Goal: Communication & Community: Answer question/provide support

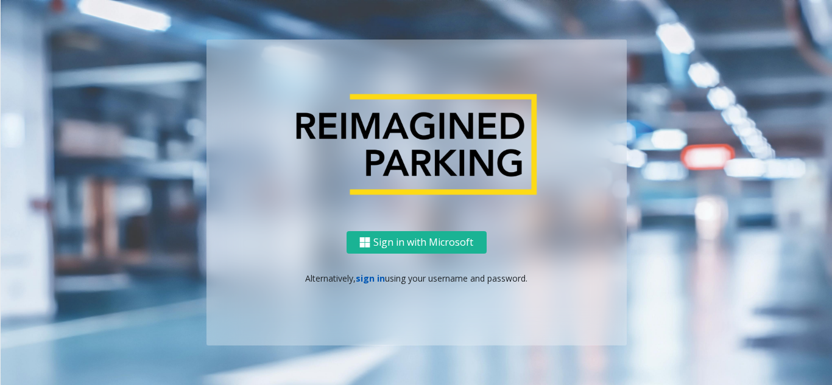
click at [374, 276] on link "sign in" at bounding box center [370, 279] width 29 height 12
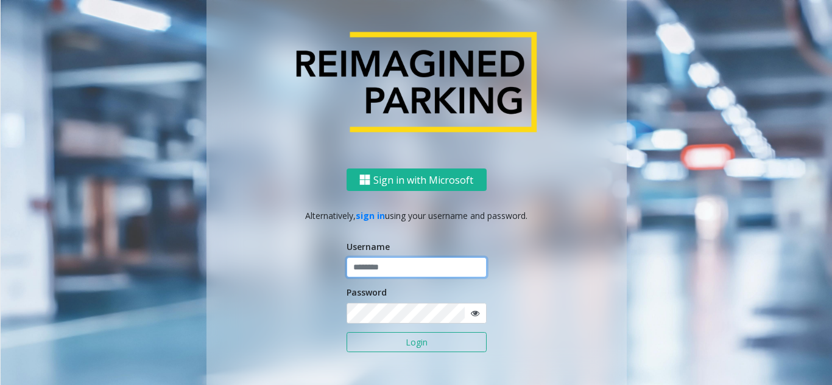
click at [413, 262] on input "text" at bounding box center [416, 268] width 140 height 21
type input "********"
click at [471, 314] on icon at bounding box center [475, 313] width 9 height 9
click at [412, 341] on button "Login" at bounding box center [416, 342] width 140 height 21
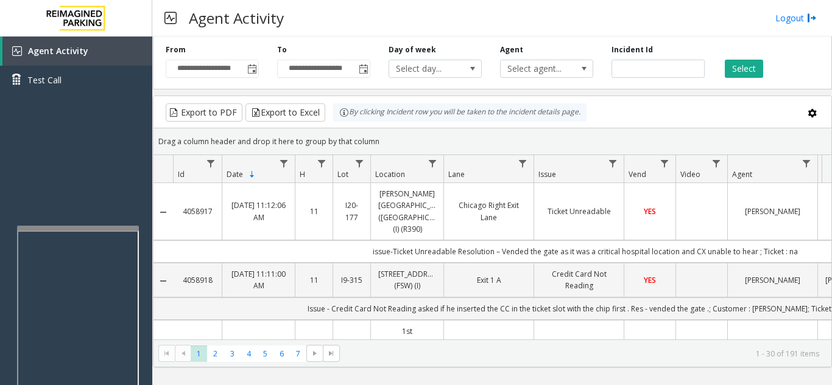
click at [70, 227] on div at bounding box center [78, 228] width 122 height 5
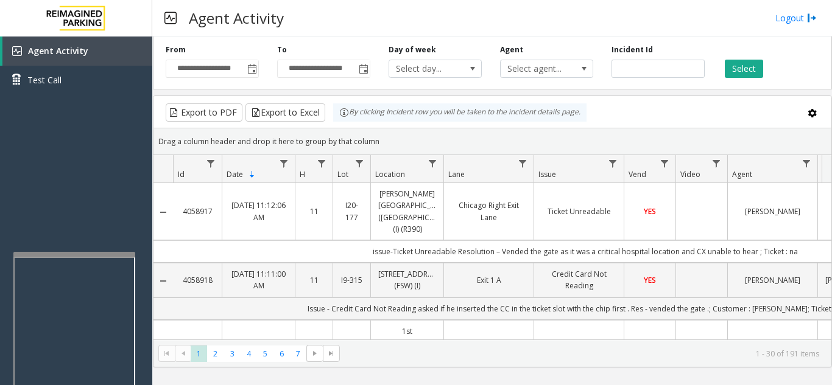
click at [79, 255] on div at bounding box center [74, 254] width 122 height 5
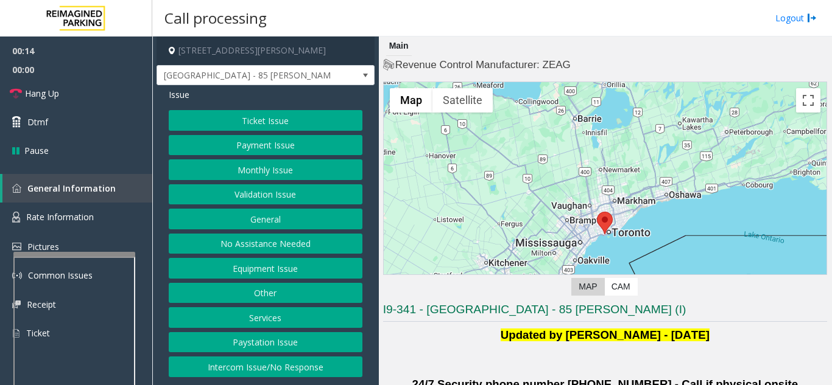
click at [291, 365] on button "Intercom Issue/No Response" at bounding box center [266, 367] width 194 height 21
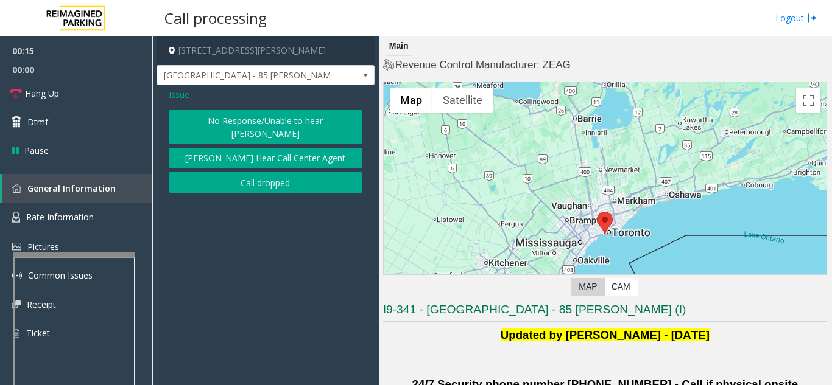
click at [216, 110] on button "No Response/Unable to hear [PERSON_NAME]" at bounding box center [266, 126] width 194 height 33
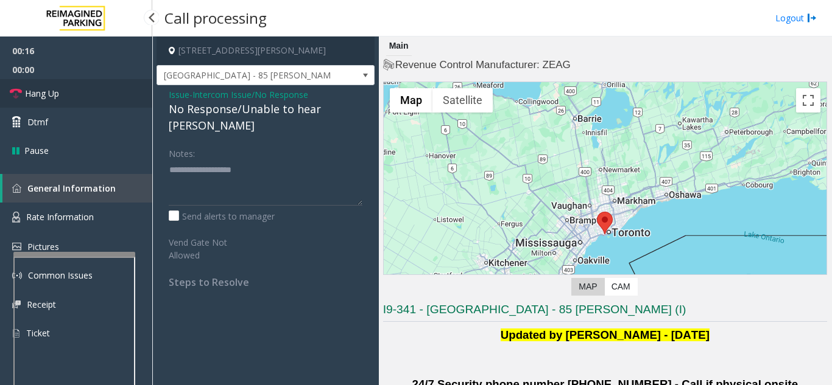
click at [91, 94] on link "Hang Up" at bounding box center [76, 93] width 152 height 29
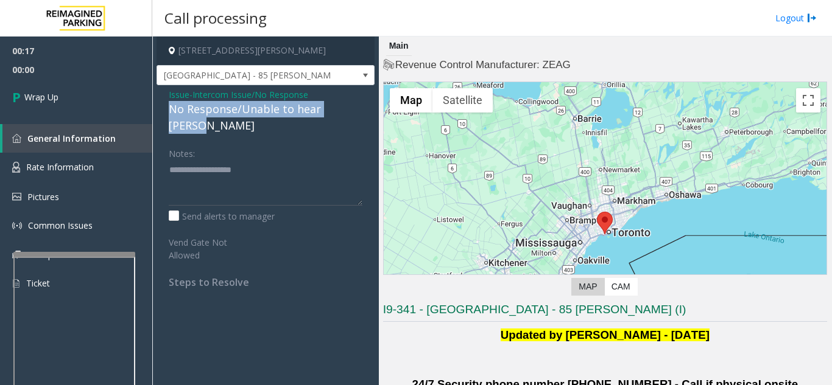
drag, startPoint x: 168, startPoint y: 109, endPoint x: 374, endPoint y: 113, distance: 206.4
click at [374, 113] on app-call-processing-form "85 Hanna Avenue, Toronto, ON Liberty Village - 85 Hanna Issue - Intercom Issue/…" at bounding box center [265, 211] width 226 height 349
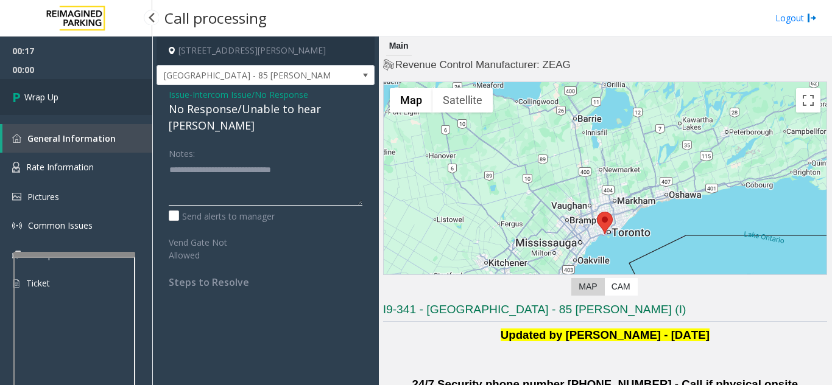
type textarea "**********"
click at [81, 108] on link "Wrap Up" at bounding box center [76, 97] width 152 height 36
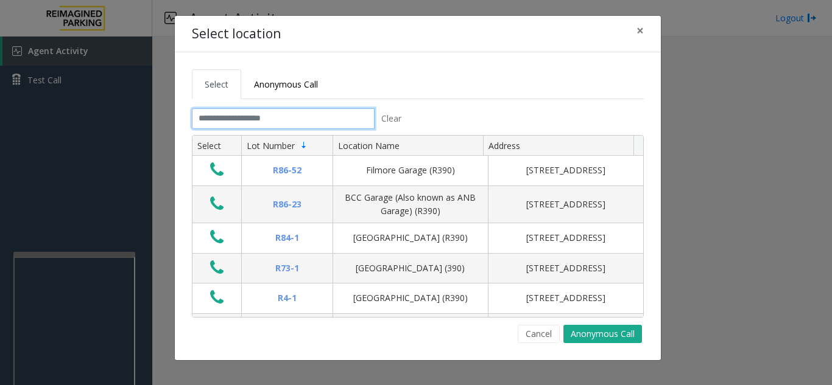
click at [220, 121] on input "text" at bounding box center [283, 118] width 183 height 21
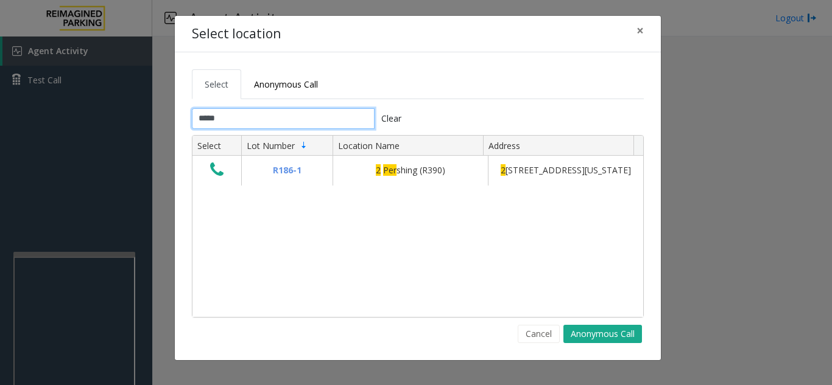
type input "*****"
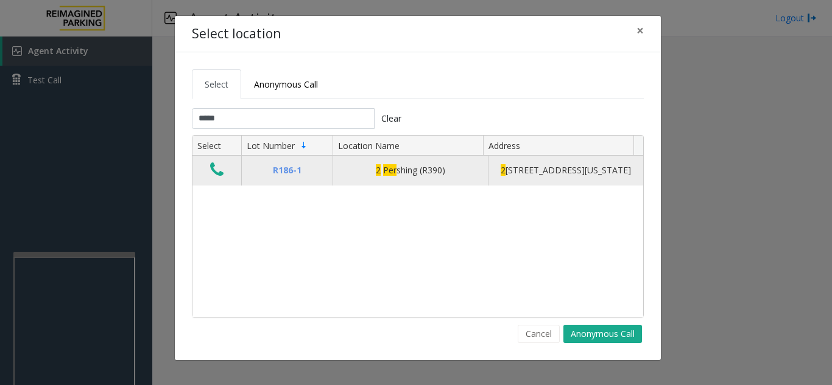
click at [220, 177] on icon "Data table" at bounding box center [216, 169] width 13 height 17
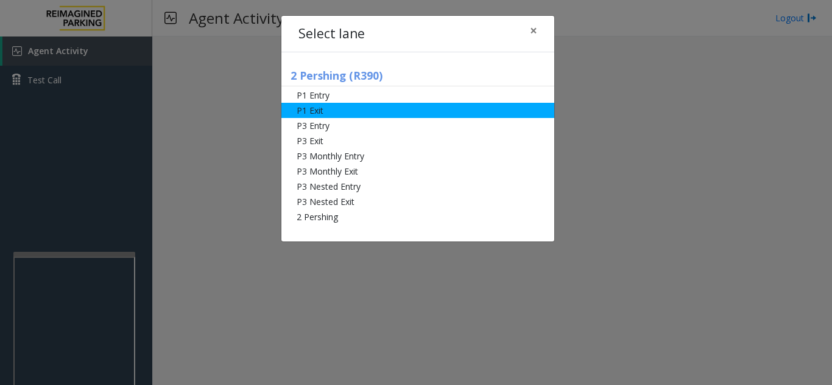
click at [377, 103] on li "P1 Exit" at bounding box center [417, 110] width 273 height 15
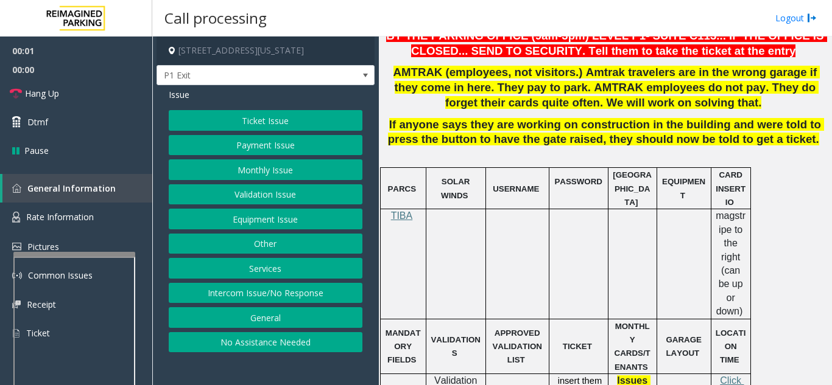
scroll to position [426, 0]
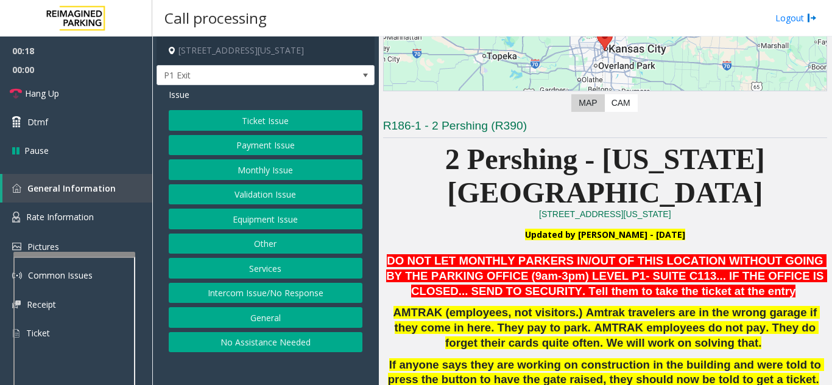
scroll to position [183, 0]
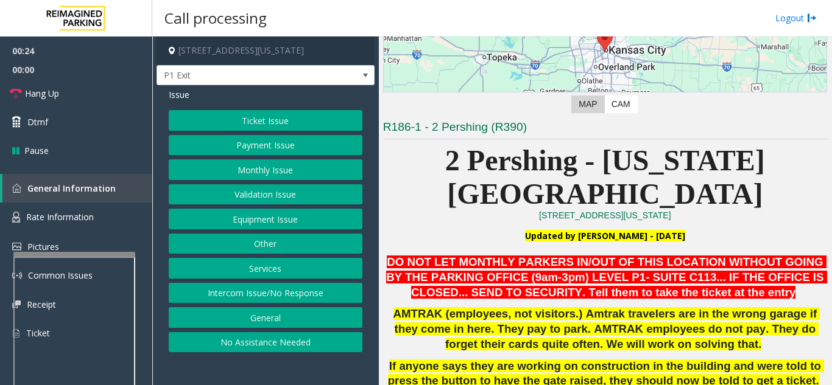
click at [258, 154] on button "Payment Issue" at bounding box center [266, 145] width 194 height 21
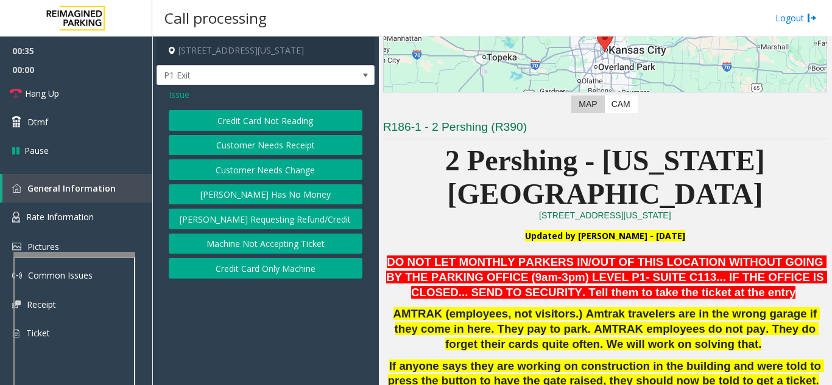
click at [180, 92] on span "Issue" at bounding box center [179, 94] width 21 height 13
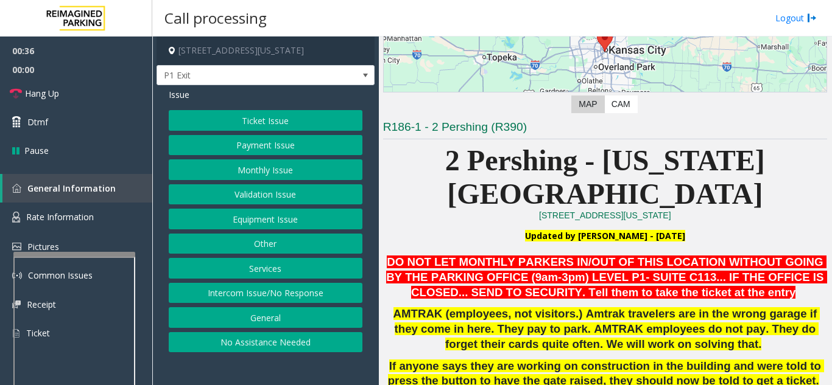
click at [265, 177] on button "Monthly Issue" at bounding box center [266, 170] width 194 height 21
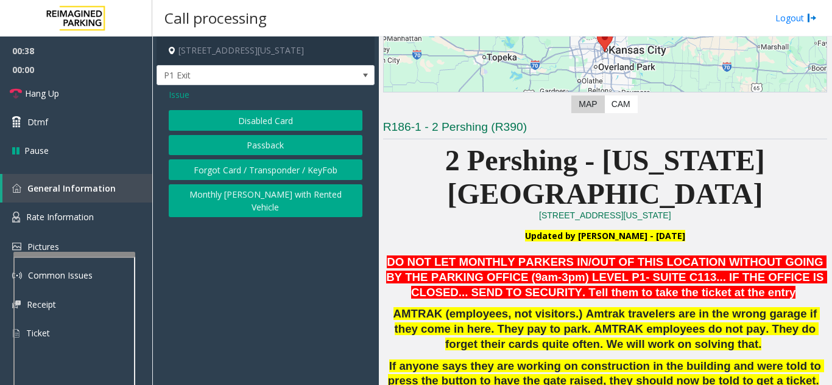
click at [175, 92] on span "Issue" at bounding box center [179, 94] width 21 height 13
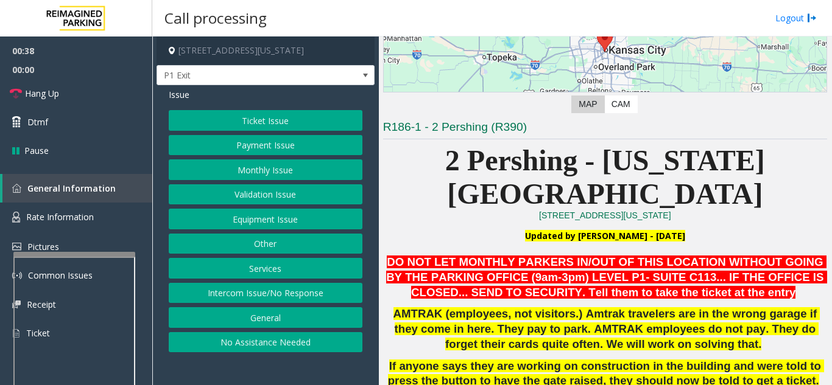
click at [261, 147] on button "Payment Issue" at bounding box center [266, 145] width 194 height 21
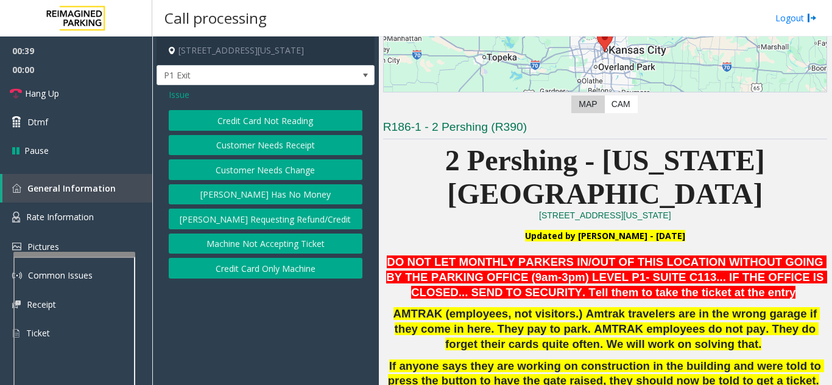
click at [275, 119] on button "Credit Card Not Reading" at bounding box center [266, 120] width 194 height 21
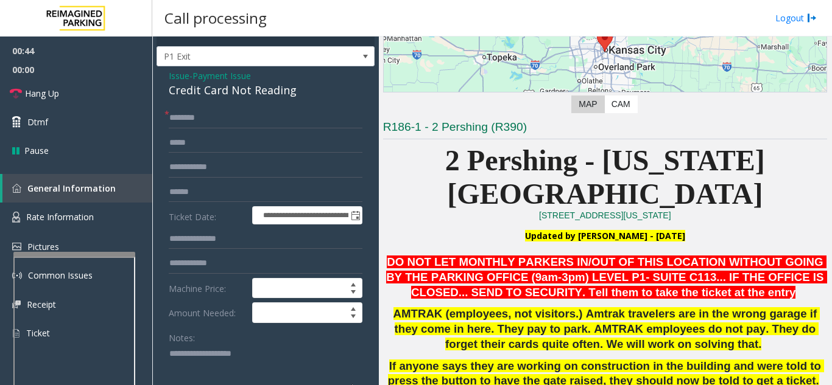
scroll to position [0, 0]
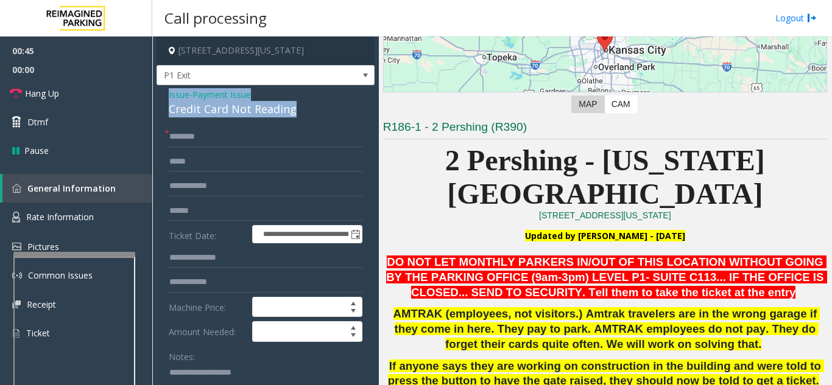
drag, startPoint x: 301, startPoint y: 117, endPoint x: 165, endPoint y: 89, distance: 138.5
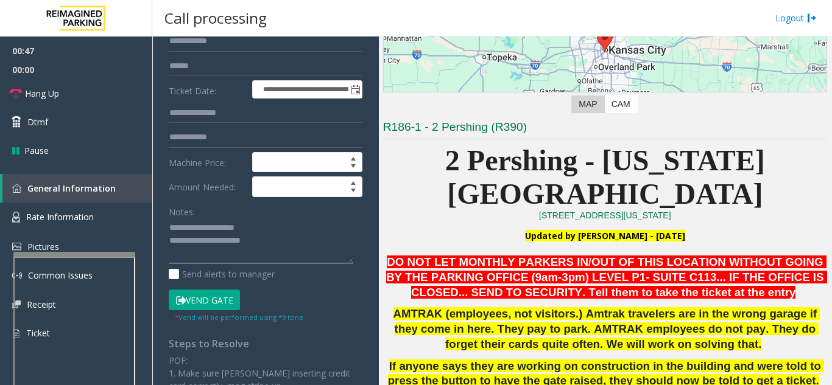
click at [289, 222] on textarea at bounding box center [261, 242] width 184 height 46
click at [195, 242] on textarea at bounding box center [261, 242] width 184 height 46
drag, startPoint x: 233, startPoint y: 230, endPoint x: 161, endPoint y: 221, distance: 71.7
click at [161, 221] on div "**********" at bounding box center [266, 270] width 212 height 577
click at [193, 227] on textarea at bounding box center [261, 242] width 184 height 46
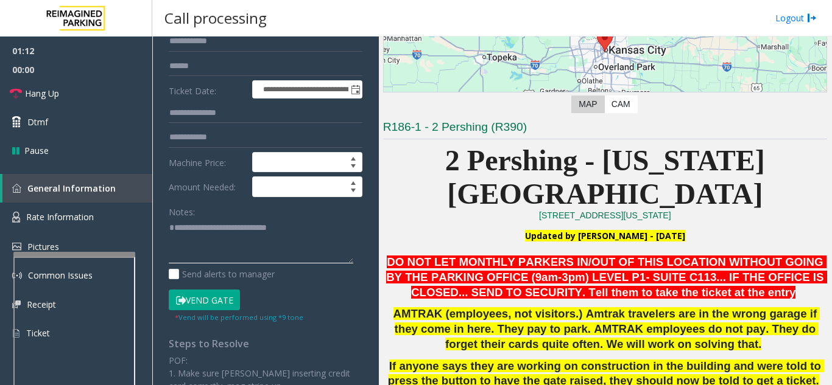
click at [306, 228] on textarea at bounding box center [261, 242] width 184 height 46
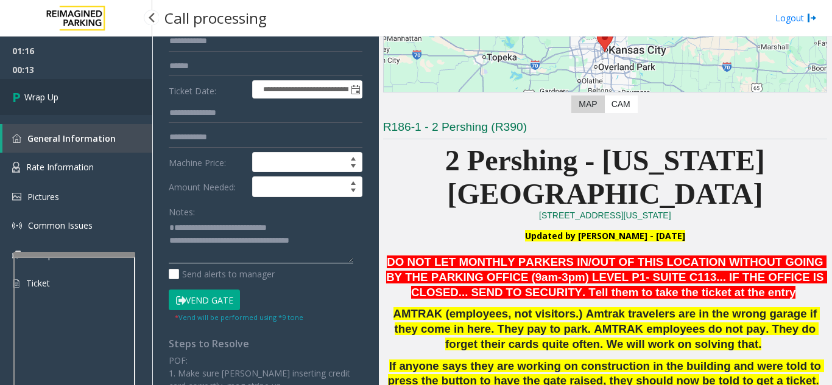
type textarea "**********"
click at [93, 97] on link "Wrap Up" at bounding box center [76, 97] width 152 height 36
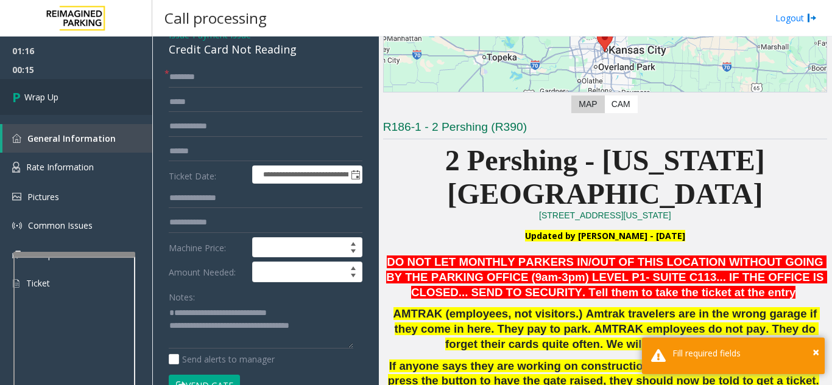
scroll to position [0, 0]
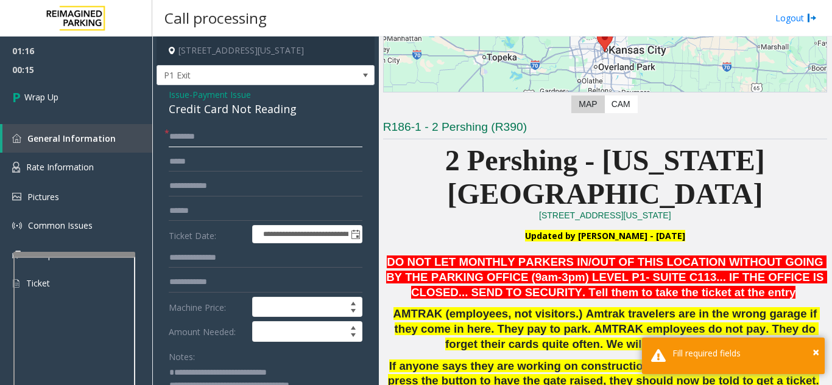
click at [203, 137] on input "text" at bounding box center [266, 137] width 194 height 21
type input "**"
click at [52, 98] on span "Wrap Up" at bounding box center [41, 97] width 34 height 13
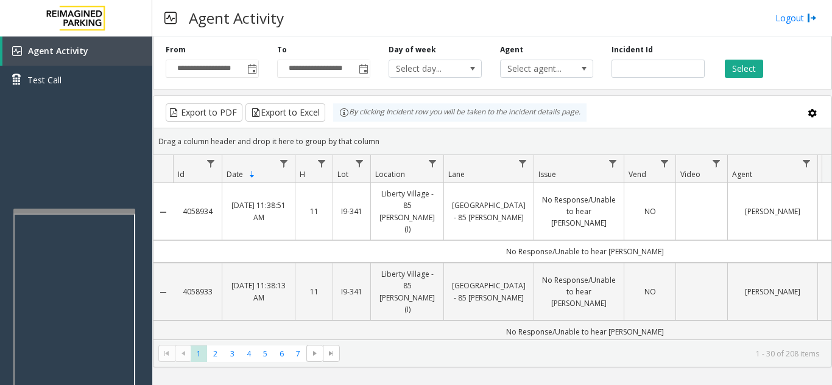
click at [78, 211] on div at bounding box center [74, 211] width 122 height 5
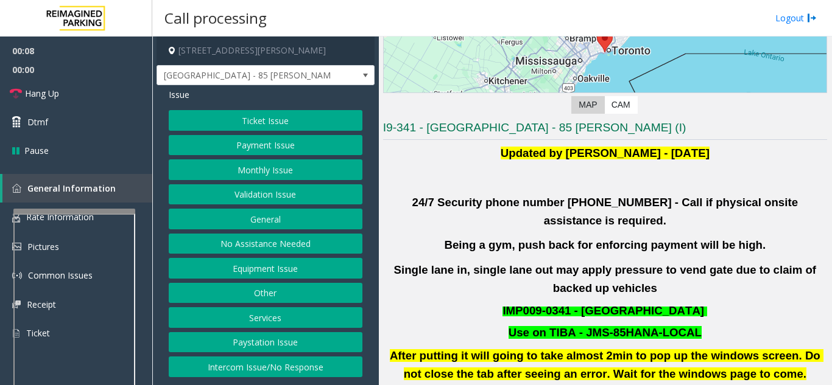
scroll to position [183, 0]
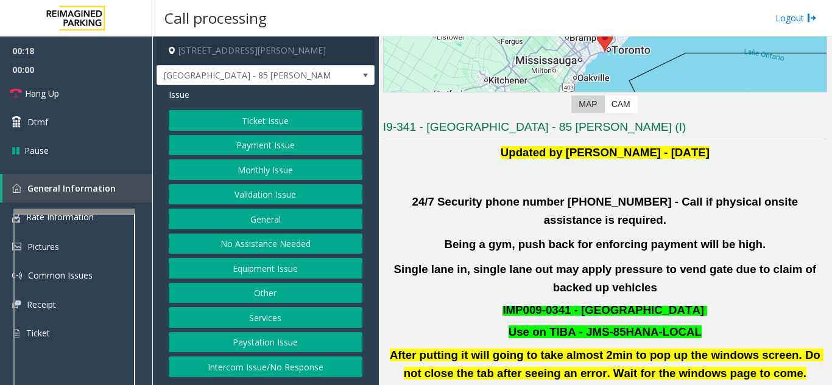
click at [303, 368] on button "Intercom Issue/No Response" at bounding box center [266, 367] width 194 height 21
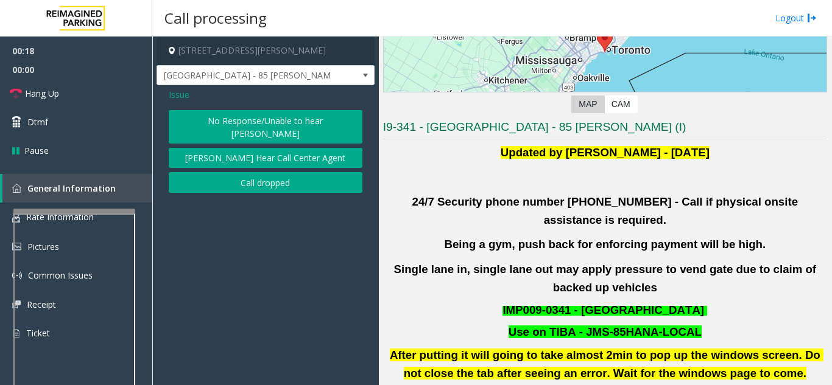
click at [256, 120] on button "No Response/Unable to hear [PERSON_NAME]" at bounding box center [266, 126] width 194 height 33
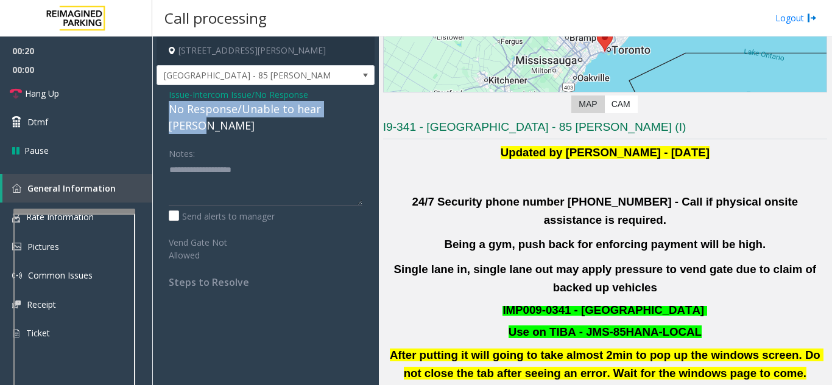
drag, startPoint x: 164, startPoint y: 111, endPoint x: 359, endPoint y: 106, distance: 194.9
click at [359, 106] on div "Issue - Intercom Issue/No Response No Response/Unable to hear [PERSON_NAME] Not…" at bounding box center [265, 193] width 218 height 216
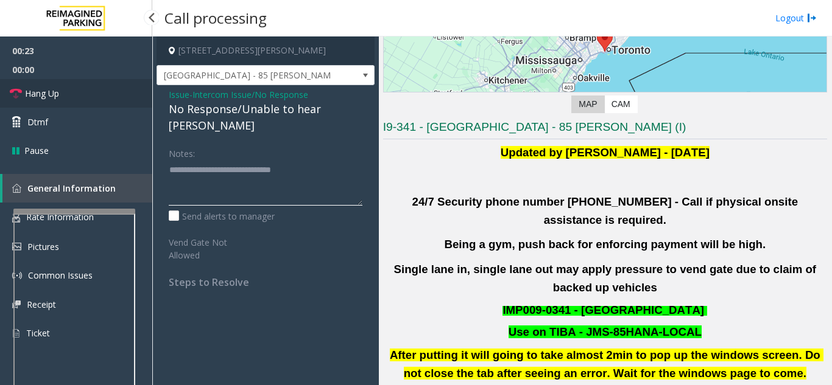
type textarea "**********"
click at [49, 92] on span "Hang Up" at bounding box center [42, 93] width 34 height 13
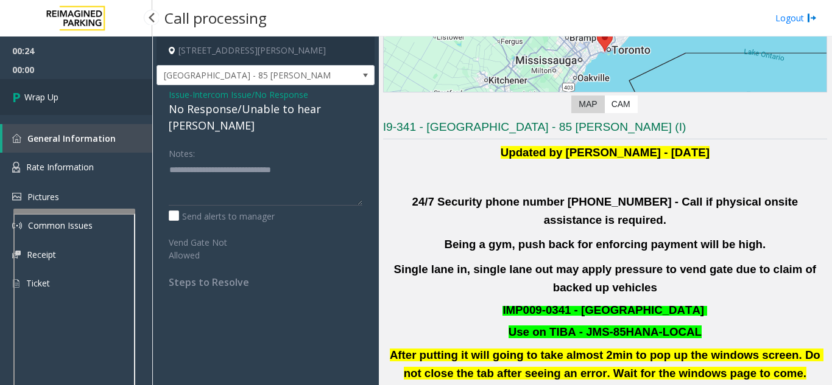
click at [115, 110] on link "Wrap Up" at bounding box center [76, 97] width 152 height 36
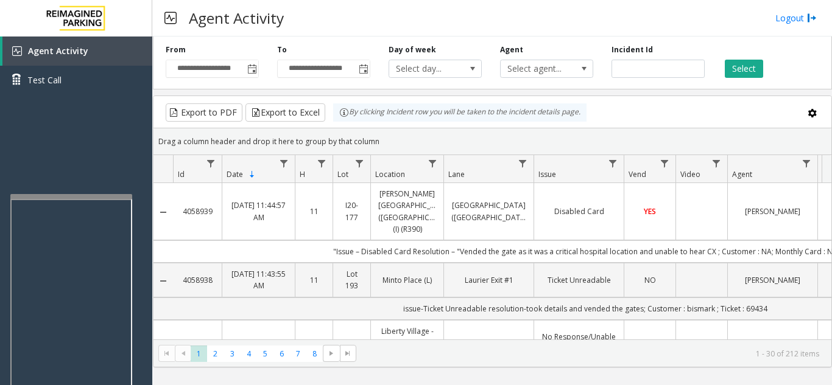
click at [70, 194] on div at bounding box center [71, 196] width 122 height 5
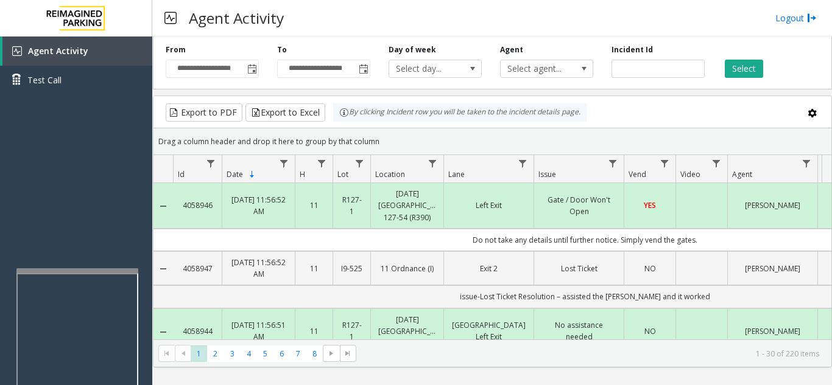
click at [77, 272] on div at bounding box center [77, 270] width 122 height 5
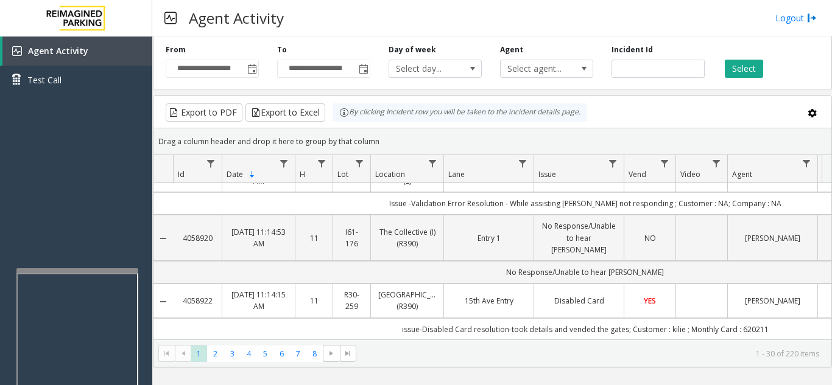
scroll to position [1632, 0]
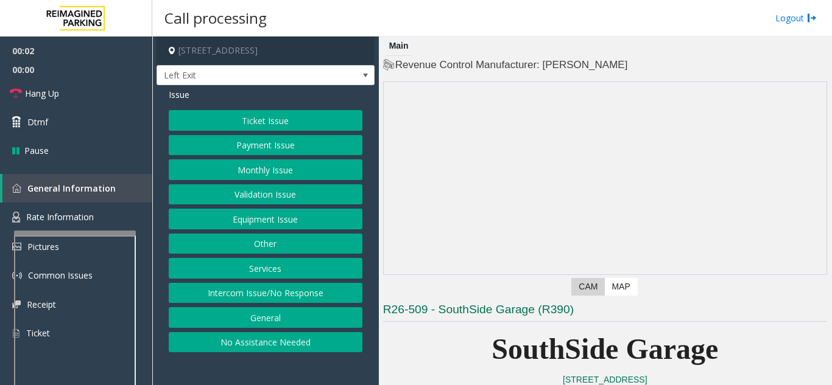
click at [50, 231] on div at bounding box center [75, 233] width 122 height 5
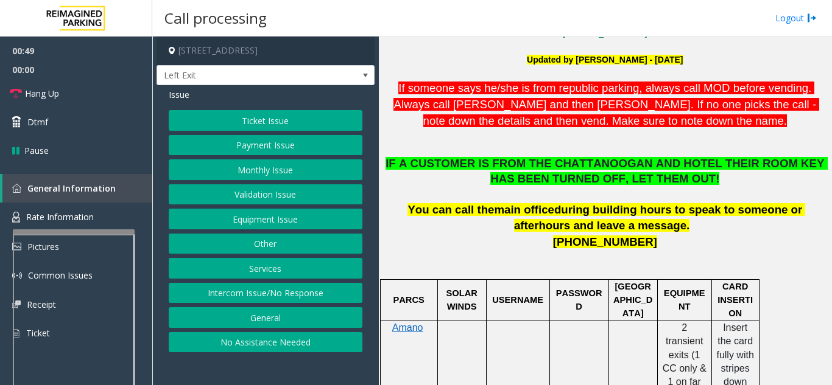
scroll to position [426, 0]
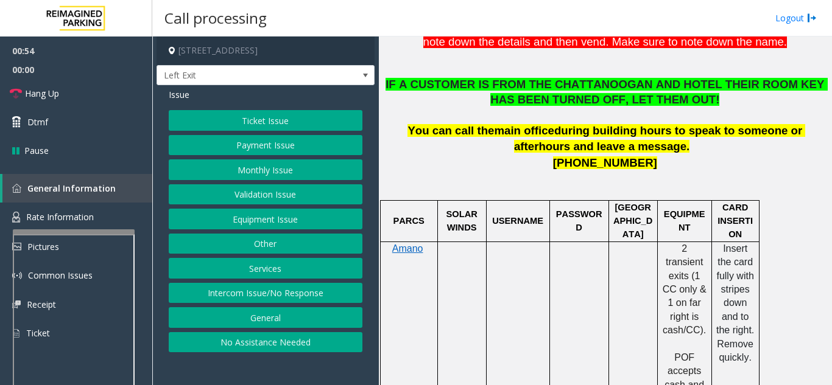
click at [252, 111] on button "Ticket Issue" at bounding box center [266, 120] width 194 height 21
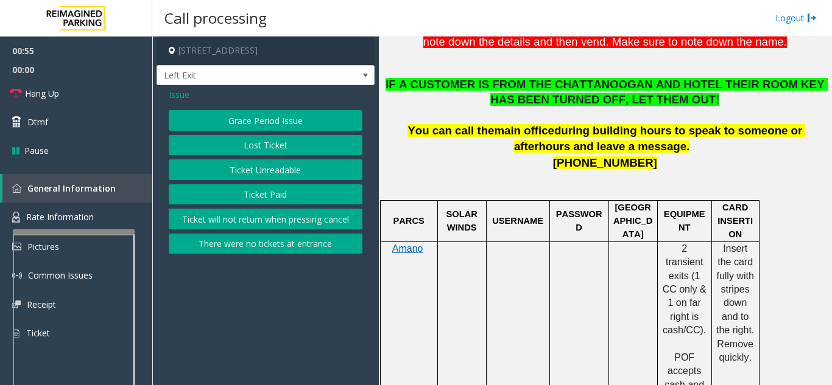
click at [253, 173] on button "Ticket Unreadable" at bounding box center [266, 170] width 194 height 21
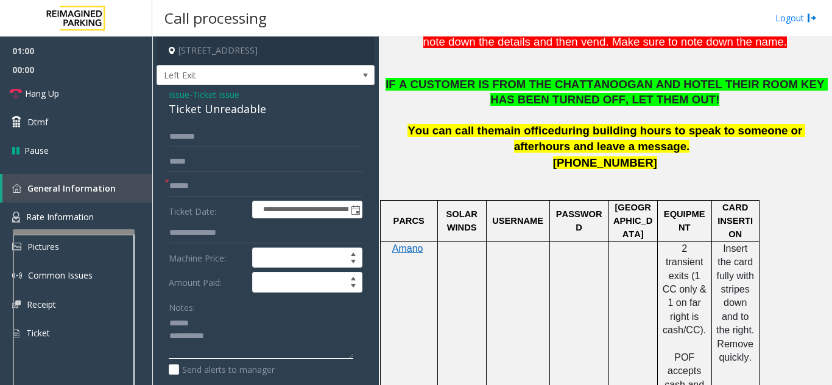
click at [229, 326] on textarea at bounding box center [261, 337] width 184 height 46
click at [230, 321] on textarea at bounding box center [261, 337] width 184 height 46
type textarea "**********"
click at [215, 183] on input "text" at bounding box center [266, 186] width 194 height 21
type input "*****"
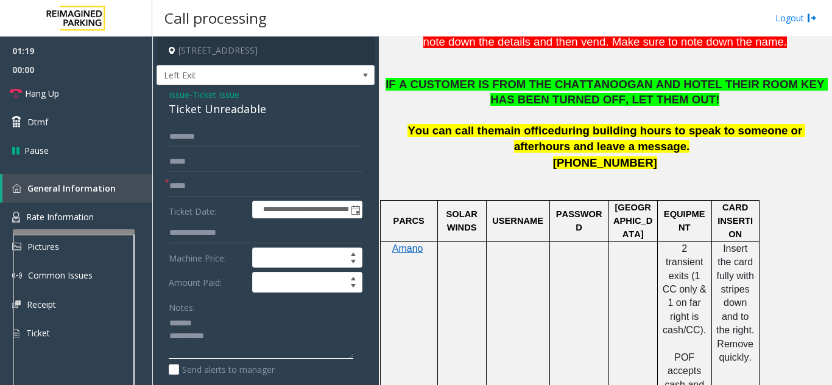
click at [223, 323] on textarea at bounding box center [261, 337] width 184 height 46
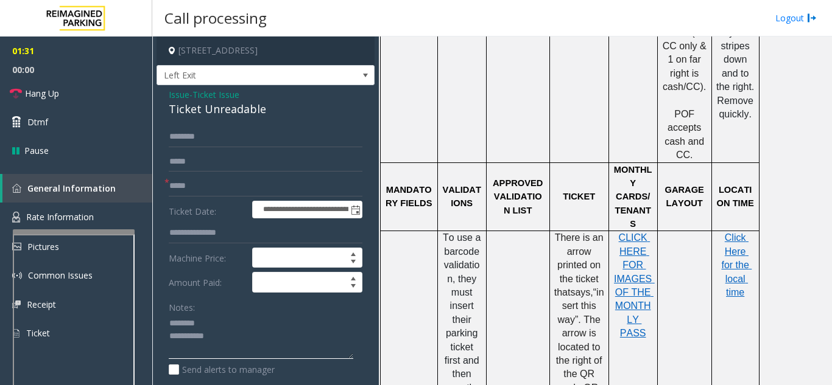
scroll to position [913, 0]
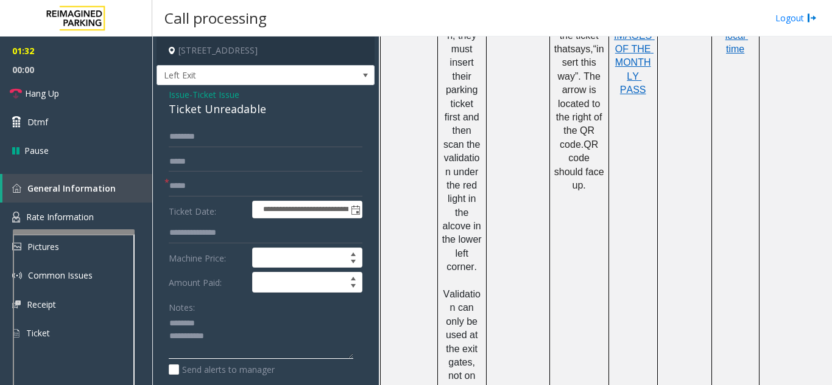
type textarea "**********"
click at [172, 93] on span "Issue" at bounding box center [179, 94] width 21 height 13
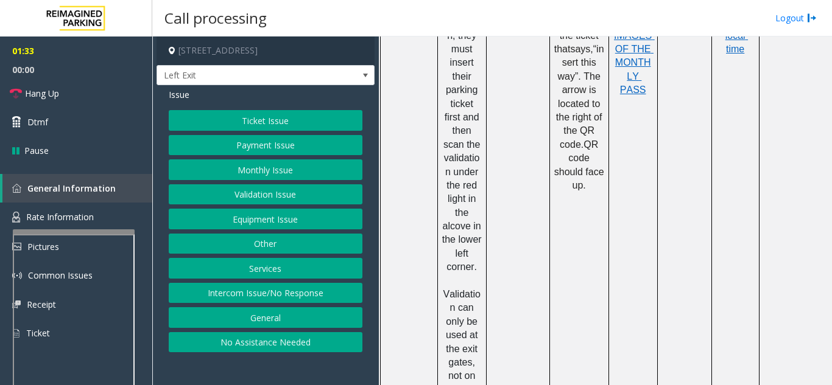
click at [253, 119] on button "Ticket Issue" at bounding box center [266, 120] width 194 height 21
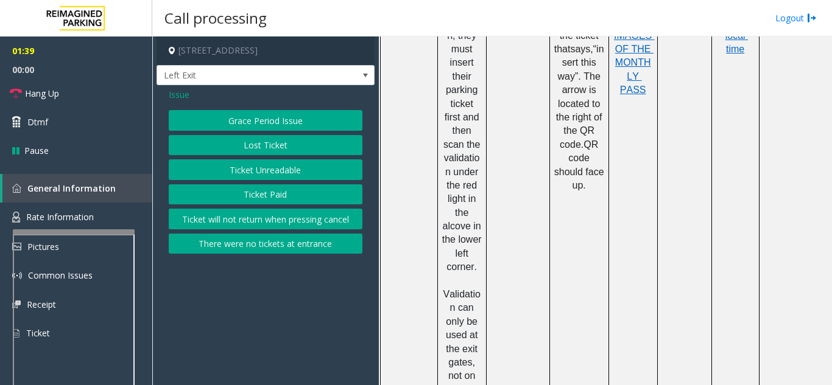
click at [264, 198] on button "Ticket Paid" at bounding box center [266, 194] width 194 height 21
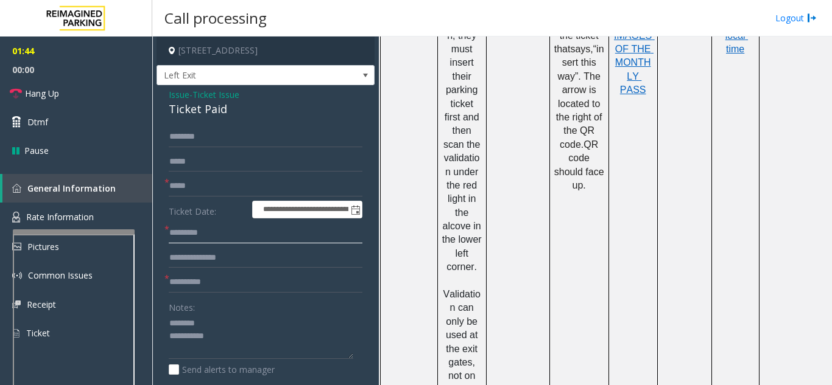
click at [225, 231] on input "text" at bounding box center [266, 233] width 194 height 21
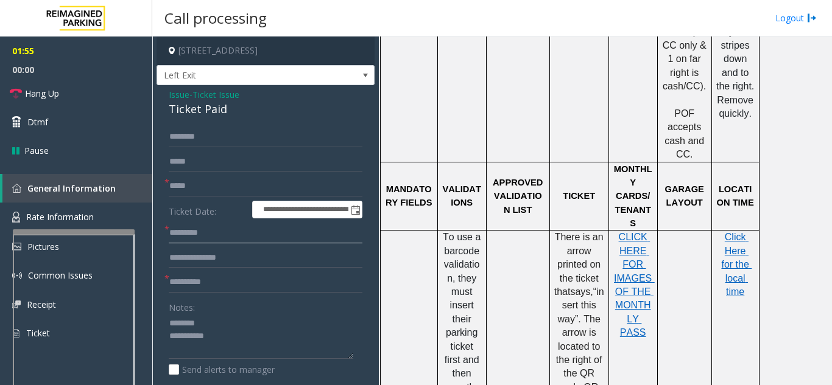
scroll to position [670, 0]
click at [731, 239] on span "Click Here for the local time" at bounding box center [736, 265] width 30 height 65
click at [224, 278] on input "text" at bounding box center [266, 282] width 194 height 21
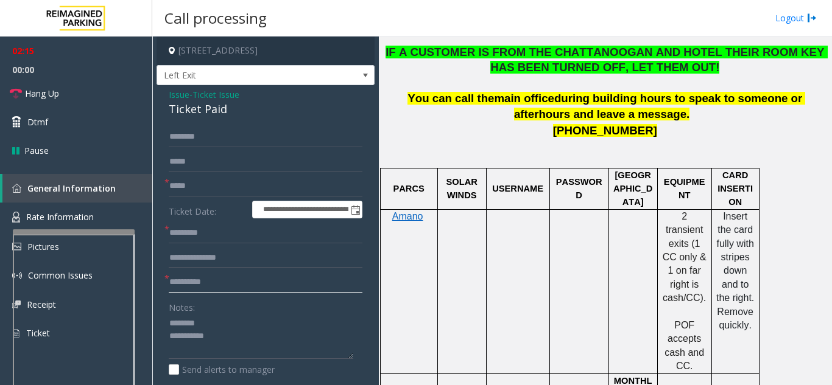
scroll to position [426, 0]
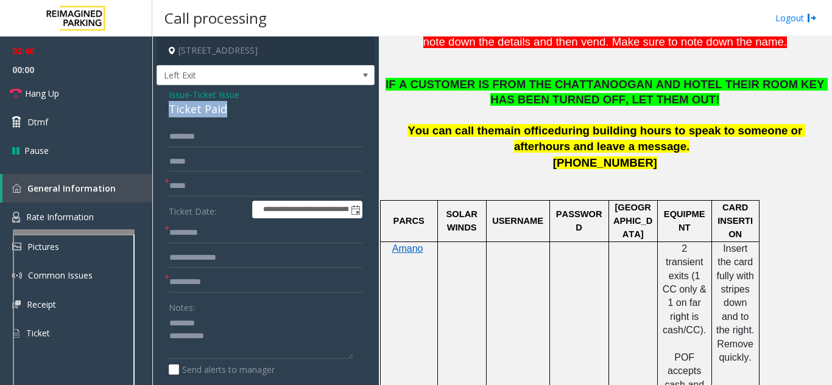
drag, startPoint x: 226, startPoint y: 107, endPoint x: 166, endPoint y: 114, distance: 61.4
click at [166, 114] on div "**********" at bounding box center [265, 331] width 218 height 492
click at [226, 340] on textarea at bounding box center [261, 337] width 184 height 46
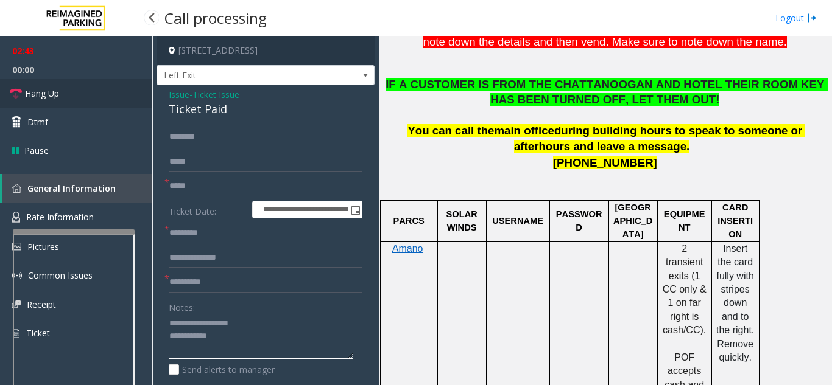
type textarea "**********"
click at [127, 102] on link "Hang Up" at bounding box center [76, 93] width 152 height 29
click at [237, 282] on input "text" at bounding box center [266, 282] width 194 height 21
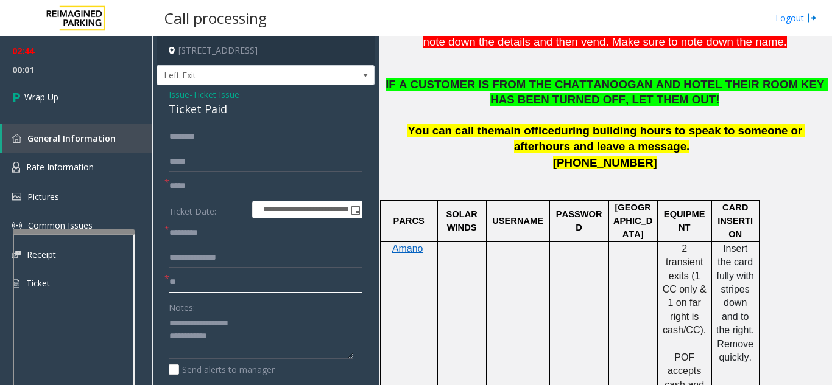
type input "**"
click at [223, 235] on input "text" at bounding box center [266, 233] width 194 height 21
type input "*"
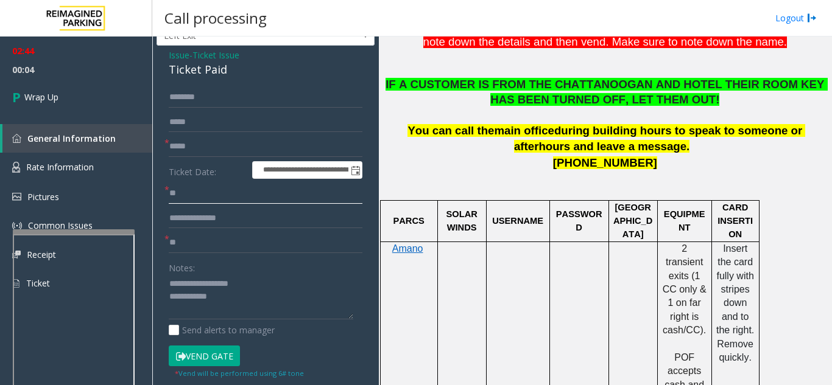
scroll to position [61, 0]
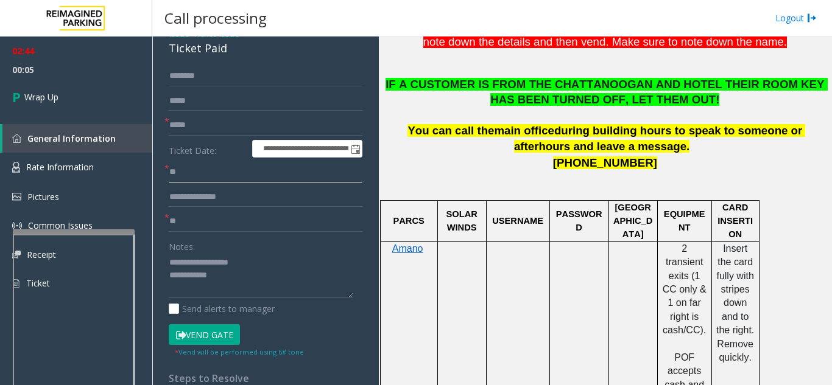
type input "**"
click at [241, 276] on textarea at bounding box center [261, 276] width 184 height 46
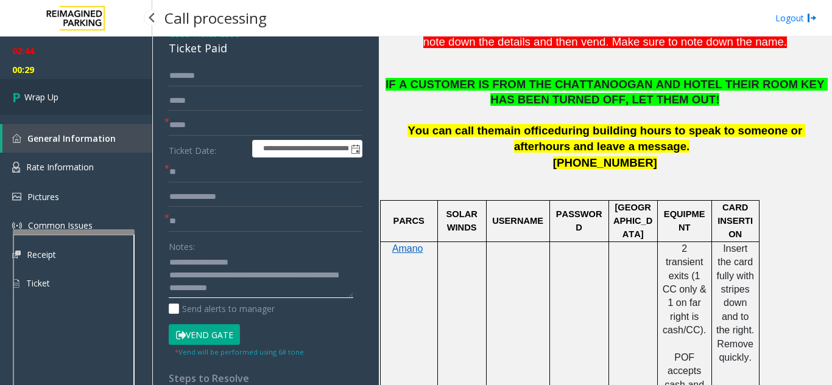
type textarea "**********"
click at [105, 100] on link "Wrap Up" at bounding box center [76, 97] width 152 height 36
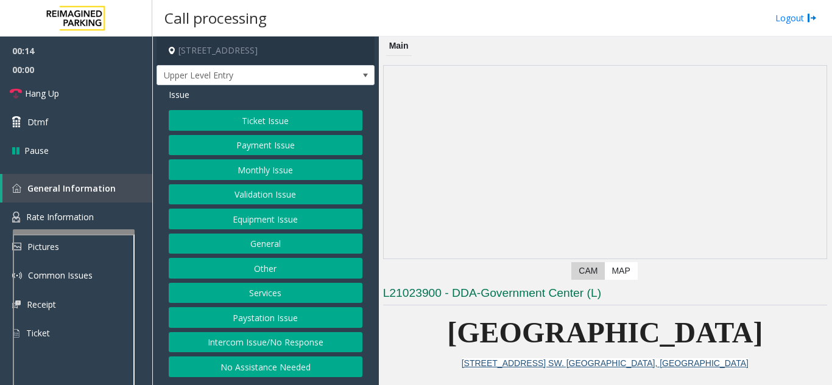
click at [271, 340] on button "Intercom Issue/No Response" at bounding box center [266, 342] width 194 height 21
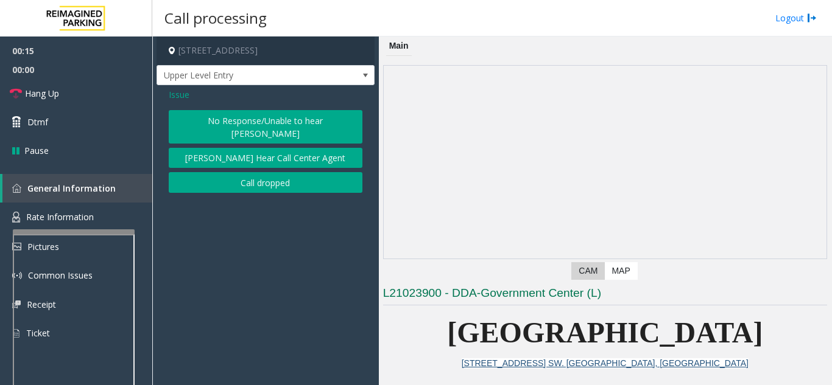
click at [233, 118] on button "No Response/Unable to hear [PERSON_NAME]" at bounding box center [266, 126] width 194 height 33
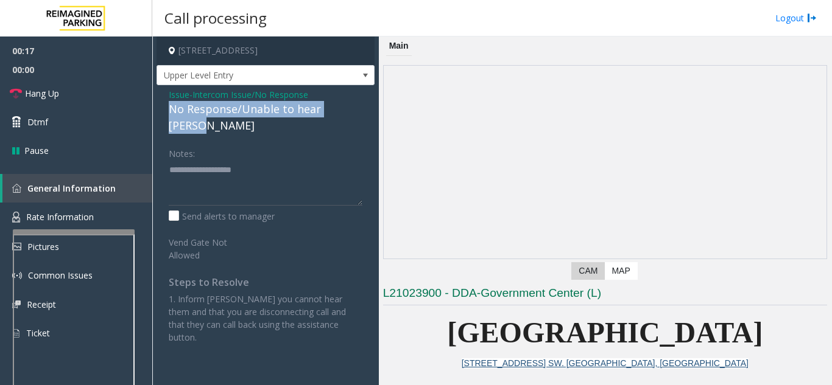
drag, startPoint x: 166, startPoint y: 104, endPoint x: 363, endPoint y: 106, distance: 196.7
click at [363, 106] on div "Issue - Intercom Issue/No Response No Response/Unable to hear [PERSON_NAME] Not…" at bounding box center [265, 220] width 218 height 271
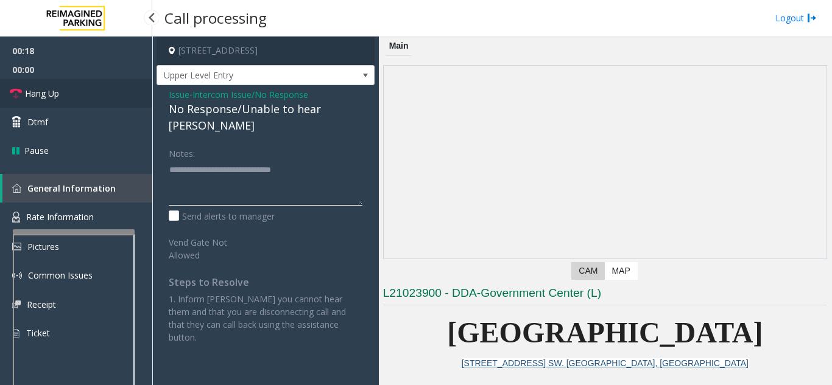
type textarea "**********"
click at [74, 97] on link "Hang Up" at bounding box center [76, 93] width 152 height 29
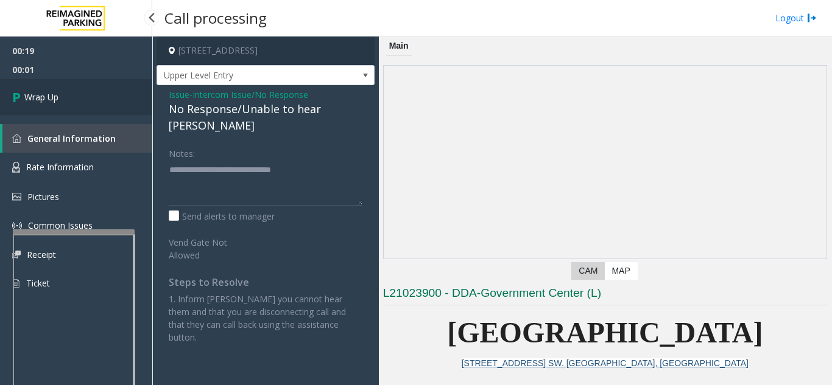
click at [44, 102] on span "Wrap Up" at bounding box center [41, 97] width 34 height 13
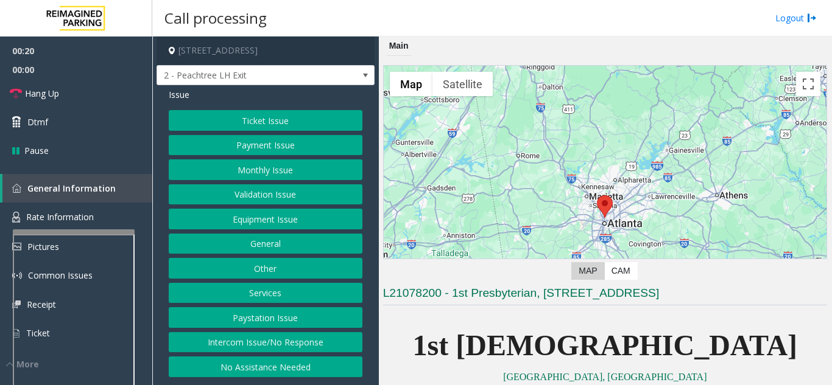
click at [284, 345] on button "Intercom Issue/No Response" at bounding box center [266, 342] width 194 height 21
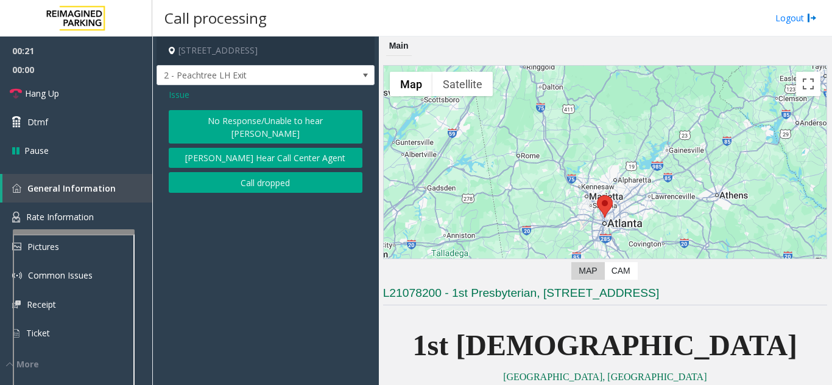
click at [259, 124] on button "No Response/Unable to hear [PERSON_NAME]" at bounding box center [266, 126] width 194 height 33
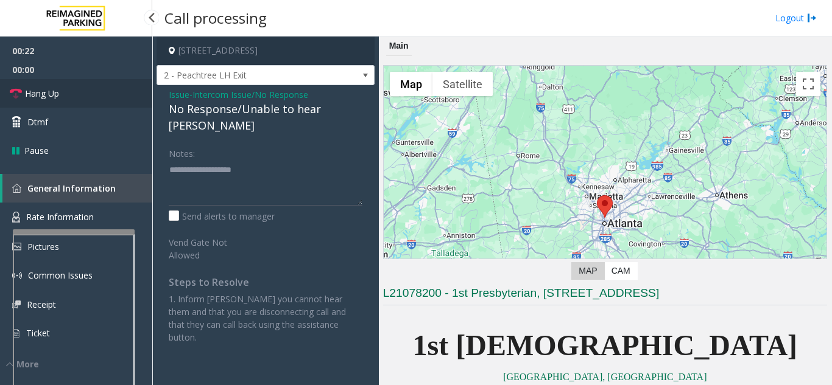
click at [77, 91] on link "Hang Up" at bounding box center [76, 93] width 152 height 29
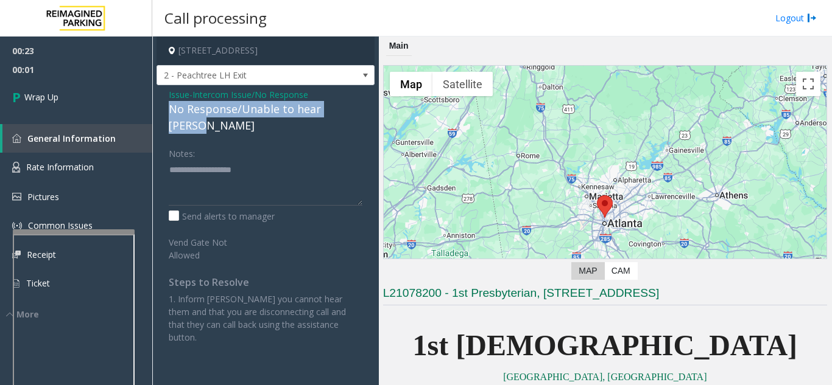
drag, startPoint x: 166, startPoint y: 108, endPoint x: 359, endPoint y: 108, distance: 192.4
click at [359, 108] on div "Issue - Intercom Issue/No Response No Response/Unable to hear [PERSON_NAME] Not…" at bounding box center [265, 220] width 218 height 271
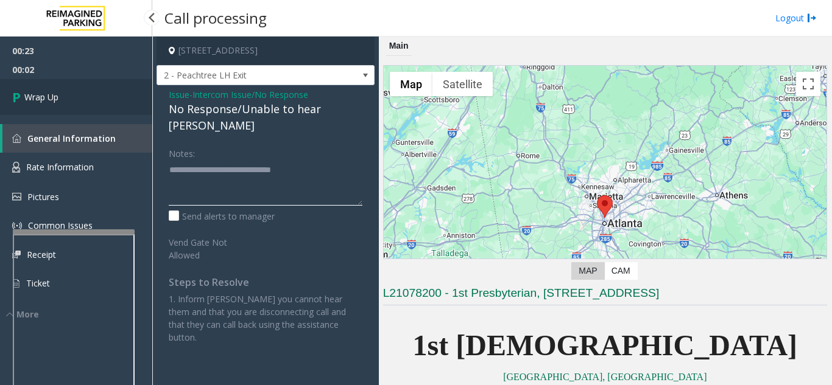
type textarea "**********"
click at [80, 105] on link "Wrap Up" at bounding box center [76, 97] width 152 height 36
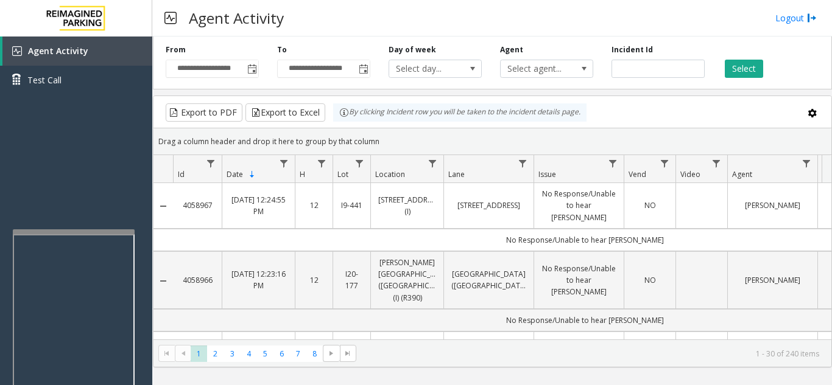
click at [591, 21] on div "Agent Activity Logout" at bounding box center [491, 18] width 679 height 37
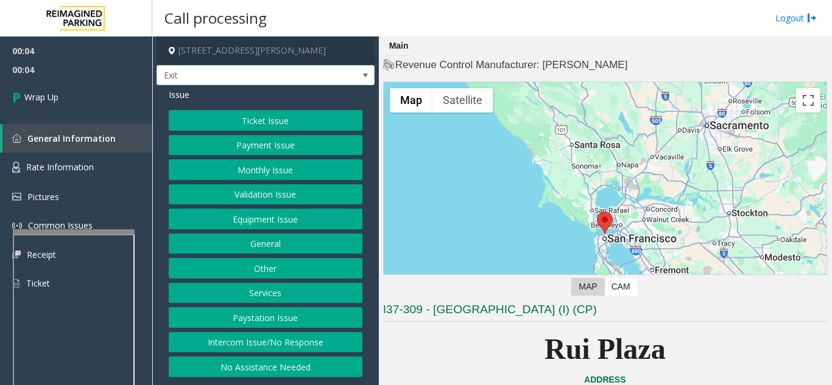
click at [309, 340] on button "Intercom Issue/No Response" at bounding box center [266, 342] width 194 height 21
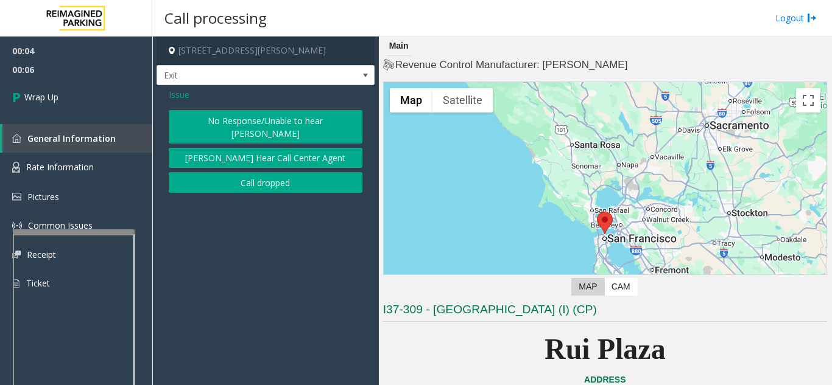
click at [237, 174] on button "Call dropped" at bounding box center [266, 182] width 194 height 21
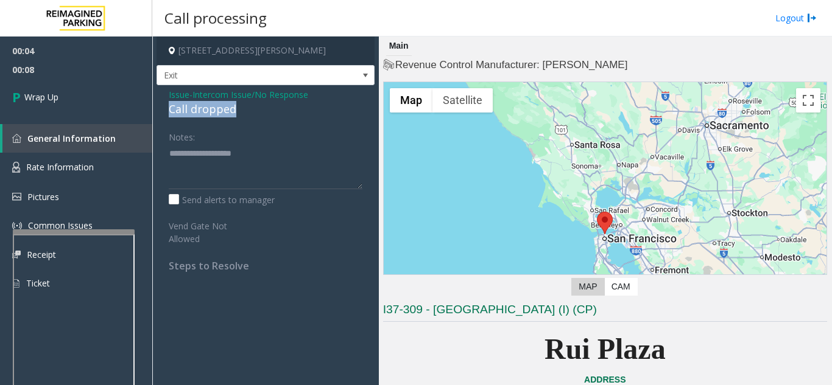
drag, startPoint x: 239, startPoint y: 108, endPoint x: 160, endPoint y: 107, distance: 79.2
click at [160, 107] on div "Issue - Intercom Issue/No Response Call dropped Notes: Send alerts to manager V…" at bounding box center [265, 184] width 218 height 199
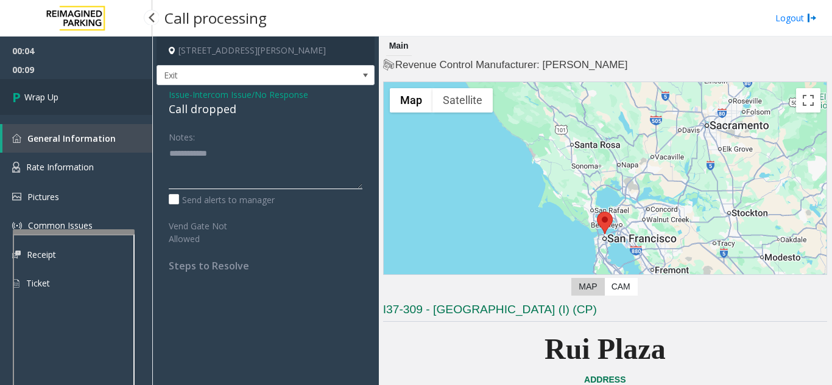
type textarea "**********"
click at [85, 104] on link "Wrap Up" at bounding box center [76, 97] width 152 height 36
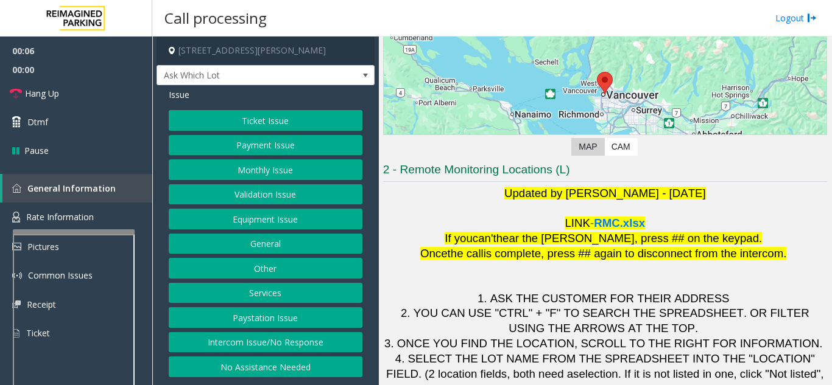
scroll to position [179, 0]
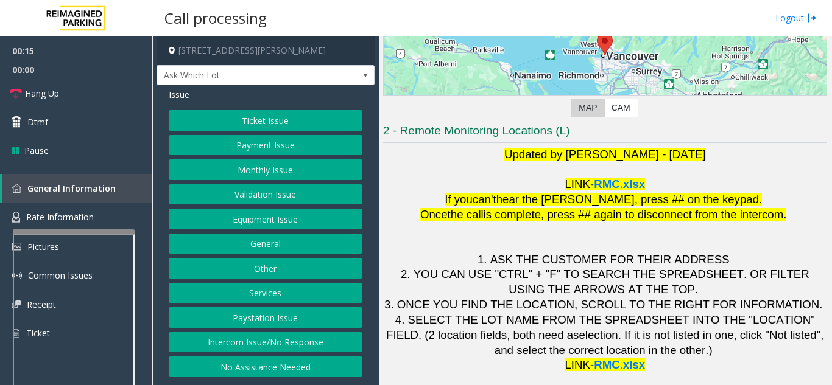
click at [310, 343] on button "Intercom Issue/No Response" at bounding box center [266, 342] width 194 height 21
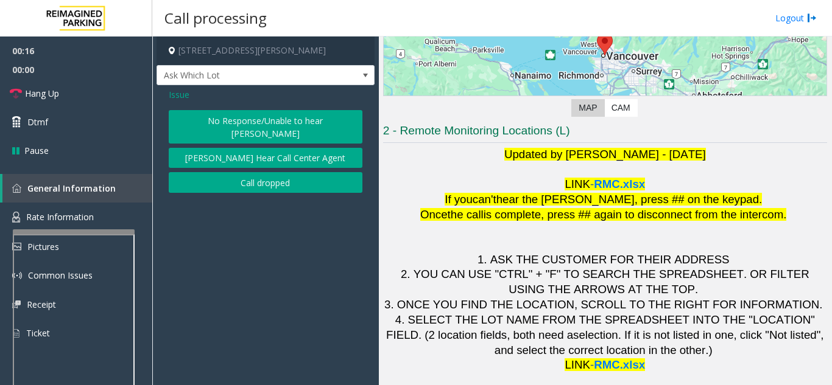
click at [234, 113] on button "No Response/Unable to hear [PERSON_NAME]" at bounding box center [266, 126] width 194 height 33
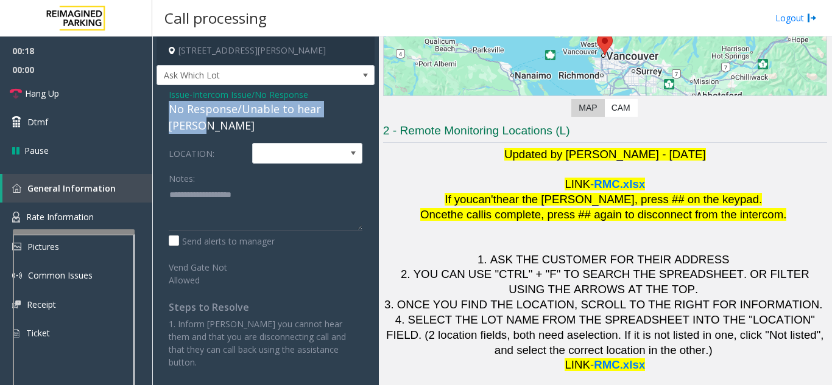
drag, startPoint x: 167, startPoint y: 106, endPoint x: 370, endPoint y: 105, distance: 202.7
click at [370, 105] on div "Issue - Intercom Issue/No Response No Response/Unable to hear parker LOCATION: …" at bounding box center [265, 233] width 218 height 296
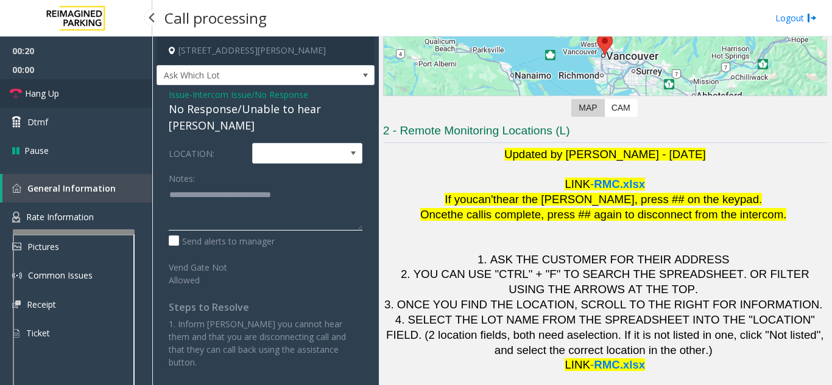
type textarea "**********"
click at [122, 106] on link "Hang Up" at bounding box center [76, 93] width 152 height 29
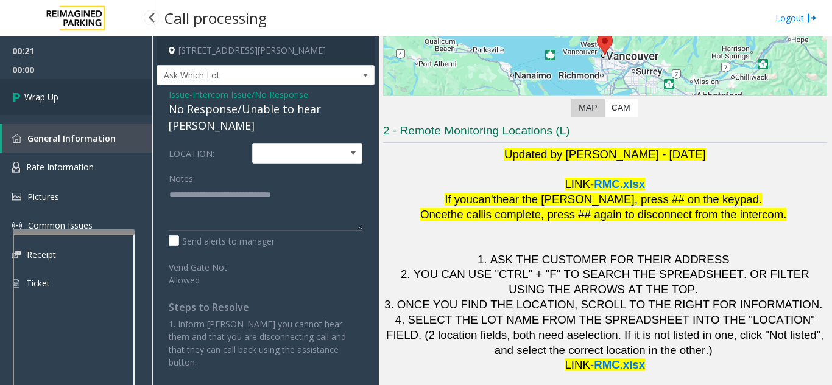
click at [110, 102] on link "Wrap Up" at bounding box center [76, 97] width 152 height 36
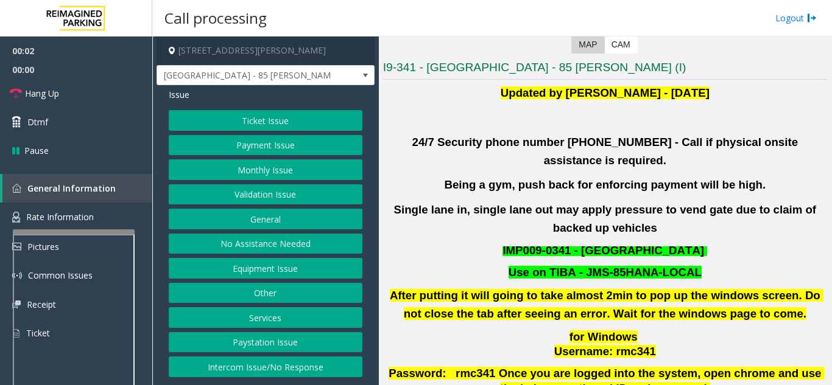
scroll to position [244, 0]
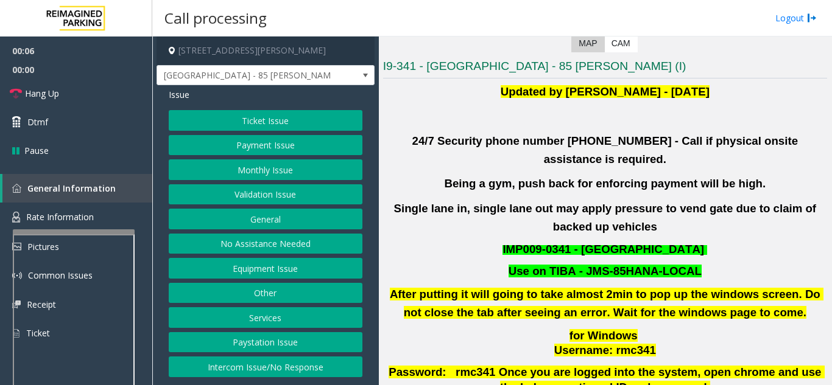
click at [248, 195] on button "Validation Issue" at bounding box center [266, 194] width 194 height 21
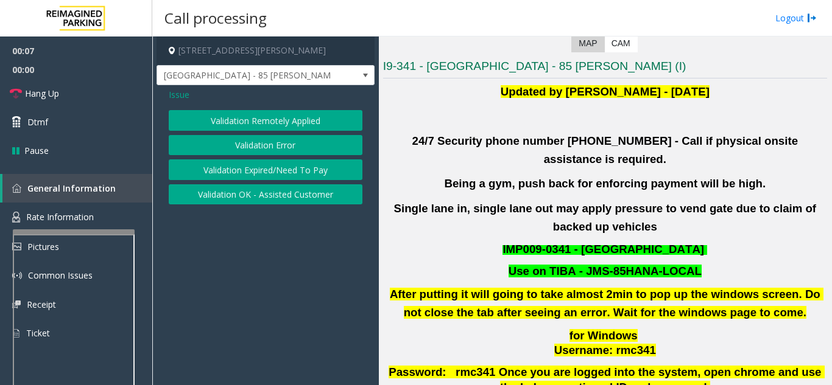
click at [251, 155] on button "Validation Error" at bounding box center [266, 145] width 194 height 21
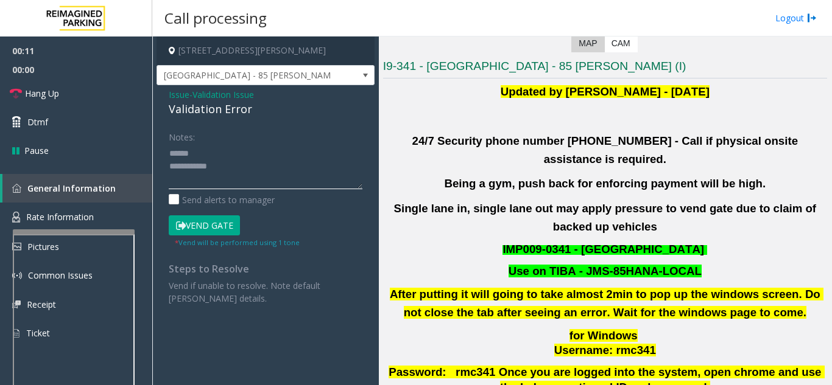
click at [230, 156] on textarea at bounding box center [266, 167] width 194 height 46
drag, startPoint x: 169, startPoint y: 108, endPoint x: 257, endPoint y: 113, distance: 87.8
click at [257, 113] on div "Validation Error" at bounding box center [266, 109] width 194 height 16
click at [313, 149] on textarea at bounding box center [266, 167] width 194 height 46
click at [306, 153] on textarea at bounding box center [266, 167] width 194 height 46
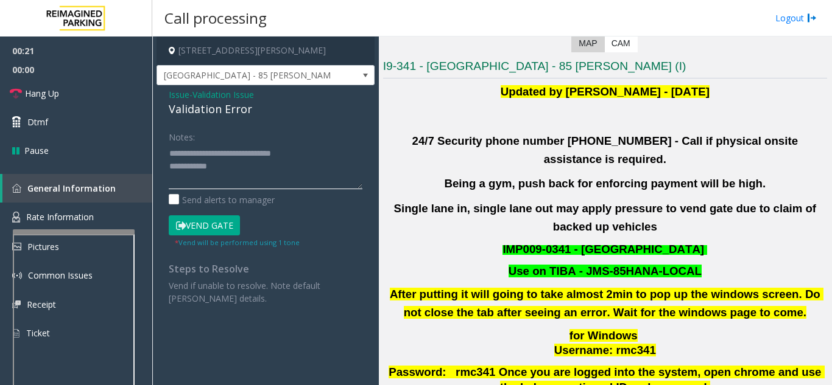
click at [278, 172] on textarea at bounding box center [266, 167] width 194 height 46
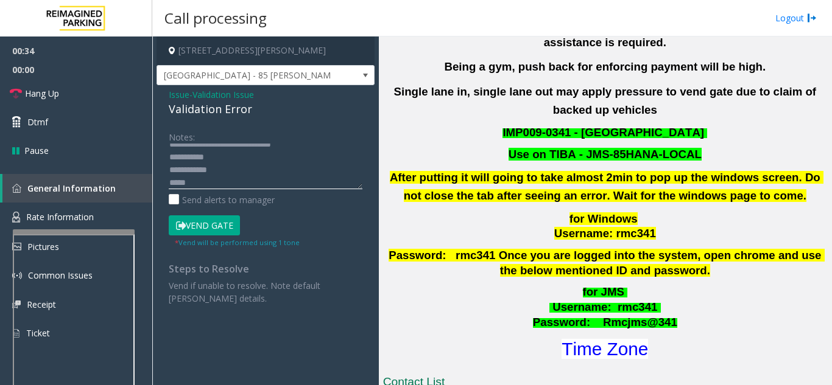
scroll to position [365, 0]
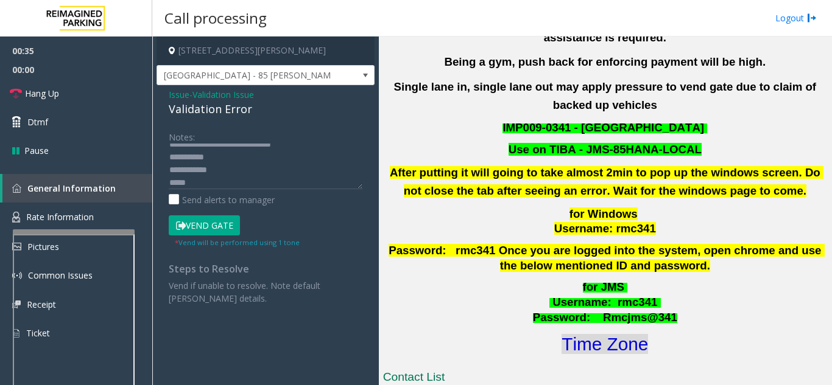
click at [620, 334] on font "Time Zone" at bounding box center [604, 344] width 86 height 20
click at [215, 184] on textarea at bounding box center [266, 167] width 194 height 46
click at [174, 158] on textarea at bounding box center [266, 167] width 194 height 46
click at [226, 183] on textarea at bounding box center [266, 167] width 194 height 46
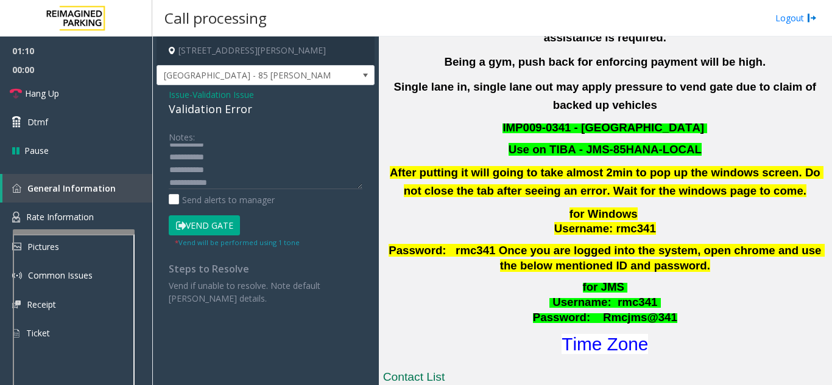
click at [210, 229] on button "Vend Gate" at bounding box center [204, 226] width 71 height 21
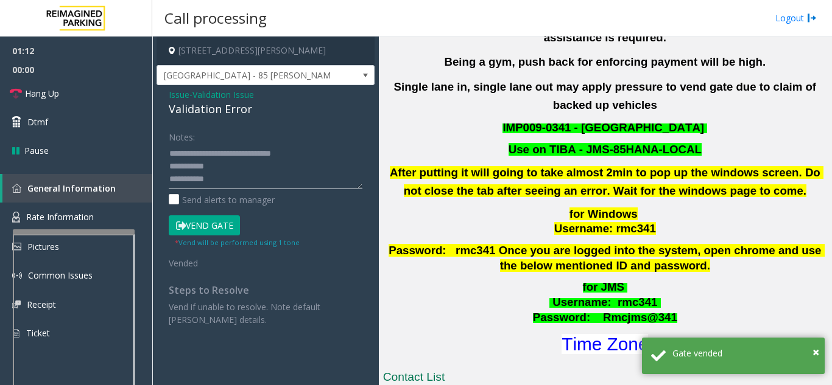
click at [244, 168] on textarea at bounding box center [266, 167] width 194 height 46
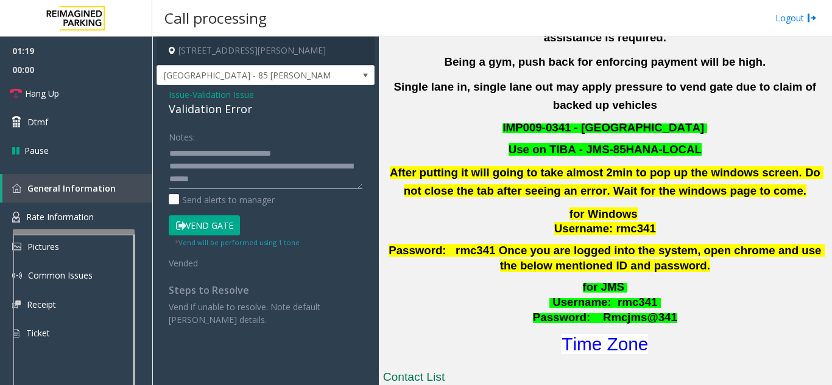
type textarea "**********"
click at [273, 130] on div "Notes:" at bounding box center [266, 158] width 194 height 63
click at [80, 94] on link "Hang Up" at bounding box center [76, 93] width 152 height 29
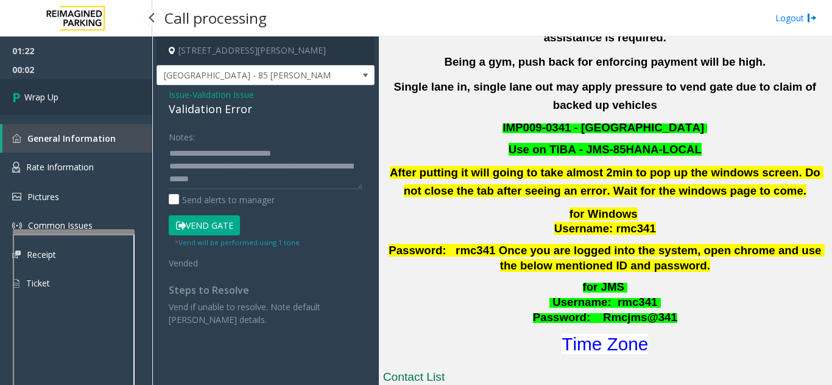
click at [74, 94] on link "Wrap Up" at bounding box center [76, 97] width 152 height 36
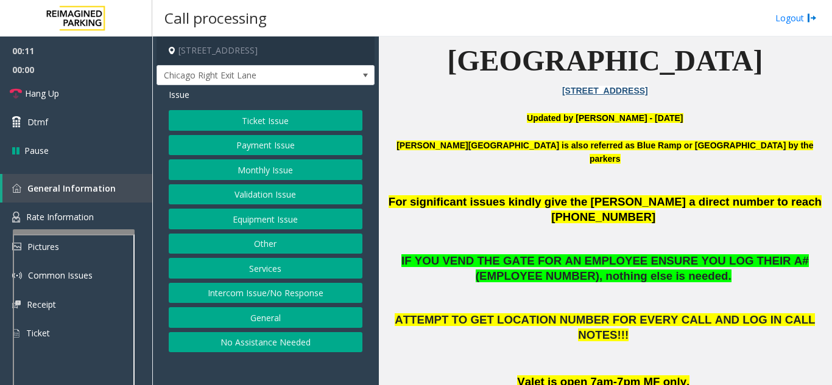
scroll to position [365, 0]
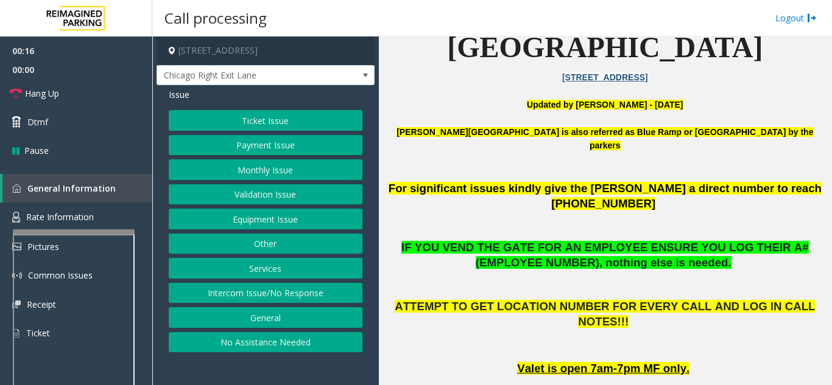
click at [263, 267] on button "Services" at bounding box center [266, 268] width 194 height 21
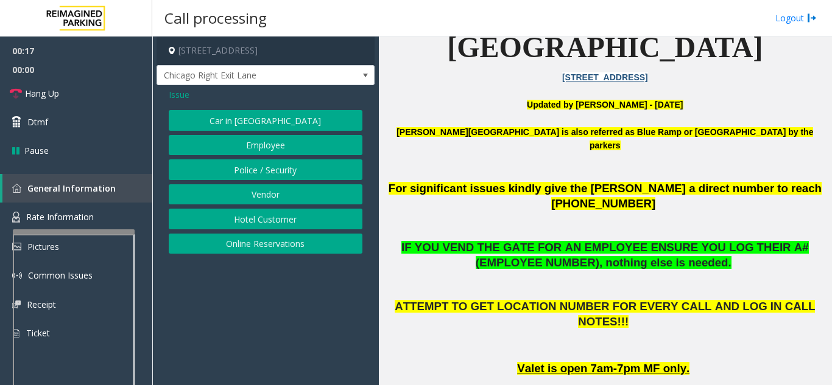
click at [181, 94] on span "Issue" at bounding box center [179, 94] width 21 height 13
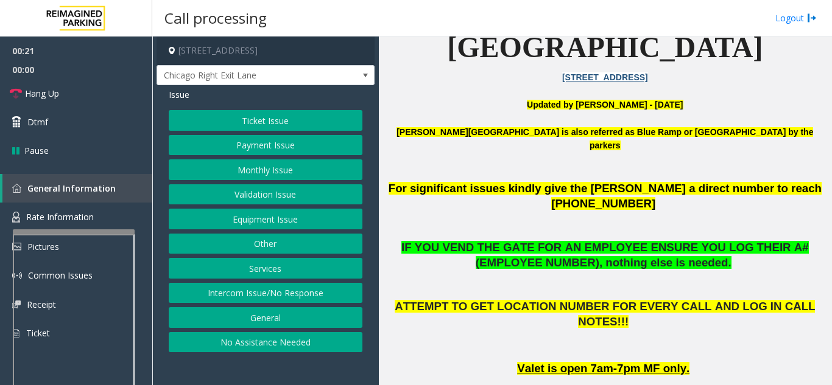
click at [267, 226] on button "Equipment Issue" at bounding box center [266, 219] width 194 height 21
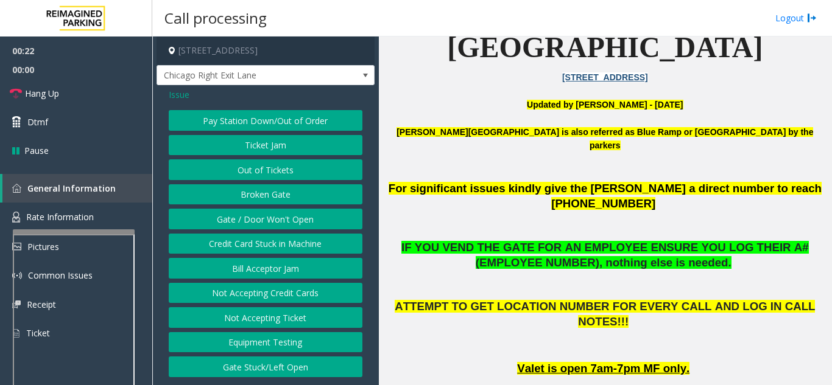
click at [267, 226] on button "Gate / Door Won't Open" at bounding box center [266, 219] width 194 height 21
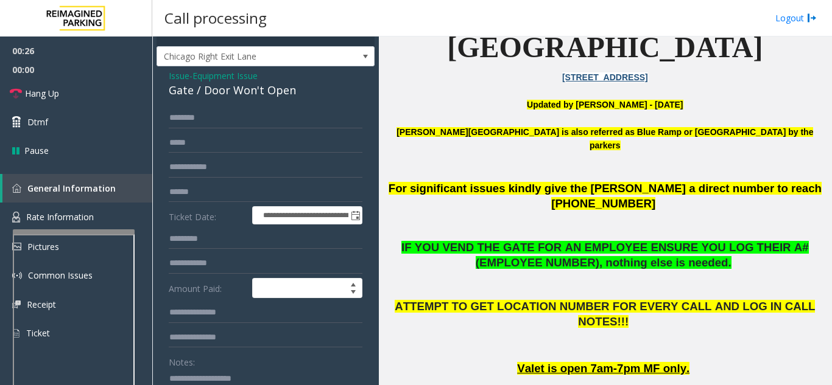
scroll to position [0, 0]
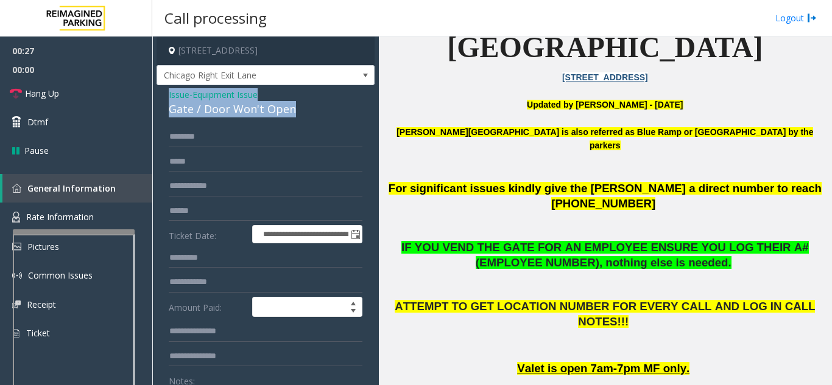
drag, startPoint x: 310, startPoint y: 104, endPoint x: 154, endPoint y: 92, distance: 156.3
click at [154, 92] on app-call-processing-form "**********" at bounding box center [265, 211] width 226 height 349
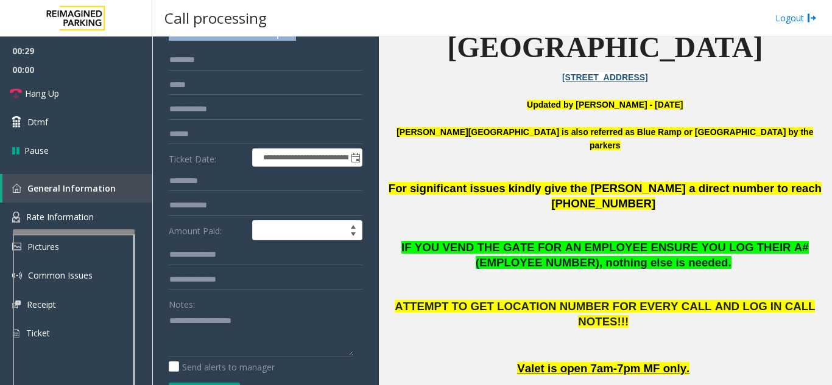
scroll to position [91, 0]
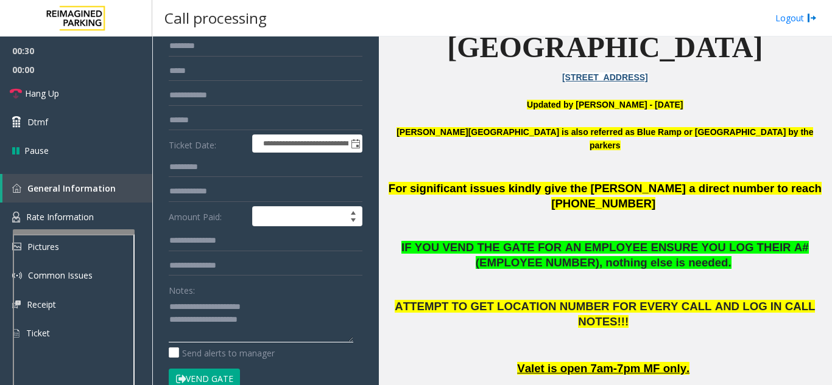
click at [272, 299] on textarea at bounding box center [261, 320] width 184 height 46
drag, startPoint x: 203, startPoint y: 377, endPoint x: 204, endPoint y: 331, distance: 46.9
click at [203, 377] on button "Vend Gate" at bounding box center [204, 379] width 71 height 21
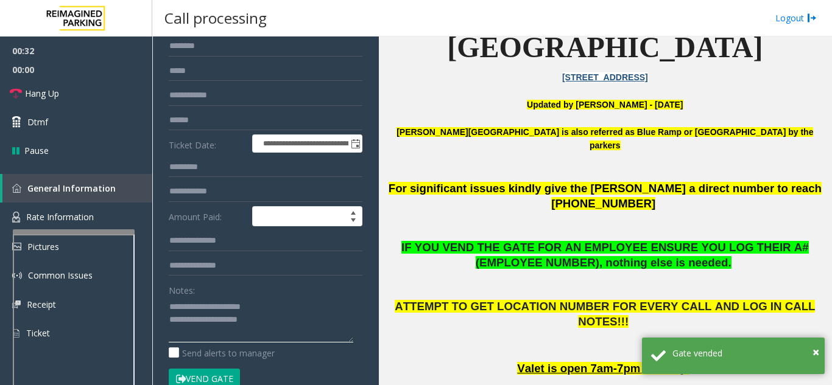
drag, startPoint x: 196, startPoint y: 309, endPoint x: 281, endPoint y: 312, distance: 85.3
click at [281, 312] on textarea at bounding box center [261, 320] width 184 height 46
click at [295, 321] on textarea at bounding box center [261, 320] width 184 height 46
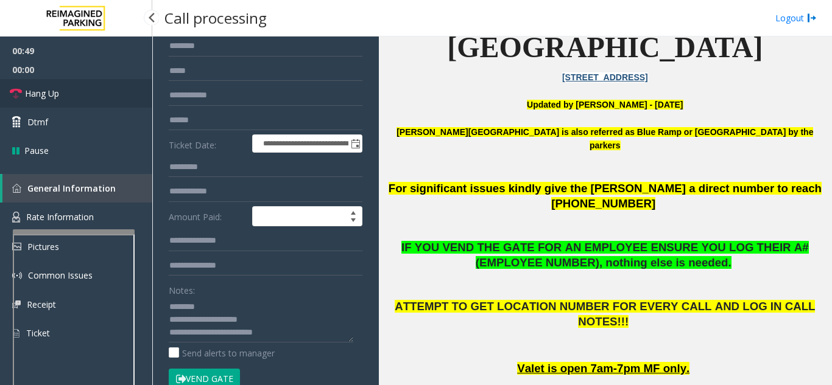
click at [66, 100] on link "Hang Up" at bounding box center [76, 93] width 152 height 29
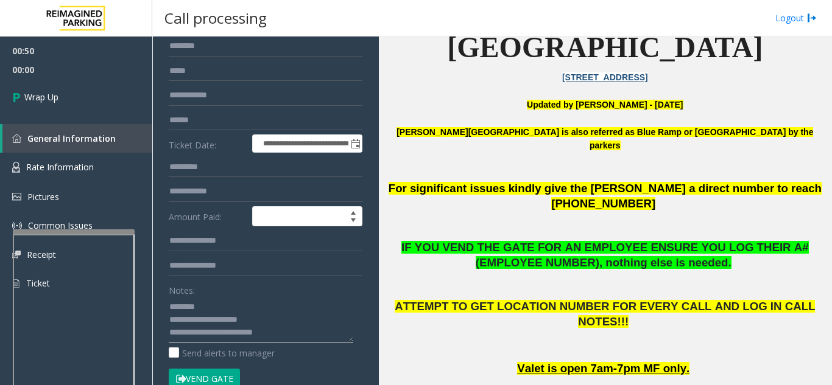
click at [194, 335] on textarea at bounding box center [261, 320] width 184 height 46
click at [299, 329] on textarea at bounding box center [261, 320] width 184 height 46
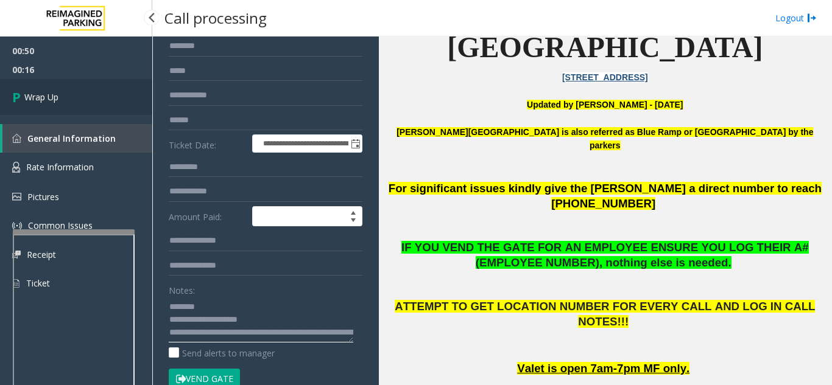
type textarea "**********"
click at [44, 91] on span "Wrap Up" at bounding box center [41, 97] width 34 height 13
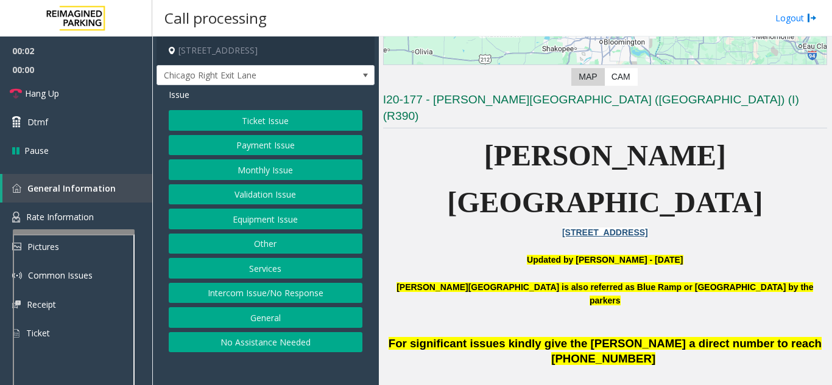
scroll to position [244, 0]
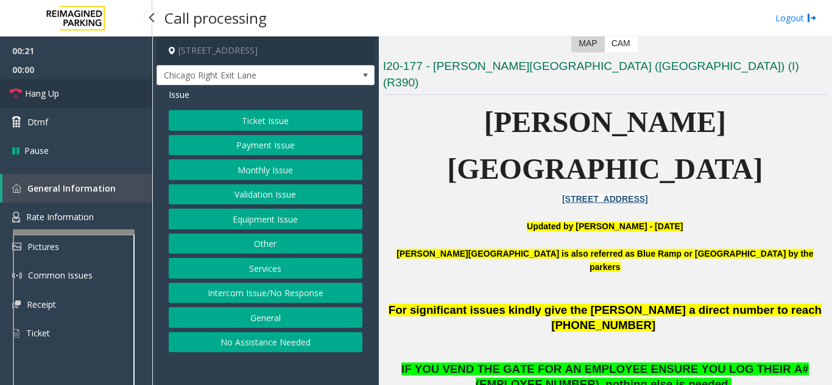
click at [128, 99] on link "Hang Up" at bounding box center [76, 93] width 152 height 29
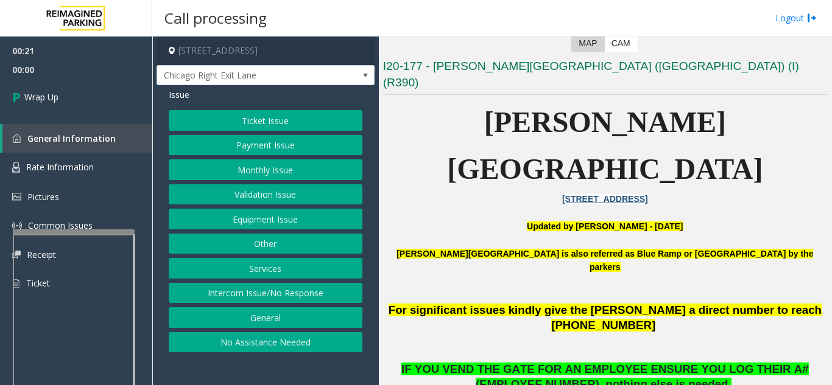
click at [212, 287] on button "Intercom Issue/No Response" at bounding box center [266, 293] width 194 height 21
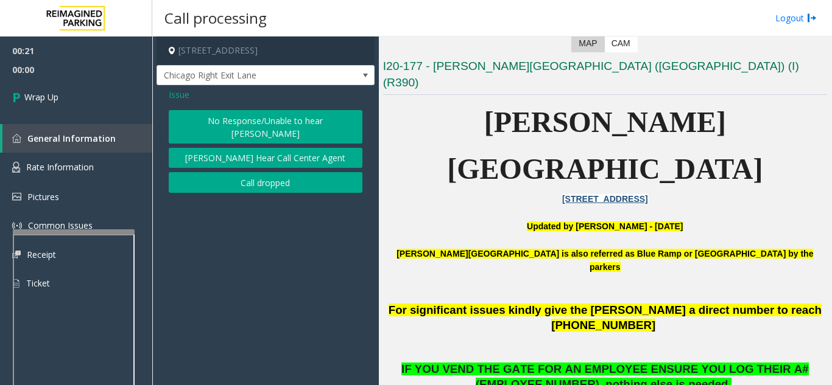
click at [206, 119] on button "No Response/Unable to hear [PERSON_NAME]" at bounding box center [266, 126] width 194 height 33
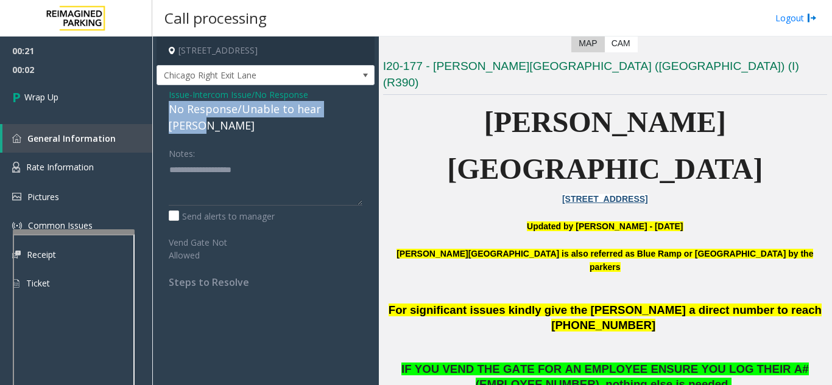
drag, startPoint x: 161, startPoint y: 112, endPoint x: 365, endPoint y: 114, distance: 203.4
click at [365, 114] on div "Issue - Intercom Issue/No Response No Response/Unable to hear [PERSON_NAME] Not…" at bounding box center [265, 193] width 218 height 216
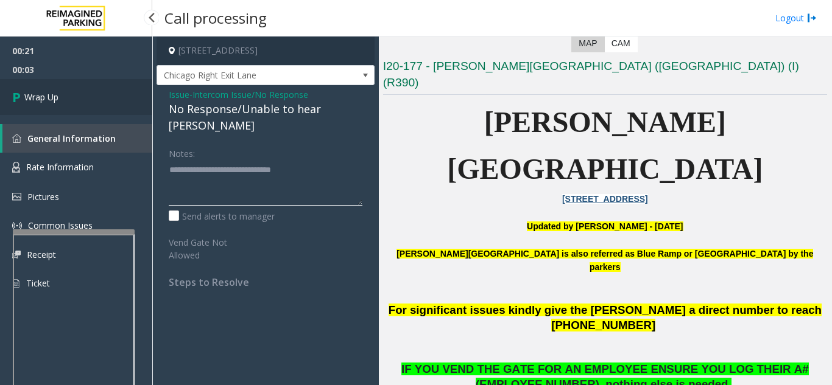
type textarea "**********"
click at [67, 89] on link "Wrap Up" at bounding box center [76, 97] width 152 height 36
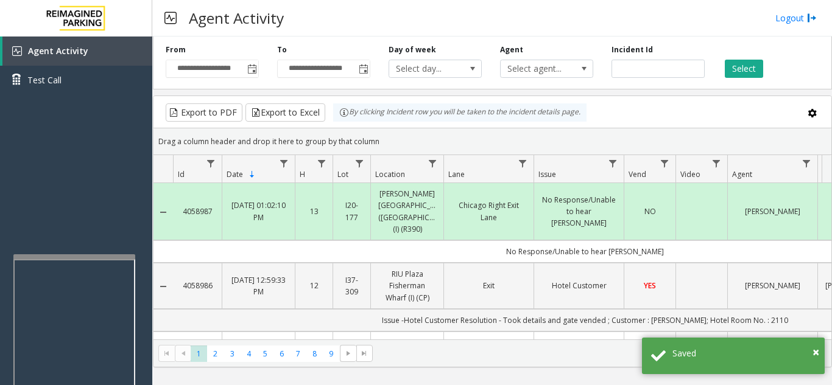
click at [75, 257] on div at bounding box center [74, 256] width 122 height 5
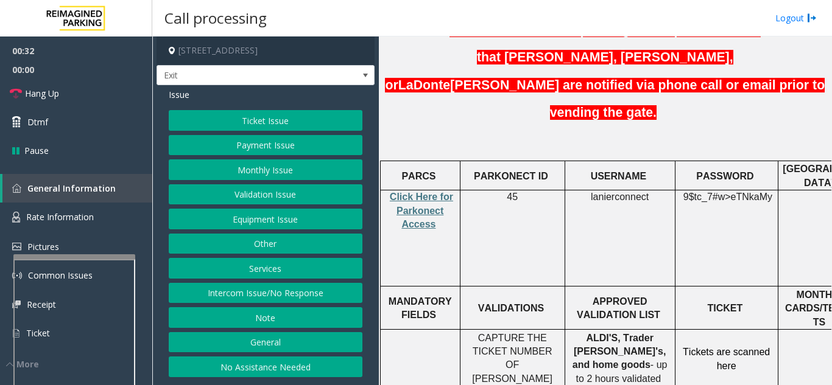
scroll to position [487, 0]
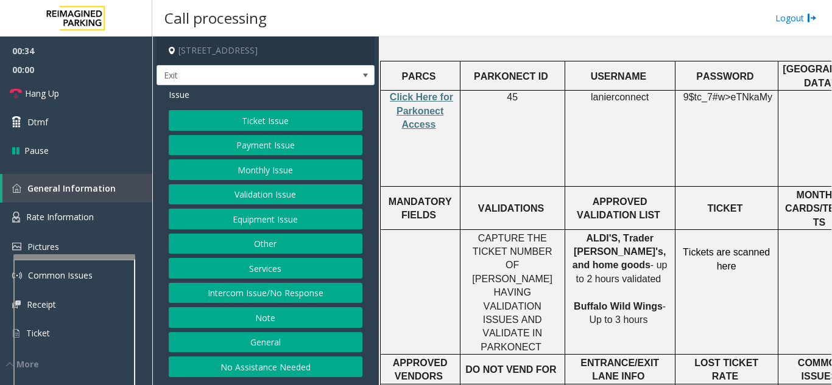
click at [264, 197] on button "Validation Issue" at bounding box center [266, 194] width 194 height 21
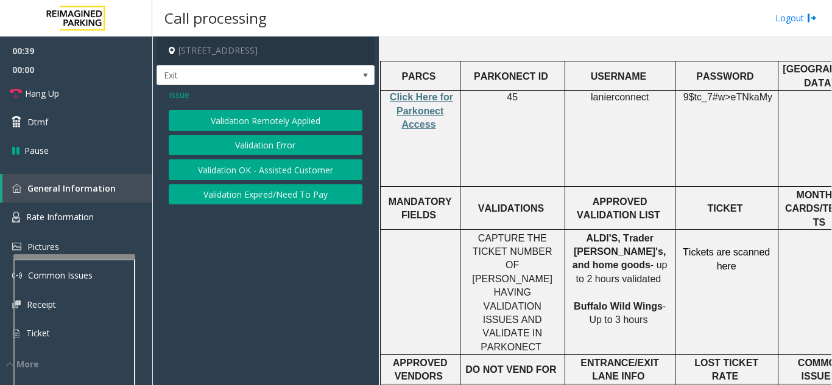
click at [276, 146] on button "Validation Error" at bounding box center [266, 145] width 194 height 21
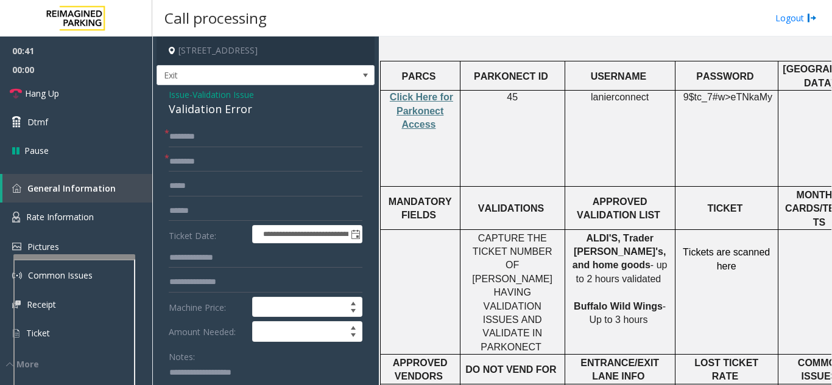
scroll to position [61, 0]
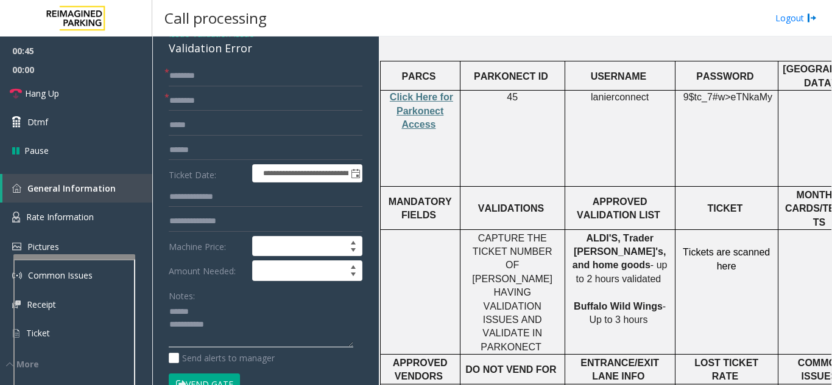
click at [203, 313] on textarea at bounding box center [261, 326] width 184 height 46
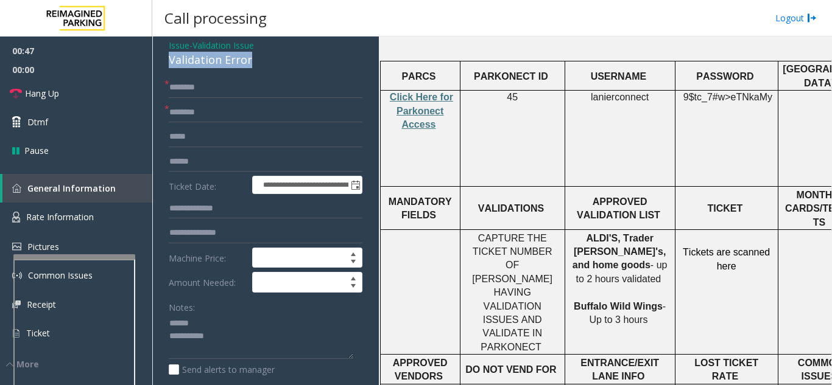
drag, startPoint x: 169, startPoint y: 49, endPoint x: 261, endPoint y: 63, distance: 92.5
click at [261, 63] on div "Validation Error" at bounding box center [266, 60] width 194 height 16
click at [252, 337] on textarea at bounding box center [261, 337] width 184 height 46
type textarea "**********"
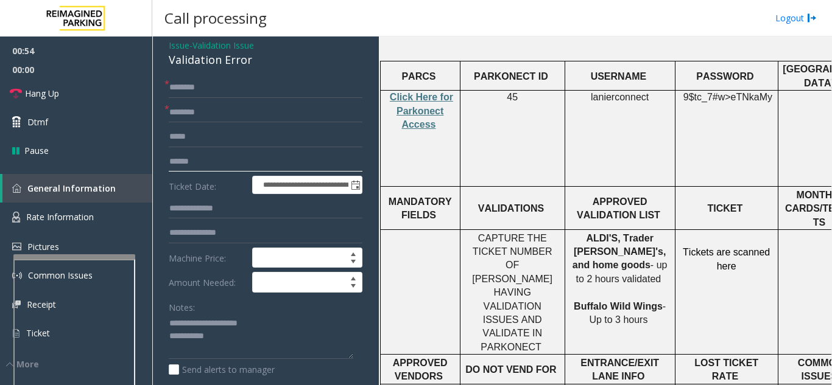
click at [204, 158] on input "text" at bounding box center [266, 162] width 194 height 21
type input "**********"
click at [230, 111] on input "text" at bounding box center [266, 112] width 194 height 21
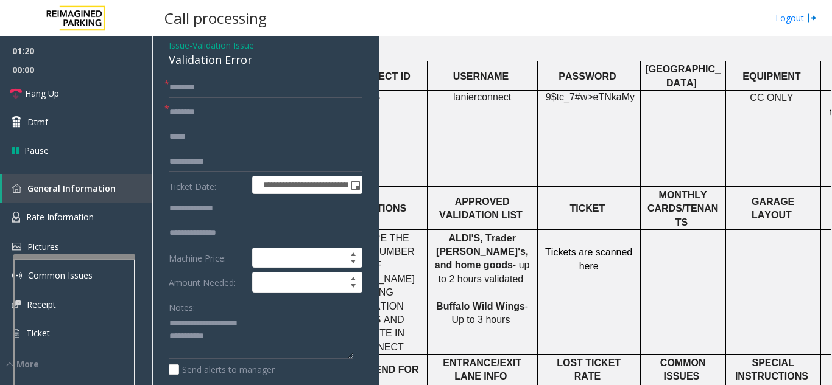
scroll to position [487, 147]
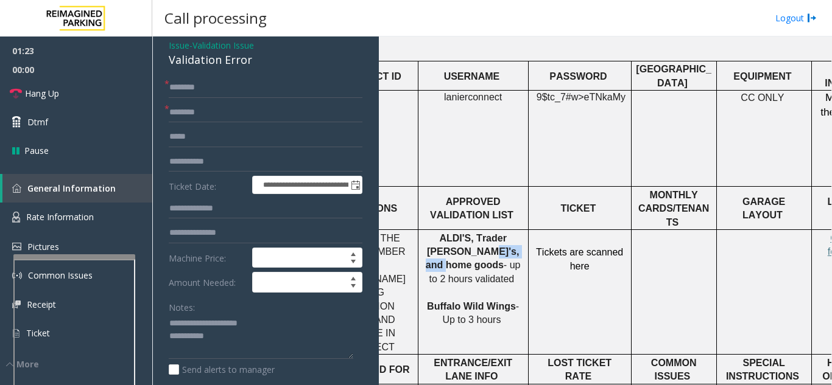
drag, startPoint x: 478, startPoint y: 178, endPoint x: 431, endPoint y: 182, distance: 47.0
click at [431, 233] on span "ALDI'S, Trader [PERSON_NAME]'s, and home goods" at bounding box center [472, 252] width 93 height 38
type input "**********"
click at [215, 83] on input "text" at bounding box center [266, 87] width 194 height 21
click at [212, 228] on input "text" at bounding box center [266, 233] width 194 height 21
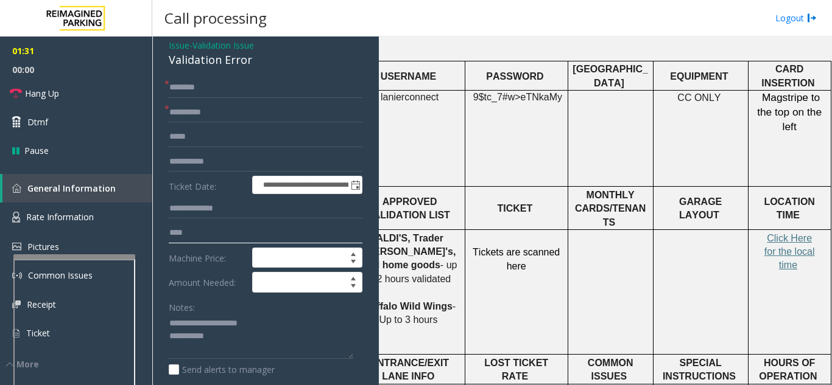
scroll to position [487, 219]
click at [774, 233] on span "Click Here for the local time" at bounding box center [789, 252] width 51 height 38
click at [203, 233] on input "***" at bounding box center [266, 233] width 194 height 21
type input "*********"
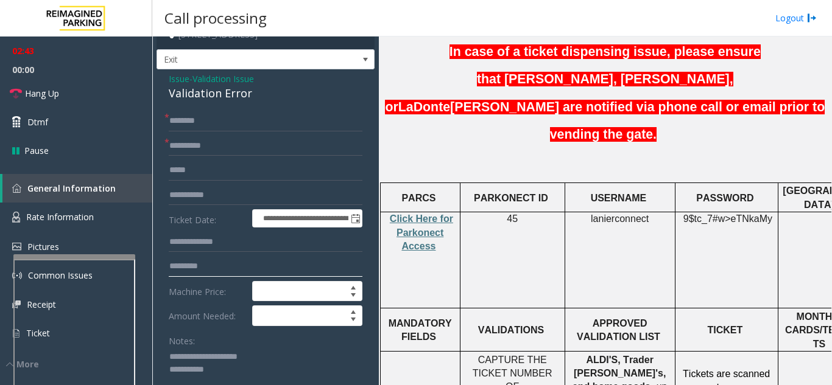
scroll to position [0, 0]
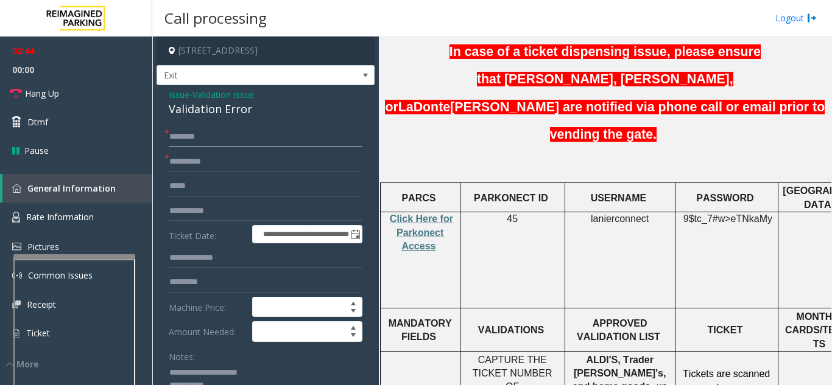
click at [227, 141] on input "text" at bounding box center [266, 137] width 194 height 21
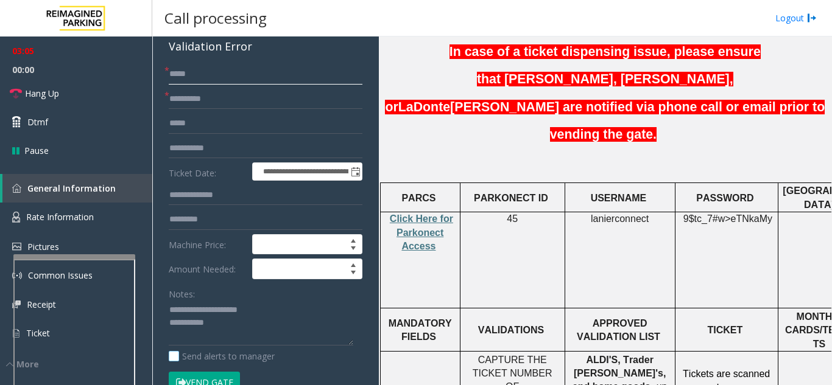
scroll to position [244, 0]
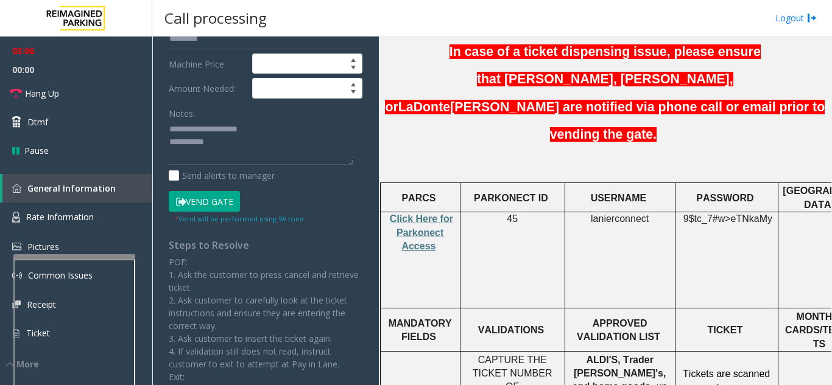
type input "****"
click at [198, 201] on button "Vend Gate" at bounding box center [204, 201] width 71 height 21
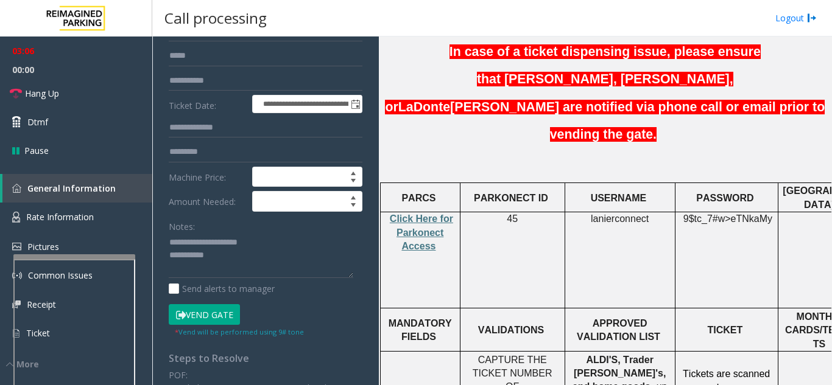
scroll to position [122, 0]
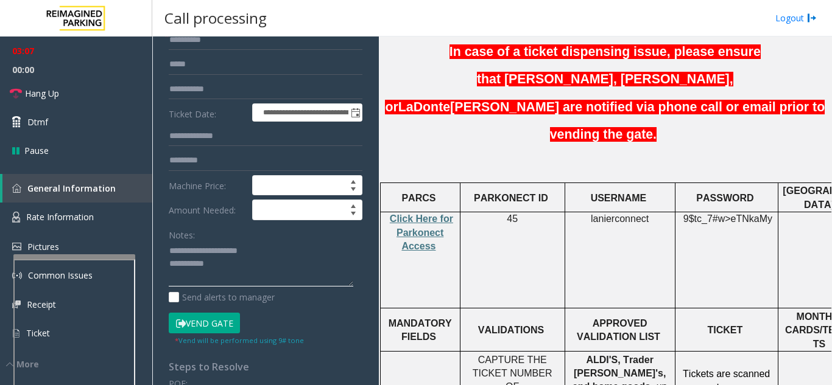
click at [267, 263] on textarea at bounding box center [261, 265] width 184 height 46
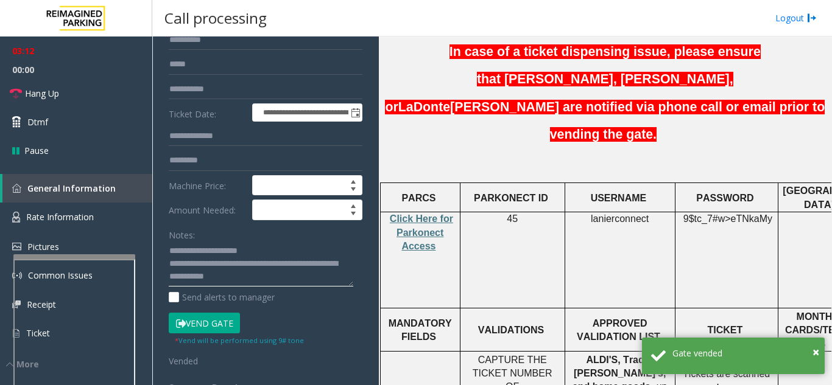
type textarea "**********"
click at [278, 235] on div "Notes:" at bounding box center [266, 256] width 194 height 63
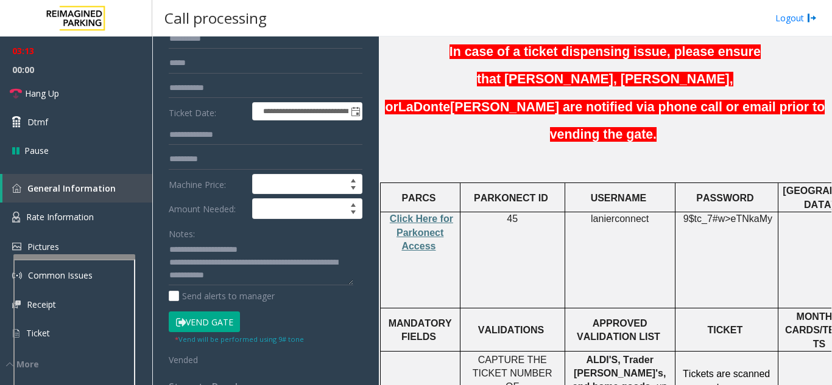
scroll to position [122, 0]
click at [78, 82] on link "Hang Up" at bounding box center [76, 93] width 152 height 29
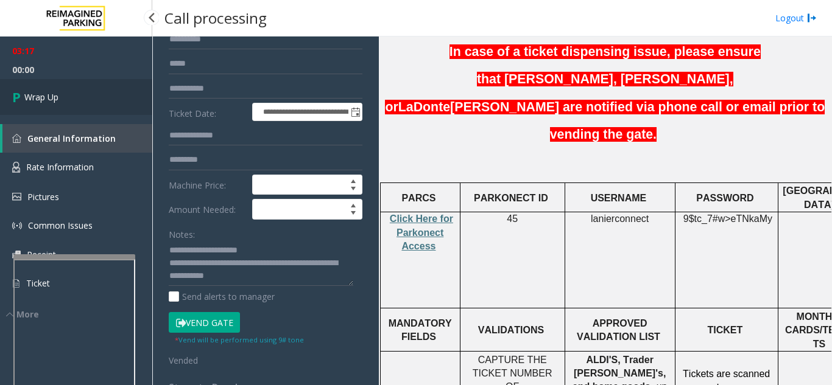
click at [63, 102] on link "Wrap Up" at bounding box center [76, 97] width 152 height 36
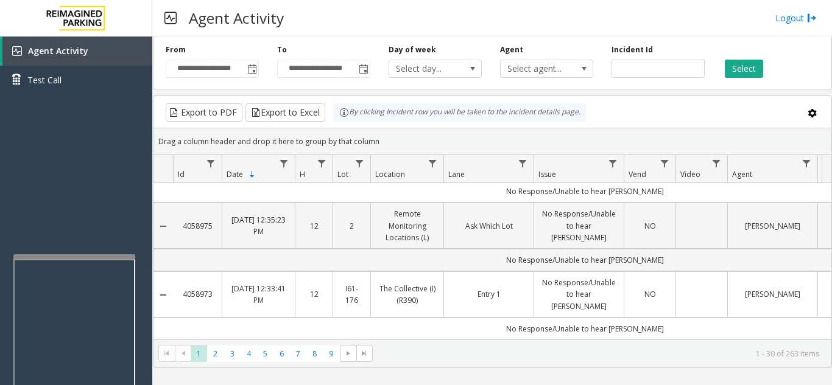
scroll to position [1071, 0]
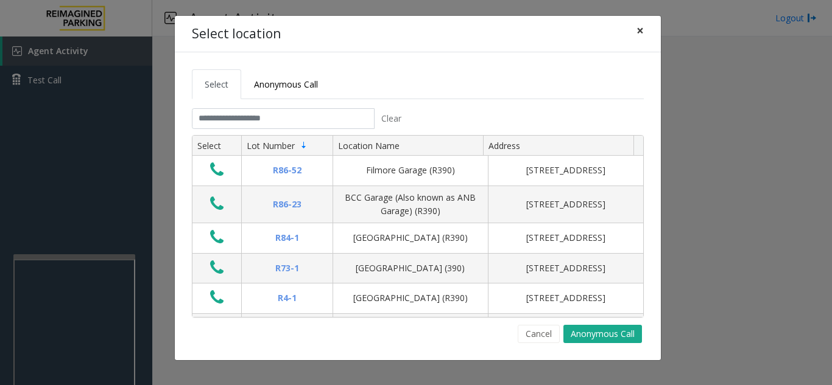
click at [637, 33] on span "×" at bounding box center [639, 30] width 7 height 17
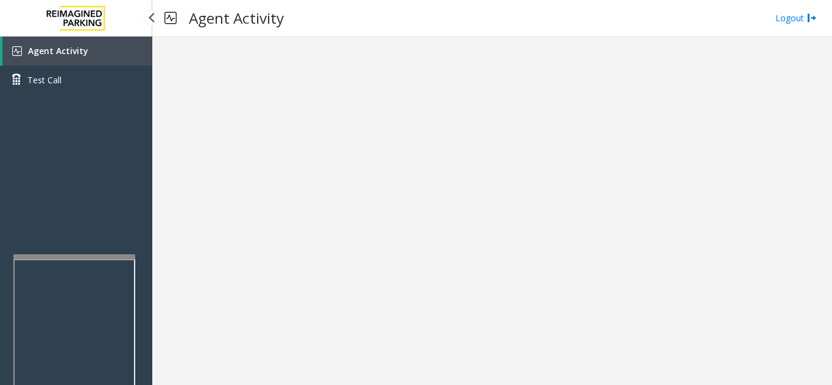
click at [87, 55] on link "Agent Activity" at bounding box center [77, 51] width 150 height 29
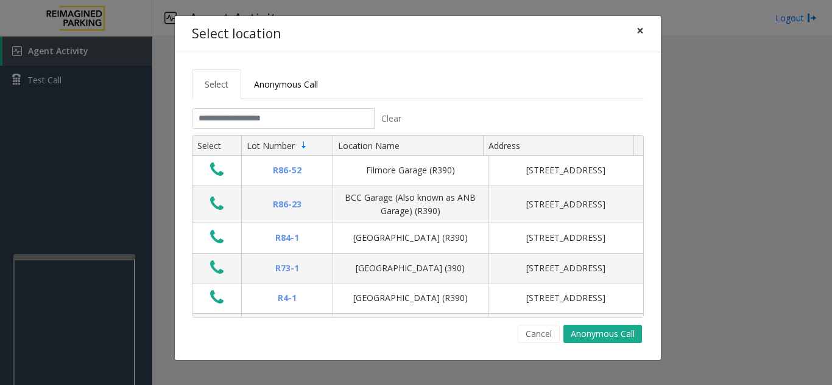
click at [639, 32] on span "×" at bounding box center [639, 30] width 7 height 17
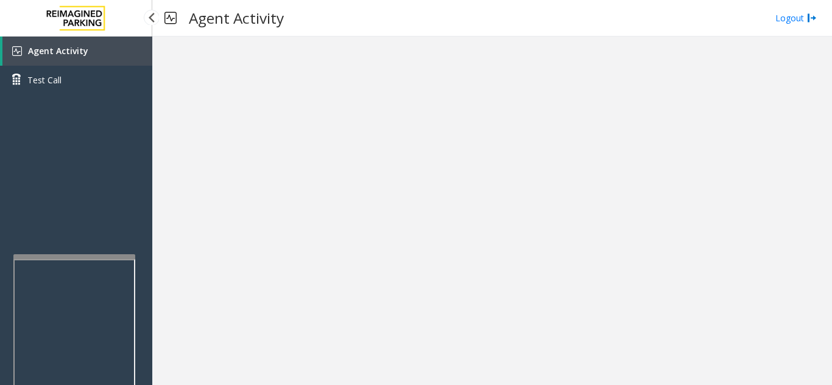
click at [77, 46] on span "Agent Activity" at bounding box center [58, 51] width 60 height 12
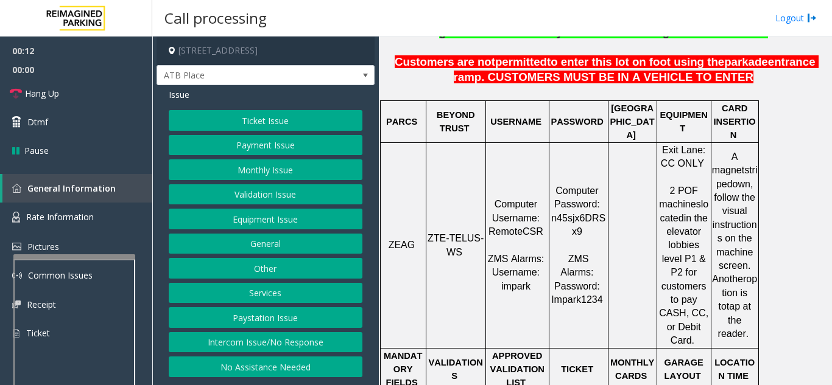
scroll to position [426, 0]
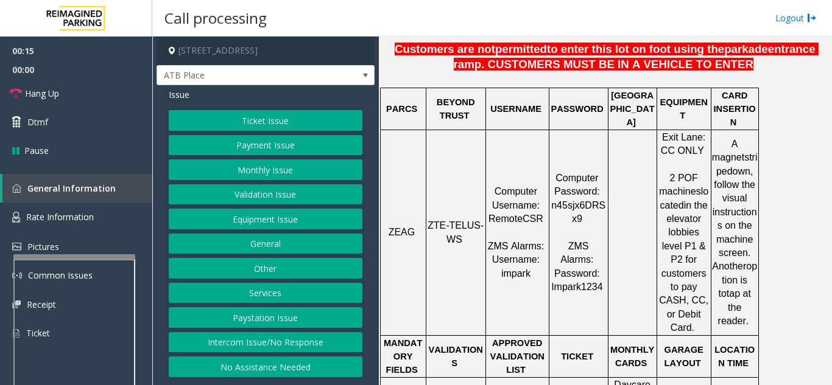
click at [267, 125] on button "Ticket Issue" at bounding box center [266, 120] width 194 height 21
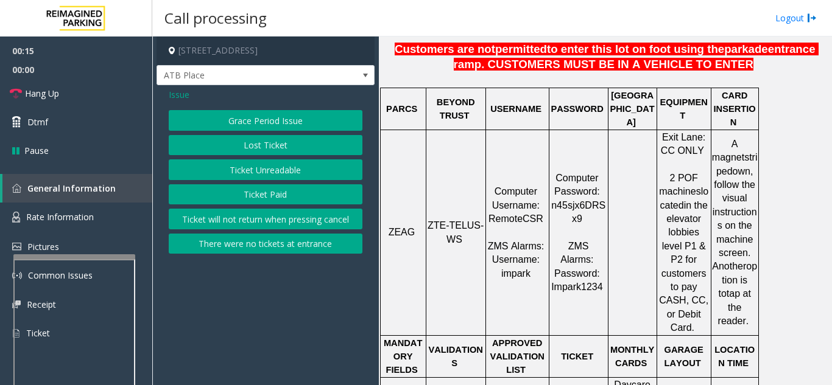
click at [273, 191] on button "Ticket Paid" at bounding box center [266, 194] width 194 height 21
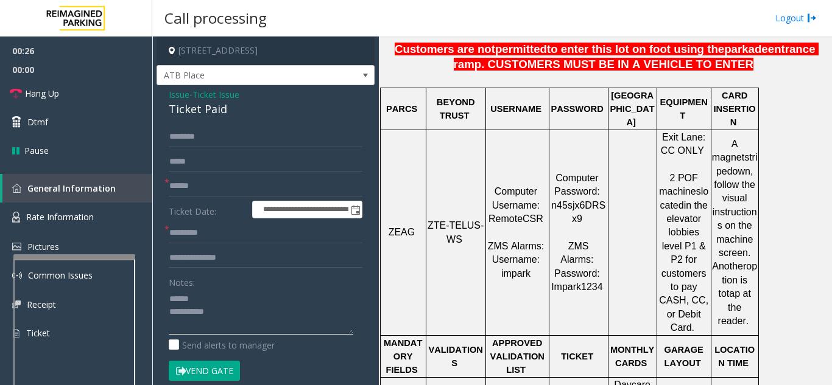
click at [197, 299] on textarea at bounding box center [261, 312] width 184 height 46
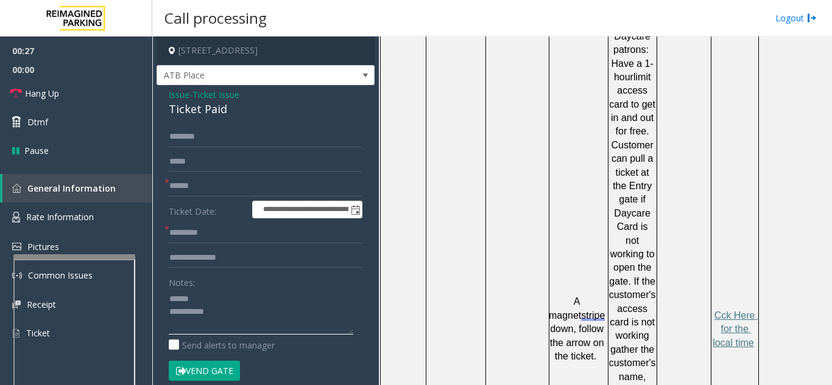
scroll to position [791, 0]
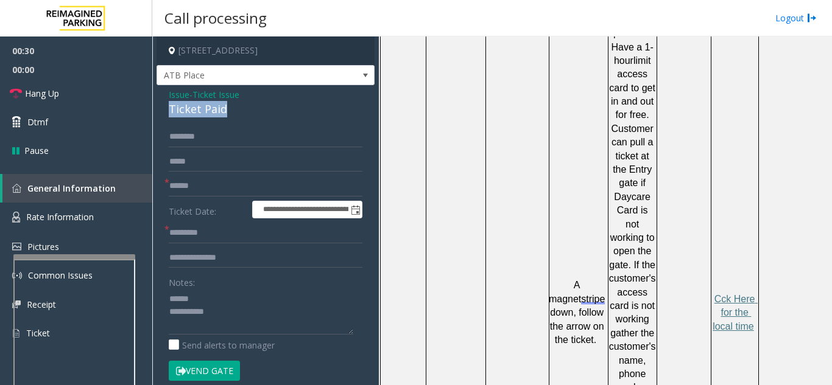
drag, startPoint x: 232, startPoint y: 110, endPoint x: 166, endPoint y: 114, distance: 65.9
click at [166, 114] on div "**********" at bounding box center [265, 376] width 218 height 582
type textarea "**********"
click at [222, 186] on input "text" at bounding box center [266, 186] width 194 height 21
type input "******"
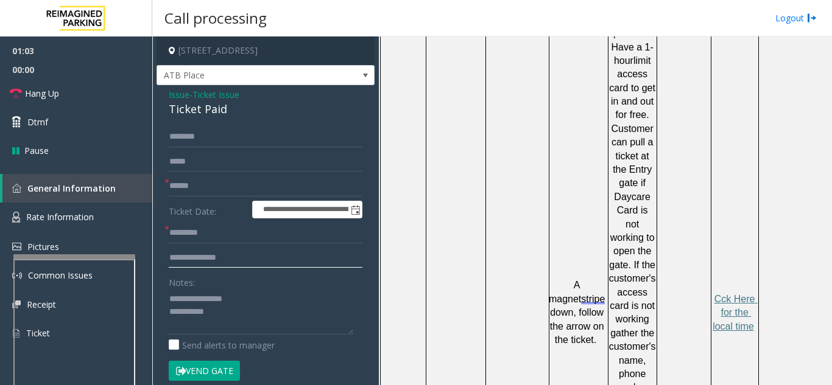
click at [237, 253] on input "text" at bounding box center [266, 258] width 194 height 21
type input "**********"
click at [723, 294] on span "Cck Here for the local time" at bounding box center [734, 313] width 45 height 38
click at [202, 234] on input "text" at bounding box center [266, 233] width 194 height 21
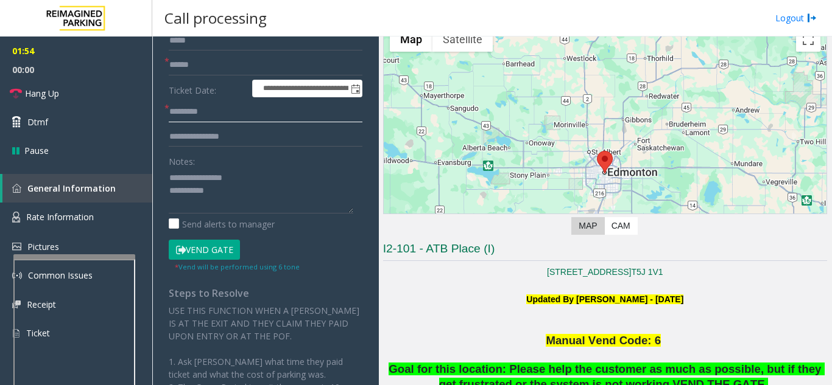
scroll to position [122, 0]
click at [199, 250] on button "Vend Gate" at bounding box center [204, 249] width 71 height 21
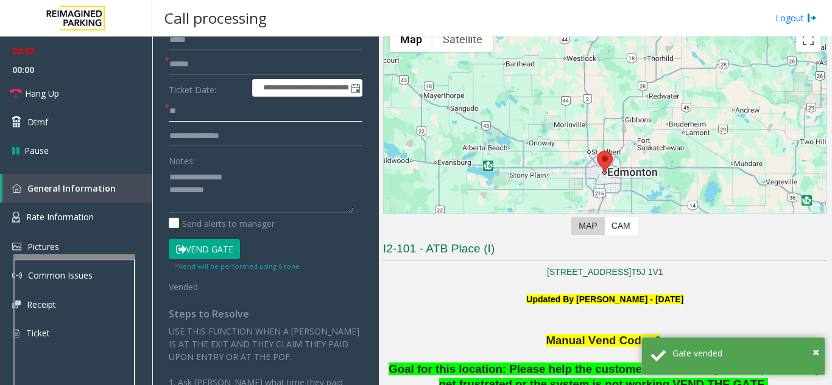
type input "**"
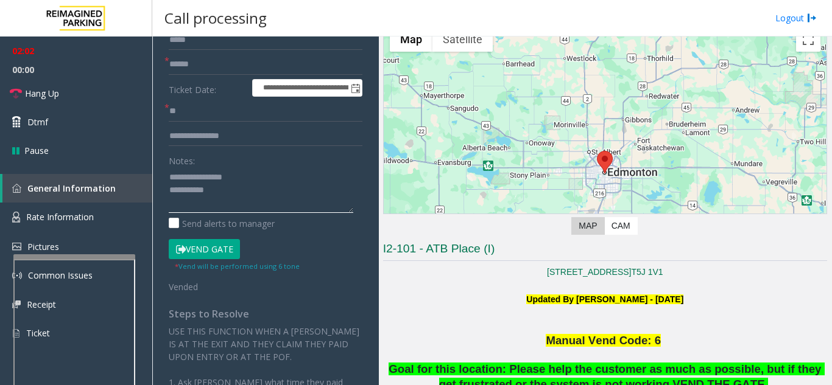
click at [269, 193] on textarea at bounding box center [261, 190] width 184 height 46
type textarea "**********"
click at [225, 241] on button "Vend Gate" at bounding box center [204, 249] width 71 height 21
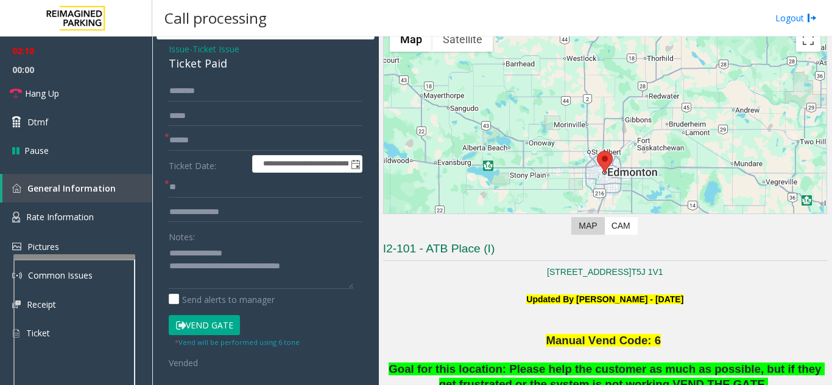
scroll to position [0, 0]
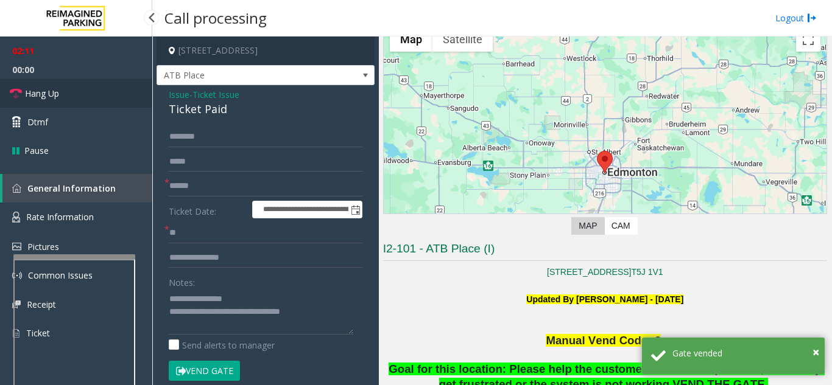
click at [102, 93] on link "Hang Up" at bounding box center [76, 93] width 152 height 29
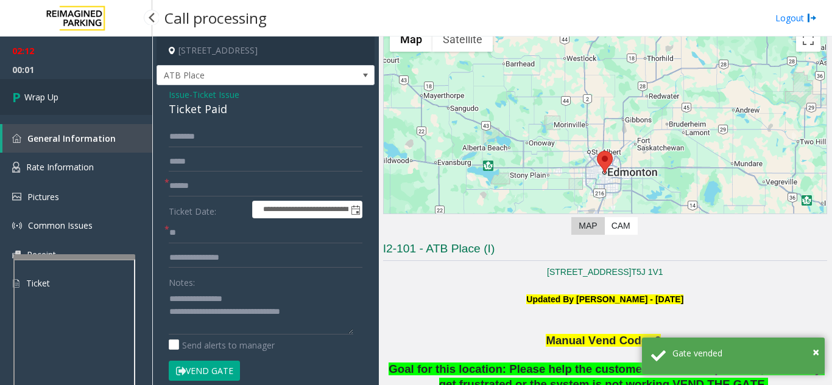
click at [116, 103] on link "Wrap Up" at bounding box center [76, 97] width 152 height 36
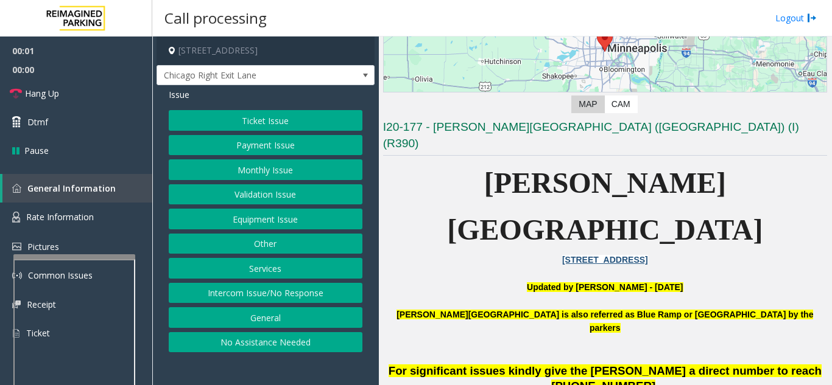
scroll to position [244, 0]
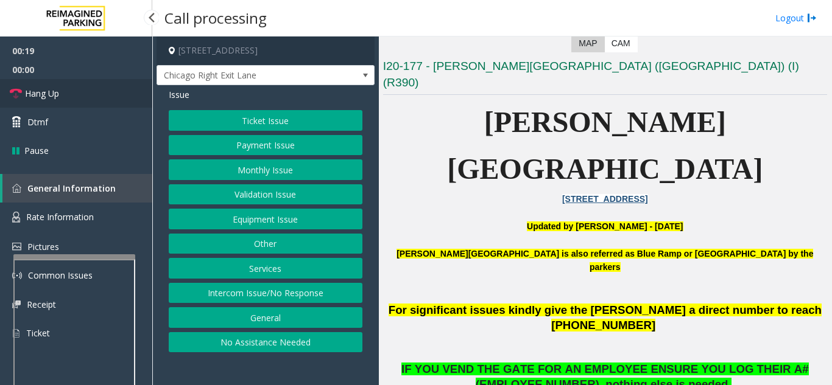
click at [55, 97] on span "Hang Up" at bounding box center [42, 93] width 34 height 13
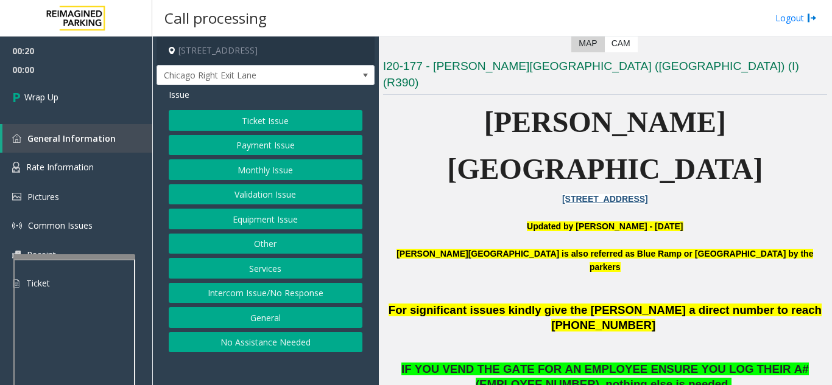
click at [315, 296] on button "Intercom Issue/No Response" at bounding box center [266, 293] width 194 height 21
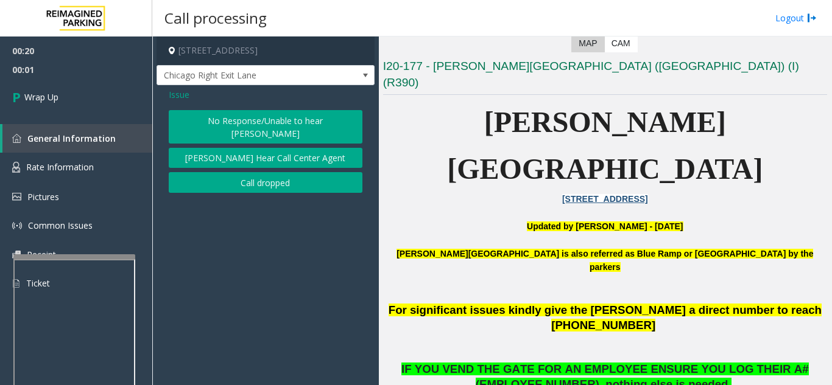
click at [250, 127] on button "No Response/Unable to hear [PERSON_NAME]" at bounding box center [266, 126] width 194 height 33
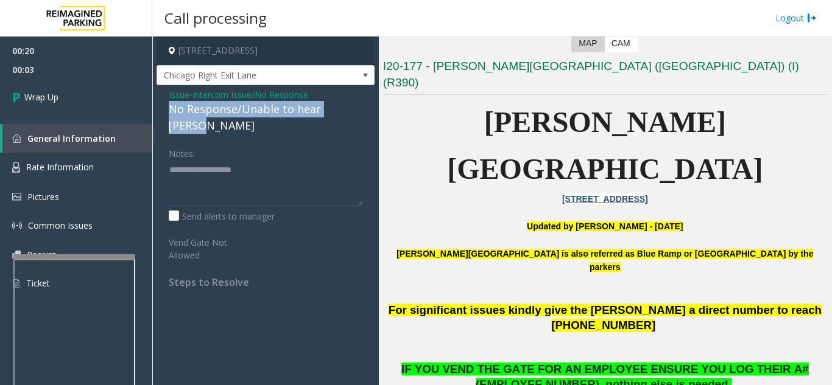
drag, startPoint x: 162, startPoint y: 107, endPoint x: 353, endPoint y: 104, distance: 191.2
click at [353, 104] on div "Issue - Intercom Issue/No Response No Response/Unable to hear [PERSON_NAME] Not…" at bounding box center [265, 193] width 218 height 216
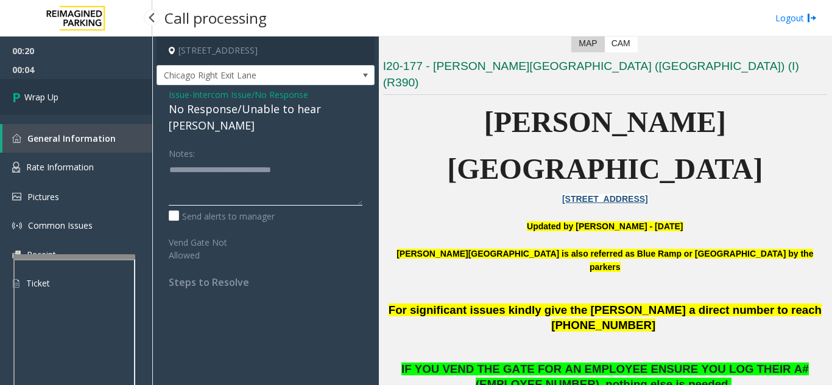
type textarea "**********"
click at [117, 114] on link "Wrap Up" at bounding box center [76, 97] width 152 height 36
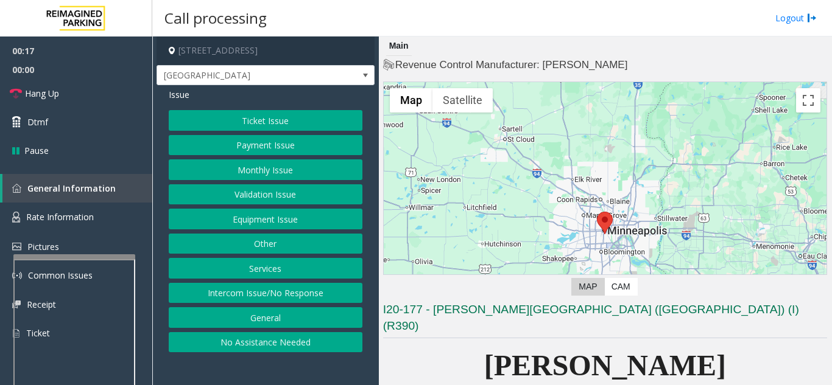
click at [282, 293] on button "Intercom Issue/No Response" at bounding box center [266, 293] width 194 height 21
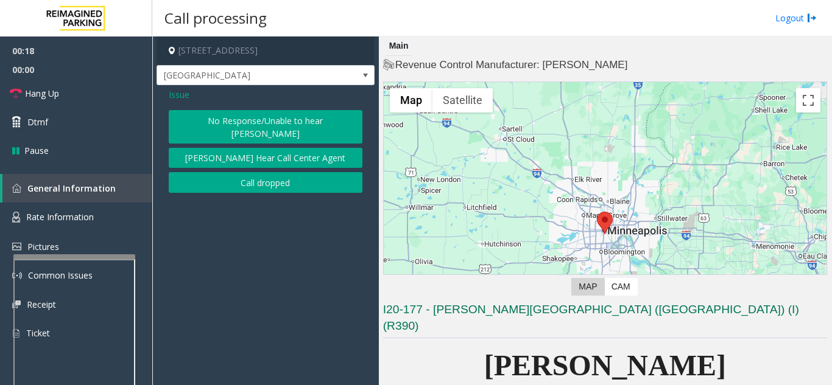
click at [260, 118] on button "No Response/Unable to hear [PERSON_NAME]" at bounding box center [266, 126] width 194 height 33
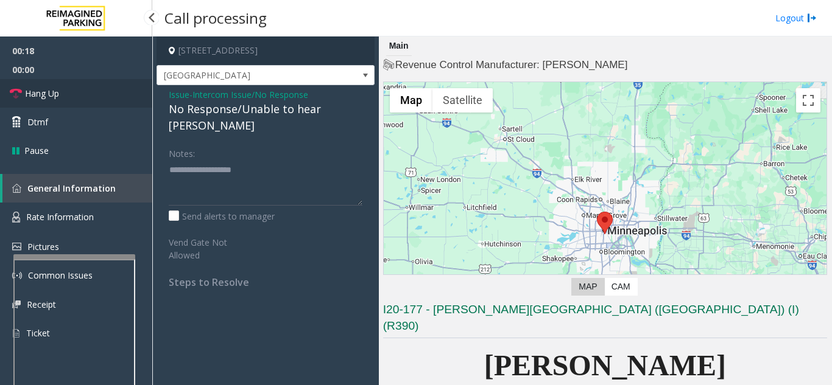
click at [101, 100] on link "Hang Up" at bounding box center [76, 93] width 152 height 29
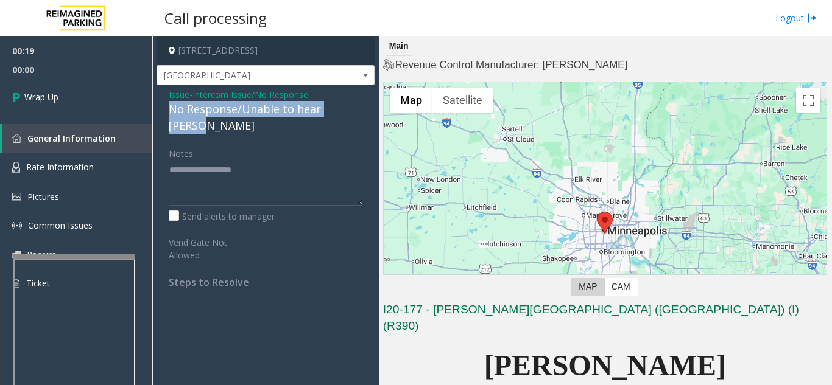
drag, startPoint x: 168, startPoint y: 111, endPoint x: 366, endPoint y: 105, distance: 197.9
click at [366, 105] on div "Issue - Intercom Issue/No Response No Response/Unable to hear [PERSON_NAME] Not…" at bounding box center [265, 193] width 218 height 216
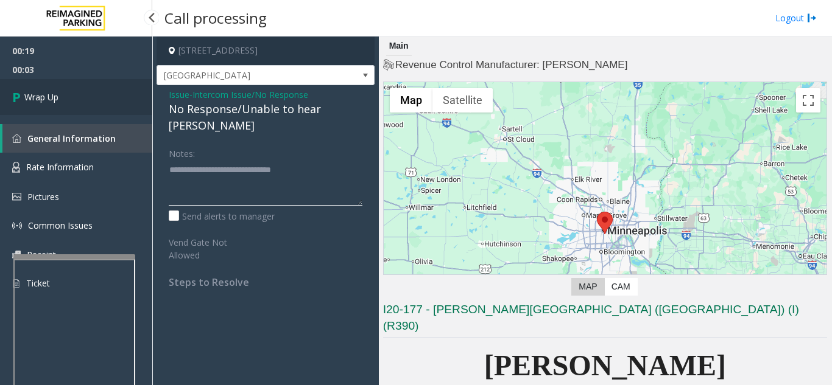
type textarea "**********"
click at [92, 106] on link "Wrap Up" at bounding box center [76, 97] width 152 height 36
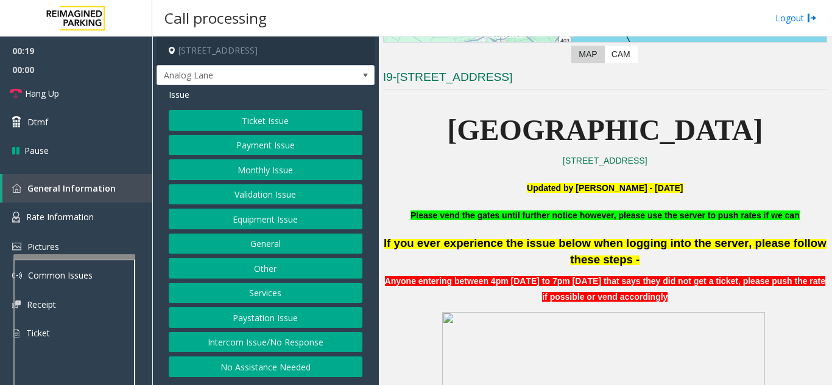
scroll to position [244, 0]
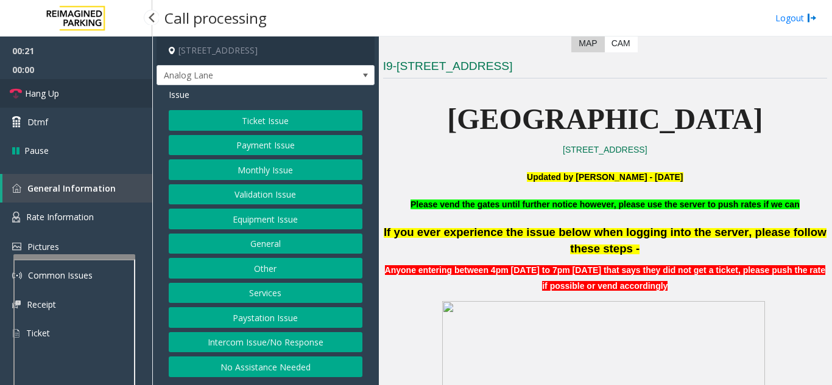
click at [60, 86] on link "Hang Up" at bounding box center [76, 93] width 152 height 29
click at [239, 345] on button "Intercom Issue/No Response" at bounding box center [266, 342] width 194 height 21
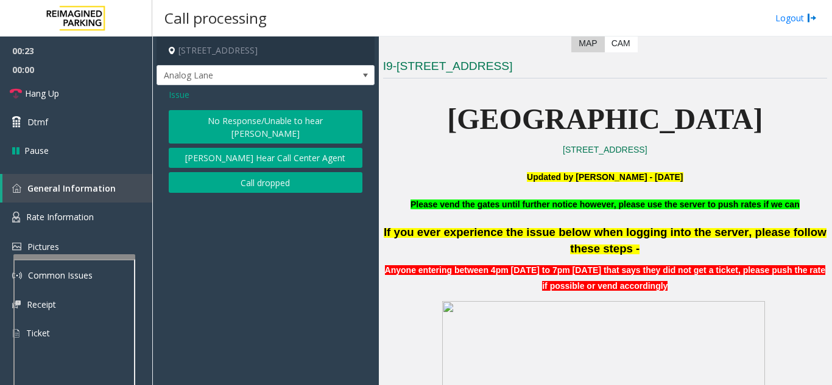
click at [226, 128] on button "No Response/Unable to hear [PERSON_NAME]" at bounding box center [266, 126] width 194 height 33
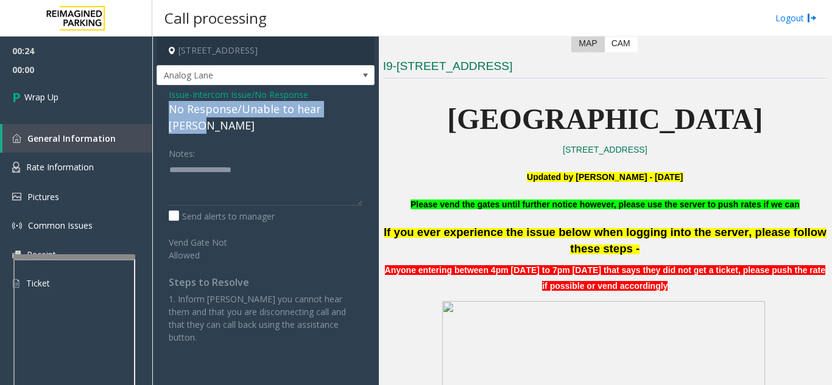
drag, startPoint x: 160, startPoint y: 113, endPoint x: 359, endPoint y: 111, distance: 199.1
click at [359, 111] on div "Issue - Intercom Issue/No Response No Response/Unable to hear [PERSON_NAME] Not…" at bounding box center [265, 220] width 218 height 271
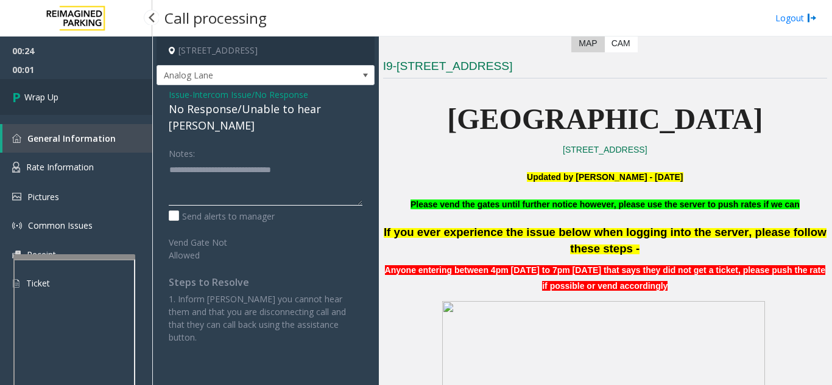
type textarea "**********"
click at [99, 97] on link "Wrap Up" at bounding box center [76, 97] width 152 height 36
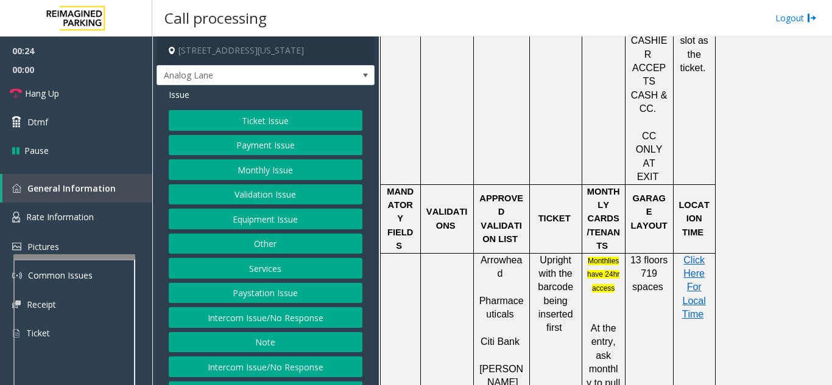
scroll to position [791, 0]
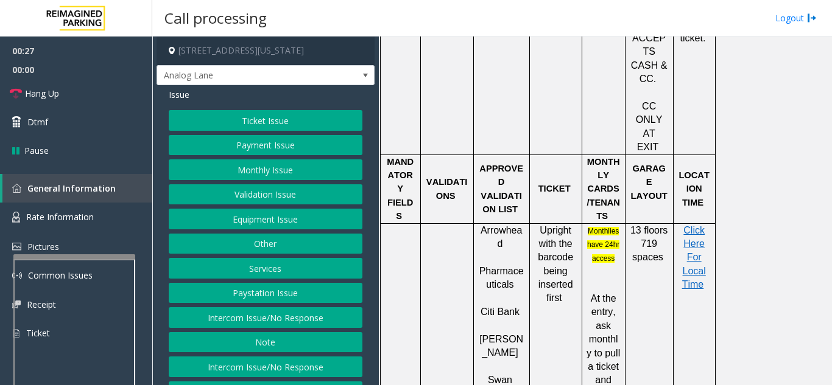
click at [239, 230] on button "Equipment Issue" at bounding box center [266, 219] width 194 height 21
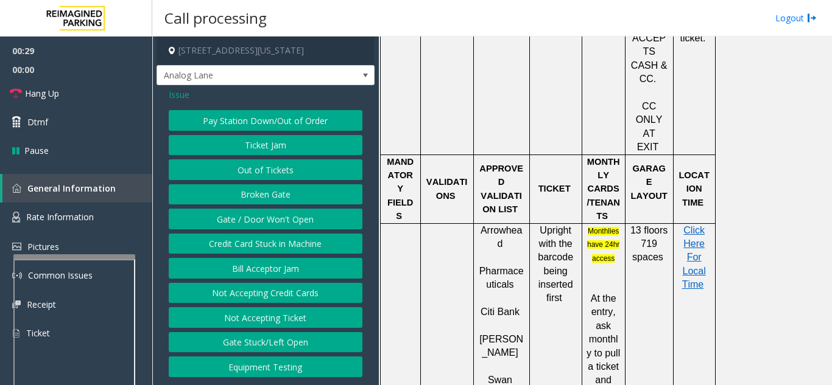
click at [247, 222] on button "Gate / Door Won't Open" at bounding box center [266, 219] width 194 height 21
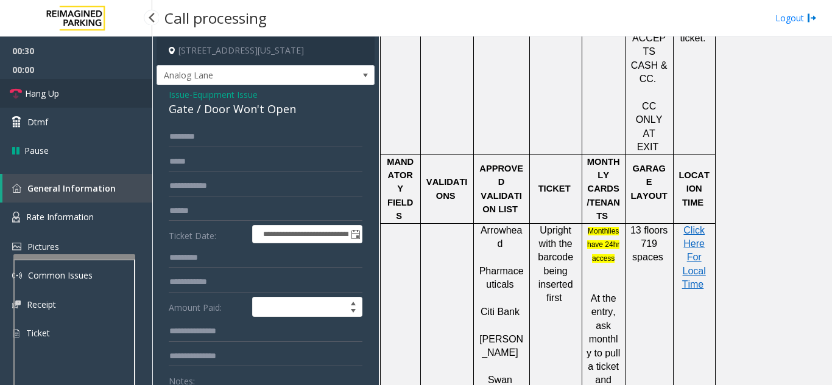
click at [103, 97] on link "Hang Up" at bounding box center [76, 93] width 152 height 29
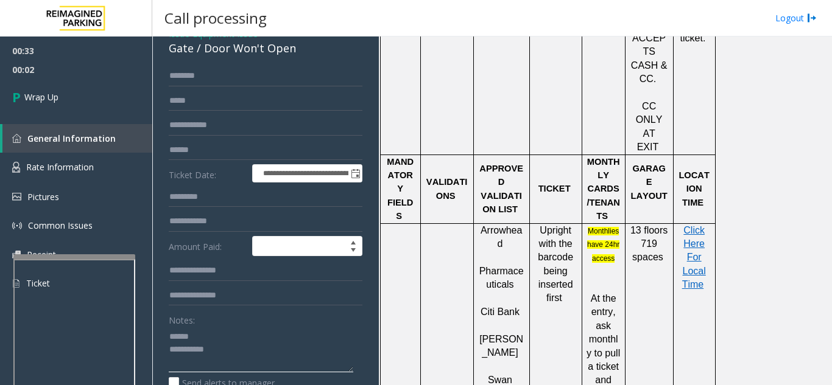
click at [224, 349] on textarea at bounding box center [261, 350] width 184 height 46
drag, startPoint x: 202, startPoint y: 57, endPoint x: 296, endPoint y: 63, distance: 95.1
click at [296, 57] on div "Gate / Door Won't Open" at bounding box center [266, 48] width 194 height 16
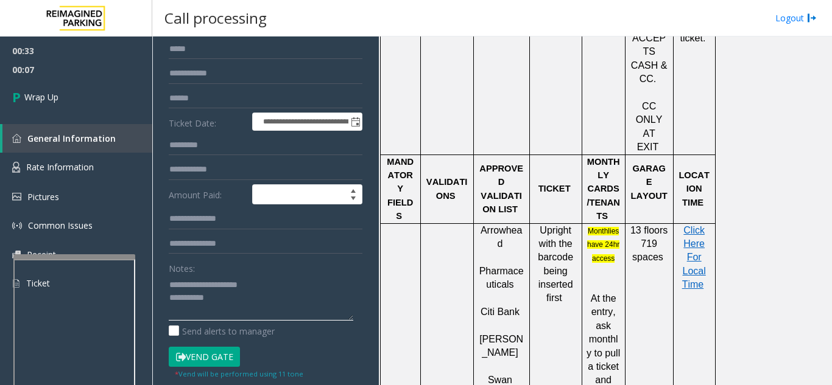
scroll to position [183, 0]
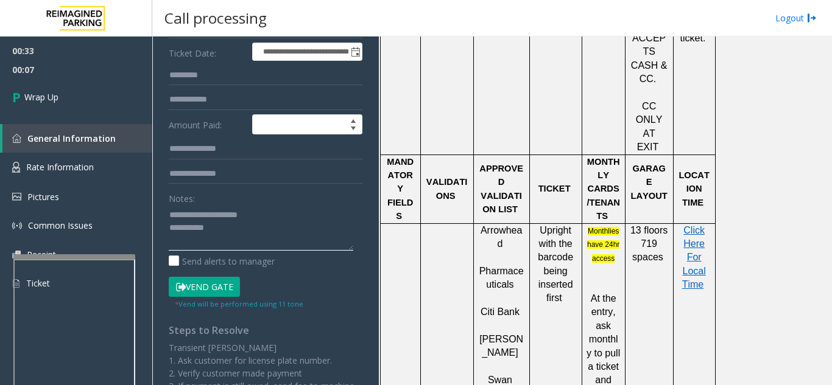
click at [268, 239] on textarea at bounding box center [261, 228] width 184 height 46
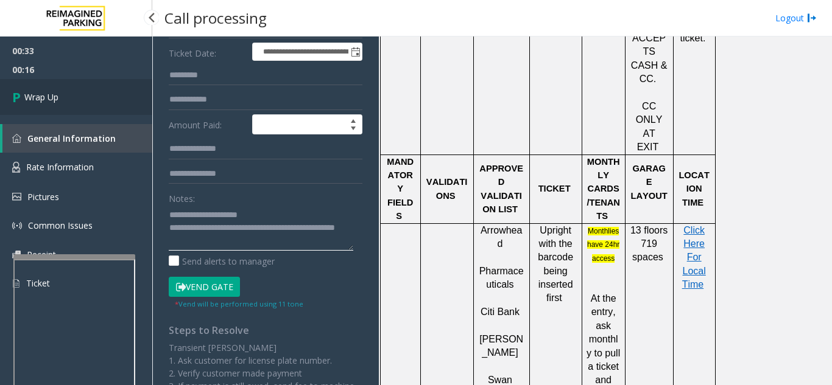
type textarea "**********"
click at [52, 96] on span "Wrap Up" at bounding box center [41, 97] width 34 height 13
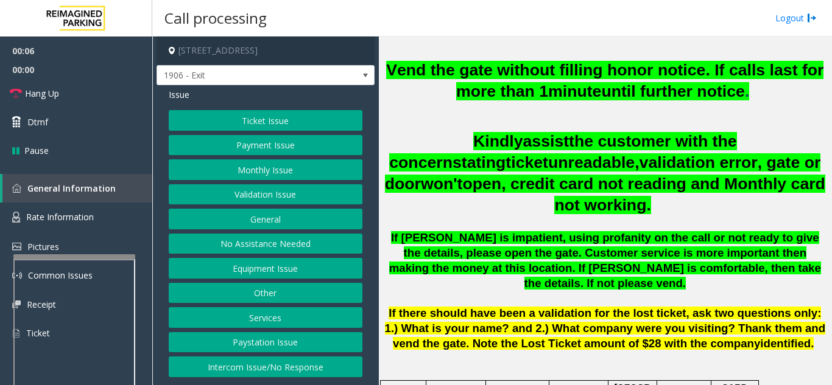
scroll to position [426, 0]
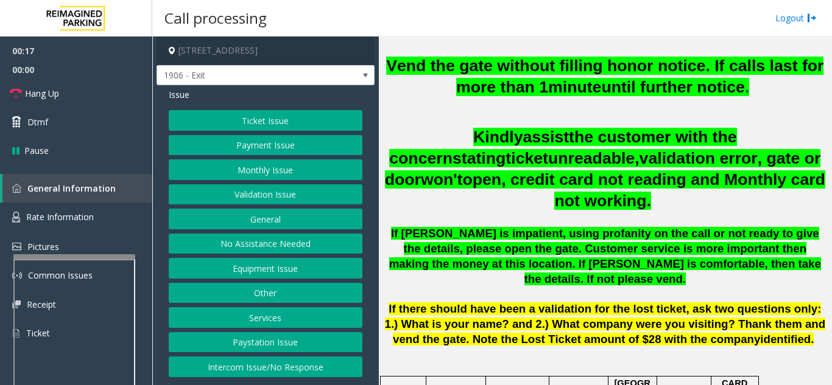
click at [267, 370] on button "Intercom Issue/No Response" at bounding box center [266, 367] width 194 height 21
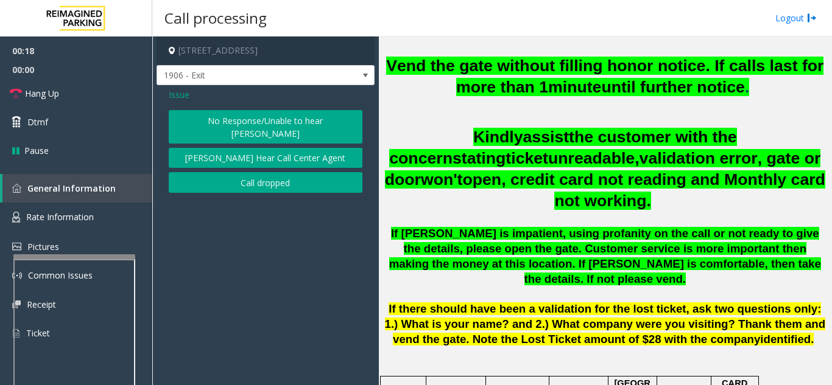
click at [244, 123] on button "No Response/Unable to hear [PERSON_NAME]" at bounding box center [266, 126] width 194 height 33
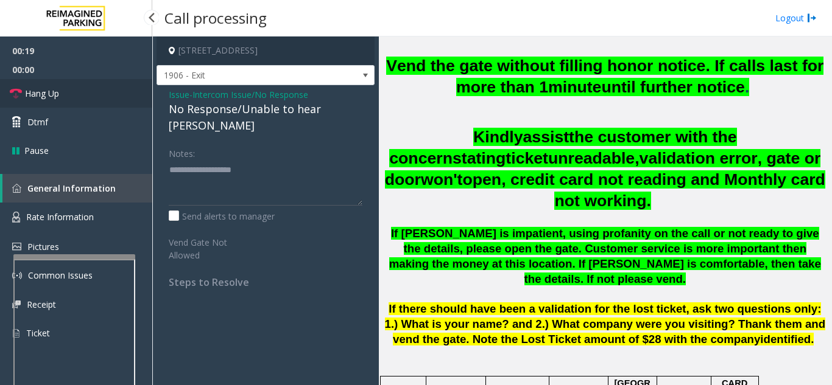
click at [112, 96] on link "Hang Up" at bounding box center [76, 93] width 152 height 29
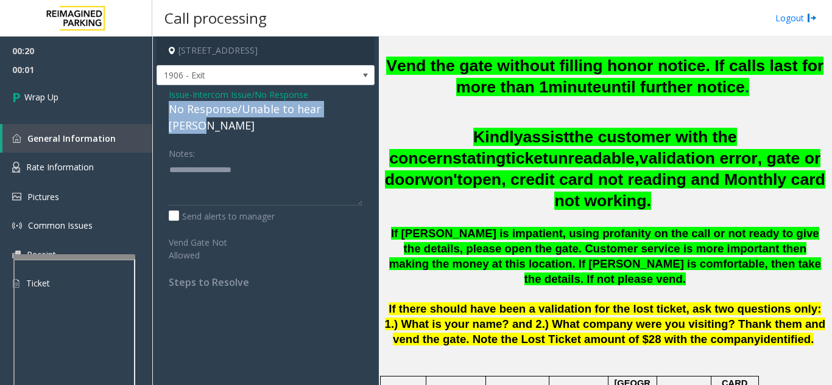
drag, startPoint x: 167, startPoint y: 111, endPoint x: 359, endPoint y: 107, distance: 191.8
click at [359, 107] on div "Issue - Intercom Issue/No Response No Response/Unable to hear [PERSON_NAME] Not…" at bounding box center [265, 193] width 218 height 216
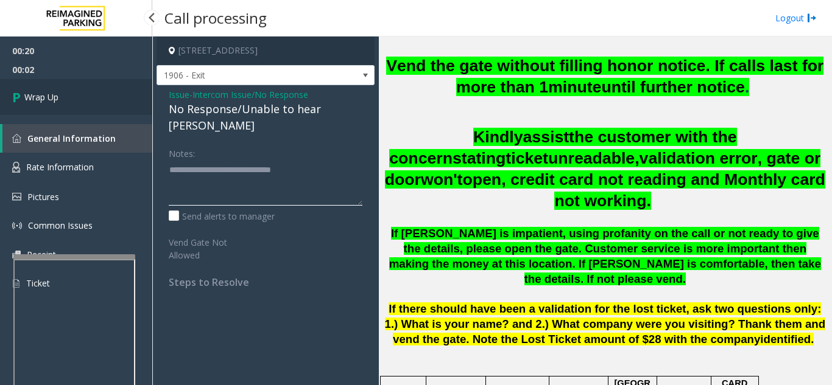
type textarea "**********"
click at [116, 108] on link "Wrap Up" at bounding box center [76, 97] width 152 height 36
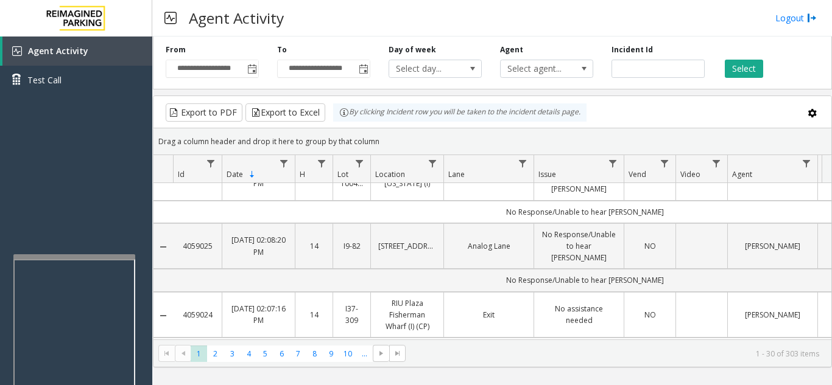
scroll to position [304, 0]
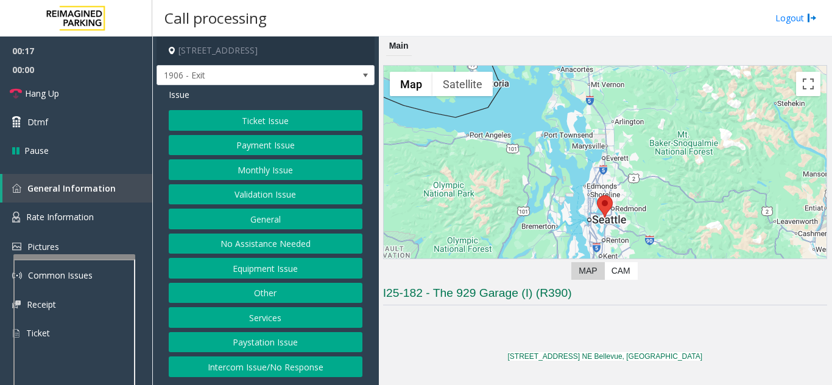
click at [285, 367] on button "Intercom Issue/No Response" at bounding box center [266, 367] width 194 height 21
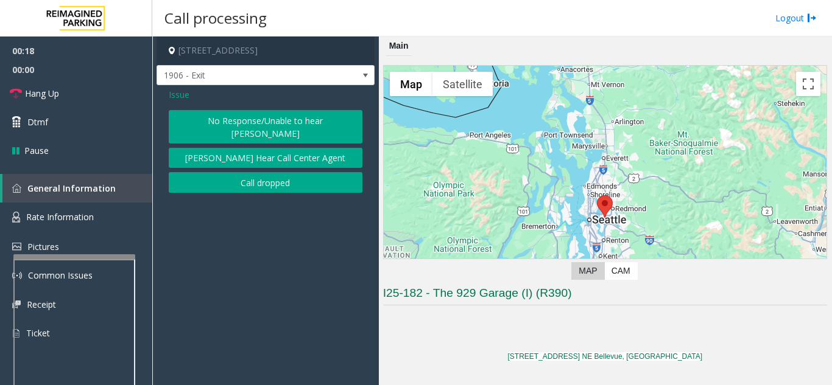
click at [265, 113] on button "No Response/Unable to hear [PERSON_NAME]" at bounding box center [266, 126] width 194 height 33
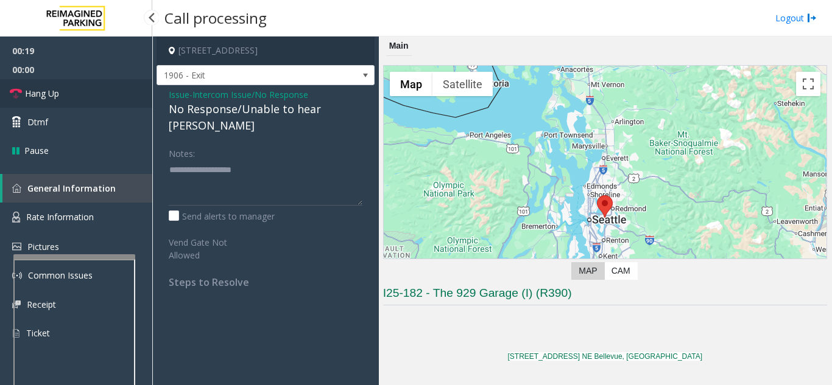
click at [125, 84] on link "Hang Up" at bounding box center [76, 93] width 152 height 29
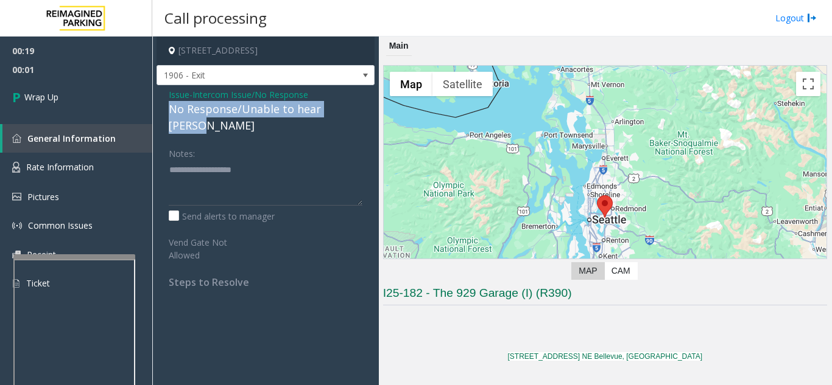
drag, startPoint x: 165, startPoint y: 108, endPoint x: 351, endPoint y: 107, distance: 186.3
click at [351, 107] on div "Issue - Intercom Issue/No Response No Response/Unable to hear [PERSON_NAME] Not…" at bounding box center [265, 193] width 218 height 216
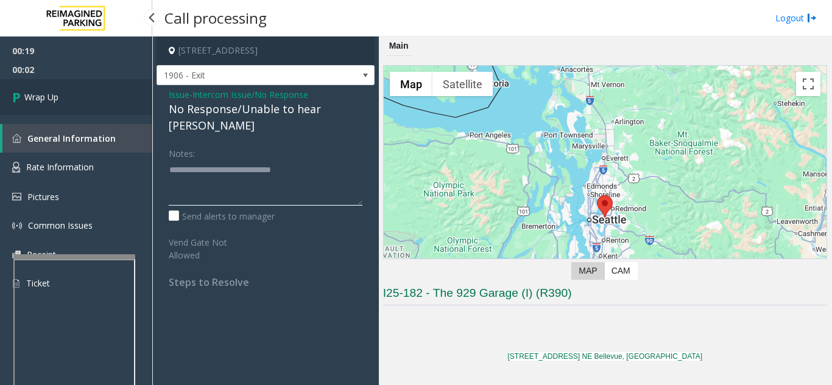
type textarea "**********"
click at [98, 96] on link "Wrap Up" at bounding box center [76, 97] width 152 height 36
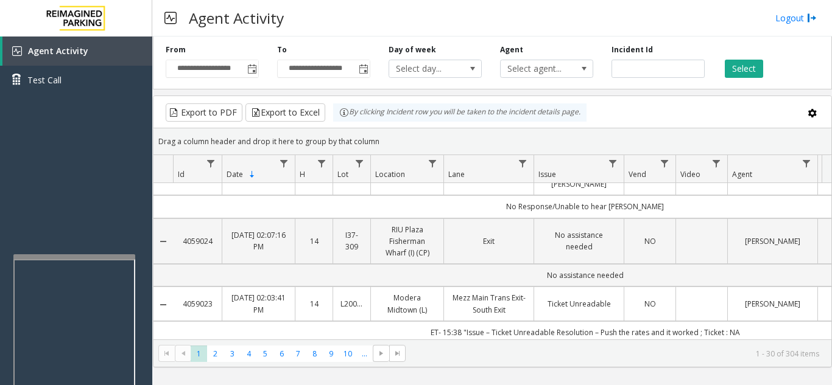
scroll to position [426, 0]
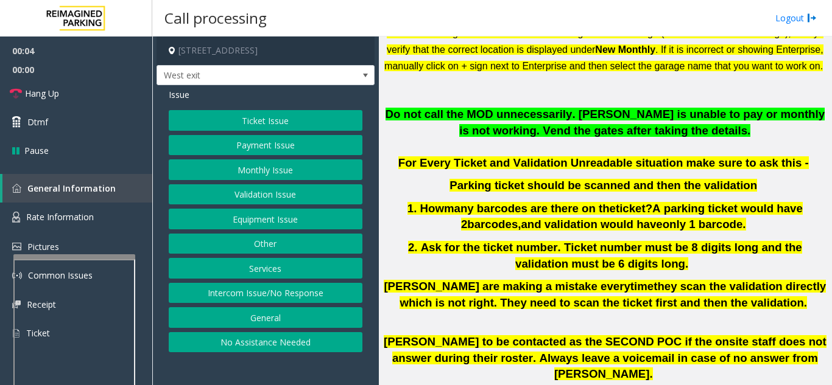
scroll to position [365, 0]
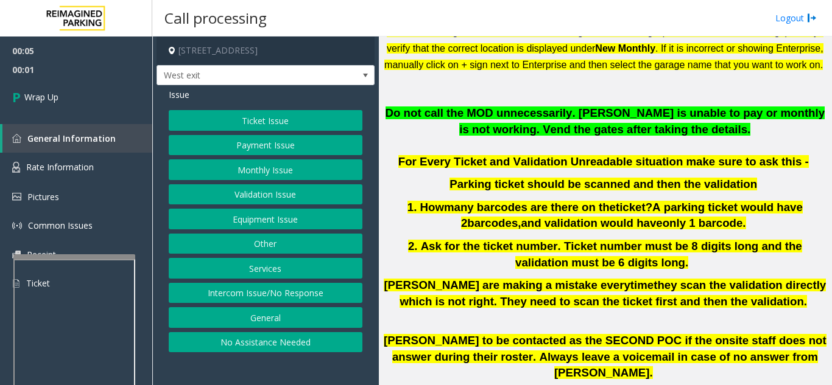
drag, startPoint x: 273, startPoint y: 296, endPoint x: 275, endPoint y: 286, distance: 10.5
click at [275, 296] on button "Intercom Issue/No Response" at bounding box center [266, 293] width 194 height 21
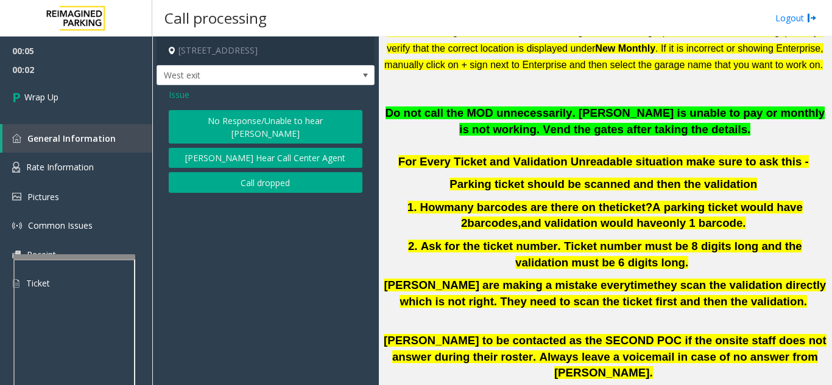
click at [267, 172] on button "Call dropped" at bounding box center [266, 182] width 194 height 21
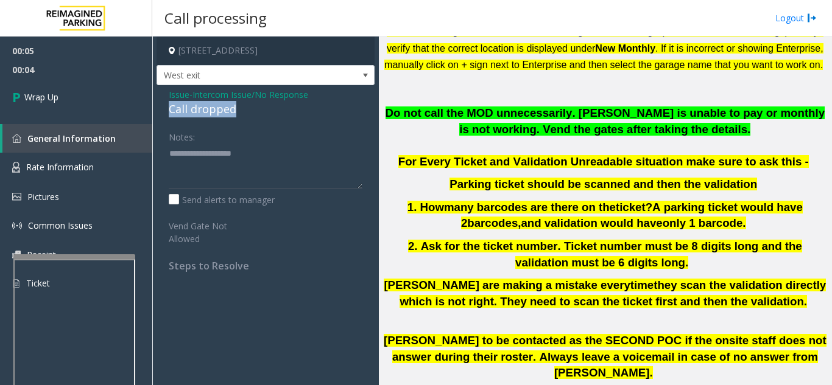
drag, startPoint x: 240, startPoint y: 105, endPoint x: 165, endPoint y: 108, distance: 75.6
click at [165, 108] on div "Issue - Intercom Issue/No Response Call dropped Notes: Send alerts to manager V…" at bounding box center [265, 184] width 218 height 199
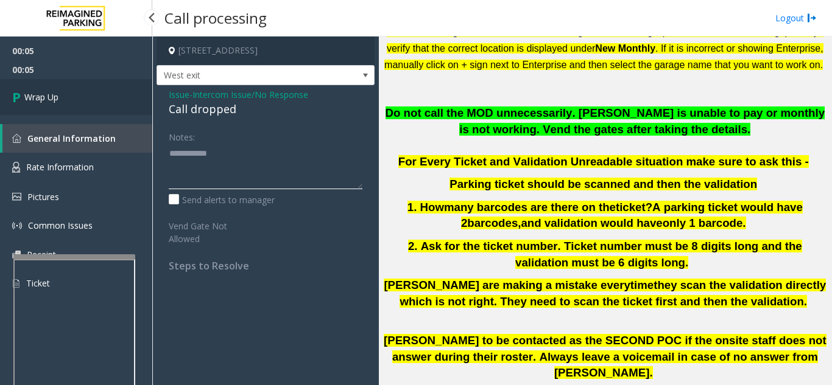
type textarea "**********"
click at [74, 83] on link "Wrap Up" at bounding box center [76, 97] width 152 height 36
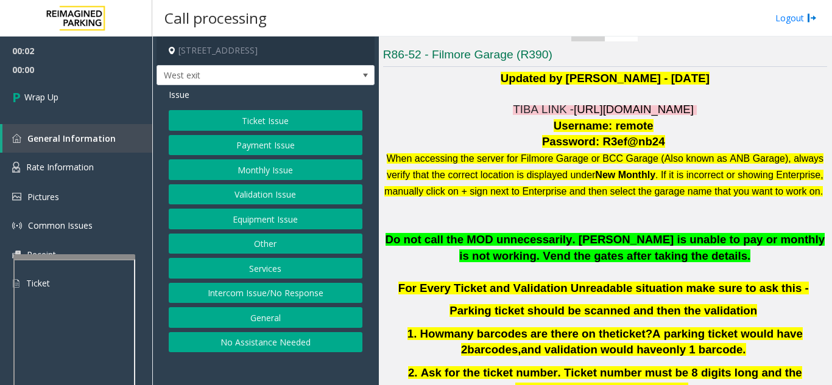
scroll to position [244, 0]
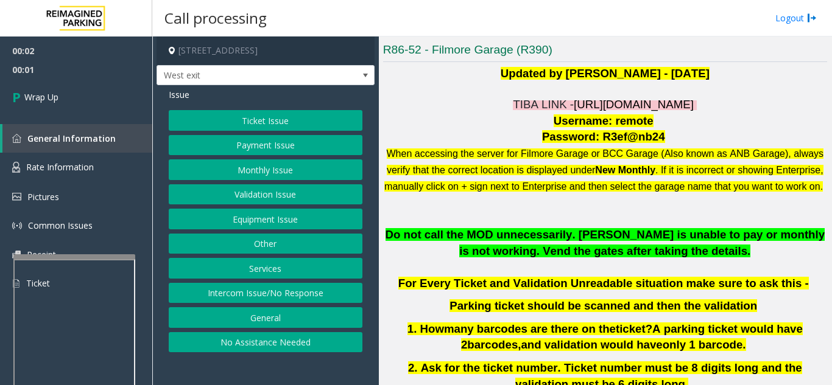
drag, startPoint x: 290, startPoint y: 289, endPoint x: 283, endPoint y: 274, distance: 16.9
click at [290, 289] on button "Intercom Issue/No Response" at bounding box center [266, 293] width 194 height 21
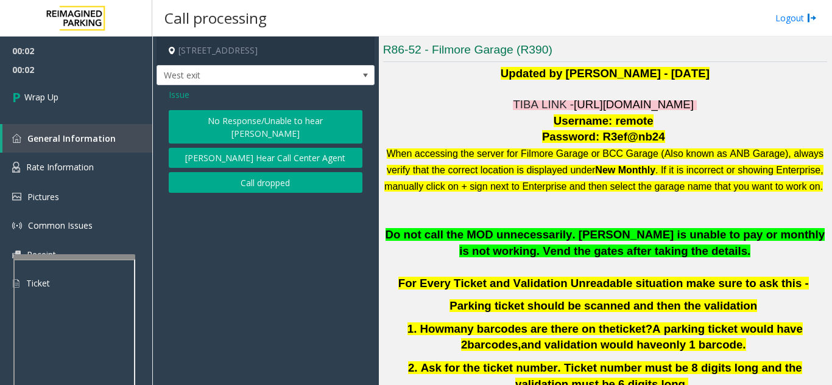
click at [231, 172] on button "Call dropped" at bounding box center [266, 182] width 194 height 21
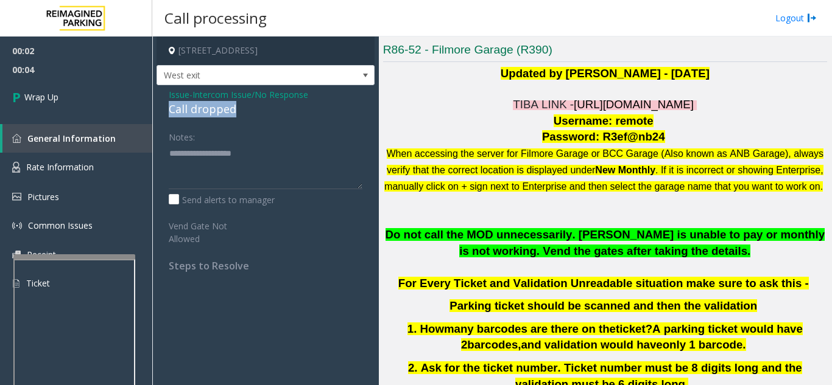
drag, startPoint x: 163, startPoint y: 107, endPoint x: 248, endPoint y: 109, distance: 84.7
click at [248, 109] on div "Issue - Intercom Issue/No Response Call dropped Notes: Send alerts to manager V…" at bounding box center [265, 184] width 218 height 199
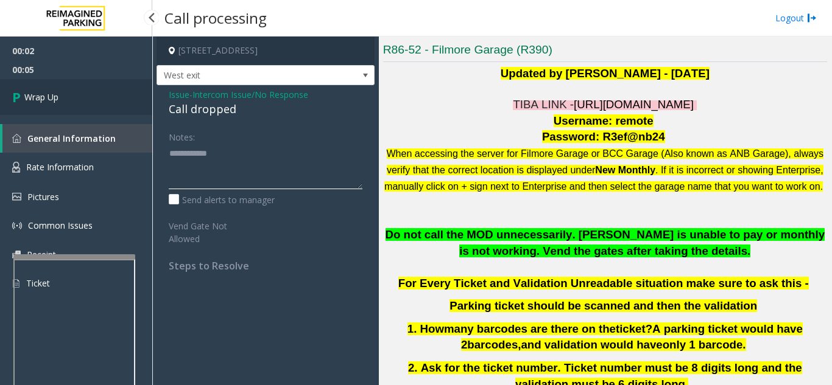
type textarea "**********"
click at [83, 103] on link "Wrap Up" at bounding box center [76, 97] width 152 height 36
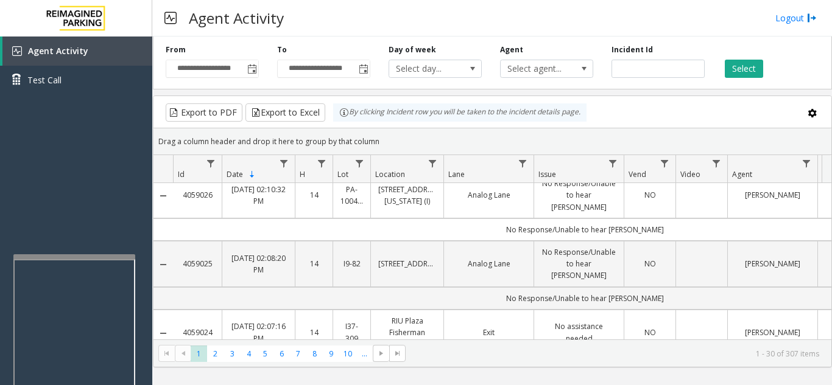
scroll to position [382, 0]
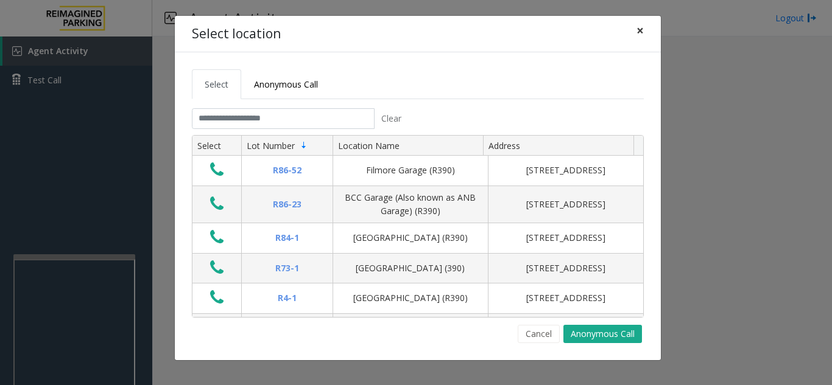
click at [639, 27] on span "×" at bounding box center [639, 30] width 7 height 17
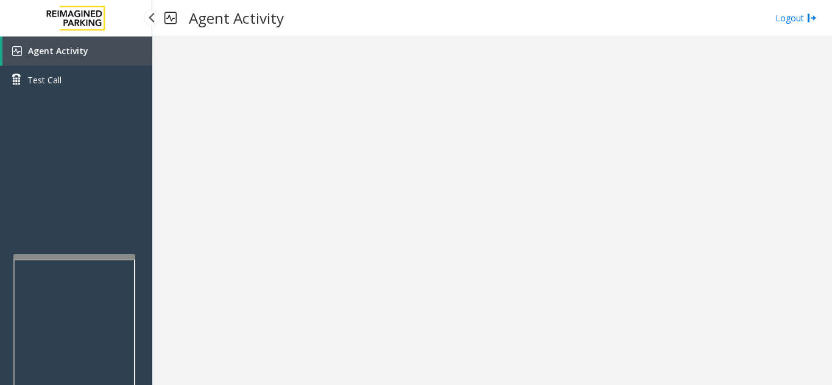
click at [105, 51] on link "Agent Activity" at bounding box center [77, 51] width 150 height 29
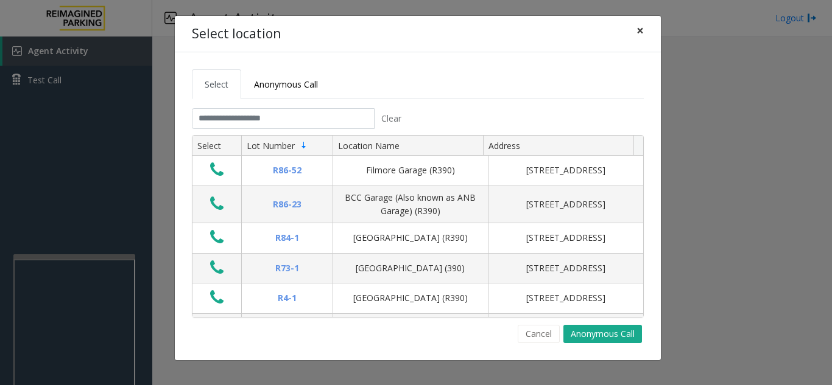
click at [640, 29] on span "×" at bounding box center [639, 30] width 7 height 17
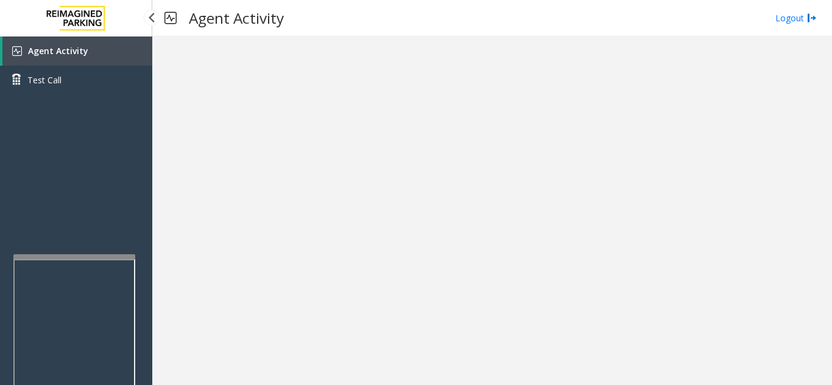
click at [66, 43] on link "Agent Activity" at bounding box center [77, 51] width 150 height 29
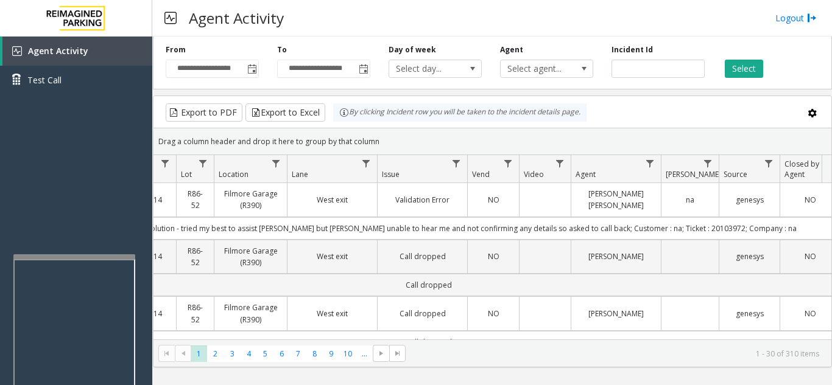
scroll to position [0, 164]
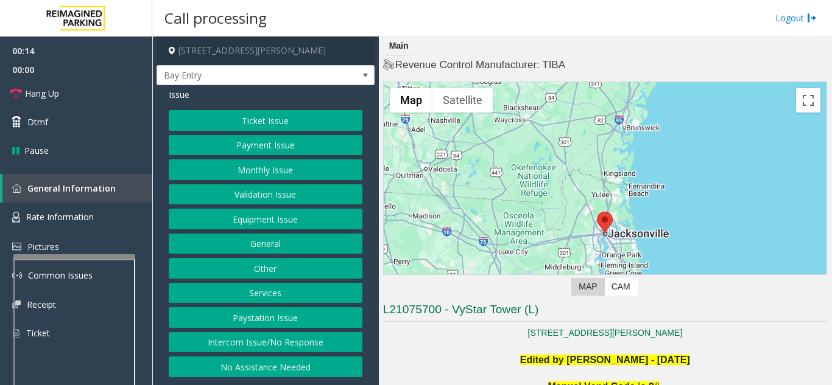
click at [285, 342] on button "Intercom Issue/No Response" at bounding box center [266, 342] width 194 height 21
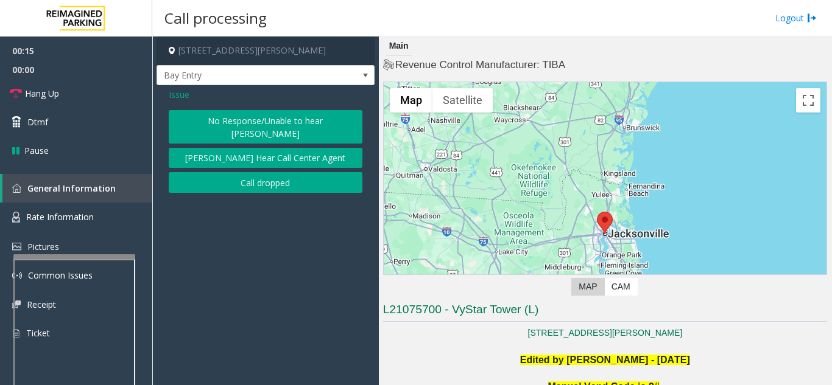
click at [274, 122] on button "No Response/Unable to hear [PERSON_NAME]" at bounding box center [266, 126] width 194 height 33
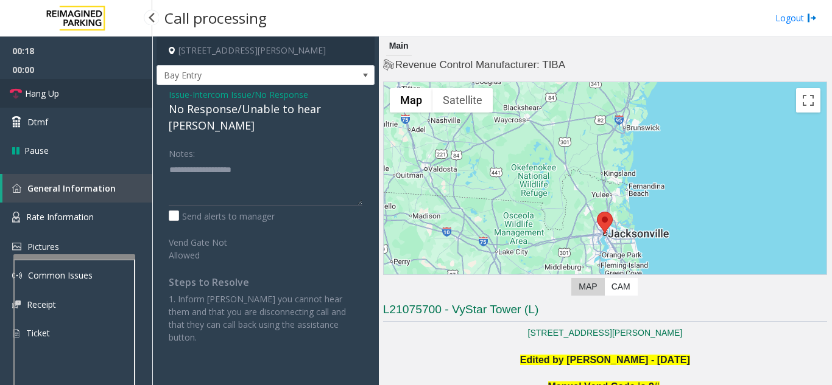
click at [136, 96] on link "Hang Up" at bounding box center [76, 93] width 152 height 29
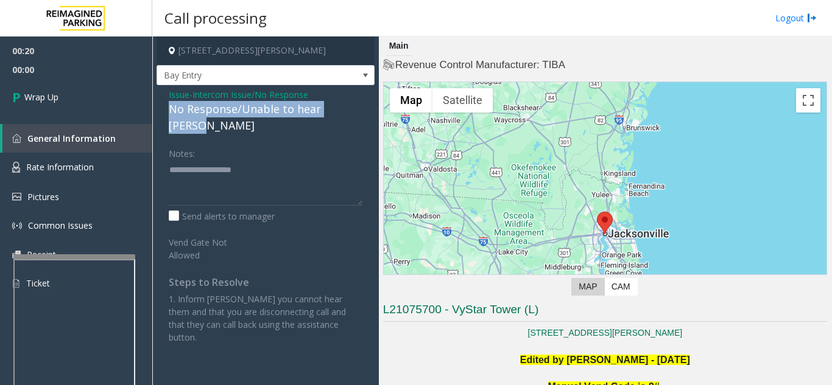
drag, startPoint x: 167, startPoint y: 108, endPoint x: 362, endPoint y: 114, distance: 194.9
click at [362, 114] on div "Issue - Intercom Issue/No Response No Response/Unable to hear [PERSON_NAME] Not…" at bounding box center [265, 220] width 218 height 271
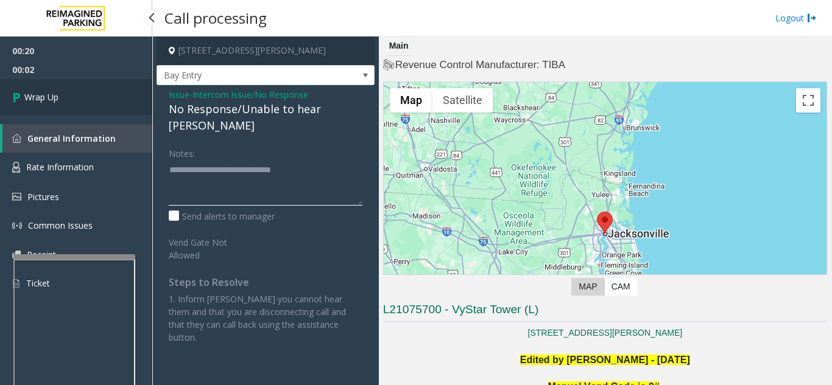
type textarea "**********"
click at [93, 93] on link "Wrap Up" at bounding box center [76, 97] width 152 height 36
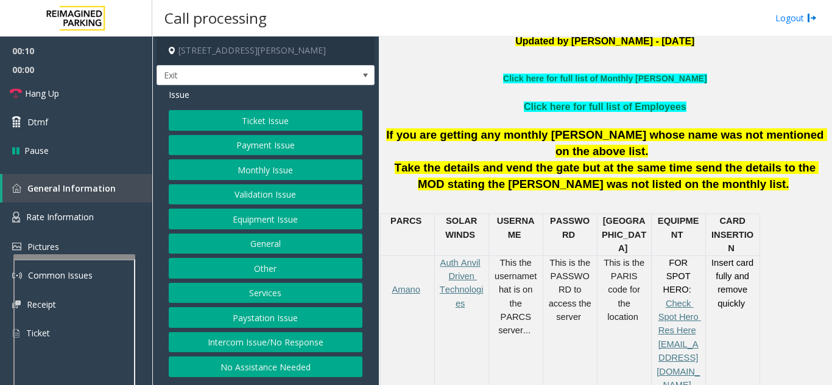
scroll to position [365, 0]
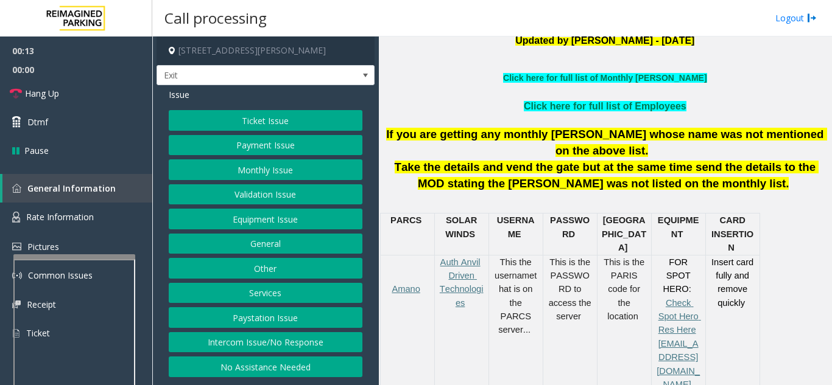
click at [249, 345] on button "Intercom Issue/No Response" at bounding box center [266, 342] width 194 height 21
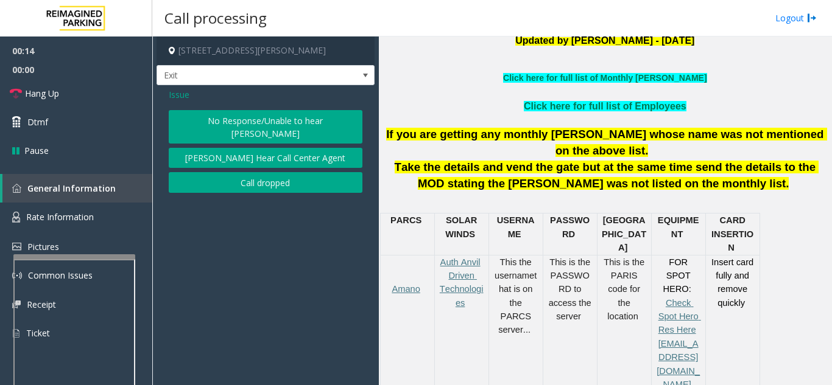
click at [194, 99] on div "Issue" at bounding box center [266, 94] width 194 height 13
click at [188, 98] on span "Issue" at bounding box center [179, 94] width 21 height 13
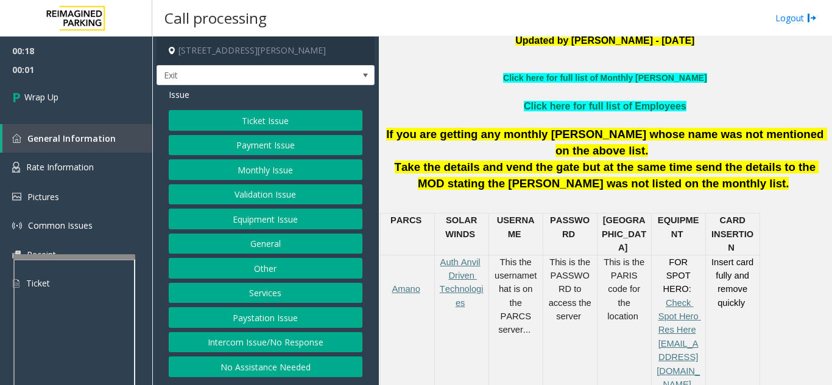
click at [293, 337] on button "Intercom Issue/No Response" at bounding box center [266, 342] width 194 height 21
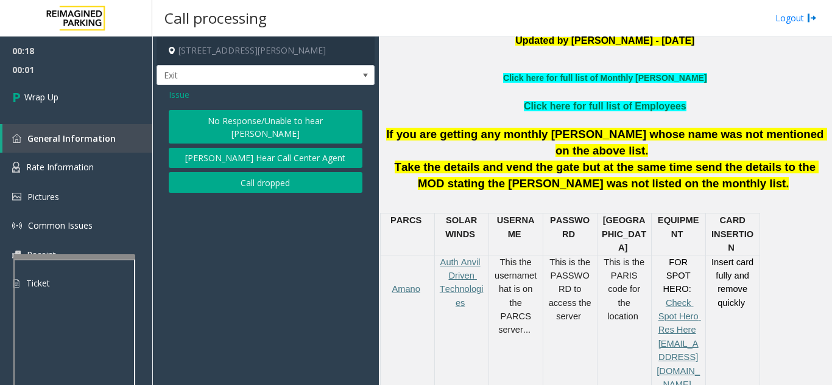
click at [250, 183] on div "Issue No Response/Unable to hear [PERSON_NAME] Cannot Hear Call Center Agent Ca…" at bounding box center [265, 142] width 218 height 114
click at [248, 175] on button "Call dropped" at bounding box center [266, 182] width 194 height 21
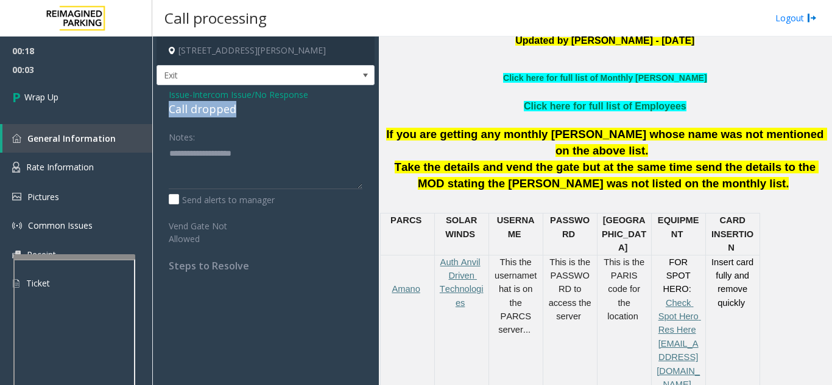
drag, startPoint x: 162, startPoint y: 109, endPoint x: 244, endPoint y: 107, distance: 81.6
click at [247, 107] on div "Issue - Intercom Issue/No Response Call dropped Notes: Send alerts to manager V…" at bounding box center [265, 184] width 218 height 199
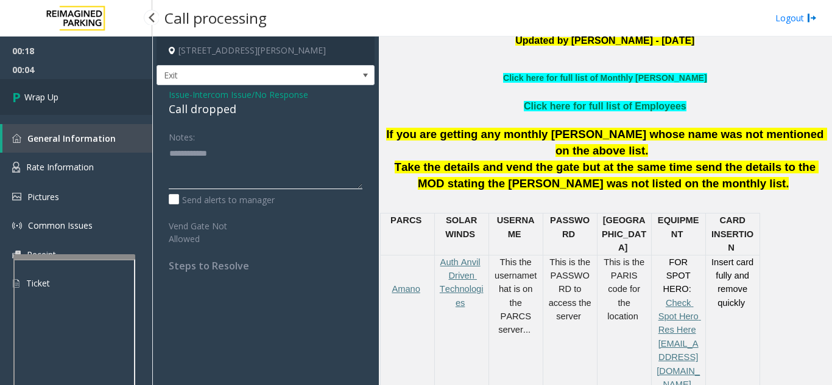
type textarea "**********"
click at [81, 99] on link "Wrap Up" at bounding box center [76, 97] width 152 height 36
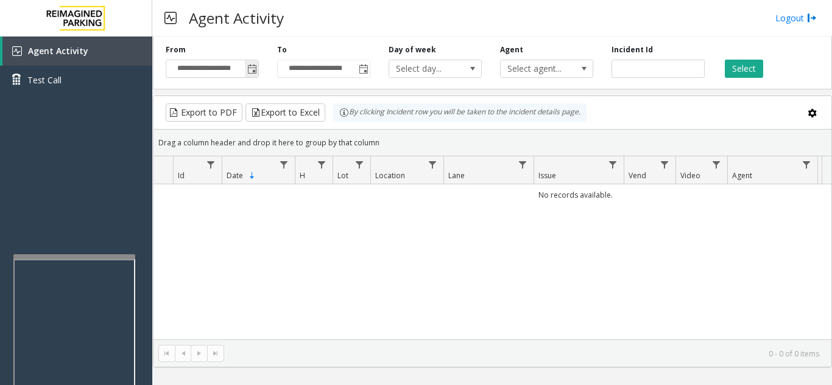
click at [257, 69] on span "Toggle popup" at bounding box center [251, 68] width 13 height 19
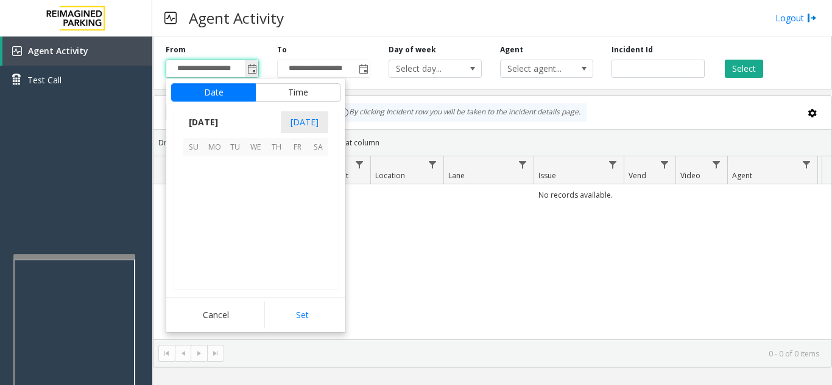
scroll to position [218356, 0]
click at [236, 233] on span "19" at bounding box center [235, 229] width 21 height 21
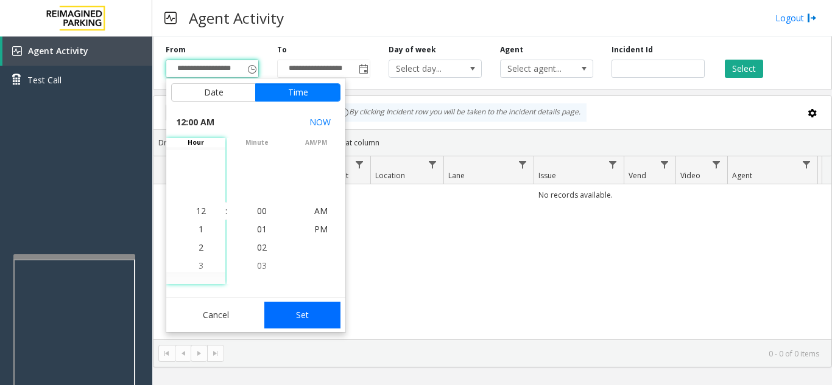
click at [316, 320] on button "Set" at bounding box center [302, 315] width 77 height 27
type input "**********"
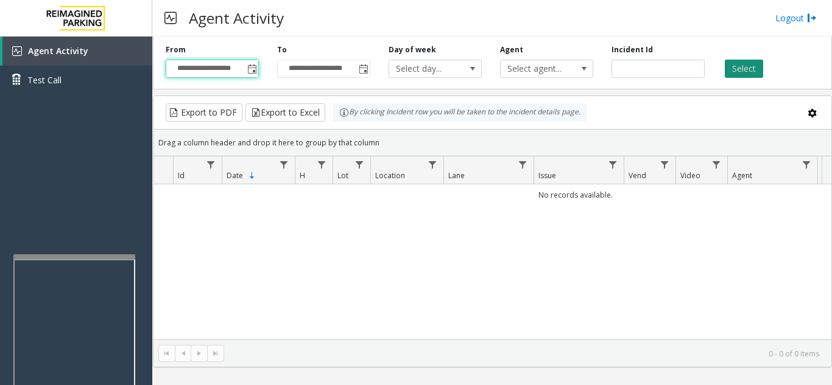
click at [740, 70] on button "Select" at bounding box center [743, 69] width 38 height 18
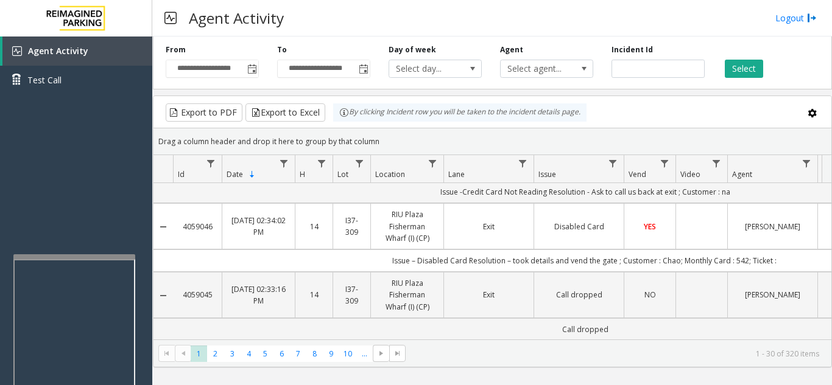
scroll to position [0, 0]
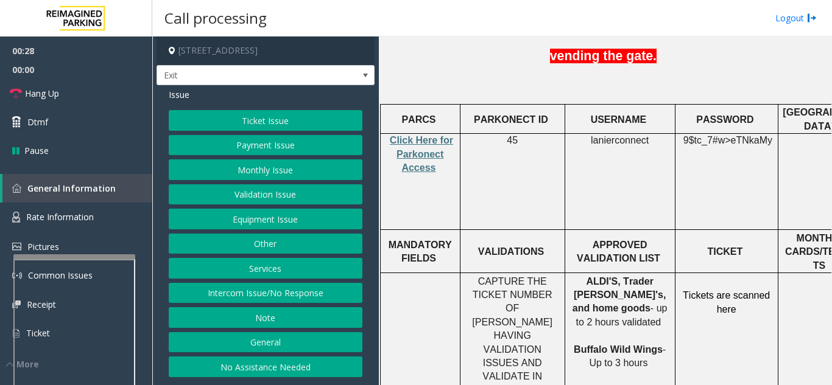
scroll to position [487, 0]
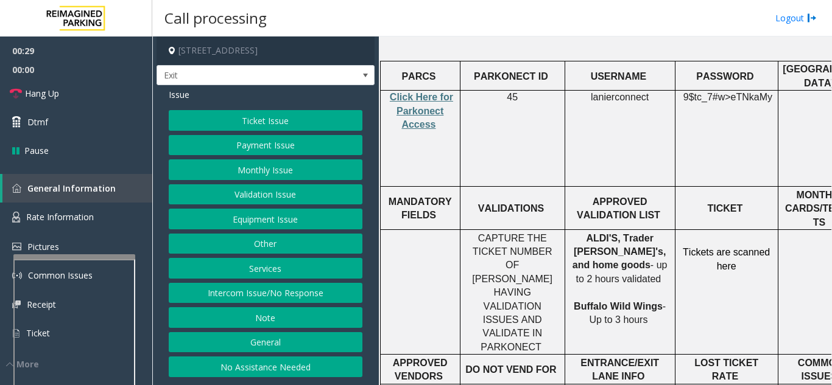
click at [260, 198] on button "Validation Issue" at bounding box center [266, 194] width 194 height 21
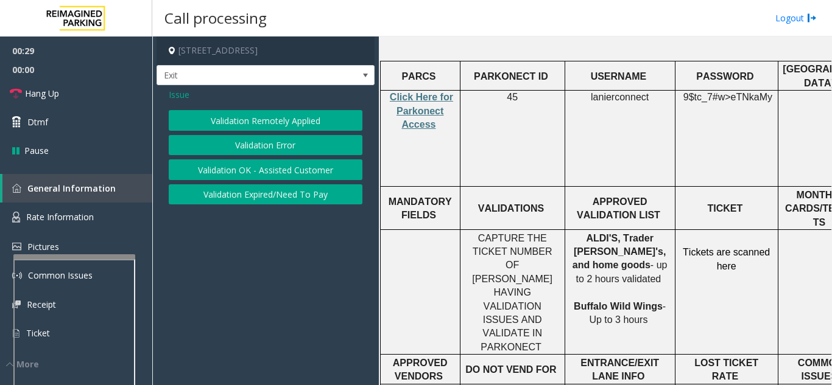
click at [258, 151] on button "Validation Error" at bounding box center [266, 145] width 194 height 21
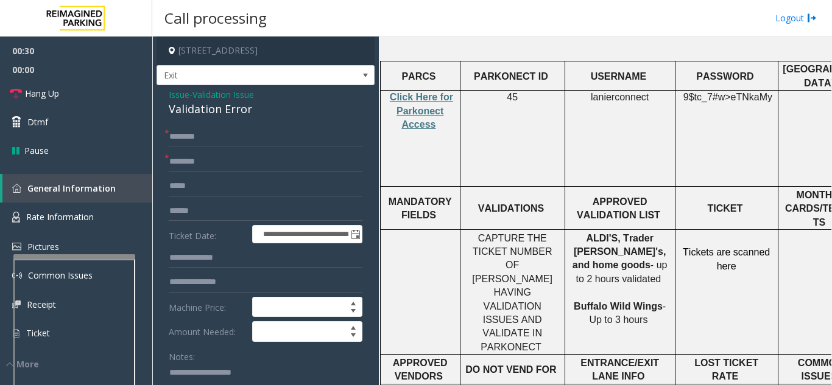
scroll to position [61, 0]
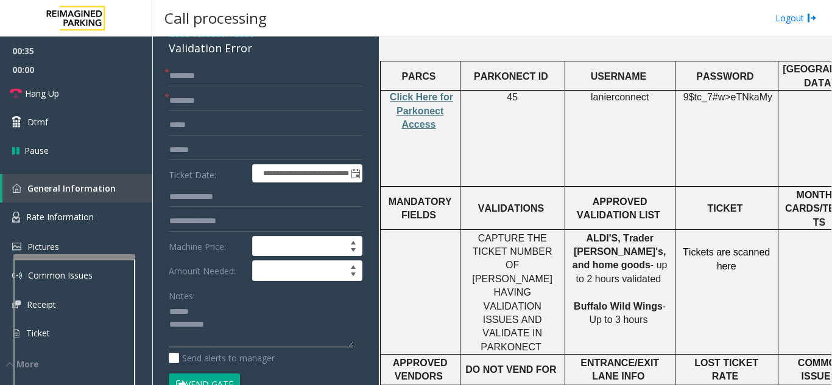
click at [217, 307] on textarea at bounding box center [261, 326] width 184 height 46
click at [242, 307] on textarea at bounding box center [261, 326] width 184 height 46
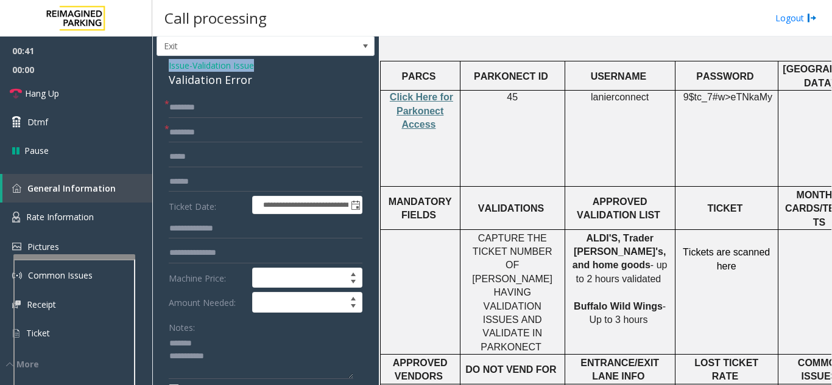
scroll to position [29, 0]
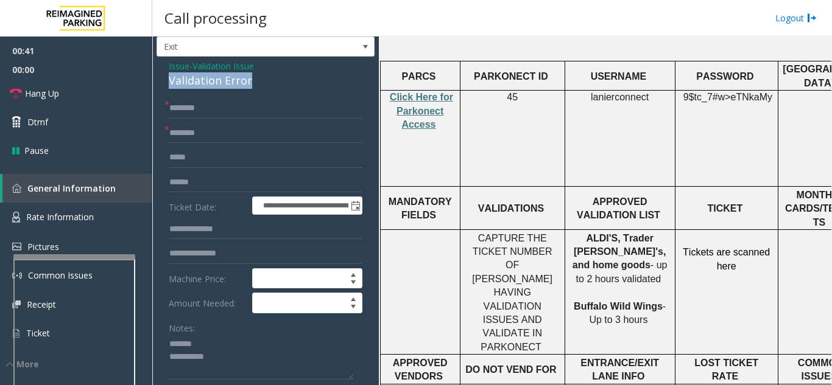
drag, startPoint x: 167, startPoint y: 49, endPoint x: 262, endPoint y: 79, distance: 99.4
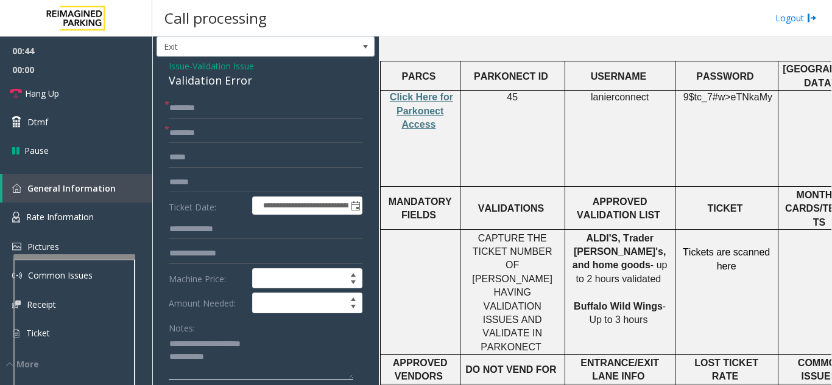
click at [263, 373] on textarea at bounding box center [261, 358] width 184 height 46
type textarea "**********"
click at [236, 136] on input "text" at bounding box center [266, 133] width 194 height 21
drag, startPoint x: 623, startPoint y: 181, endPoint x: 578, endPoint y: 178, distance: 45.8
click at [578, 233] on span "ALDI'S, Trader [PERSON_NAME]'s, and home goods" at bounding box center [618, 252] width 93 height 38
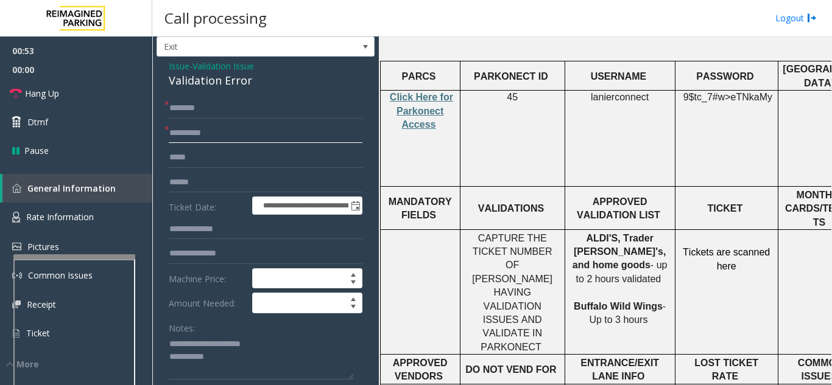
type input "**********"
click at [203, 195] on form "**********" at bounding box center [266, 269] width 194 height 342
click at [206, 187] on input "text" at bounding box center [266, 182] width 194 height 21
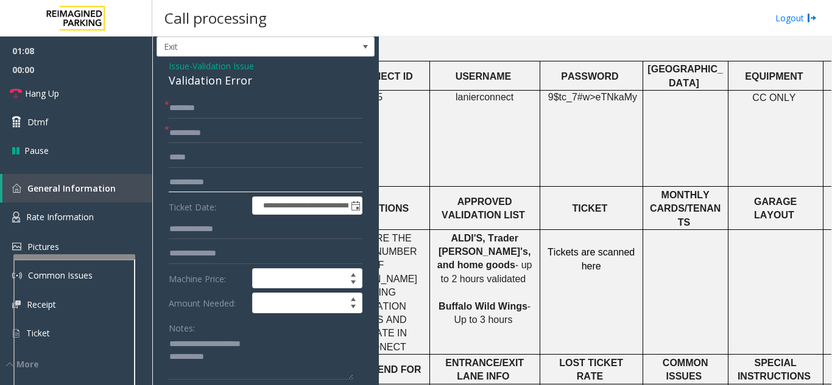
scroll to position [487, 211]
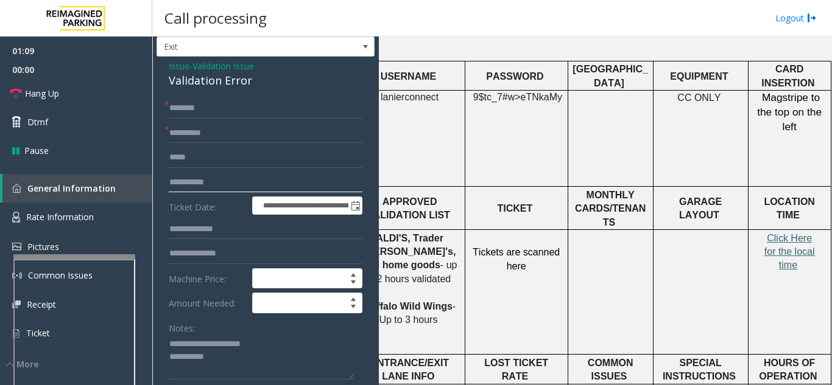
type input "**********"
click at [793, 233] on span "Click Here for the local time" at bounding box center [789, 252] width 51 height 38
click at [208, 231] on input "text" at bounding box center [266, 229] width 194 height 21
type input "*********"
click at [232, 114] on input "text" at bounding box center [266, 108] width 194 height 21
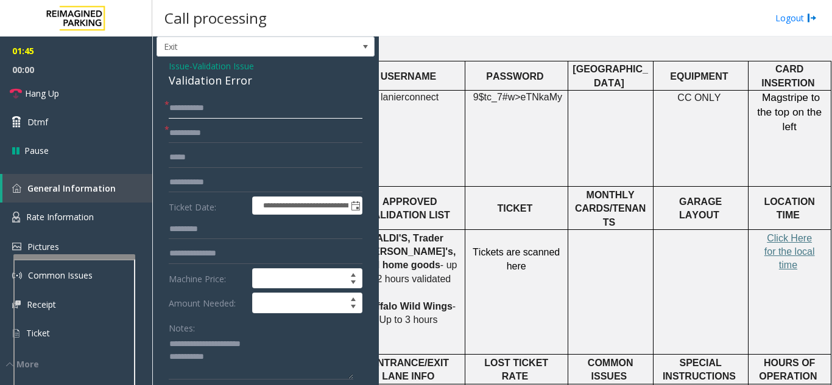
drag, startPoint x: 189, startPoint y: 107, endPoint x: 171, endPoint y: 112, distance: 18.5
click at [171, 112] on input "**********" at bounding box center [266, 108] width 194 height 21
click at [172, 107] on input "*****" at bounding box center [266, 108] width 194 height 21
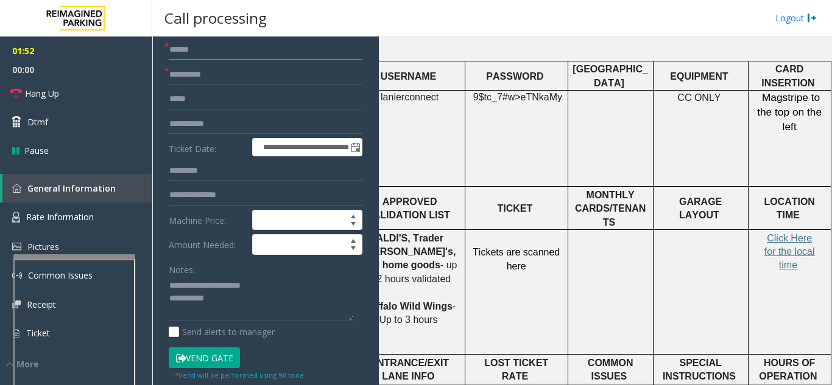
scroll to position [150, 0]
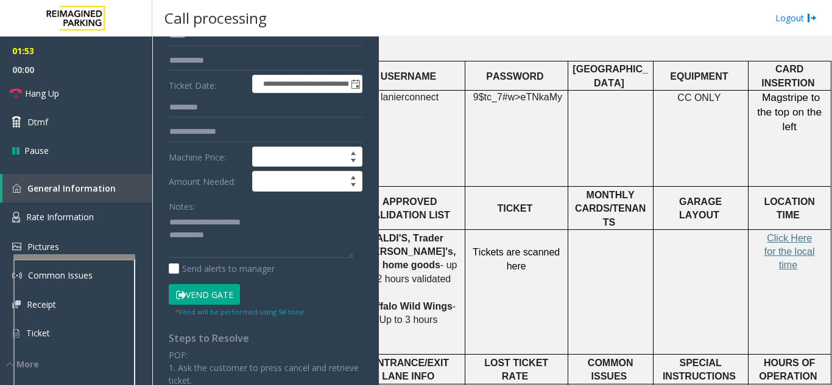
type input "******"
click at [198, 298] on button "Vend Gate" at bounding box center [204, 294] width 71 height 21
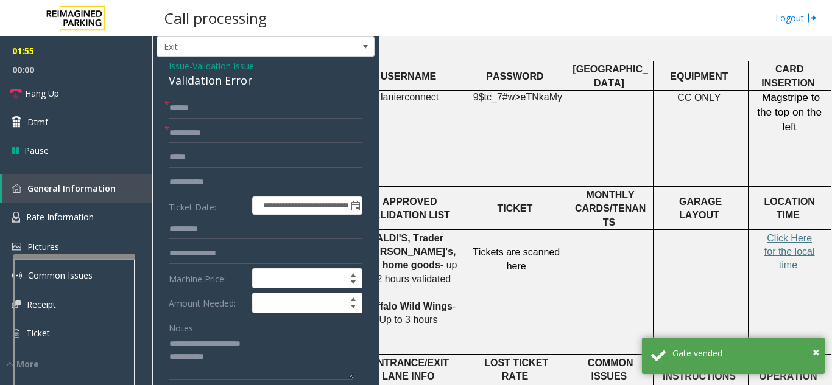
scroll to position [89, 0]
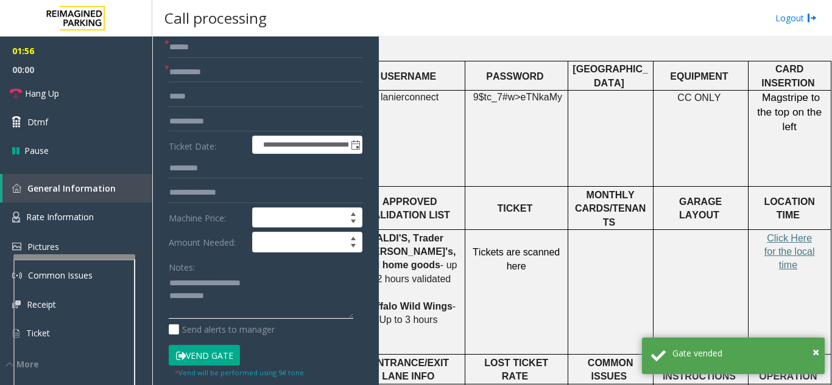
click at [245, 295] on textarea at bounding box center [261, 297] width 184 height 46
click at [83, 86] on link "Hang Up" at bounding box center [76, 93] width 152 height 29
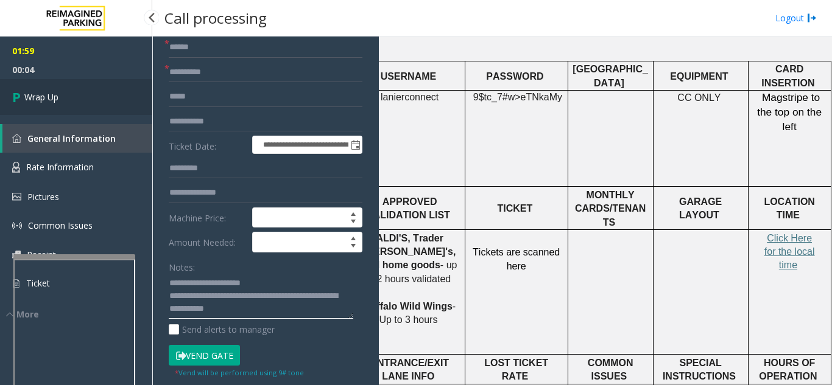
type textarea "**********"
click at [58, 96] on span "Wrap Up" at bounding box center [41, 97] width 34 height 13
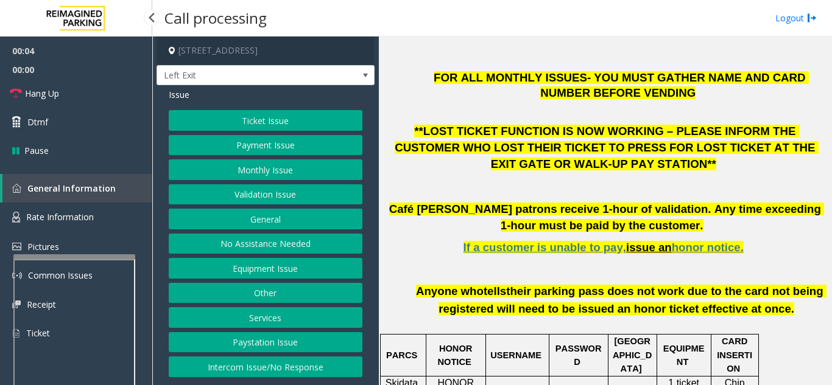
scroll to position [365, 0]
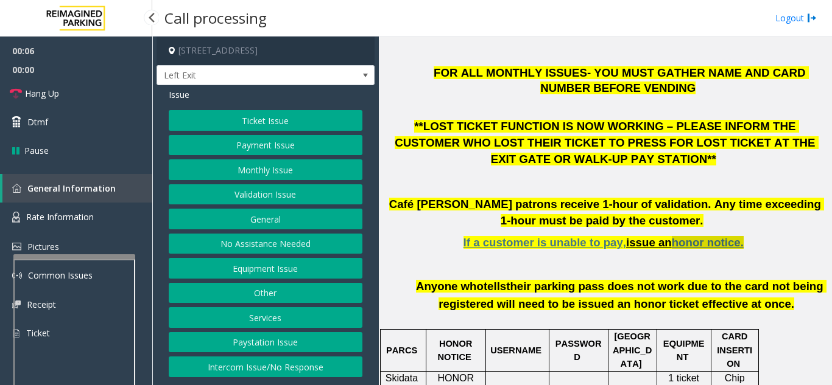
click at [681, 236] on span "honor notice." at bounding box center [708, 242] width 72 height 13
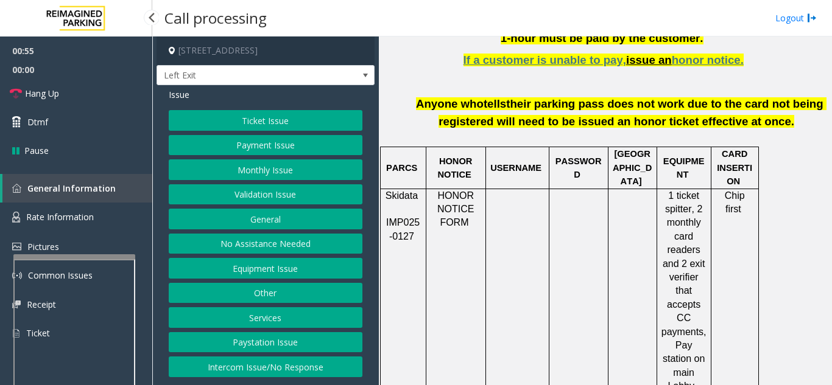
click at [265, 272] on button "Equipment Issue" at bounding box center [266, 268] width 194 height 21
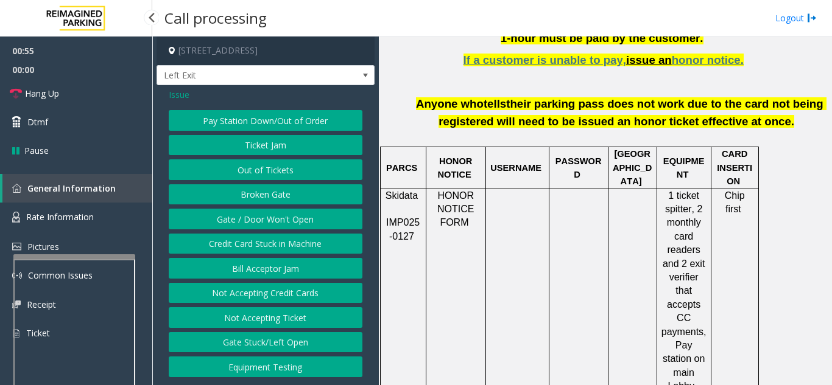
click at [277, 222] on button "Gate / Door Won't Open" at bounding box center [266, 219] width 194 height 21
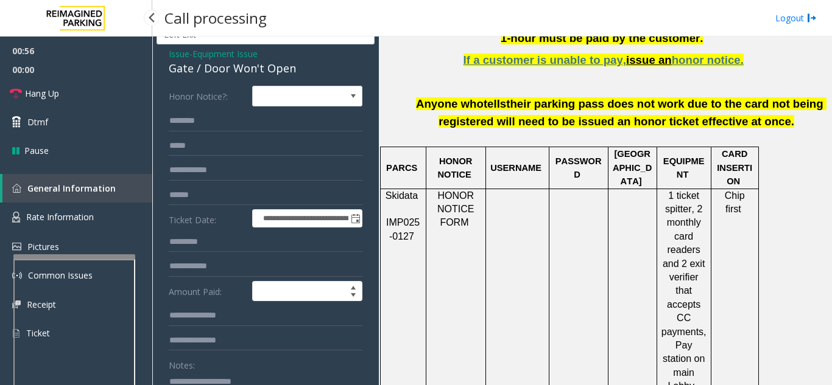
scroll to position [61, 0]
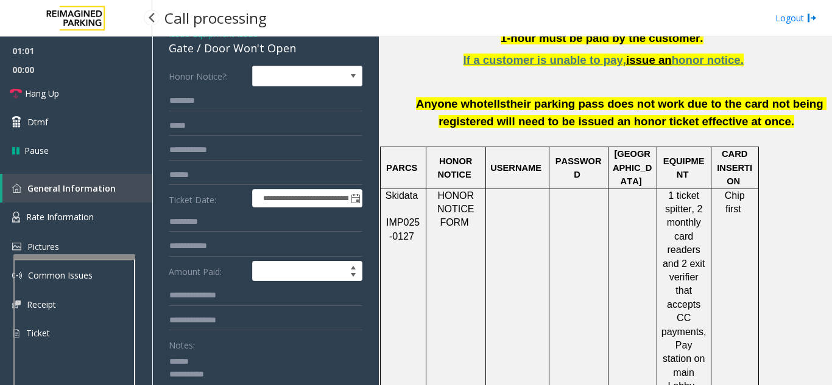
click at [218, 357] on textarea at bounding box center [261, 375] width 184 height 46
click at [79, 101] on link "Hang Up" at bounding box center [76, 93] width 152 height 29
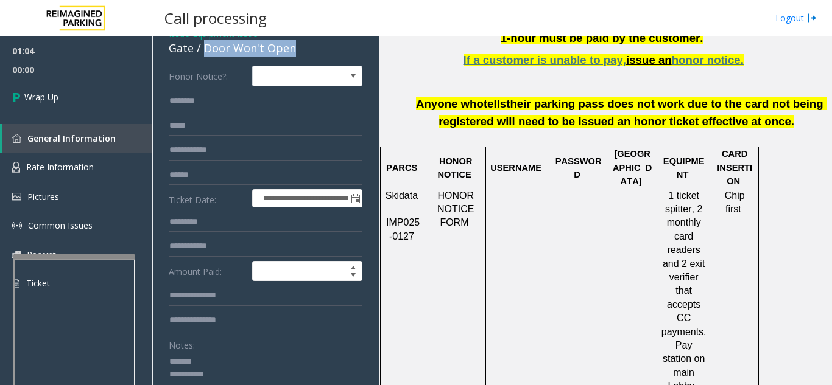
drag, startPoint x: 203, startPoint y: 51, endPoint x: 303, endPoint y: 52, distance: 99.9
click at [303, 51] on div "Gate / Door Won't Open" at bounding box center [266, 48] width 194 height 16
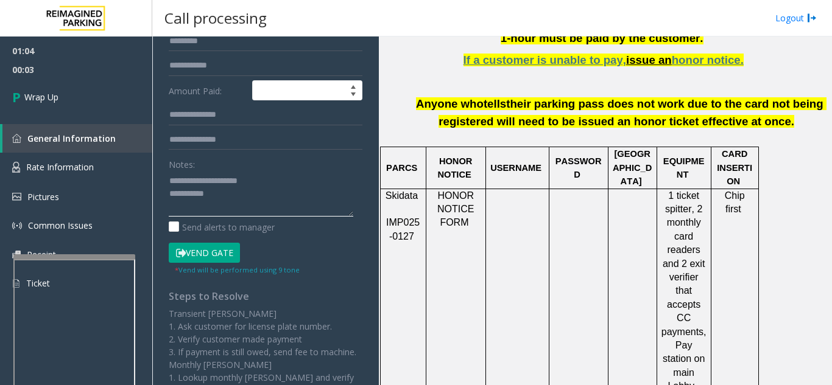
scroll to position [244, 0]
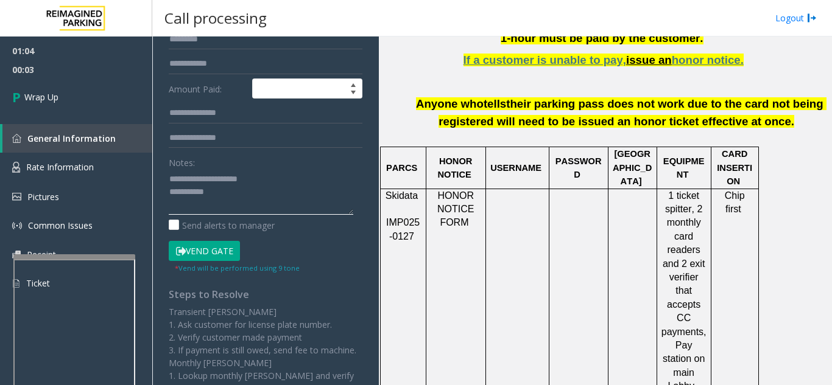
click at [256, 186] on textarea at bounding box center [261, 192] width 184 height 46
type textarea "**********"
click at [307, 160] on div "Notes:" at bounding box center [266, 183] width 194 height 63
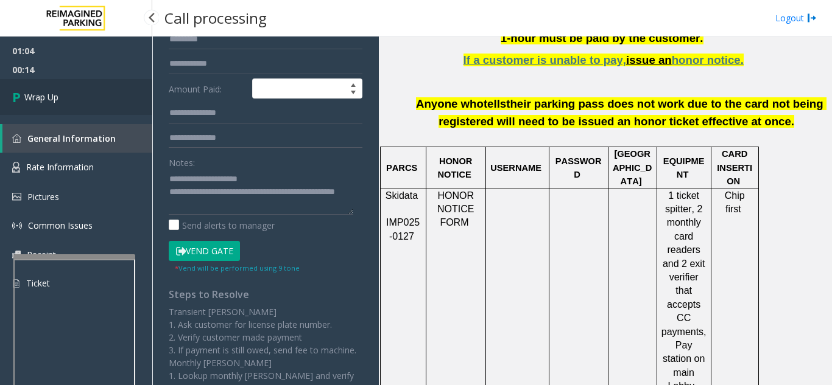
click at [24, 93] on span "Wrap Up" at bounding box center [41, 97] width 34 height 13
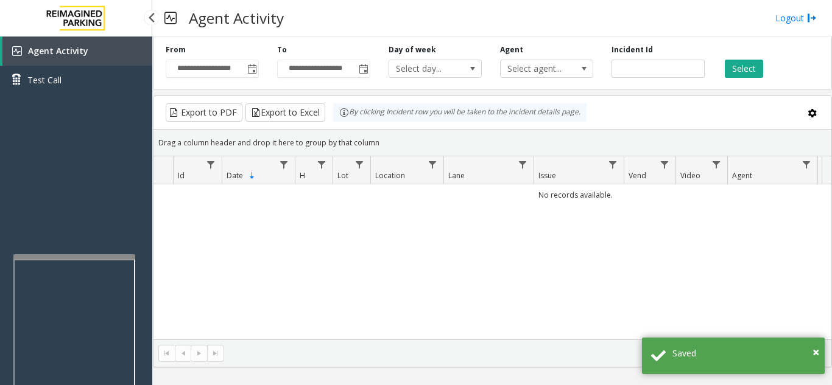
click at [83, 54] on span "Agent Activity" at bounding box center [58, 51] width 60 height 12
click at [251, 72] on span "Toggle popup" at bounding box center [252, 70] width 10 height 10
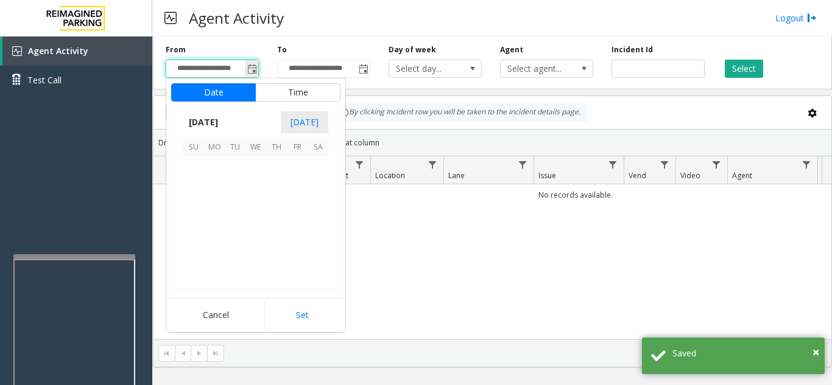
scroll to position [218356, 0]
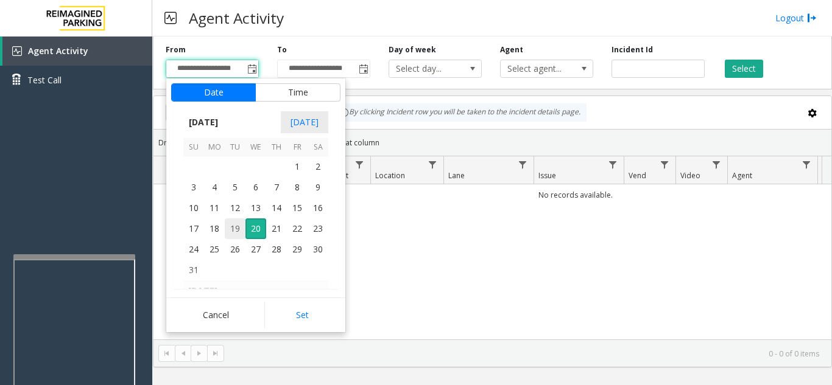
click at [233, 228] on span "19" at bounding box center [235, 229] width 21 height 21
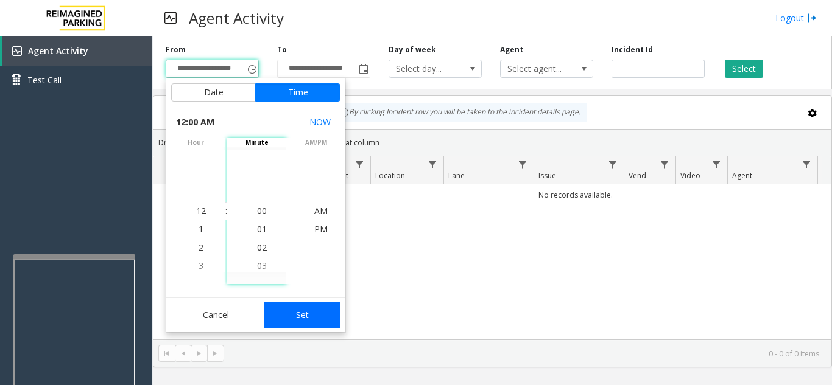
click at [306, 315] on button "Set" at bounding box center [302, 315] width 77 height 27
type input "**********"
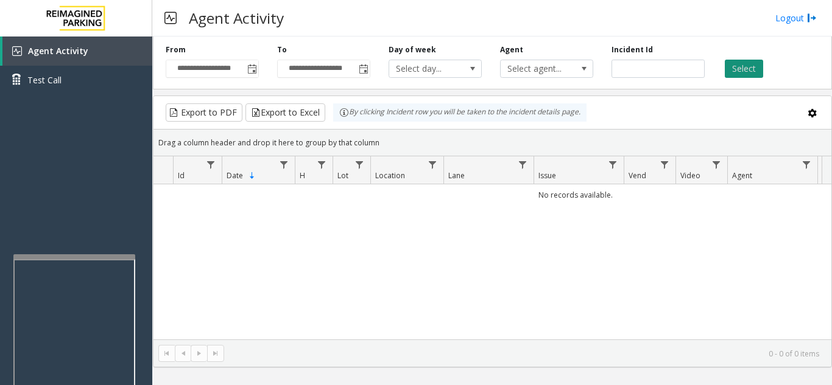
click at [742, 66] on button "Select" at bounding box center [743, 69] width 38 height 18
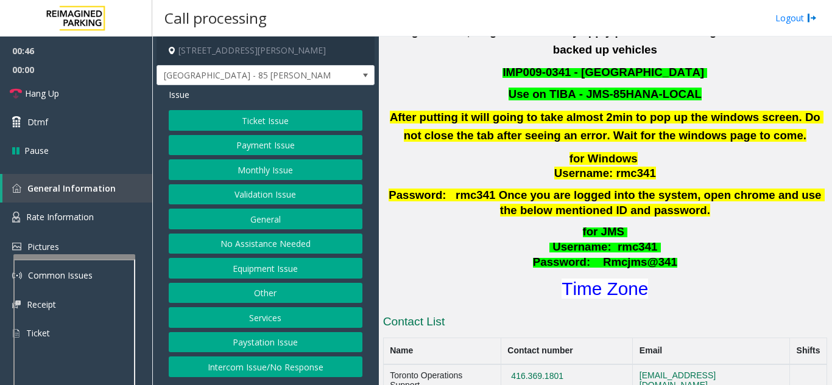
scroll to position [426, 0]
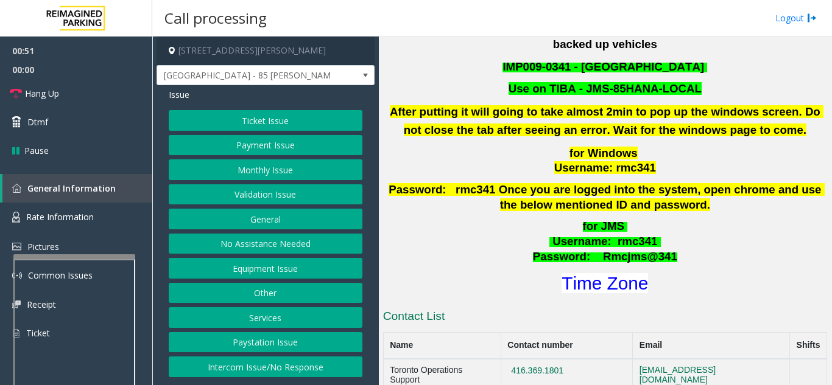
click at [291, 272] on button "Equipment Issue" at bounding box center [266, 268] width 194 height 21
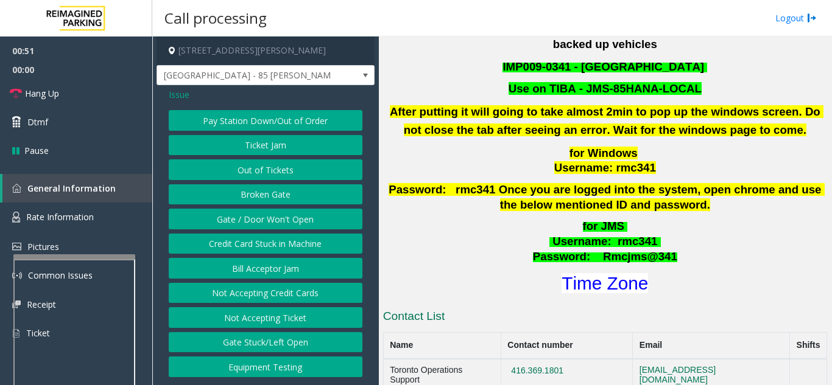
click at [288, 218] on button "Gate / Door Won't Open" at bounding box center [266, 219] width 194 height 21
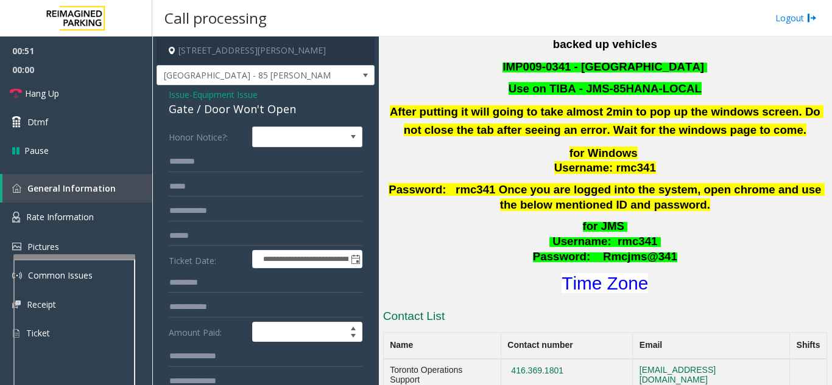
scroll to position [61, 0]
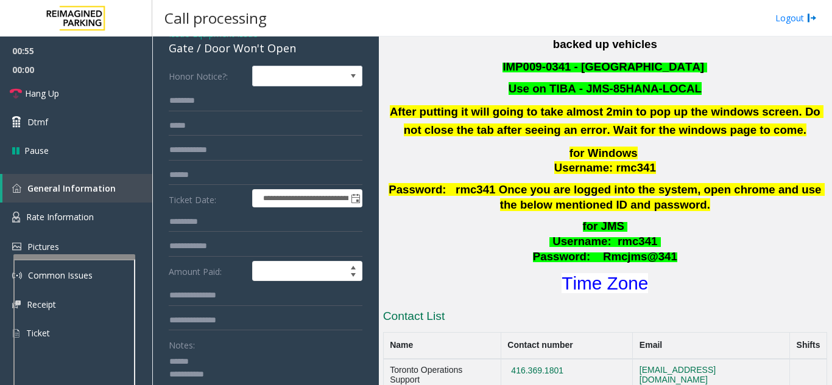
click at [212, 358] on textarea at bounding box center [261, 375] width 184 height 46
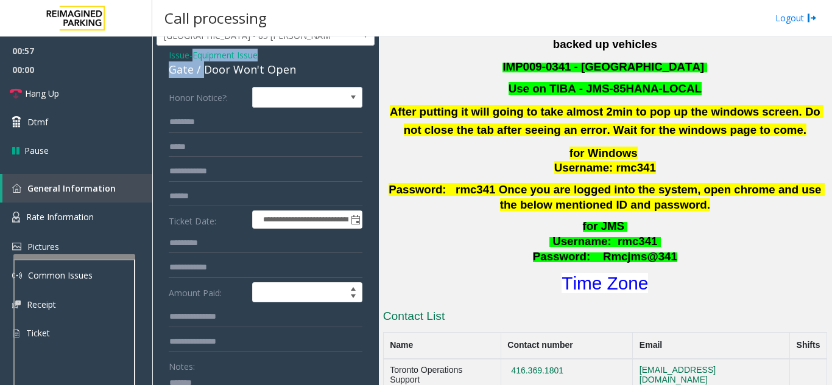
scroll to position [38, 0]
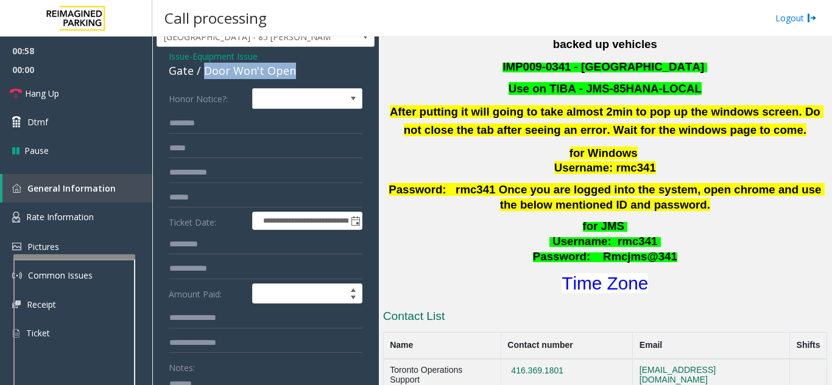
drag, startPoint x: 202, startPoint y: 47, endPoint x: 311, endPoint y: 69, distance: 111.2
click at [311, 69] on div "Gate / Door Won't Open" at bounding box center [266, 71] width 194 height 16
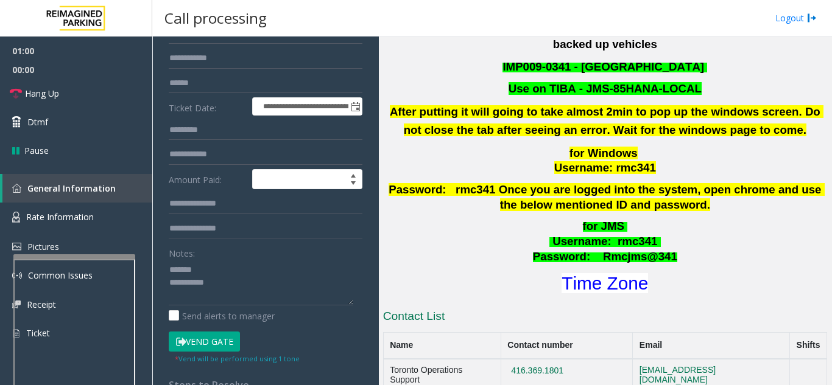
scroll to position [198, 0]
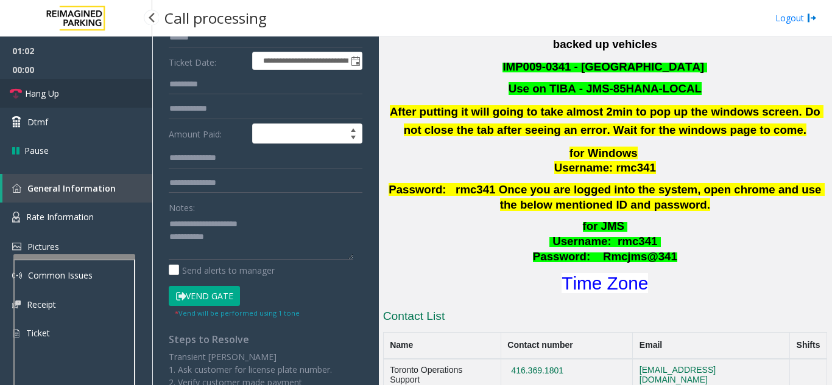
click at [113, 101] on link "Hang Up" at bounding box center [76, 93] width 152 height 29
click at [278, 248] on textarea at bounding box center [261, 237] width 184 height 46
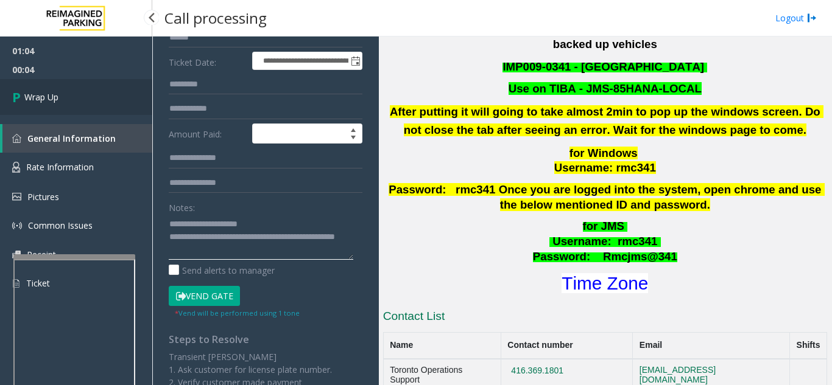
type textarea "**********"
click at [92, 107] on link "Wrap Up" at bounding box center [76, 97] width 152 height 36
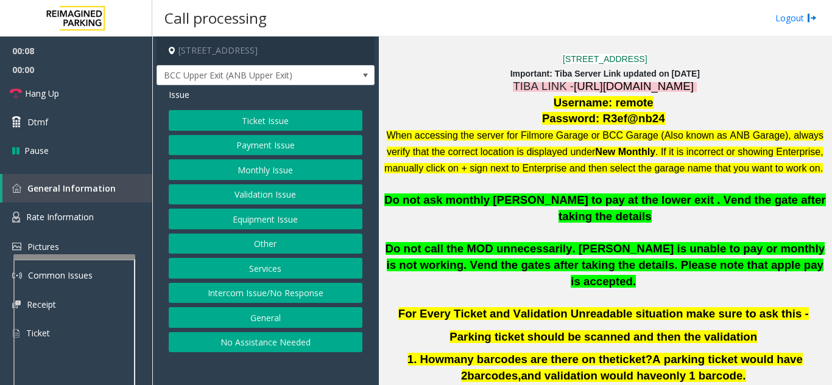
scroll to position [365, 0]
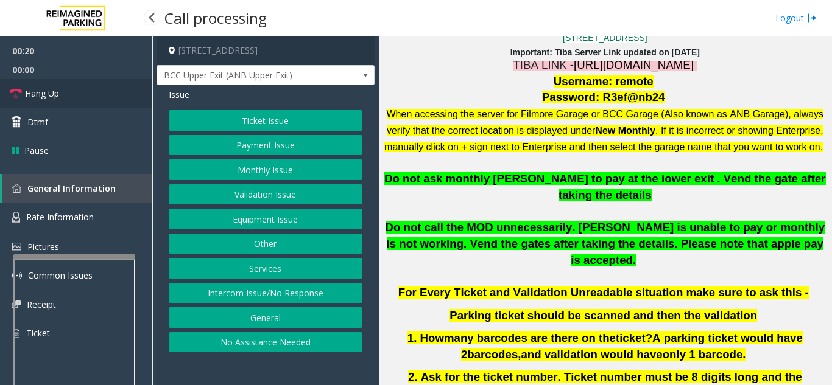
click at [77, 88] on link "Hang Up" at bounding box center [76, 93] width 152 height 29
click at [295, 300] on button "Intercom Issue/No Response" at bounding box center [266, 293] width 194 height 21
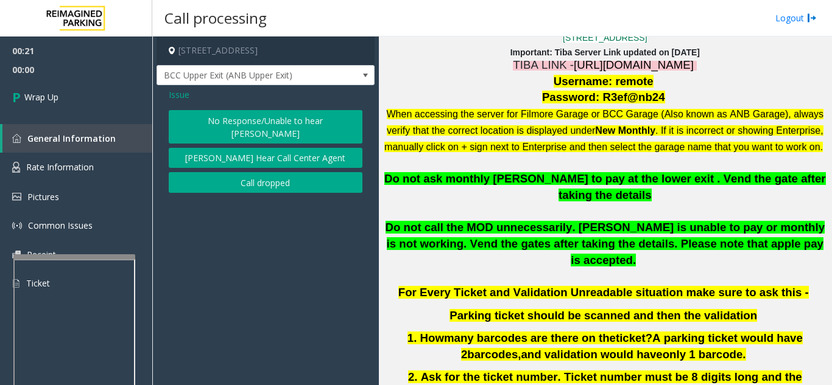
click at [292, 124] on button "No Response/Unable to hear [PERSON_NAME]" at bounding box center [266, 126] width 194 height 33
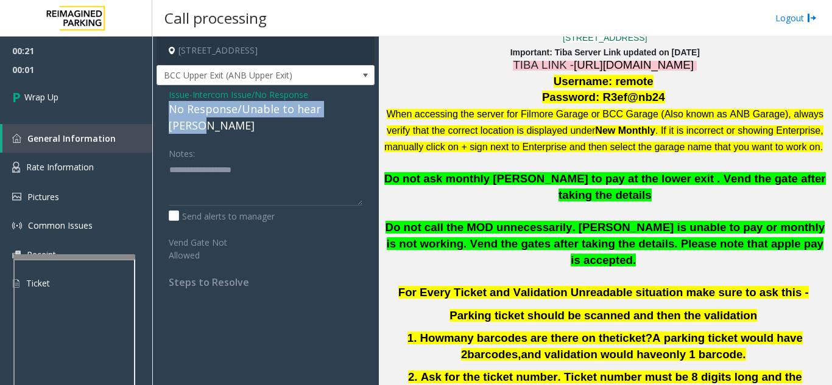
drag, startPoint x: 168, startPoint y: 107, endPoint x: 357, endPoint y: 106, distance: 189.3
click at [357, 106] on div "Issue - Intercom Issue/No Response No Response/Unable to hear parker Notes: Sen…" at bounding box center [265, 193] width 218 height 216
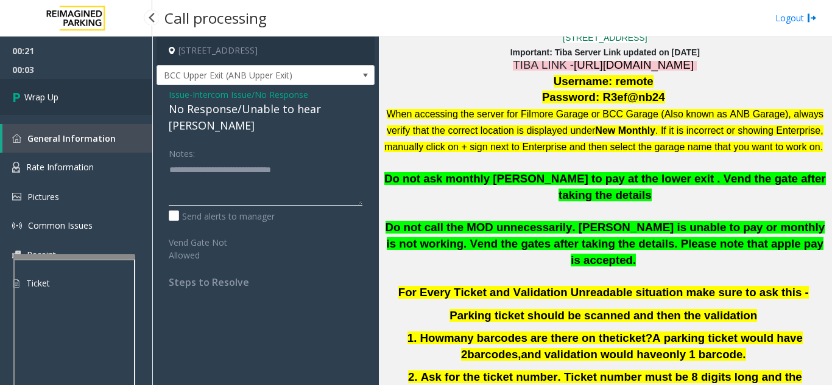
type textarea "**********"
click at [95, 111] on link "Wrap Up" at bounding box center [76, 97] width 152 height 36
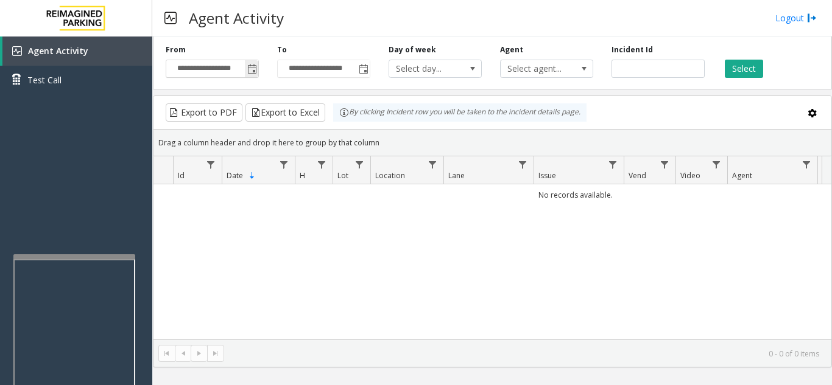
click at [253, 69] on span "Toggle popup" at bounding box center [252, 70] width 10 height 10
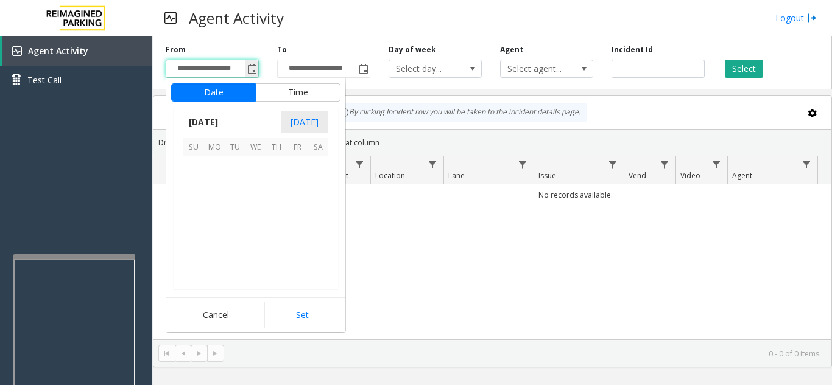
scroll to position [218356, 0]
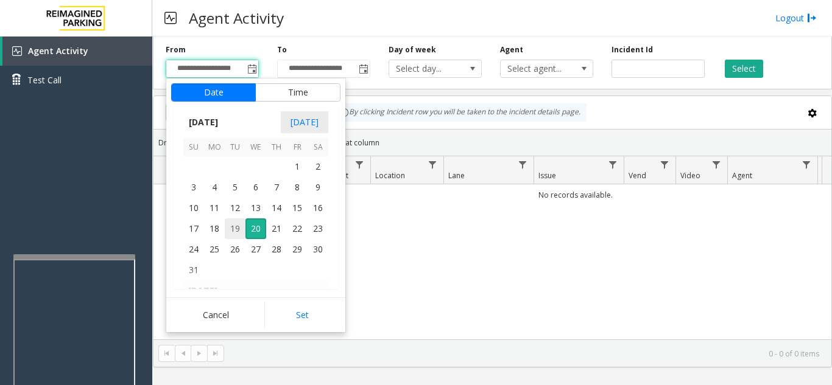
click at [234, 229] on span "19" at bounding box center [235, 229] width 21 height 21
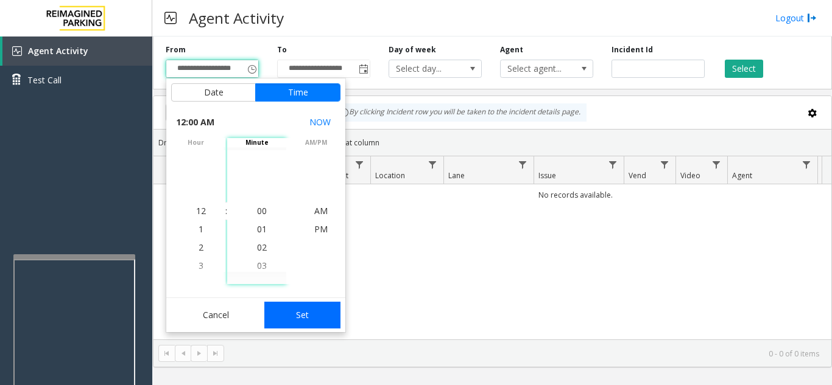
click at [285, 328] on button "Set" at bounding box center [302, 315] width 77 height 27
type input "**********"
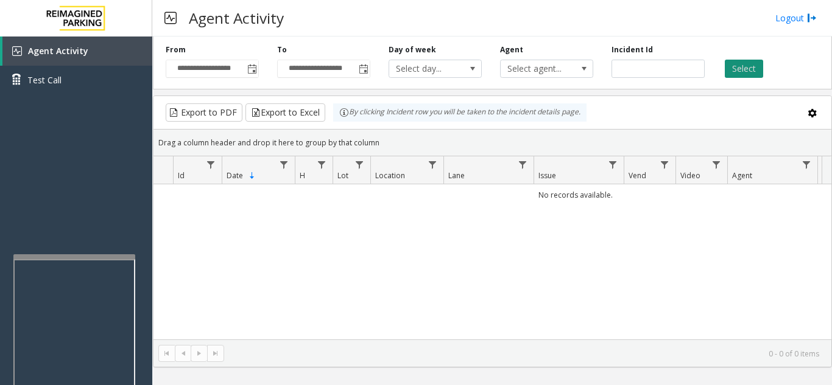
click at [744, 66] on button "Select" at bounding box center [743, 69] width 38 height 18
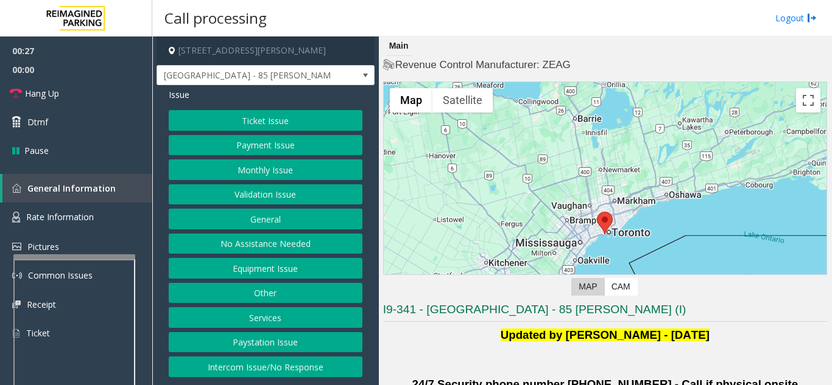
click at [286, 189] on button "Validation Issue" at bounding box center [266, 194] width 194 height 21
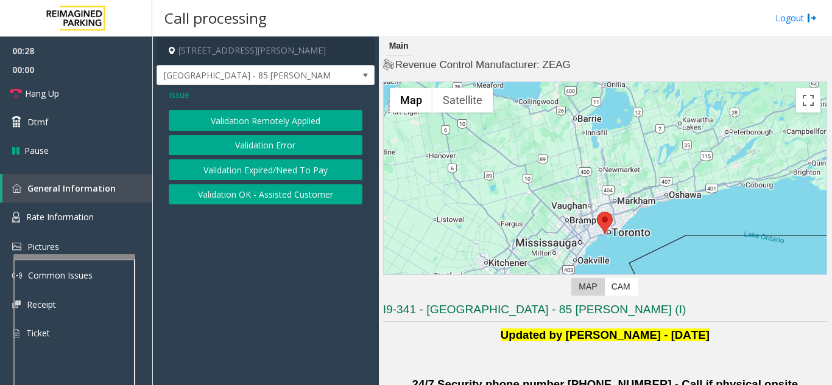
click at [268, 141] on button "Validation Error" at bounding box center [266, 145] width 194 height 21
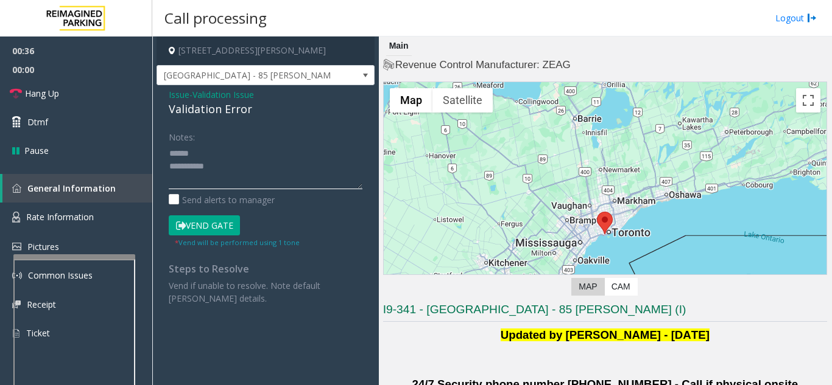
click at [207, 154] on textarea at bounding box center [266, 167] width 194 height 46
drag, startPoint x: 169, startPoint y: 112, endPoint x: 256, endPoint y: 116, distance: 86.5
click at [259, 115] on div "Validation Error" at bounding box center [266, 109] width 194 height 16
click at [332, 150] on textarea at bounding box center [266, 167] width 194 height 46
click at [283, 166] on textarea at bounding box center [266, 167] width 194 height 46
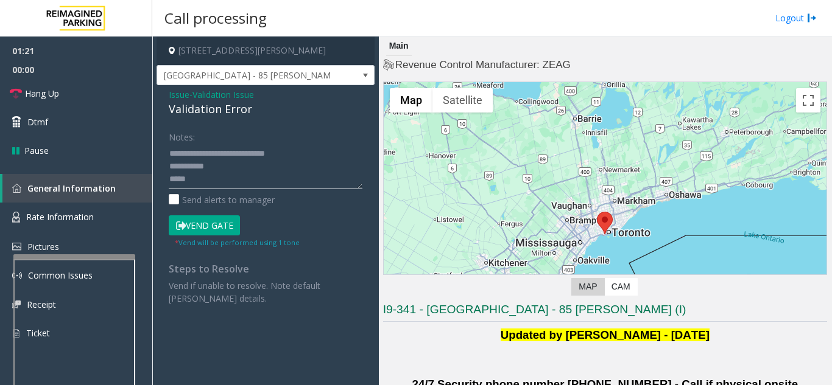
type textarea "**********"
click at [181, 92] on span "Issue" at bounding box center [179, 94] width 21 height 13
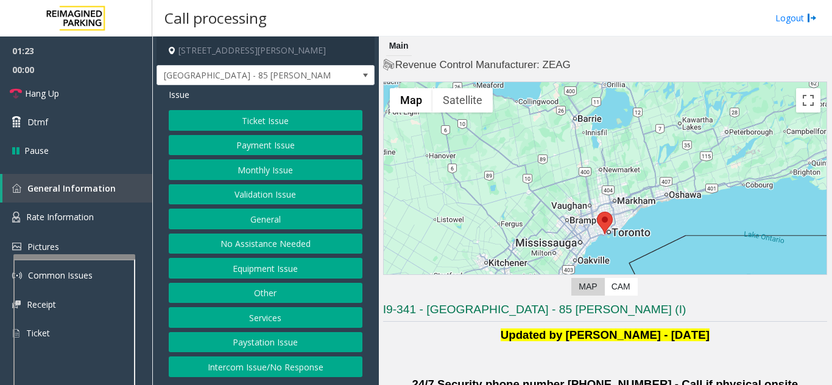
click at [263, 267] on button "Equipment Issue" at bounding box center [266, 268] width 194 height 21
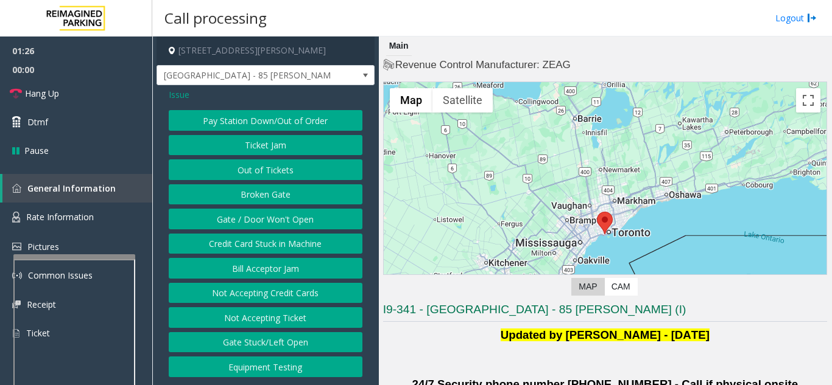
click at [279, 221] on button "Gate / Door Won't Open" at bounding box center [266, 219] width 194 height 21
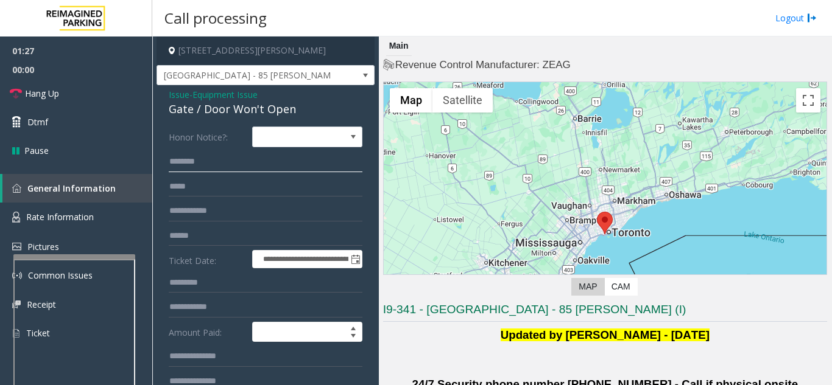
click at [195, 161] on input "text" at bounding box center [266, 162] width 194 height 21
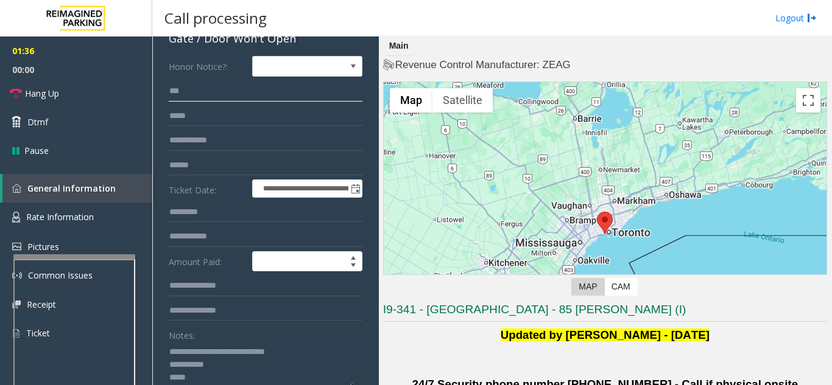
scroll to position [183, 0]
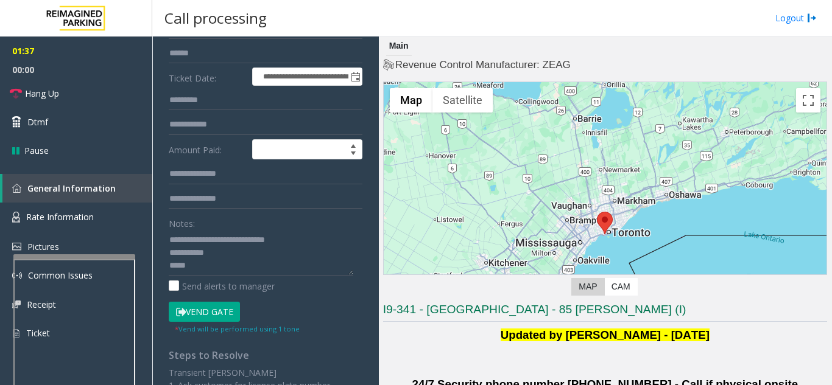
type input "***"
click at [198, 315] on button "Vend Gate" at bounding box center [204, 312] width 71 height 21
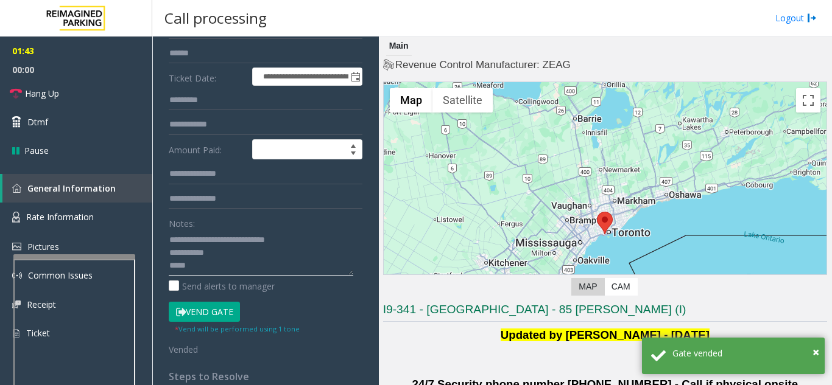
drag, startPoint x: 197, startPoint y: 240, endPoint x: 295, endPoint y: 237, distance: 98.7
click at [295, 237] on textarea at bounding box center [261, 253] width 184 height 46
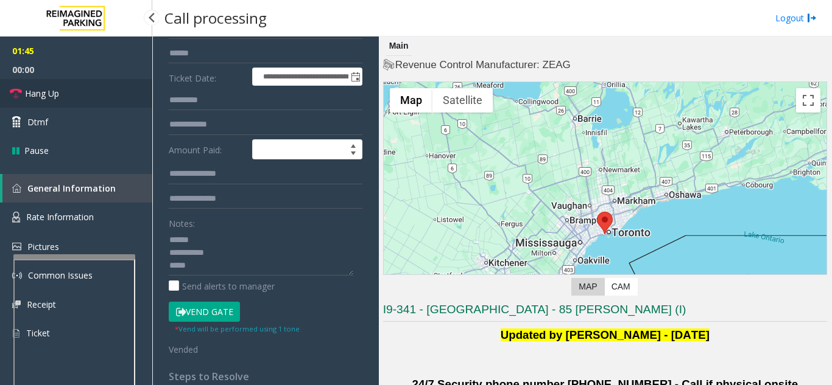
click at [69, 91] on link "Hang Up" at bounding box center [76, 93] width 152 height 29
drag, startPoint x: 188, startPoint y: 270, endPoint x: 164, endPoint y: 278, distance: 25.4
click at [164, 278] on div "**********" at bounding box center [266, 242] width 212 height 597
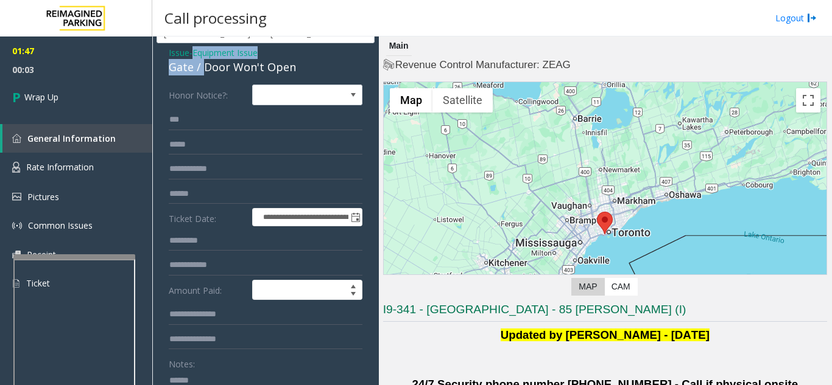
scroll to position [38, 0]
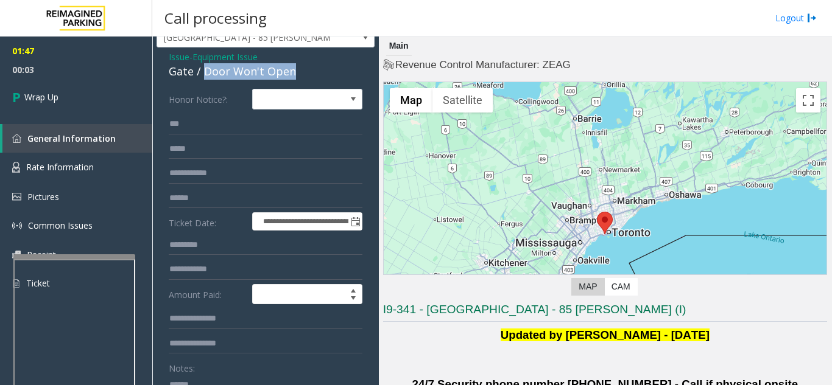
drag, startPoint x: 202, startPoint y: 44, endPoint x: 307, endPoint y: 71, distance: 108.5
click at [307, 71] on div "Gate / Door Won't Open" at bounding box center [266, 71] width 194 height 16
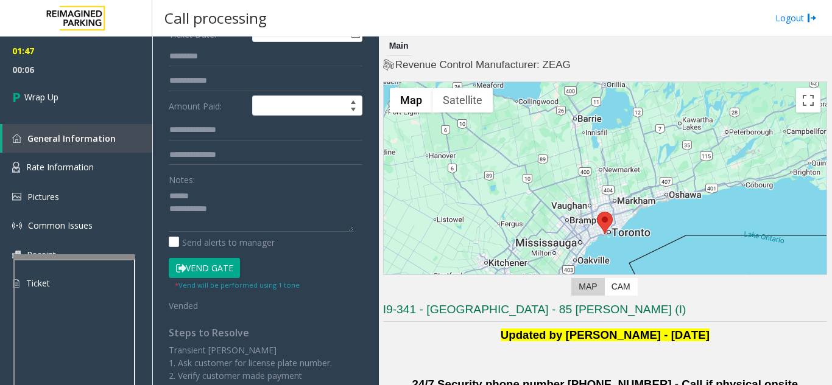
scroll to position [231, 0]
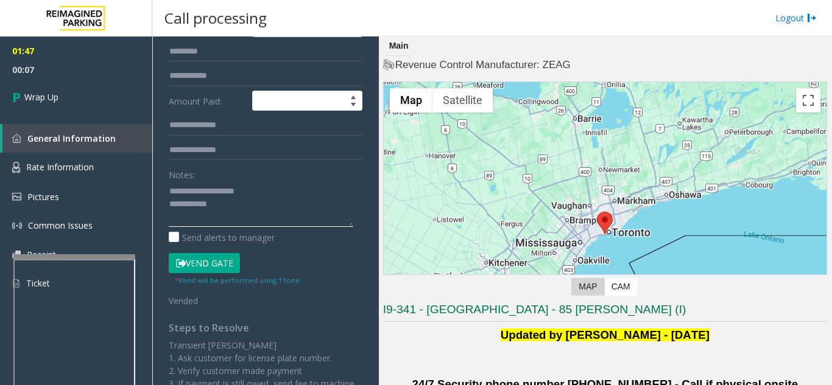
click at [273, 204] on textarea at bounding box center [261, 204] width 184 height 46
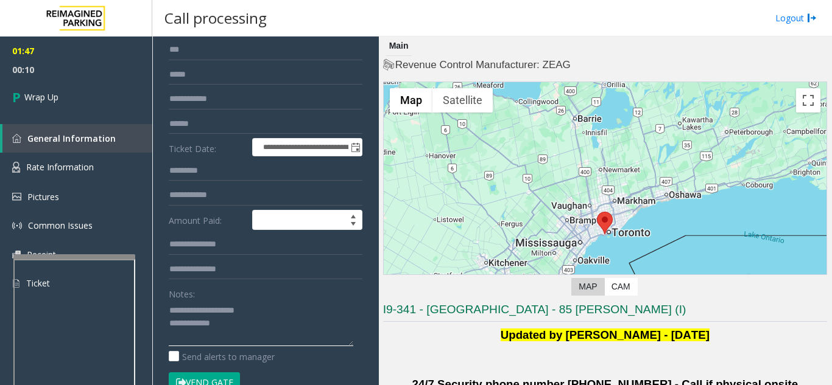
scroll to position [170, 0]
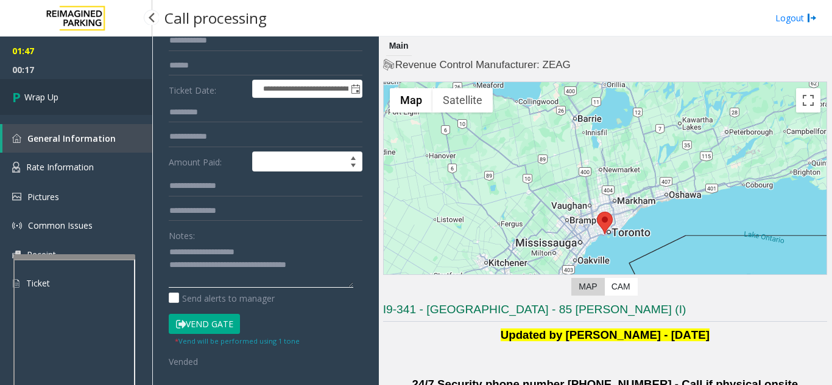
type textarea "**********"
click at [79, 107] on link "Wrap Up" at bounding box center [76, 97] width 152 height 36
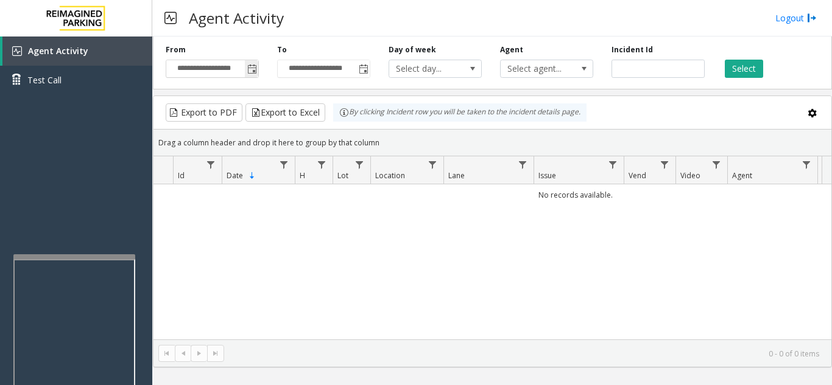
click at [251, 71] on span "Toggle popup" at bounding box center [252, 70] width 10 height 10
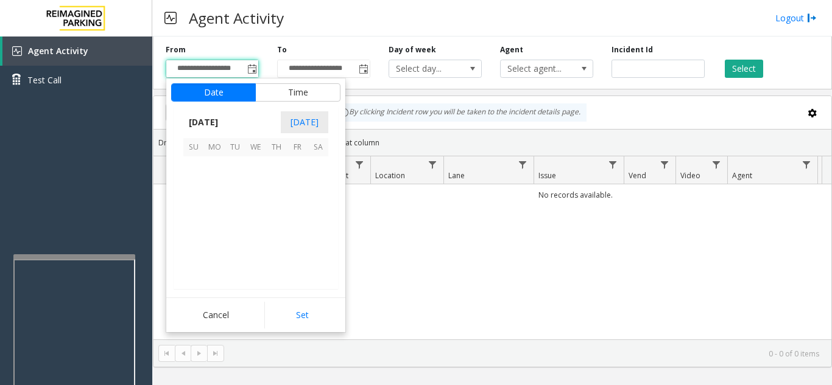
scroll to position [218356, 0]
click at [231, 231] on span "19" at bounding box center [235, 229] width 21 height 21
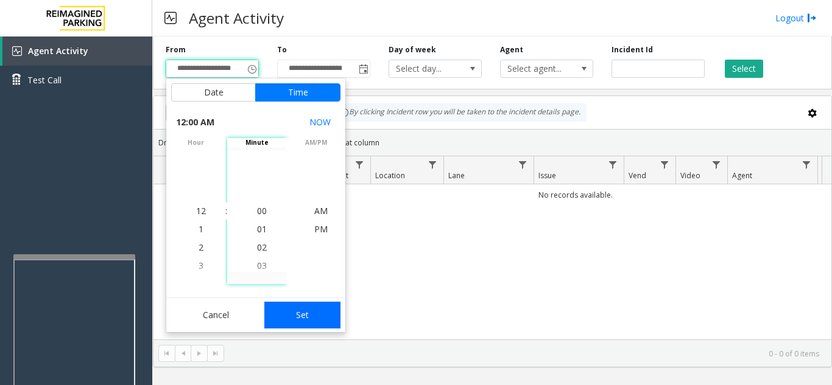
click at [318, 312] on button "Set" at bounding box center [302, 315] width 77 height 27
type input "**********"
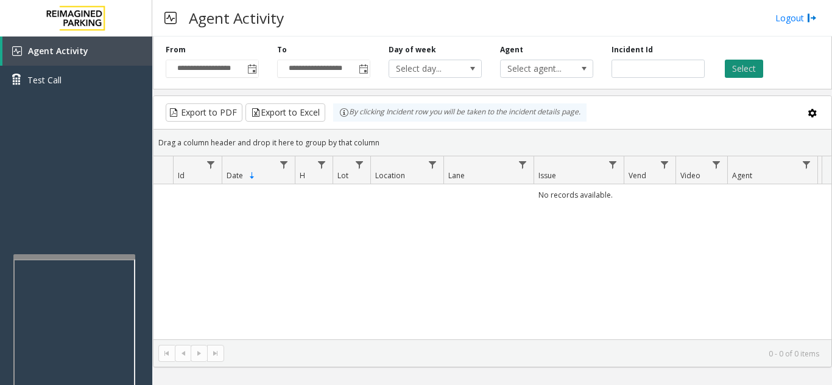
click at [746, 67] on button "Select" at bounding box center [743, 69] width 38 height 18
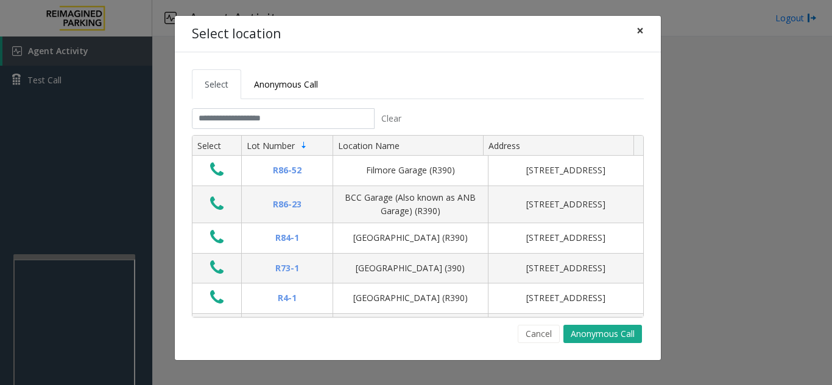
click at [640, 34] on span "×" at bounding box center [639, 30] width 7 height 17
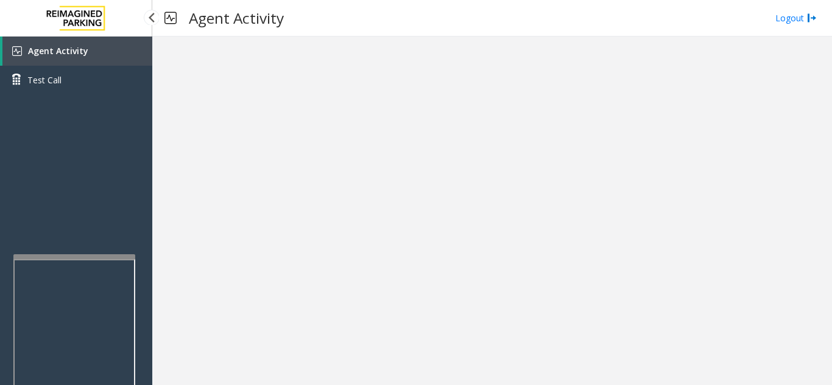
click at [64, 60] on link "Agent Activity" at bounding box center [77, 51] width 150 height 29
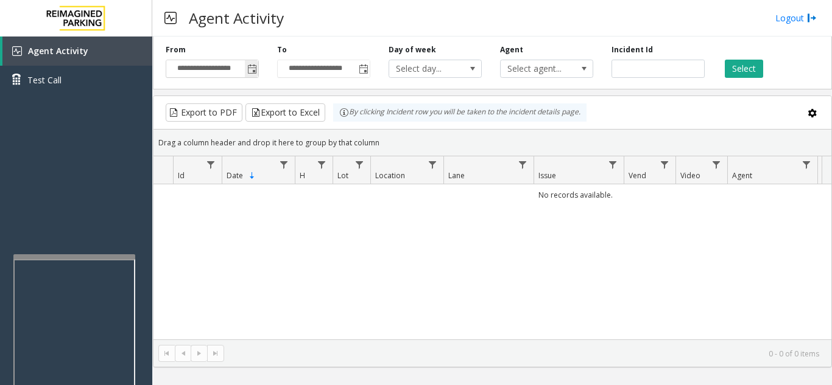
click at [250, 66] on span "Toggle popup" at bounding box center [252, 70] width 10 height 10
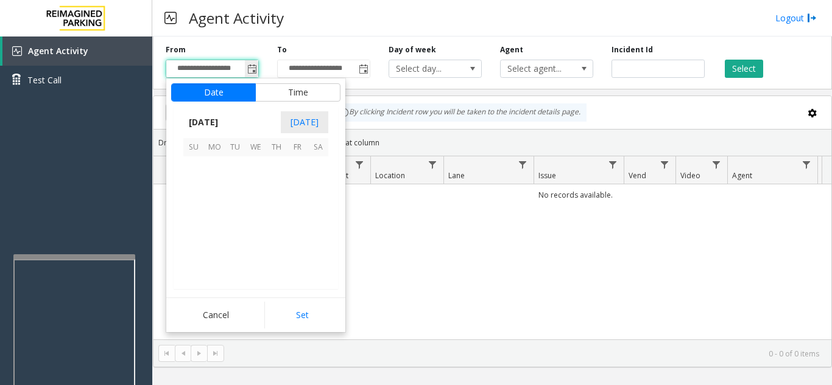
scroll to position [218356, 0]
click at [236, 232] on span "19" at bounding box center [235, 229] width 21 height 21
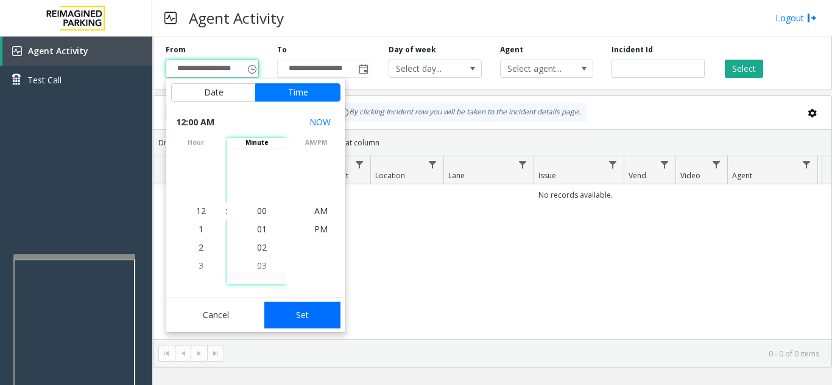
click at [324, 318] on button "Set" at bounding box center [302, 315] width 77 height 27
type input "**********"
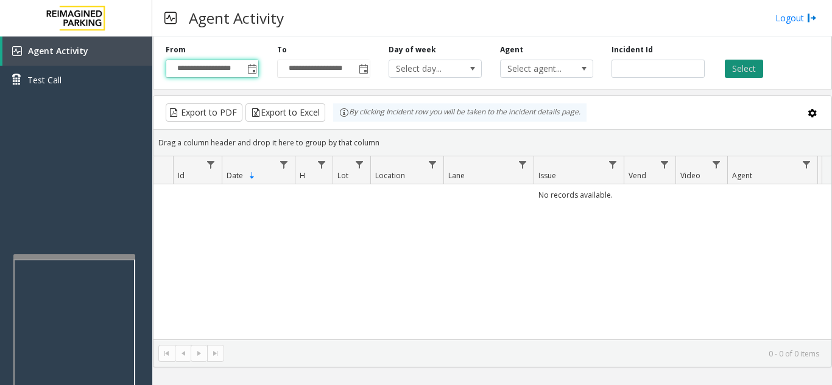
click at [751, 72] on button "Select" at bounding box center [743, 69] width 38 height 18
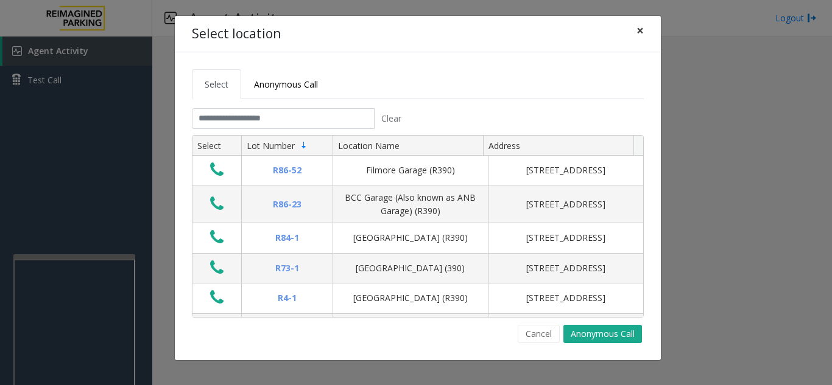
click at [640, 29] on span "×" at bounding box center [639, 30] width 7 height 17
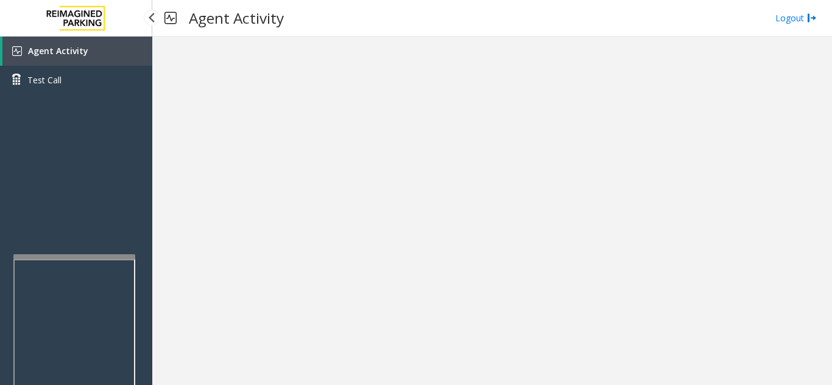
click at [112, 47] on link "Agent Activity" at bounding box center [77, 51] width 150 height 29
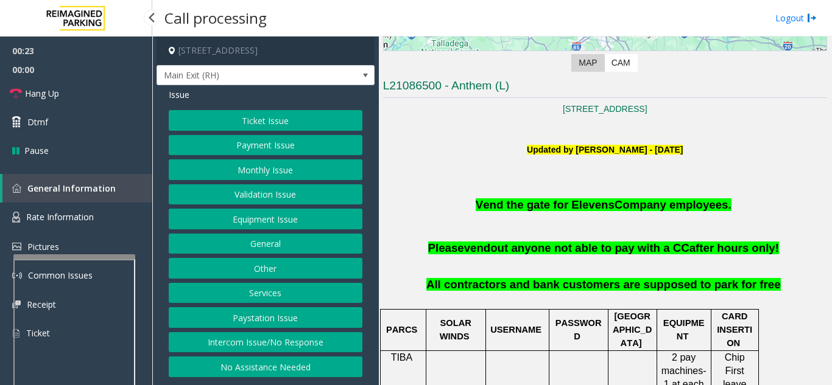
scroll to position [244, 0]
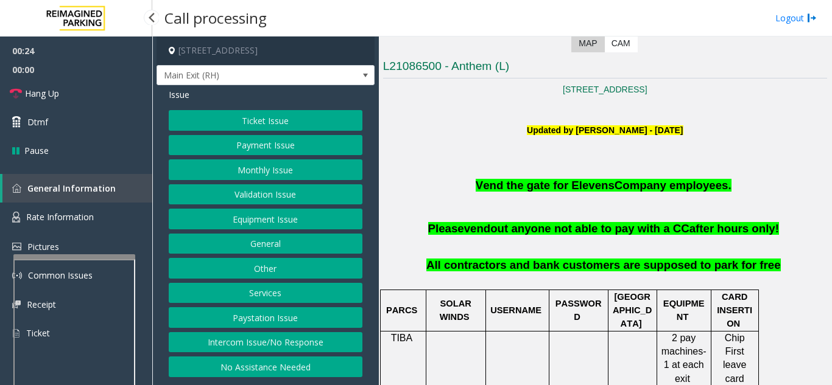
click at [268, 353] on button "Intercom Issue/No Response" at bounding box center [266, 342] width 194 height 21
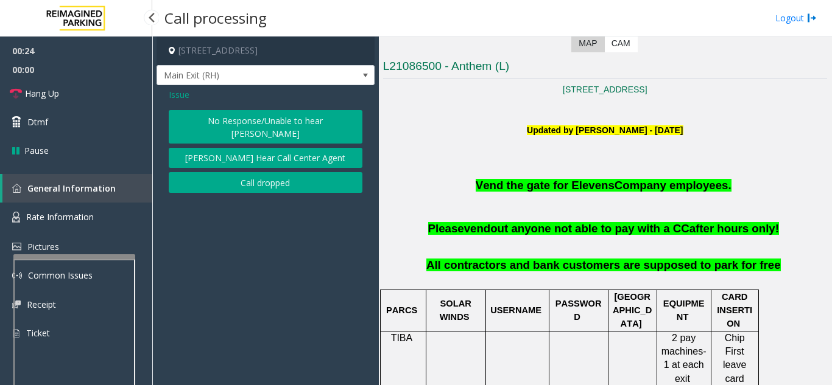
click at [272, 132] on button "No Response/Unable to hear [PERSON_NAME]" at bounding box center [266, 126] width 194 height 33
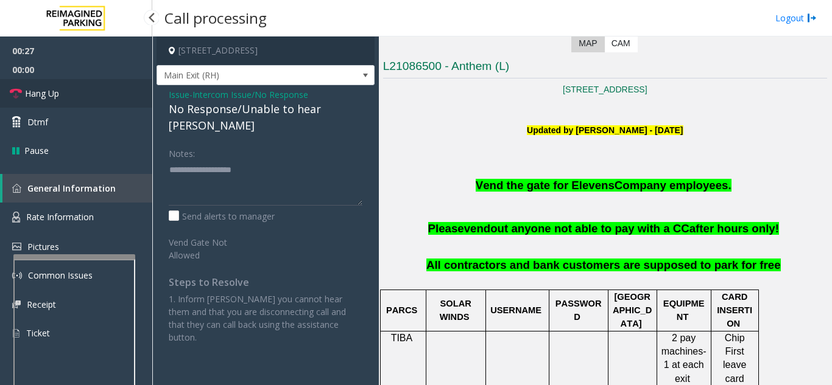
click at [119, 99] on link "Hang Up" at bounding box center [76, 93] width 152 height 29
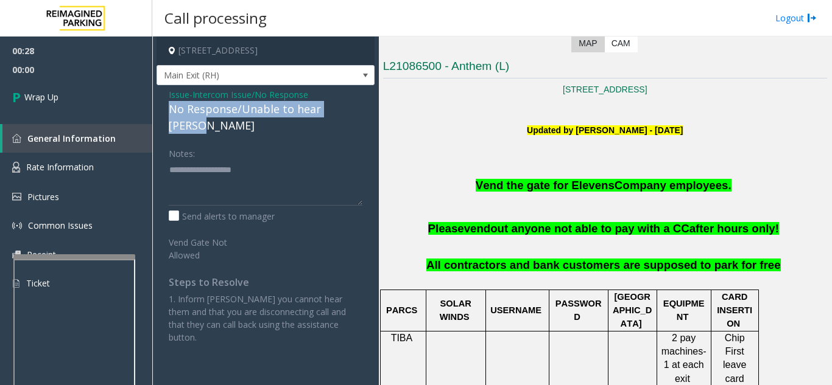
drag, startPoint x: 164, startPoint y: 117, endPoint x: 359, endPoint y: 114, distance: 194.2
click at [359, 114] on div "Issue - Intercom Issue/No Response No Response/Unable to hear [PERSON_NAME] Not…" at bounding box center [265, 220] width 218 height 271
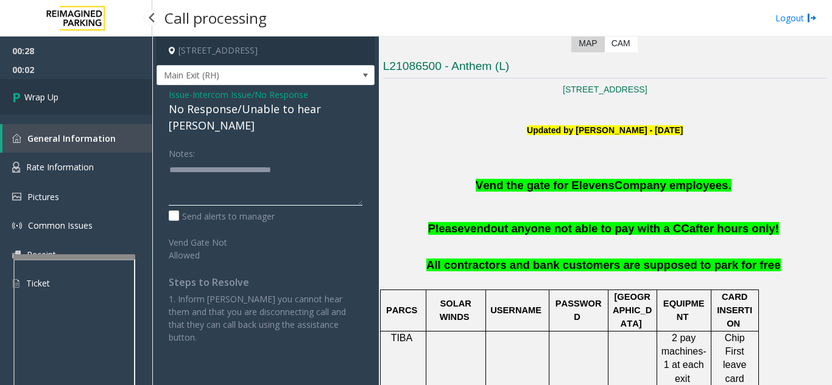
type textarea "**********"
click at [63, 99] on link "Wrap Up" at bounding box center [76, 97] width 152 height 36
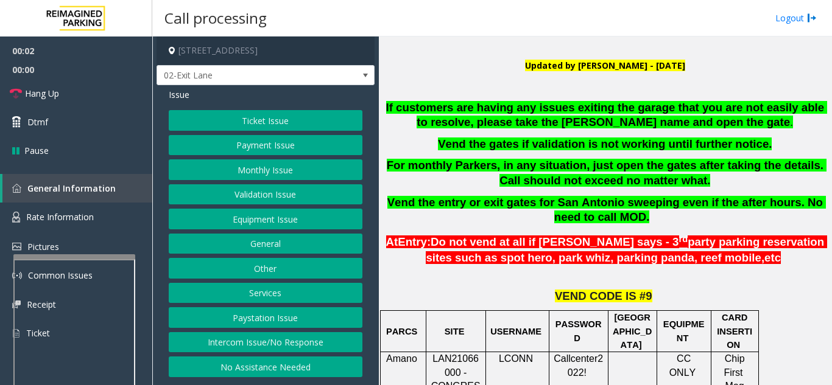
scroll to position [304, 0]
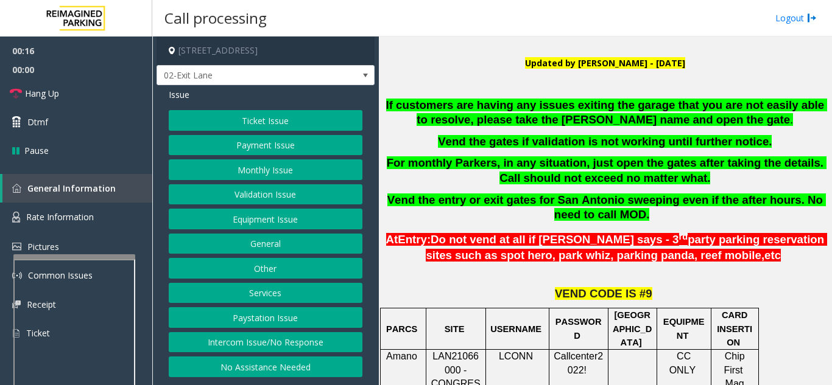
click at [225, 347] on button "Intercom Issue/No Response" at bounding box center [266, 342] width 194 height 21
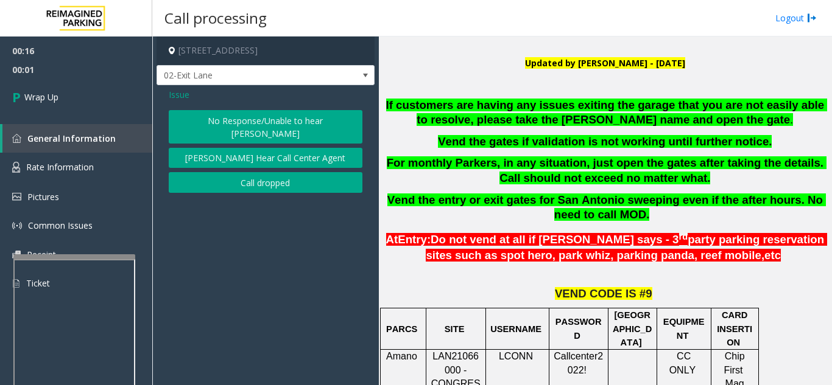
click at [189, 125] on button "No Response/Unable to hear [PERSON_NAME]" at bounding box center [266, 126] width 194 height 33
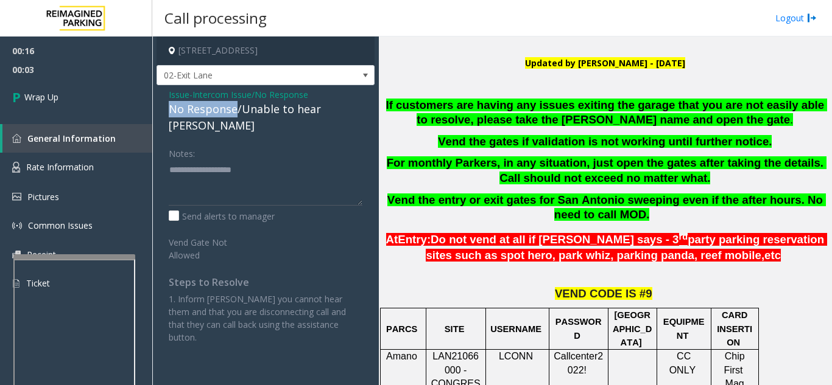
drag, startPoint x: 166, startPoint y: 105, endPoint x: 237, endPoint y: 110, distance: 71.4
click at [237, 110] on div "Issue - Intercom Issue/No Response No Response/Unable to hear [PERSON_NAME] Not…" at bounding box center [265, 220] width 218 height 271
click at [235, 160] on textarea at bounding box center [266, 183] width 194 height 46
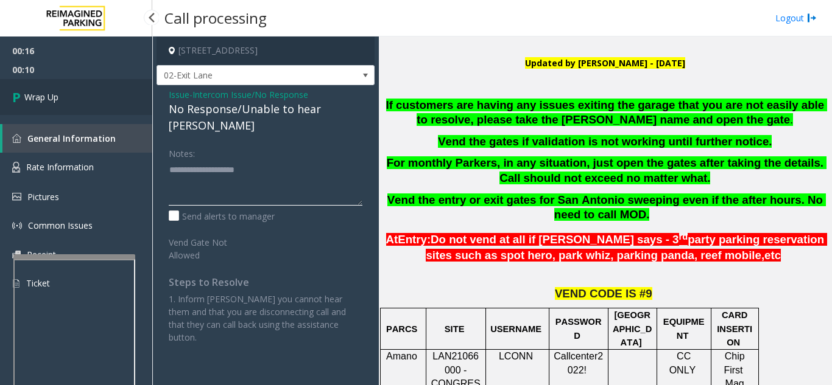
type textarea "**********"
click at [93, 84] on link "Wrap Up" at bounding box center [76, 97] width 152 height 36
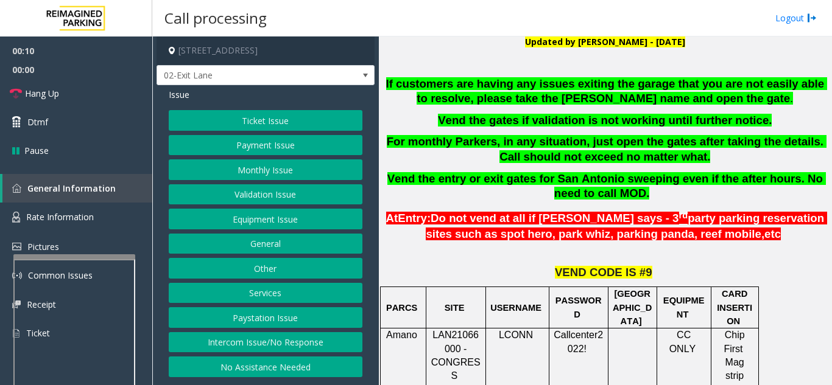
scroll to position [304, 0]
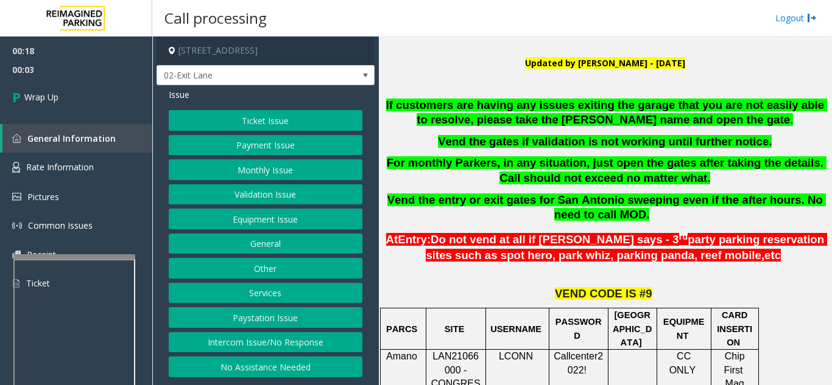
click at [299, 339] on button "Intercom Issue/No Response" at bounding box center [266, 342] width 194 height 21
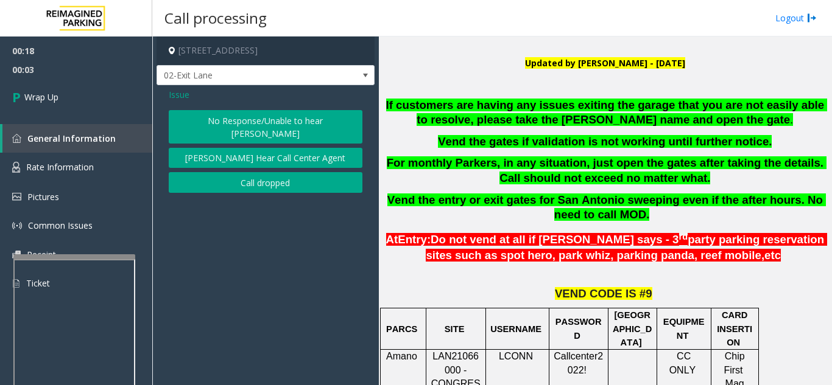
click at [285, 175] on button "Call dropped" at bounding box center [266, 182] width 194 height 21
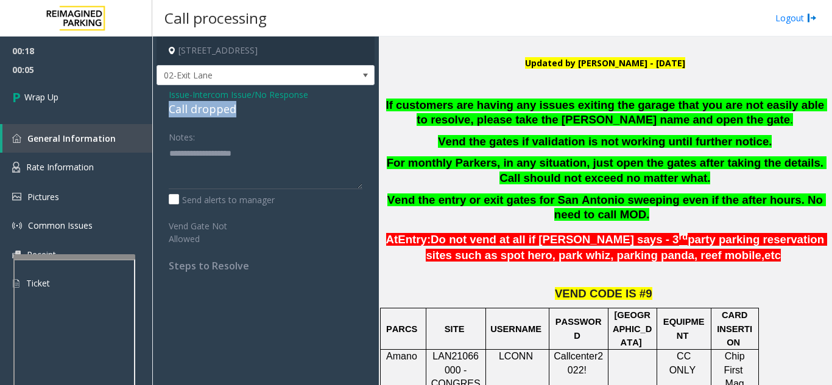
drag, startPoint x: 239, startPoint y: 110, endPoint x: 169, endPoint y: 109, distance: 70.0
click at [167, 110] on div "Issue - Intercom Issue/No Response Call dropped Notes: Send alerts to manager V…" at bounding box center [265, 184] width 218 height 199
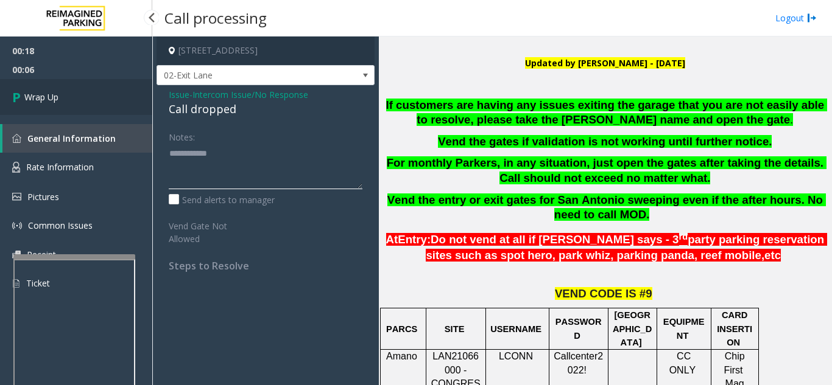
type textarea "**********"
click at [97, 110] on link "Wrap Up" at bounding box center [76, 97] width 152 height 36
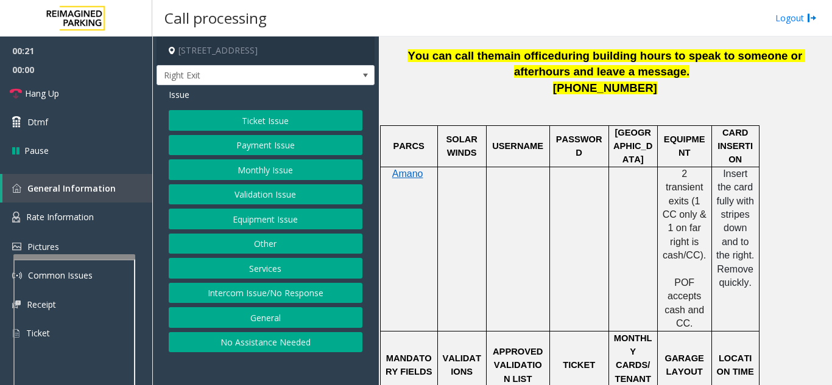
scroll to position [487, 0]
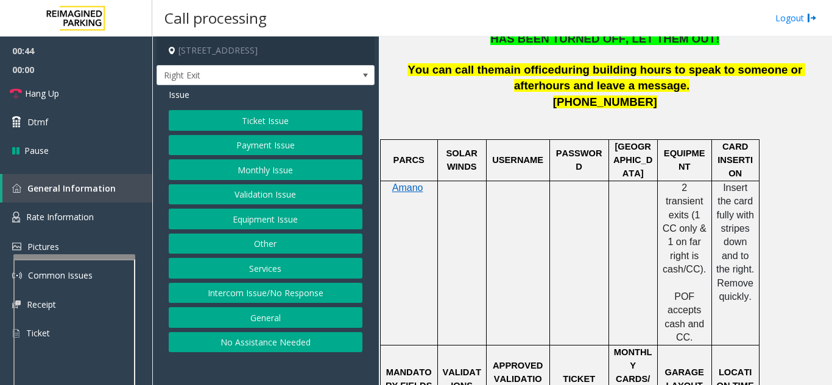
click at [247, 141] on button "Payment Issue" at bounding box center [266, 145] width 194 height 21
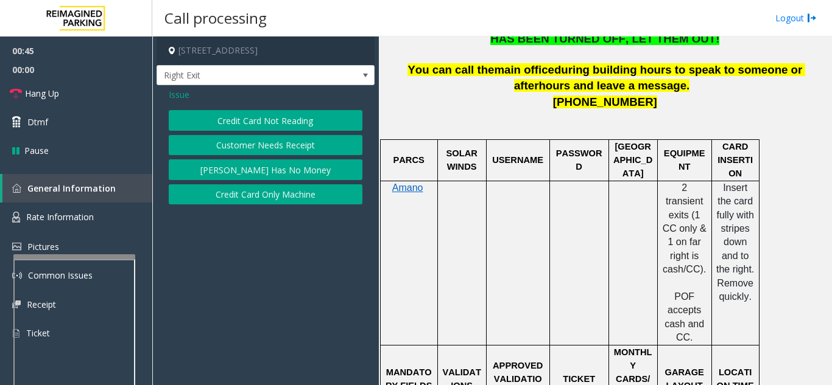
click at [255, 125] on button "Credit Card Not Reading" at bounding box center [266, 120] width 194 height 21
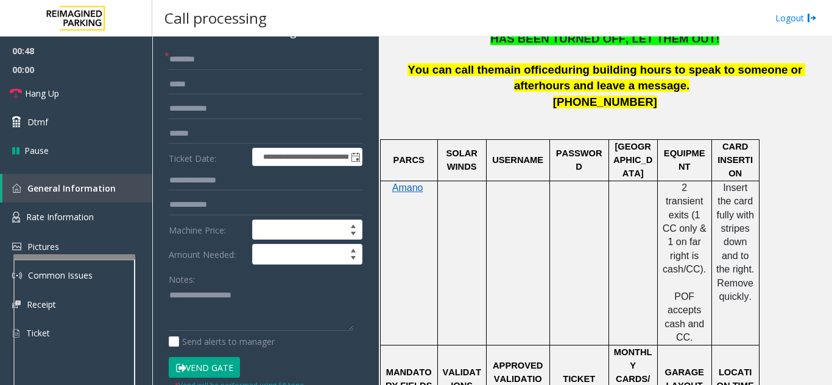
scroll to position [116, 0]
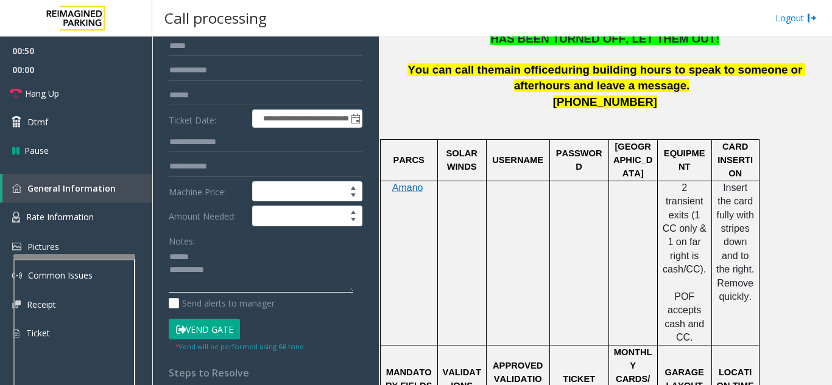
click at [210, 249] on textarea at bounding box center [261, 271] width 184 height 46
click at [214, 255] on textarea at bounding box center [261, 271] width 184 height 46
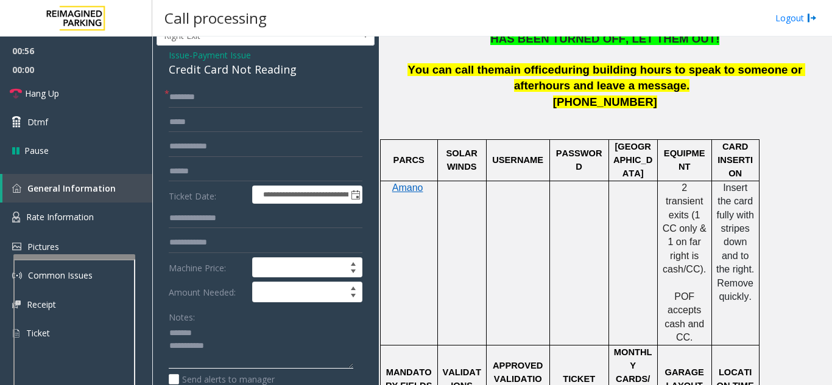
scroll to position [61, 0]
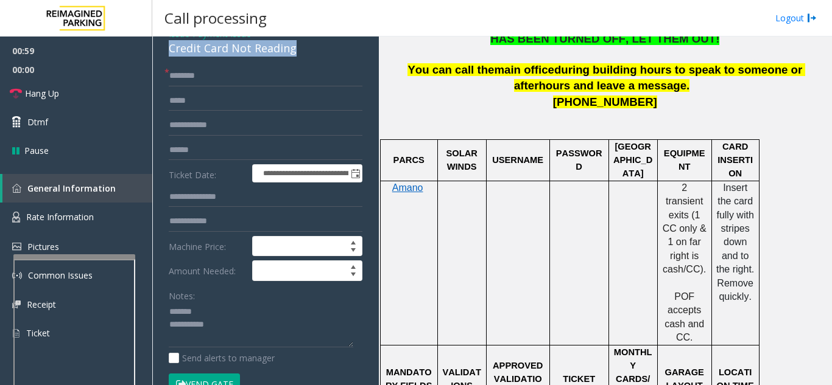
drag, startPoint x: 163, startPoint y: 50, endPoint x: 309, endPoint y: 57, distance: 146.3
click at [309, 57] on div "**********" at bounding box center [265, 326] width 218 height 605
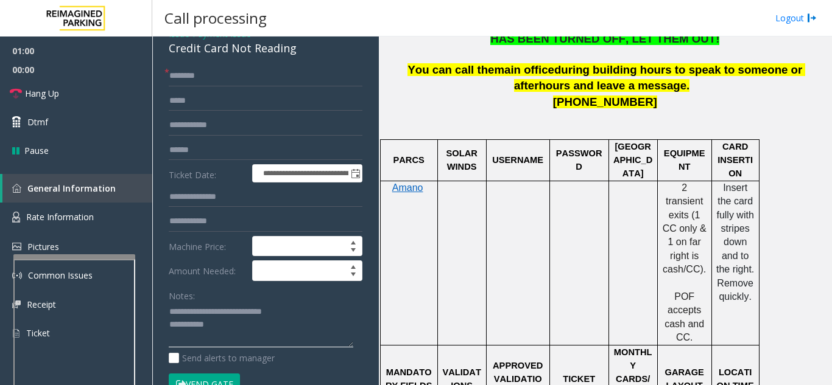
click at [262, 329] on textarea at bounding box center [261, 326] width 184 height 46
type textarea "**********"
click at [119, 83] on link "Hang Up" at bounding box center [76, 93] width 152 height 29
click at [225, 68] on input "text" at bounding box center [266, 76] width 194 height 21
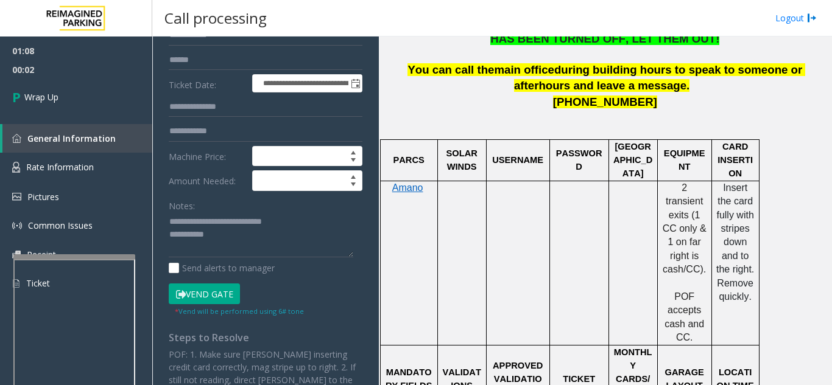
scroll to position [183, 0]
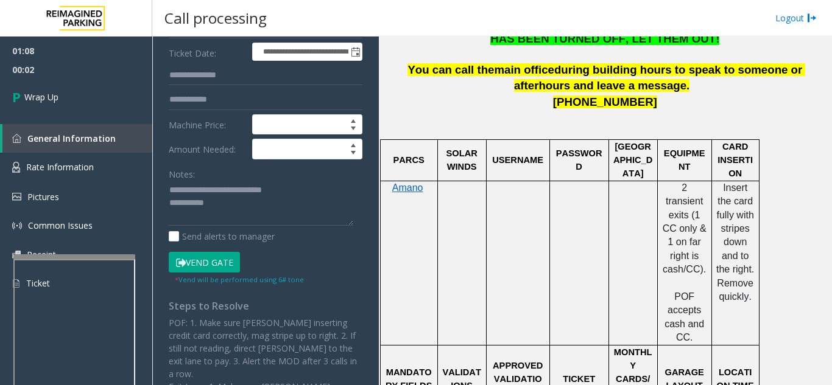
type input "**"
click at [278, 204] on textarea at bounding box center [261, 204] width 184 height 46
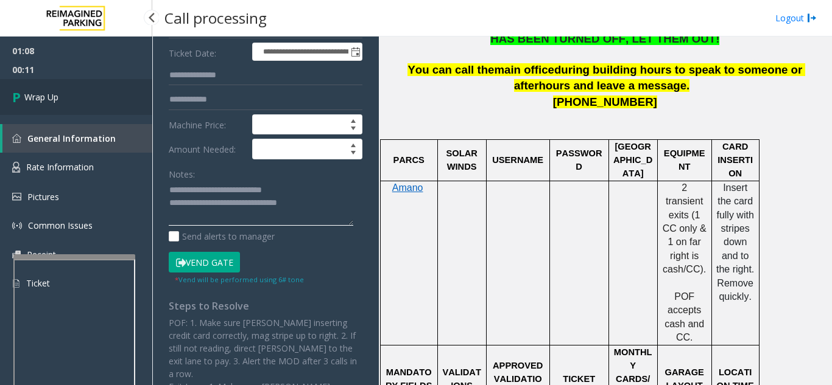
type textarea "**********"
click at [109, 87] on link "Wrap Up" at bounding box center [76, 97] width 152 height 36
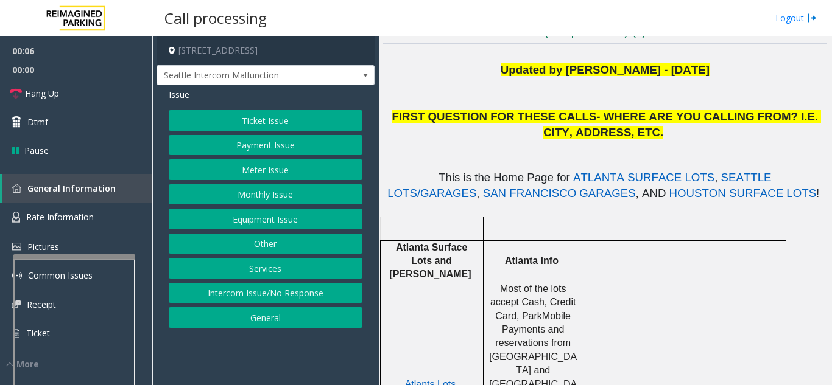
scroll to position [244, 0]
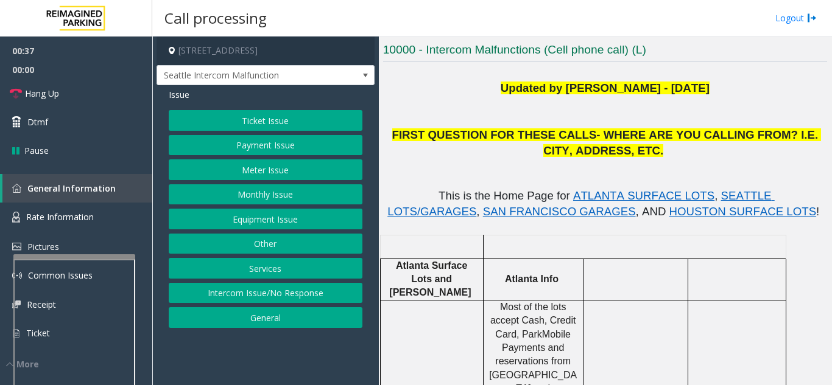
click at [263, 152] on button "Payment Issue" at bounding box center [266, 145] width 194 height 21
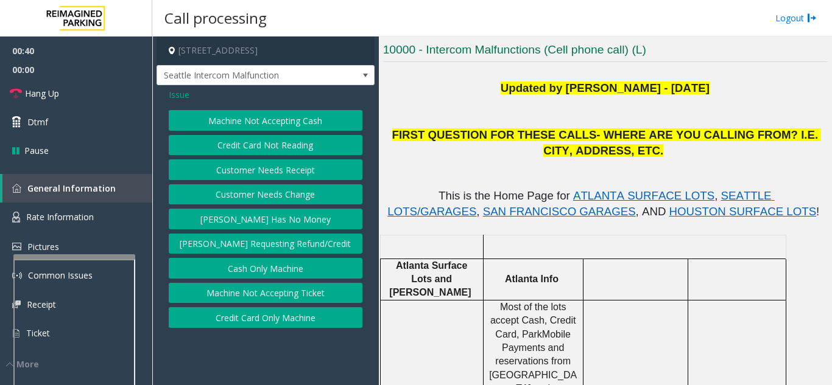
click at [260, 164] on button "Customer Needs Receipt" at bounding box center [266, 170] width 194 height 21
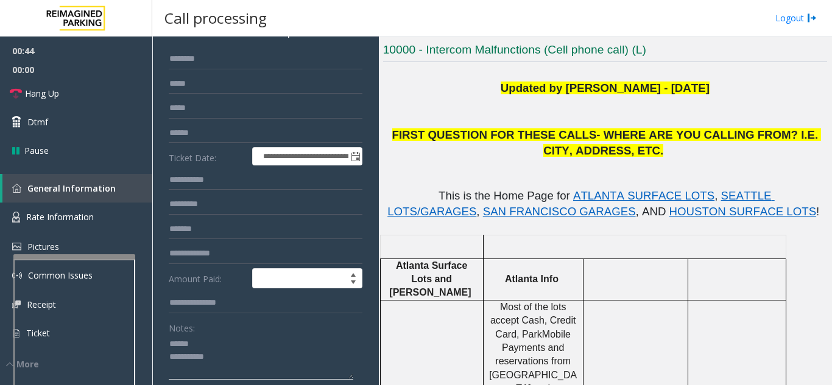
scroll to position [80, 0]
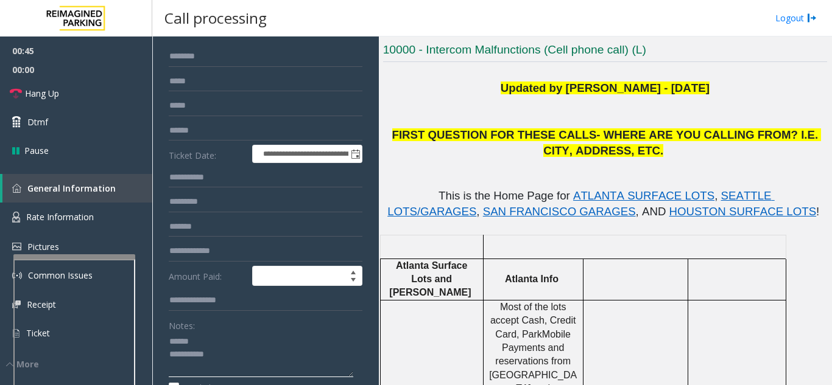
click at [216, 349] on textarea at bounding box center [261, 355] width 184 height 46
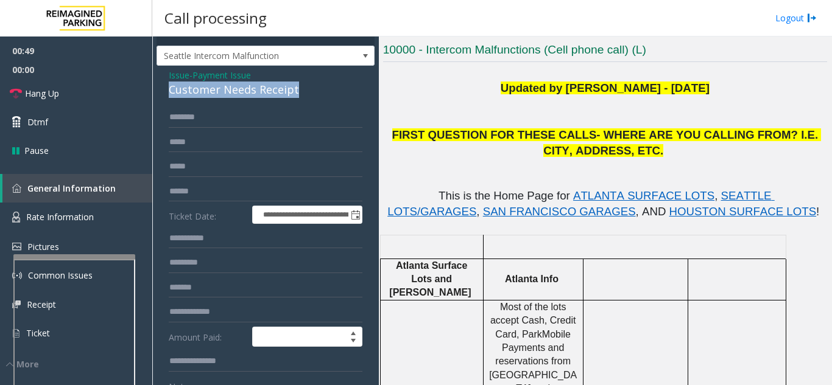
drag, startPoint x: 164, startPoint y: 99, endPoint x: 302, endPoint y: 101, distance: 138.2
click at [302, 101] on div "**********" at bounding box center [265, 327] width 218 height 523
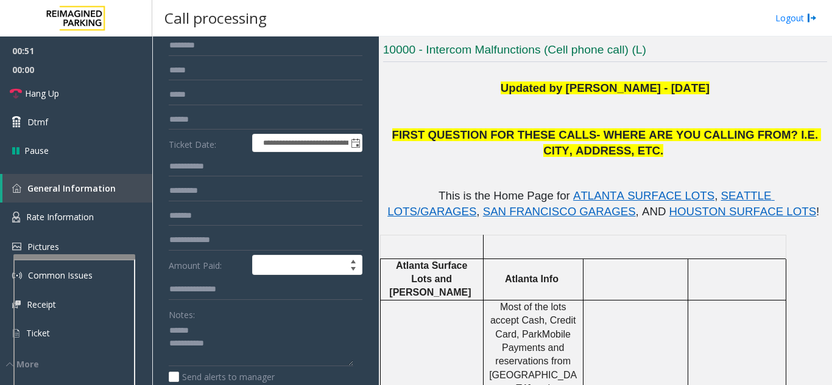
scroll to position [113, 0]
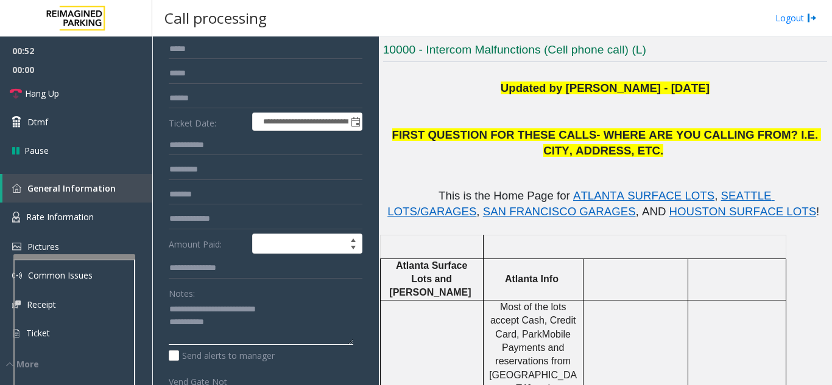
click at [259, 327] on textarea at bounding box center [261, 323] width 184 height 46
click at [252, 338] on textarea at bounding box center [261, 323] width 184 height 46
click at [121, 100] on link "Hang Up" at bounding box center [76, 93] width 152 height 29
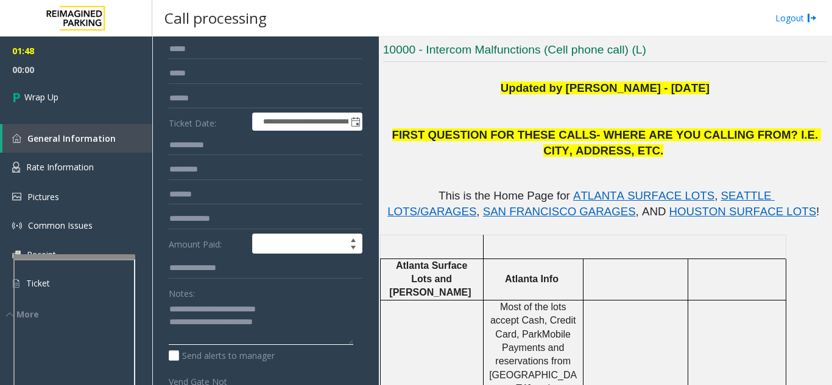
click at [303, 338] on textarea at bounding box center [261, 323] width 184 height 46
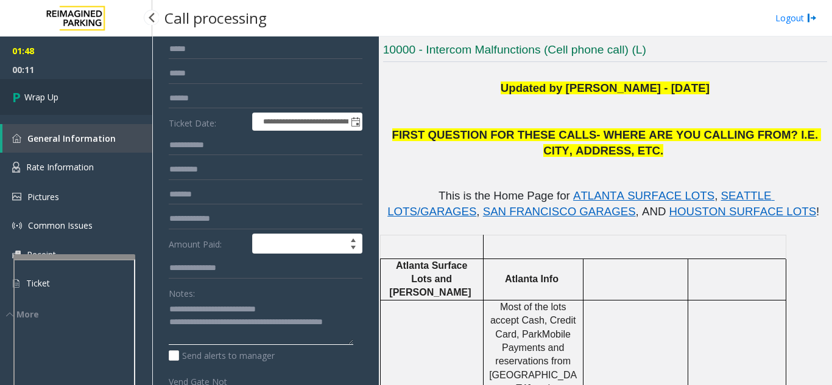
type textarea "**********"
click at [58, 100] on span "Wrap Up" at bounding box center [41, 97] width 34 height 13
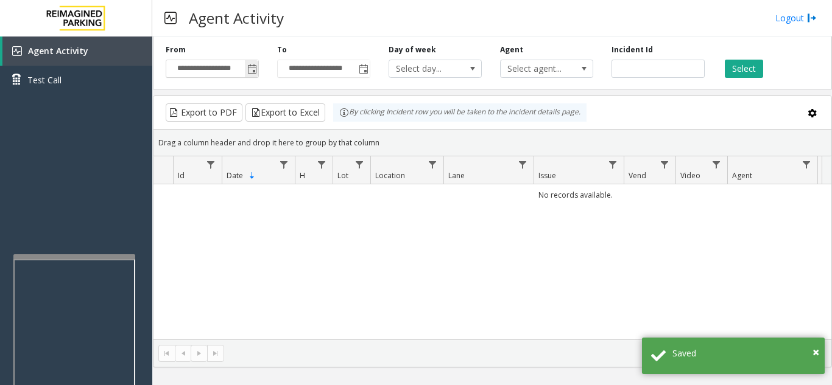
click at [257, 68] on span "Toggle popup" at bounding box center [251, 68] width 13 height 19
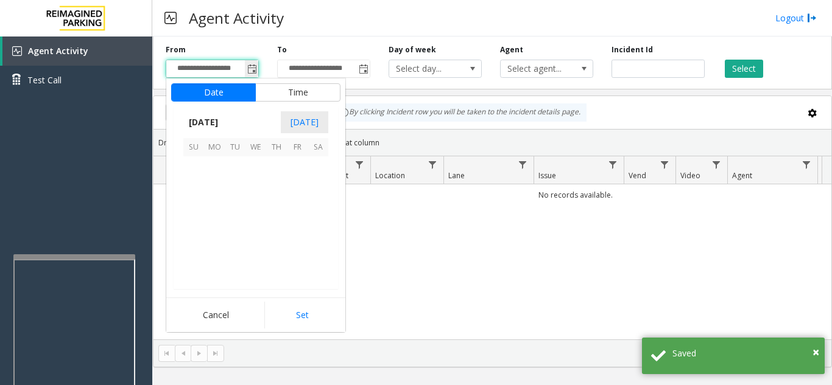
scroll to position [218356, 0]
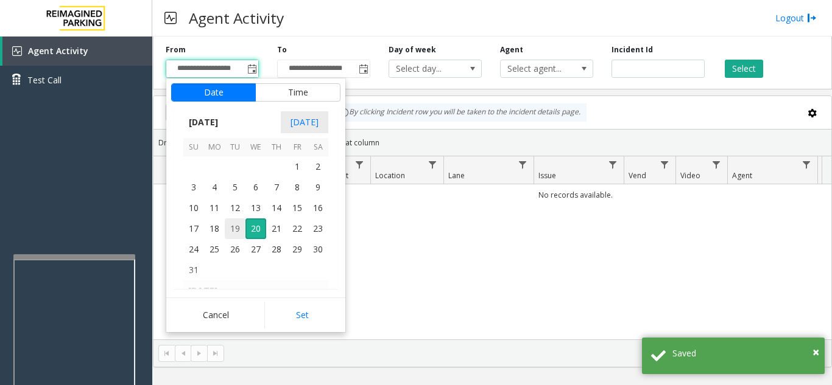
click at [233, 232] on span "19" at bounding box center [235, 229] width 21 height 21
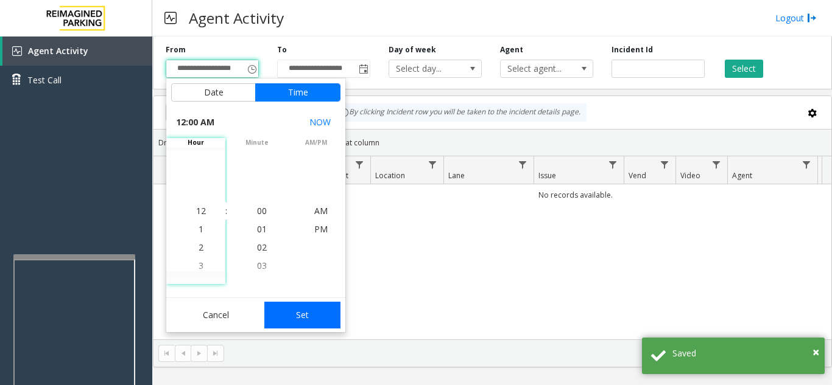
click at [267, 311] on button "Set" at bounding box center [302, 315] width 77 height 27
type input "**********"
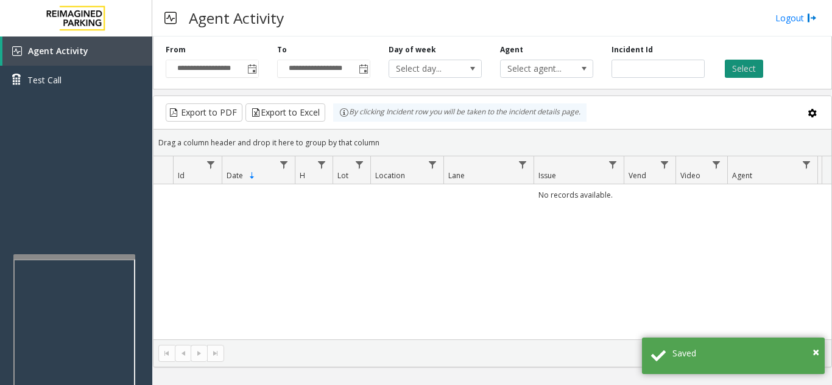
click at [755, 71] on button "Select" at bounding box center [743, 69] width 38 height 18
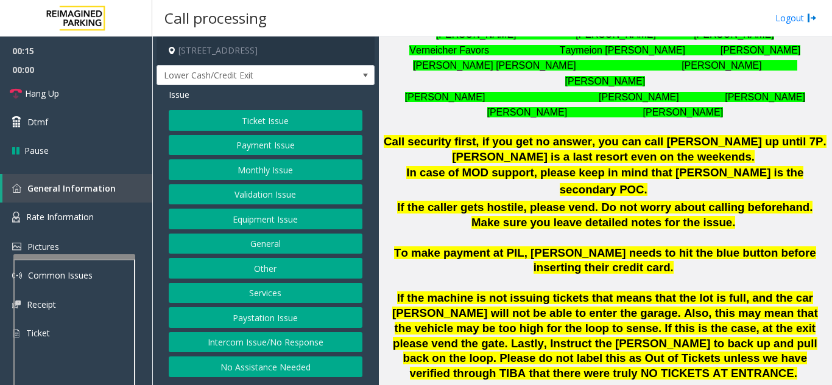
scroll to position [670, 0]
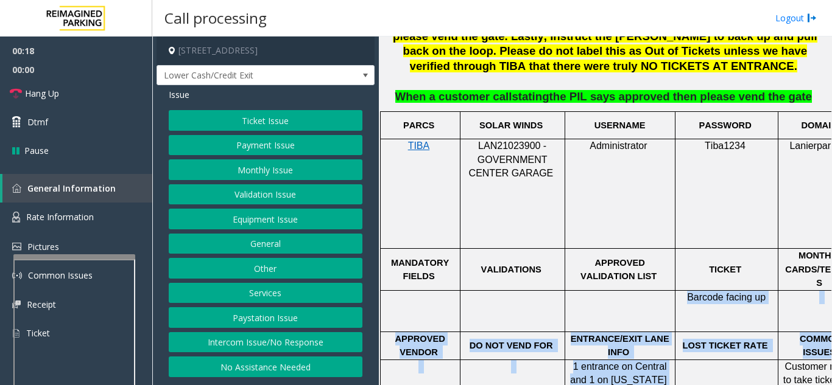
drag, startPoint x: 647, startPoint y: 374, endPoint x: 777, endPoint y: 368, distance: 130.4
click at [777, 368] on tbody "PARCS SOLAR WINDS USERNAME PASSWORD DOMAIN EQUIPMENT CARD INSERTION TIBA LAN210…" at bounding box center [710, 344] width 661 height 467
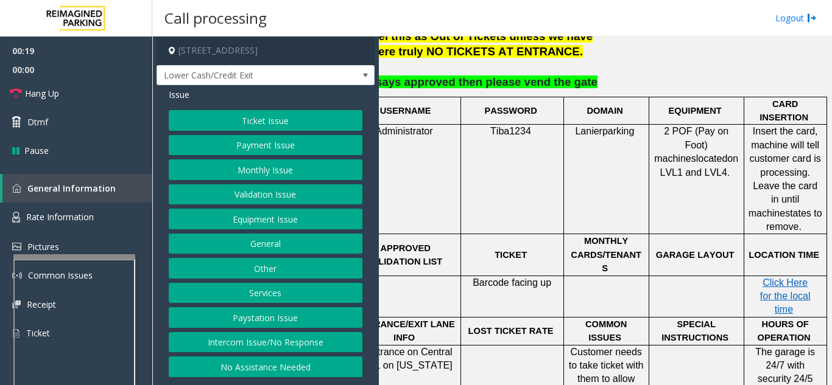
scroll to position [809, 222]
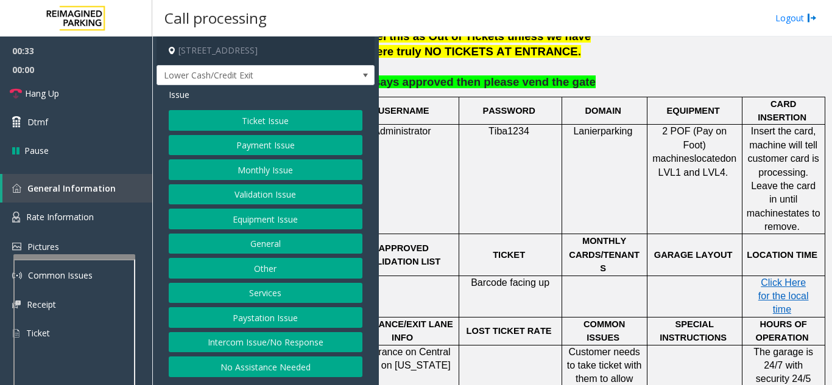
click at [258, 219] on button "Equipment Issue" at bounding box center [266, 219] width 194 height 21
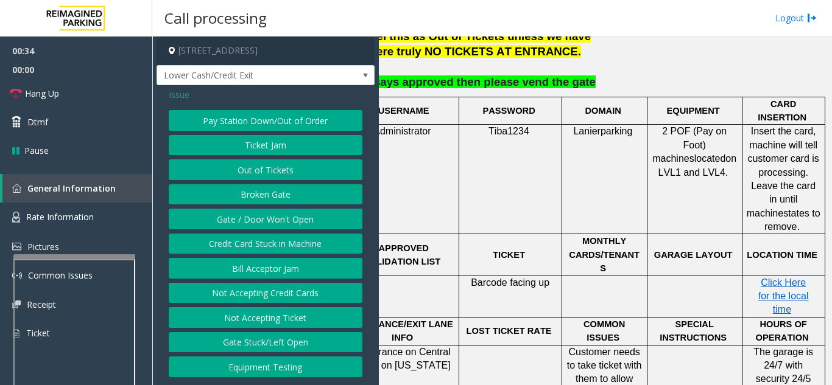
click at [258, 219] on button "Gate / Door Won't Open" at bounding box center [266, 219] width 194 height 21
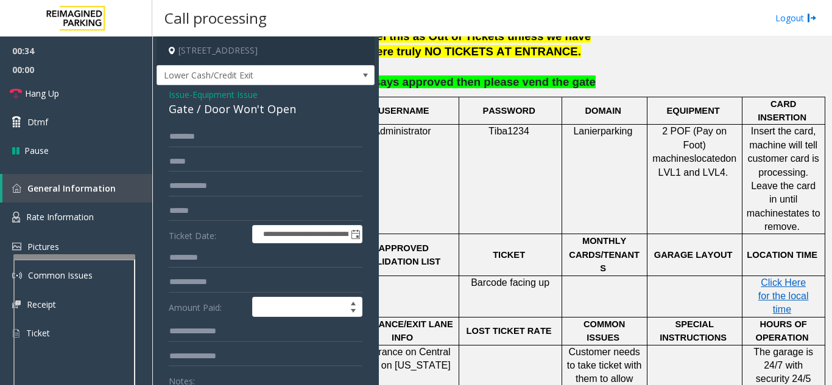
scroll to position [61, 0]
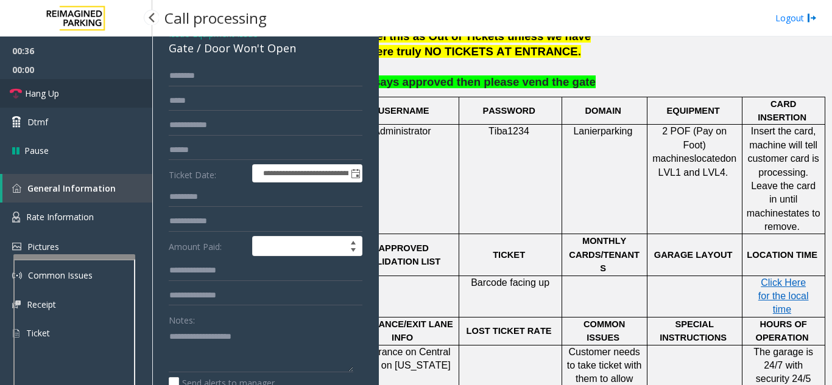
click at [56, 94] on span "Hang Up" at bounding box center [42, 93] width 34 height 13
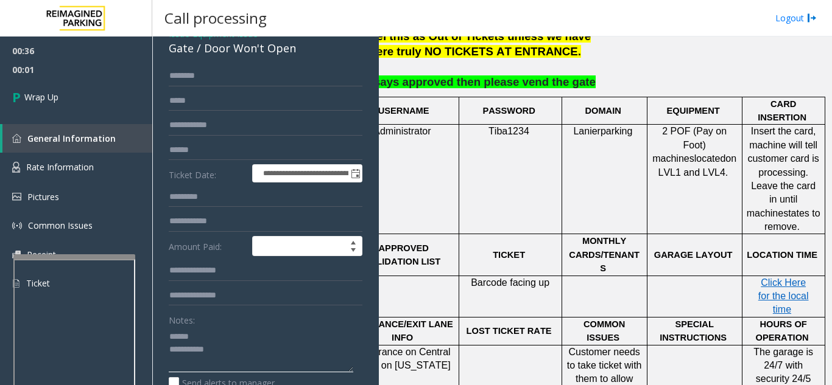
click at [201, 337] on textarea at bounding box center [261, 350] width 184 height 46
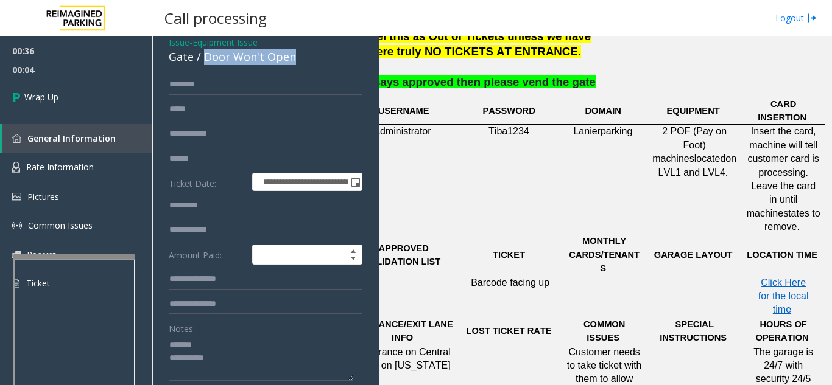
drag, startPoint x: 216, startPoint y: 47, endPoint x: 296, endPoint y: 54, distance: 81.2
click at [296, 54] on div "Gate / Door Won't Open" at bounding box center [266, 57] width 194 height 16
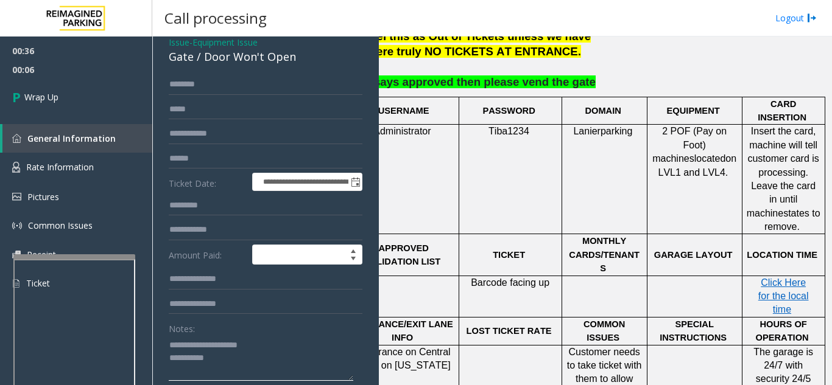
click at [284, 355] on textarea at bounding box center [261, 358] width 184 height 46
type textarea "**********"
click at [305, 317] on form "**********" at bounding box center [266, 257] width 194 height 366
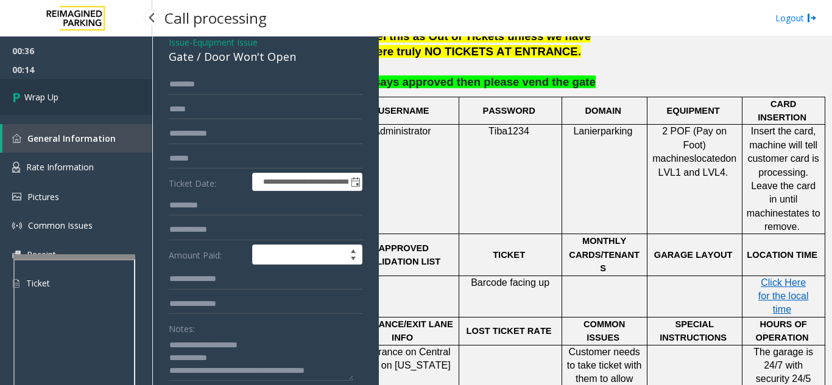
click at [78, 96] on link "Wrap Up" at bounding box center [76, 97] width 152 height 36
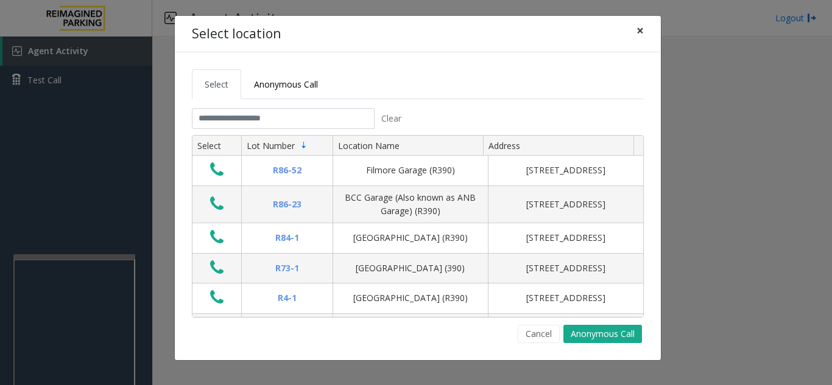
click at [639, 32] on span "×" at bounding box center [639, 30] width 7 height 17
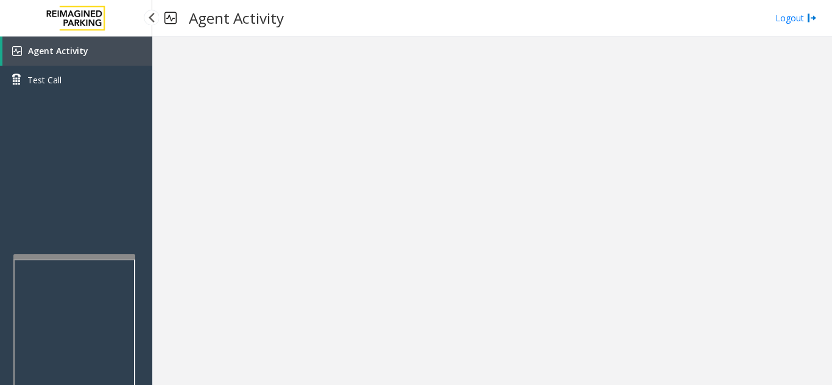
click at [72, 47] on span "Agent Activity" at bounding box center [58, 51] width 60 height 12
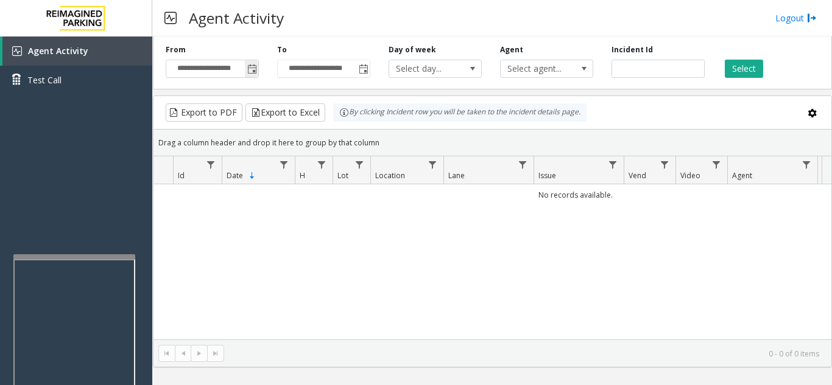
click at [250, 71] on span "Toggle popup" at bounding box center [252, 70] width 10 height 10
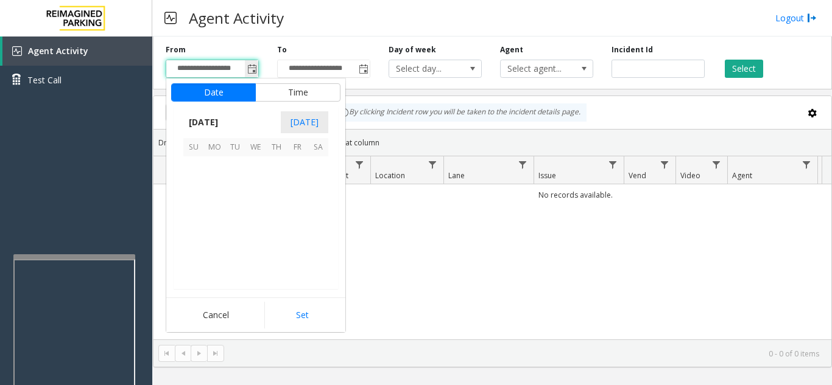
scroll to position [218356, 0]
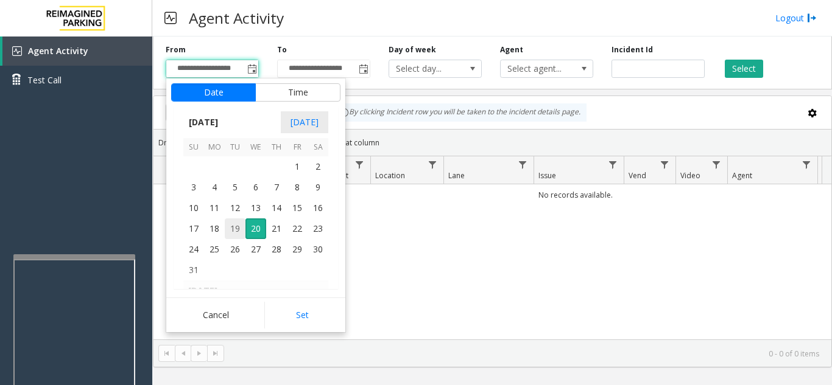
click at [237, 233] on span "19" at bounding box center [235, 229] width 21 height 21
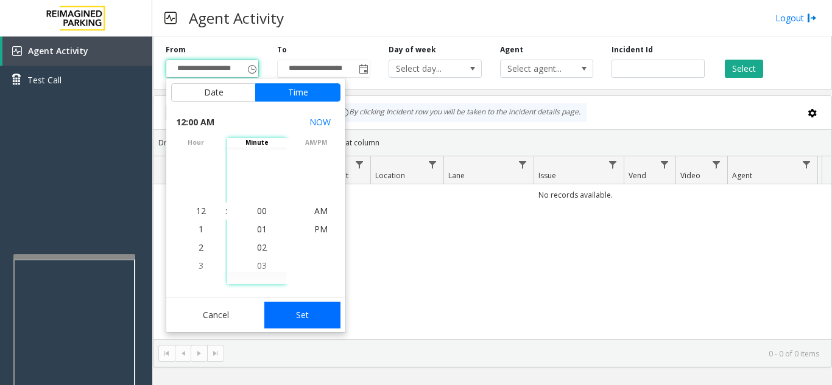
click at [293, 310] on button "Set" at bounding box center [302, 315] width 77 height 27
type input "**********"
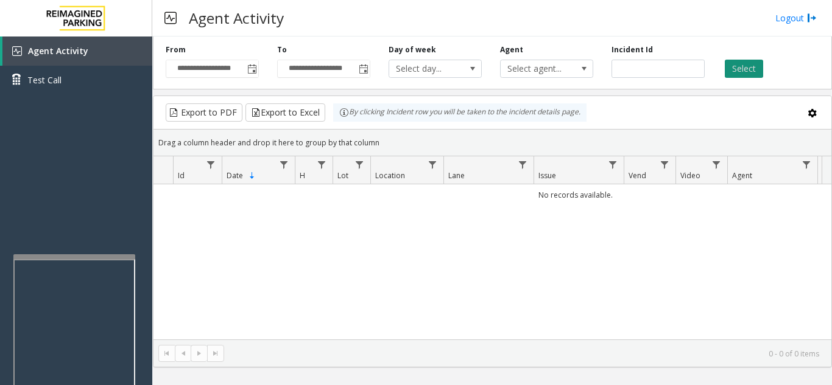
click at [750, 66] on button "Select" at bounding box center [743, 69] width 38 height 18
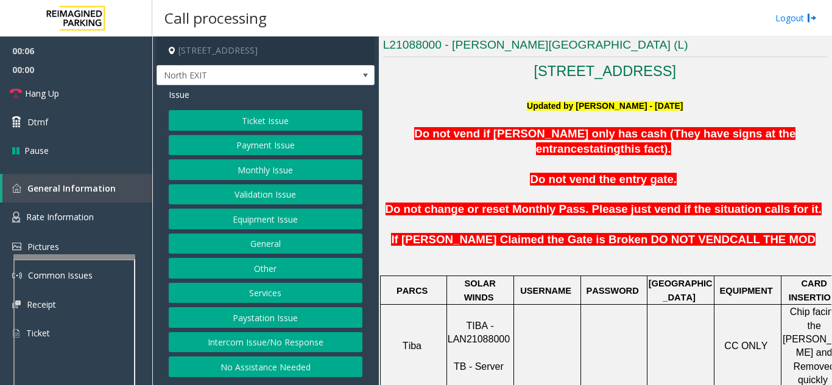
scroll to position [244, 0]
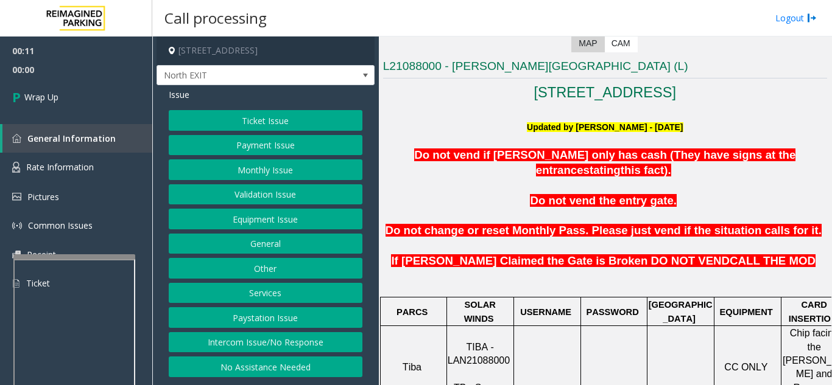
click at [248, 337] on button "Intercom Issue/No Response" at bounding box center [266, 342] width 194 height 21
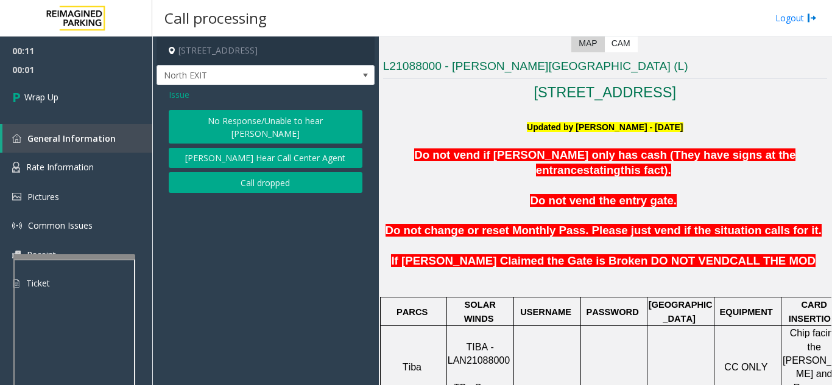
click at [241, 172] on button "Call dropped" at bounding box center [266, 182] width 194 height 21
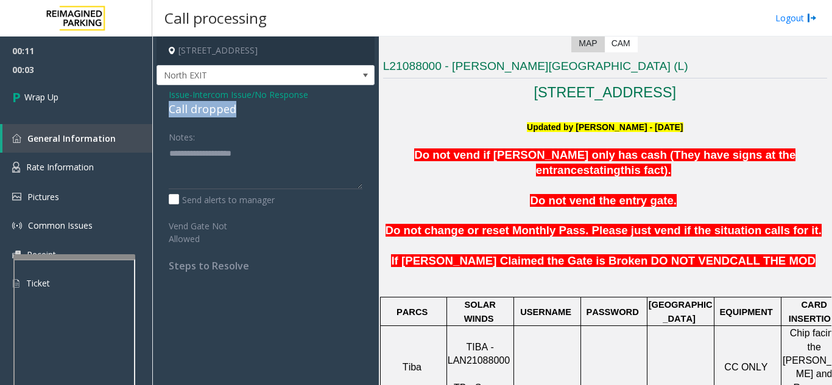
drag, startPoint x: 247, startPoint y: 108, endPoint x: 162, endPoint y: 107, distance: 85.2
click at [162, 107] on div "Issue - Intercom Issue/No Response Call dropped Notes: Send alerts to manager V…" at bounding box center [265, 184] width 218 height 199
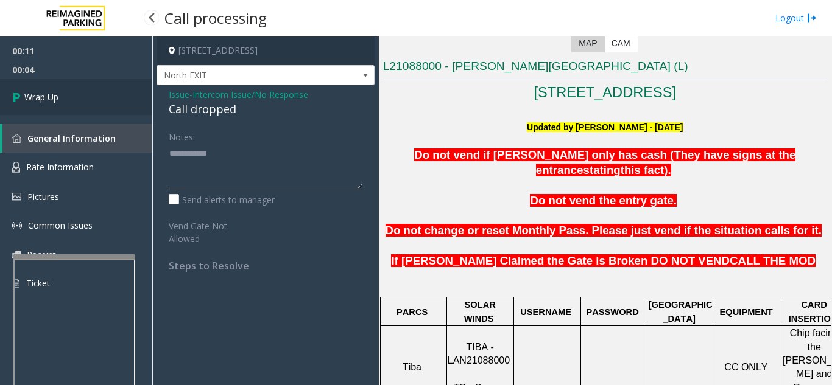
type textarea "**********"
click at [85, 104] on link "Wrap Up" at bounding box center [76, 97] width 152 height 36
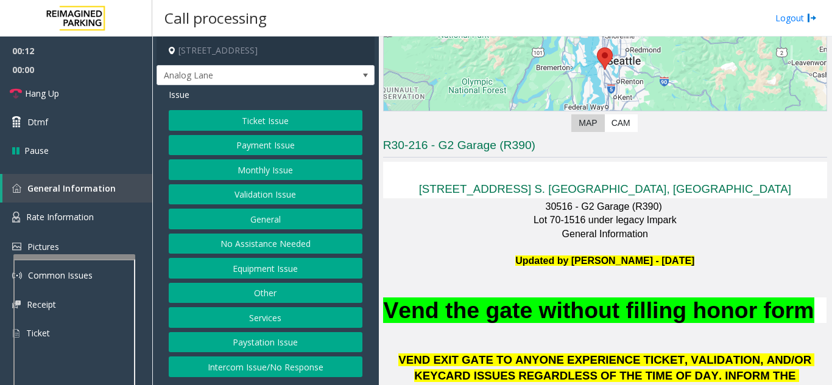
scroll to position [244, 0]
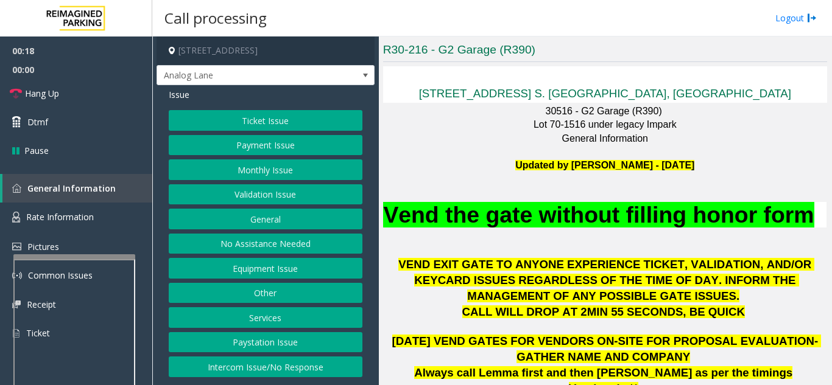
click at [286, 362] on button "Intercom Issue/No Response" at bounding box center [266, 367] width 194 height 21
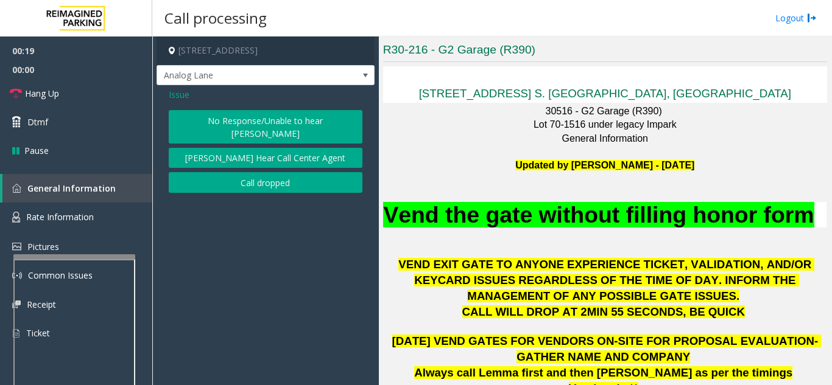
click at [246, 130] on button "No Response/Unable to hear [PERSON_NAME]" at bounding box center [266, 126] width 194 height 33
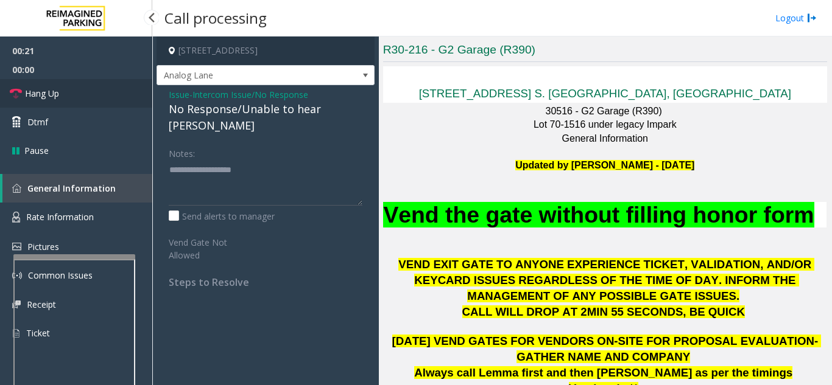
click at [121, 96] on link "Hang Up" at bounding box center [76, 93] width 152 height 29
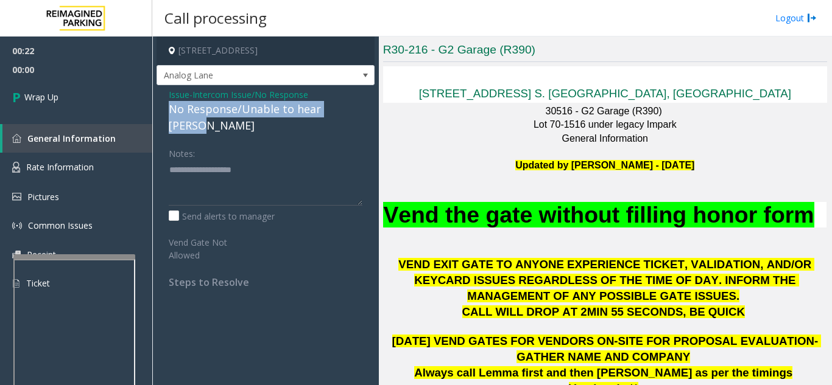
drag, startPoint x: 162, startPoint y: 108, endPoint x: 368, endPoint y: 105, distance: 205.8
click at [368, 105] on div "Issue - Intercom Issue/No Response No Response/Unable to hear parker Notes: Sen…" at bounding box center [265, 193] width 218 height 216
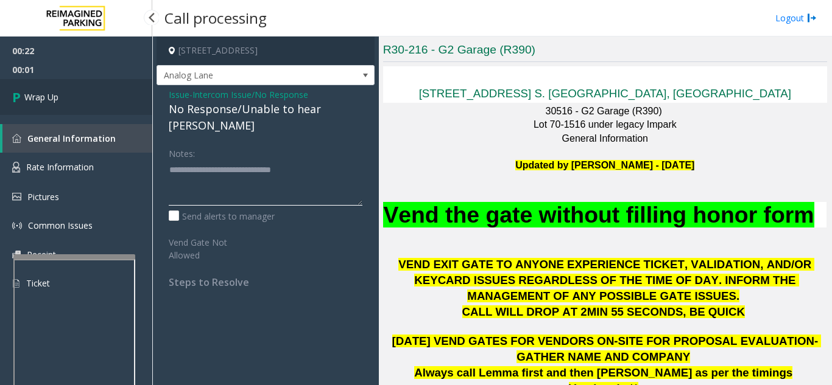
type textarea "**********"
click at [75, 100] on link "Wrap Up" at bounding box center [76, 97] width 152 height 36
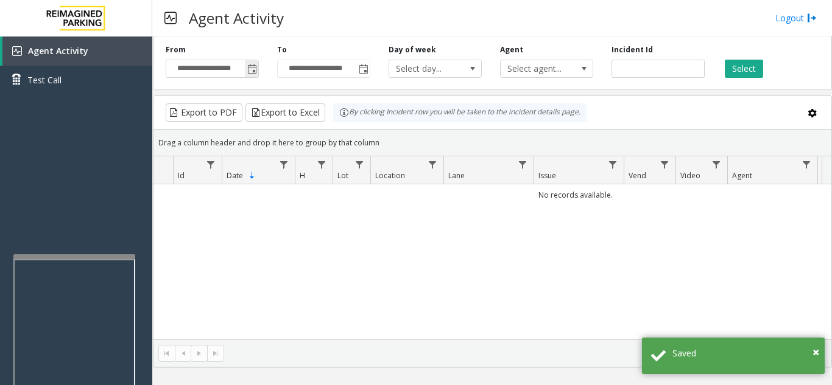
click at [253, 69] on span "Toggle popup" at bounding box center [252, 70] width 10 height 10
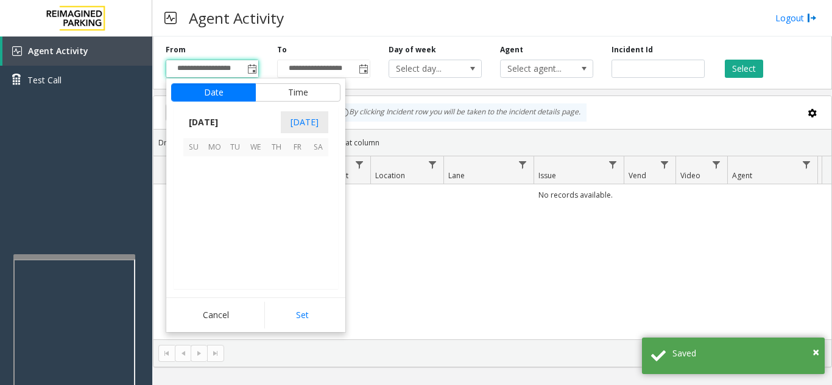
scroll to position [218356, 0]
click at [238, 232] on span "19" at bounding box center [235, 229] width 21 height 21
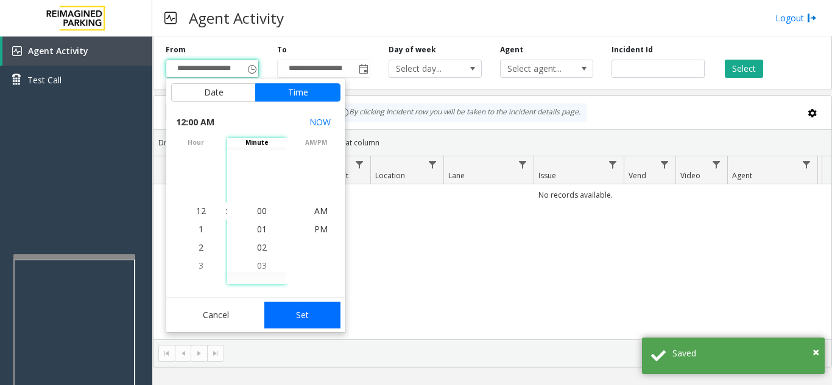
click at [296, 318] on button "Set" at bounding box center [302, 315] width 77 height 27
type input "**********"
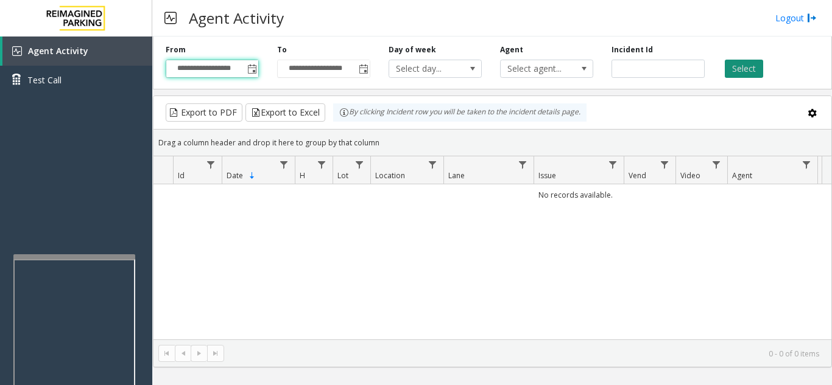
click at [749, 70] on button "Select" at bounding box center [743, 69] width 38 height 18
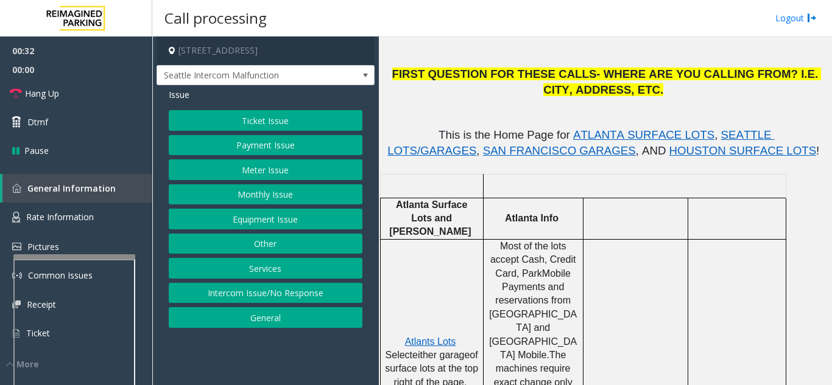
scroll to position [365, 0]
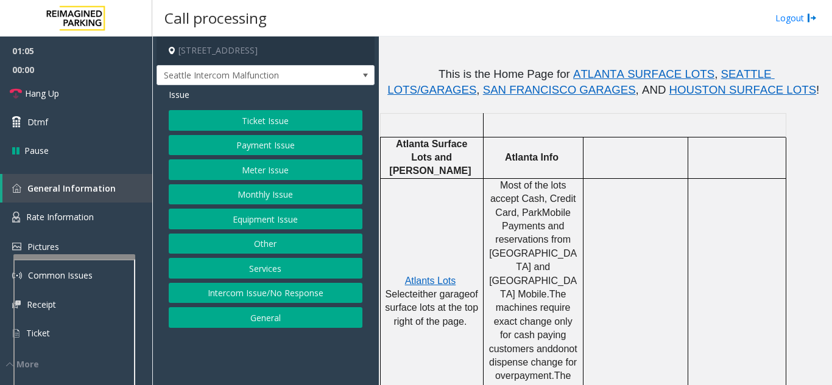
click at [243, 216] on button "Equipment Issue" at bounding box center [266, 219] width 194 height 21
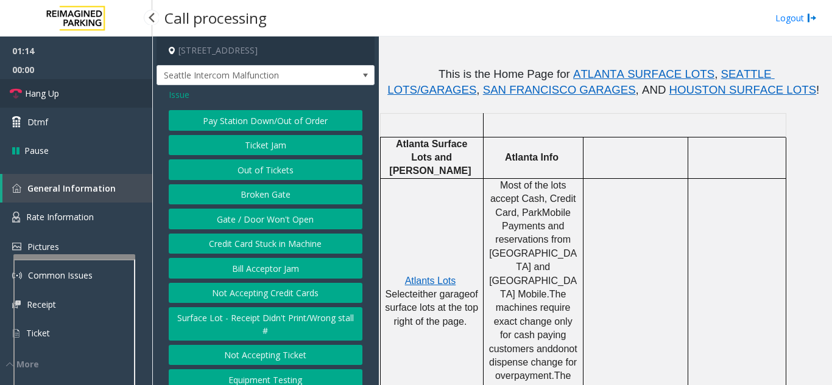
click at [100, 101] on link "Hang Up" at bounding box center [76, 93] width 152 height 29
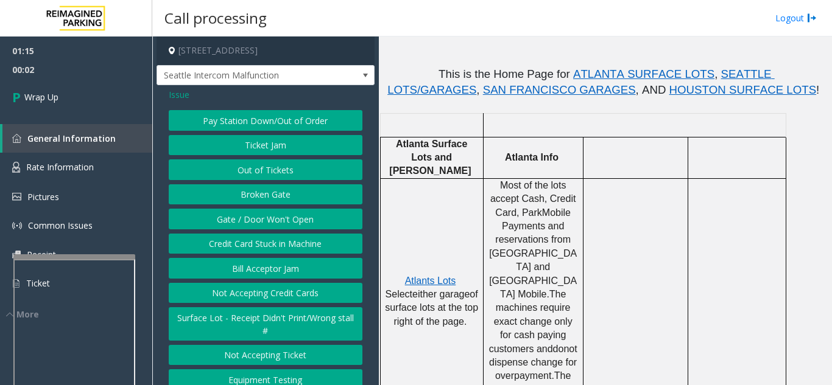
click at [278, 230] on button "Gate / Door Won't Open" at bounding box center [266, 219] width 194 height 21
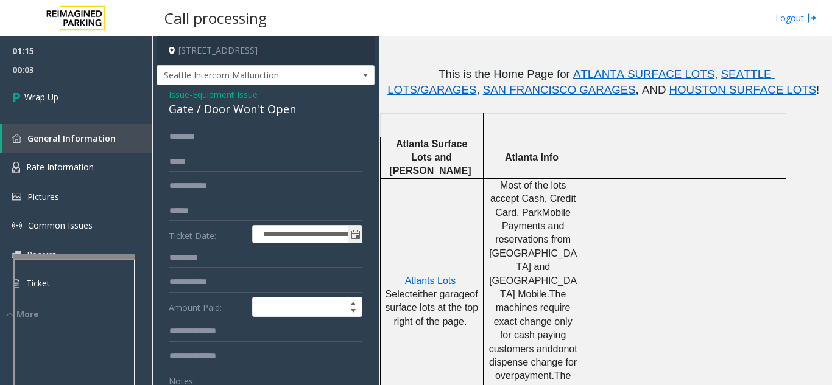
scroll to position [61, 0]
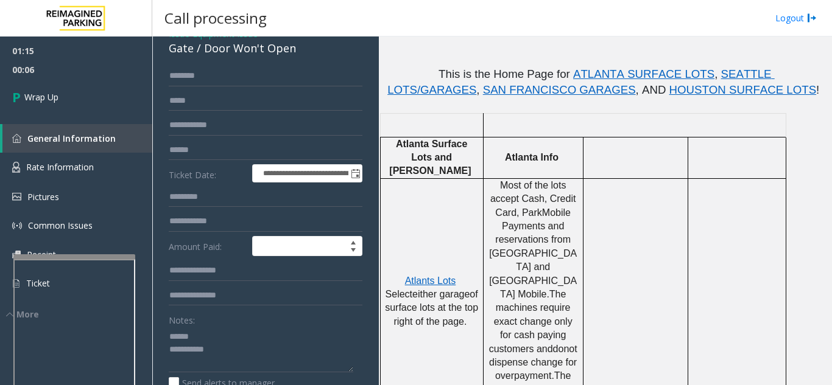
click at [220, 336] on div "Notes:" at bounding box center [266, 341] width 194 height 63
click at [226, 341] on textarea at bounding box center [261, 350] width 184 height 46
drag, startPoint x: 203, startPoint y: 56, endPoint x: 306, endPoint y: 65, distance: 103.8
click at [306, 57] on div "Gate / Door Won't Open" at bounding box center [266, 48] width 194 height 16
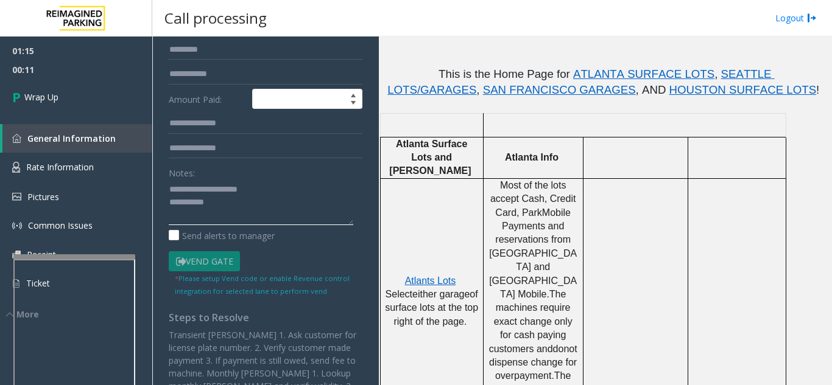
scroll to position [244, 0]
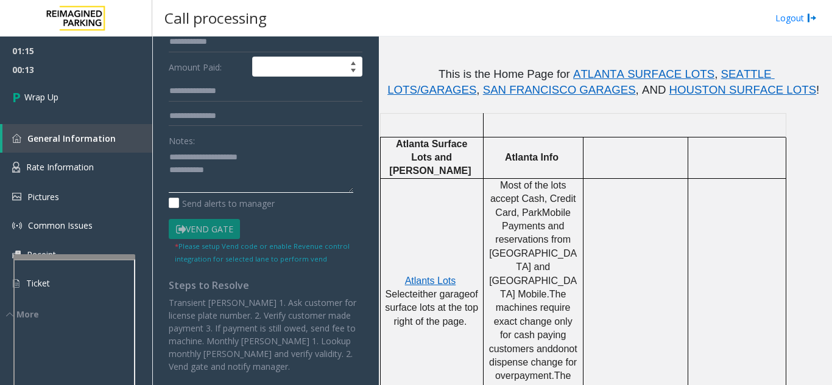
click at [262, 177] on textarea at bounding box center [261, 170] width 184 height 46
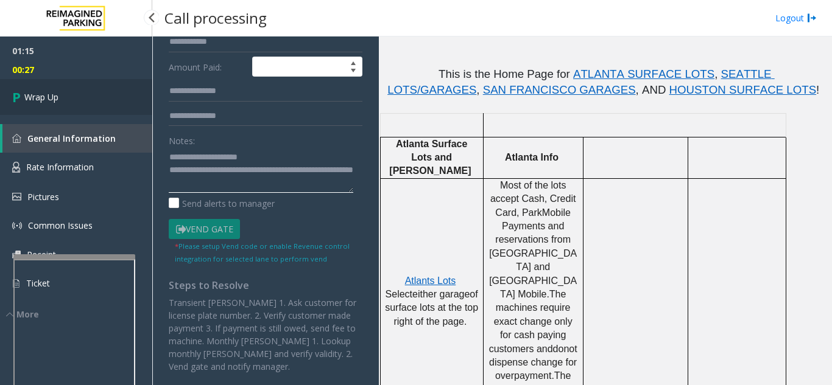
type textarea "**********"
click at [45, 95] on span "Wrap Up" at bounding box center [41, 97] width 34 height 13
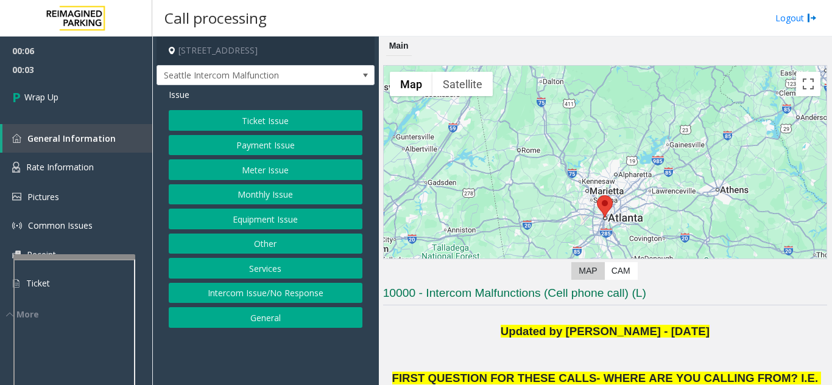
click at [289, 295] on button "Intercom Issue/No Response" at bounding box center [266, 293] width 194 height 21
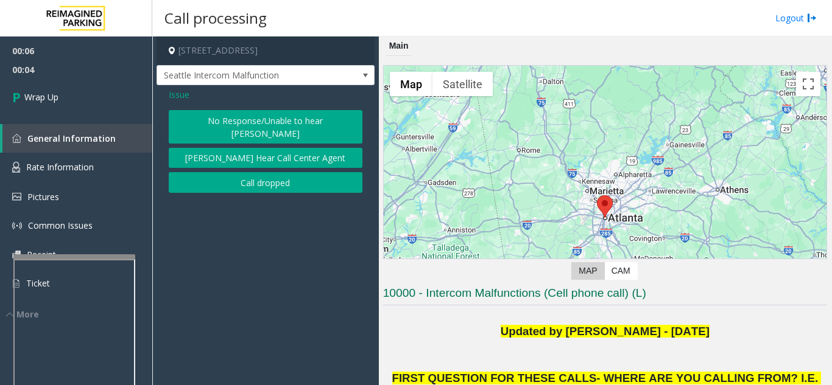
click at [273, 180] on div "Issue No Response/Unable to hear parker Parker Cannot Hear Call Center Agent Ca…" at bounding box center [265, 142] width 218 height 114
click at [273, 172] on button "Call dropped" at bounding box center [266, 182] width 194 height 21
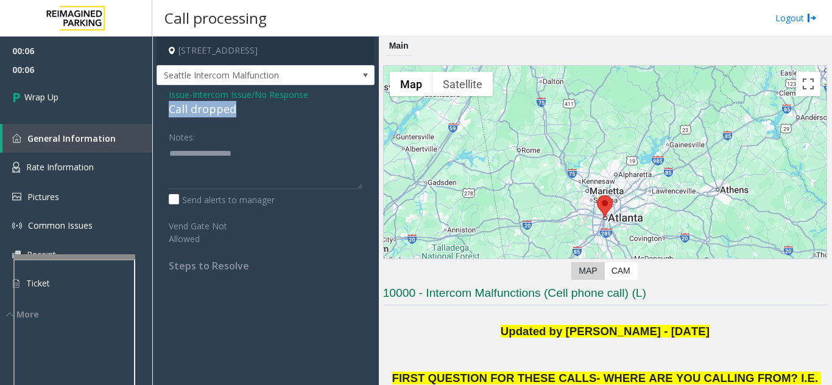
drag, startPoint x: 256, startPoint y: 111, endPoint x: 161, endPoint y: 112, distance: 95.0
click at [161, 112] on div "Issue - Intercom Issue/No Response Call dropped Notes: Send alerts to manager V…" at bounding box center [265, 184] width 218 height 199
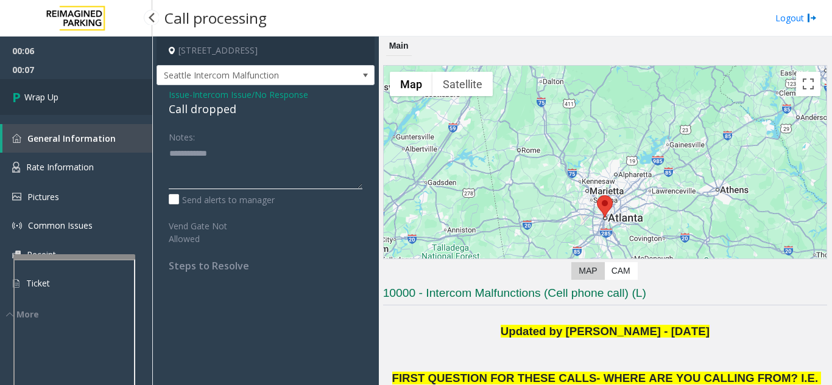
type textarea "**********"
click at [46, 85] on link "Wrap Up" at bounding box center [76, 97] width 152 height 36
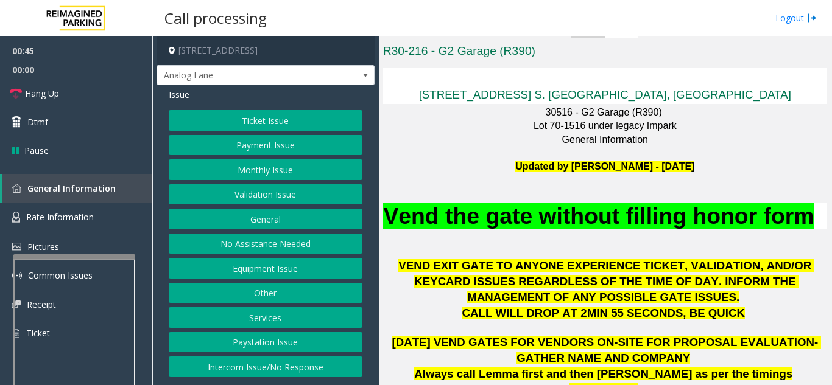
scroll to position [244, 0]
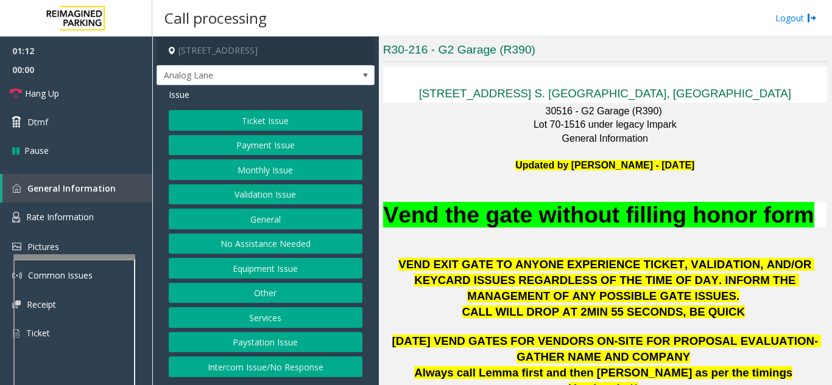
click at [272, 270] on button "Equipment Issue" at bounding box center [266, 268] width 194 height 21
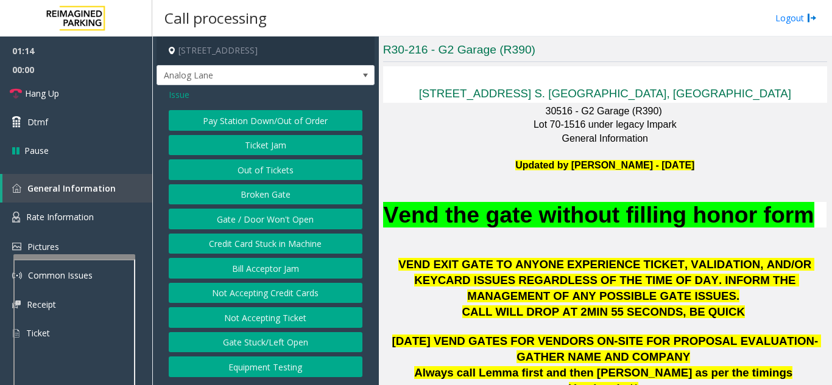
click at [270, 223] on button "Gate / Door Won't Open" at bounding box center [266, 219] width 194 height 21
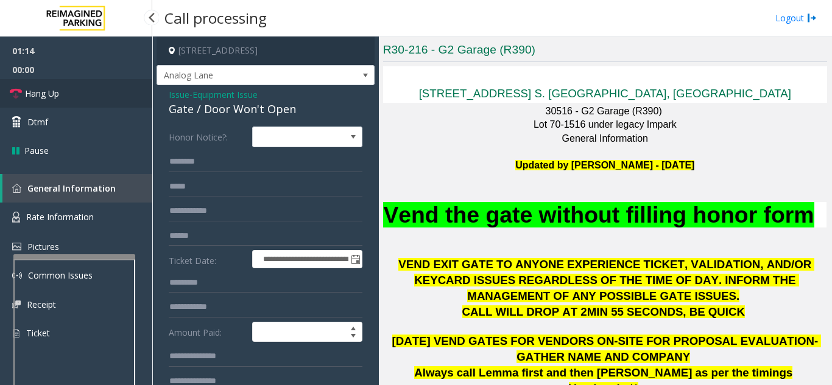
click at [83, 88] on link "Hang Up" at bounding box center [76, 93] width 152 height 29
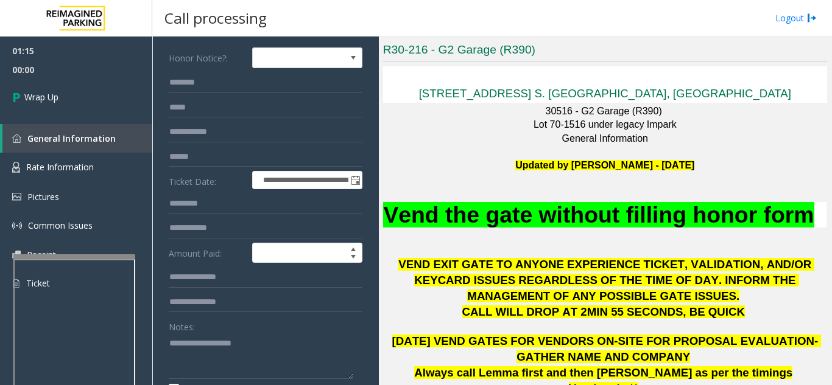
scroll to position [61, 0]
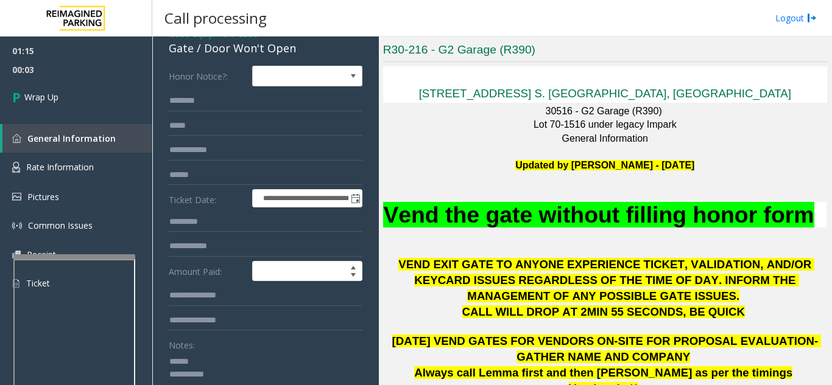
click at [225, 356] on textarea at bounding box center [261, 375] width 184 height 46
drag, startPoint x: 204, startPoint y: 49, endPoint x: 293, endPoint y: 51, distance: 89.5
click at [293, 51] on div "Gate / Door Won't Open" at bounding box center [266, 48] width 194 height 16
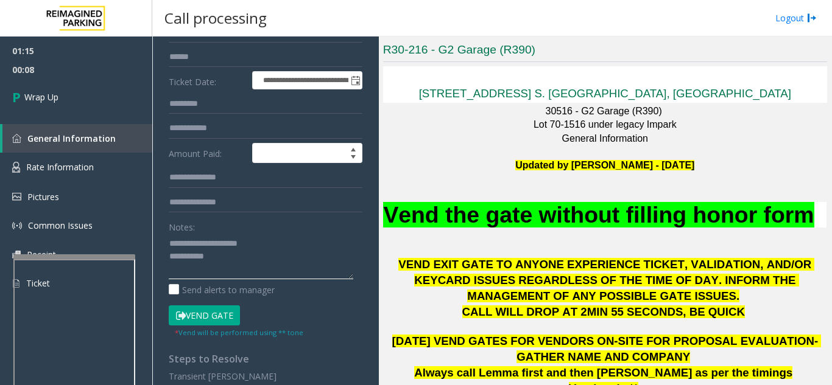
scroll to position [183, 0]
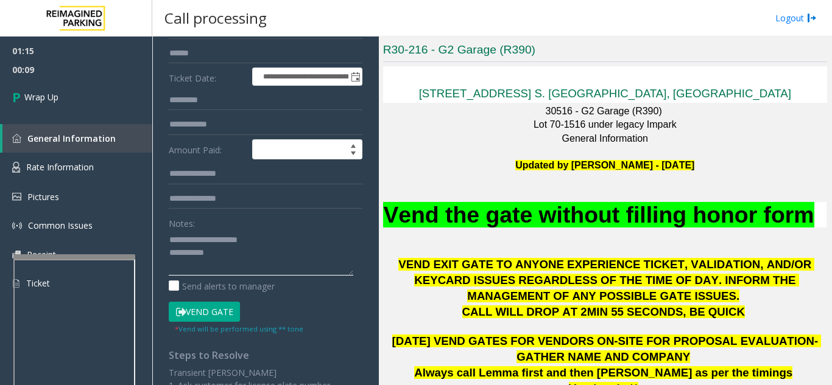
click at [256, 256] on textarea at bounding box center [261, 253] width 184 height 46
click at [253, 259] on textarea at bounding box center [261, 253] width 184 height 46
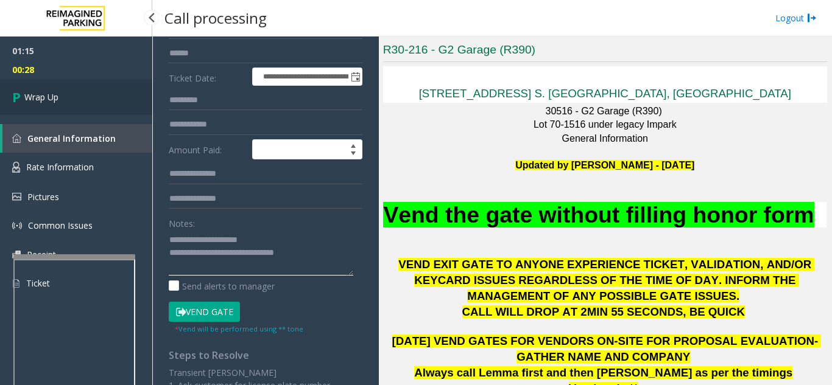
type textarea "**********"
click at [117, 85] on link "Wrap Up" at bounding box center [76, 97] width 152 height 36
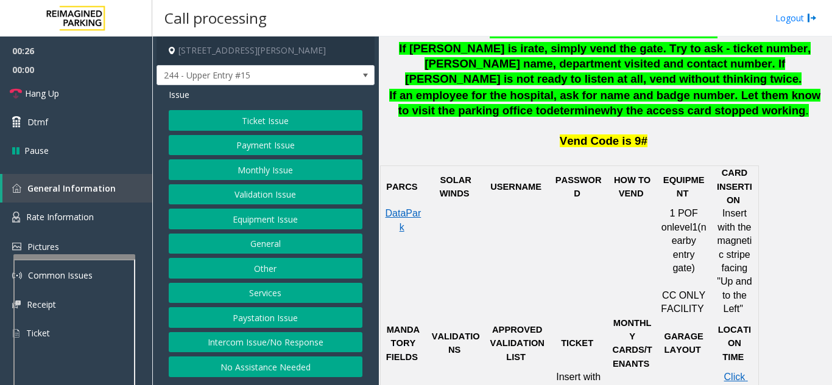
scroll to position [609, 0]
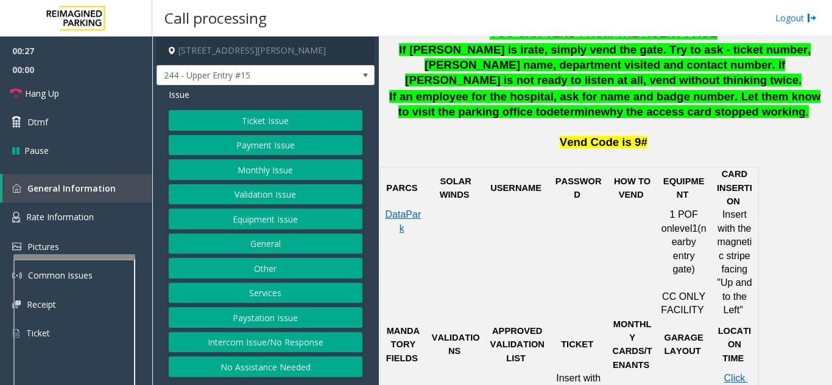
click at [261, 200] on button "Validation Issue" at bounding box center [266, 194] width 194 height 21
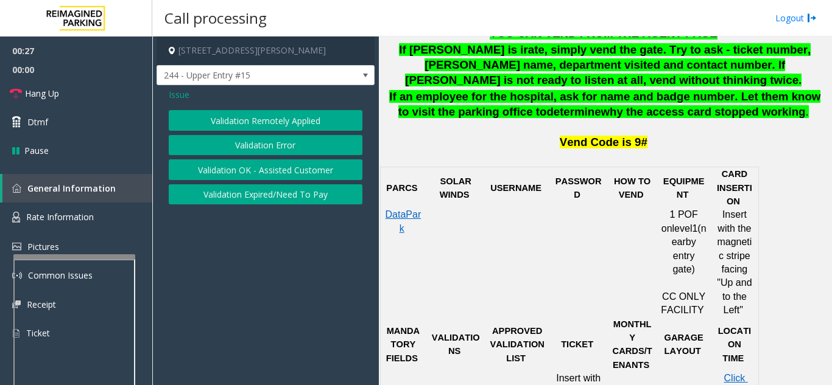
click at [253, 144] on button "Validation Error" at bounding box center [266, 145] width 194 height 21
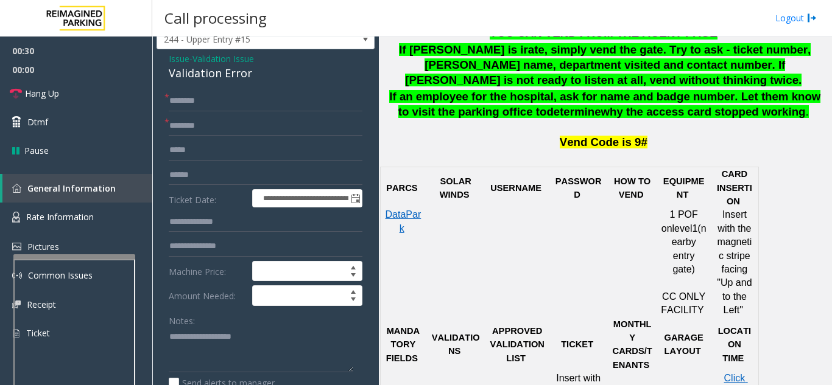
scroll to position [39, 0]
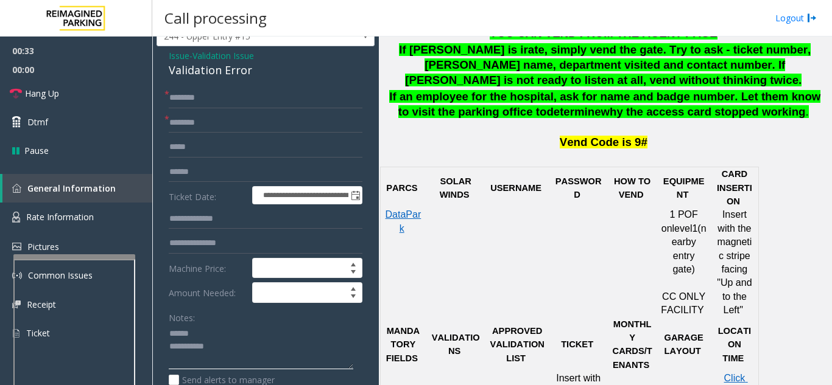
click at [200, 330] on textarea at bounding box center [261, 347] width 184 height 46
drag, startPoint x: 165, startPoint y: 73, endPoint x: 258, endPoint y: 73, distance: 93.1
click at [253, 348] on textarea at bounding box center [261, 347] width 184 height 46
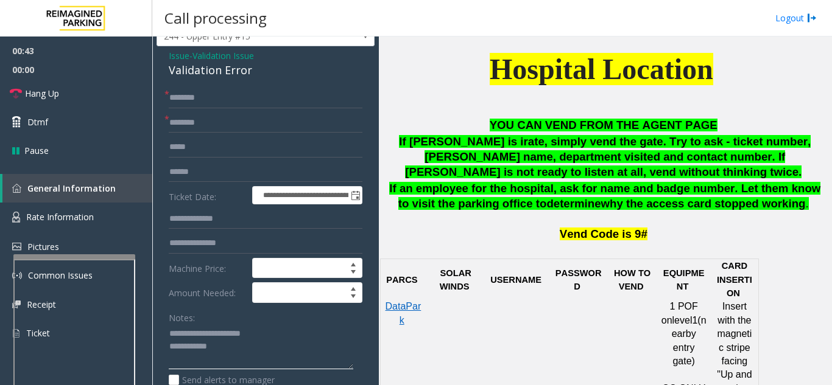
scroll to position [548, 0]
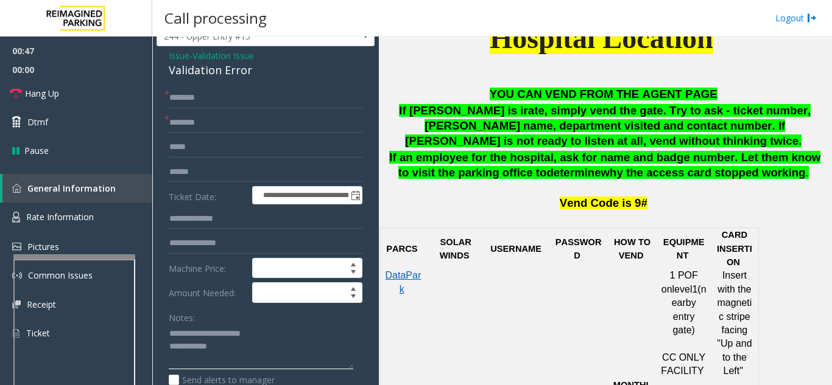
type textarea "**********"
click at [258, 121] on input "text" at bounding box center [266, 123] width 194 height 21
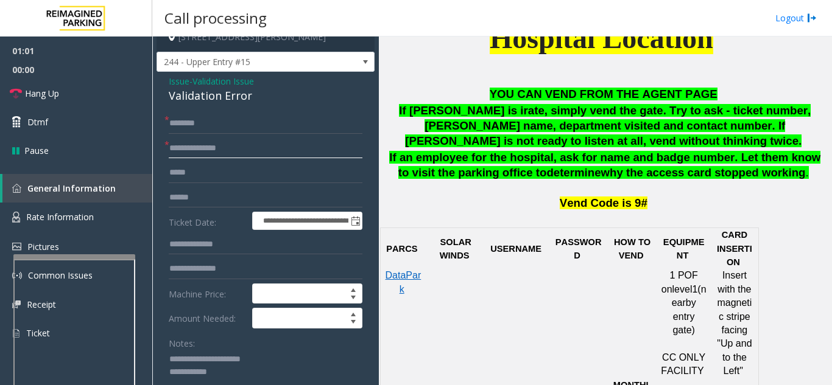
scroll to position [0, 0]
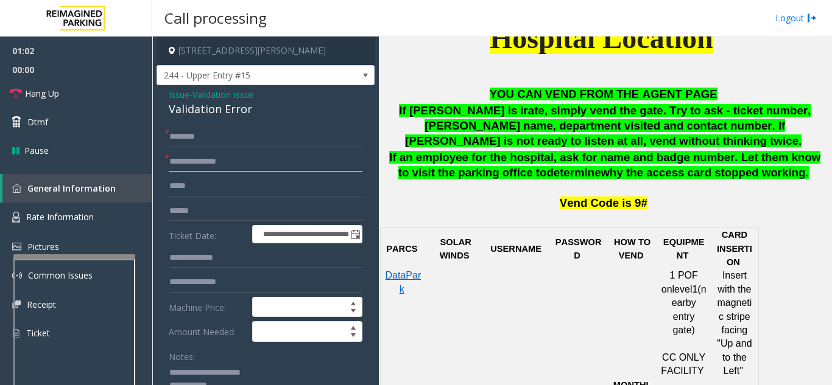
type input "**********"
click at [273, 140] on input "text" at bounding box center [266, 137] width 194 height 21
type input "*****"
click at [240, 209] on input "text" at bounding box center [266, 211] width 194 height 21
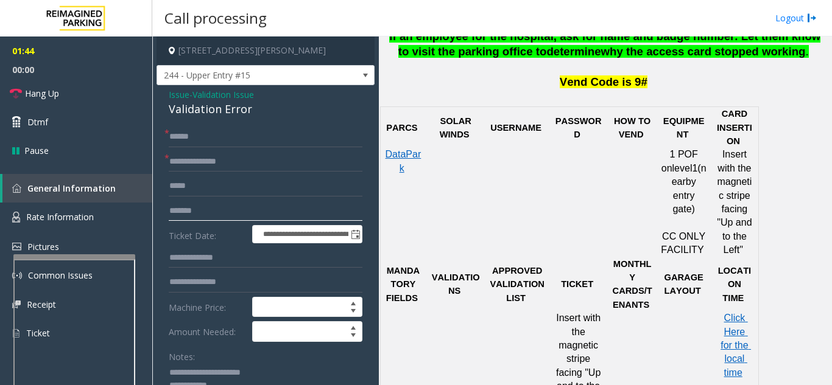
scroll to position [670, 0]
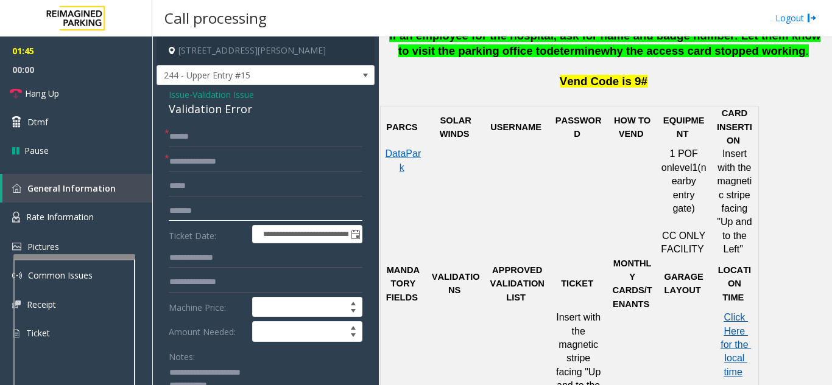
type input "*******"
click at [732, 342] on span "Click Here for the local time" at bounding box center [735, 344] width 30 height 65
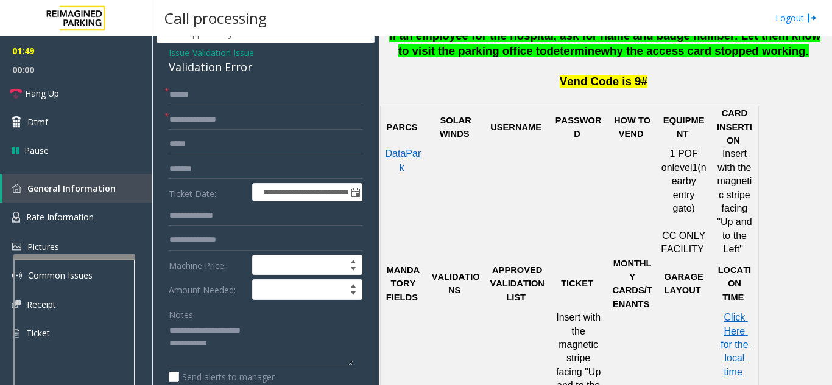
scroll to position [61, 0]
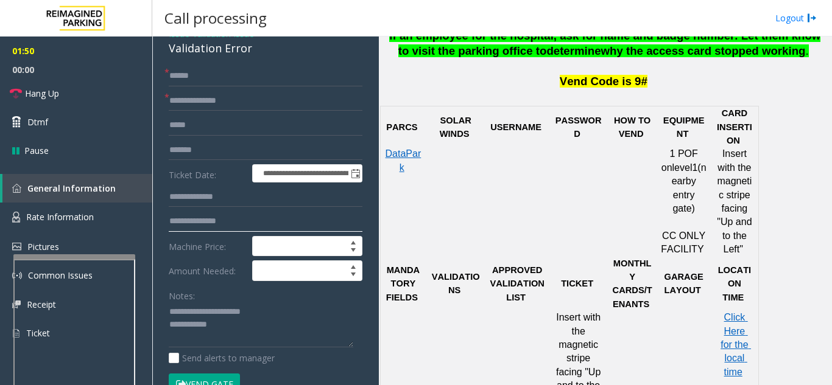
click at [233, 222] on input "text" at bounding box center [266, 221] width 194 height 21
type input "***"
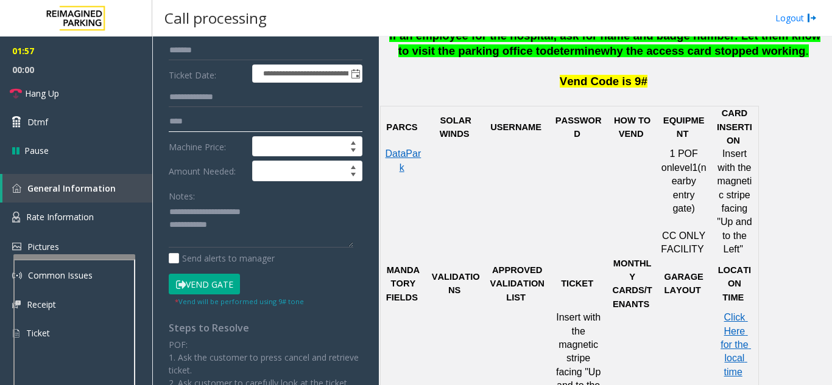
scroll to position [183, 0]
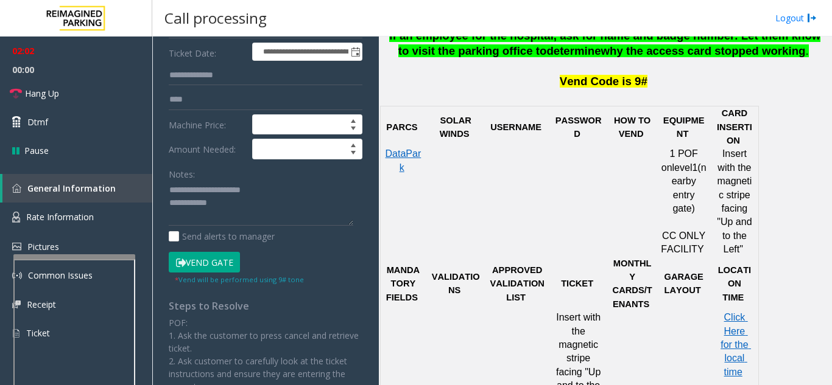
click at [220, 265] on button "Vend Gate" at bounding box center [204, 262] width 71 height 21
click at [241, 200] on textarea at bounding box center [261, 204] width 184 height 46
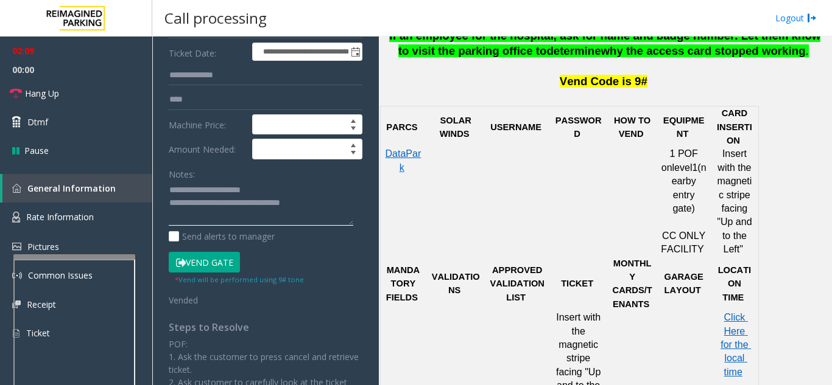
click at [307, 181] on textarea at bounding box center [261, 204] width 184 height 46
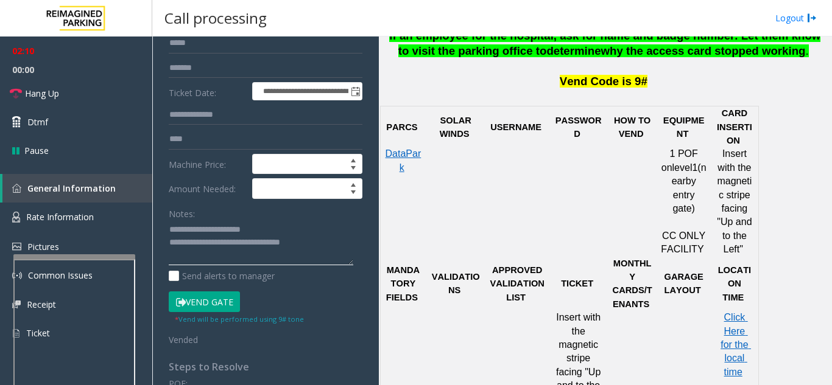
scroll to position [122, 0]
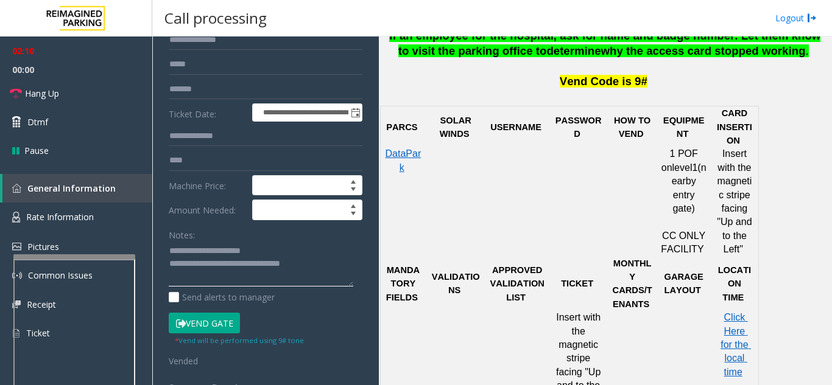
type textarea "**********"
drag, startPoint x: 195, startPoint y: 155, endPoint x: 152, endPoint y: 168, distance: 45.7
click at [152, 168] on app-root "**********" at bounding box center [416, 192] width 832 height 385
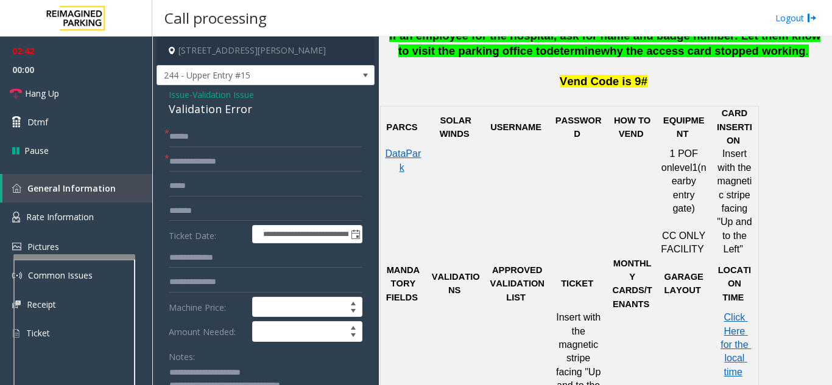
scroll to position [61, 0]
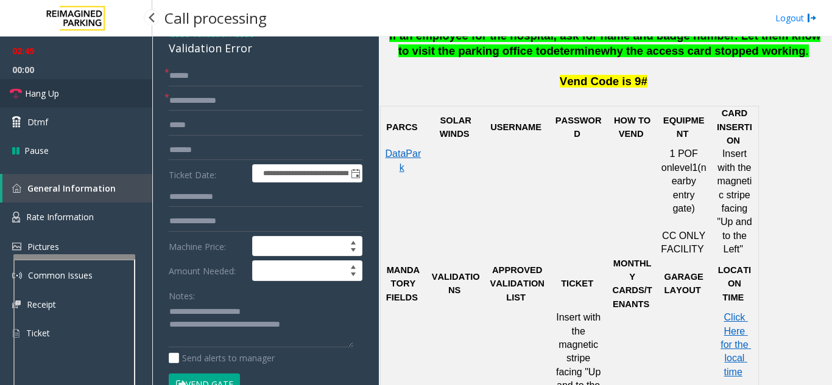
click at [72, 92] on link "Hang Up" at bounding box center [76, 93] width 152 height 29
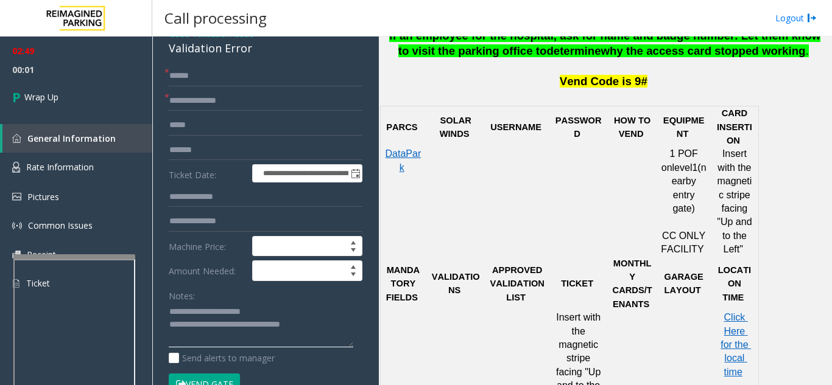
drag, startPoint x: 220, startPoint y: 326, endPoint x: 339, endPoint y: 324, distance: 118.7
click at [339, 324] on textarea at bounding box center [261, 326] width 184 height 46
type textarea "**********"
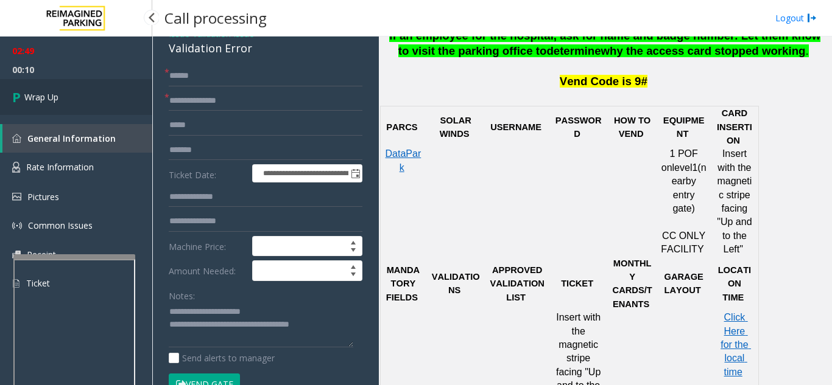
click at [85, 111] on link "Wrap Up" at bounding box center [76, 97] width 152 height 36
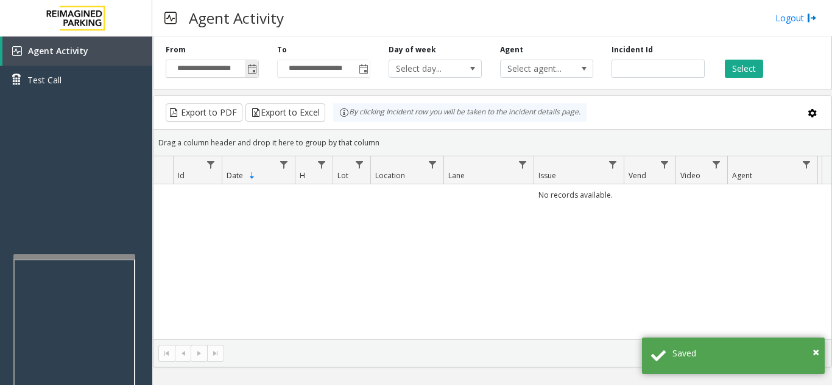
click at [254, 63] on span "Toggle popup" at bounding box center [251, 68] width 13 height 19
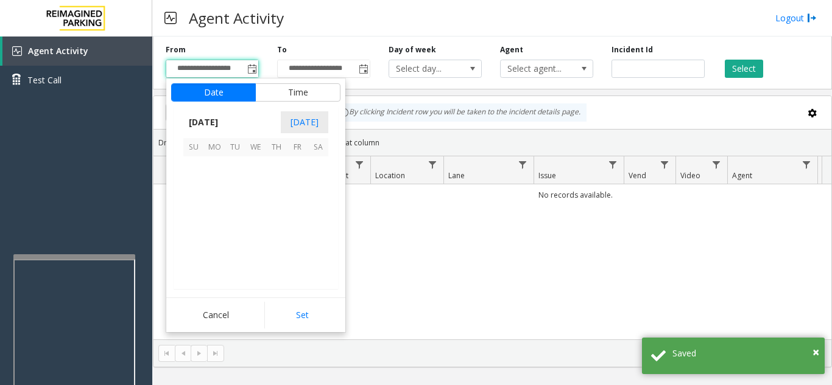
scroll to position [218356, 0]
click at [236, 229] on span "19" at bounding box center [235, 229] width 21 height 21
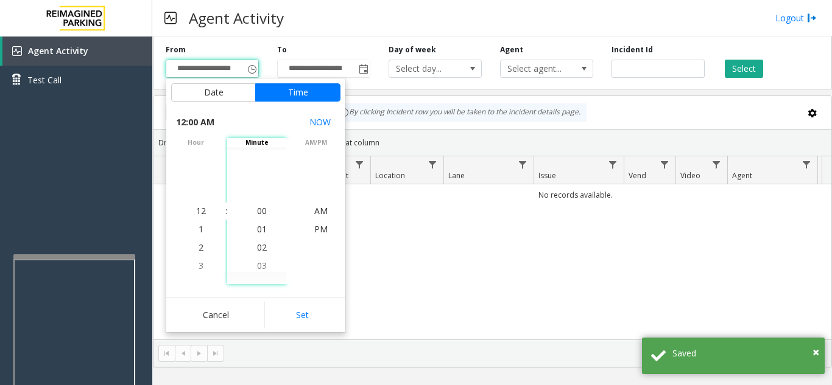
click at [294, 309] on button "Set" at bounding box center [302, 315] width 77 height 27
type input "**********"
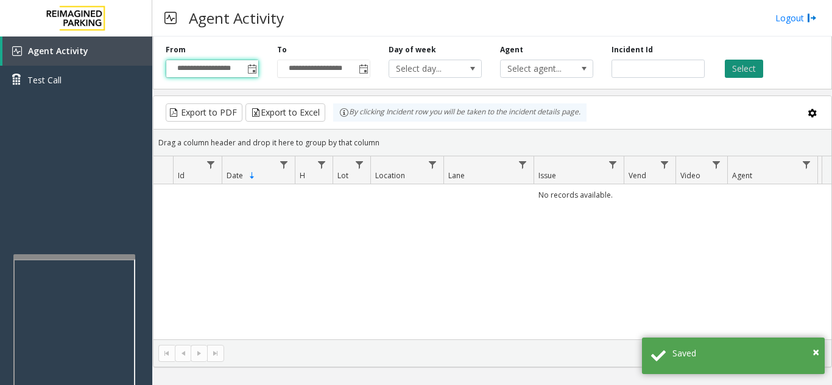
click at [731, 72] on button "Select" at bounding box center [743, 69] width 38 height 18
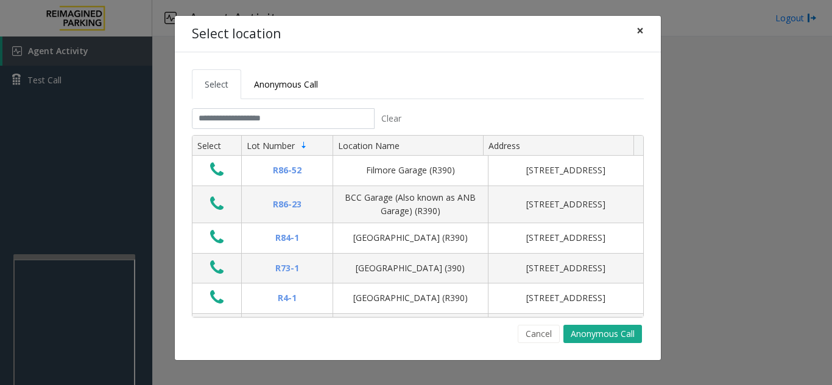
click at [642, 28] on span "×" at bounding box center [639, 30] width 7 height 17
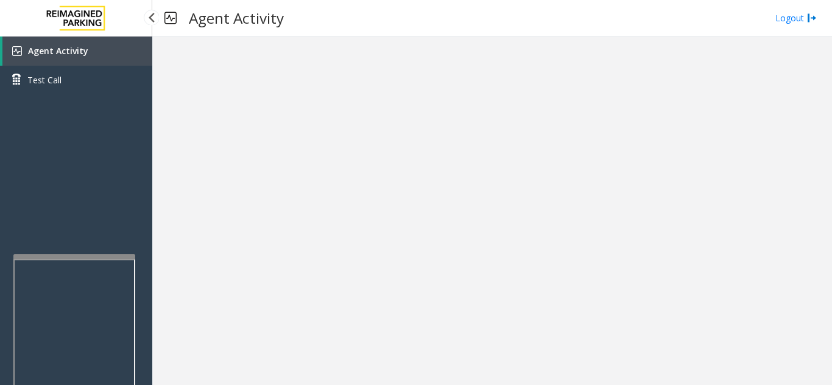
click at [100, 58] on link "Agent Activity" at bounding box center [77, 51] width 150 height 29
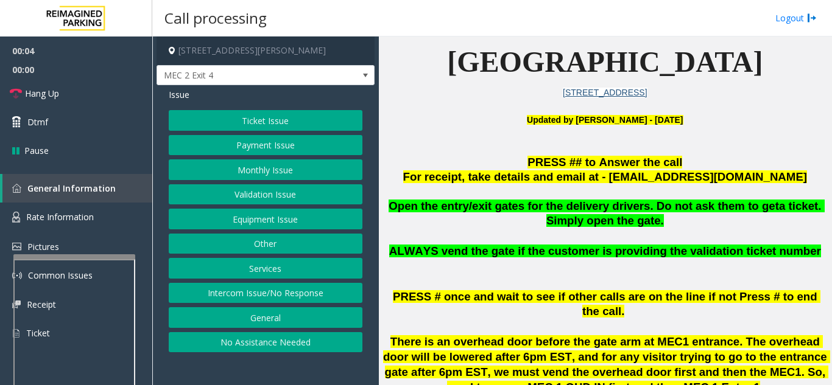
scroll to position [304, 0]
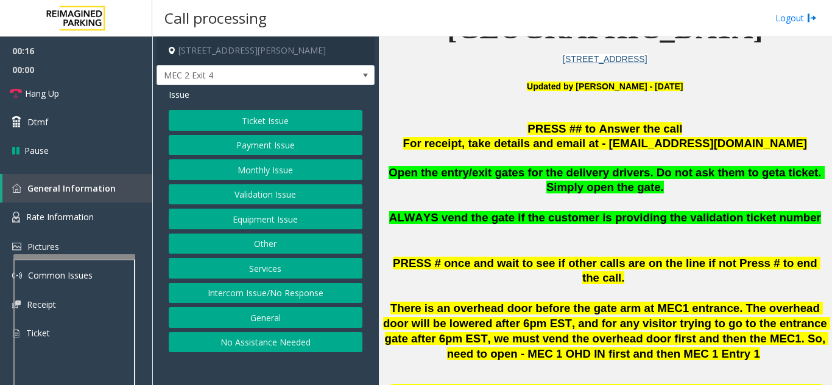
click at [301, 286] on button "Intercom Issue/No Response" at bounding box center [266, 293] width 194 height 21
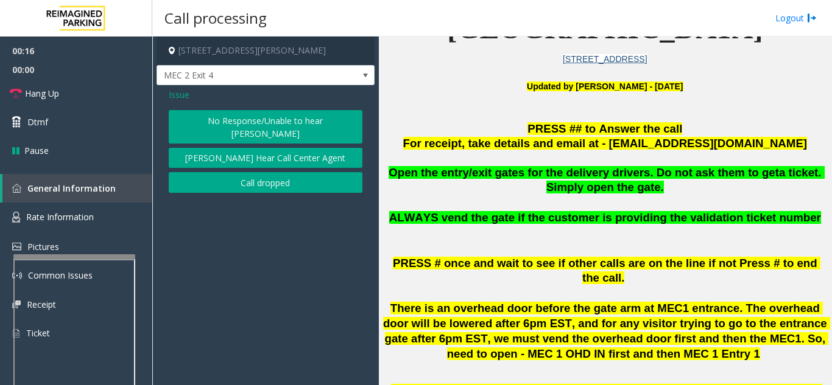
click at [266, 117] on button "No Response/Unable to hear [PERSON_NAME]" at bounding box center [266, 126] width 194 height 33
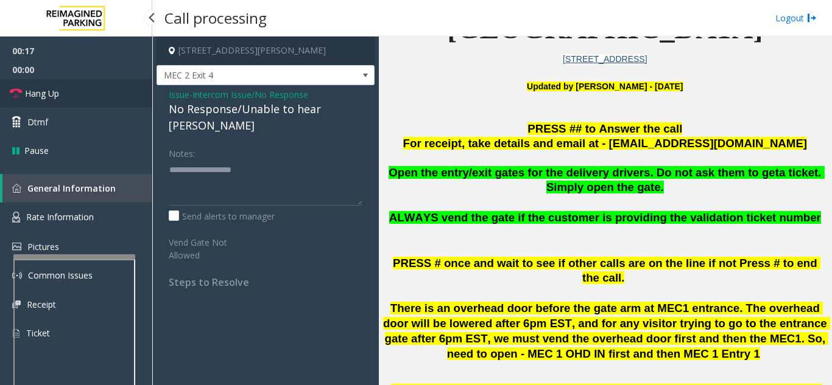
click at [70, 85] on link "Hang Up" at bounding box center [76, 93] width 152 height 29
click at [159, 105] on div "Issue - Intercom Issue/No Response No Response/Unable to hear [PERSON_NAME] Not…" at bounding box center [265, 193] width 218 height 216
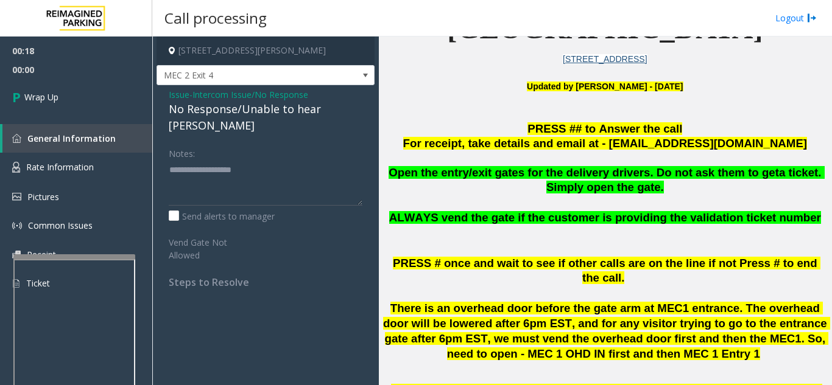
click at [166, 107] on div "Issue - Intercom Issue/No Response No Response/Unable to hear [PERSON_NAME] Not…" at bounding box center [265, 193] width 218 height 216
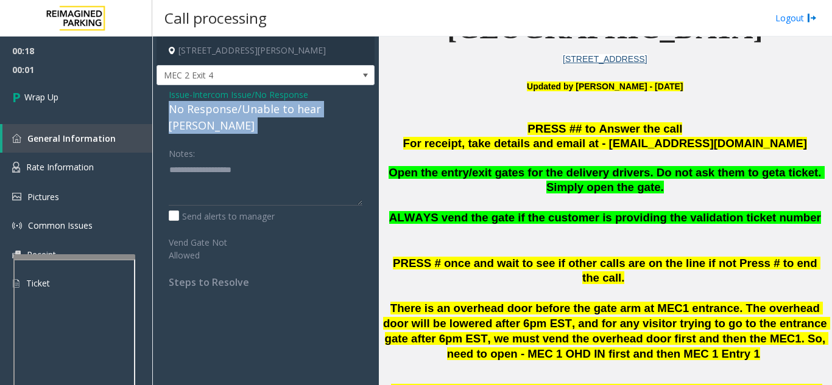
drag, startPoint x: 166, startPoint y: 107, endPoint x: 360, endPoint y: 112, distance: 193.7
click at [360, 112] on div "Issue - Intercom Issue/No Response No Response/Unable to hear [PERSON_NAME] Not…" at bounding box center [265, 193] width 218 height 216
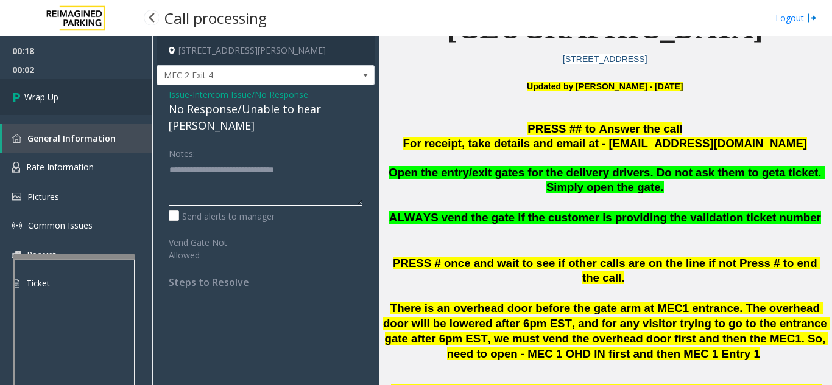
type textarea "**********"
click at [102, 98] on link "Wrap Up" at bounding box center [76, 97] width 152 height 36
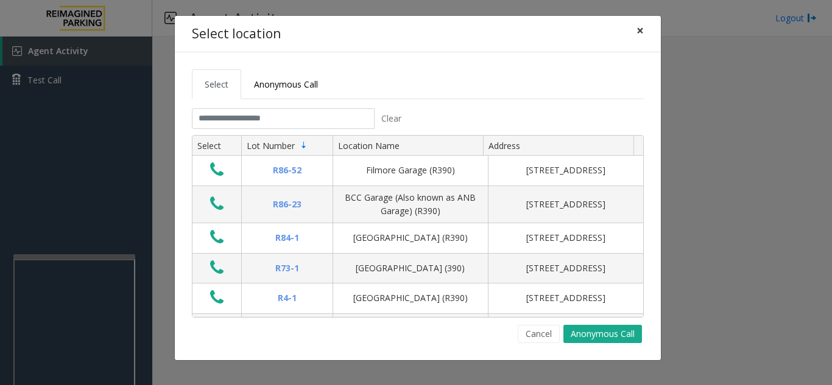
click at [641, 33] on span "×" at bounding box center [639, 30] width 7 height 17
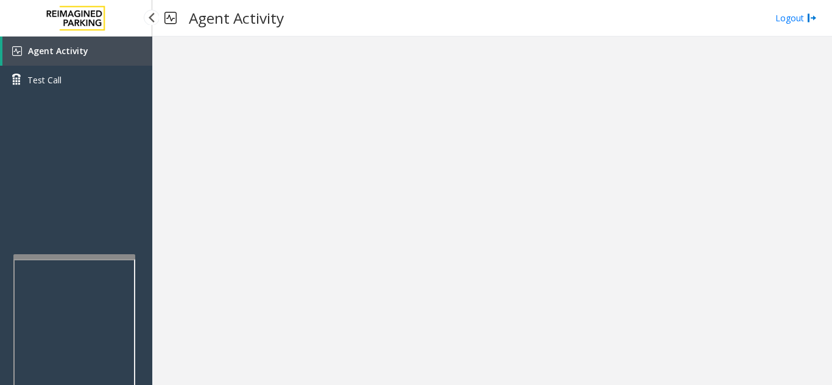
click at [105, 48] on link "Agent Activity" at bounding box center [77, 51] width 150 height 29
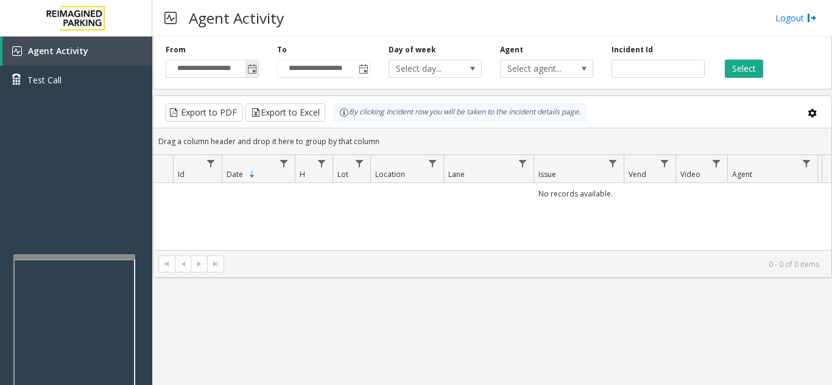
click at [255, 71] on span "Toggle popup" at bounding box center [252, 70] width 10 height 10
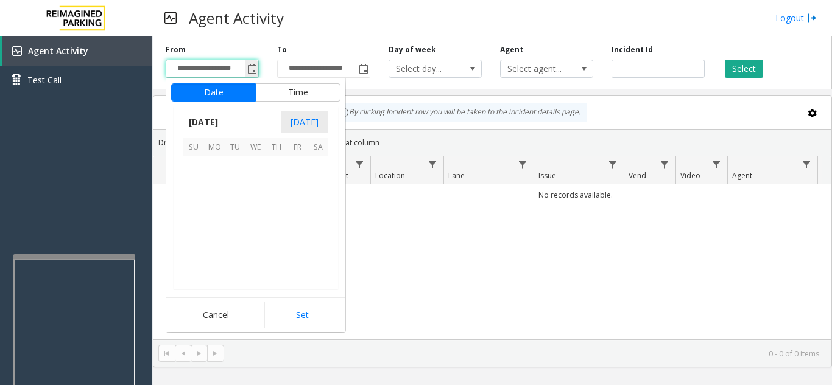
scroll to position [218356, 0]
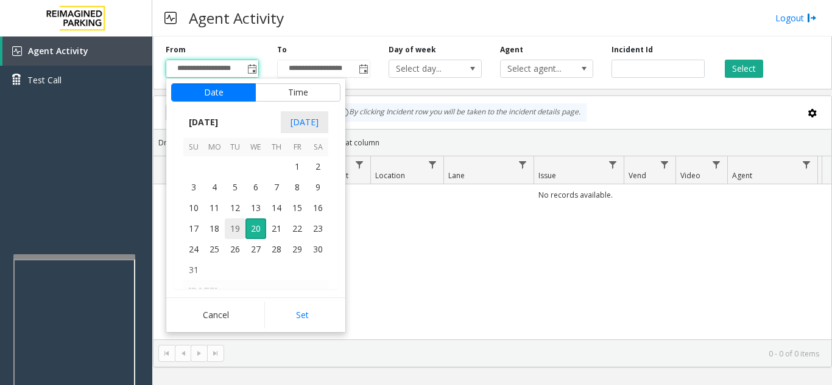
click at [232, 228] on span "19" at bounding box center [235, 229] width 21 height 21
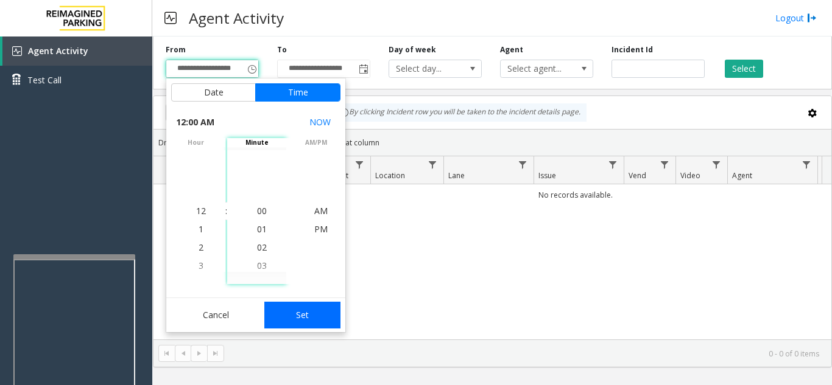
click at [296, 326] on button "Set" at bounding box center [302, 315] width 77 height 27
type input "**********"
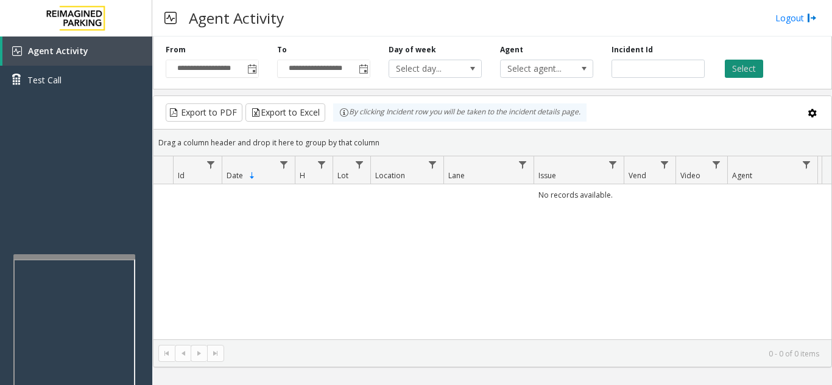
click at [743, 69] on button "Select" at bounding box center [743, 69] width 38 height 18
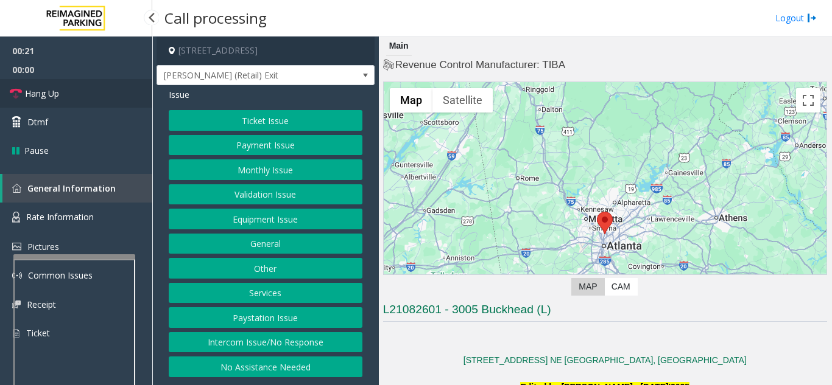
click at [47, 94] on span "Hang Up" at bounding box center [42, 93] width 34 height 13
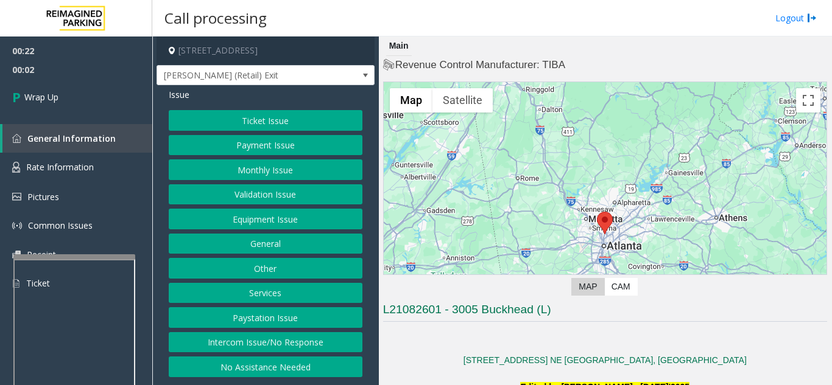
click at [286, 340] on button "Intercom Issue/No Response" at bounding box center [266, 342] width 194 height 21
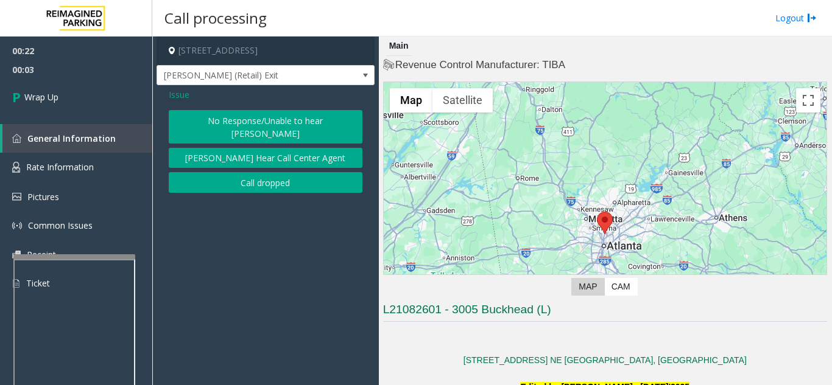
click at [267, 126] on button "No Response/Unable to hear [PERSON_NAME]" at bounding box center [266, 126] width 194 height 33
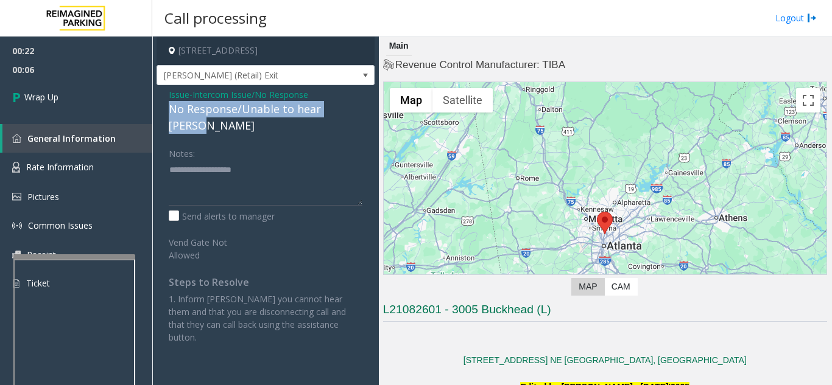
drag, startPoint x: 166, startPoint y: 108, endPoint x: 356, endPoint y: 109, distance: 189.9
click at [356, 109] on div "Issue - Intercom Issue/No Response No Response/Unable to hear [PERSON_NAME] Not…" at bounding box center [265, 220] width 218 height 271
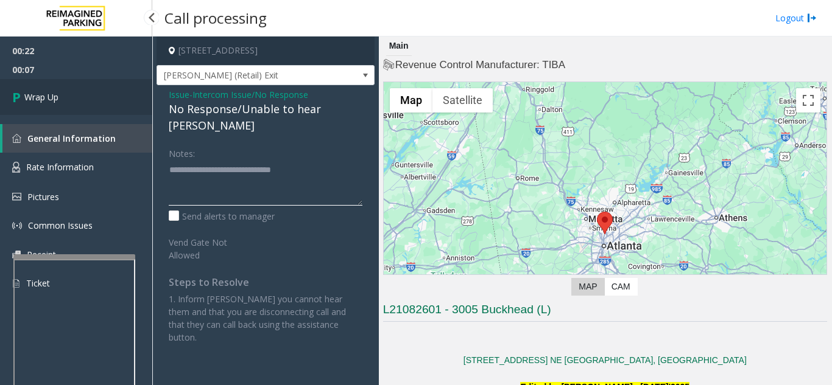
type textarea "**********"
click at [111, 112] on link "Wrap Up" at bounding box center [76, 97] width 152 height 36
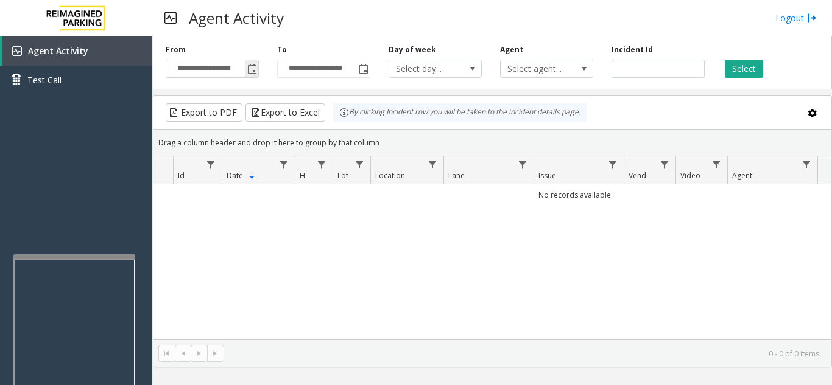
click at [253, 73] on span "Toggle popup" at bounding box center [252, 70] width 10 height 10
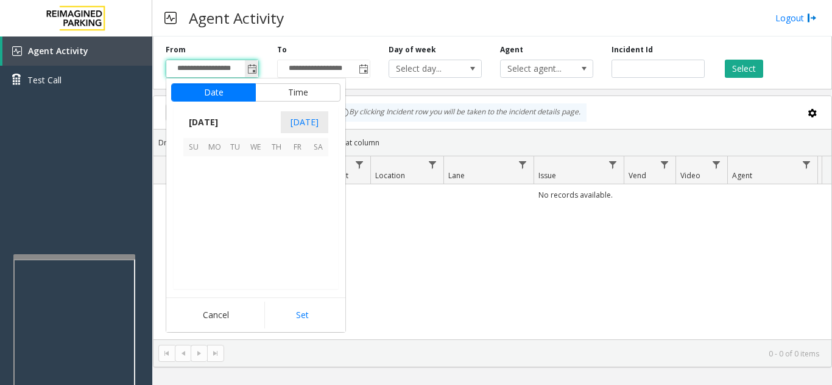
scroll to position [218356, 0]
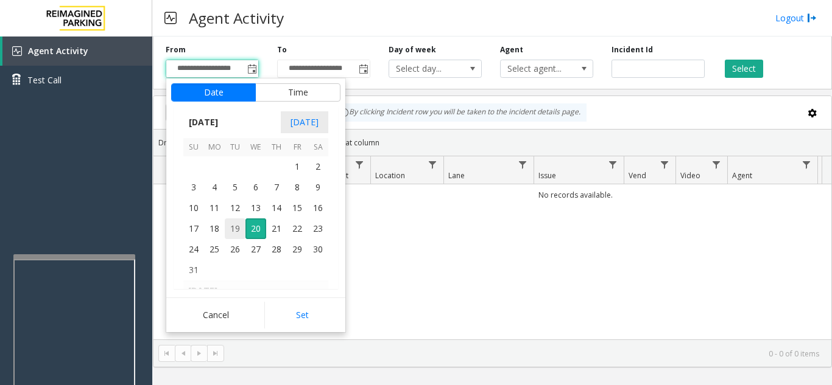
click at [234, 231] on span "19" at bounding box center [235, 229] width 21 height 21
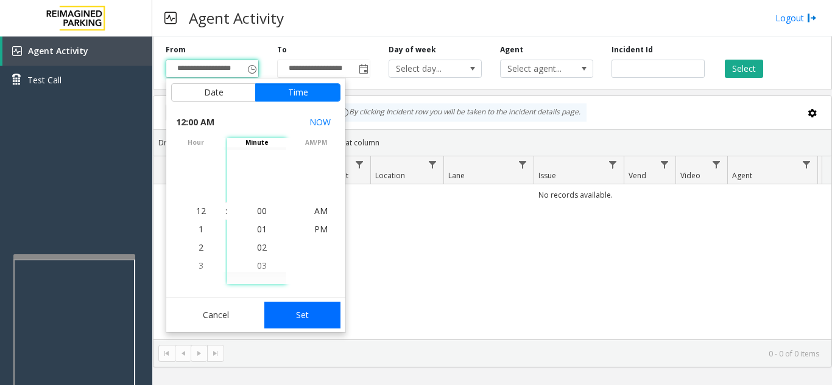
click at [303, 322] on button "Set" at bounding box center [302, 315] width 77 height 27
type input "**********"
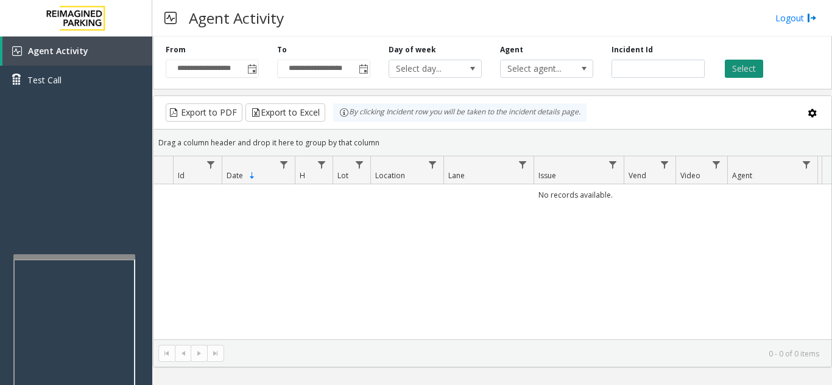
click at [727, 67] on button "Select" at bounding box center [743, 69] width 38 height 18
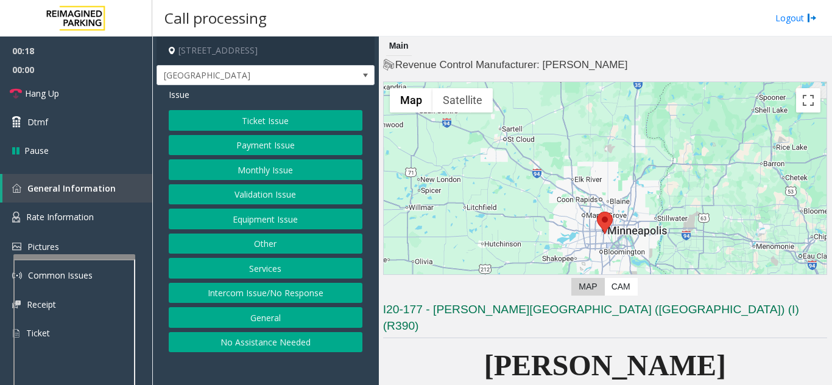
click at [286, 289] on button "Intercom Issue/No Response" at bounding box center [266, 293] width 194 height 21
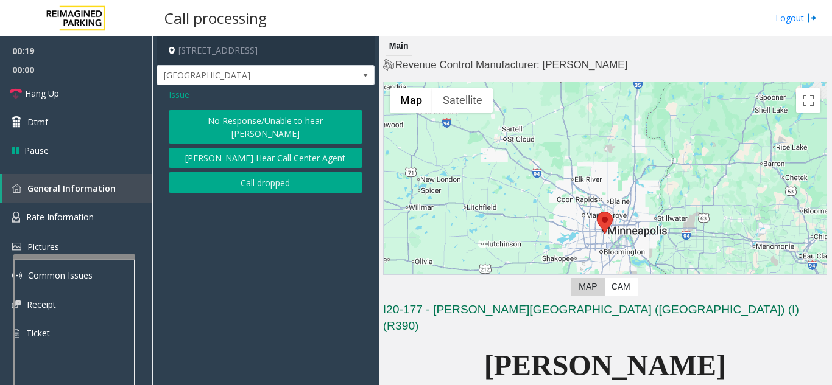
click at [260, 128] on button "No Response/Unable to hear [PERSON_NAME]" at bounding box center [266, 126] width 194 height 33
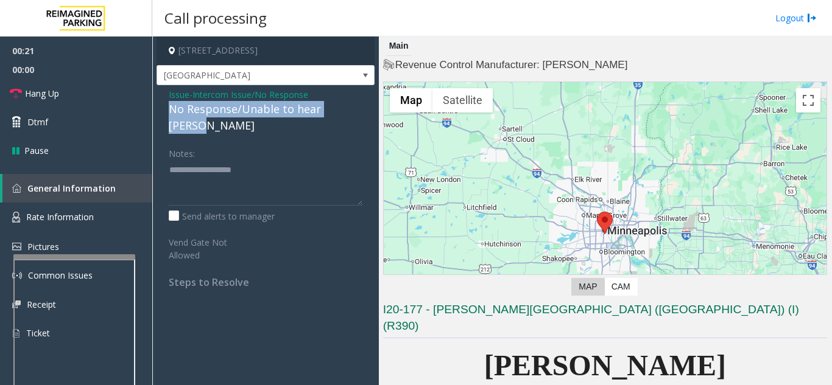
drag, startPoint x: 357, startPoint y: 108, endPoint x: 157, endPoint y: 109, distance: 199.7
click at [157, 109] on div "Issue - Intercom Issue/No Response No Response/Unable to hear [PERSON_NAME] Not…" at bounding box center [265, 193] width 218 height 216
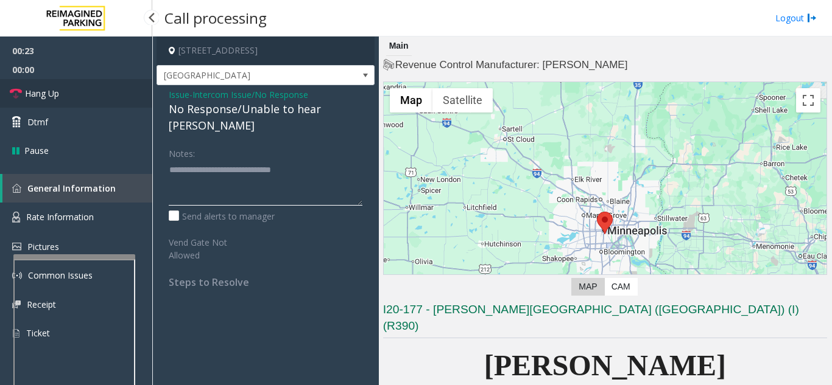
type textarea "**********"
click at [85, 106] on link "Hang Up" at bounding box center [76, 93] width 152 height 29
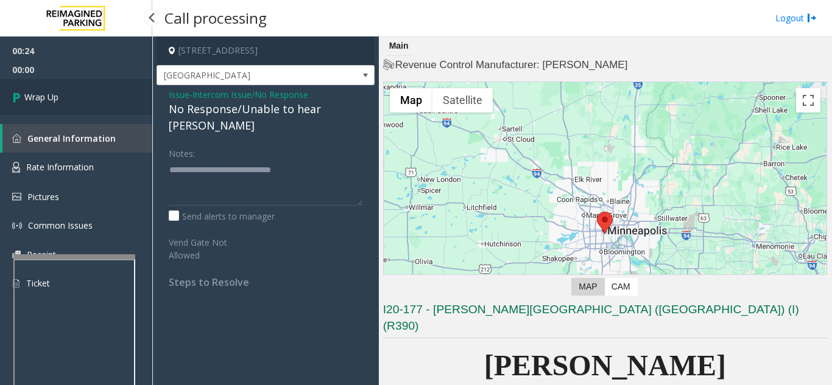
click at [85, 106] on link "Wrap Up" at bounding box center [76, 97] width 152 height 36
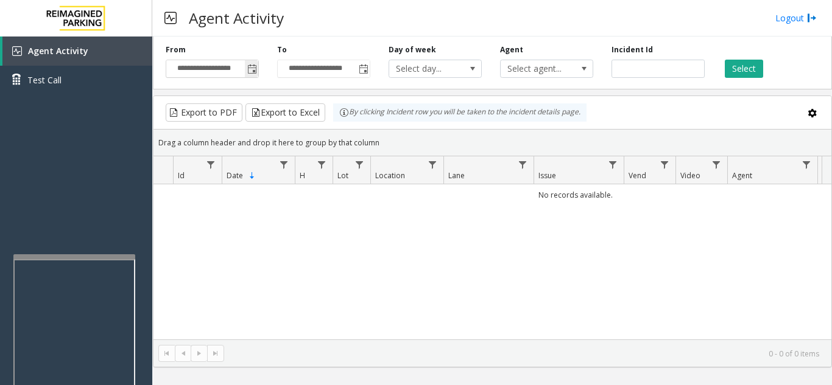
click at [254, 72] on span "Toggle popup" at bounding box center [252, 70] width 10 height 10
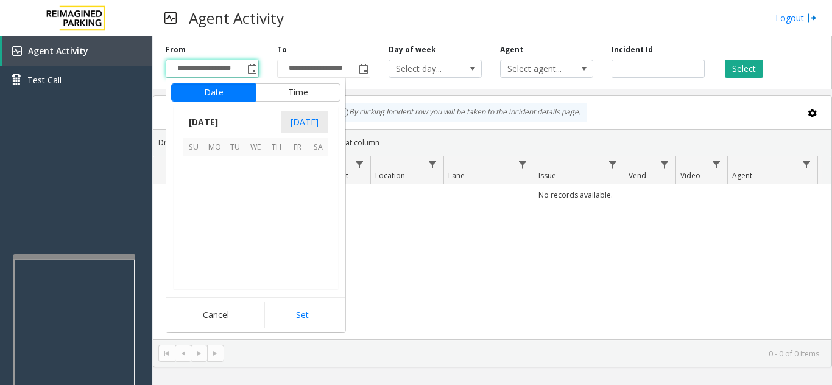
scroll to position [218356, 0]
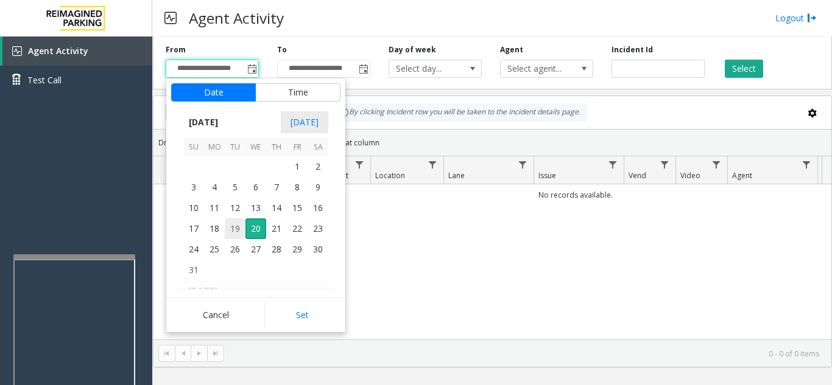
click at [237, 231] on span "19" at bounding box center [235, 229] width 21 height 21
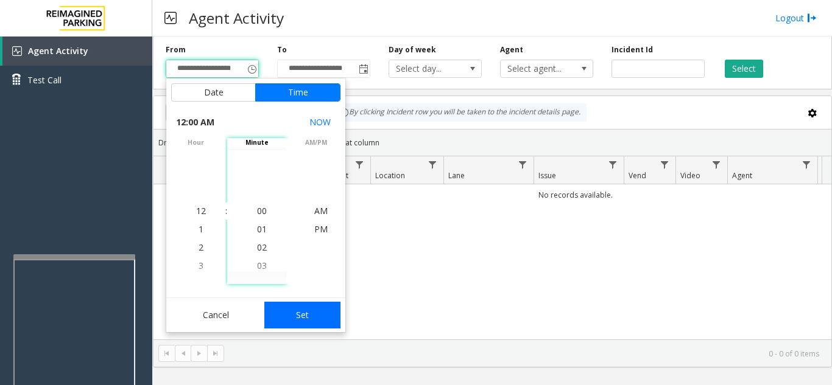
click at [292, 312] on button "Set" at bounding box center [302, 315] width 77 height 27
type input "**********"
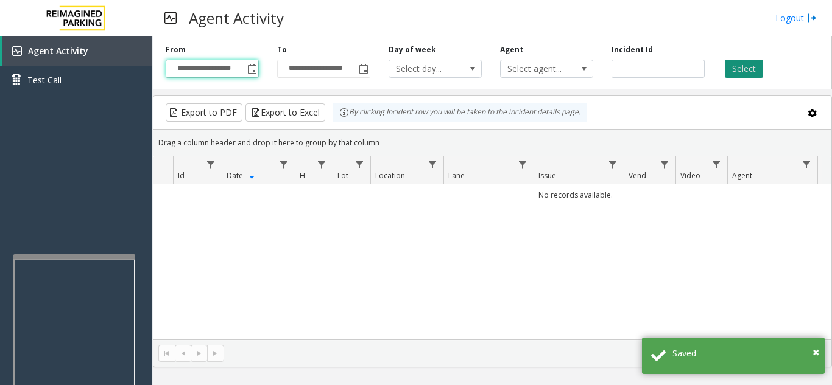
click at [752, 60] on button "Select" at bounding box center [743, 69] width 38 height 18
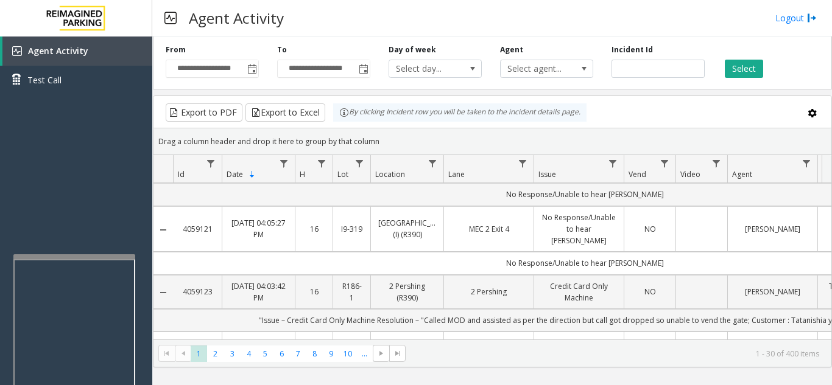
scroll to position [0, 0]
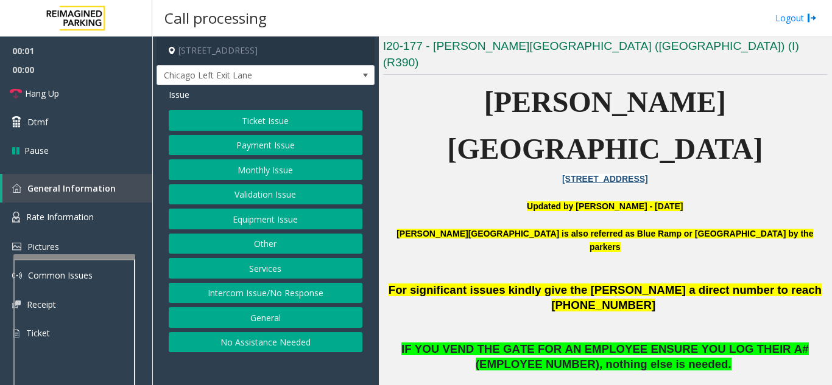
scroll to position [304, 0]
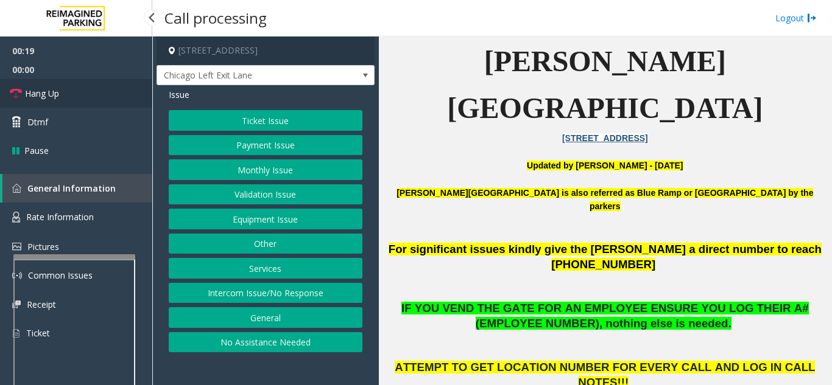
click at [37, 95] on span "Hang Up" at bounding box center [42, 93] width 34 height 13
click at [303, 295] on button "Intercom Issue/No Response" at bounding box center [266, 293] width 194 height 21
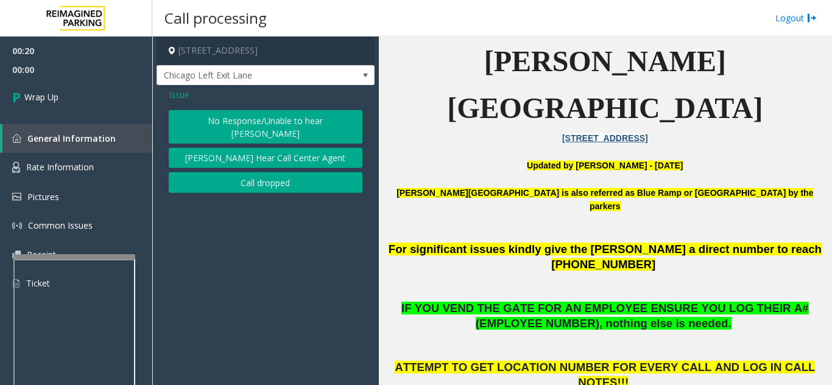
click at [267, 125] on button "No Response/Unable to hear [PERSON_NAME]" at bounding box center [266, 126] width 194 height 33
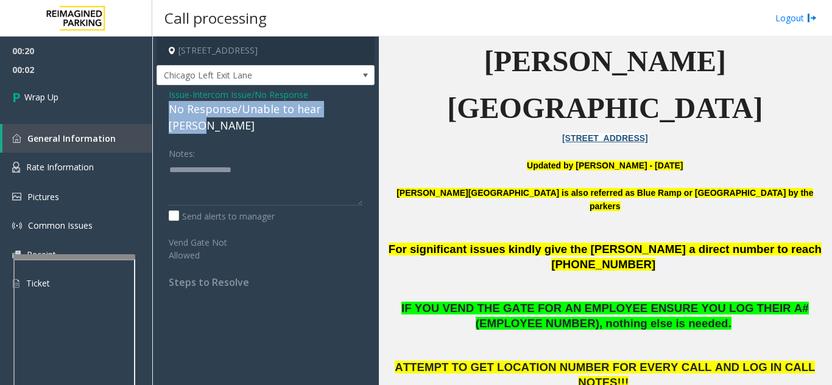
drag, startPoint x: 167, startPoint y: 109, endPoint x: 356, endPoint y: 114, distance: 188.2
click at [356, 114] on div "Issue - Intercom Issue/No Response No Response/Unable to hear [PERSON_NAME] Not…" at bounding box center [265, 193] width 218 height 216
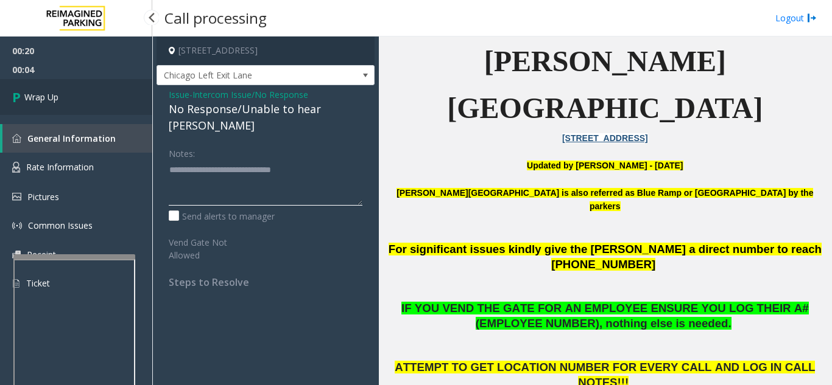
type textarea "**********"
click at [128, 93] on link "Wrap Up" at bounding box center [76, 97] width 152 height 36
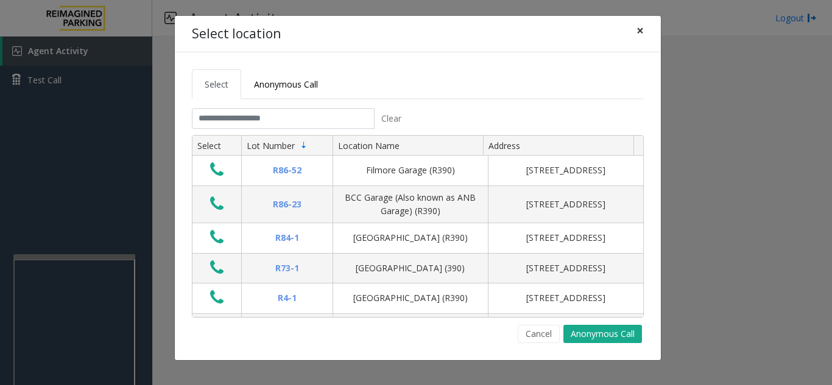
click at [642, 33] on span "×" at bounding box center [639, 30] width 7 height 17
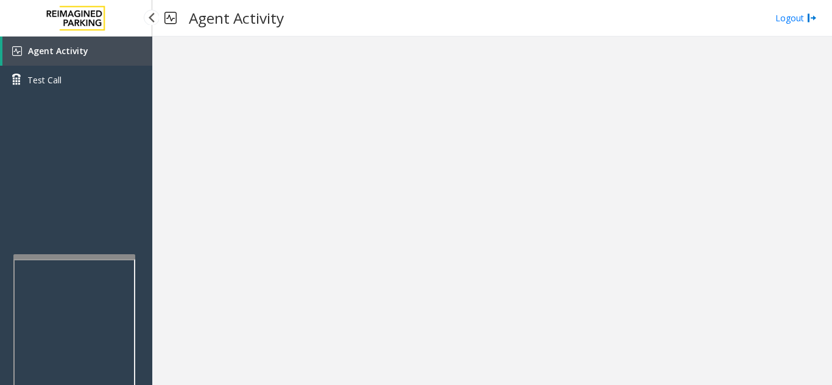
click at [100, 60] on link "Agent Activity" at bounding box center [77, 51] width 150 height 29
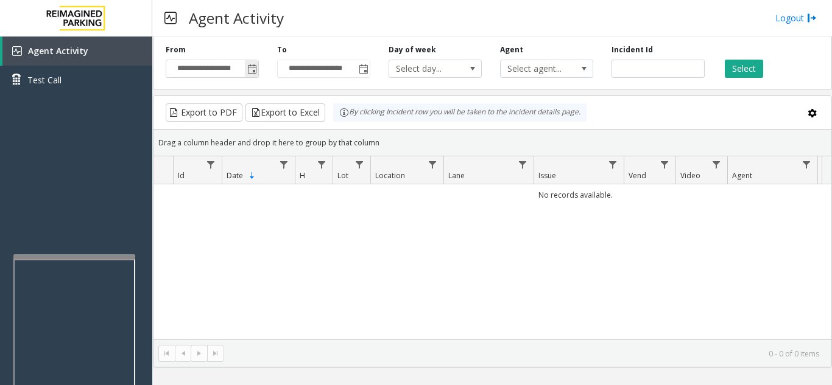
click at [250, 72] on span "Toggle popup" at bounding box center [252, 70] width 10 height 10
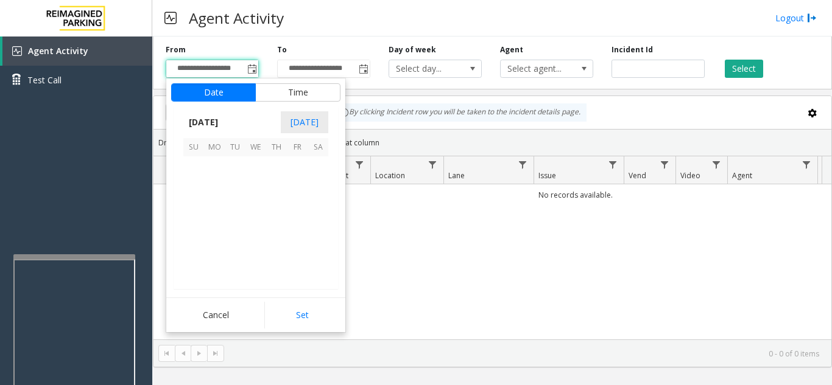
scroll to position [218356, 0]
click at [234, 231] on span "19" at bounding box center [235, 229] width 21 height 21
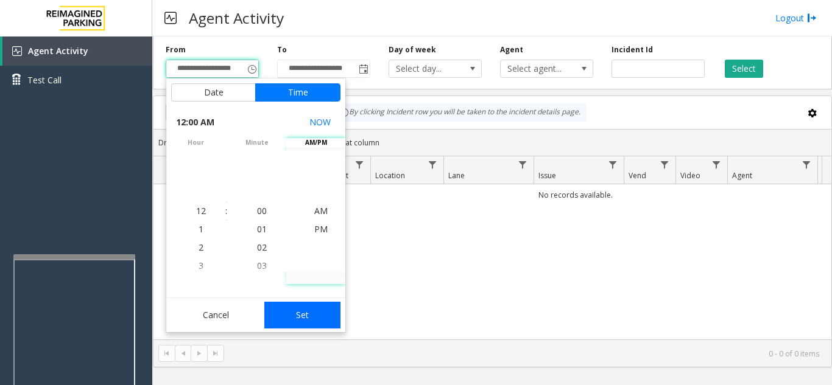
click at [323, 322] on button "Set" at bounding box center [302, 315] width 77 height 27
type input "**********"
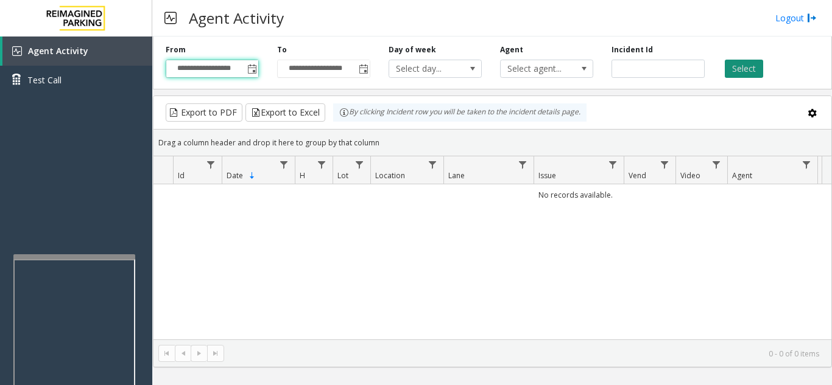
click at [745, 71] on button "Select" at bounding box center [743, 69] width 38 height 18
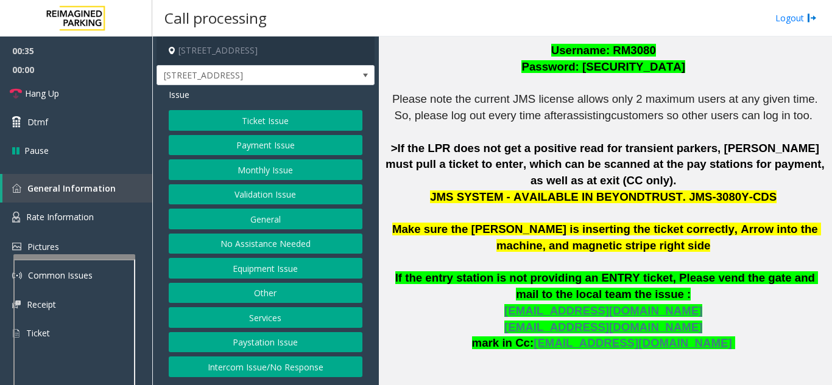
scroll to position [365, 0]
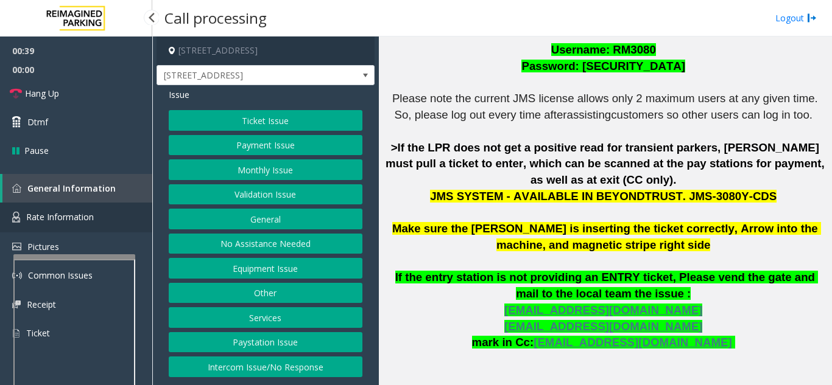
click at [79, 217] on span "Rate Information" at bounding box center [60, 217] width 68 height 12
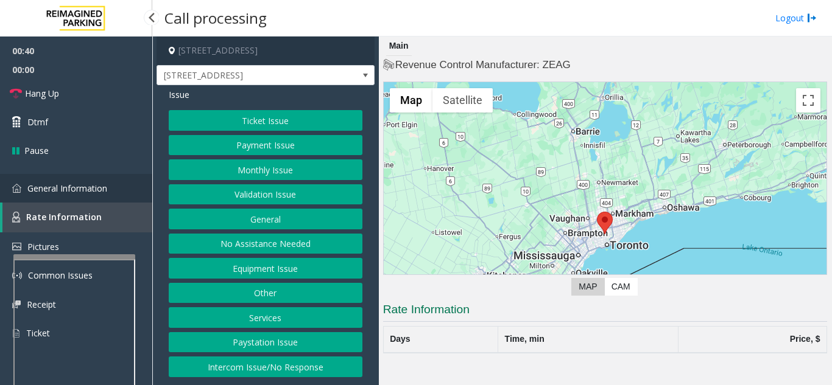
click at [82, 185] on span "General Information" at bounding box center [67, 189] width 80 height 12
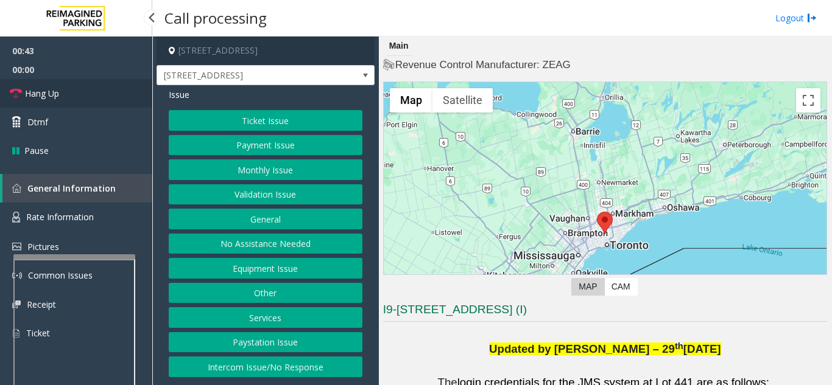
click at [84, 92] on link "Hang Up" at bounding box center [76, 93] width 152 height 29
click at [286, 274] on button "Equipment Issue" at bounding box center [266, 268] width 194 height 21
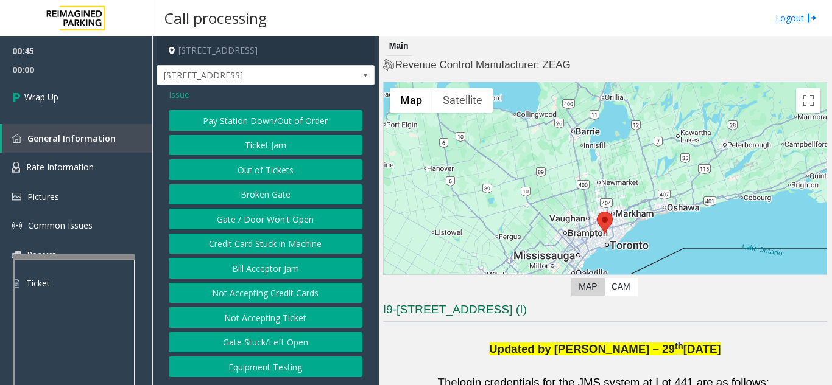
click at [286, 218] on button "Gate / Door Won't Open" at bounding box center [266, 219] width 194 height 21
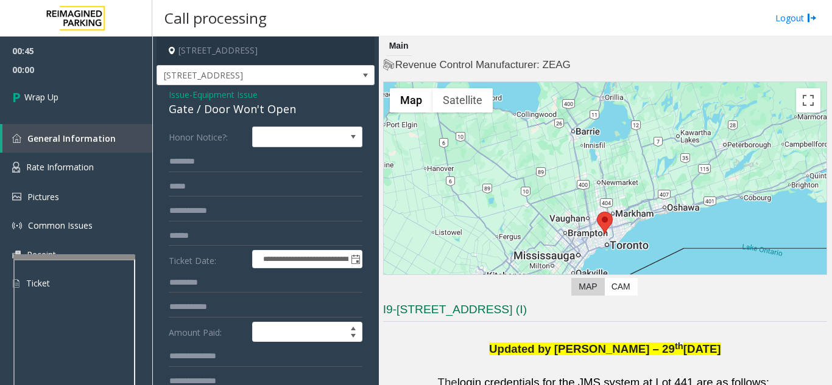
scroll to position [61, 0]
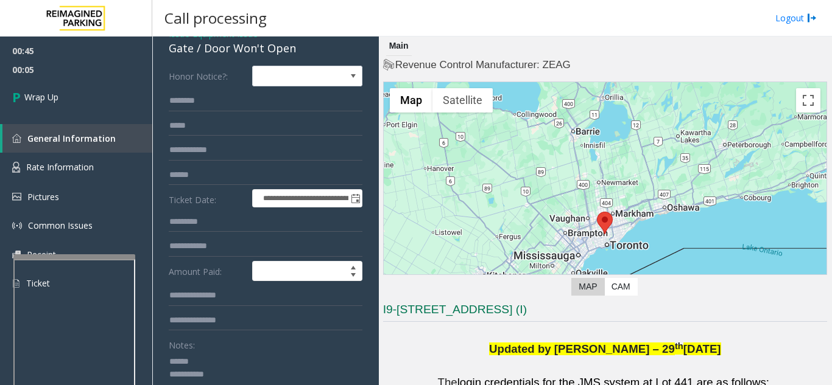
click at [227, 352] on textarea at bounding box center [261, 375] width 184 height 46
drag, startPoint x: 203, startPoint y: 49, endPoint x: 292, endPoint y: 51, distance: 88.9
click at [297, 51] on div "Gate / Door Won't Open" at bounding box center [266, 48] width 194 height 16
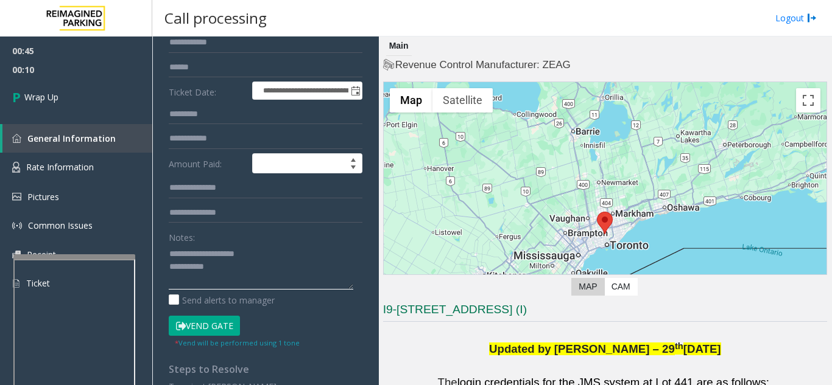
scroll to position [244, 0]
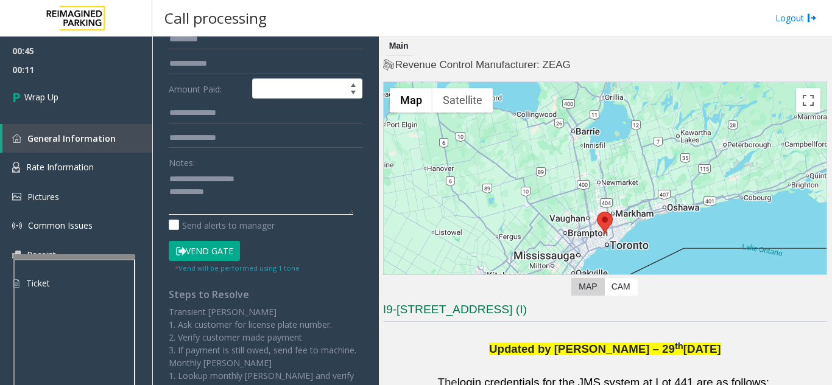
click at [256, 193] on textarea at bounding box center [261, 192] width 184 height 46
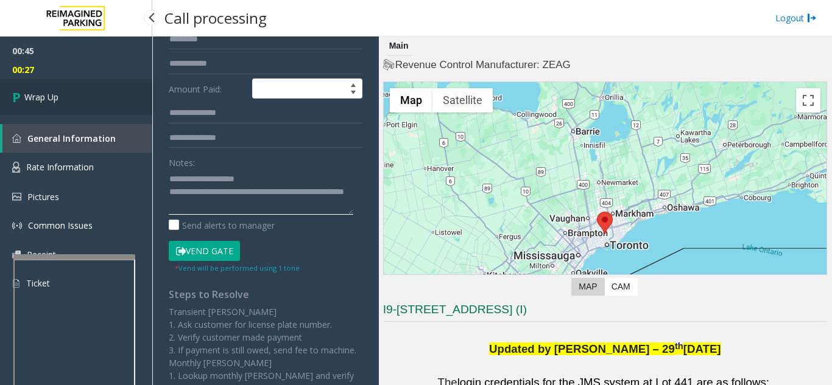
type textarea "**********"
click at [75, 85] on link "Wrap Up" at bounding box center [76, 97] width 152 height 36
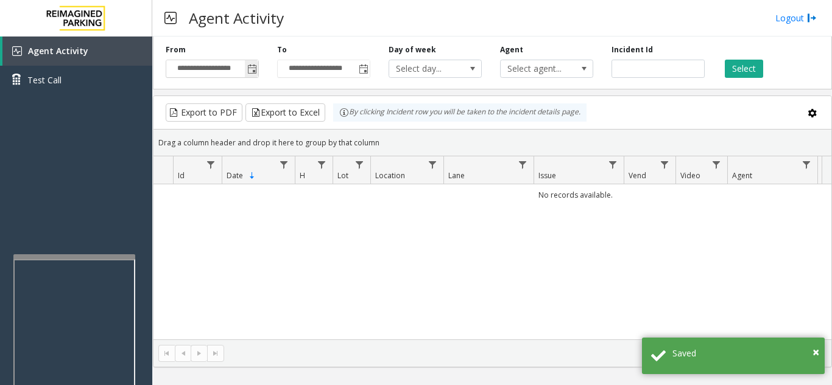
click at [248, 71] on span "Toggle popup" at bounding box center [252, 70] width 10 height 10
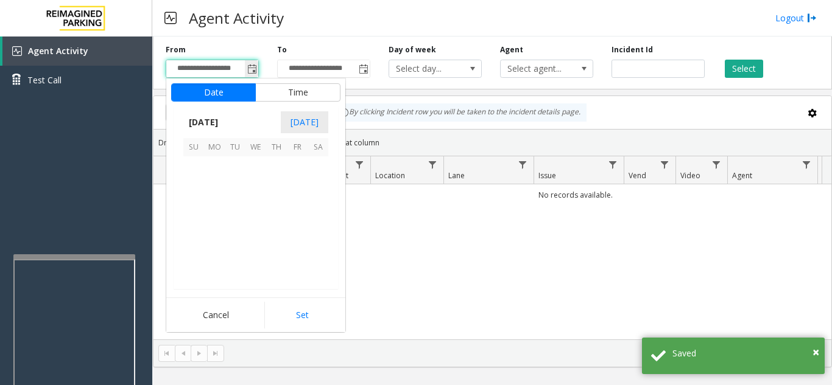
scroll to position [218356, 0]
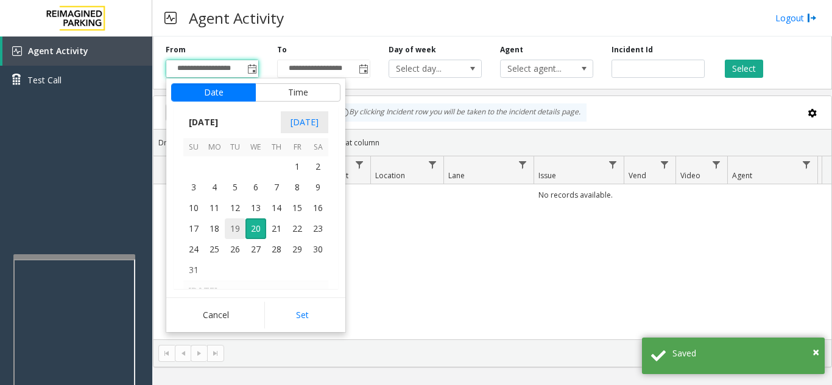
click at [239, 231] on span "19" at bounding box center [235, 229] width 21 height 21
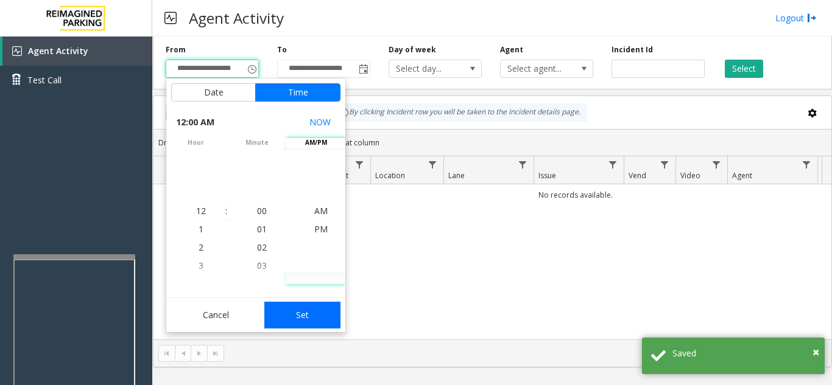
click at [328, 320] on button "Set" at bounding box center [302, 315] width 77 height 27
type input "**********"
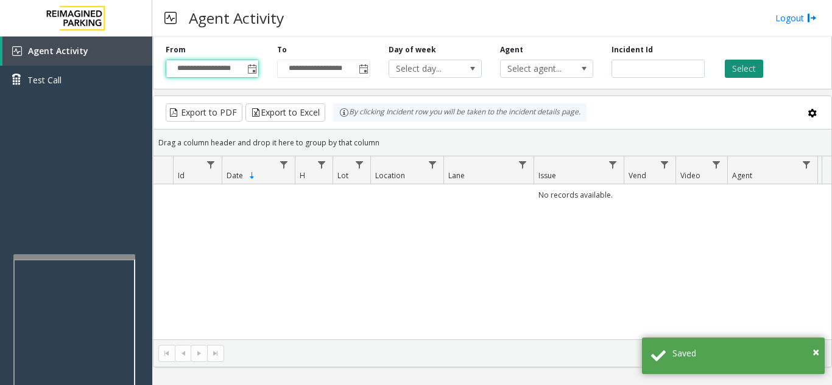
click at [735, 65] on button "Select" at bounding box center [743, 69] width 38 height 18
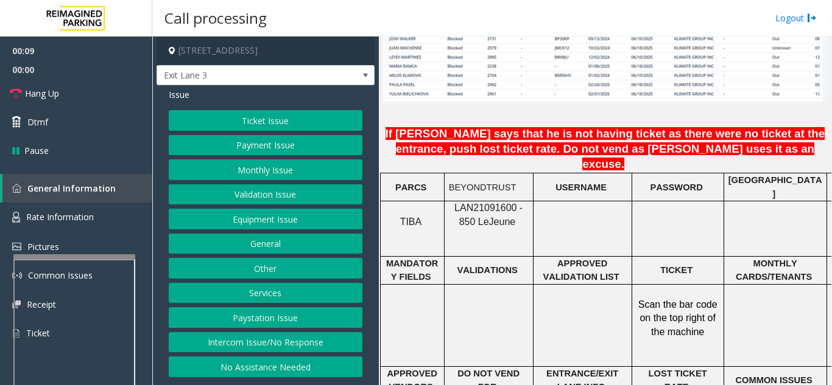
scroll to position [1035, 0]
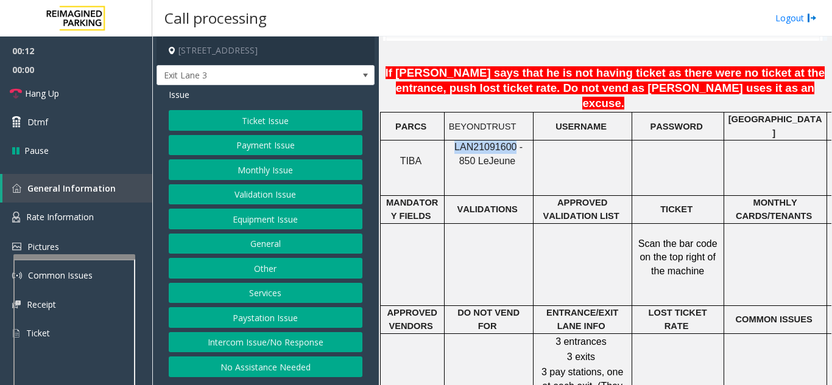
drag, startPoint x: 506, startPoint y: 109, endPoint x: 450, endPoint y: 113, distance: 56.1
click at [454, 142] on span "LAN21091600 - 850 Le" at bounding box center [488, 154] width 68 height 24
copy span "LAN21091600"
click at [276, 172] on button "Monthly Issue" at bounding box center [266, 170] width 194 height 21
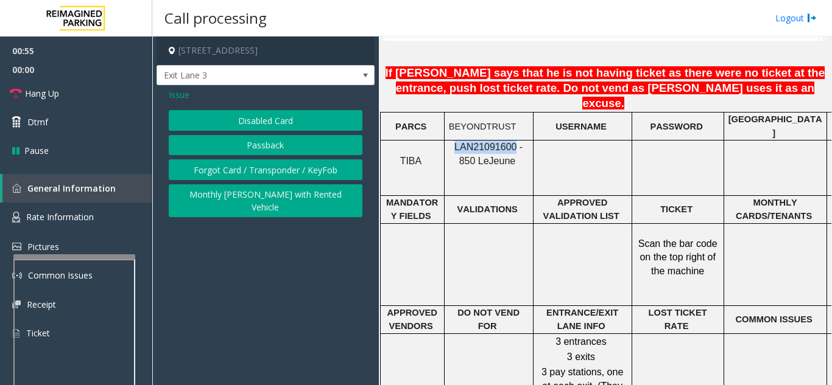
click at [270, 146] on button "Passback" at bounding box center [266, 145] width 194 height 21
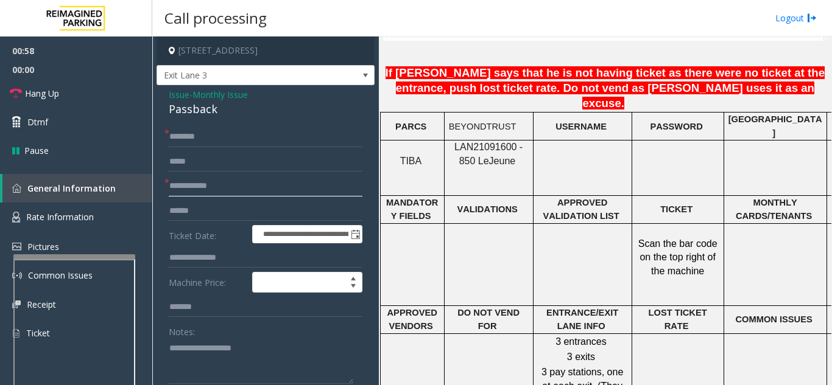
click at [229, 185] on input "text" at bounding box center [266, 186] width 194 height 21
type textarea "**********"
click at [205, 366] on textarea at bounding box center [261, 361] width 184 height 46
click at [207, 345] on textarea at bounding box center [261, 361] width 184 height 46
type textarea "**********"
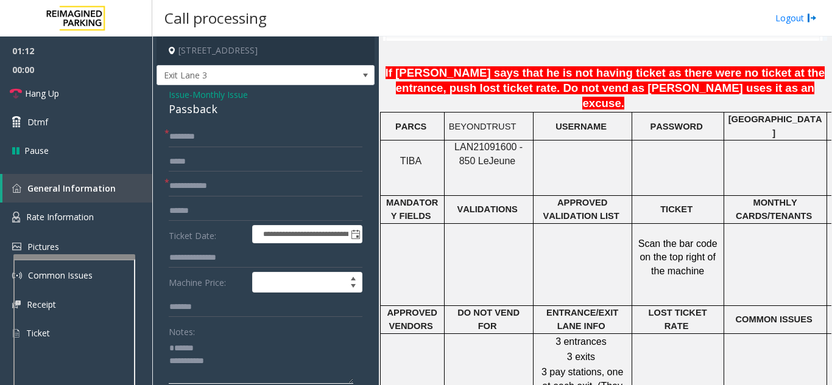
click at [222, 340] on textarea at bounding box center [261, 361] width 184 height 46
click at [230, 337] on div "Notes:" at bounding box center [266, 352] width 194 height 63
click at [230, 343] on textarea at bounding box center [261, 361] width 184 height 46
type textarea "**********"
click at [216, 188] on input "text" at bounding box center [266, 186] width 194 height 21
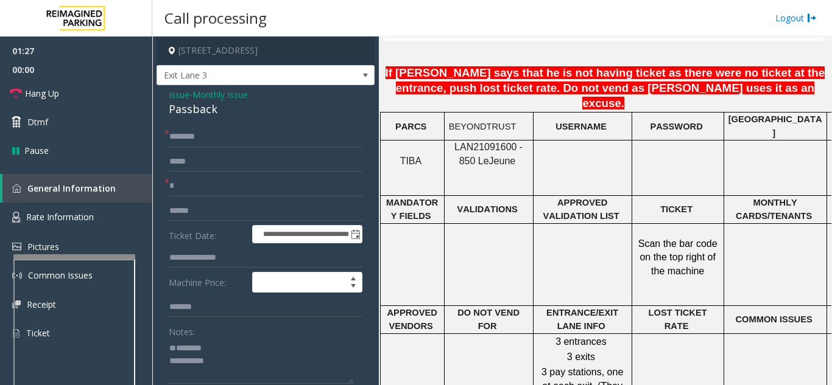
click at [174, 91] on span "Issue" at bounding box center [179, 94] width 21 height 13
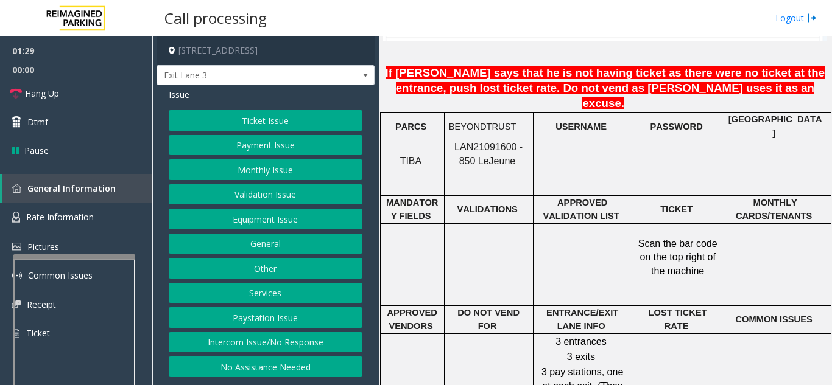
click at [251, 216] on button "Equipment Issue" at bounding box center [266, 219] width 194 height 21
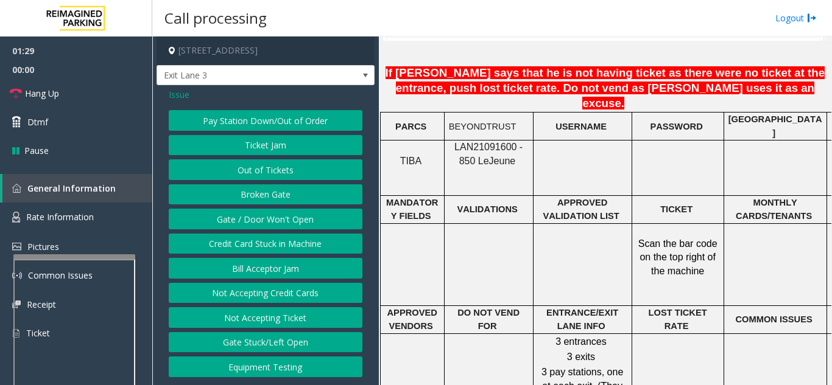
click at [252, 216] on button "Gate / Door Won't Open" at bounding box center [266, 219] width 194 height 21
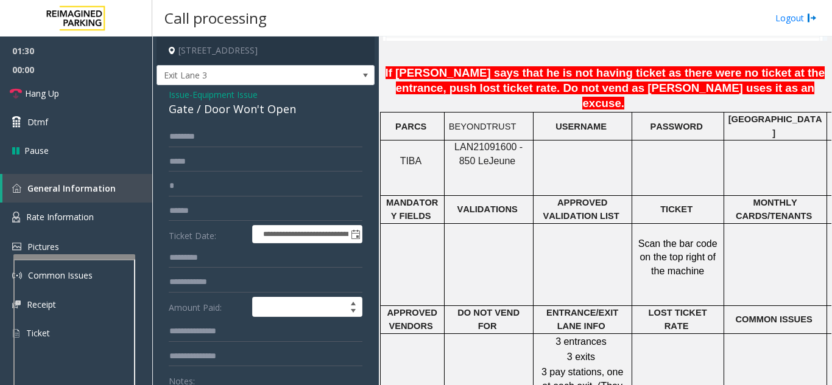
scroll to position [305, 0]
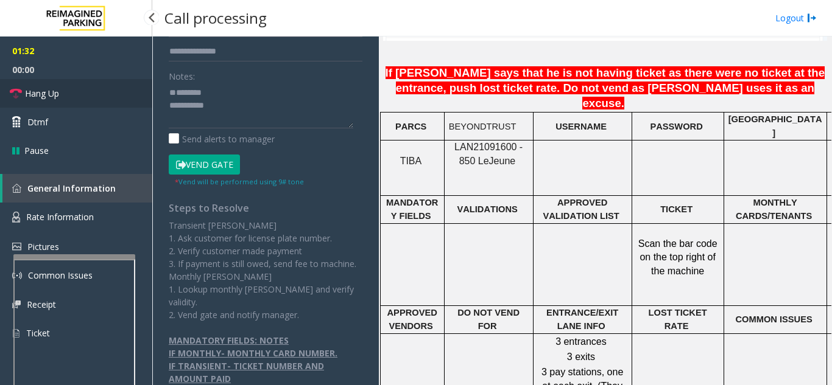
click at [78, 96] on link "Hang Up" at bounding box center [76, 93] width 152 height 29
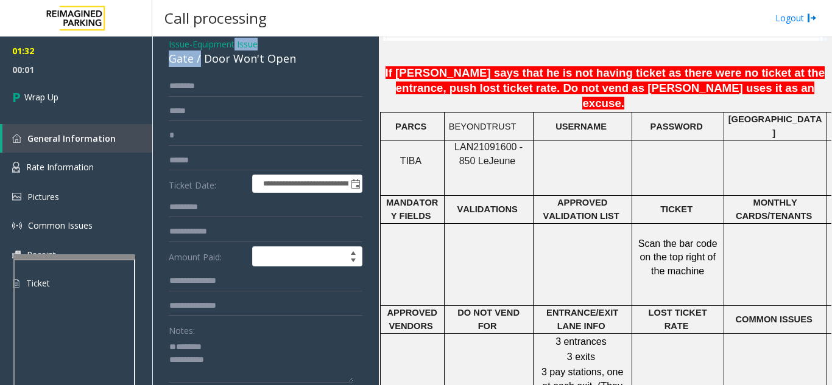
scroll to position [47, 0]
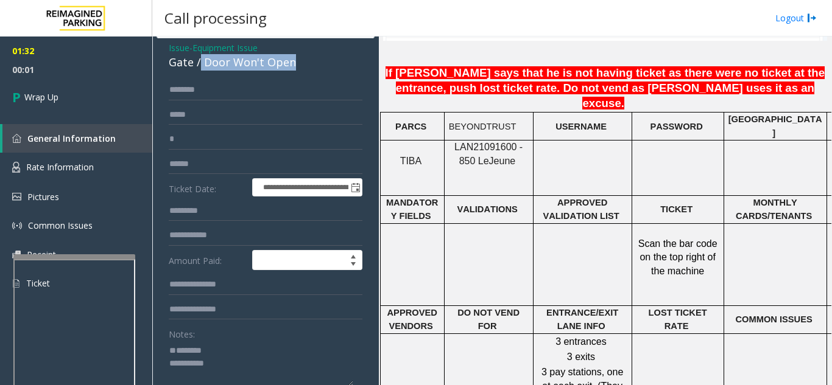
drag, startPoint x: 203, startPoint y: 47, endPoint x: 298, endPoint y: 71, distance: 97.9
click at [298, 71] on div "Gate / Door Won't Open" at bounding box center [266, 62] width 194 height 16
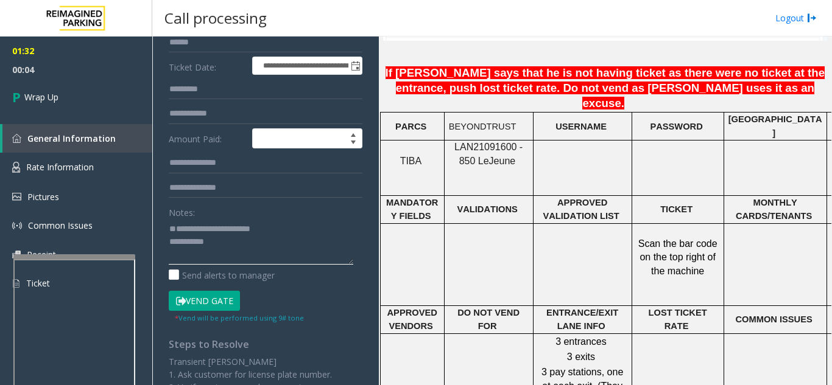
click at [279, 251] on textarea at bounding box center [261, 242] width 184 height 46
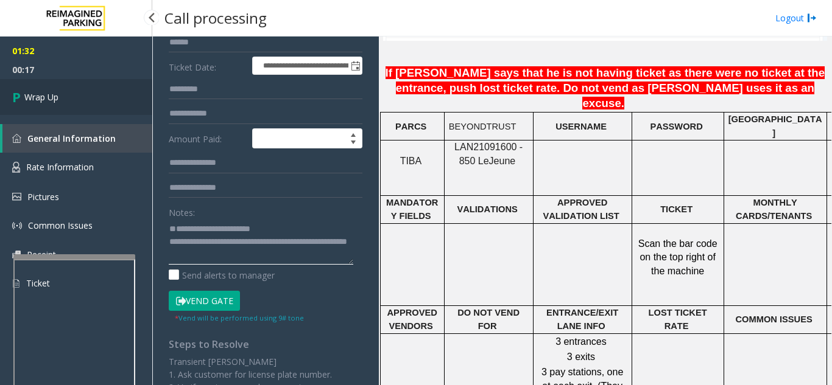
type textarea "**********"
click at [100, 102] on link "Wrap Up" at bounding box center [76, 97] width 152 height 36
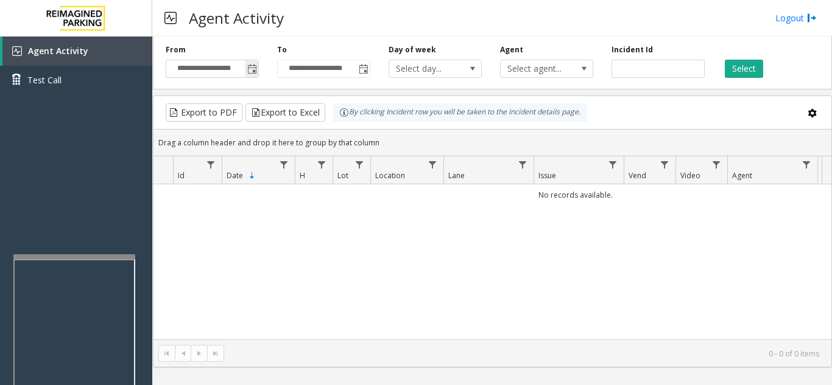
click at [254, 70] on span "Toggle popup" at bounding box center [252, 70] width 10 height 10
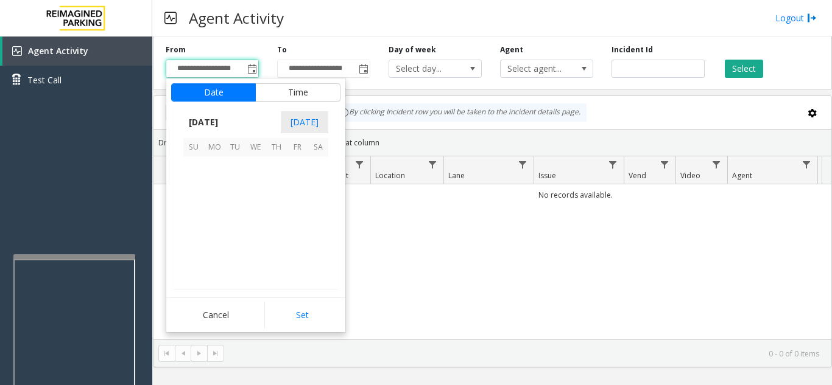
scroll to position [218356, 0]
click at [234, 226] on span "19" at bounding box center [235, 229] width 21 height 21
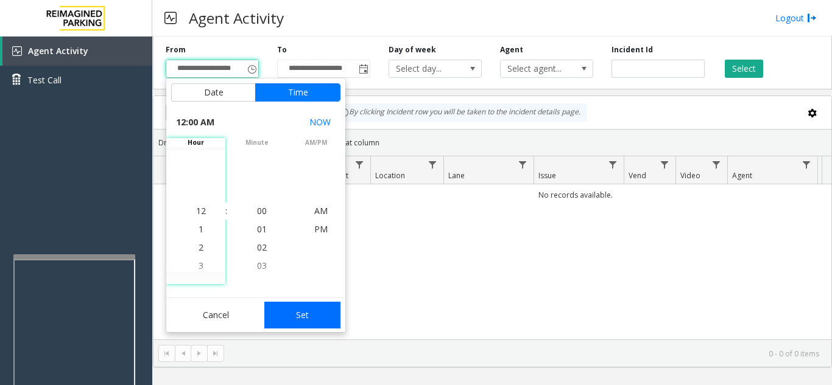
click at [302, 312] on button "Set" at bounding box center [302, 315] width 77 height 27
type input "**********"
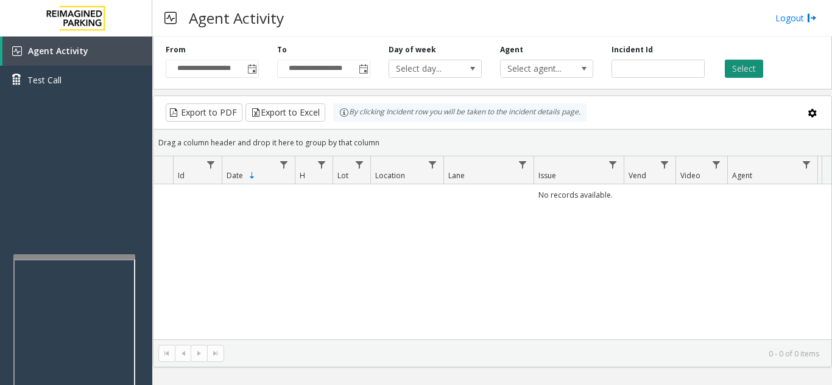
click at [747, 63] on button "Select" at bounding box center [743, 69] width 38 height 18
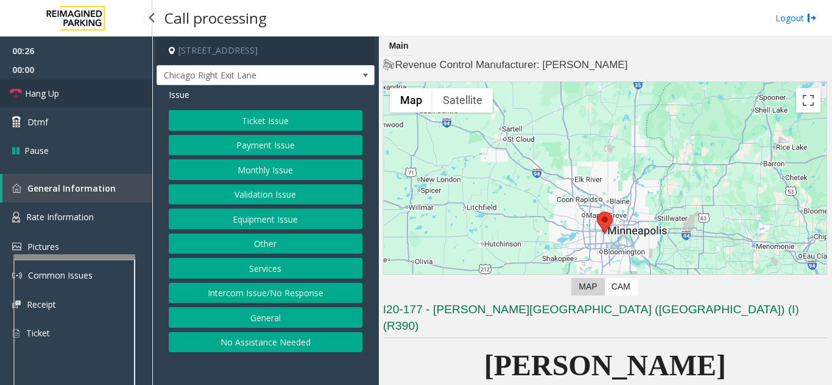
click at [85, 86] on link "Hang Up" at bounding box center [76, 93] width 152 height 29
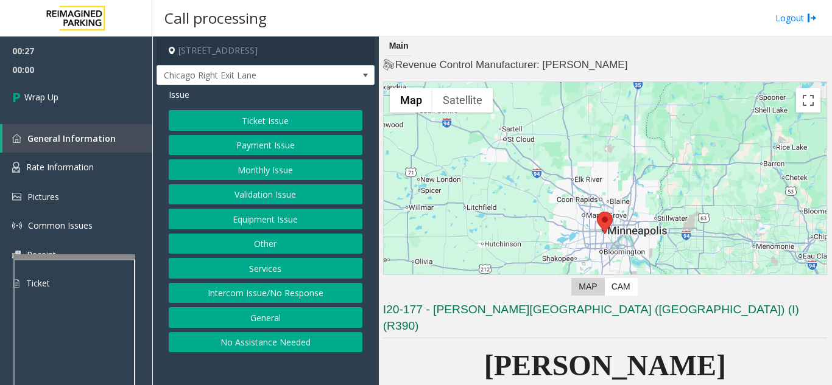
click at [306, 292] on button "Intercom Issue/No Response" at bounding box center [266, 293] width 194 height 21
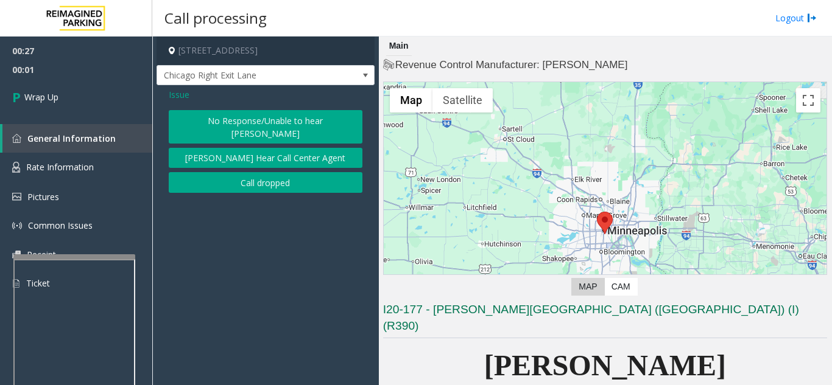
click at [280, 119] on button "No Response/Unable to hear [PERSON_NAME]" at bounding box center [266, 126] width 194 height 33
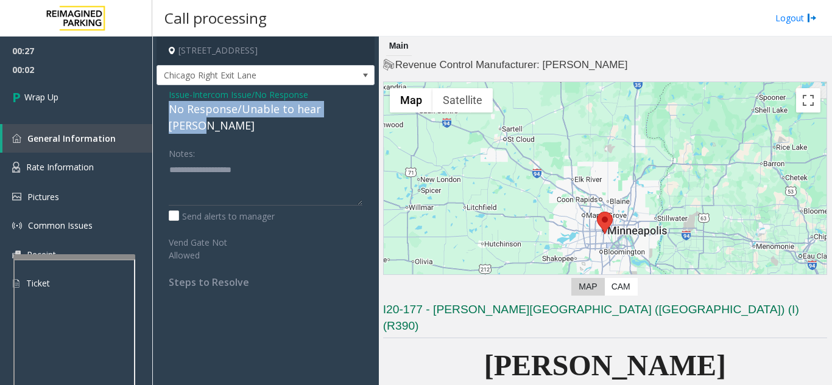
drag, startPoint x: 166, startPoint y: 110, endPoint x: 356, endPoint y: 111, distance: 190.0
click at [356, 111] on div "Issue - Intercom Issue/No Response No Response/Unable to hear [PERSON_NAME] Not…" at bounding box center [265, 193] width 218 height 216
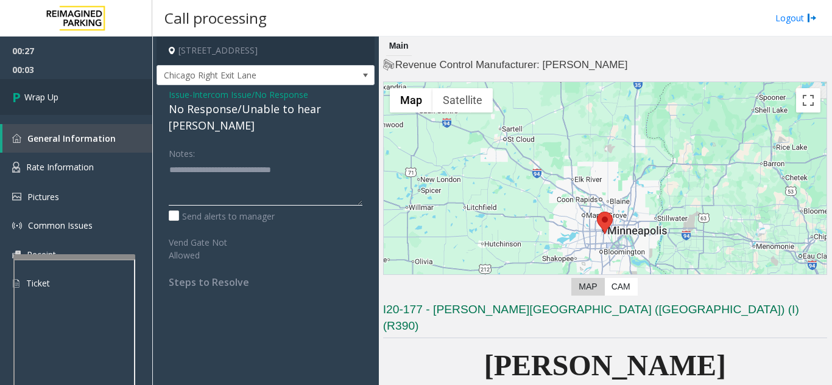
type textarea "**********"
click at [100, 97] on link "Wrap Up" at bounding box center [76, 97] width 152 height 36
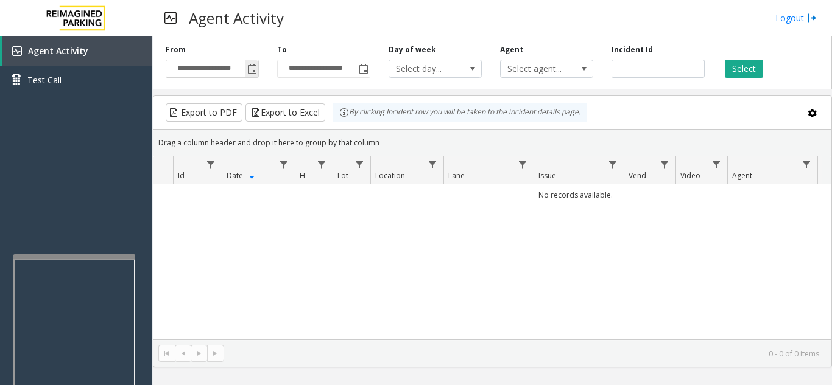
click at [251, 74] on span "Toggle popup" at bounding box center [252, 70] width 10 height 10
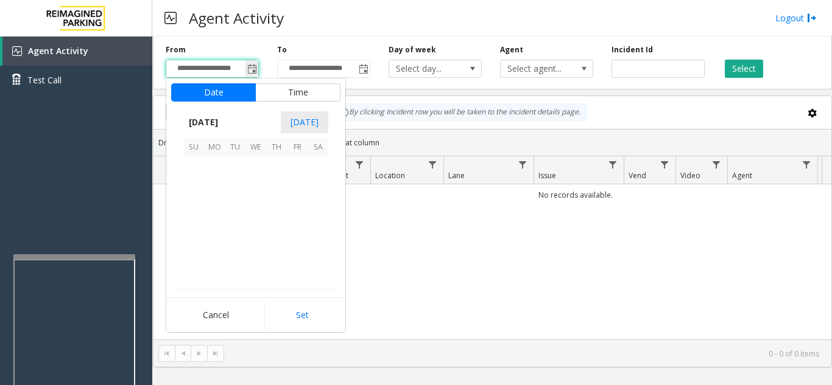
scroll to position [218356, 0]
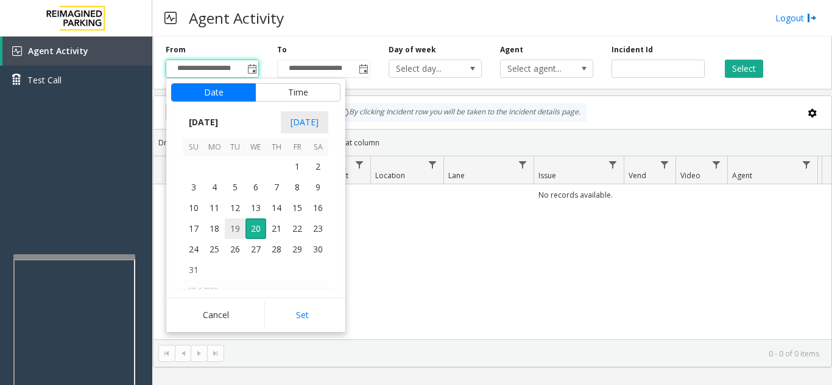
click at [236, 228] on span "19" at bounding box center [235, 229] width 21 height 21
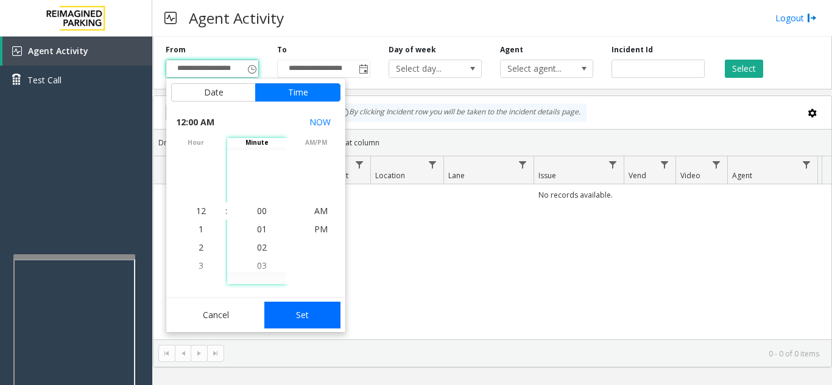
click at [311, 317] on button "Set" at bounding box center [302, 315] width 77 height 27
type input "**********"
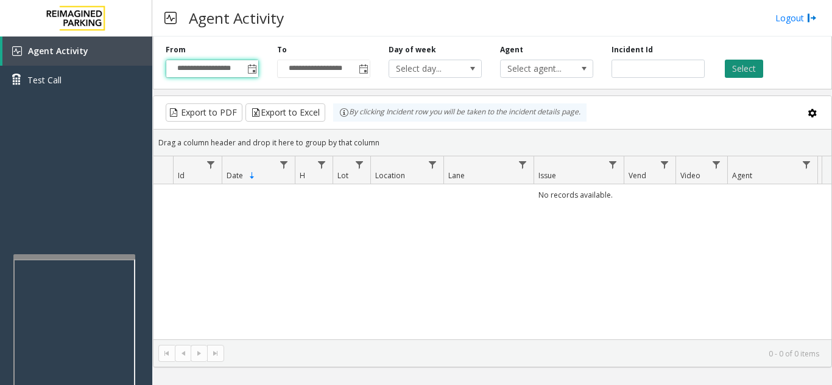
click at [743, 66] on button "Select" at bounding box center [743, 69] width 38 height 18
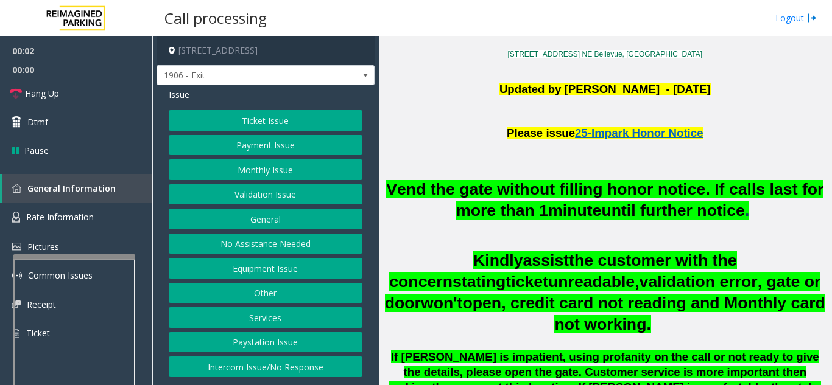
scroll to position [304, 0]
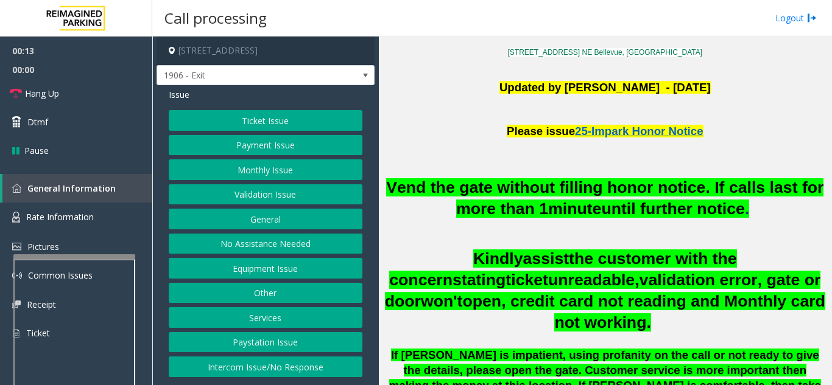
click at [262, 114] on button "Ticket Issue" at bounding box center [266, 120] width 194 height 21
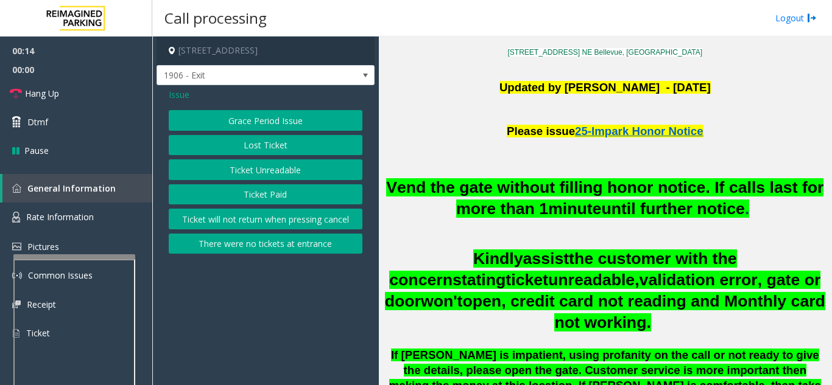
click at [268, 172] on button "Ticket Unreadable" at bounding box center [266, 170] width 194 height 21
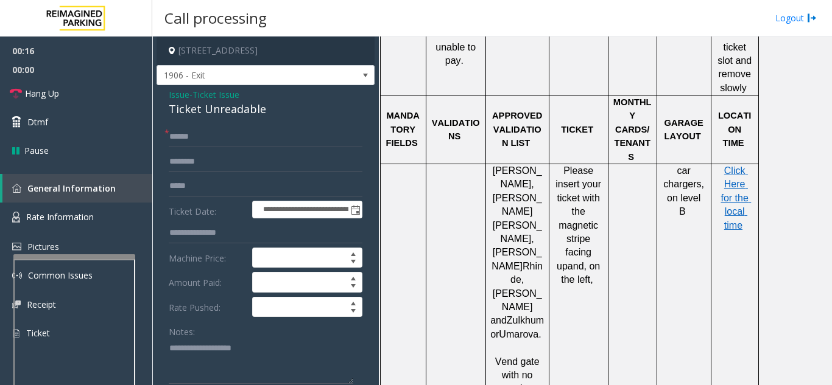
scroll to position [913, 0]
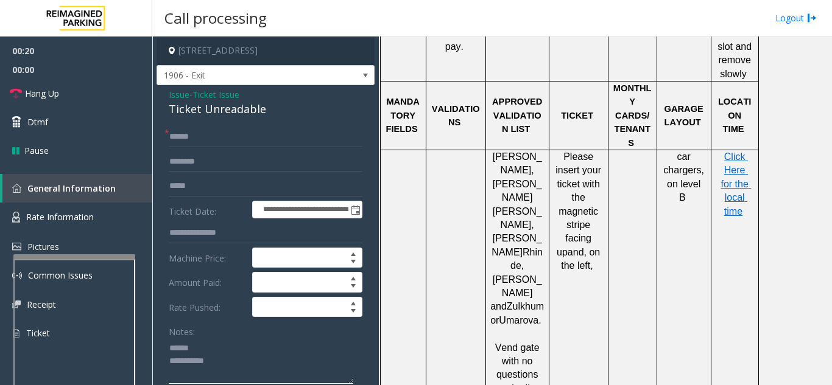
click at [245, 349] on textarea at bounding box center [261, 361] width 184 height 46
drag, startPoint x: 175, startPoint y: 108, endPoint x: 264, endPoint y: 114, distance: 89.7
click at [267, 360] on textarea at bounding box center [261, 361] width 184 height 46
type textarea "**********"
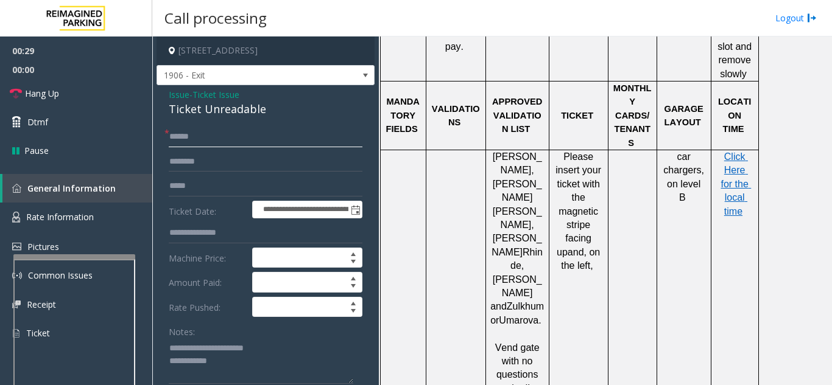
click at [228, 135] on input "text" at bounding box center [266, 137] width 194 height 21
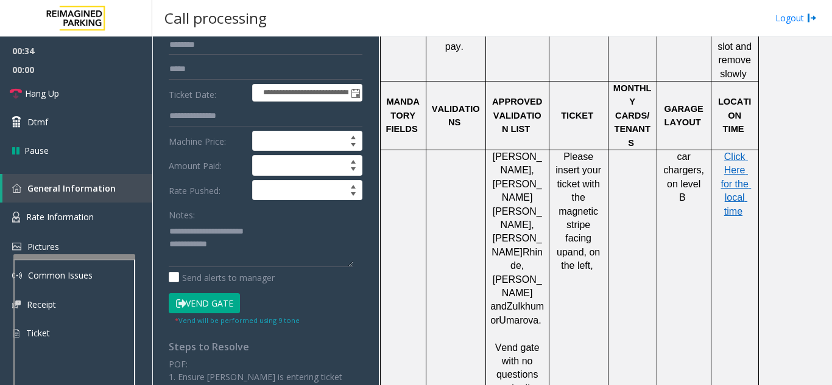
scroll to position [122, 0]
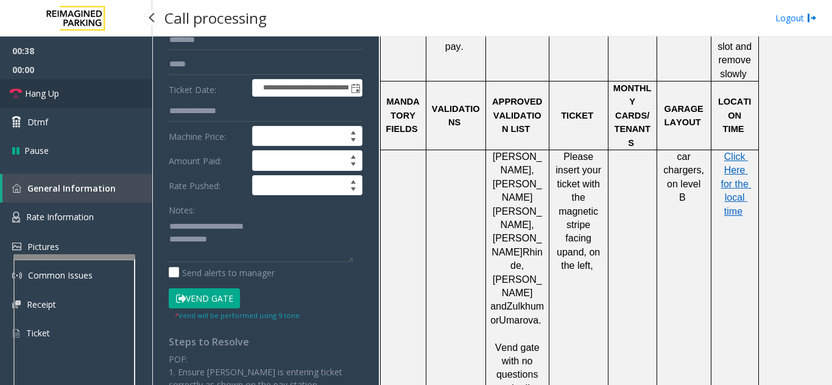
type input "**"
click at [84, 105] on link "Hang Up" at bounding box center [76, 93] width 152 height 29
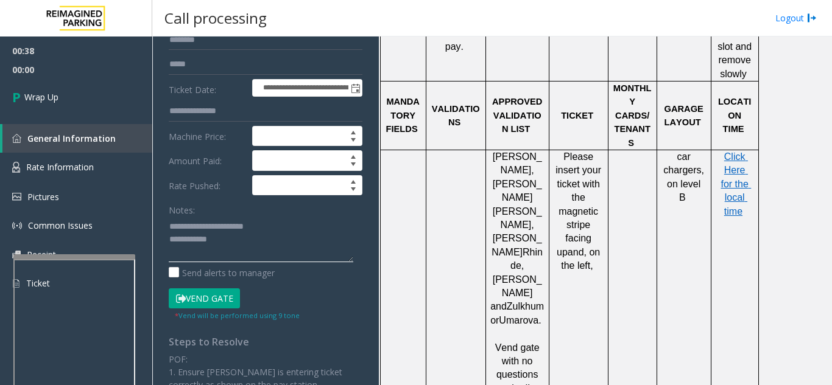
click at [317, 251] on textarea at bounding box center [261, 240] width 184 height 46
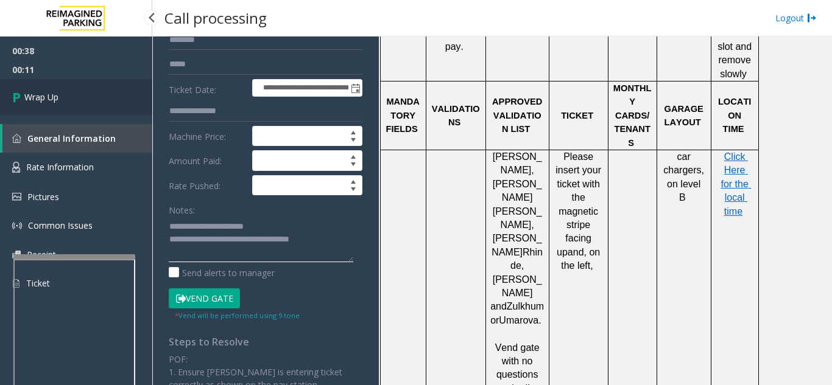
type textarea "**********"
click at [81, 98] on link "Wrap Up" at bounding box center [76, 97] width 152 height 36
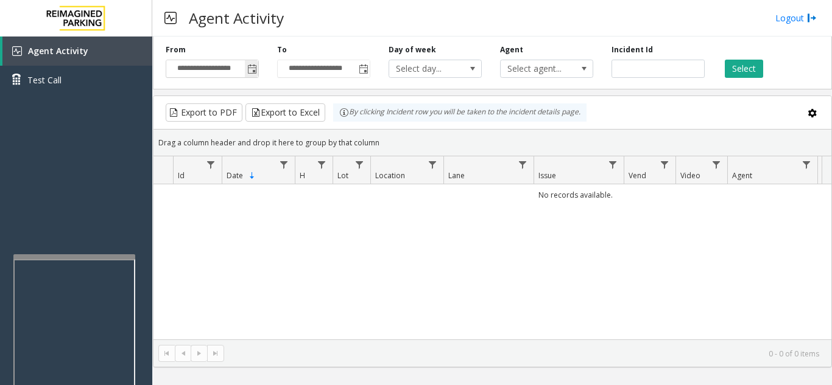
click at [256, 71] on span "Toggle popup" at bounding box center [252, 70] width 10 height 10
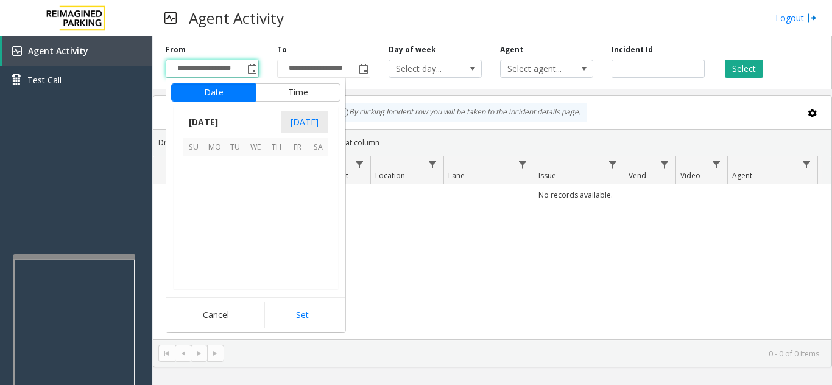
scroll to position [218356, 0]
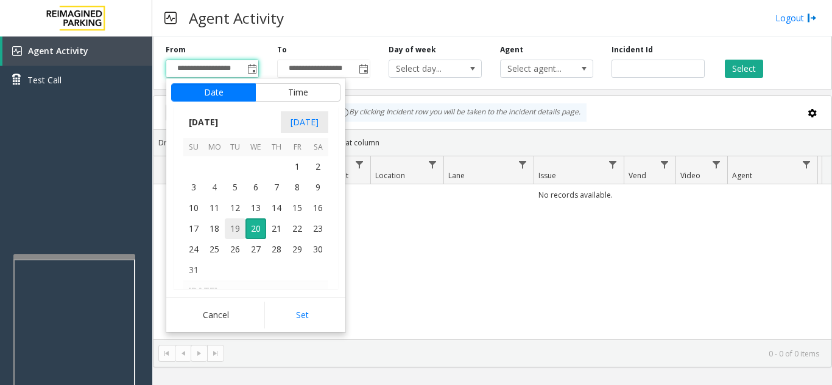
click at [233, 227] on span "19" at bounding box center [235, 229] width 21 height 21
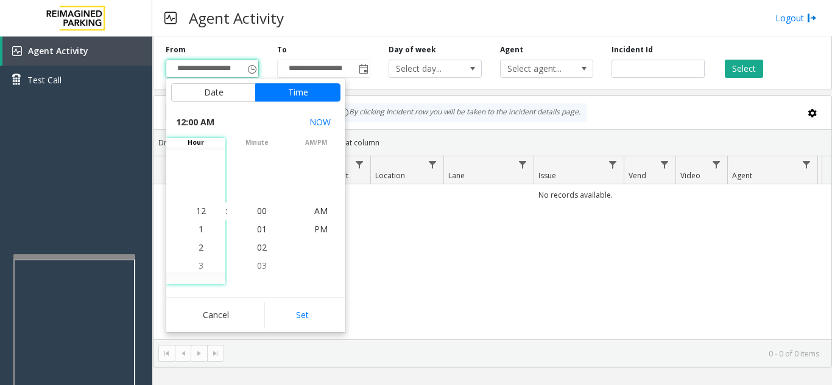
click at [307, 320] on button "Set" at bounding box center [302, 315] width 77 height 27
type input "**********"
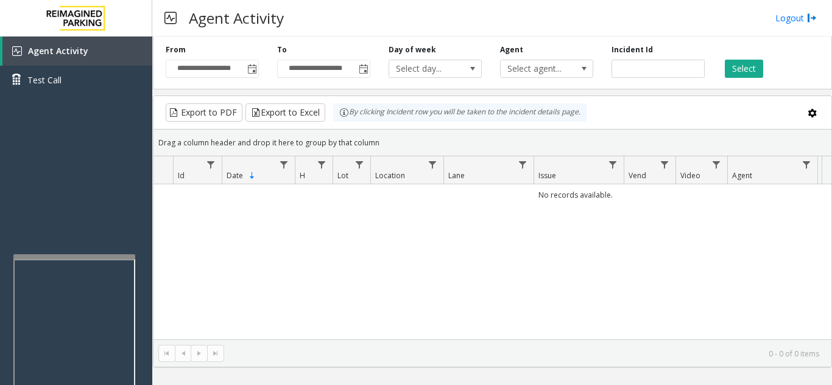
click at [763, 72] on div "Select" at bounding box center [769, 60] width 111 height 33
click at [737, 74] on button "Select" at bounding box center [743, 69] width 38 height 18
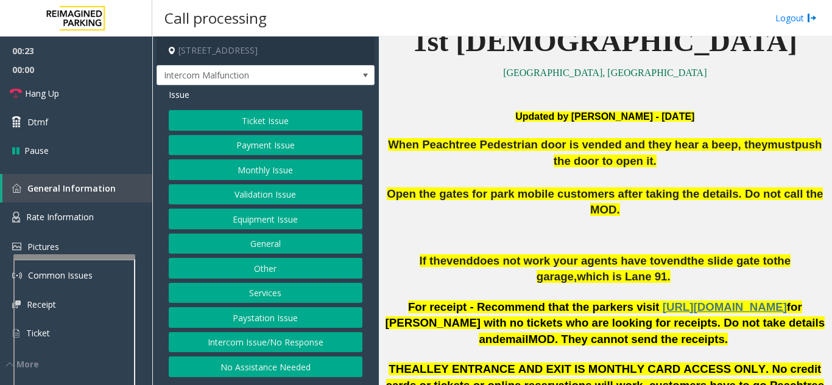
scroll to position [122, 0]
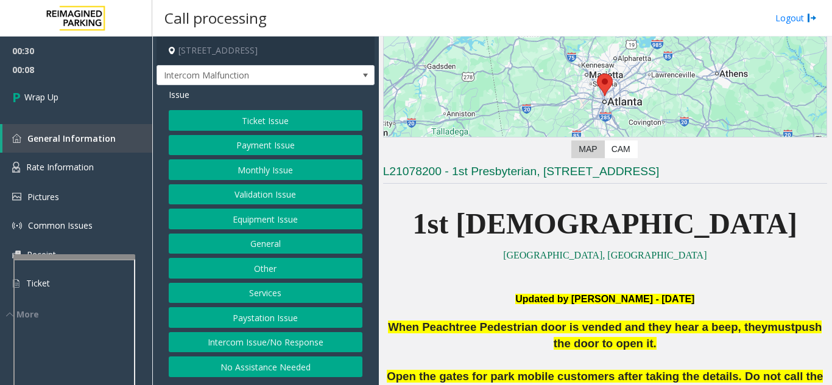
click at [214, 334] on button "Intercom Issue/No Response" at bounding box center [266, 342] width 194 height 21
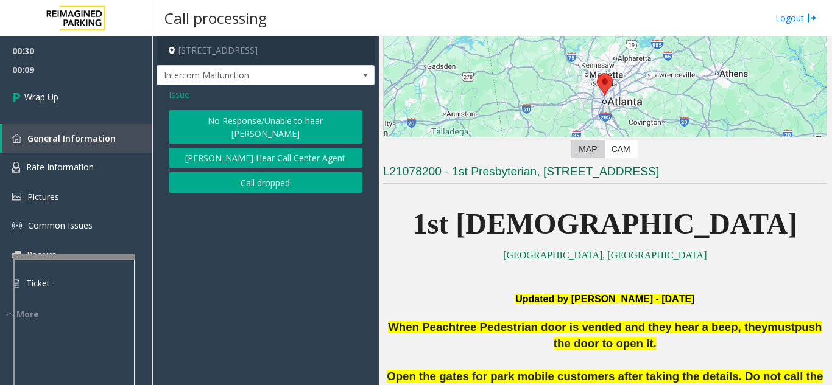
click at [252, 172] on button "Call dropped" at bounding box center [266, 182] width 194 height 21
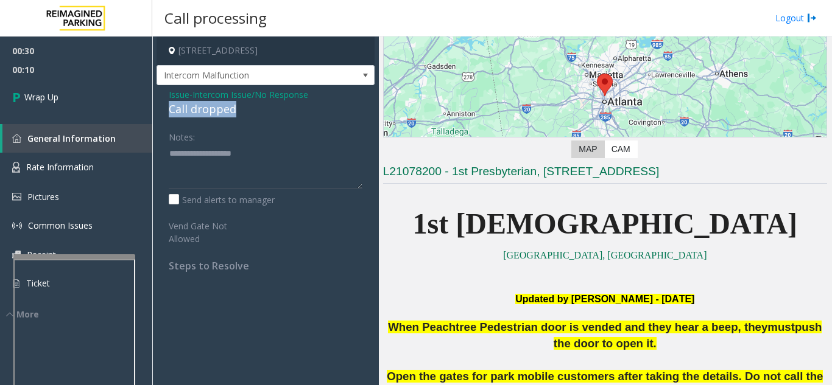
drag, startPoint x: 253, startPoint y: 112, endPoint x: 166, endPoint y: 113, distance: 87.7
click at [166, 113] on div "Issue - Intercom Issue/No Response Call dropped Notes: Send alerts to manager V…" at bounding box center [265, 184] width 218 height 199
click at [212, 149] on textarea at bounding box center [266, 167] width 194 height 46
click at [177, 94] on span "Issue" at bounding box center [179, 94] width 21 height 13
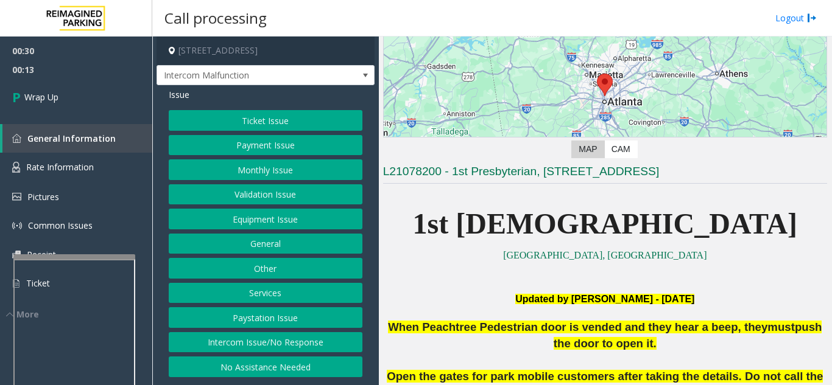
click at [265, 219] on button "Equipment Issue" at bounding box center [266, 219] width 194 height 21
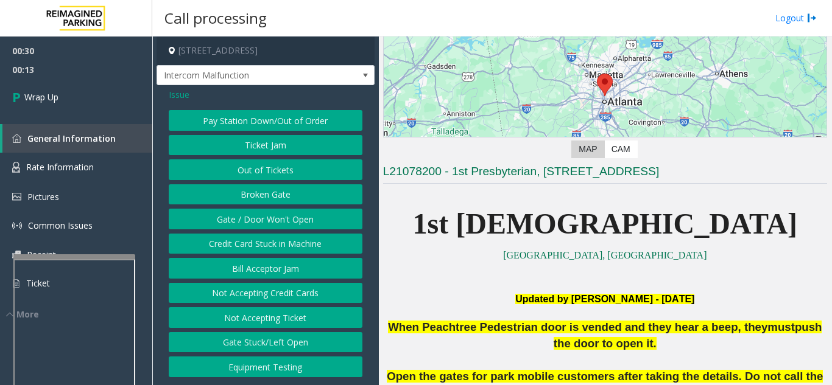
click at [265, 219] on button "Gate / Door Won't Open" at bounding box center [266, 219] width 194 height 21
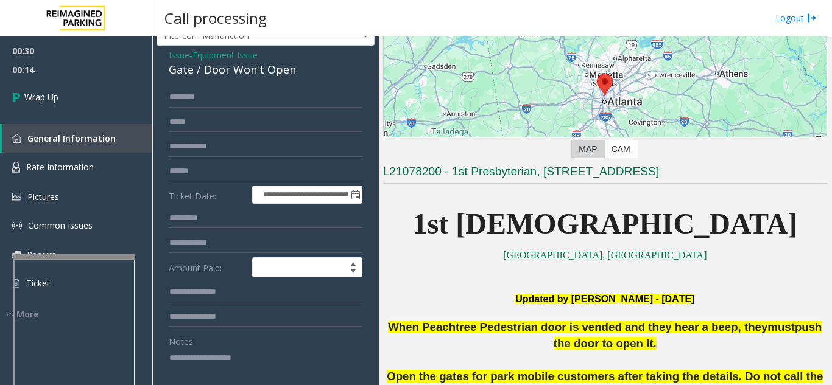
scroll to position [61, 0]
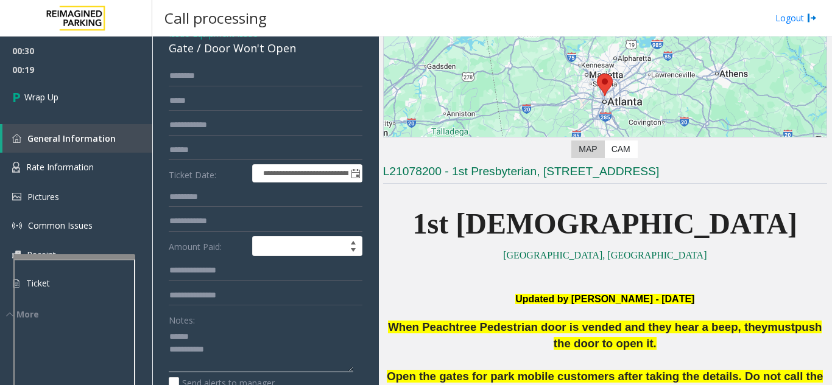
click at [212, 338] on textarea at bounding box center [261, 350] width 184 height 46
drag, startPoint x: 204, startPoint y: 59, endPoint x: 312, endPoint y: 66, distance: 108.6
click at [312, 57] on div "Gate / Door Won't Open" at bounding box center [266, 48] width 194 height 16
click at [240, 360] on textarea at bounding box center [261, 350] width 184 height 46
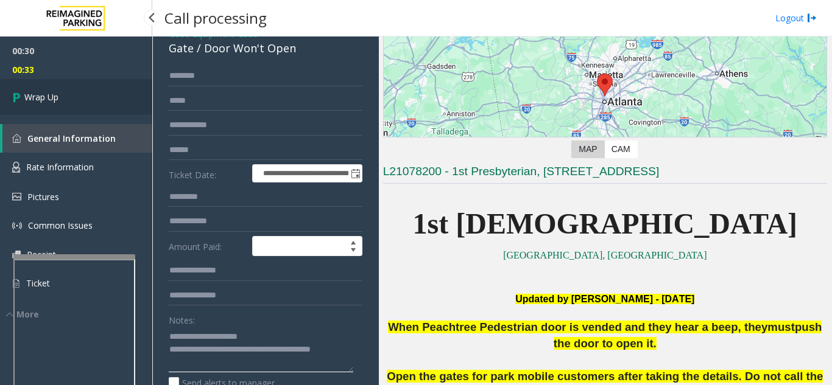
type textarea "**********"
click at [102, 104] on link "Wrap Up" at bounding box center [76, 97] width 152 height 36
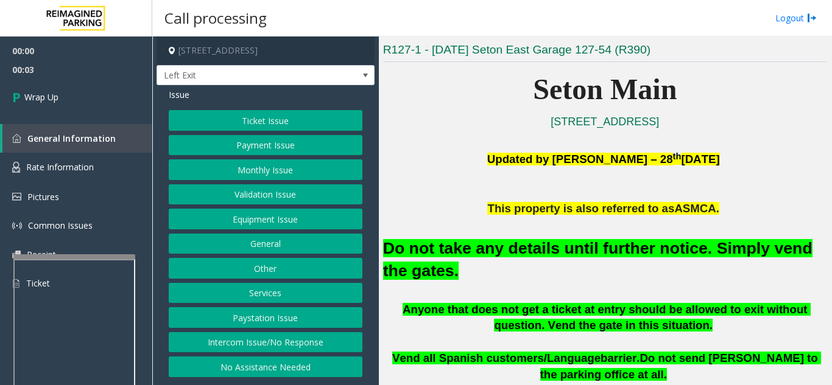
scroll to position [304, 0]
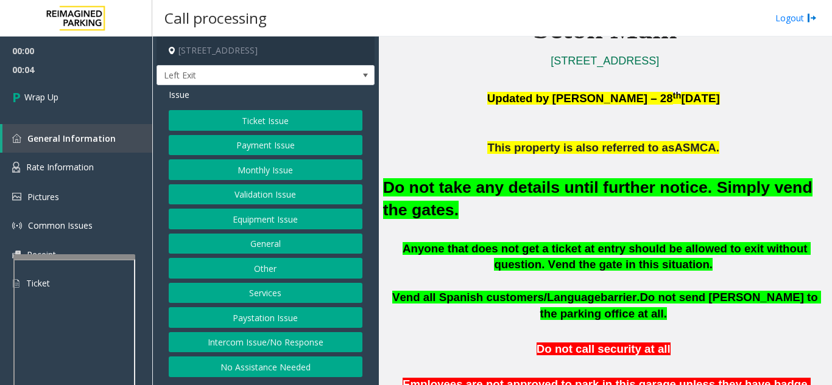
click at [307, 341] on button "Intercom Issue/No Response" at bounding box center [266, 342] width 194 height 21
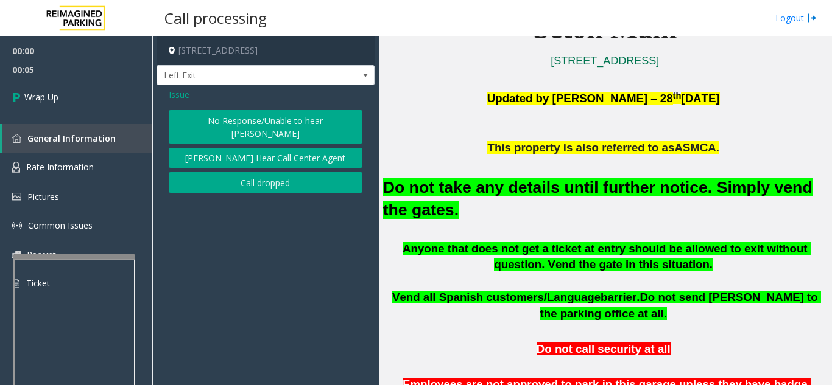
click at [238, 172] on button "Call dropped" at bounding box center [266, 182] width 194 height 21
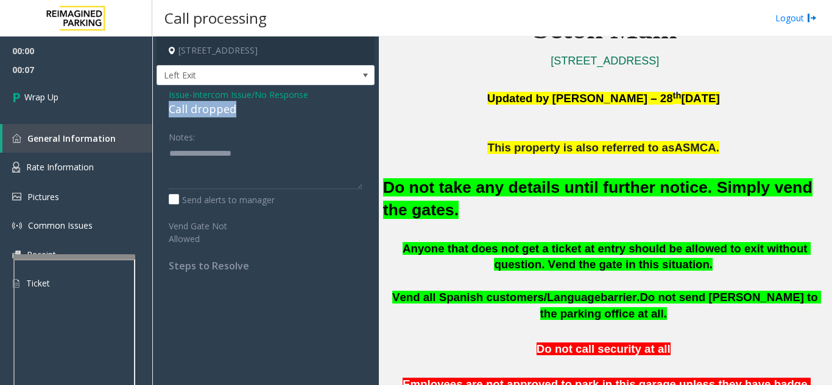
drag, startPoint x: 235, startPoint y: 109, endPoint x: 166, endPoint y: 110, distance: 68.8
click at [166, 110] on div "Issue - Intercom Issue/No Response Call dropped Notes: Send alerts to manager V…" at bounding box center [265, 184] width 218 height 199
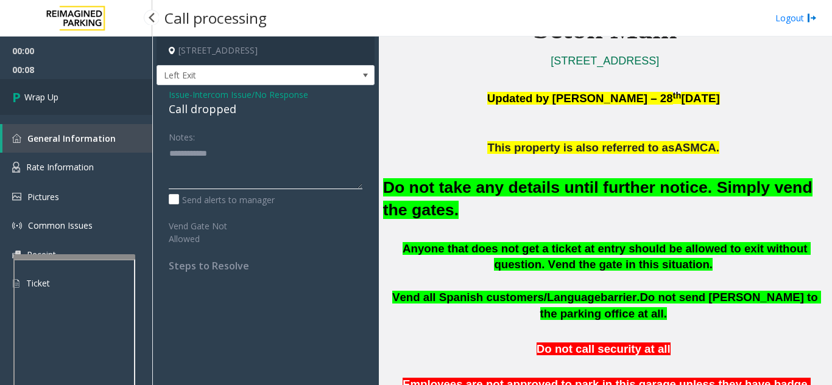
type textarea "**********"
click at [89, 106] on link "Wrap Up" at bounding box center [76, 97] width 152 height 36
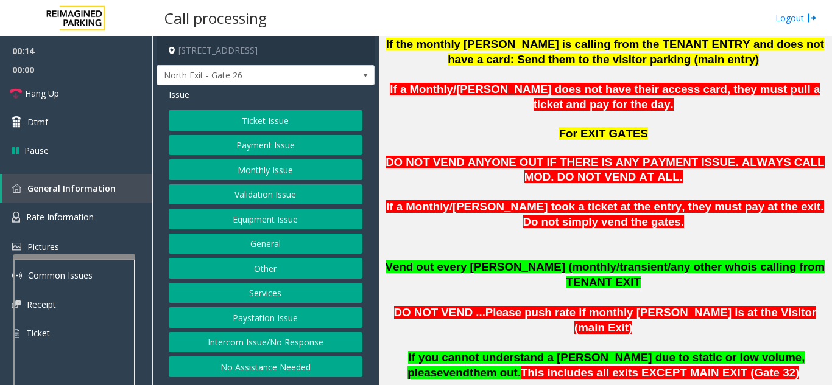
scroll to position [791, 0]
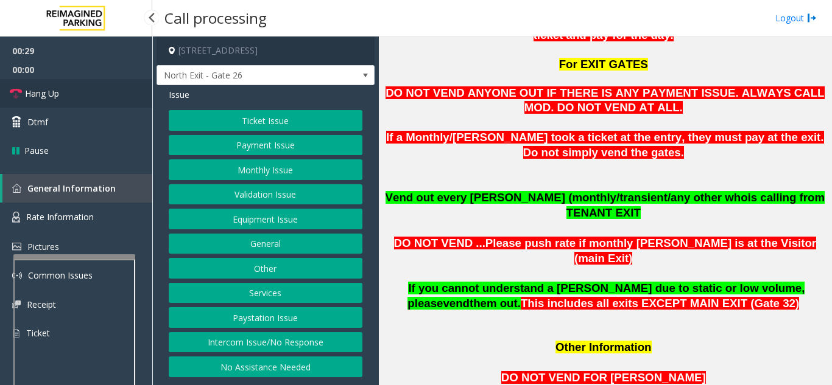
click at [90, 100] on link "Hang Up" at bounding box center [76, 93] width 152 height 29
click at [271, 341] on button "Intercom Issue/No Response" at bounding box center [266, 342] width 194 height 21
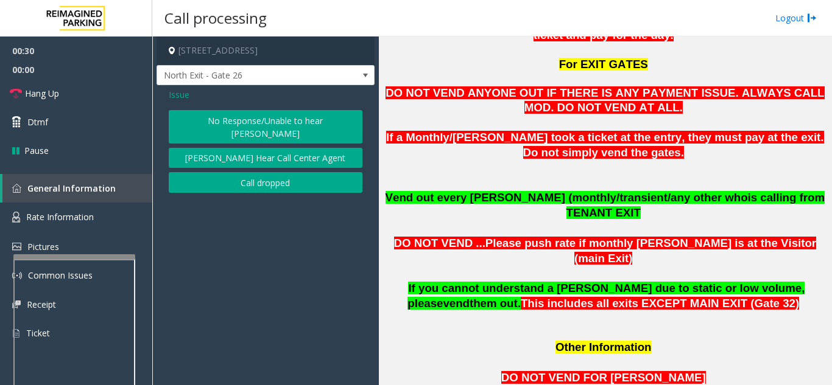
click at [236, 124] on button "No Response/Unable to hear [PERSON_NAME]" at bounding box center [266, 126] width 194 height 33
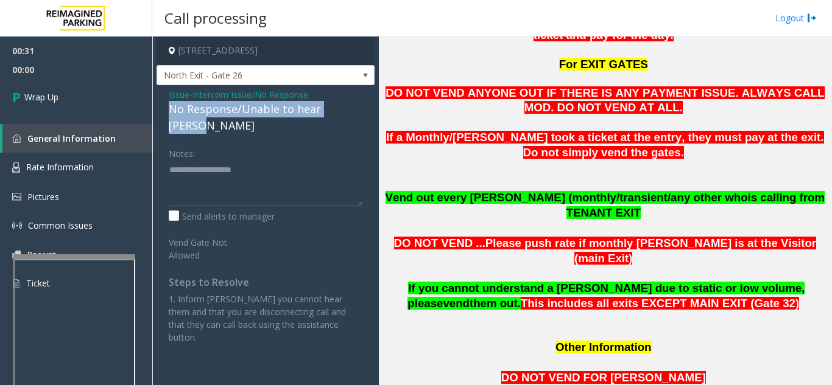
drag, startPoint x: 169, startPoint y: 109, endPoint x: 362, endPoint y: 103, distance: 193.1
click at [362, 103] on div "Issue - Intercom Issue/No Response No Response/Unable to hear [PERSON_NAME] Not…" at bounding box center [265, 220] width 218 height 271
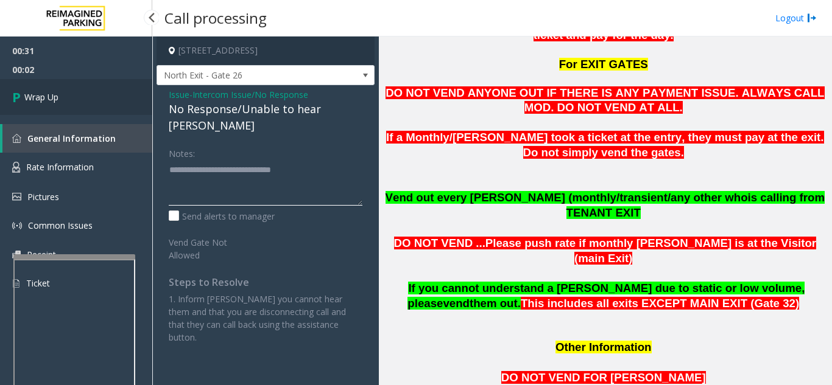
type textarea "**********"
click at [55, 103] on span "Wrap Up" at bounding box center [41, 97] width 34 height 13
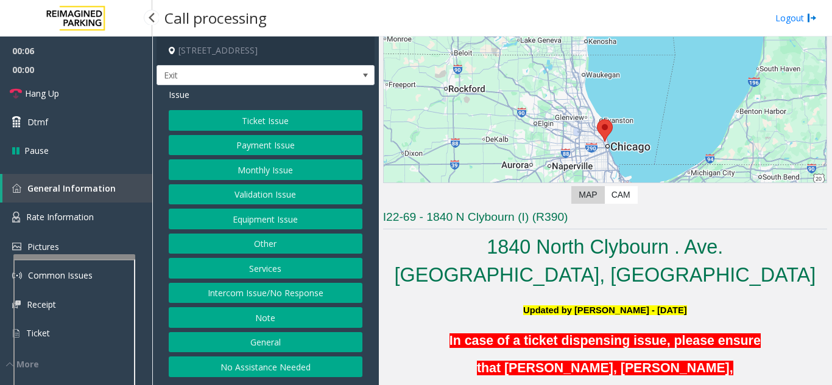
scroll to position [183, 0]
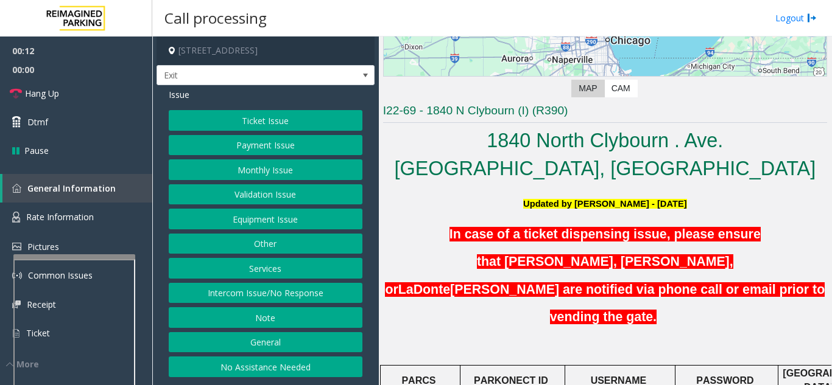
click at [335, 290] on button "Intercom Issue/No Response" at bounding box center [266, 293] width 194 height 21
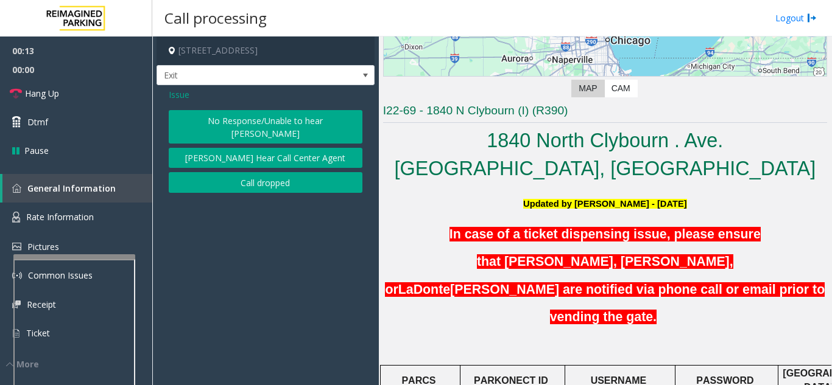
click at [273, 122] on button "No Response/Unable to hear [PERSON_NAME]" at bounding box center [266, 126] width 194 height 33
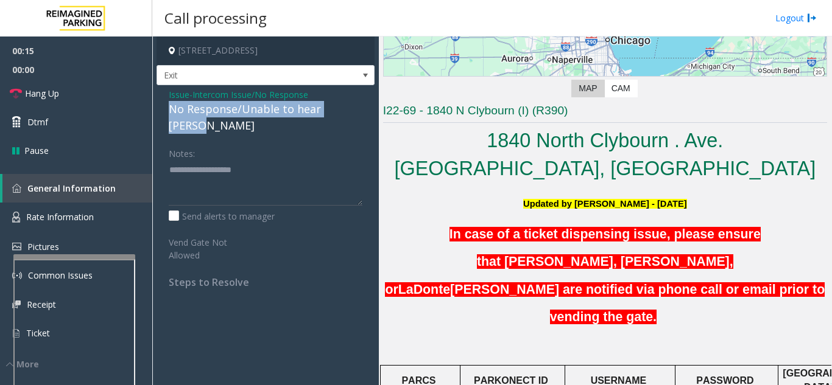
drag, startPoint x: 161, startPoint y: 107, endPoint x: 361, endPoint y: 108, distance: 199.7
click at [366, 108] on div "Issue - Intercom Issue/No Response No Response/Unable to hear parker Notes: Sen…" at bounding box center [265, 193] width 218 height 216
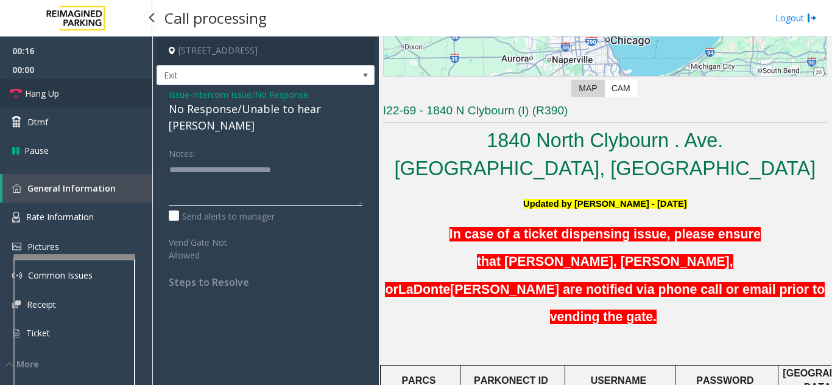
type textarea "**********"
click at [109, 89] on link "Hang Up" at bounding box center [76, 93] width 152 height 29
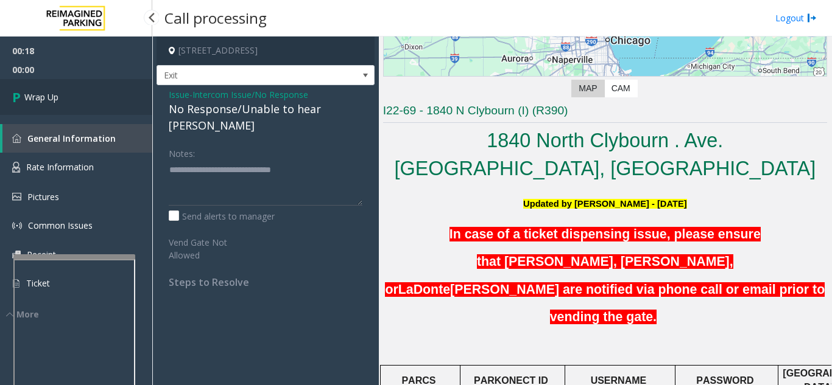
click at [115, 107] on link "Wrap Up" at bounding box center [76, 97] width 152 height 36
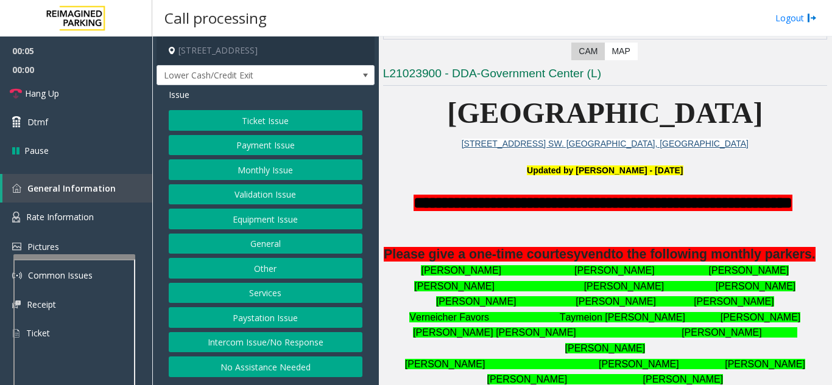
scroll to position [244, 0]
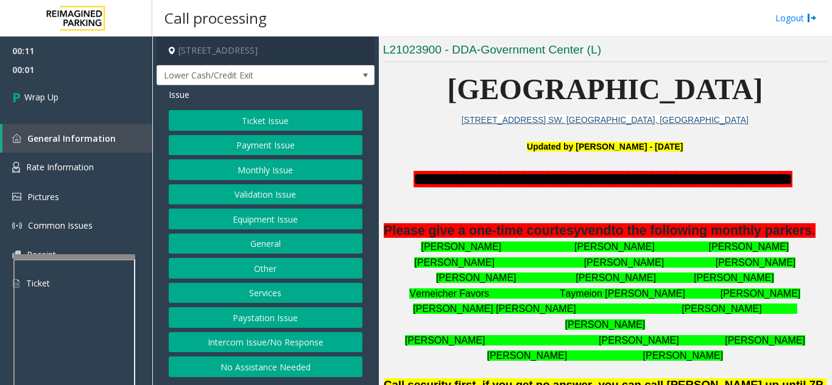
click at [250, 342] on button "Intercom Issue/No Response" at bounding box center [266, 342] width 194 height 21
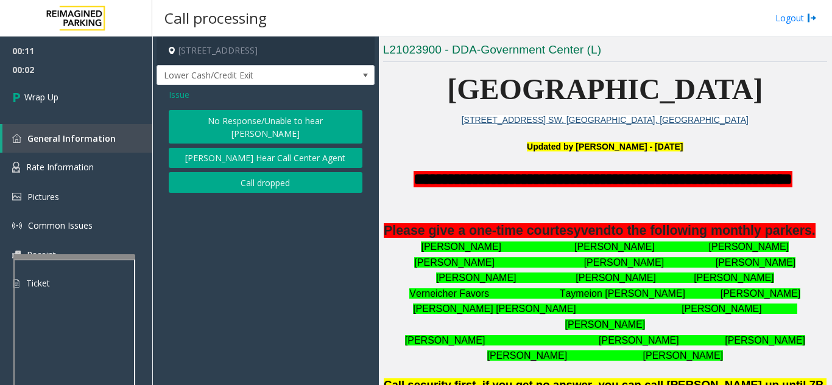
click at [279, 174] on button "Call dropped" at bounding box center [266, 182] width 194 height 21
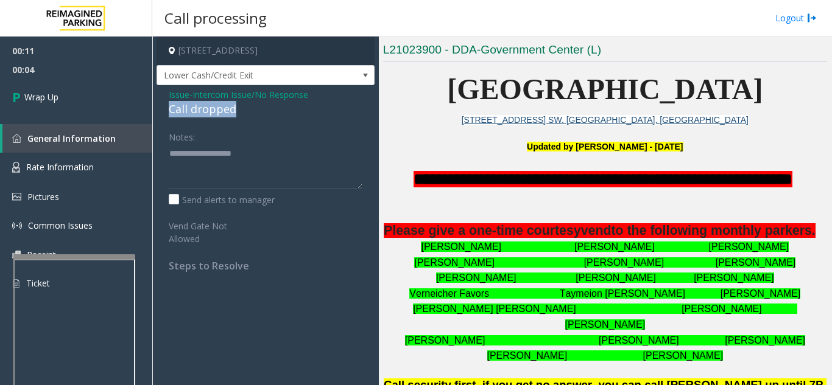
drag, startPoint x: 258, startPoint y: 104, endPoint x: 178, endPoint y: 109, distance: 79.9
click at [169, 113] on div "Call dropped" at bounding box center [266, 109] width 194 height 16
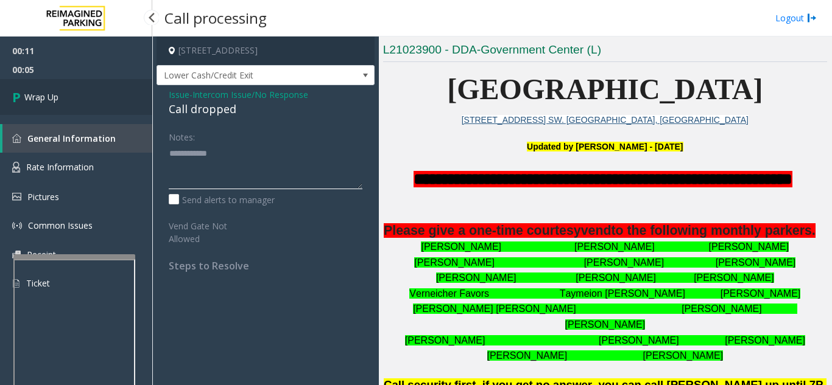
type textarea "**********"
click at [114, 108] on link "Wrap Up" at bounding box center [76, 97] width 152 height 36
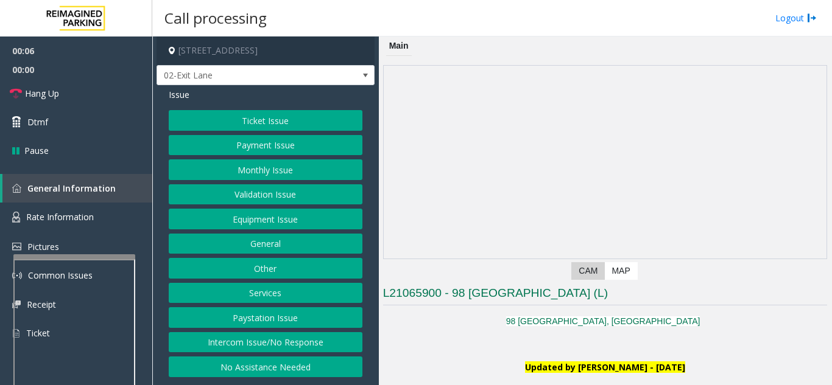
scroll to position [244, 0]
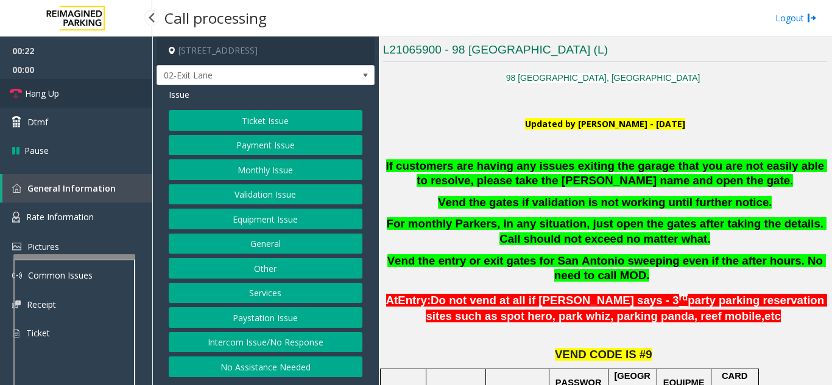
click at [63, 94] on link "Hang Up" at bounding box center [76, 93] width 152 height 29
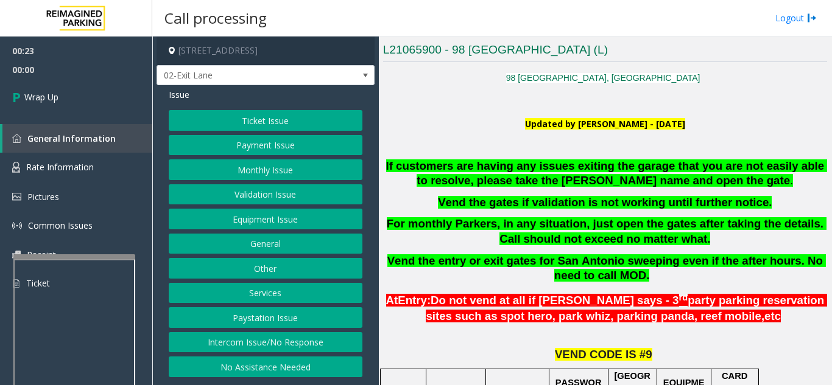
click at [307, 340] on button "Intercom Issue/No Response" at bounding box center [266, 342] width 194 height 21
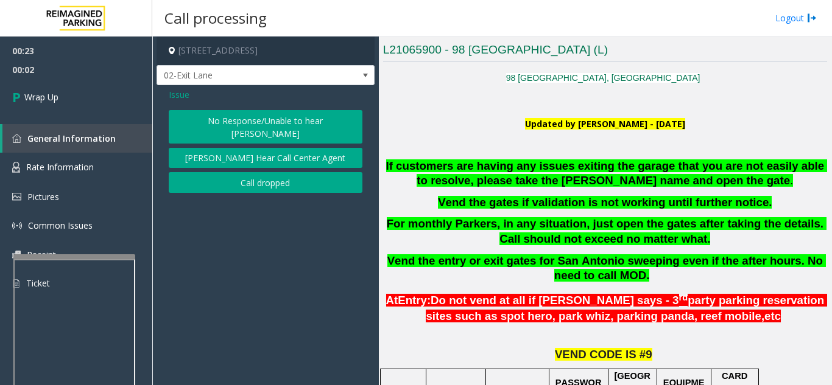
click at [256, 110] on button "No Response/Unable to hear [PERSON_NAME]" at bounding box center [266, 126] width 194 height 33
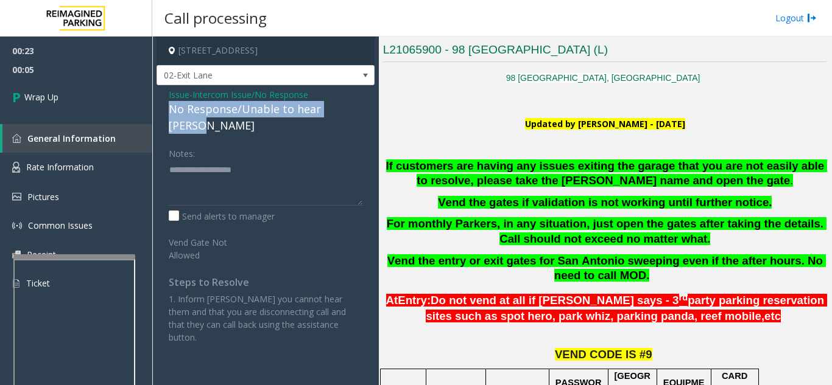
drag, startPoint x: 161, startPoint y: 108, endPoint x: 362, endPoint y: 107, distance: 200.9
click at [362, 107] on div "Issue - Intercom Issue/No Response No Response/Unable to hear [PERSON_NAME] Not…" at bounding box center [265, 220] width 218 height 271
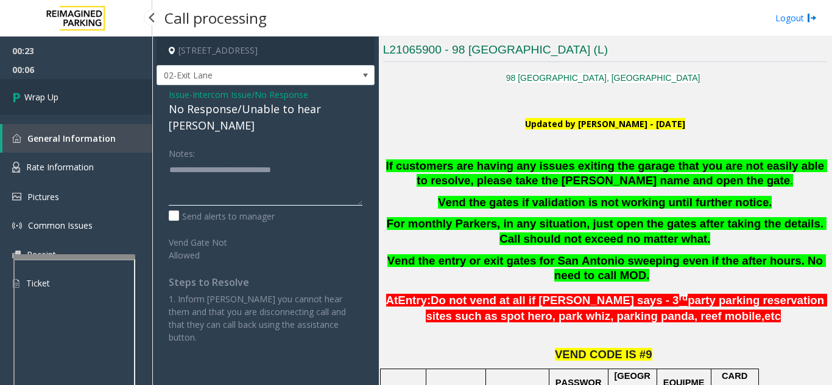
type textarea "**********"
click at [93, 110] on link "Wrap Up" at bounding box center [76, 97] width 152 height 36
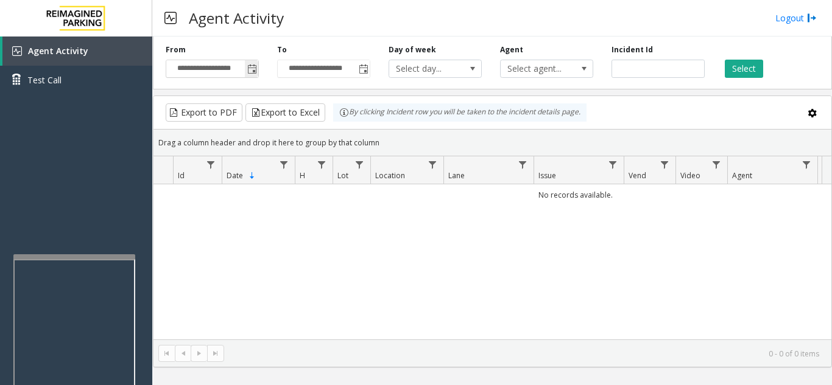
click at [255, 69] on span "Toggle popup" at bounding box center [252, 70] width 10 height 10
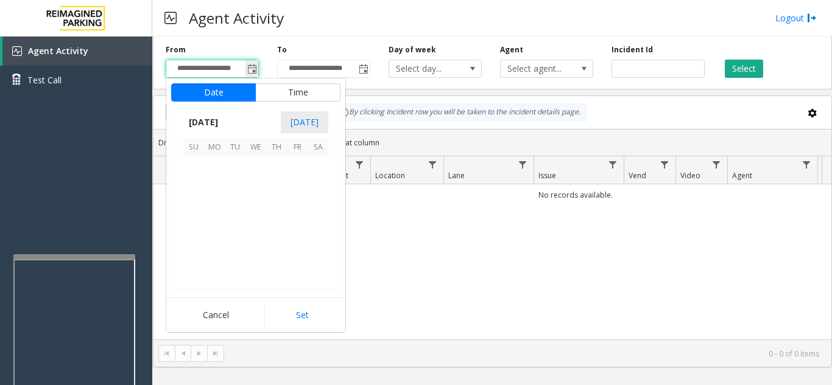
scroll to position [218356, 0]
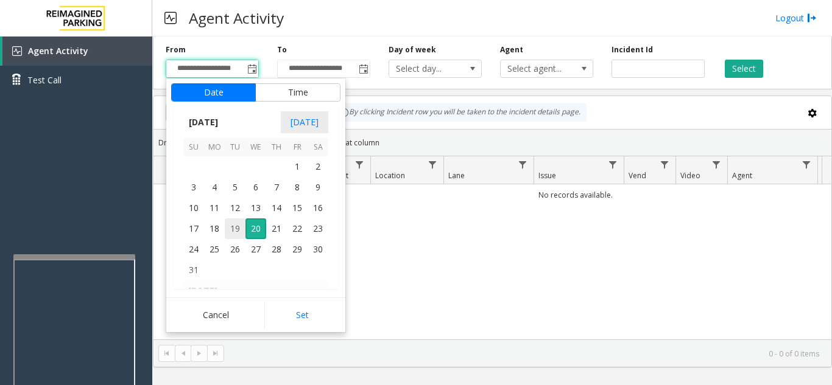
click at [236, 230] on span "19" at bounding box center [235, 229] width 21 height 21
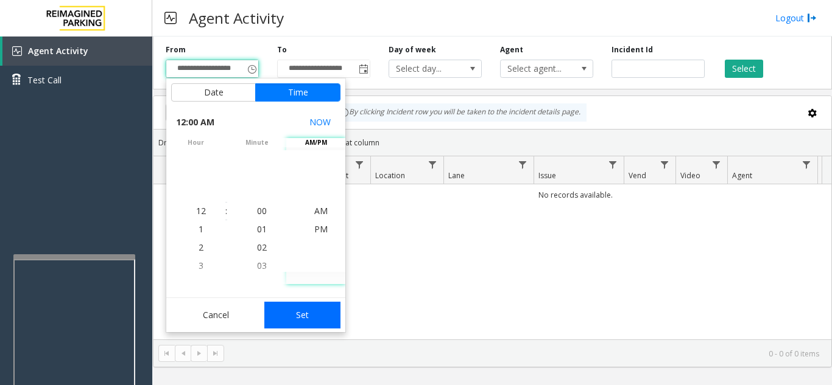
click at [319, 321] on button "Set" at bounding box center [302, 315] width 77 height 27
type input "**********"
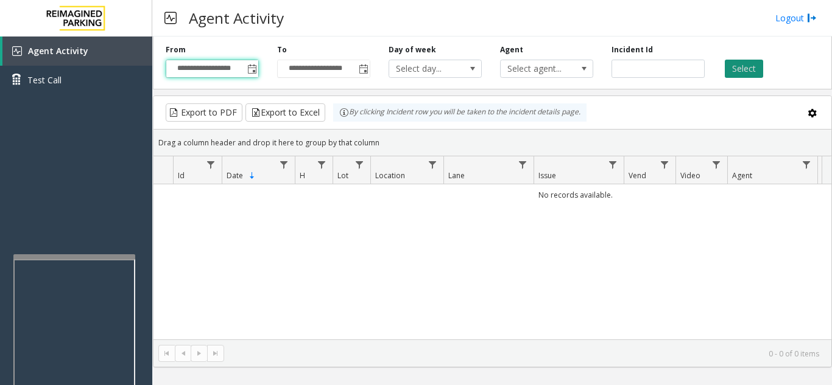
click at [756, 69] on button "Select" at bounding box center [743, 69] width 38 height 18
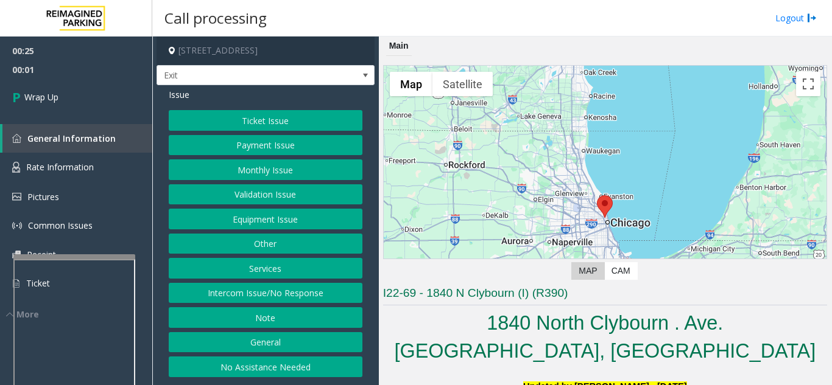
click at [248, 291] on button "Intercom Issue/No Response" at bounding box center [266, 293] width 194 height 21
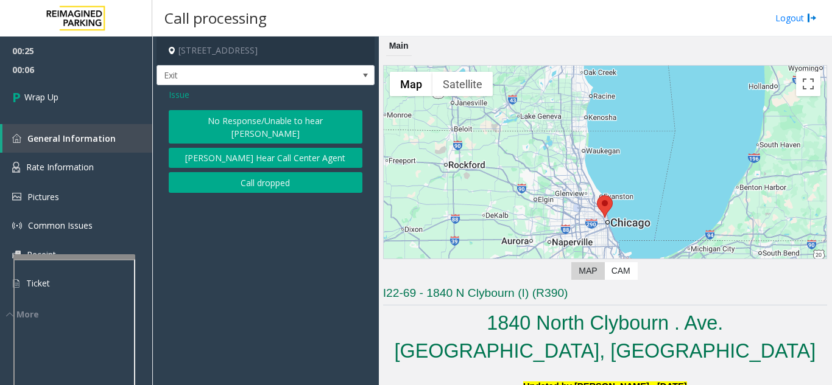
click at [252, 172] on button "Call dropped" at bounding box center [266, 182] width 194 height 21
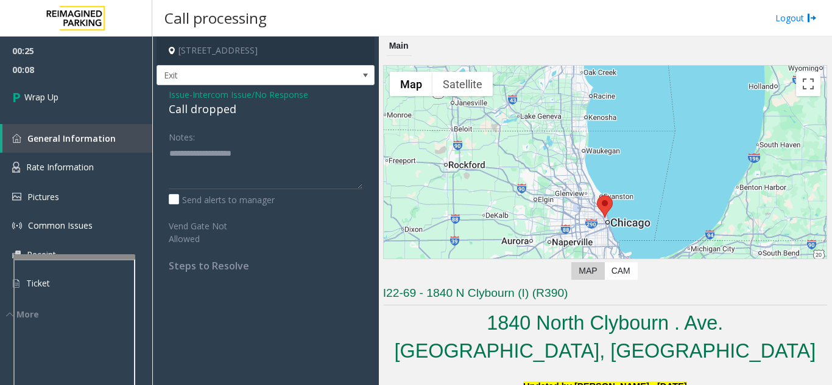
click at [173, 95] on span "Issue" at bounding box center [179, 94] width 21 height 13
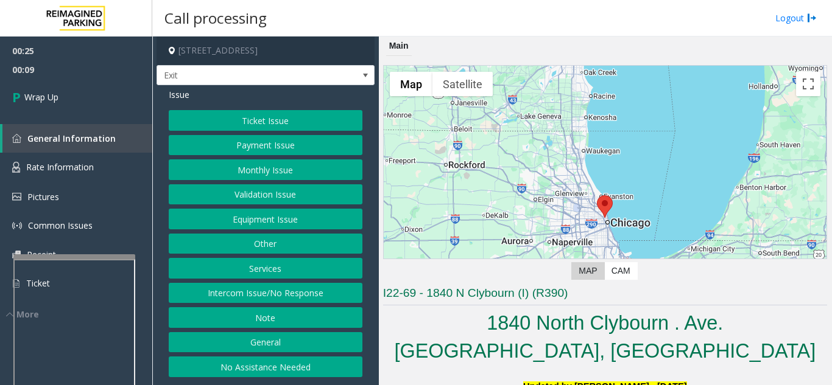
click at [248, 224] on button "Equipment Issue" at bounding box center [266, 219] width 194 height 21
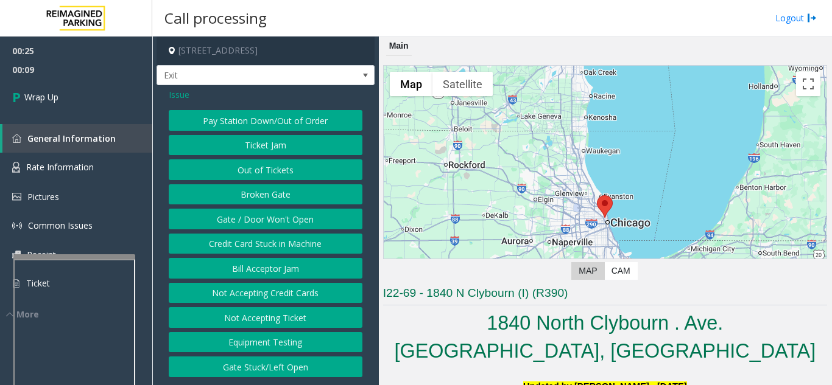
click at [248, 224] on button "Gate / Door Won't Open" at bounding box center [266, 219] width 194 height 21
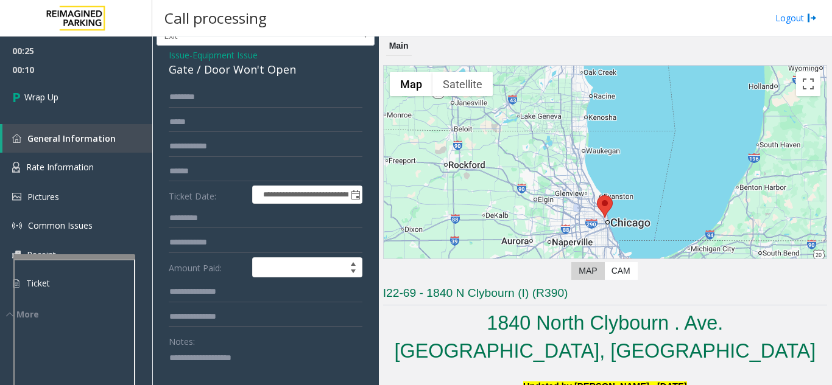
scroll to position [61, 0]
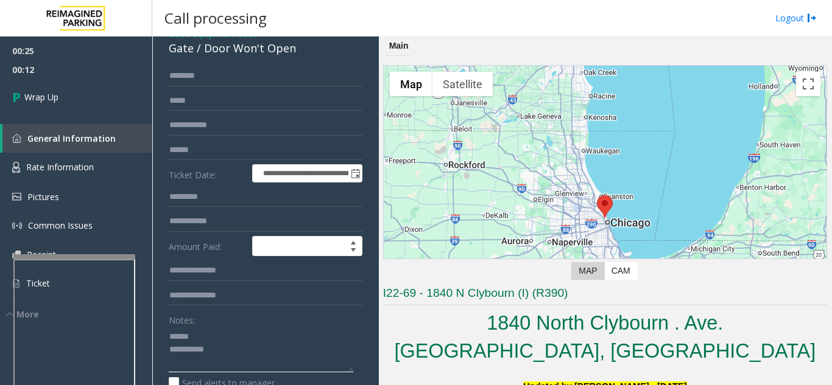
click at [214, 345] on textarea at bounding box center [261, 350] width 184 height 46
click at [214, 336] on textarea at bounding box center [261, 350] width 184 height 46
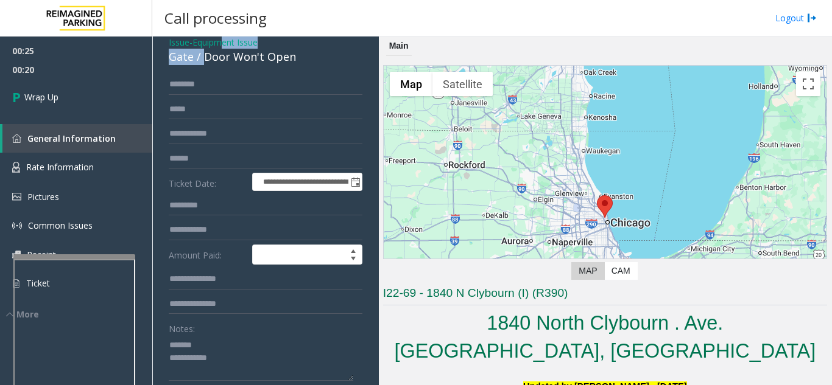
scroll to position [45, 0]
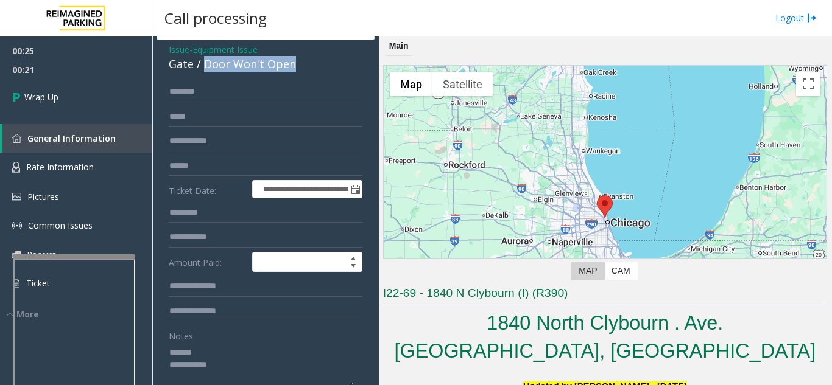
drag, startPoint x: 204, startPoint y: 48, endPoint x: 304, endPoint y: 67, distance: 102.2
click at [304, 67] on div "Gate / Door Won't Open" at bounding box center [266, 64] width 194 height 16
click at [289, 362] on textarea at bounding box center [261, 366] width 184 height 46
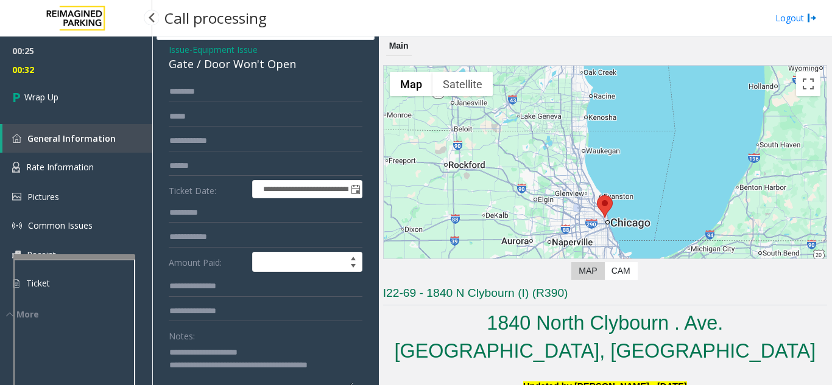
type textarea "**********"
click at [26, 78] on span "00:32" at bounding box center [76, 69] width 152 height 19
click at [47, 98] on span "Wrap Up" at bounding box center [41, 97] width 34 height 13
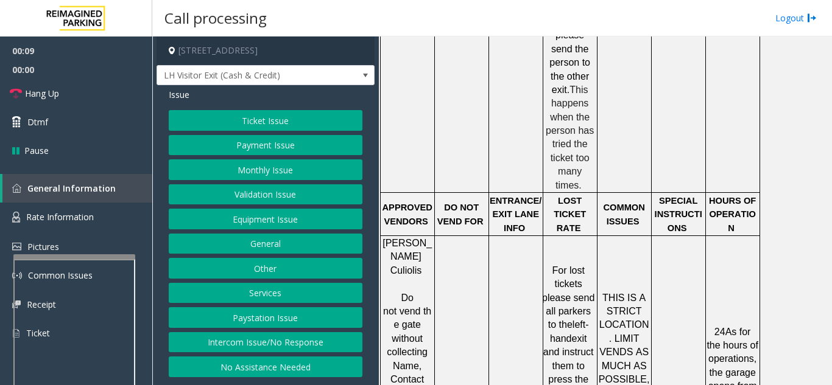
scroll to position [1522, 0]
click at [248, 122] on button "Ticket Issue" at bounding box center [266, 120] width 194 height 21
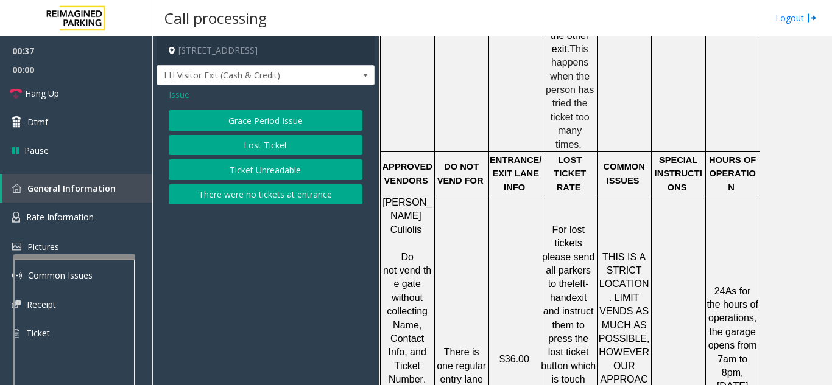
scroll to position [1583, 0]
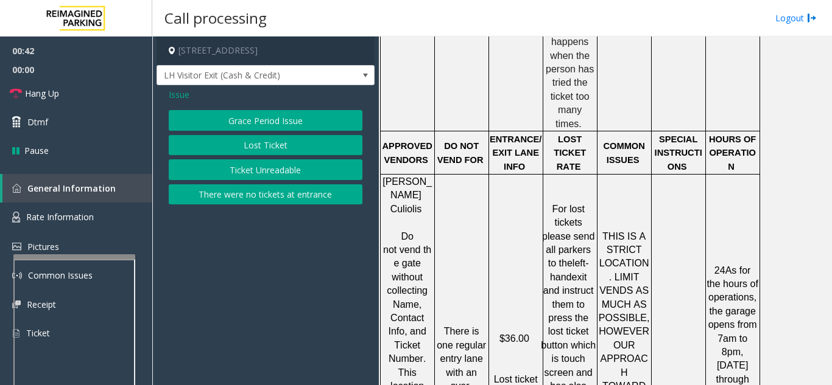
click at [254, 145] on button "Lost Ticket" at bounding box center [266, 145] width 194 height 21
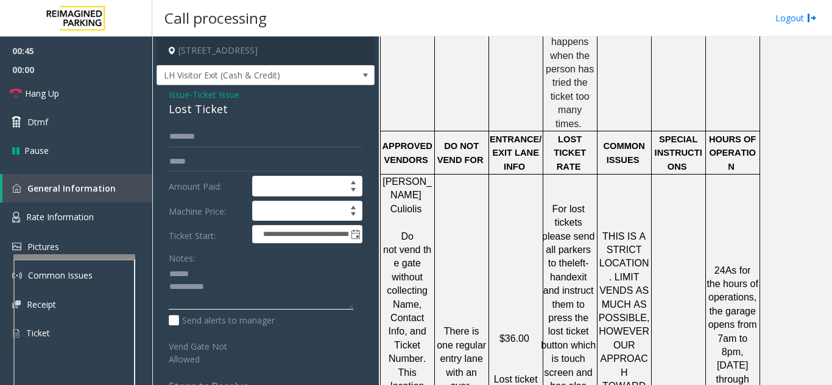
click at [233, 275] on textarea at bounding box center [261, 288] width 184 height 46
click at [222, 277] on textarea at bounding box center [261, 288] width 184 height 46
drag, startPoint x: 234, startPoint y: 110, endPoint x: 166, endPoint y: 107, distance: 67.6
click at [166, 107] on div "**********" at bounding box center [265, 324] width 218 height 478
type textarea "**********"
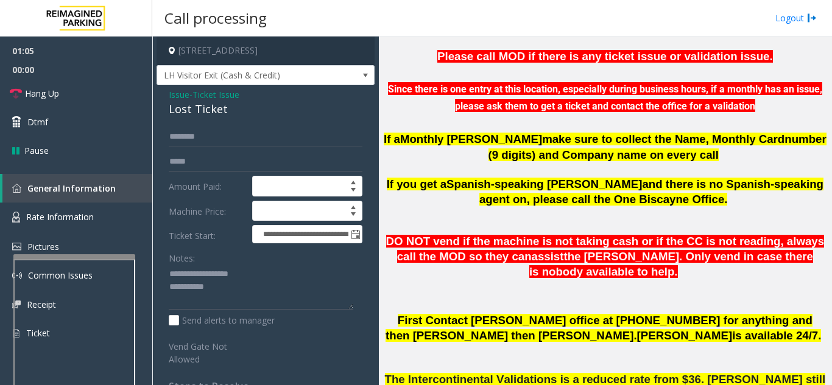
scroll to position [365, 0]
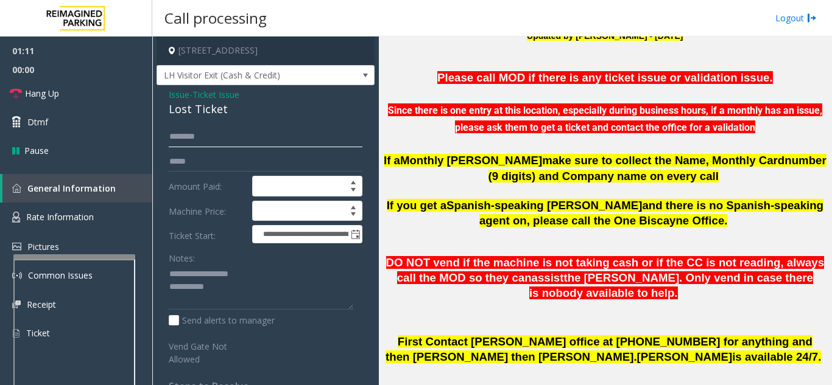
click at [192, 139] on input "text" at bounding box center [266, 137] width 194 height 21
type input "*****"
click at [230, 161] on input "text" at bounding box center [266, 162] width 194 height 21
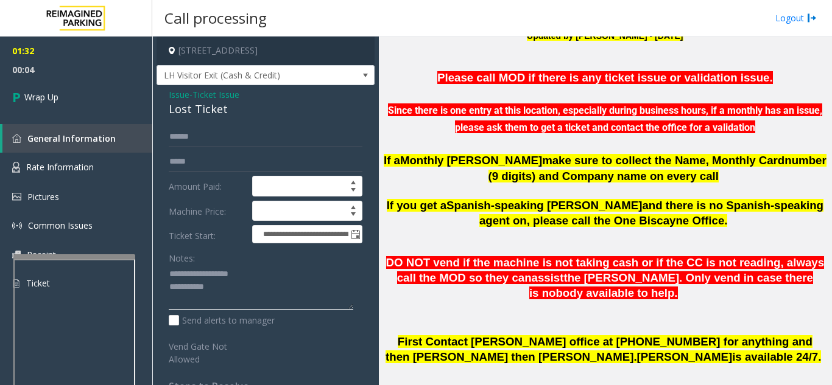
click at [251, 292] on textarea at bounding box center [261, 288] width 184 height 46
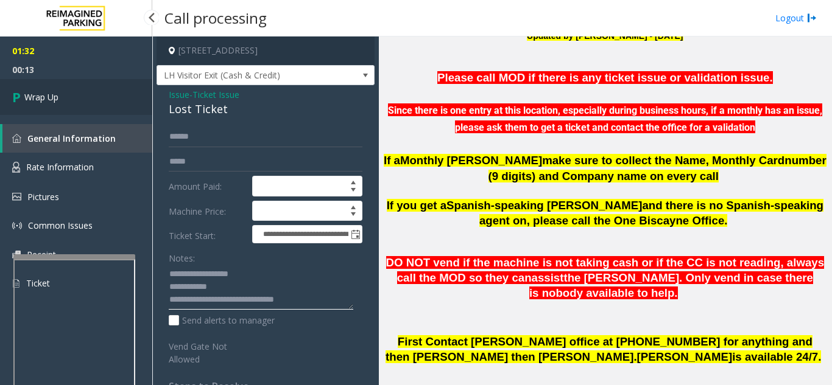
type textarea "**********"
click at [69, 103] on link "Wrap Up" at bounding box center [76, 97] width 152 height 36
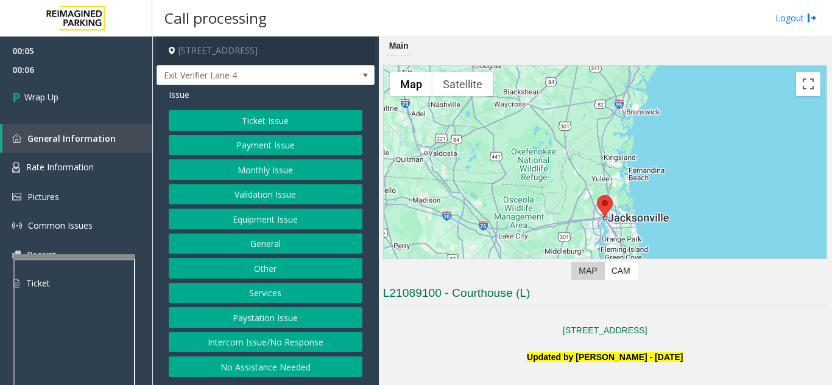
click at [289, 342] on button "Intercom Issue/No Response" at bounding box center [266, 342] width 194 height 21
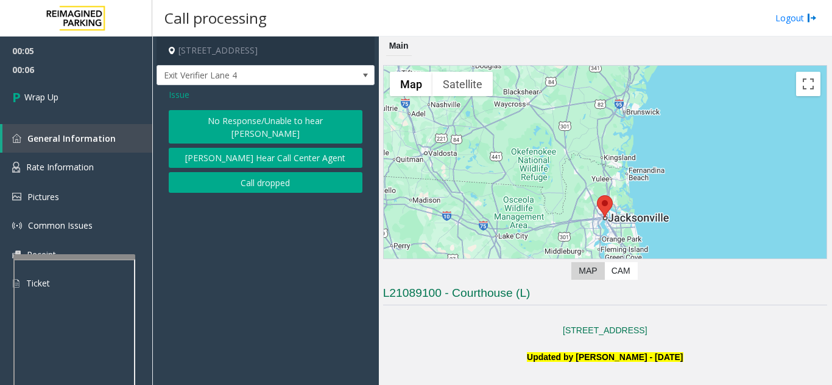
click at [263, 173] on button "Call dropped" at bounding box center [266, 182] width 194 height 21
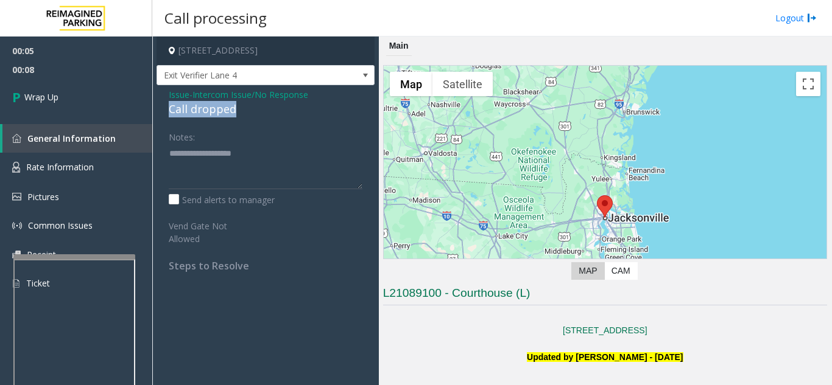
drag, startPoint x: 245, startPoint y: 111, endPoint x: 158, endPoint y: 105, distance: 86.7
click at [158, 105] on div "Issue - Intercom Issue/No Response Call dropped Notes: Send alerts to manager V…" at bounding box center [265, 184] width 218 height 199
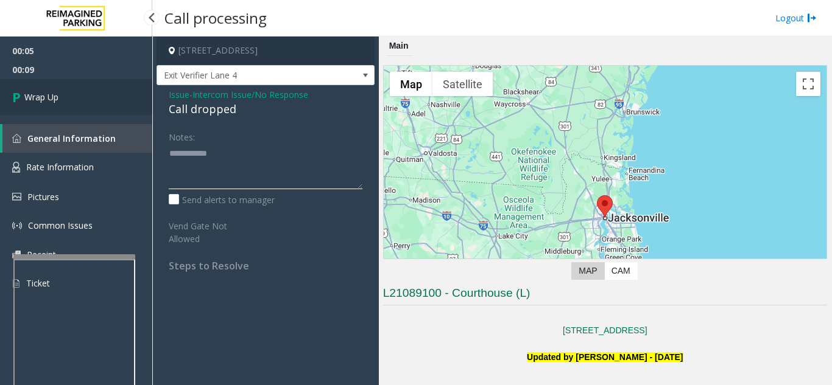
type textarea "**********"
click at [86, 107] on link "Wrap Up" at bounding box center [76, 97] width 152 height 36
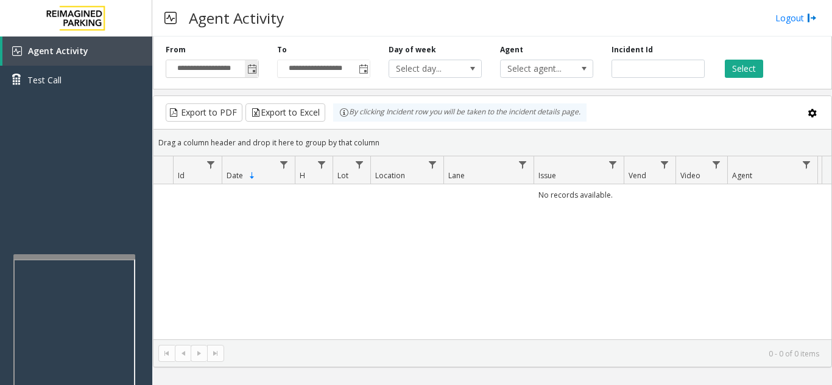
click at [254, 74] on span "Toggle popup" at bounding box center [252, 70] width 10 height 10
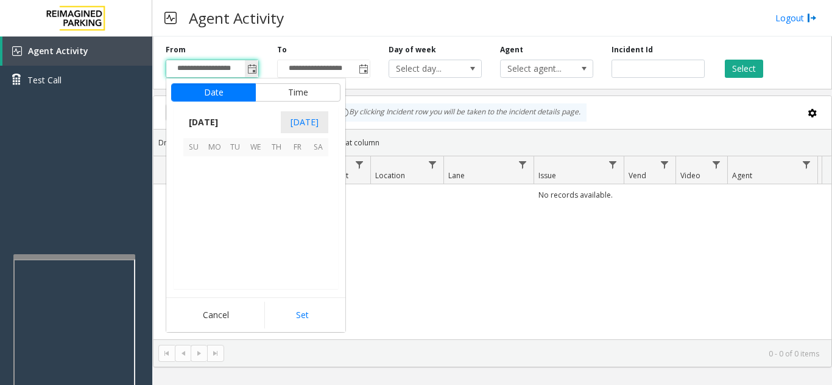
scroll to position [218356, 0]
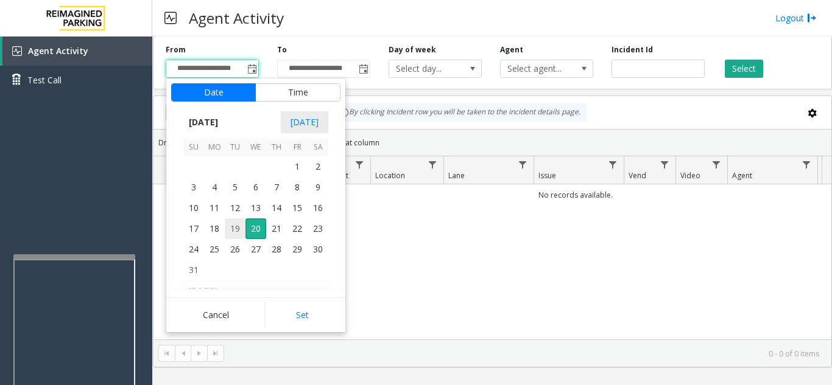
click at [233, 231] on span "19" at bounding box center [235, 229] width 21 height 21
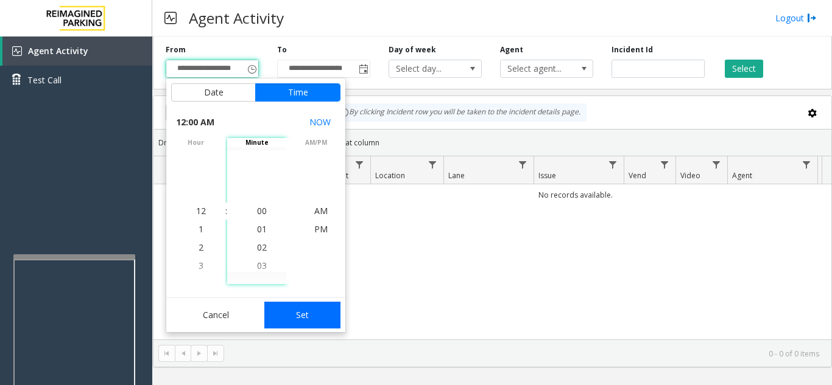
click at [296, 320] on button "Set" at bounding box center [302, 315] width 77 height 27
type input "**********"
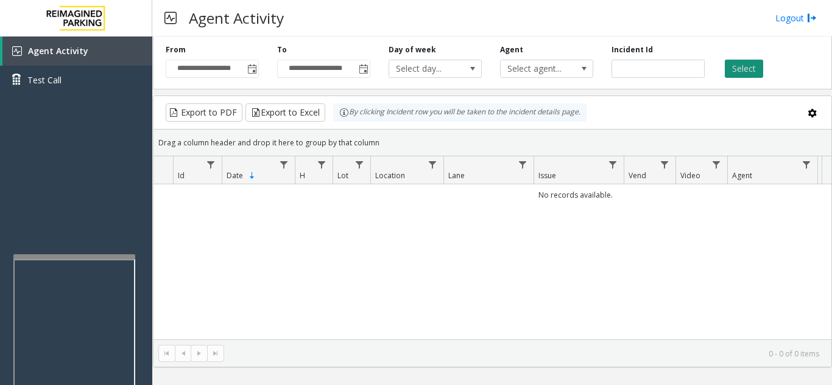
click at [749, 69] on button "Select" at bounding box center [743, 69] width 38 height 18
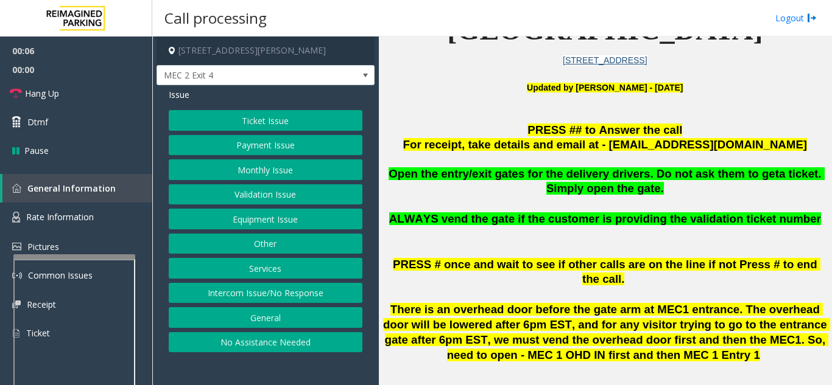
scroll to position [304, 0]
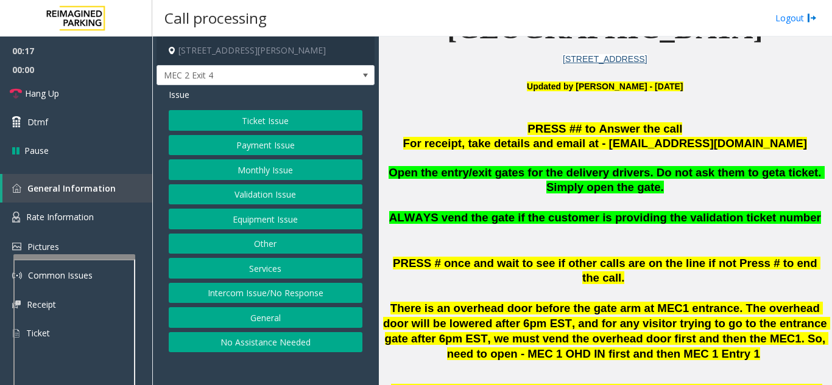
click at [253, 220] on button "Equipment Issue" at bounding box center [266, 219] width 194 height 21
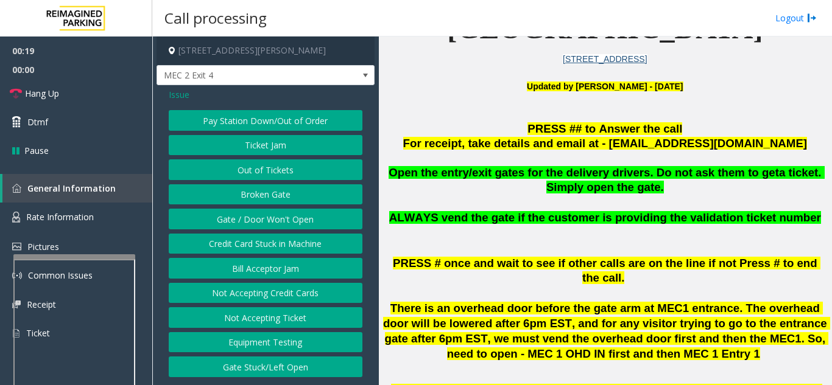
click at [273, 222] on button "Gate / Door Won't Open" at bounding box center [266, 219] width 194 height 21
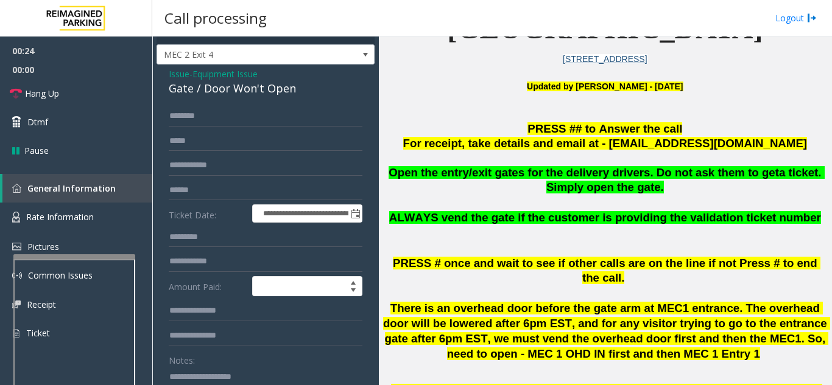
scroll to position [0, 0]
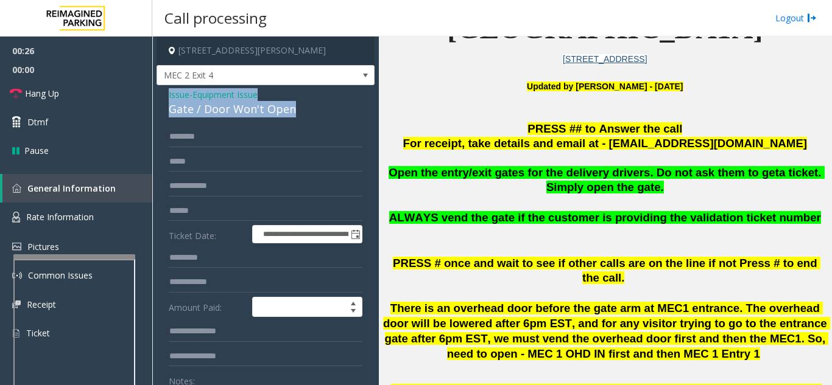
drag, startPoint x: 296, startPoint y: 102, endPoint x: 166, endPoint y: 96, distance: 130.5
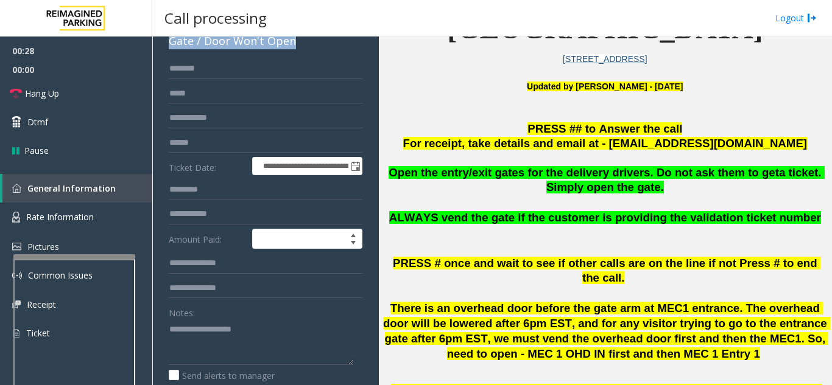
scroll to position [80, 0]
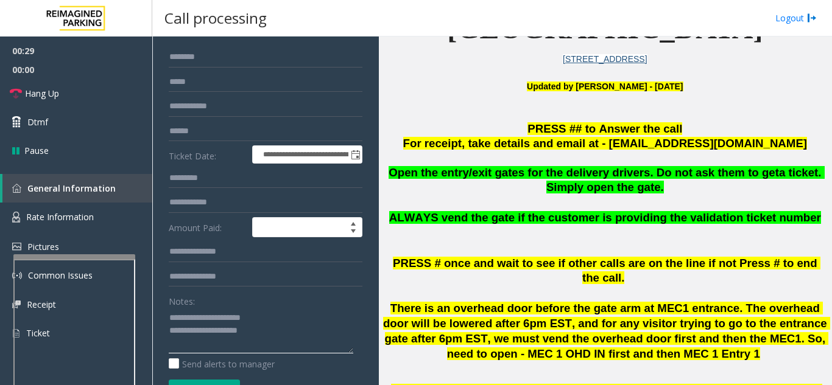
click at [292, 312] on textarea at bounding box center [261, 331] width 184 height 46
drag, startPoint x: 197, startPoint y: 315, endPoint x: 272, endPoint y: 323, distance: 75.9
click at [272, 323] on textarea at bounding box center [261, 331] width 184 height 46
drag, startPoint x: 293, startPoint y: 334, endPoint x: 160, endPoint y: 342, distance: 133.6
click at [160, 342] on div "**********" at bounding box center [266, 335] width 212 height 576
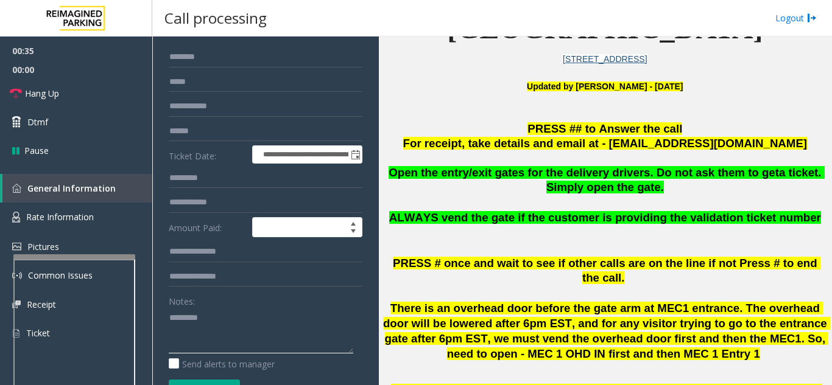
click at [204, 314] on textarea at bounding box center [261, 331] width 184 height 46
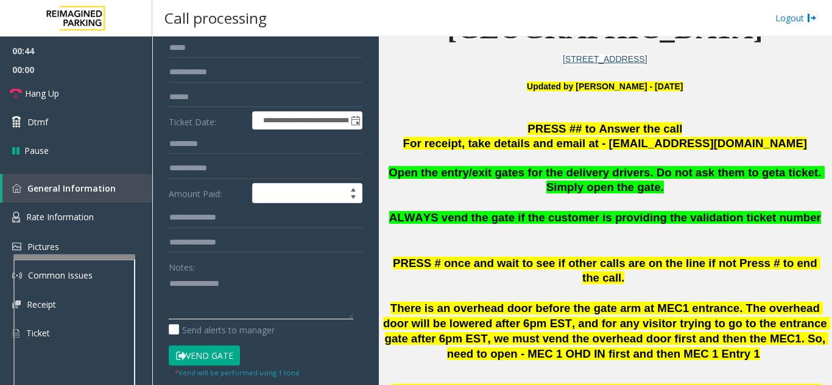
scroll to position [183, 0]
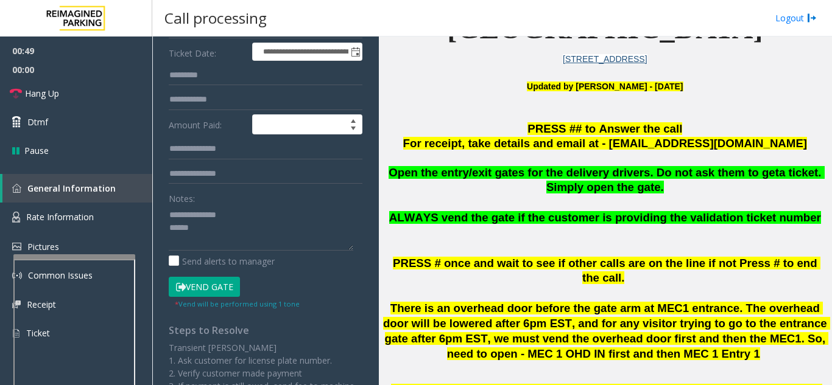
click at [216, 289] on button "Vend Gate" at bounding box center [204, 287] width 71 height 21
click at [212, 237] on textarea at bounding box center [261, 228] width 184 height 46
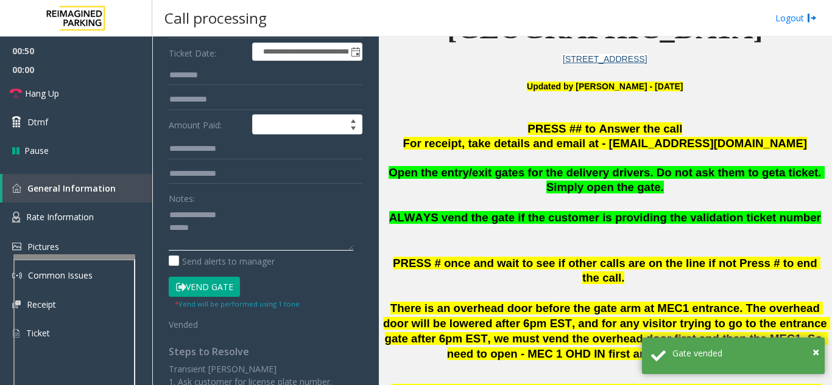
click at [213, 230] on textarea at bounding box center [261, 228] width 184 height 46
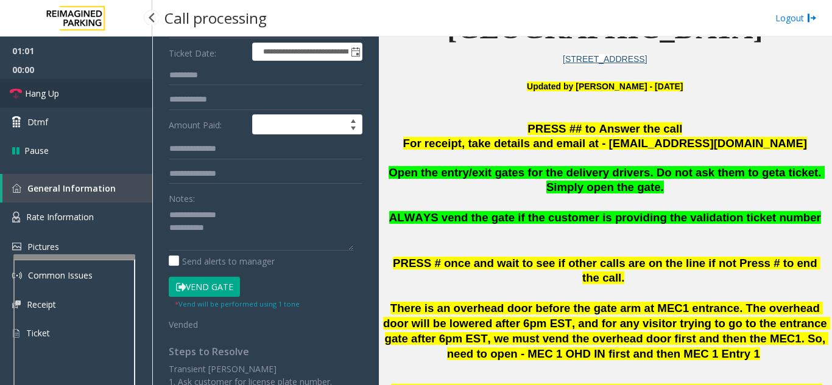
click at [117, 84] on link "Hang Up" at bounding box center [76, 93] width 152 height 29
click at [272, 236] on textarea at bounding box center [261, 228] width 184 height 46
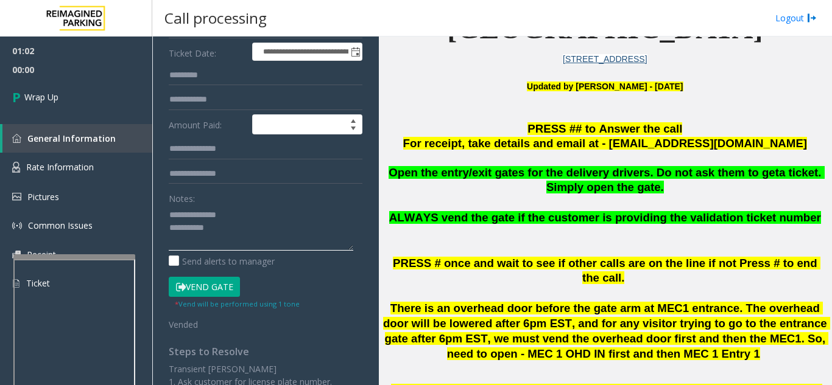
click at [271, 228] on textarea at bounding box center [261, 228] width 184 height 46
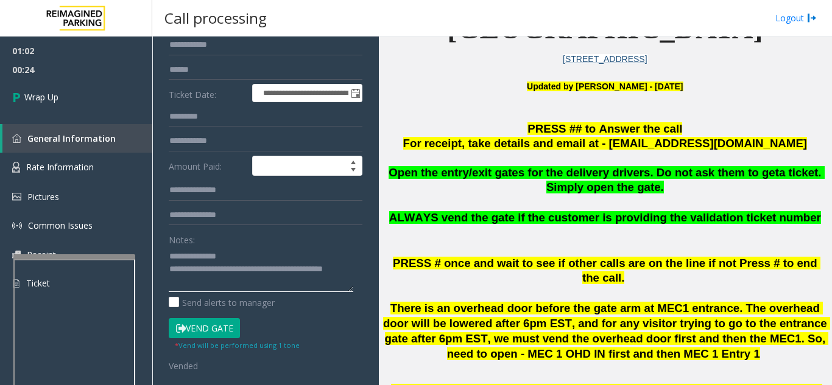
scroll to position [122, 0]
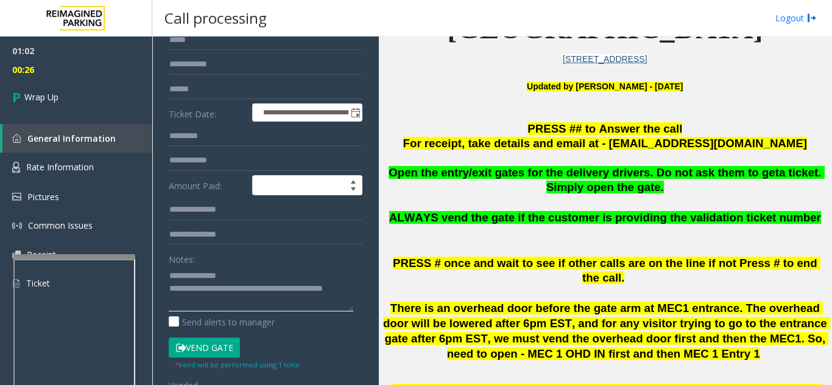
drag, startPoint x: 196, startPoint y: 276, endPoint x: 230, endPoint y: 280, distance: 33.8
click at [230, 280] on textarea at bounding box center [261, 289] width 184 height 46
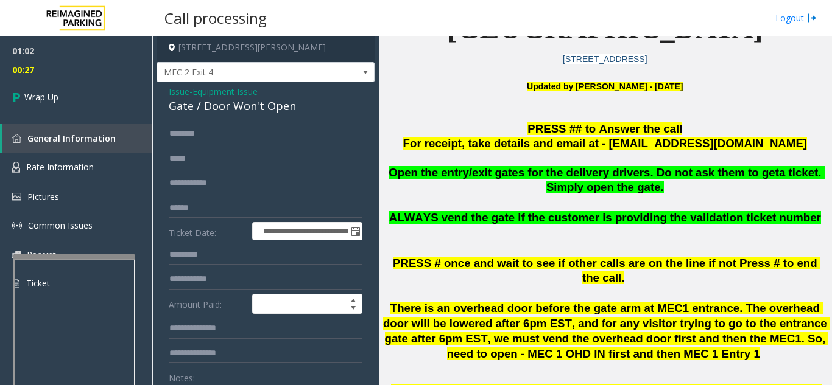
scroll to position [0, 0]
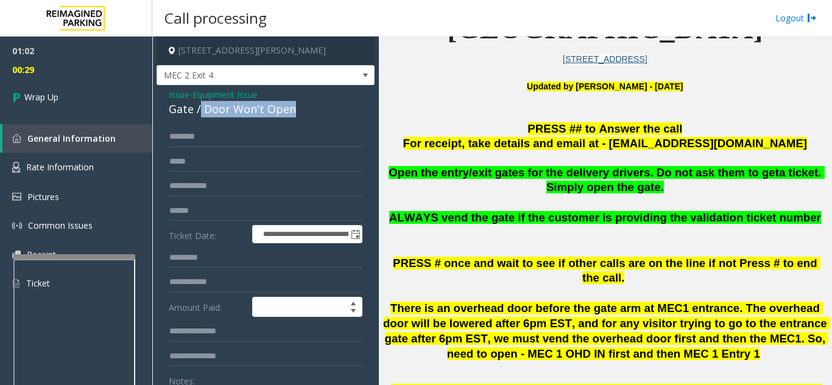
drag, startPoint x: 201, startPoint y: 109, endPoint x: 295, endPoint y: 110, distance: 94.4
click at [295, 110] on div "Gate / Door Won't Open" at bounding box center [266, 109] width 194 height 16
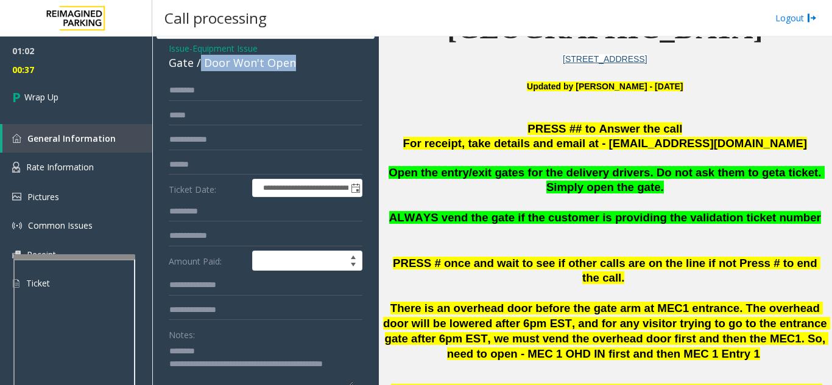
scroll to position [75, 0]
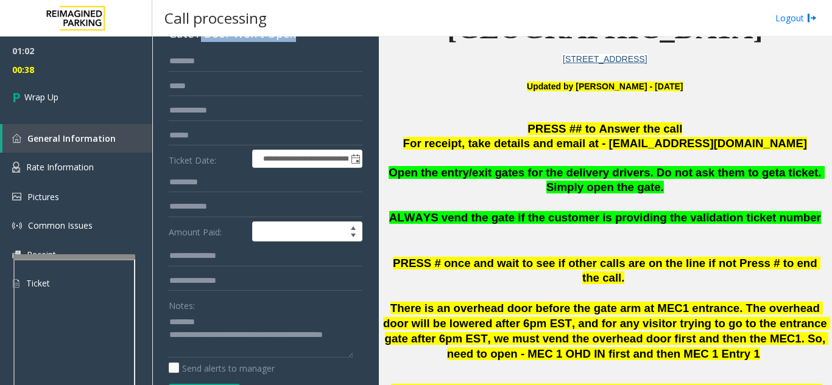
copy div "Door Won't Open"
click at [225, 324] on textarea at bounding box center [261, 335] width 184 height 46
paste textarea "**********"
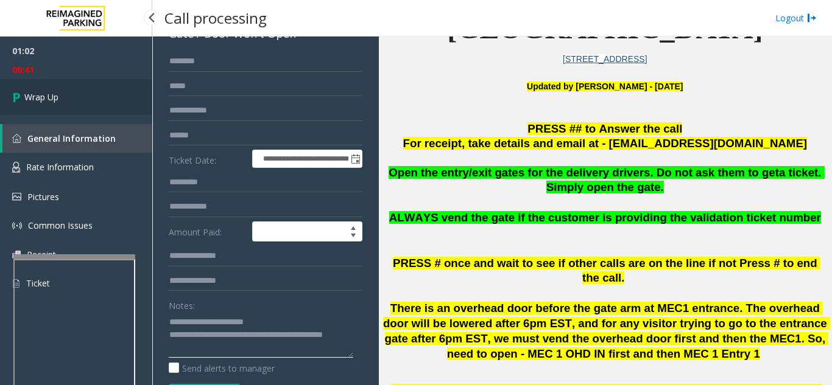
type textarea "**********"
click at [89, 96] on link "Wrap Up" at bounding box center [76, 97] width 152 height 36
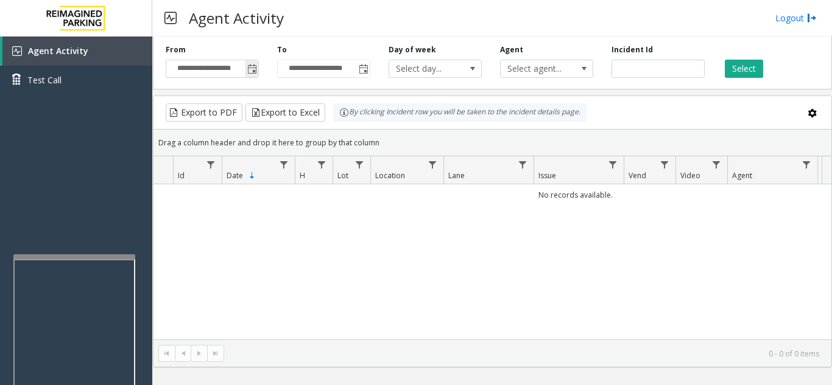
click at [254, 72] on span "Toggle popup" at bounding box center [252, 70] width 10 height 10
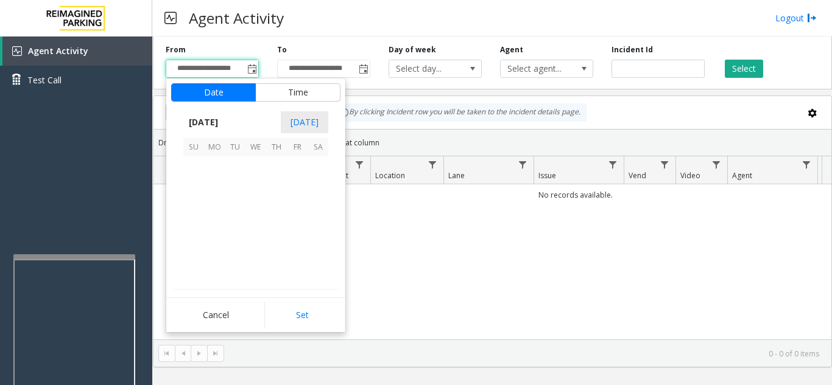
scroll to position [218356, 0]
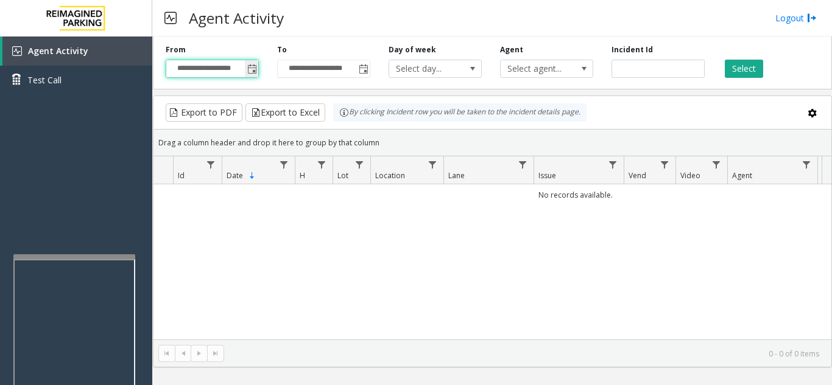
click at [251, 69] on span "Toggle popup" at bounding box center [252, 70] width 10 height 10
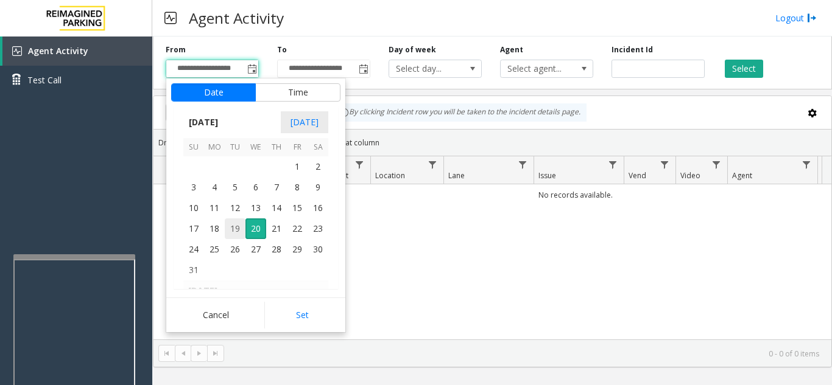
click at [233, 227] on span "19" at bounding box center [235, 229] width 21 height 21
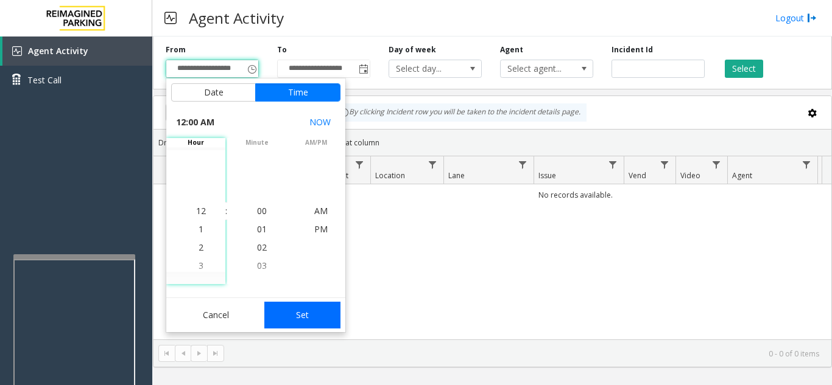
click at [304, 309] on button "Set" at bounding box center [302, 315] width 77 height 27
type input "**********"
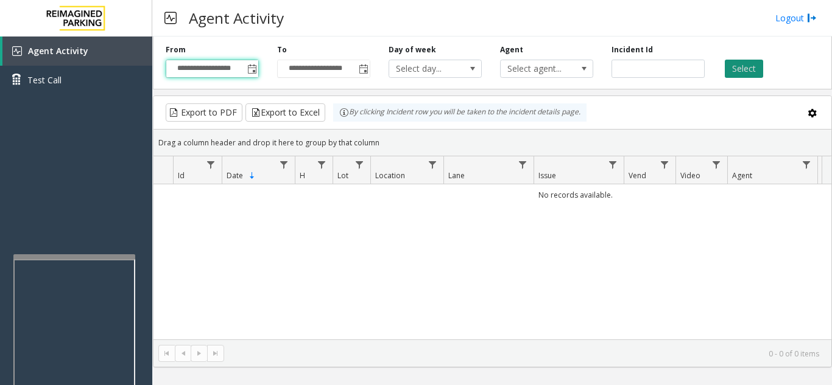
click at [745, 72] on button "Select" at bounding box center [743, 69] width 38 height 18
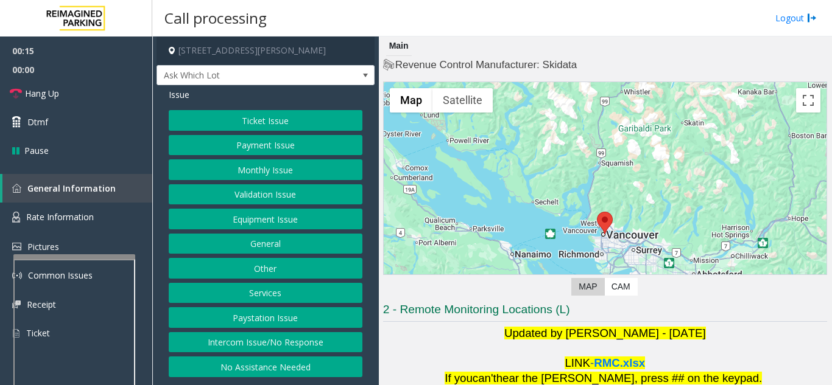
click at [302, 346] on button "Intercom Issue/No Response" at bounding box center [266, 342] width 194 height 21
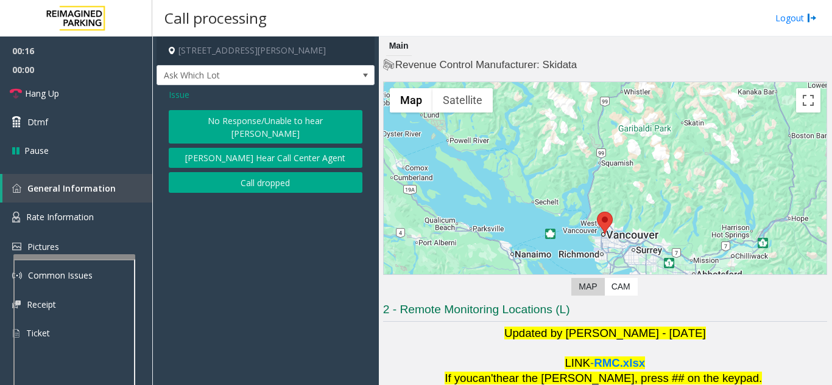
click at [227, 123] on button "No Response/Unable to hear [PERSON_NAME]" at bounding box center [266, 126] width 194 height 33
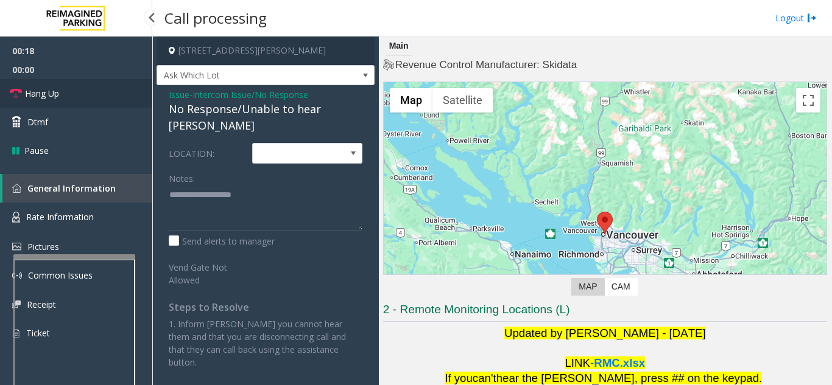
click at [83, 97] on link "Hang Up" at bounding box center [76, 93] width 152 height 29
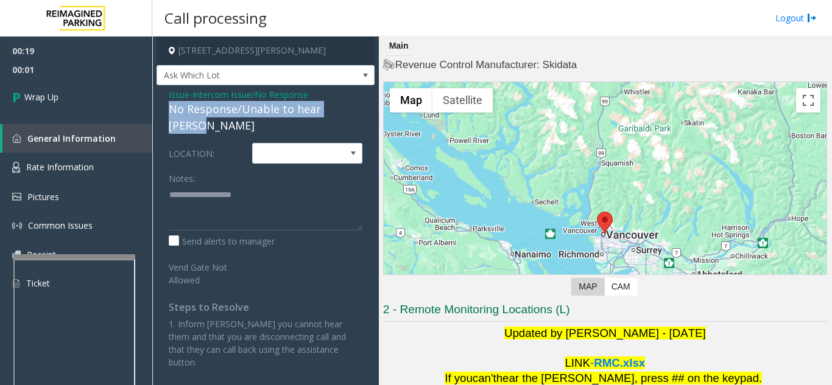
drag, startPoint x: 167, startPoint y: 111, endPoint x: 373, endPoint y: 109, distance: 205.2
click at [373, 109] on div "Issue - Intercom Issue/No Response No Response/Unable to hear parker LOCATION: …" at bounding box center [265, 233] width 218 height 296
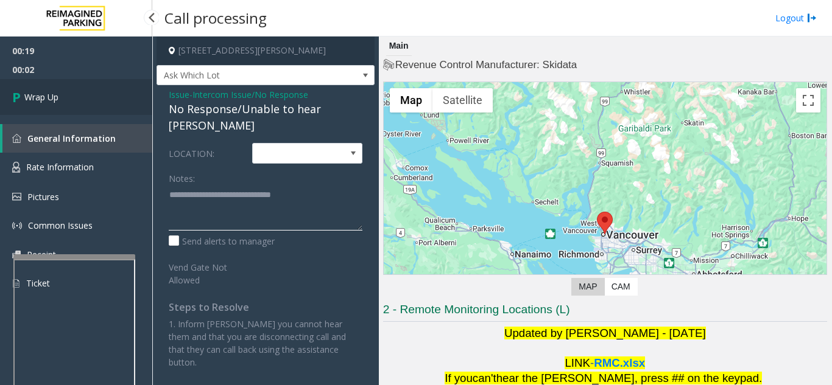
type textarea "**********"
click at [55, 96] on span "Wrap Up" at bounding box center [41, 97] width 34 height 13
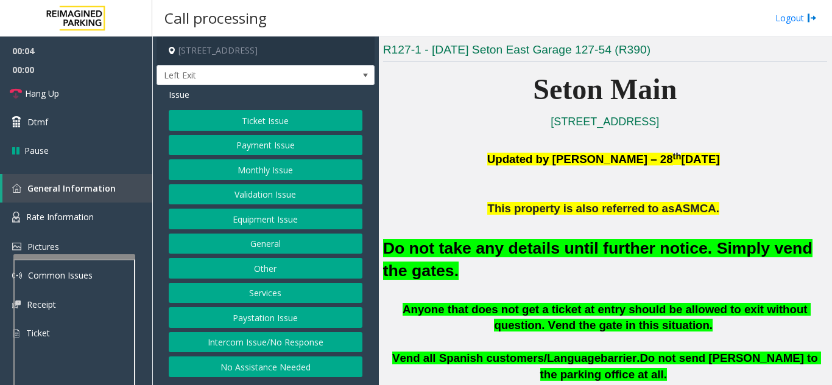
scroll to position [304, 0]
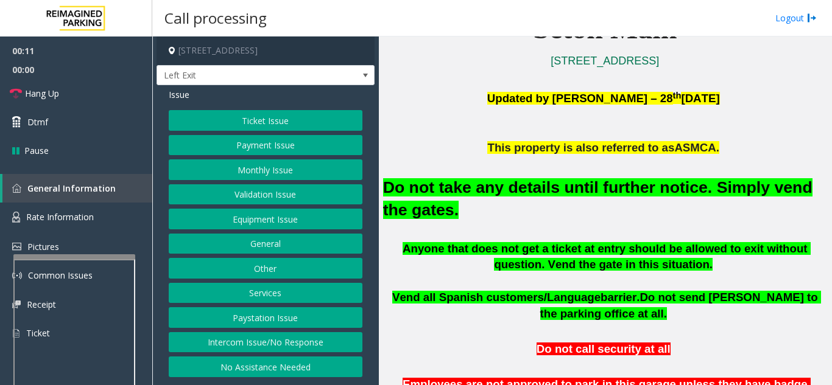
click at [273, 219] on button "Equipment Issue" at bounding box center [266, 219] width 194 height 21
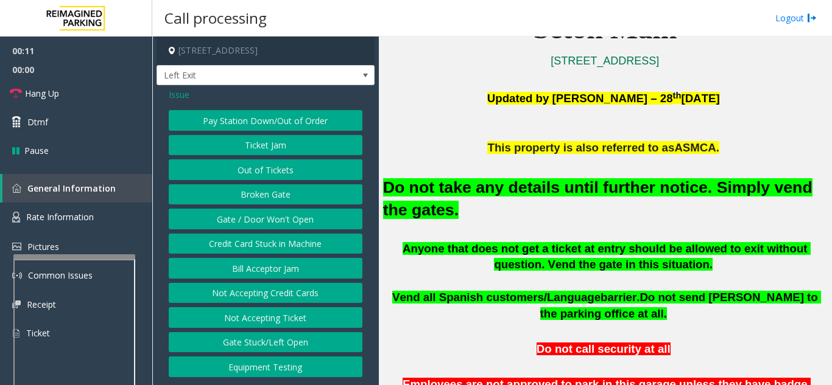
click at [273, 219] on button "Gate / Door Won't Open" at bounding box center [266, 219] width 194 height 21
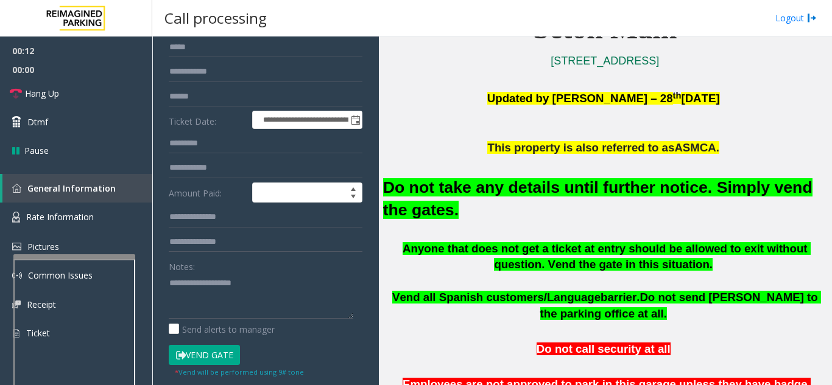
scroll to position [122, 0]
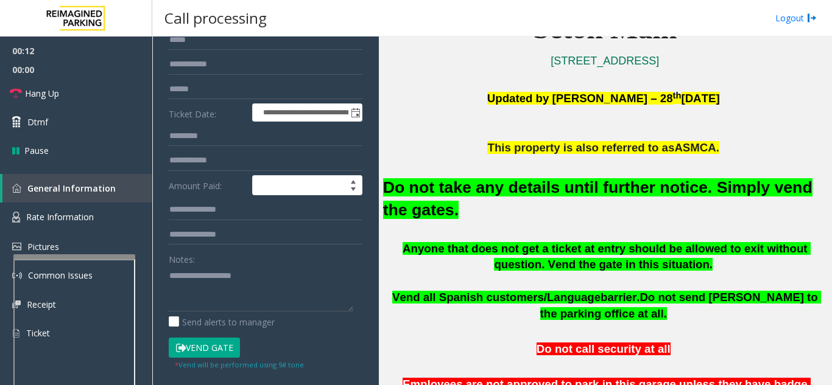
click at [206, 347] on button "Vend Gate" at bounding box center [204, 348] width 71 height 21
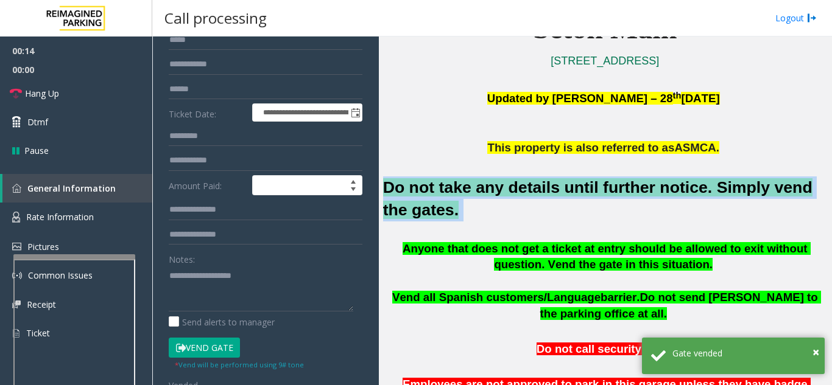
drag, startPoint x: 437, startPoint y: 211, endPoint x: 381, endPoint y: 189, distance: 59.6
click at [380, 190] on div "Main ← Move left → Move right ↑ Move up ↓ Move down + Zoom in - Zoom out Home J…" at bounding box center [605, 211] width 452 height 349
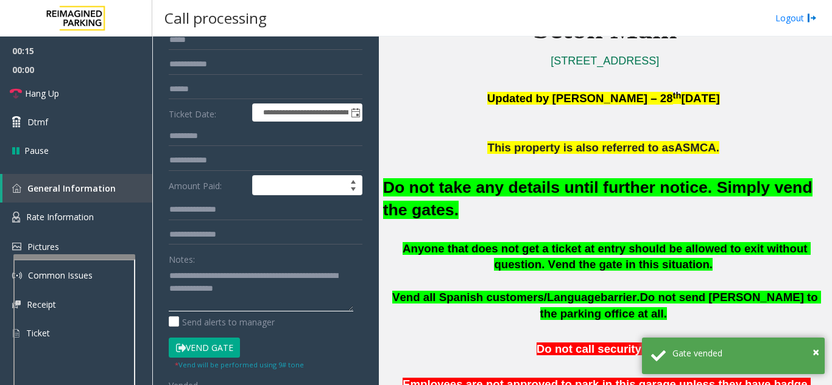
click at [289, 282] on textarea at bounding box center [261, 289] width 184 height 46
click at [262, 300] on textarea at bounding box center [261, 289] width 184 height 46
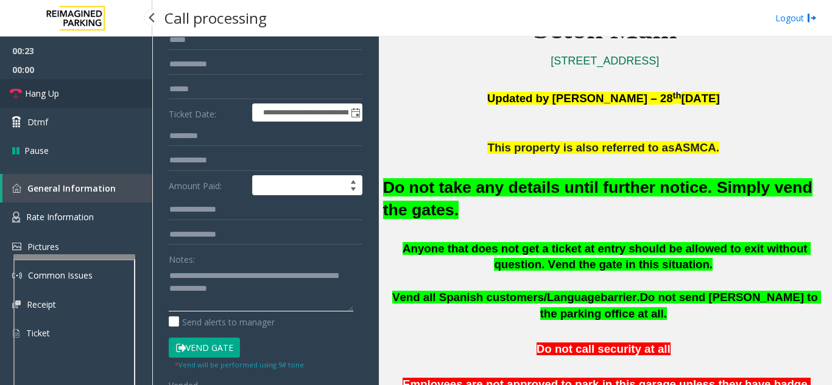
type textarea "**********"
click at [73, 103] on link "Hang Up" at bounding box center [76, 93] width 152 height 29
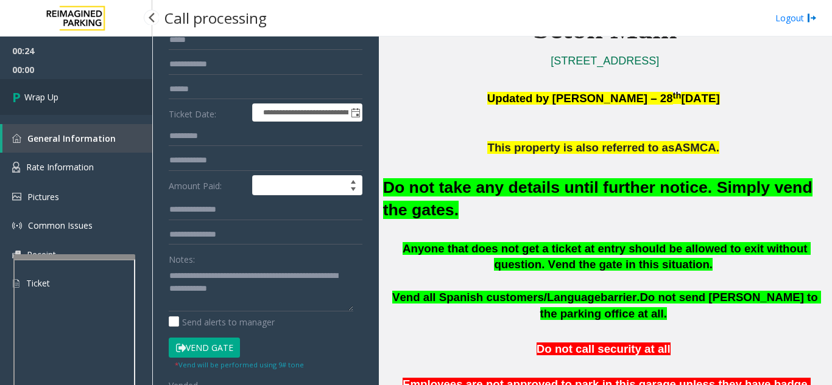
click at [73, 103] on link "Wrap Up" at bounding box center [76, 97] width 152 height 36
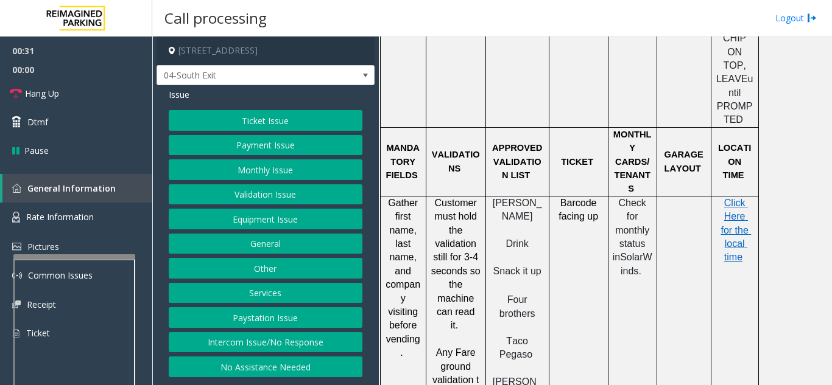
scroll to position [1218, 0]
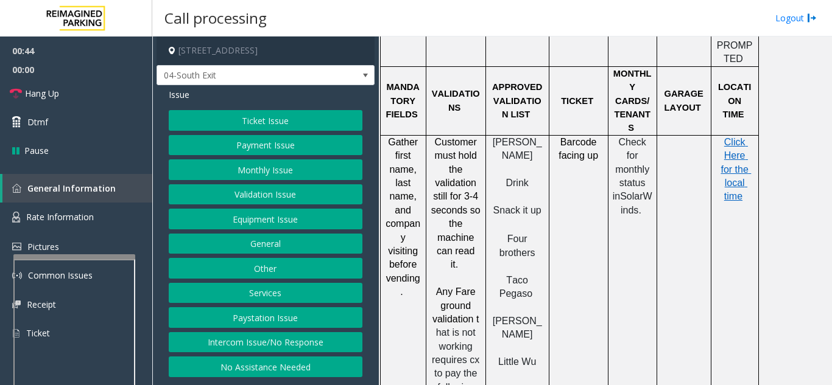
click at [264, 197] on button "Validation Issue" at bounding box center [266, 194] width 194 height 21
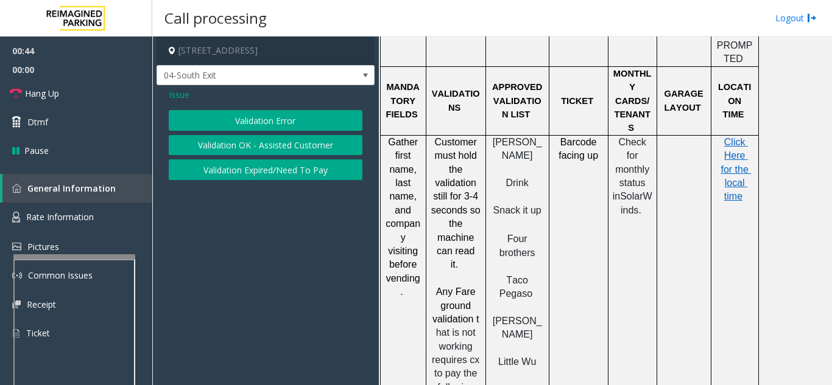
click at [264, 123] on button "Validation Error" at bounding box center [266, 120] width 194 height 21
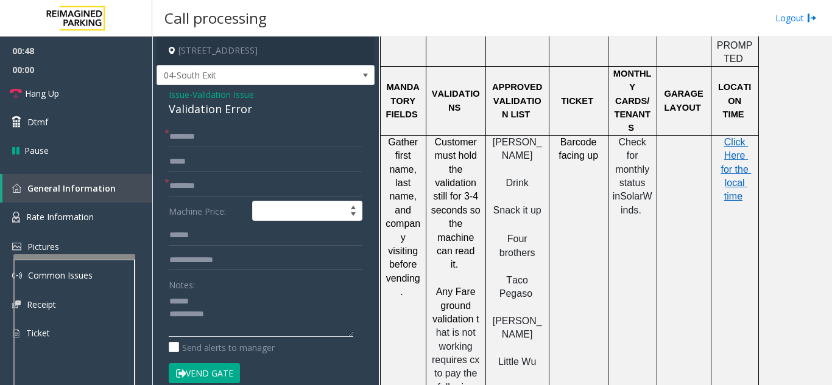
click at [209, 300] on textarea at bounding box center [261, 315] width 184 height 46
click at [211, 296] on textarea at bounding box center [261, 315] width 184 height 46
drag, startPoint x: 163, startPoint y: 108, endPoint x: 251, endPoint y: 110, distance: 88.9
click at [251, 110] on div "Issue - Validation Issue Validation Error * * Machine Price: Notes: Send alerts…" at bounding box center [265, 319] width 218 height 469
click at [283, 313] on textarea at bounding box center [261, 315] width 184 height 46
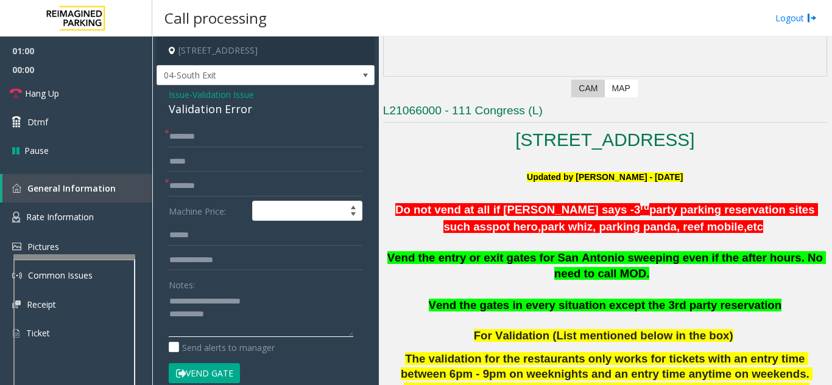
scroll to position [244, 0]
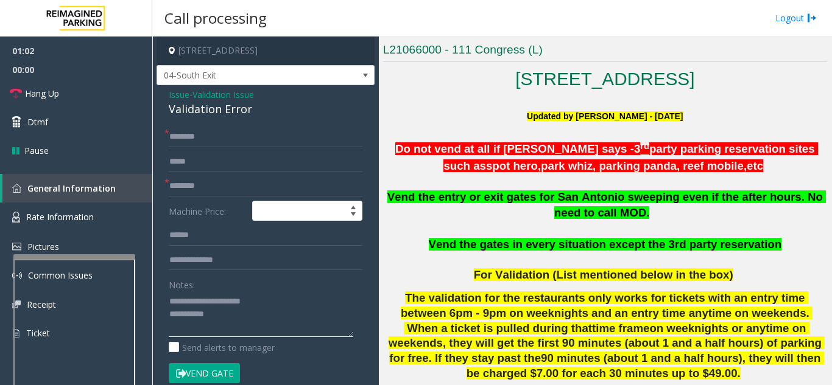
type textarea "**********"
click at [197, 365] on button "Vend Gate" at bounding box center [204, 373] width 71 height 21
click at [232, 320] on textarea at bounding box center [261, 315] width 184 height 46
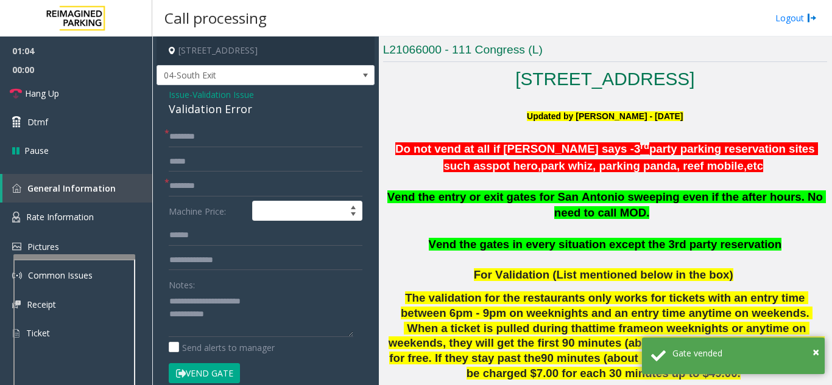
click at [184, 93] on span "Issue" at bounding box center [179, 94] width 21 height 13
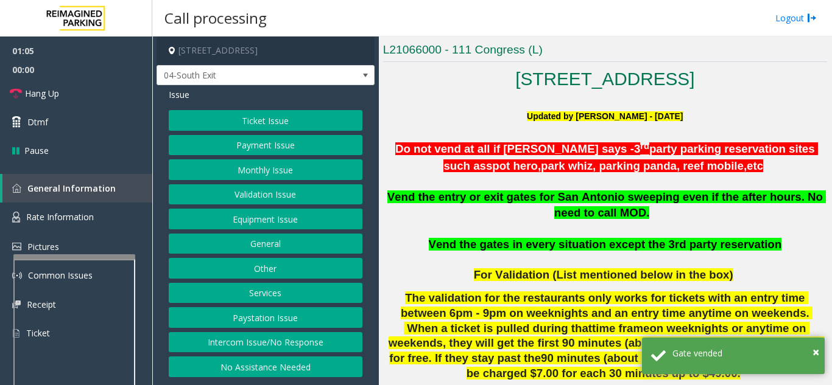
click at [246, 225] on button "Equipment Issue" at bounding box center [266, 219] width 194 height 21
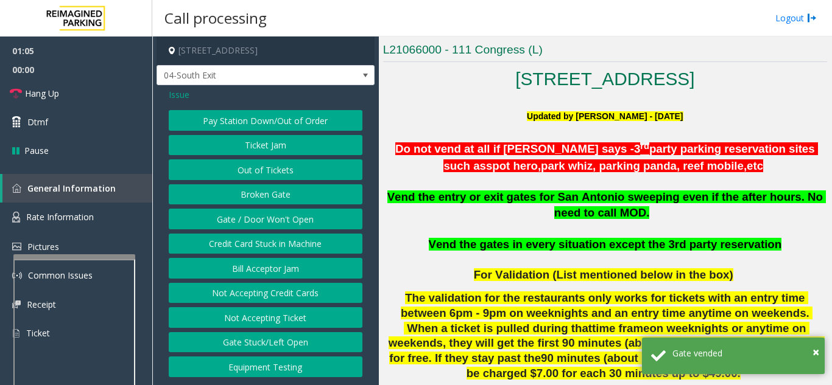
click at [246, 225] on button "Gate / Door Won't Open" at bounding box center [266, 219] width 194 height 21
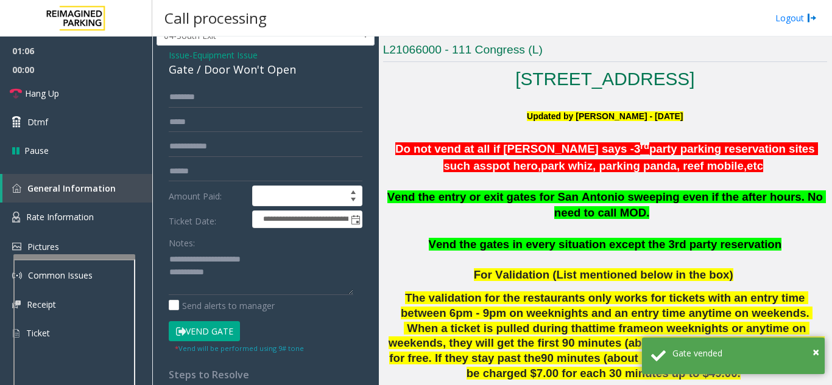
scroll to position [61, 0]
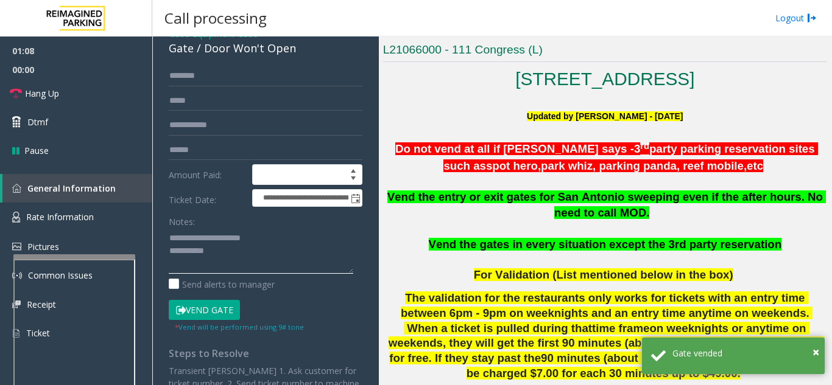
drag, startPoint x: 195, startPoint y: 239, endPoint x: 267, endPoint y: 237, distance: 71.3
click at [267, 237] on textarea at bounding box center [261, 251] width 184 height 46
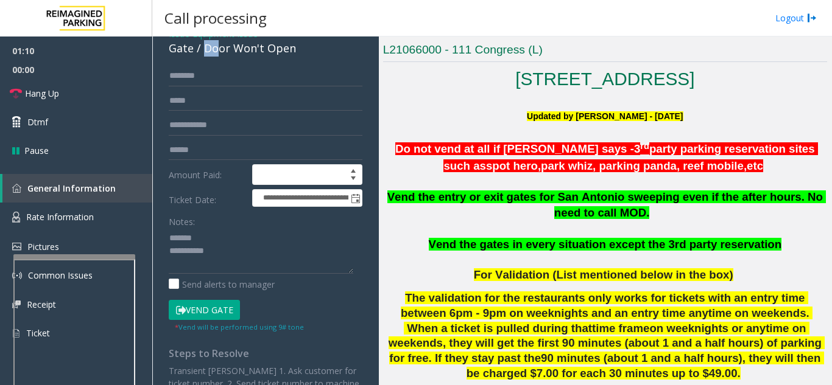
scroll to position [55, 0]
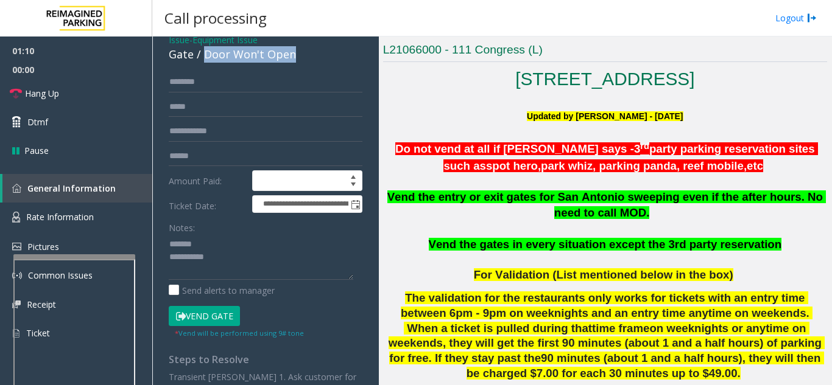
drag, startPoint x: 205, startPoint y: 47, endPoint x: 309, endPoint y: 57, distance: 105.1
click at [309, 57] on div "Gate / Door Won't Open" at bounding box center [266, 54] width 194 height 16
click at [281, 258] on textarea at bounding box center [261, 257] width 184 height 46
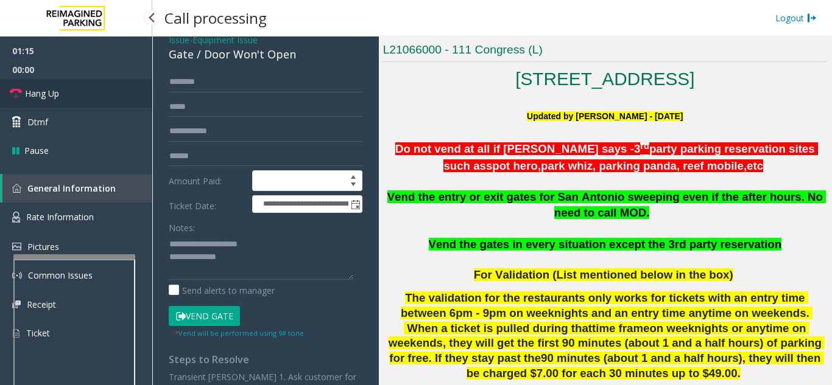
click at [85, 96] on link "Hang Up" at bounding box center [76, 93] width 152 height 29
click at [265, 258] on textarea at bounding box center [261, 257] width 184 height 46
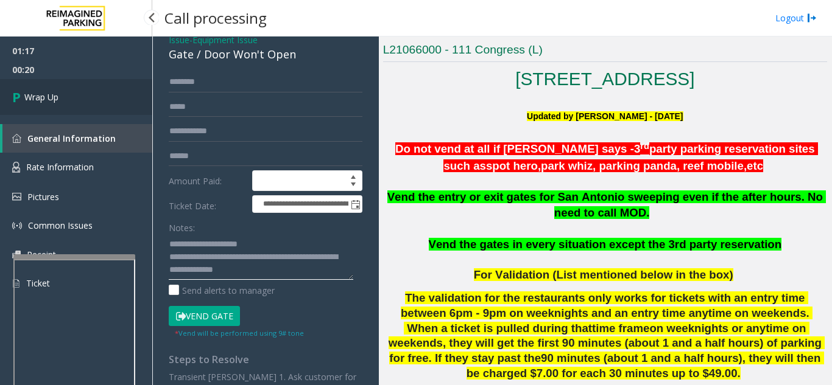
type textarea "**********"
click at [60, 105] on link "Wrap Up" at bounding box center [76, 97] width 152 height 36
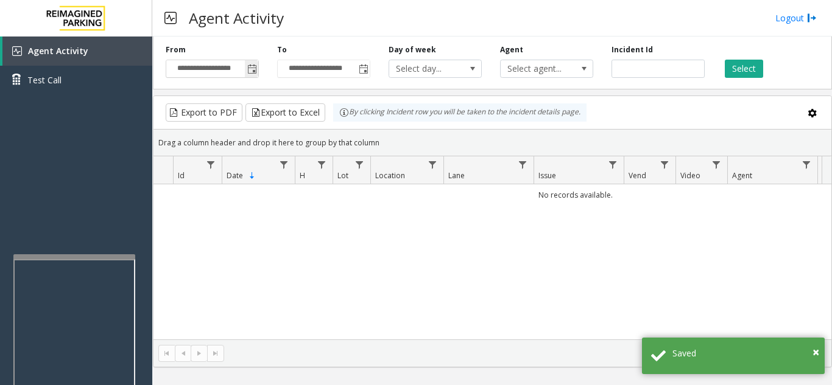
click at [253, 75] on span "Toggle popup" at bounding box center [251, 68] width 13 height 19
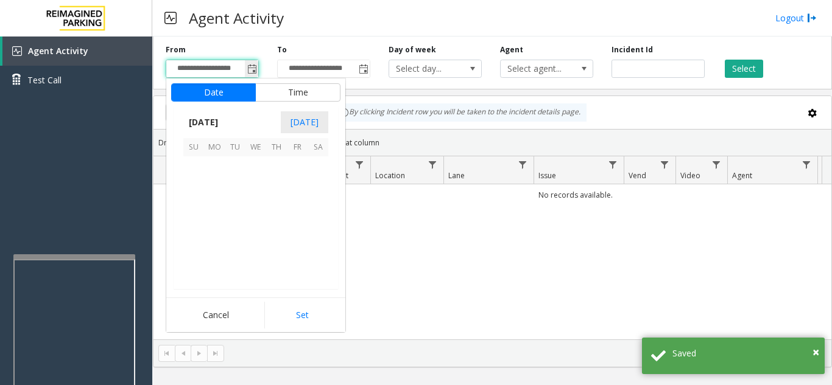
scroll to position [218356, 0]
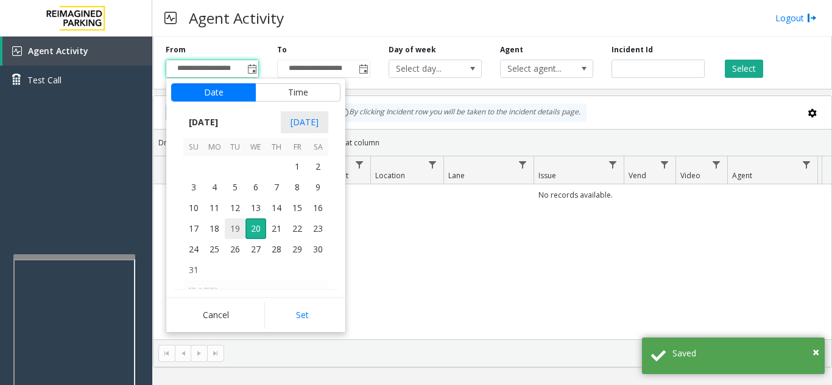
click at [234, 232] on span "19" at bounding box center [235, 229] width 21 height 21
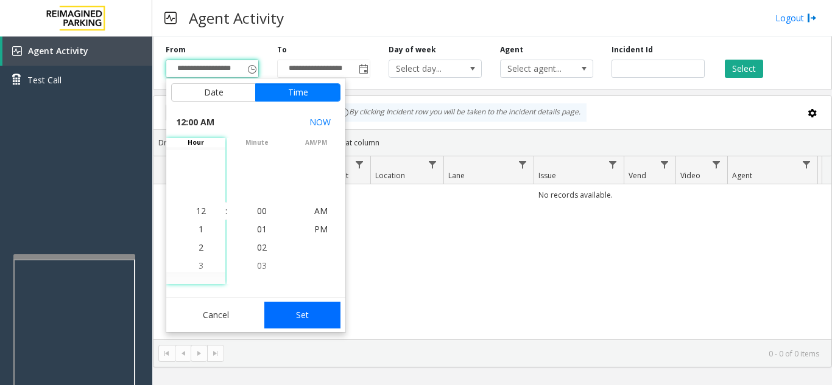
click at [297, 323] on button "Set" at bounding box center [302, 315] width 77 height 27
type input "**********"
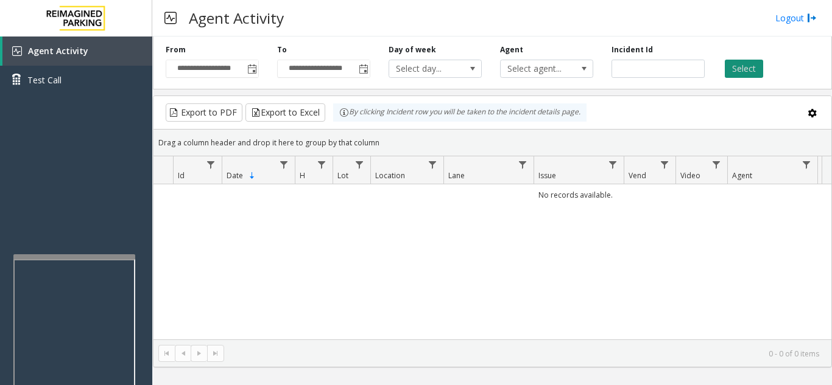
click at [736, 65] on button "Select" at bounding box center [743, 69] width 38 height 18
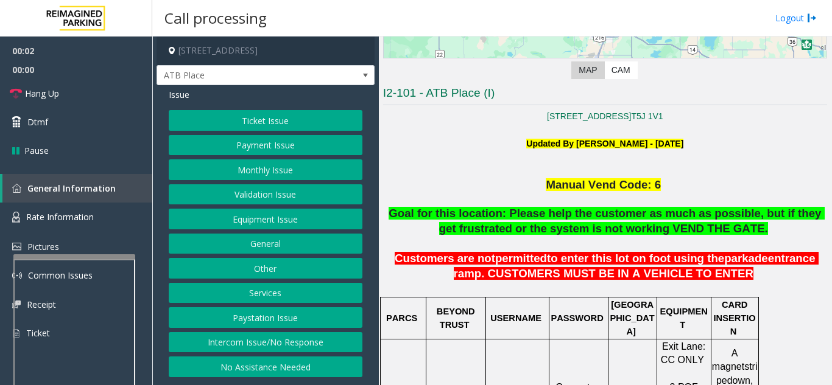
scroll to position [244, 0]
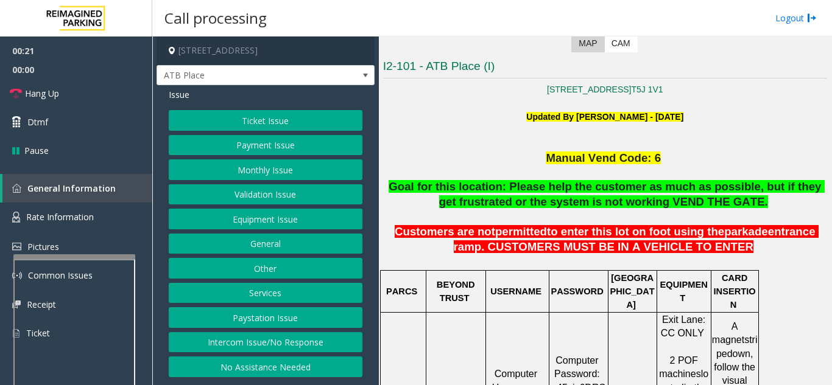
click at [272, 346] on button "Intercom Issue/No Response" at bounding box center [266, 342] width 194 height 21
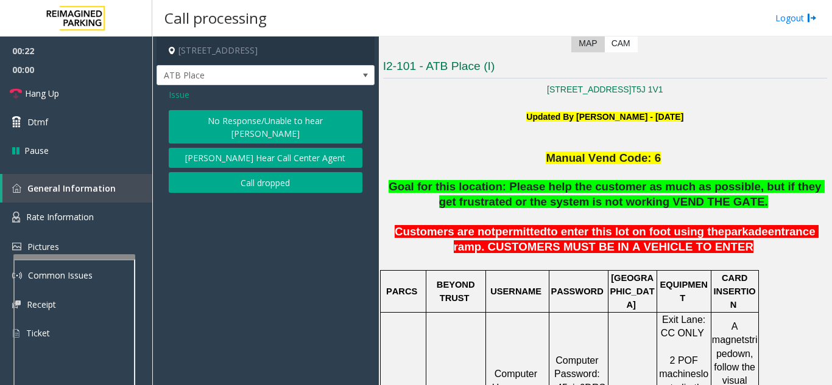
click at [294, 125] on button "No Response/Unable to hear [PERSON_NAME]" at bounding box center [266, 126] width 194 height 33
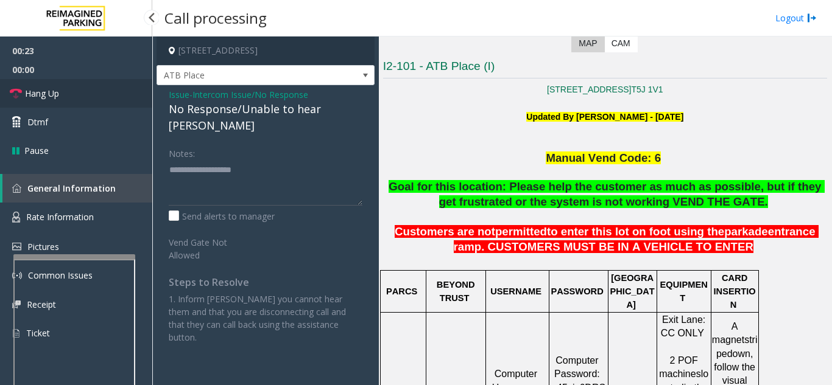
click at [91, 101] on link "Hang Up" at bounding box center [76, 93] width 152 height 29
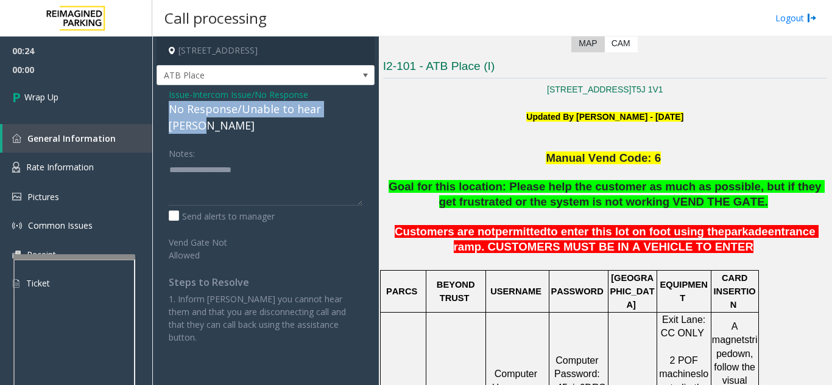
drag, startPoint x: 167, startPoint y: 105, endPoint x: 374, endPoint y: 109, distance: 206.4
click at [374, 109] on div "Issue - Intercom Issue/No Response No Response/Unable to hear [PERSON_NAME] Not…" at bounding box center [265, 220] width 218 height 271
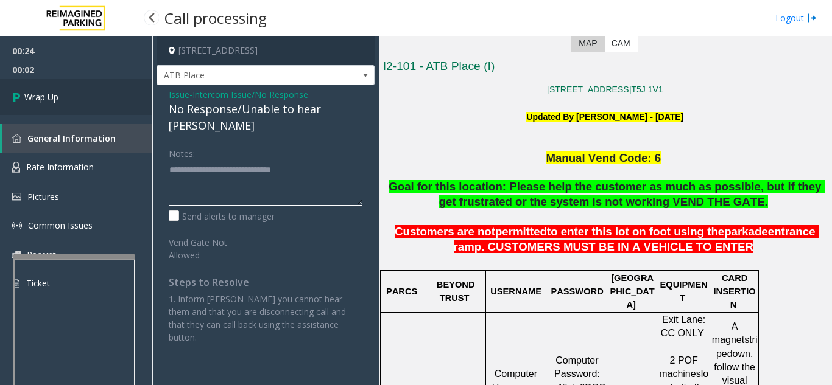
type textarea "**********"
click at [96, 101] on link "Wrap Up" at bounding box center [76, 97] width 152 height 36
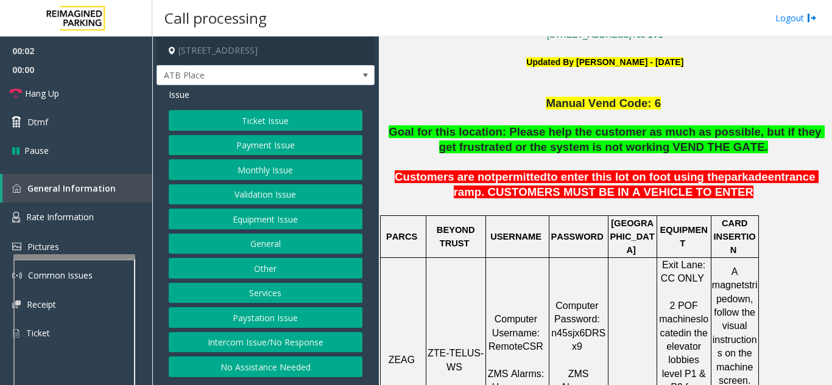
scroll to position [304, 0]
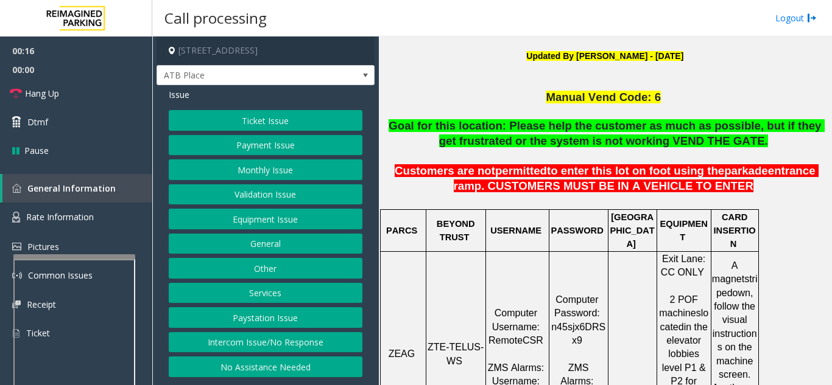
click at [310, 346] on button "Intercom Issue/No Response" at bounding box center [266, 342] width 194 height 21
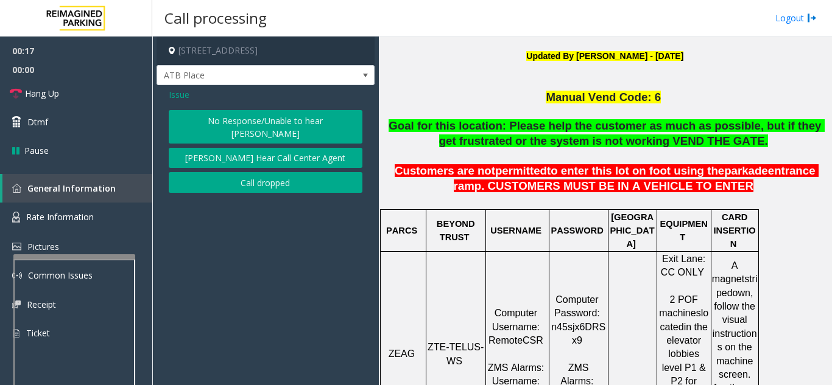
click at [273, 124] on button "No Response/Unable to hear [PERSON_NAME]" at bounding box center [266, 126] width 194 height 33
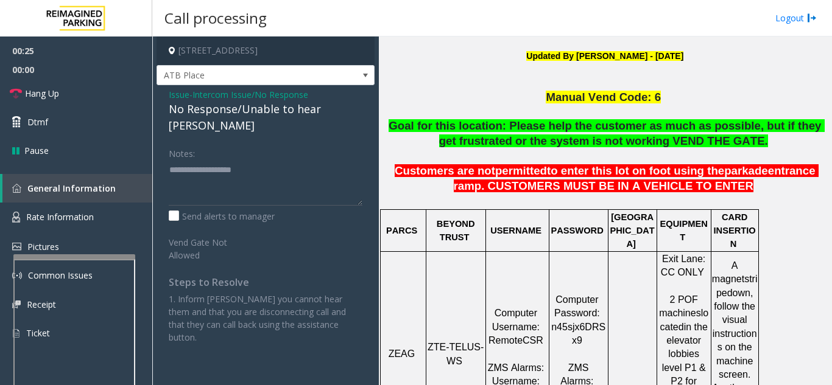
click at [185, 97] on span "Issue" at bounding box center [179, 94] width 21 height 13
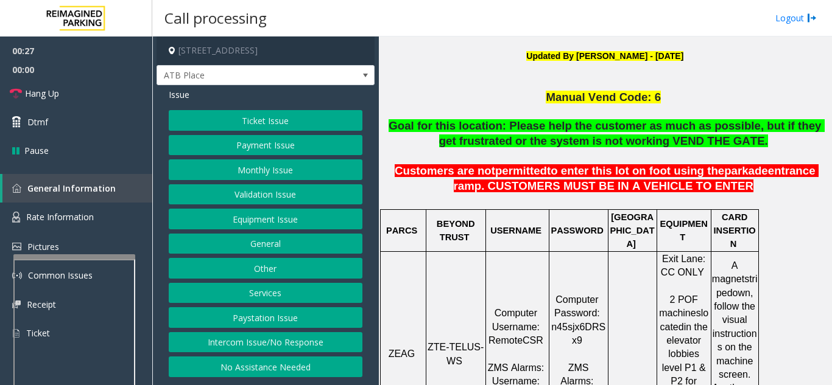
click at [263, 221] on button "Equipment Issue" at bounding box center [266, 219] width 194 height 21
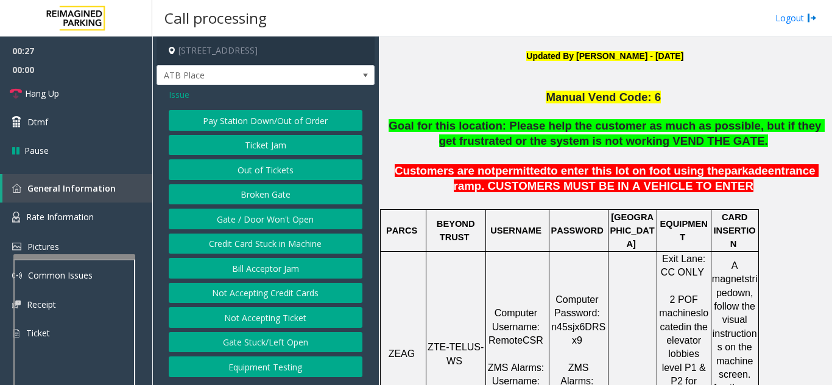
click at [263, 221] on button "Gate / Door Won't Open" at bounding box center [266, 219] width 194 height 21
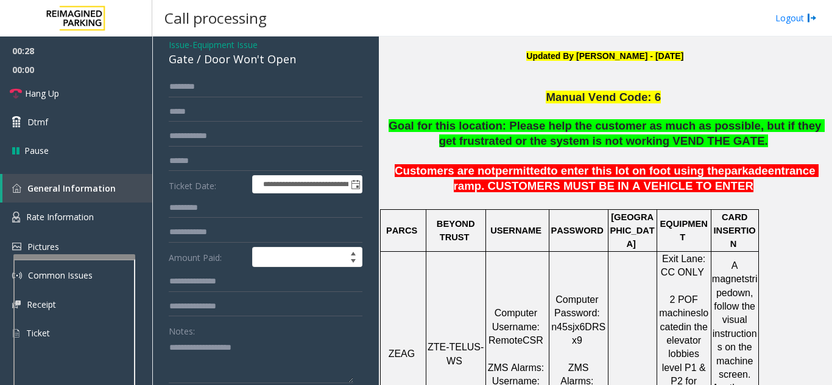
scroll to position [122, 0]
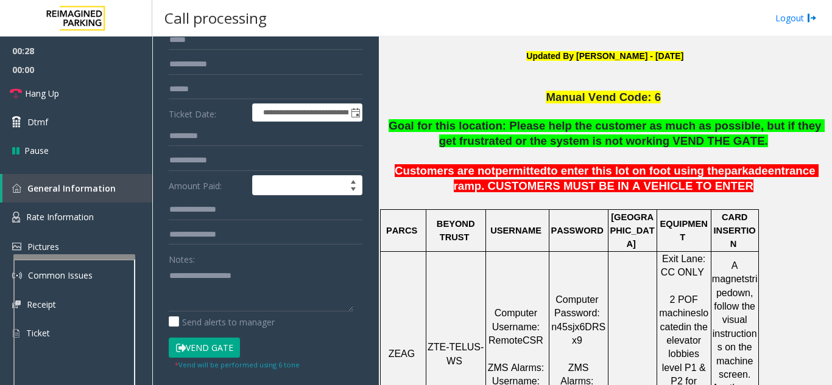
click at [214, 346] on button "Vend Gate" at bounding box center [204, 348] width 71 height 21
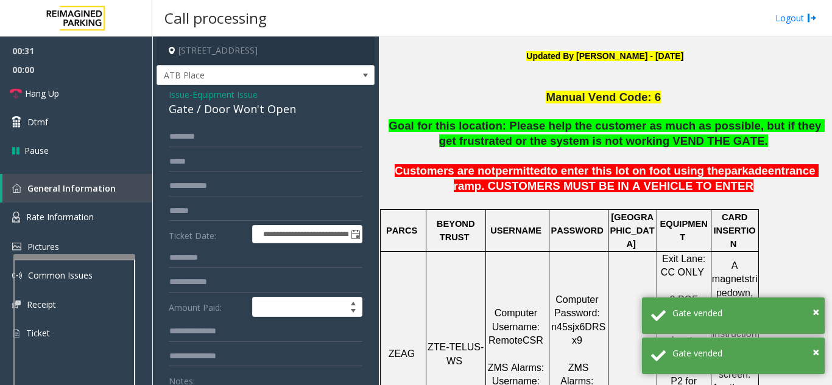
scroll to position [61, 0]
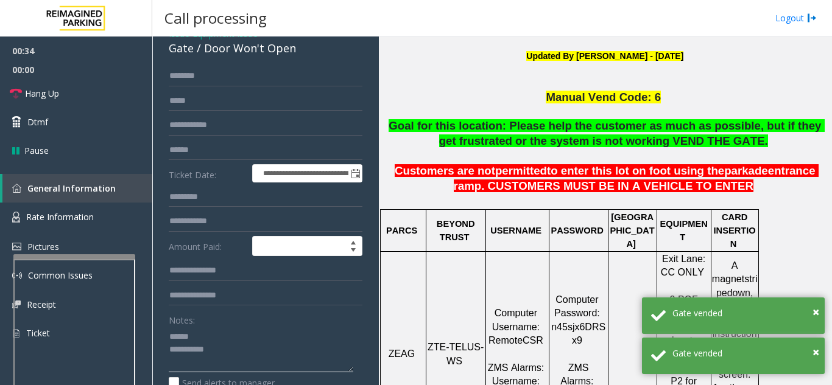
click at [208, 336] on textarea at bounding box center [261, 350] width 184 height 46
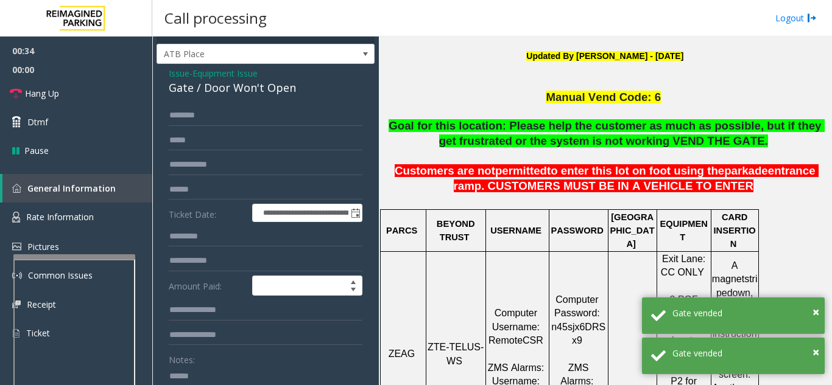
scroll to position [0, 0]
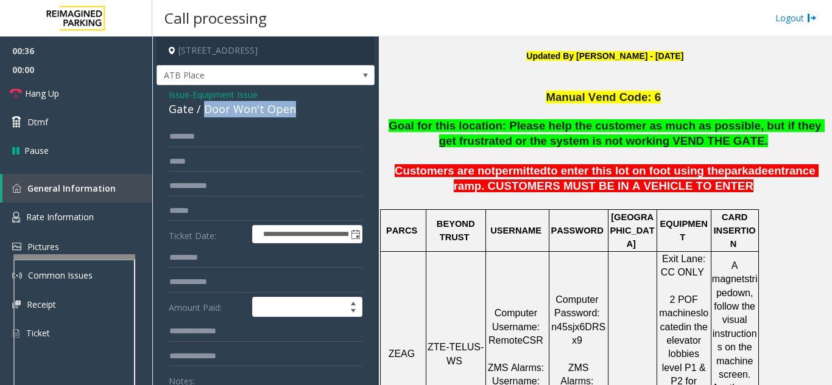
drag, startPoint x: 202, startPoint y: 111, endPoint x: 328, endPoint y: 118, distance: 125.6
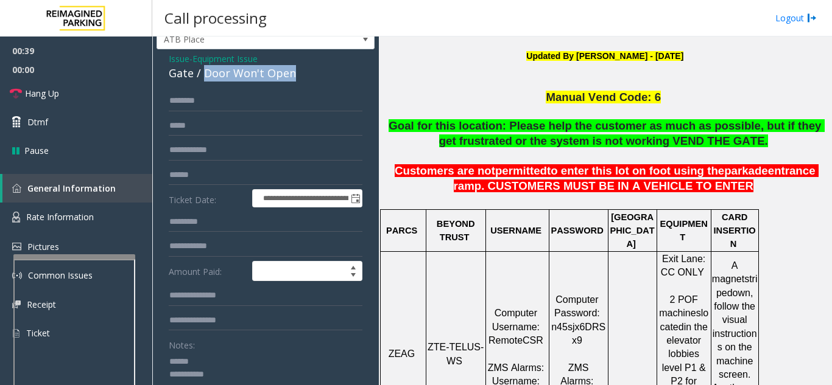
scroll to position [82, 0]
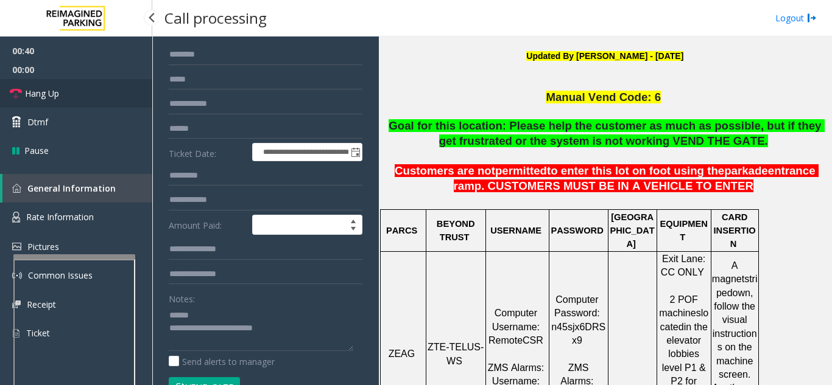
click at [34, 97] on span "Hang Up" at bounding box center [42, 93] width 34 height 13
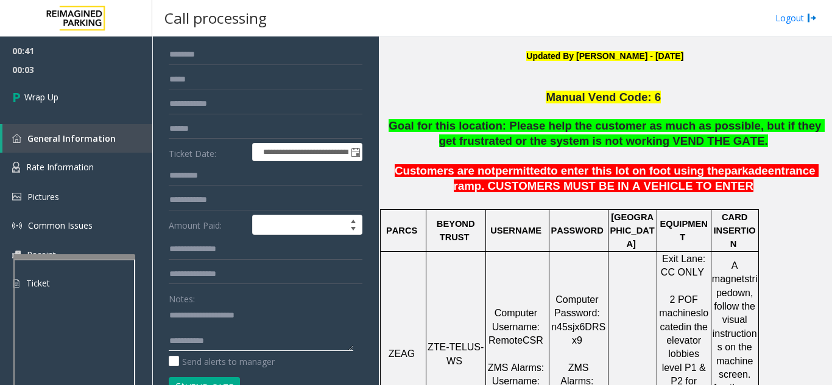
click at [261, 345] on textarea at bounding box center [261, 329] width 184 height 46
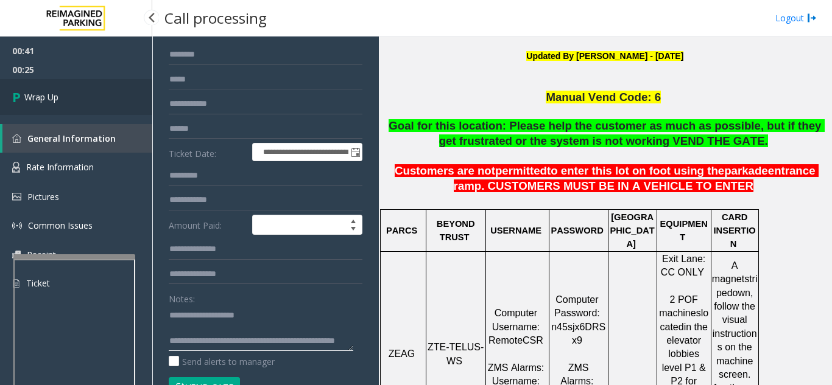
type textarea "**********"
click at [97, 99] on link "Wrap Up" at bounding box center [76, 97] width 152 height 36
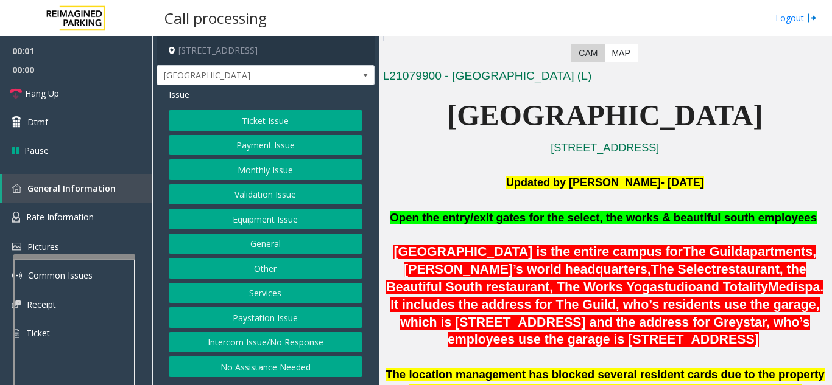
scroll to position [244, 0]
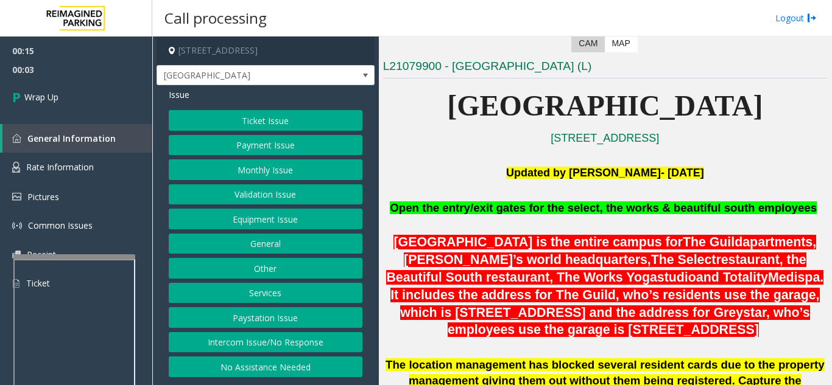
click at [272, 344] on button "Intercom Issue/No Response" at bounding box center [266, 342] width 194 height 21
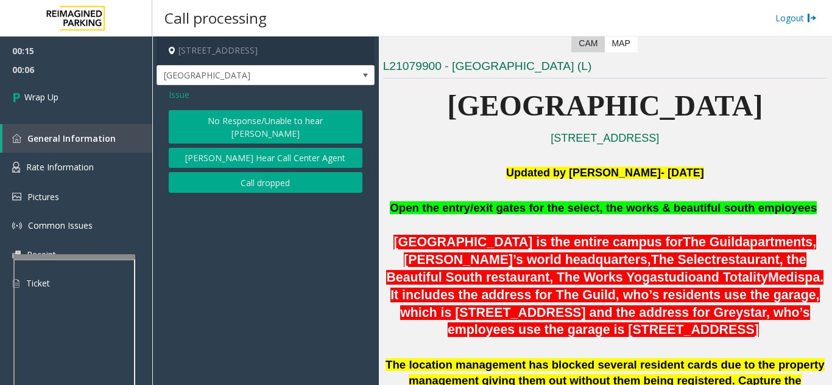
click at [246, 176] on button "Call dropped" at bounding box center [266, 182] width 194 height 21
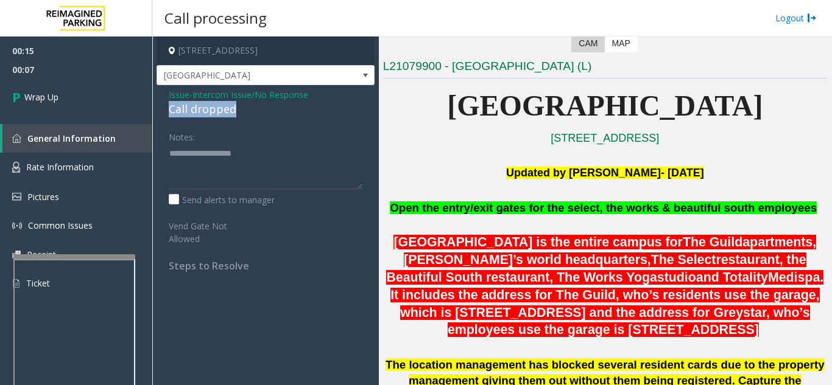
drag, startPoint x: 166, startPoint y: 108, endPoint x: 243, endPoint y: 107, distance: 76.7
click at [243, 107] on div "Issue - Intercom Issue/No Response Call dropped Notes: Send alerts to manager V…" at bounding box center [265, 184] width 218 height 199
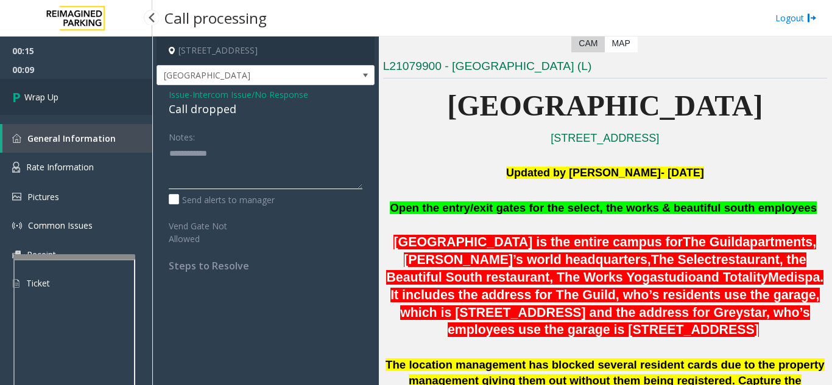
type textarea "**********"
click at [90, 103] on link "Wrap Up" at bounding box center [76, 97] width 152 height 36
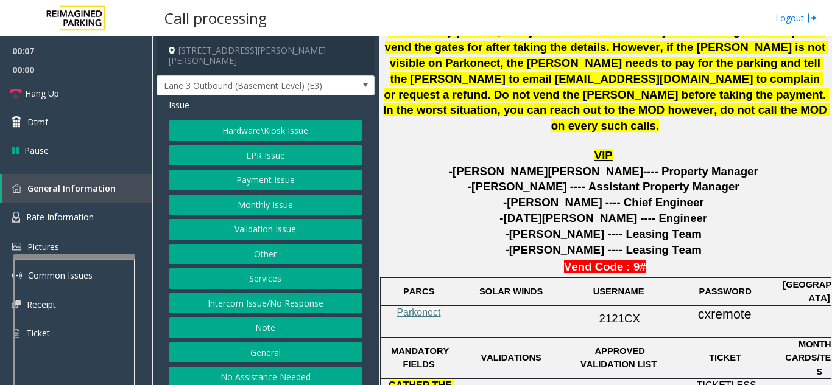
scroll to position [487, 0]
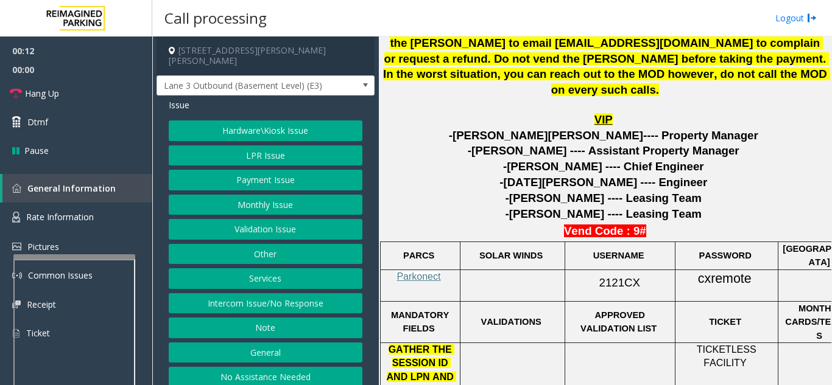
click at [272, 295] on button "Intercom Issue/No Response" at bounding box center [266, 303] width 194 height 21
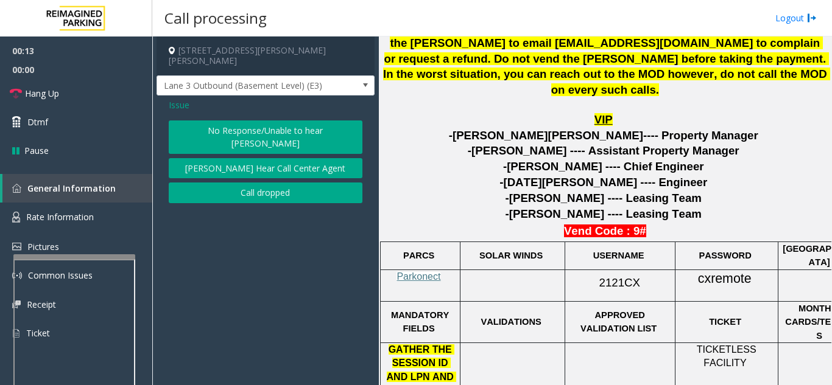
click at [268, 121] on button "No Response/Unable to hear [PERSON_NAME]" at bounding box center [266, 137] width 194 height 33
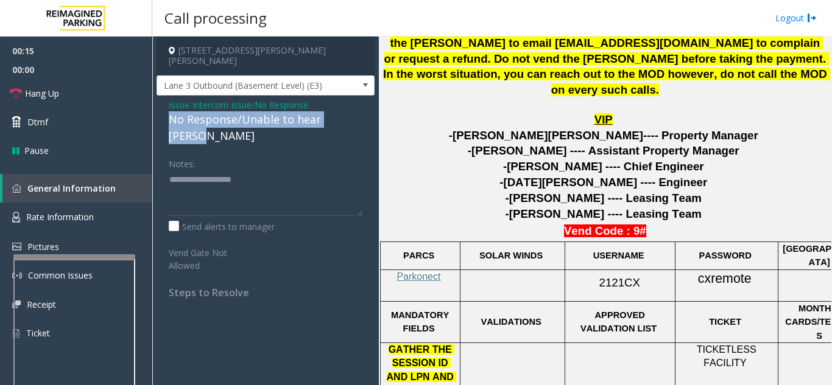
drag, startPoint x: 167, startPoint y: 107, endPoint x: 362, endPoint y: 106, distance: 195.4
click at [362, 106] on div "Issue - Intercom Issue/No Response No Response/Unable to hear parker Notes: Sen…" at bounding box center [265, 204] width 218 height 216
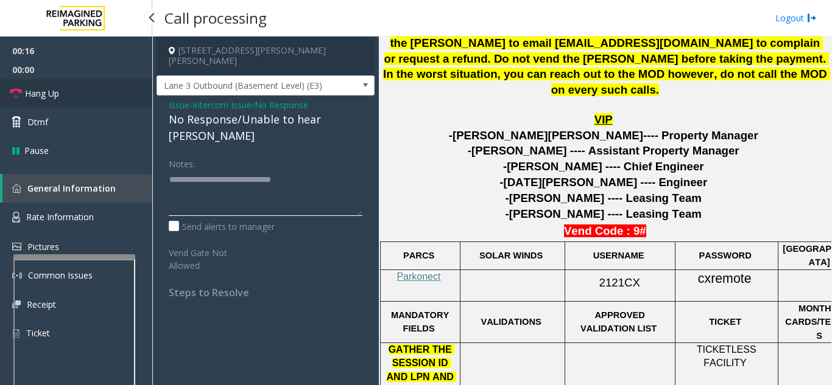
type textarea "**********"
click at [124, 93] on link "Hang Up" at bounding box center [76, 93] width 152 height 29
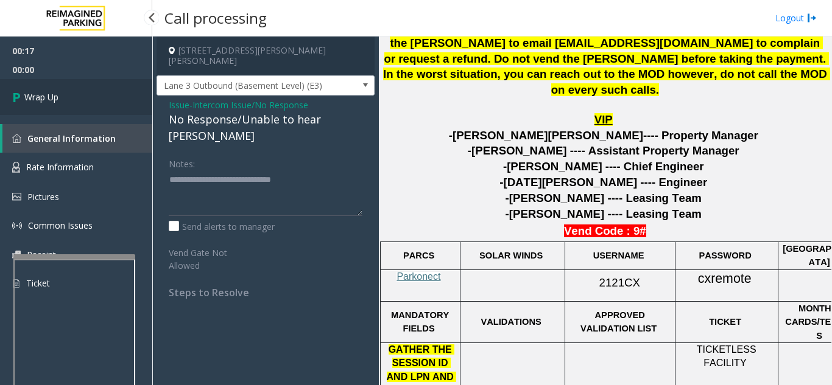
click at [124, 93] on link "Wrap Up" at bounding box center [76, 97] width 152 height 36
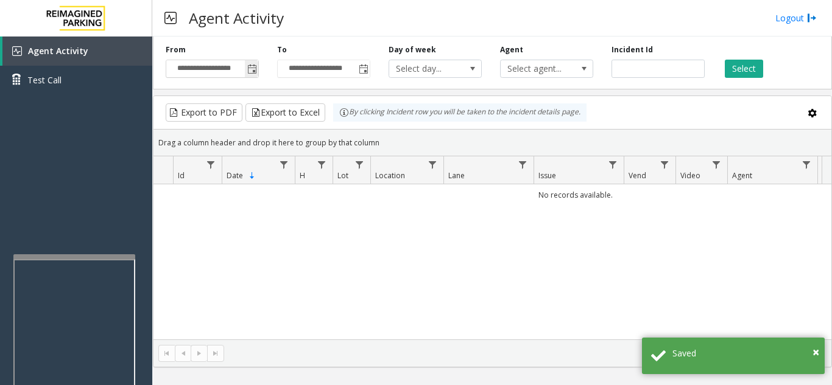
click at [253, 68] on span "Toggle popup" at bounding box center [252, 70] width 10 height 10
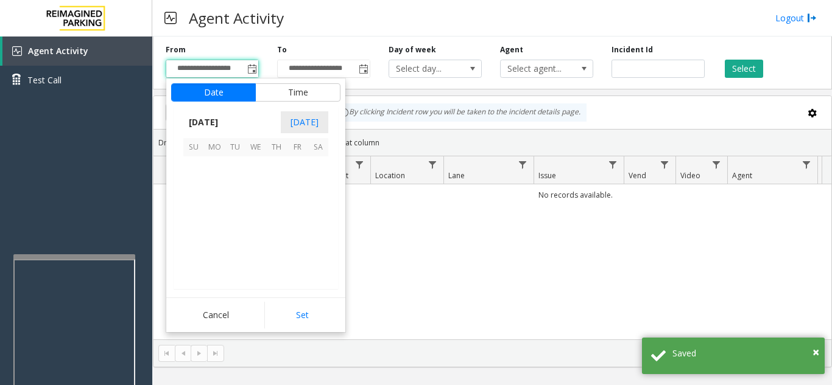
scroll to position [218356, 0]
click at [236, 232] on span "19" at bounding box center [235, 229] width 21 height 21
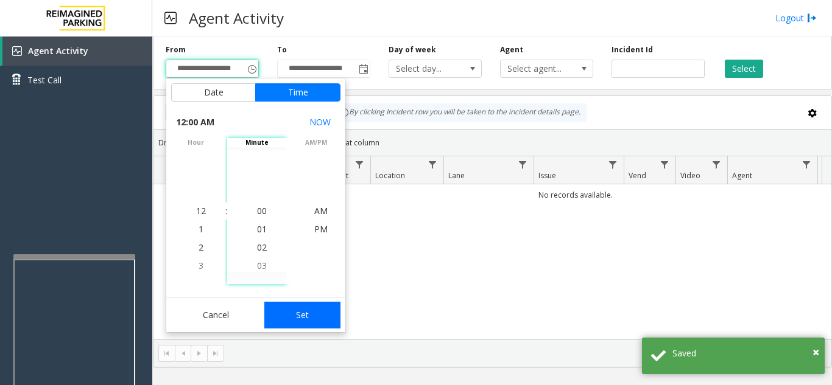
click at [308, 314] on button "Set" at bounding box center [302, 315] width 77 height 27
type input "**********"
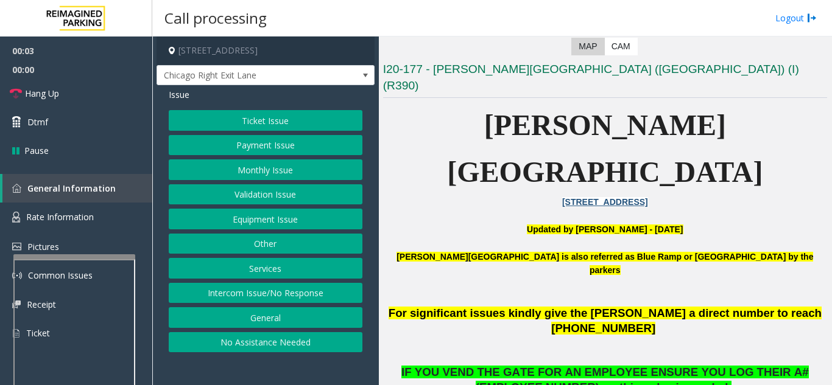
scroll to position [244, 0]
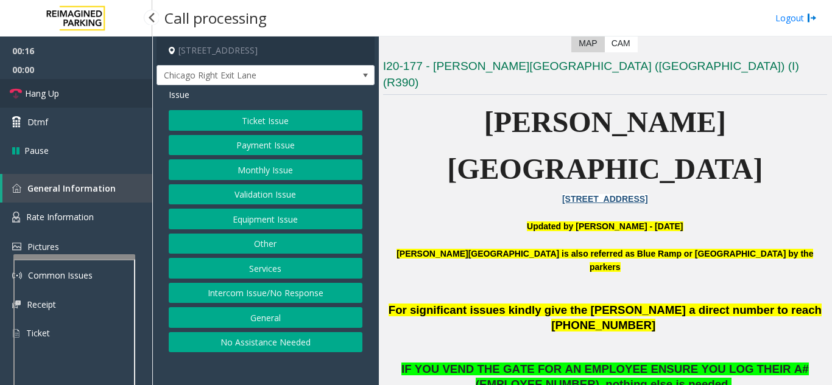
click at [85, 94] on link "Hang Up" at bounding box center [76, 93] width 152 height 29
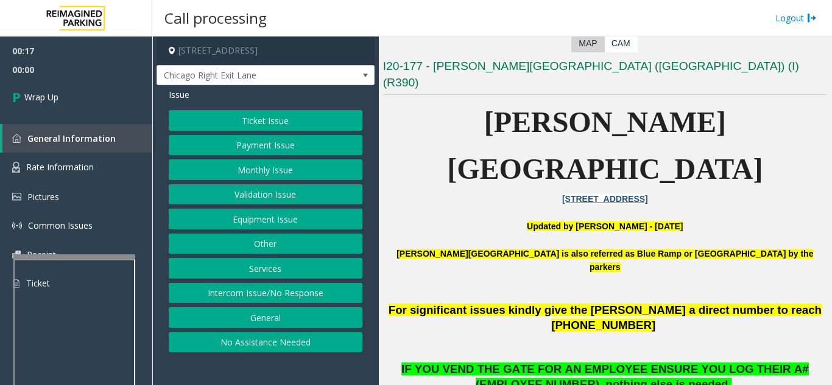
click at [274, 296] on button "Intercom Issue/No Response" at bounding box center [266, 293] width 194 height 21
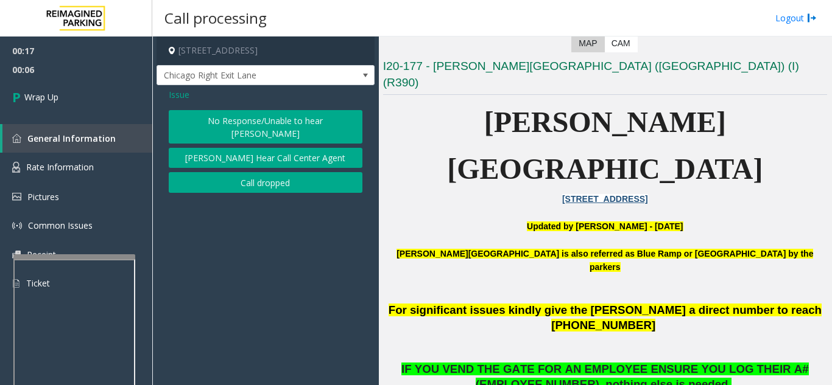
click at [220, 121] on button "No Response/Unable to hear [PERSON_NAME]" at bounding box center [266, 126] width 194 height 33
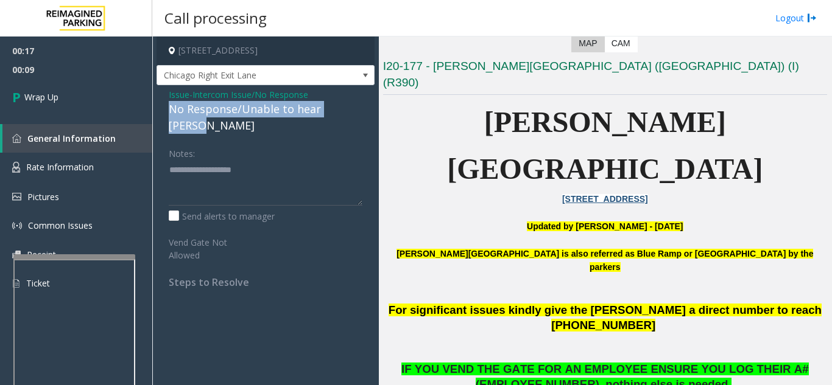
drag, startPoint x: 166, startPoint y: 105, endPoint x: 363, endPoint y: 108, distance: 197.3
click at [363, 108] on div "Issue - Intercom Issue/No Response No Response/Unable to hear parker Notes: Sen…" at bounding box center [265, 193] width 218 height 216
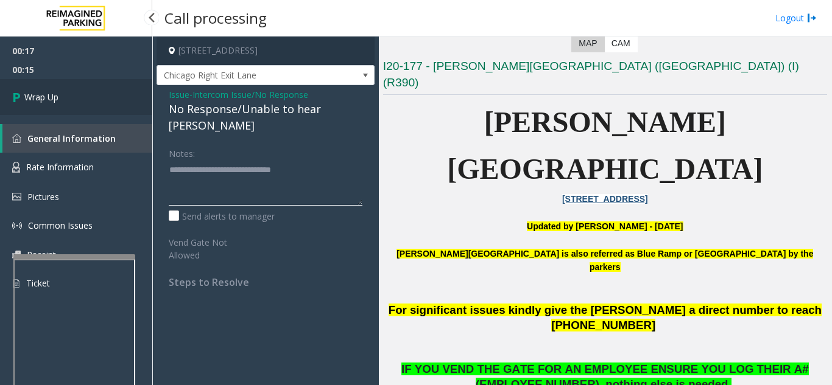
type textarea "**********"
click at [107, 86] on link "Wrap Up" at bounding box center [76, 97] width 152 height 36
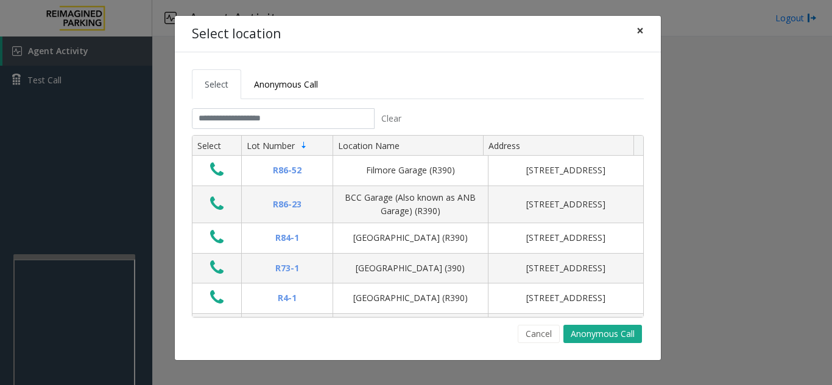
click at [639, 33] on span "×" at bounding box center [639, 30] width 7 height 17
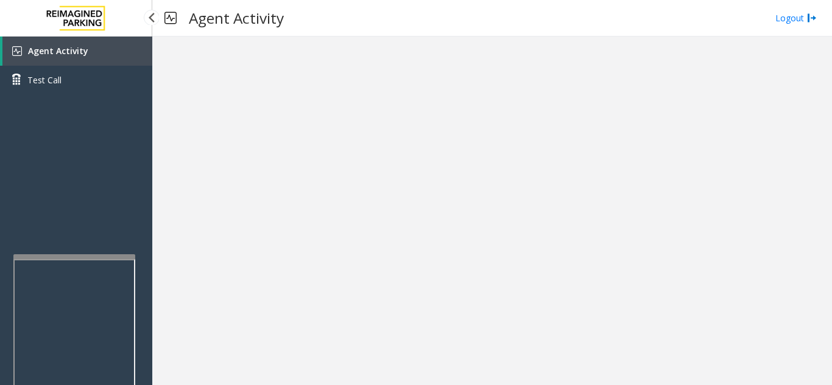
click at [68, 63] on link "Agent Activity" at bounding box center [77, 51] width 150 height 29
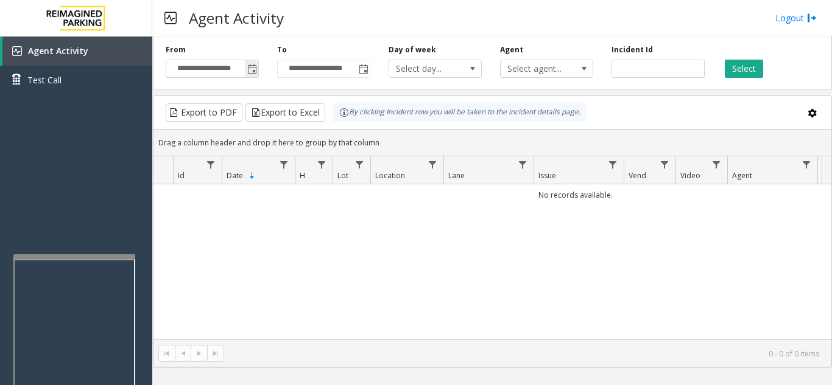
click at [253, 74] on span "Toggle popup" at bounding box center [252, 70] width 10 height 10
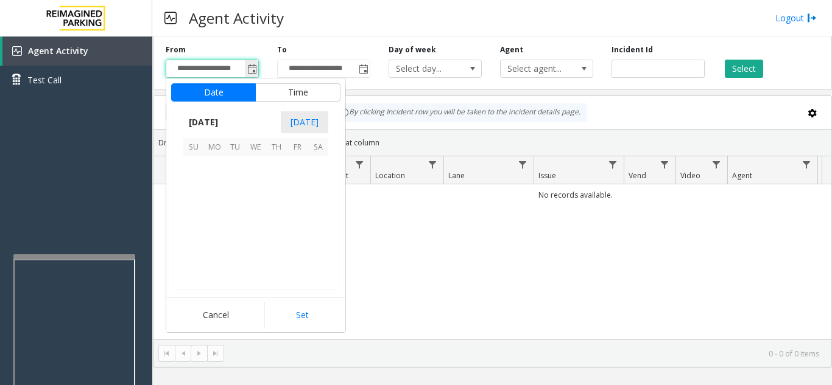
scroll to position [218356, 0]
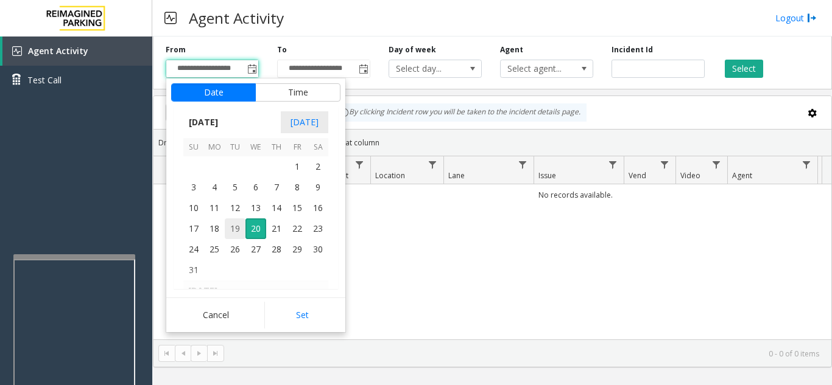
click at [237, 232] on span "19" at bounding box center [235, 229] width 21 height 21
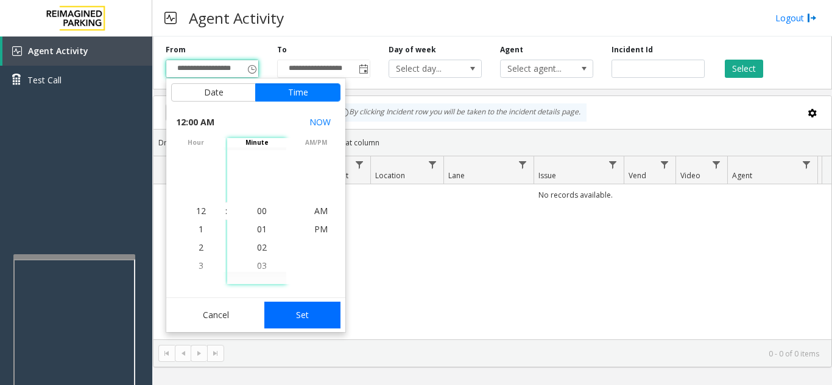
click at [301, 313] on button "Set" at bounding box center [302, 315] width 77 height 27
type input "**********"
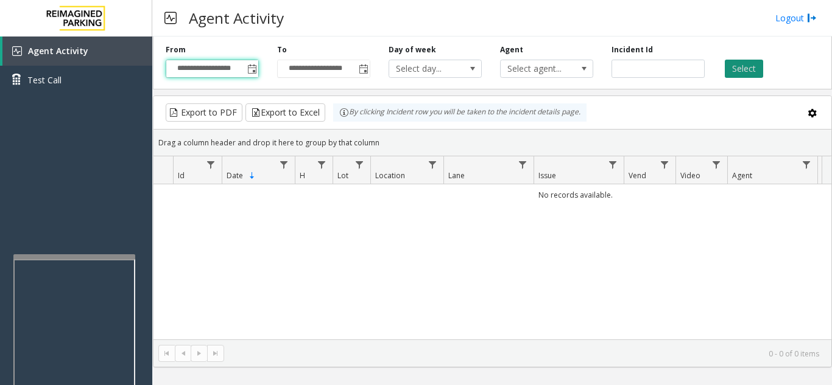
click at [744, 67] on button "Select" at bounding box center [743, 69] width 38 height 18
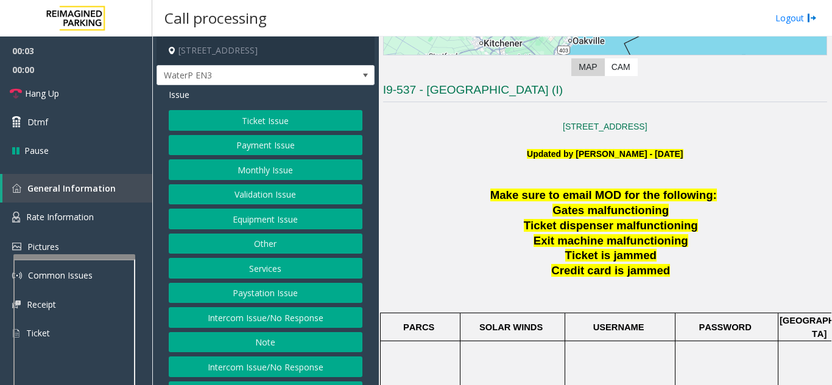
scroll to position [244, 0]
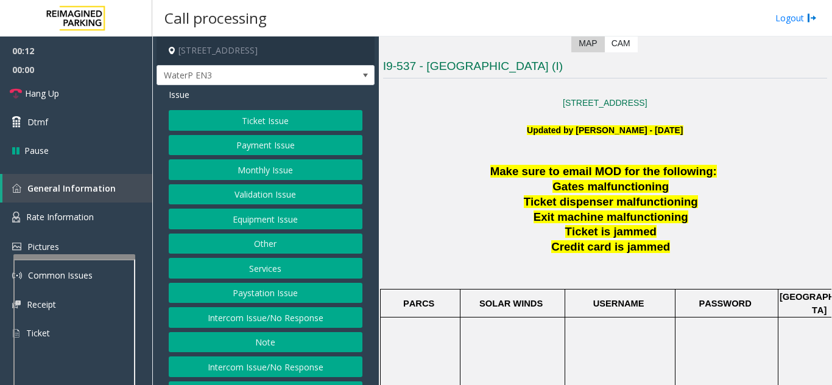
click at [253, 310] on button "Intercom Issue/No Response" at bounding box center [266, 317] width 194 height 21
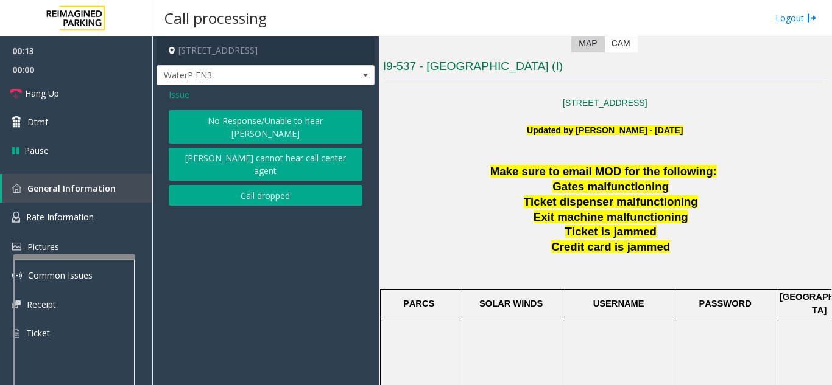
click at [257, 116] on button "No Response/Unable to hear [PERSON_NAME]" at bounding box center [266, 126] width 194 height 33
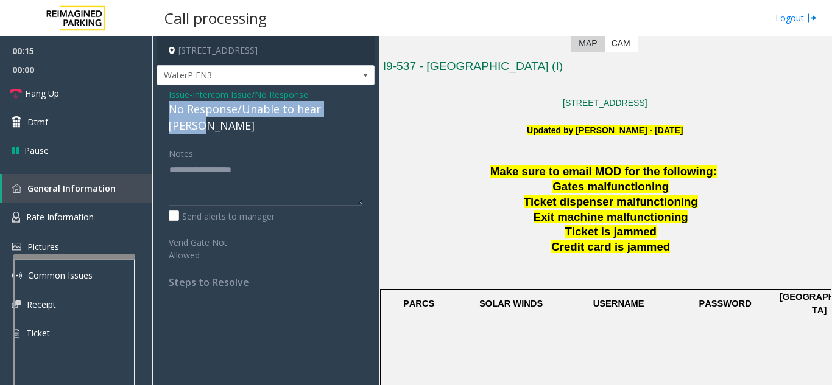
drag, startPoint x: 164, startPoint y: 108, endPoint x: 359, endPoint y: 109, distance: 195.4
click at [359, 109] on div "Issue - Intercom Issue/No Response No Response/Unable to hear parker Notes: Sen…" at bounding box center [265, 193] width 218 height 216
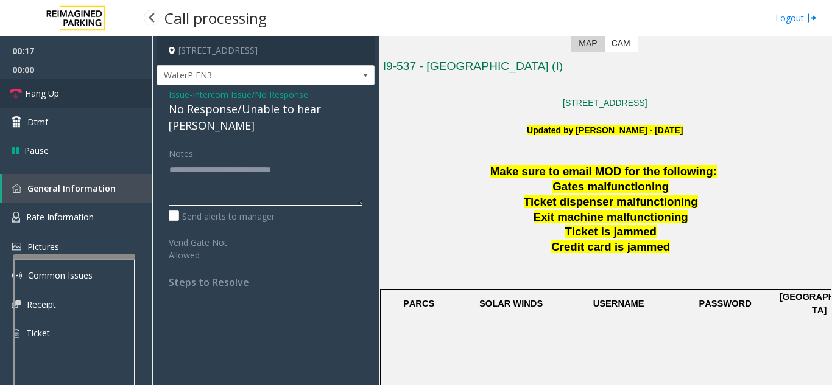
type textarea "**********"
click at [114, 100] on link "Hang Up" at bounding box center [76, 93] width 152 height 29
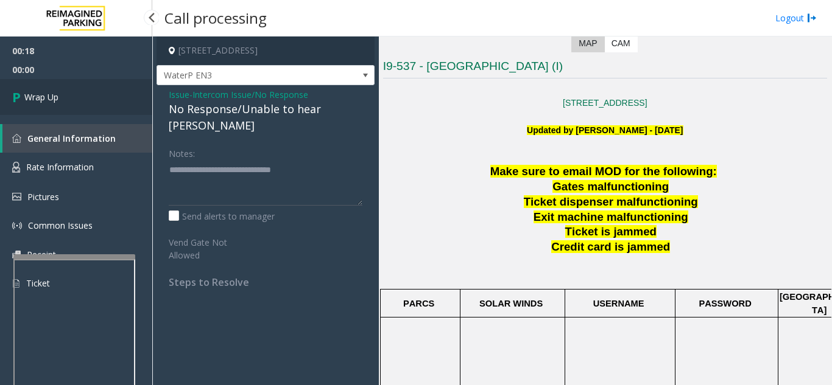
click at [57, 91] on span "Wrap Up" at bounding box center [41, 97] width 34 height 13
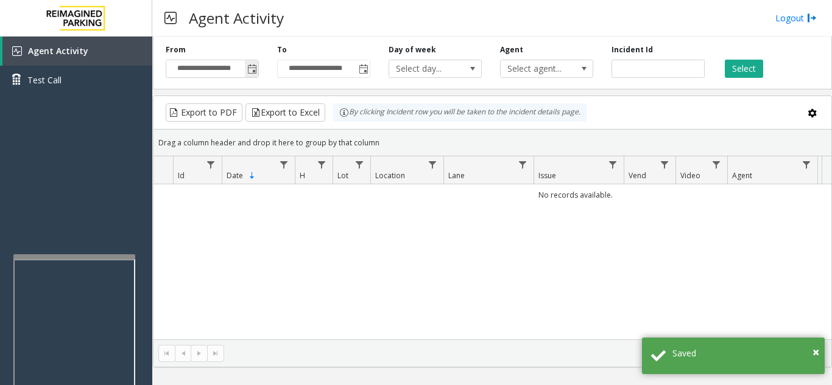
click at [253, 70] on span "Toggle popup" at bounding box center [252, 70] width 10 height 10
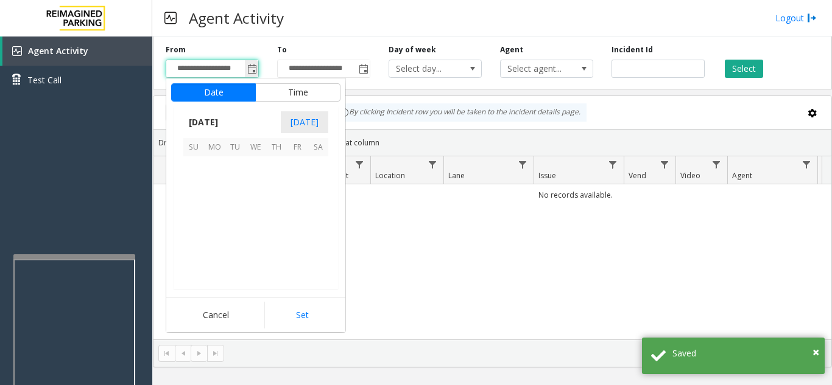
scroll to position [218356, 0]
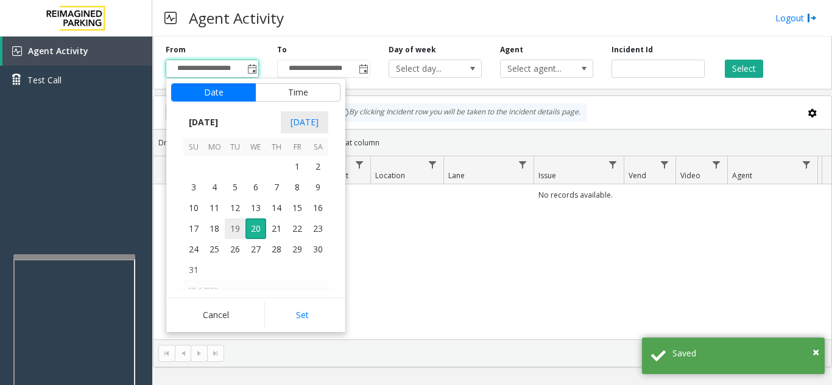
click at [233, 232] on span "19" at bounding box center [235, 229] width 21 height 21
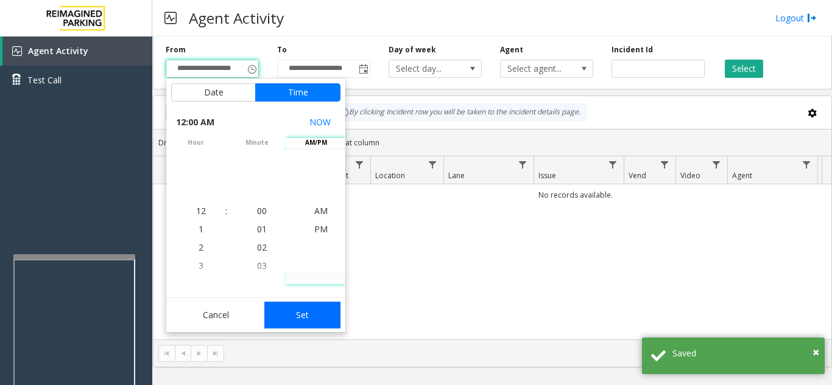
click at [314, 319] on button "Set" at bounding box center [302, 315] width 77 height 27
type input "**********"
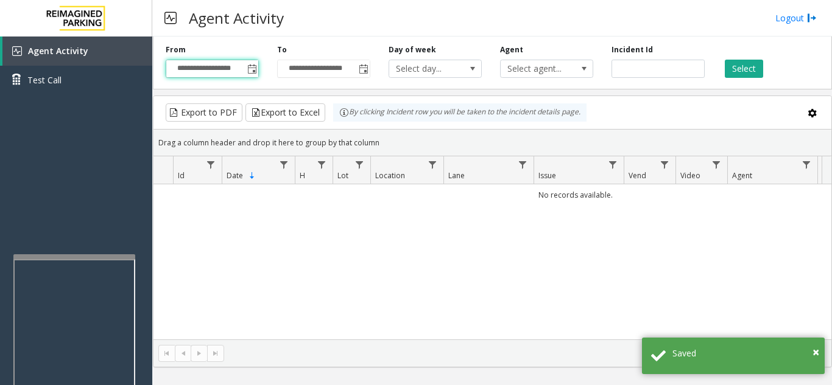
click at [767, 72] on div "Select" at bounding box center [769, 60] width 111 height 33
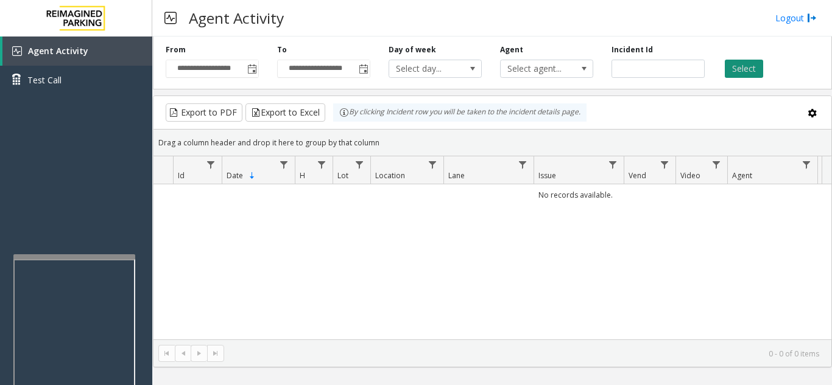
click at [752, 72] on button "Select" at bounding box center [743, 69] width 38 height 18
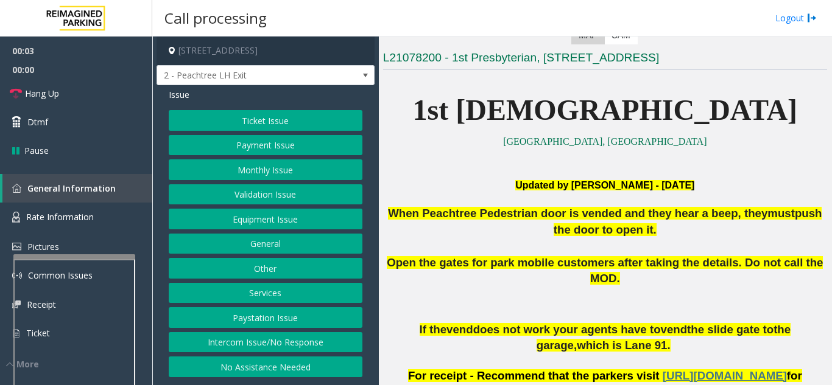
scroll to position [244, 0]
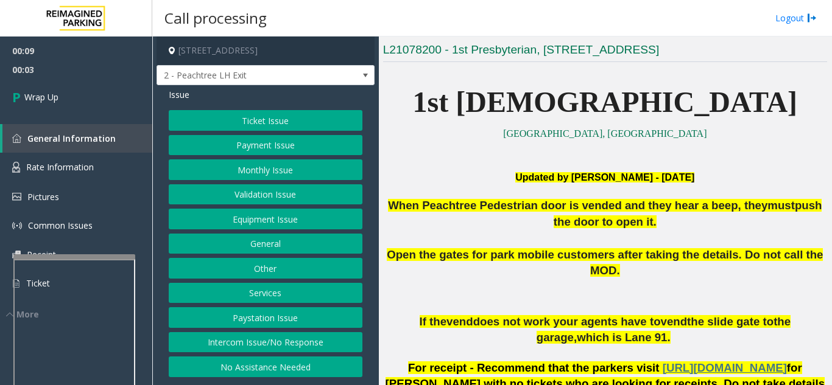
click at [250, 349] on button "Intercom Issue/No Response" at bounding box center [266, 342] width 194 height 21
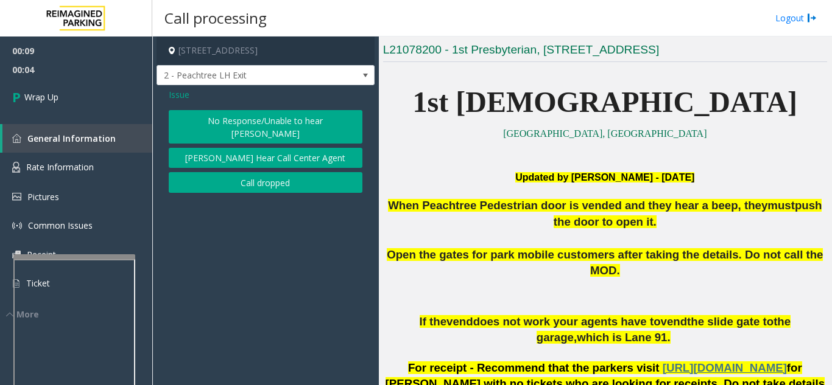
click at [234, 172] on button "Call dropped" at bounding box center [266, 182] width 194 height 21
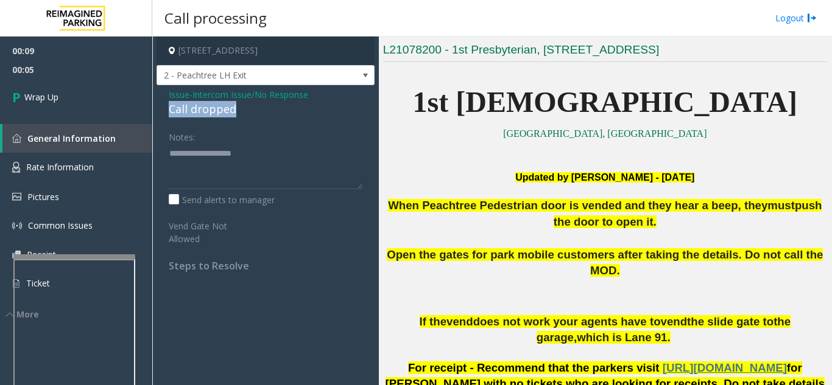
drag, startPoint x: 167, startPoint y: 111, endPoint x: 240, endPoint y: 111, distance: 72.4
click at [240, 111] on div "Issue - Intercom Issue/No Response Call dropped Notes: Send alerts to manager V…" at bounding box center [265, 184] width 218 height 199
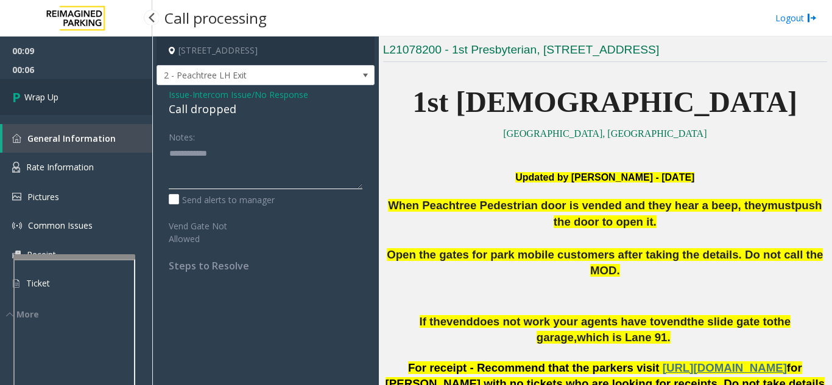
type textarea "**********"
click at [106, 110] on link "Wrap Up" at bounding box center [76, 97] width 152 height 36
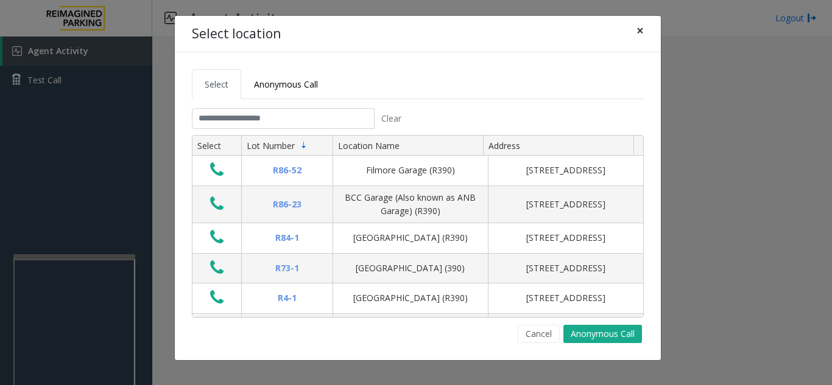
click at [644, 30] on button "×" at bounding box center [640, 31] width 24 height 30
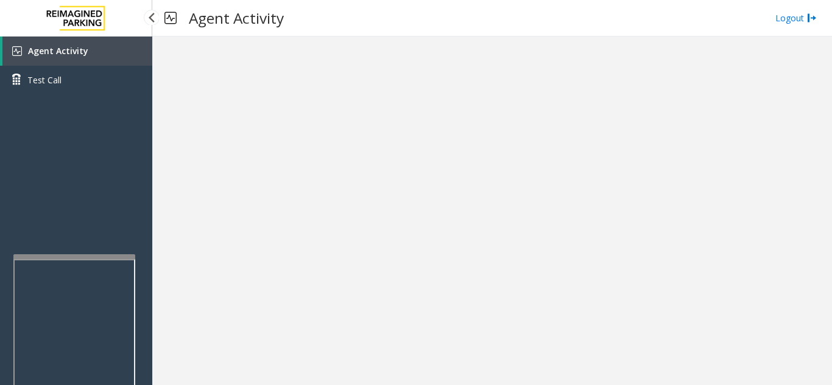
click at [135, 58] on link "Agent Activity" at bounding box center [77, 51] width 150 height 29
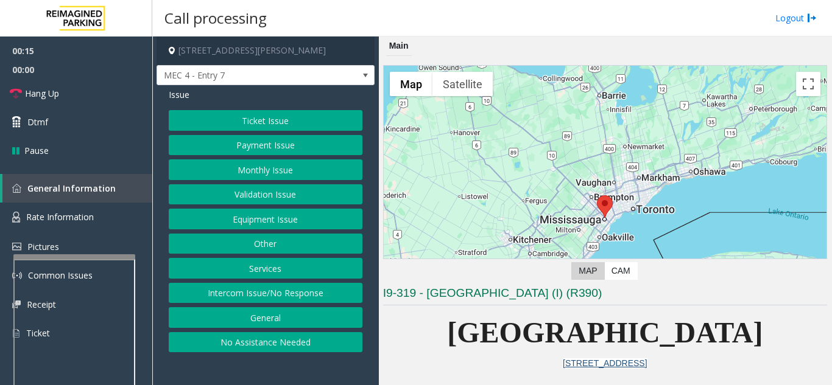
click at [274, 292] on button "Intercom Issue/No Response" at bounding box center [266, 293] width 194 height 21
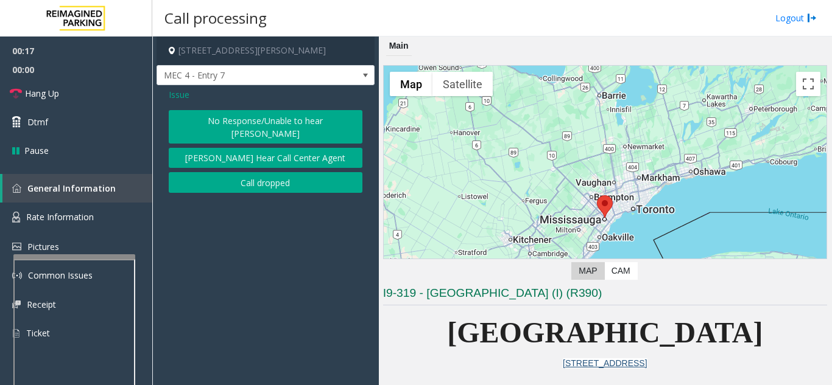
click at [231, 125] on button "No Response/Unable to hear [PERSON_NAME]" at bounding box center [266, 126] width 194 height 33
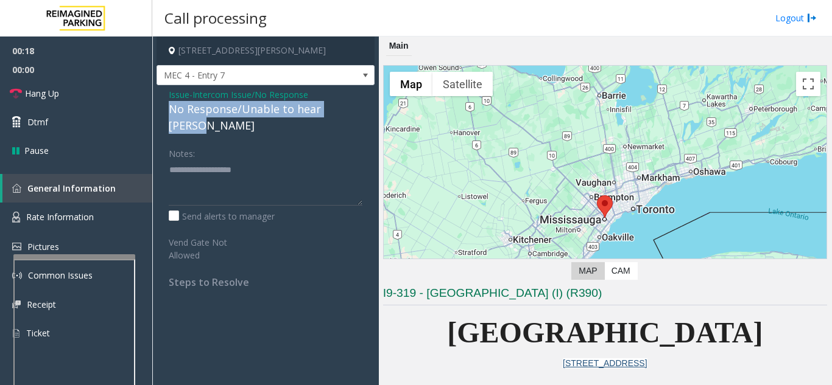
drag, startPoint x: 167, startPoint y: 106, endPoint x: 357, endPoint y: 108, distance: 190.0
click at [357, 108] on div "Issue - Intercom Issue/No Response No Response/Unable to hear parker Notes: Sen…" at bounding box center [265, 193] width 218 height 216
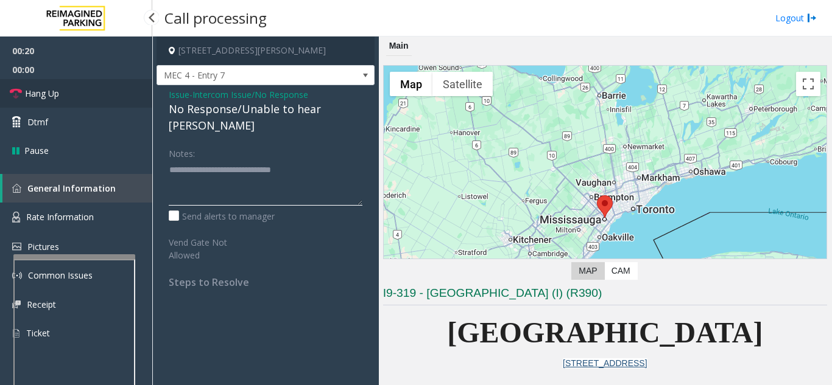
type textarea "**********"
click at [97, 89] on link "Hang Up" at bounding box center [76, 93] width 152 height 29
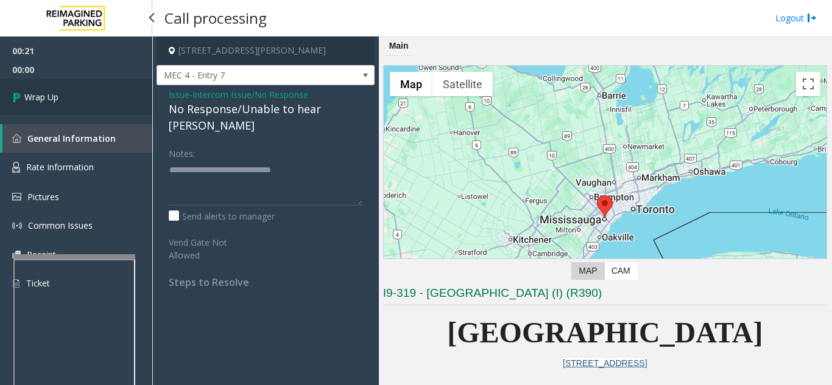
click at [97, 89] on link "Wrap Up" at bounding box center [76, 97] width 152 height 36
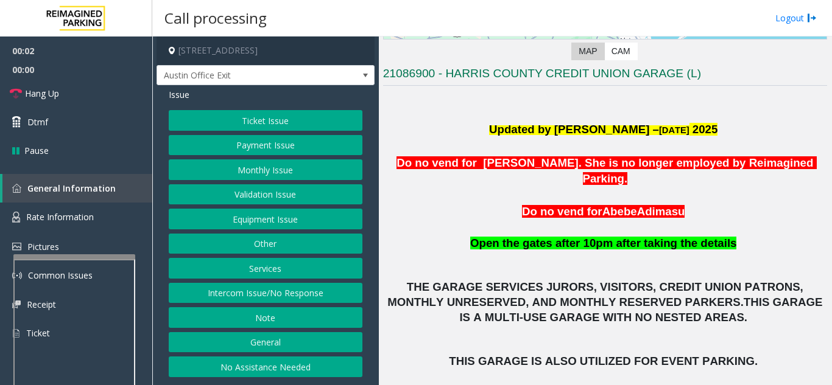
scroll to position [244, 0]
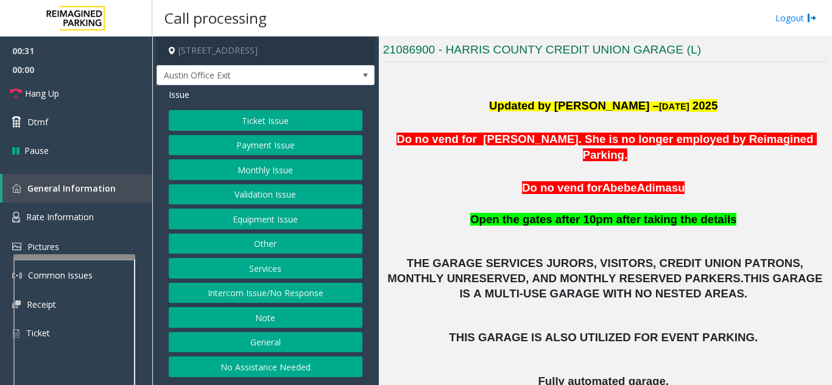
click at [279, 222] on button "Equipment Issue" at bounding box center [266, 219] width 194 height 21
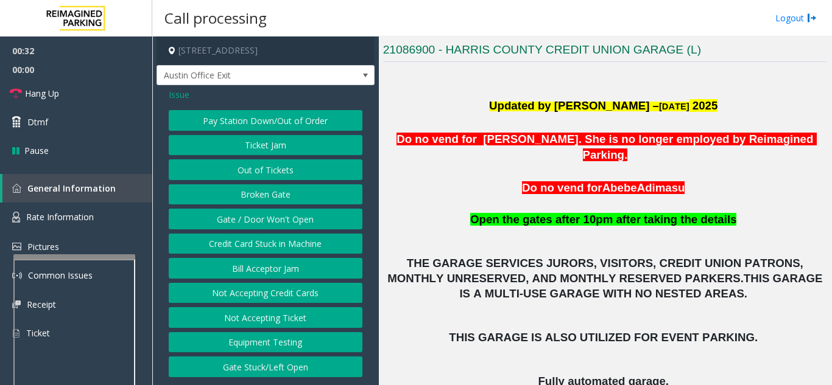
click at [279, 222] on button "Gate / Door Won't Open" at bounding box center [266, 219] width 194 height 21
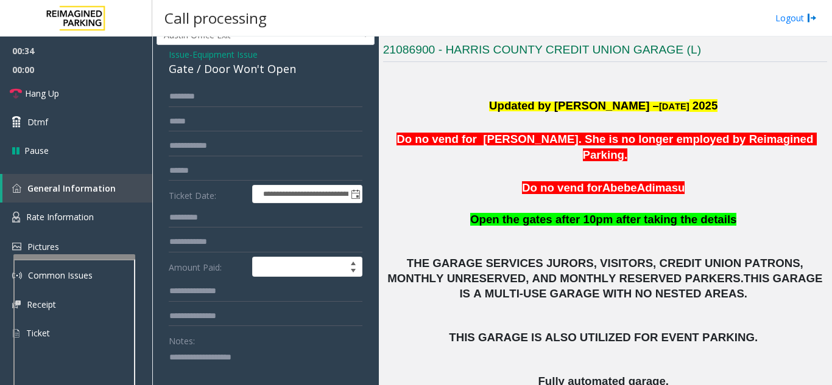
scroll to position [61, 0]
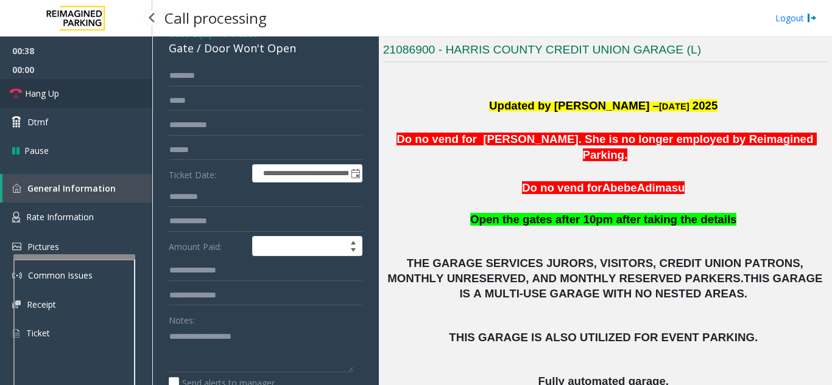
click at [58, 87] on span "Hang Up" at bounding box center [42, 93] width 34 height 13
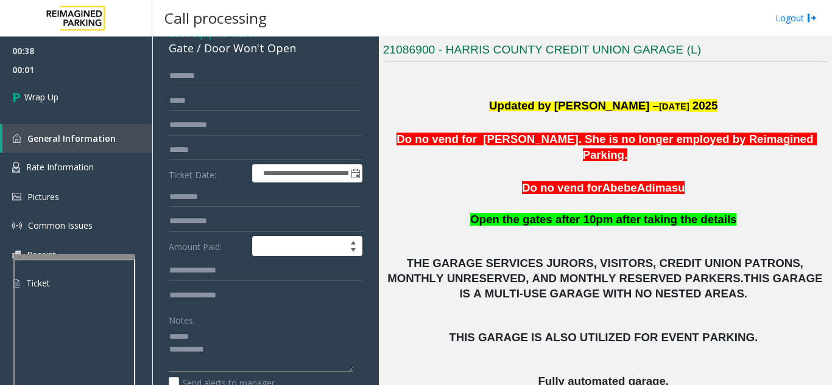
click at [216, 328] on textarea at bounding box center [261, 350] width 184 height 46
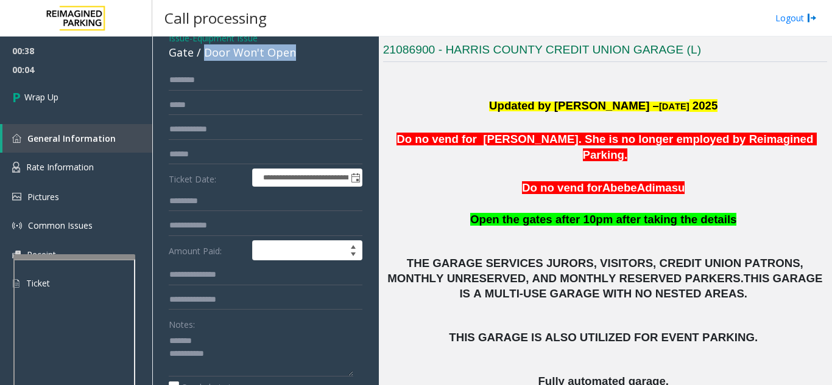
drag, startPoint x: 205, startPoint y: 47, endPoint x: 306, endPoint y: 58, distance: 101.0
click at [306, 58] on div "Gate / Door Won't Open" at bounding box center [266, 52] width 194 height 16
click at [250, 345] on textarea at bounding box center [261, 354] width 184 height 46
click at [247, 352] on textarea at bounding box center [261, 354] width 184 height 46
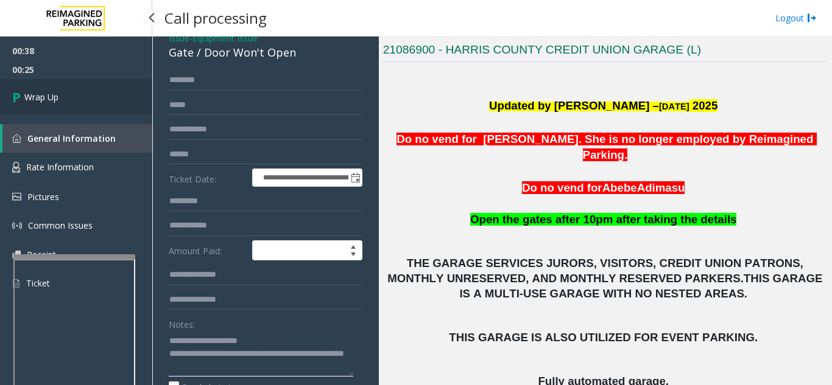
type textarea "**********"
click at [133, 91] on link "Wrap Up" at bounding box center [76, 97] width 152 height 36
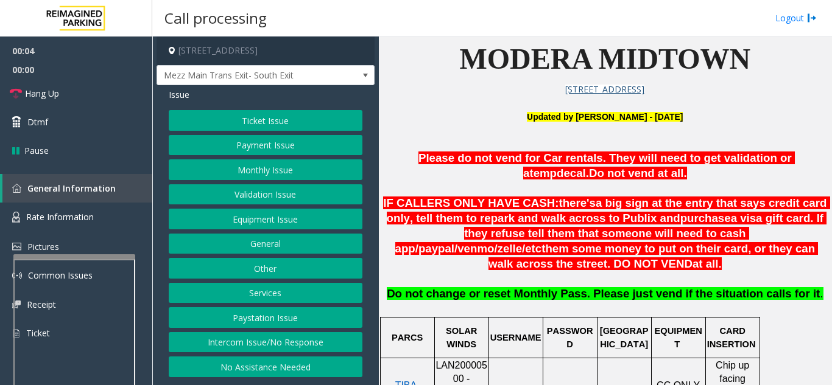
scroll to position [304, 0]
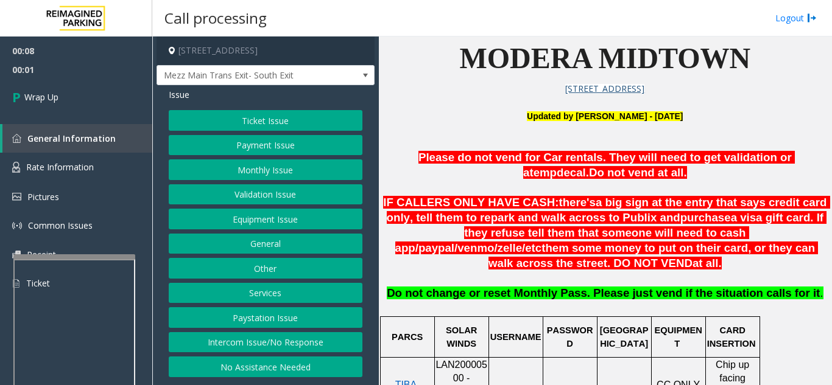
click at [314, 340] on button "Intercom Issue/No Response" at bounding box center [266, 342] width 194 height 21
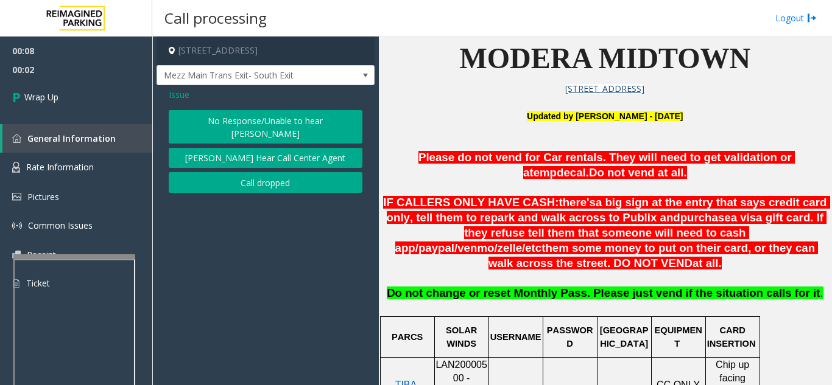
click at [254, 172] on button "Call dropped" at bounding box center [266, 182] width 194 height 21
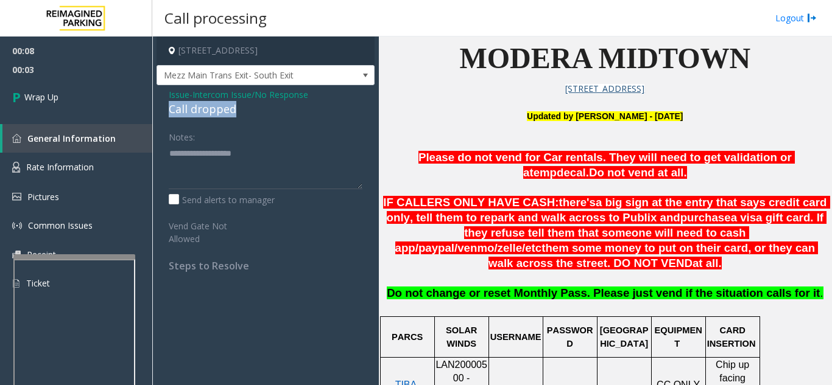
drag, startPoint x: 165, startPoint y: 107, endPoint x: 239, endPoint y: 111, distance: 73.8
click at [259, 107] on div "Issue - Intercom Issue/No Response Call dropped Notes: Send alerts to manager V…" at bounding box center [265, 184] width 218 height 199
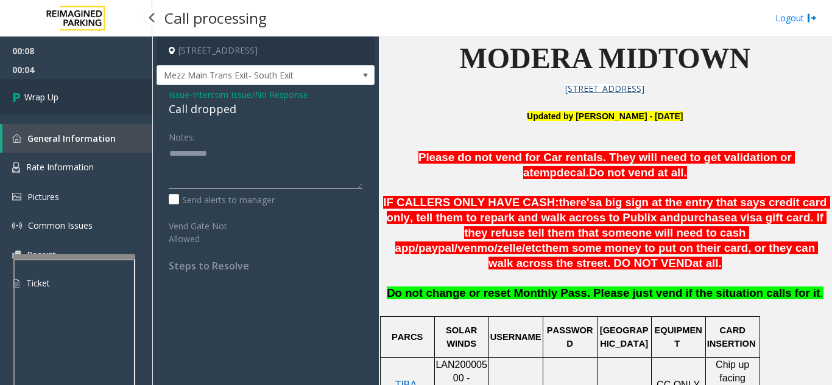
type textarea "**********"
click at [69, 100] on link "Wrap Up" at bounding box center [76, 97] width 152 height 36
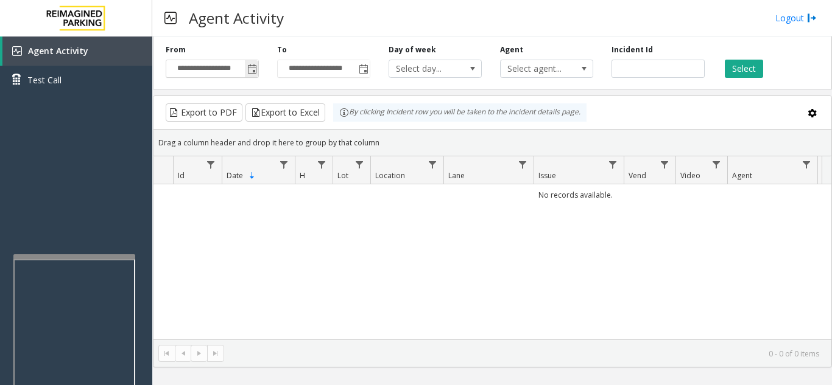
click at [256, 71] on span "Toggle popup" at bounding box center [252, 70] width 10 height 10
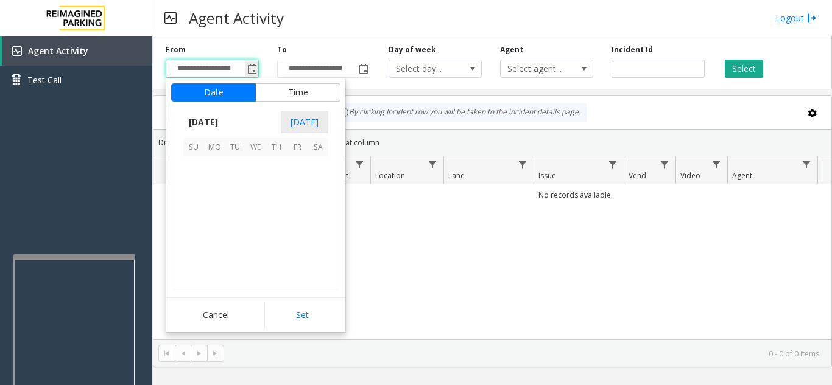
scroll to position [218356, 0]
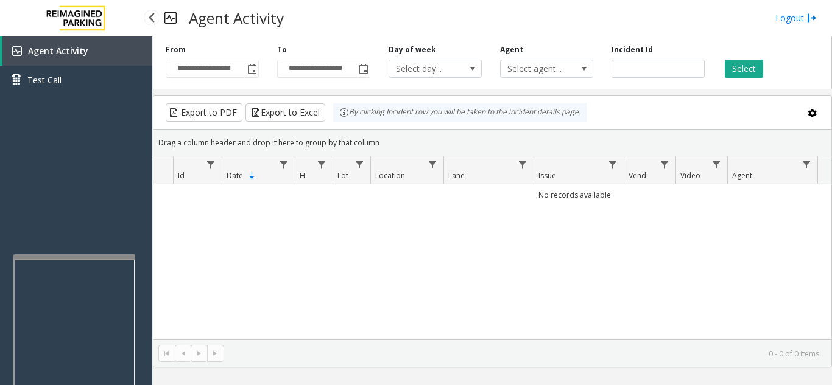
click at [133, 208] on div "Agent Activity Test Call" at bounding box center [76, 229] width 152 height 385
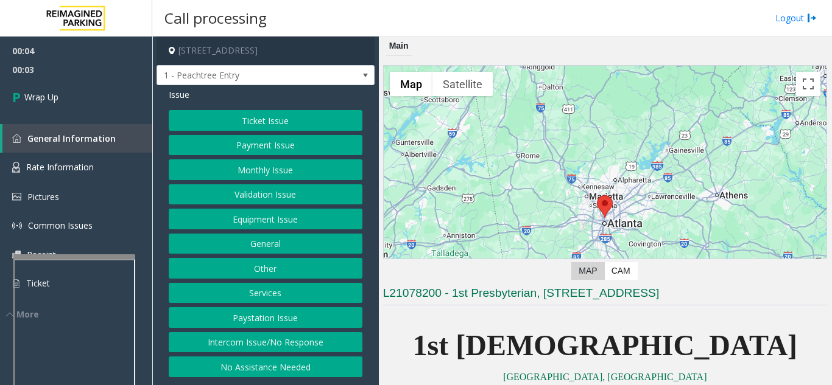
click at [270, 342] on button "Intercom Issue/No Response" at bounding box center [266, 342] width 194 height 21
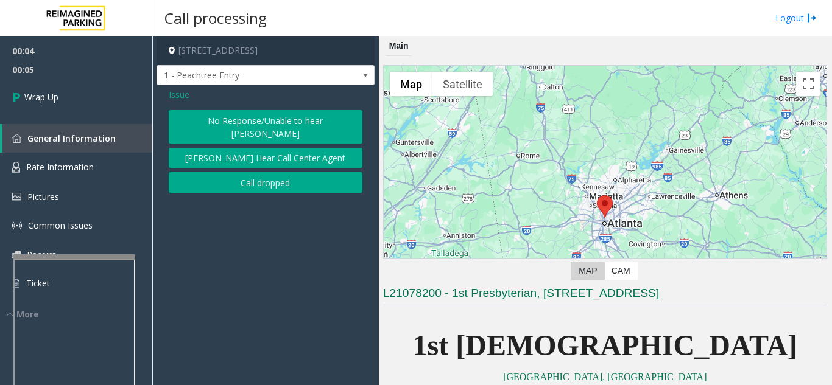
click at [247, 172] on button "Call dropped" at bounding box center [266, 182] width 194 height 21
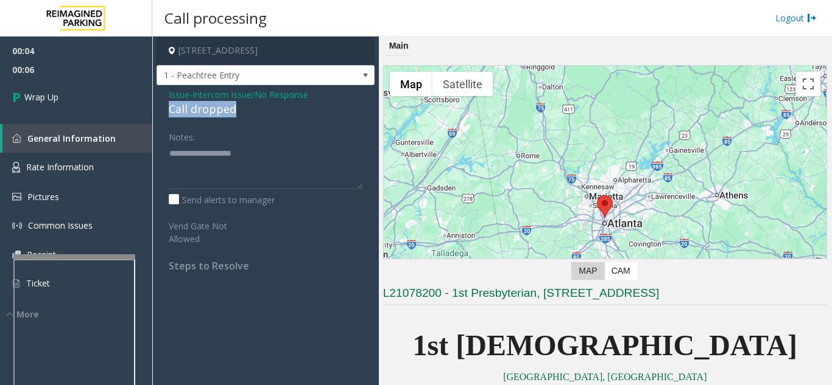
drag, startPoint x: 167, startPoint y: 107, endPoint x: 243, endPoint y: 113, distance: 75.7
click at [243, 113] on div "Issue - Intercom Issue/No Response Call dropped Notes: Send alerts to manager V…" at bounding box center [265, 184] width 218 height 199
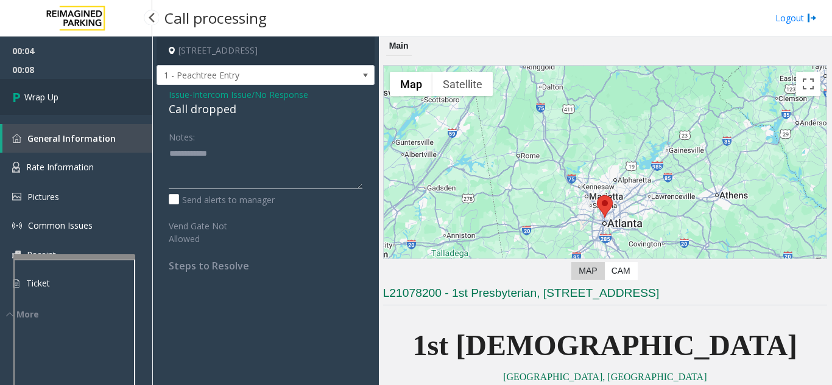
type textarea "**********"
click at [111, 105] on link "Wrap Up" at bounding box center [76, 97] width 152 height 36
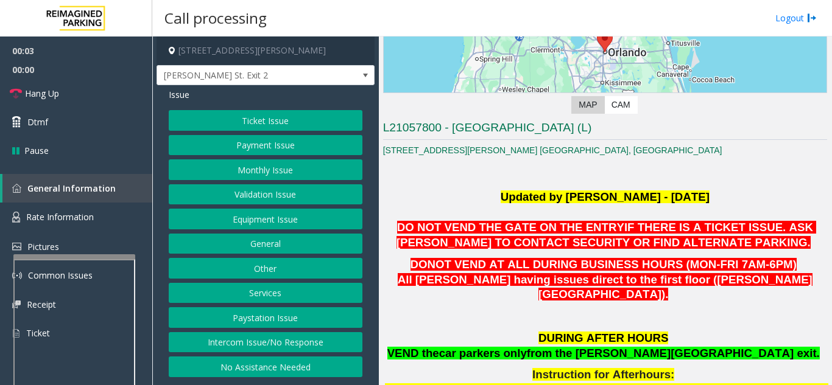
scroll to position [183, 0]
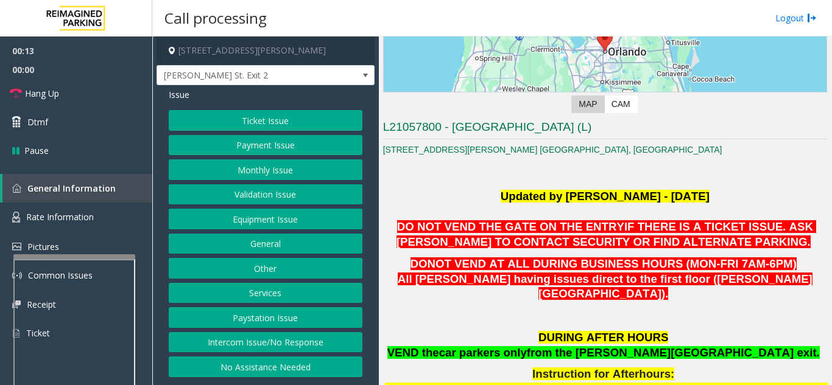
click at [318, 347] on button "Intercom Issue/No Response" at bounding box center [266, 342] width 194 height 21
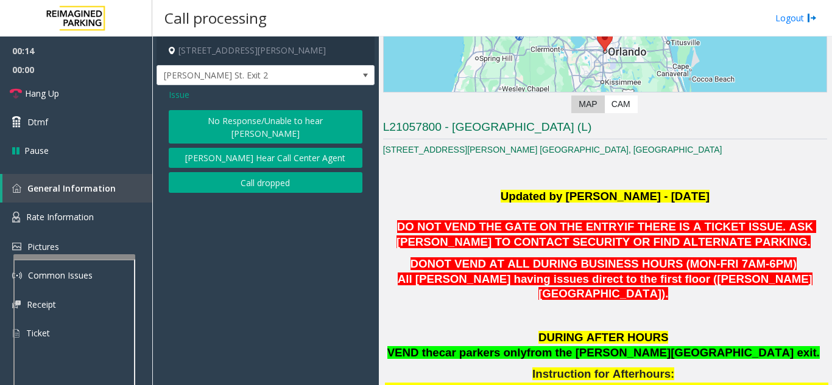
click at [247, 119] on button "No Response/Unable to hear [PERSON_NAME]" at bounding box center [266, 126] width 194 height 33
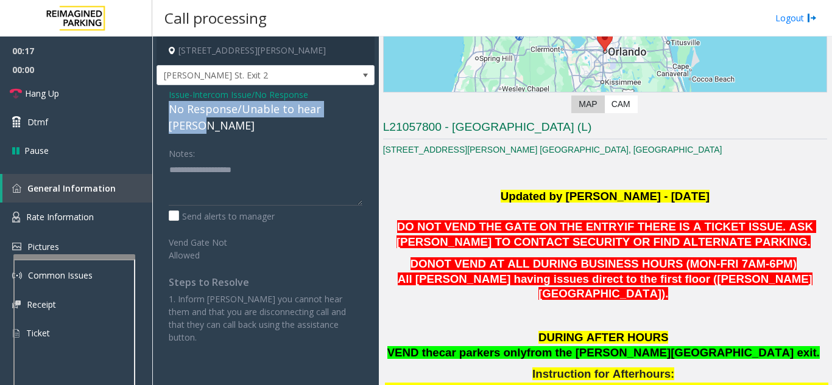
drag, startPoint x: 163, startPoint y: 108, endPoint x: 369, endPoint y: 107, distance: 206.4
click at [369, 107] on div "Issue - Intercom Issue/No Response No Response/Unable to hear [PERSON_NAME] Not…" at bounding box center [265, 220] width 218 height 271
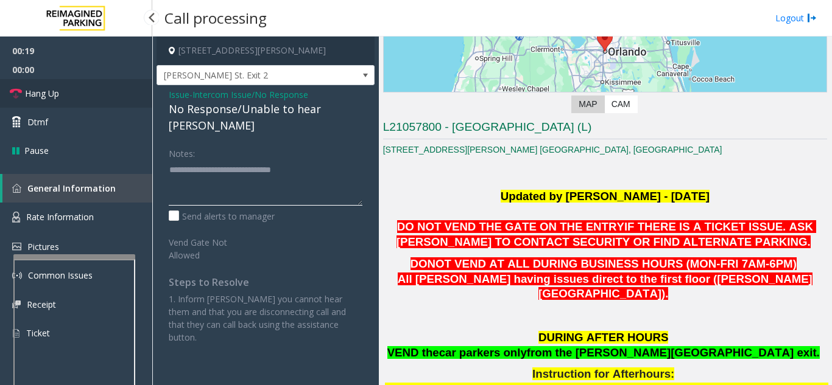
type textarea "**********"
click at [109, 101] on link "Hang Up" at bounding box center [76, 93] width 152 height 29
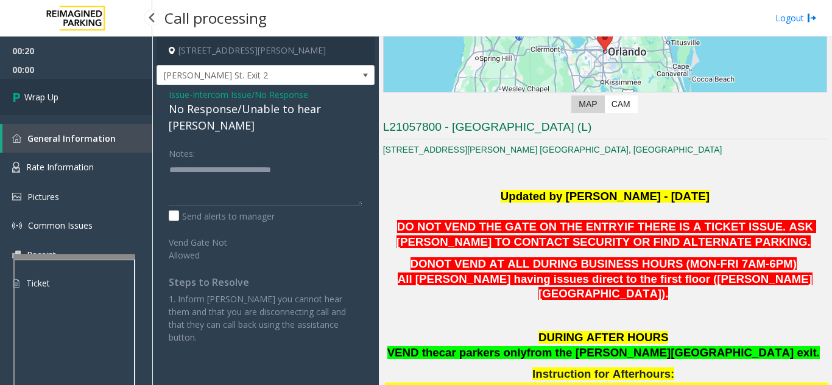
click at [109, 101] on link "Wrap Up" at bounding box center [76, 97] width 152 height 36
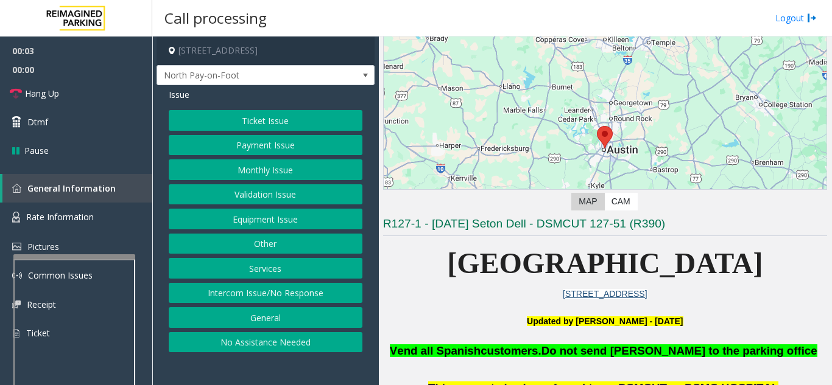
scroll to position [244, 0]
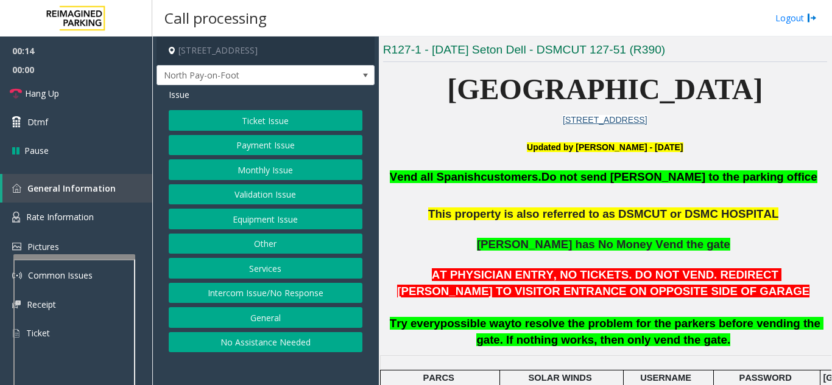
click at [275, 292] on button "Intercom Issue/No Response" at bounding box center [266, 293] width 194 height 21
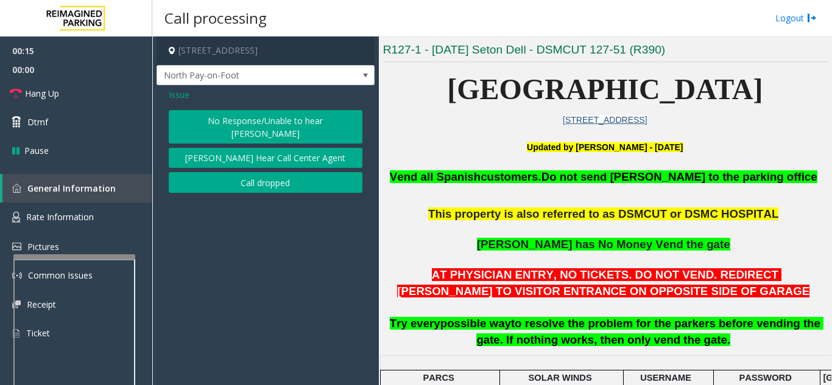
click at [261, 119] on button "No Response/Unable to hear [PERSON_NAME]" at bounding box center [266, 126] width 194 height 33
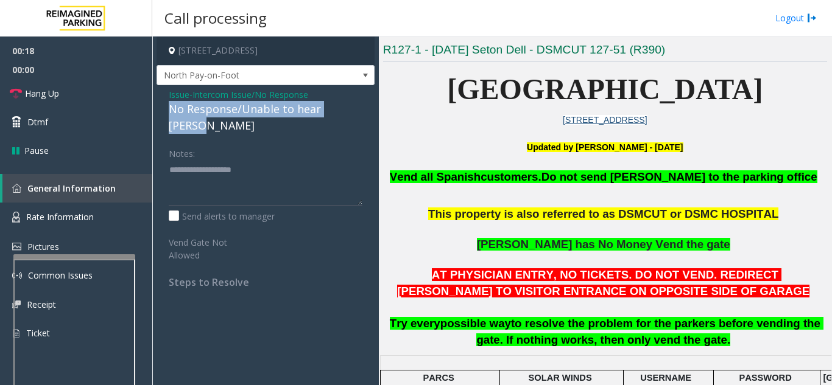
drag, startPoint x: 166, startPoint y: 108, endPoint x: 367, endPoint y: 108, distance: 200.9
click at [367, 108] on div "Issue - Intercom Issue/No Response No Response/Unable to hear parker Notes: Sen…" at bounding box center [265, 193] width 218 height 216
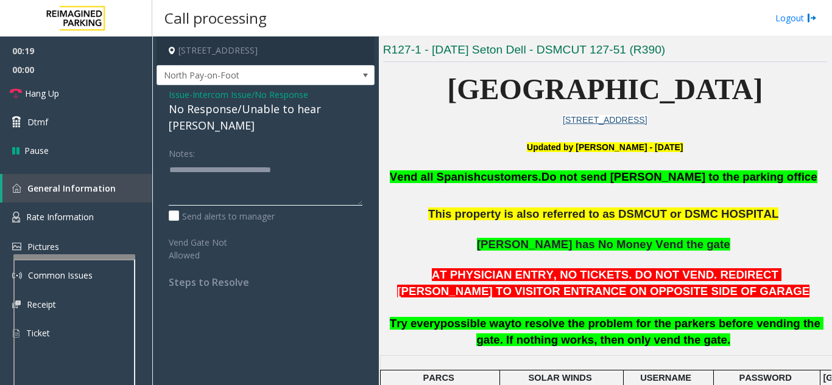
type textarea "**********"
click at [340, 143] on div "Notes:" at bounding box center [266, 174] width 194 height 63
click at [117, 97] on link "Hang Up" at bounding box center [76, 93] width 152 height 29
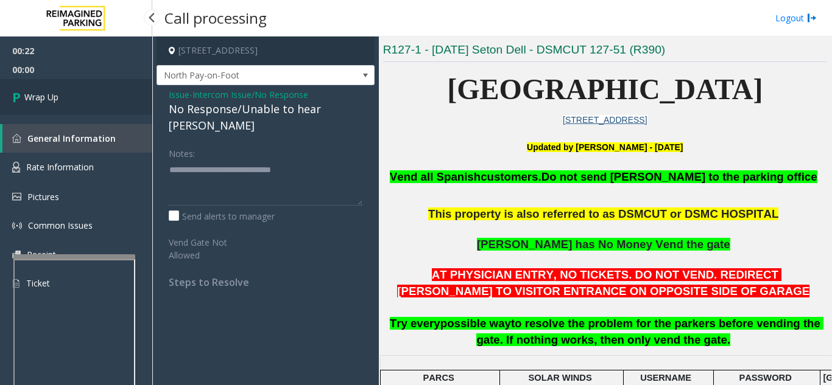
click at [117, 97] on link "Wrap Up" at bounding box center [76, 97] width 152 height 36
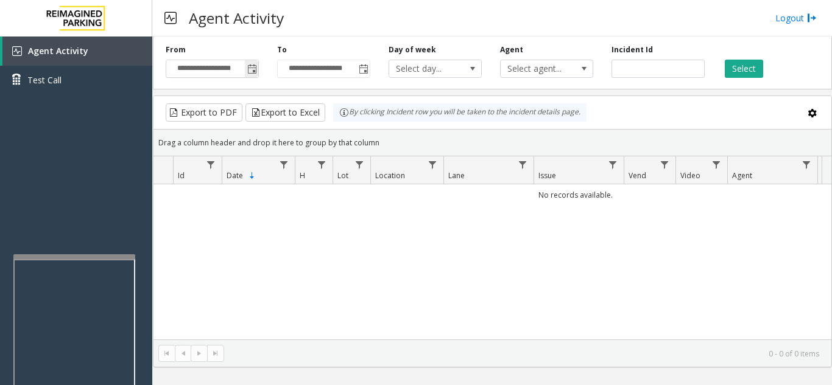
click at [256, 68] on span "Toggle popup" at bounding box center [252, 70] width 10 height 10
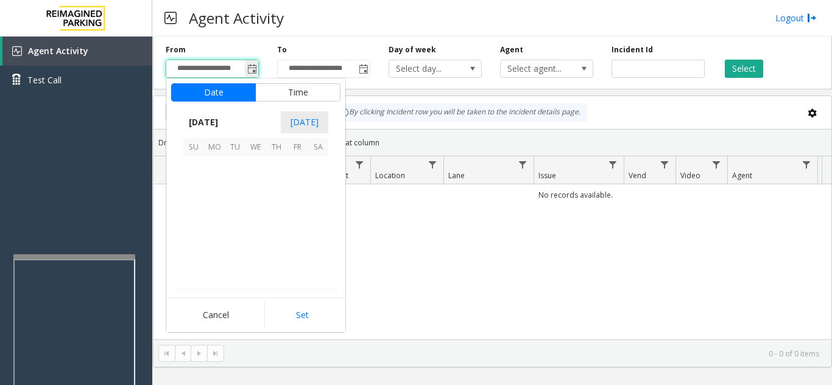
scroll to position [218356, 0]
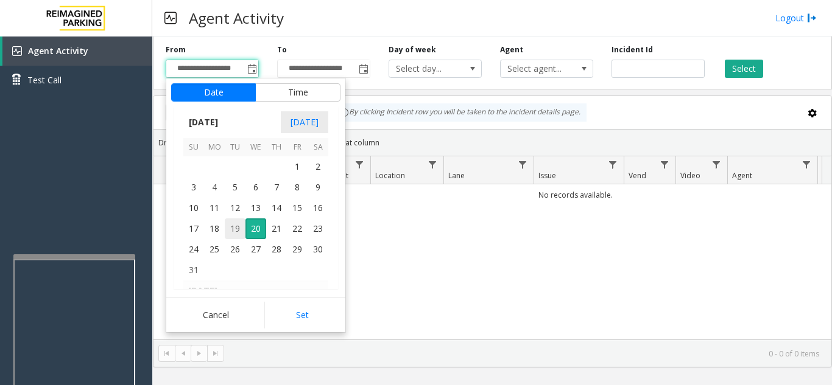
click at [239, 232] on span "19" at bounding box center [235, 229] width 21 height 21
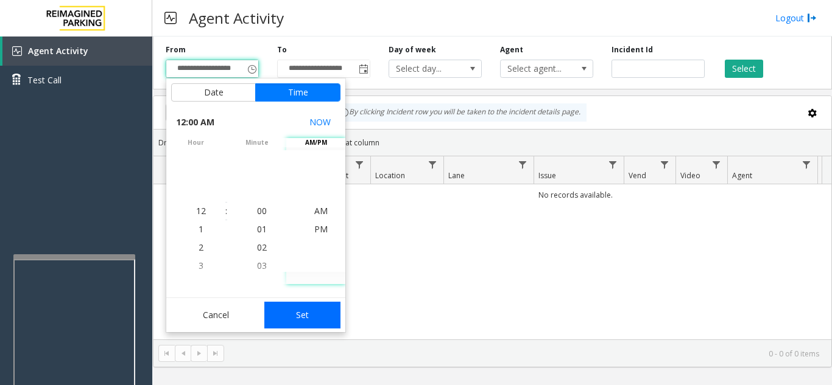
click at [314, 304] on button "Set" at bounding box center [302, 315] width 77 height 27
type input "**********"
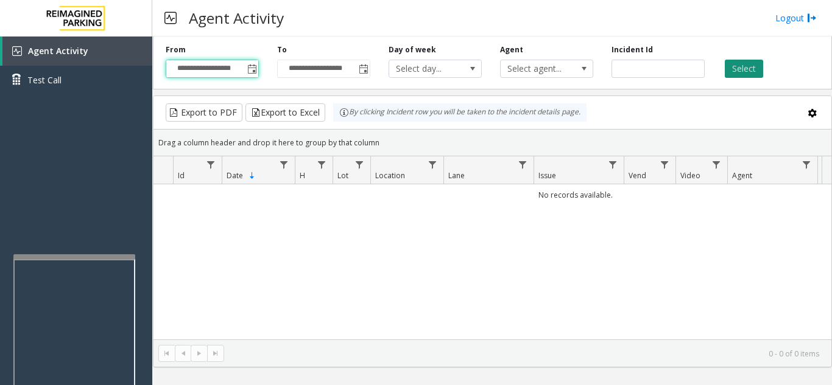
click at [742, 68] on button "Select" at bounding box center [743, 69] width 38 height 18
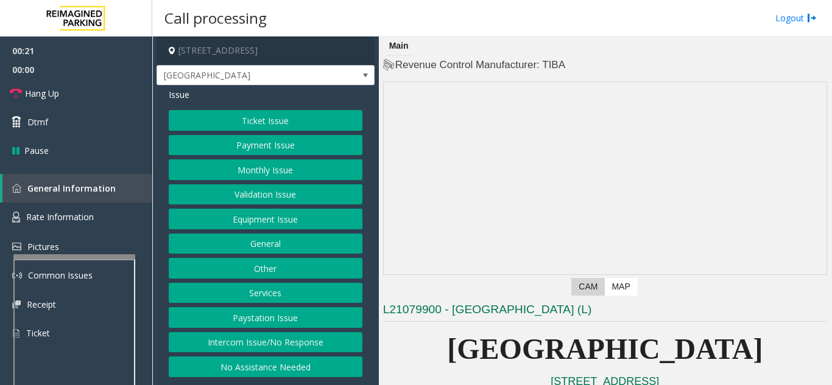
drag, startPoint x: 243, startPoint y: 347, endPoint x: 244, endPoint y: 335, distance: 11.6
click at [243, 347] on button "Intercom Issue/No Response" at bounding box center [266, 342] width 194 height 21
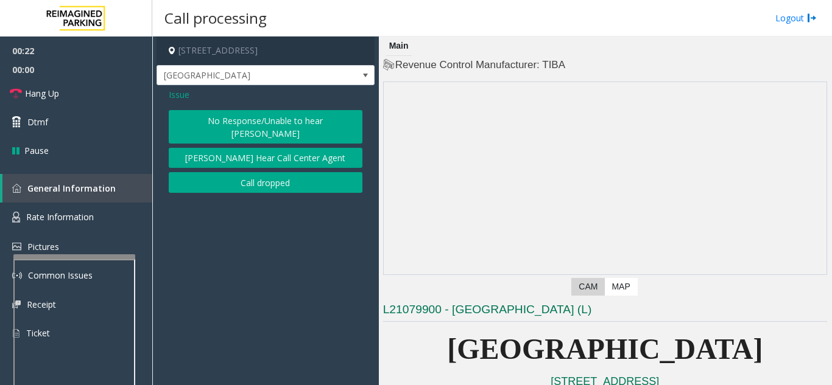
click at [231, 128] on button "No Response/Unable to hear [PERSON_NAME]" at bounding box center [266, 126] width 194 height 33
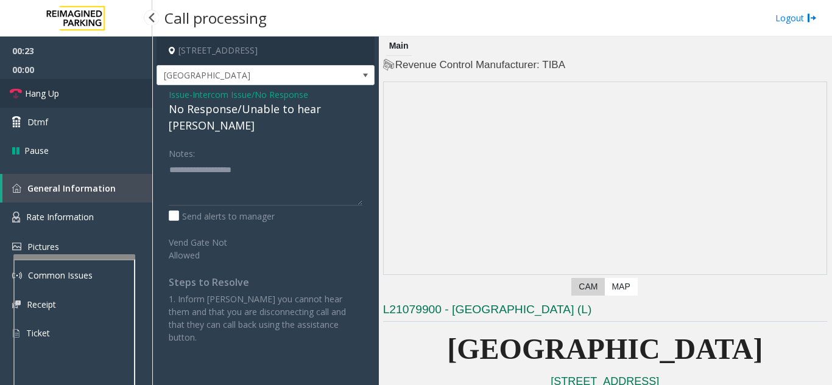
click at [105, 97] on link "Hang Up" at bounding box center [76, 93] width 152 height 29
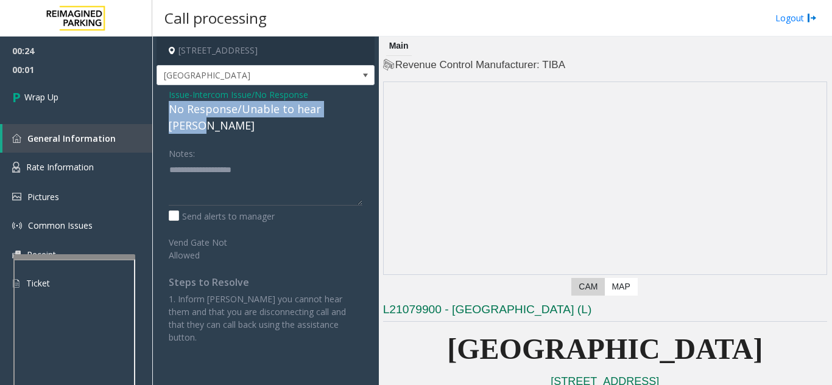
drag, startPoint x: 167, startPoint y: 107, endPoint x: 351, endPoint y: 111, distance: 183.9
click at [351, 111] on div "Issue - Intercom Issue/No Response No Response/Unable to hear [PERSON_NAME] Not…" at bounding box center [265, 220] width 218 height 271
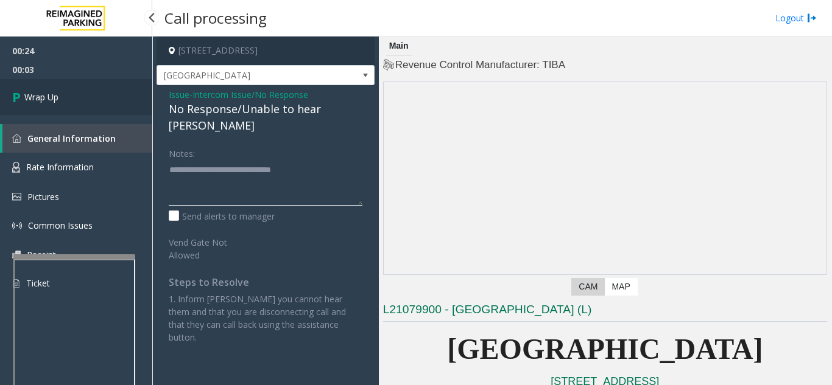
type textarea "**********"
click at [60, 108] on link "Wrap Up" at bounding box center [76, 97] width 152 height 36
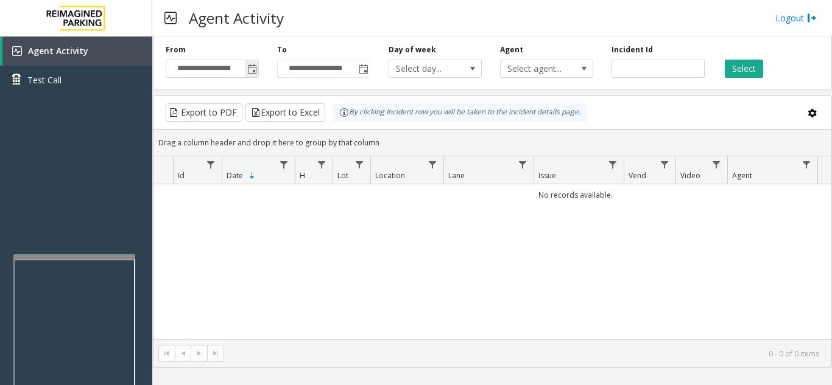
click at [251, 70] on span "Toggle popup" at bounding box center [252, 70] width 10 height 10
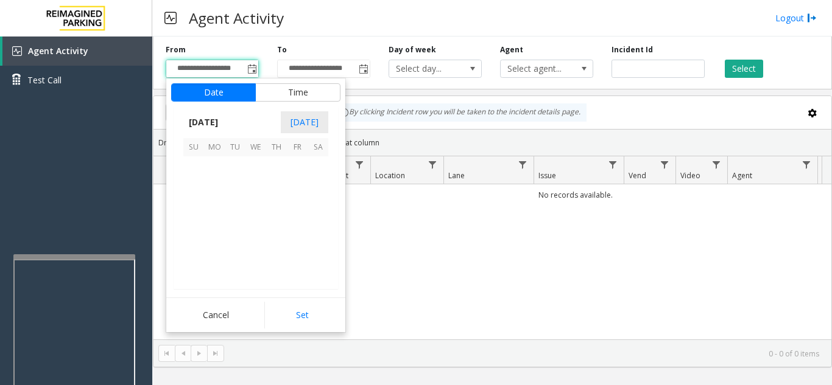
scroll to position [218356, 0]
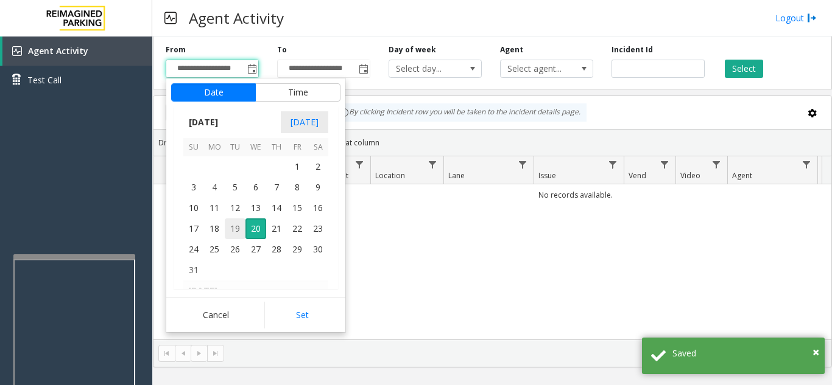
click at [231, 228] on span "19" at bounding box center [235, 229] width 21 height 21
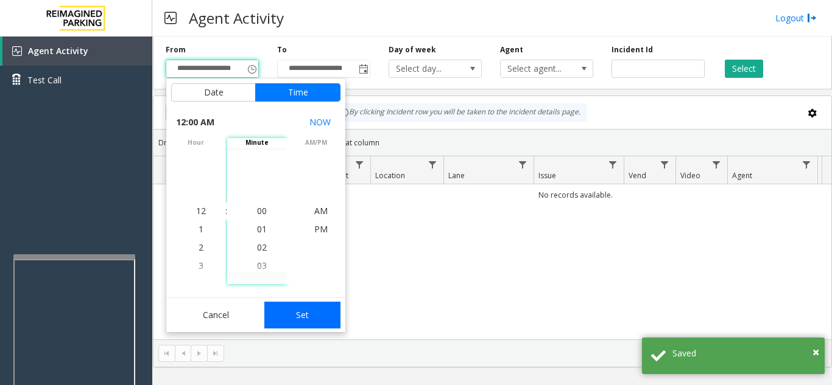
click at [297, 315] on button "Set" at bounding box center [302, 315] width 77 height 27
type input "**********"
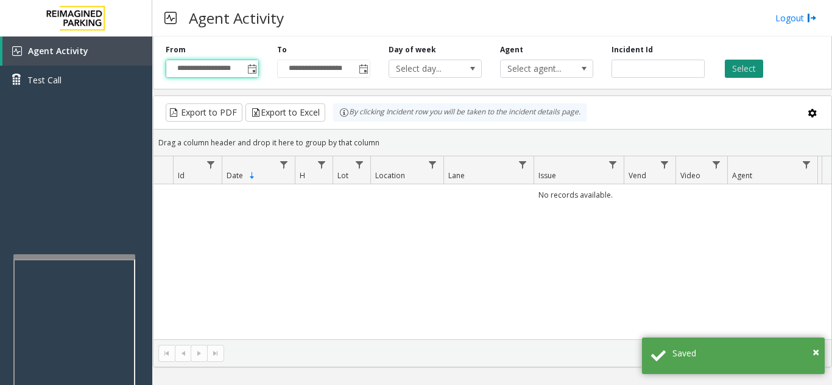
click at [748, 74] on button "Select" at bounding box center [743, 69] width 38 height 18
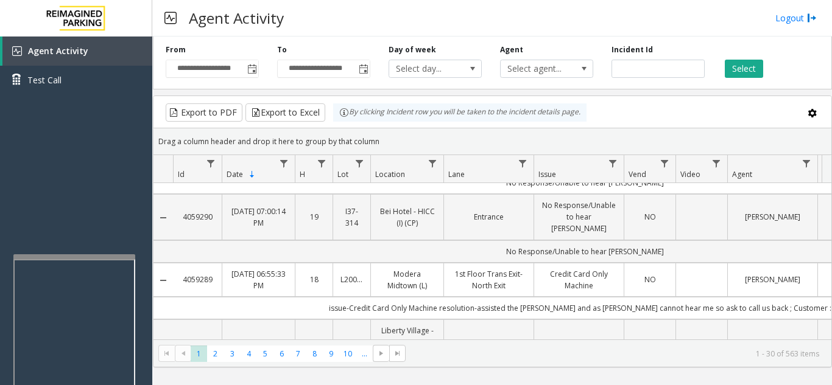
scroll to position [0, 0]
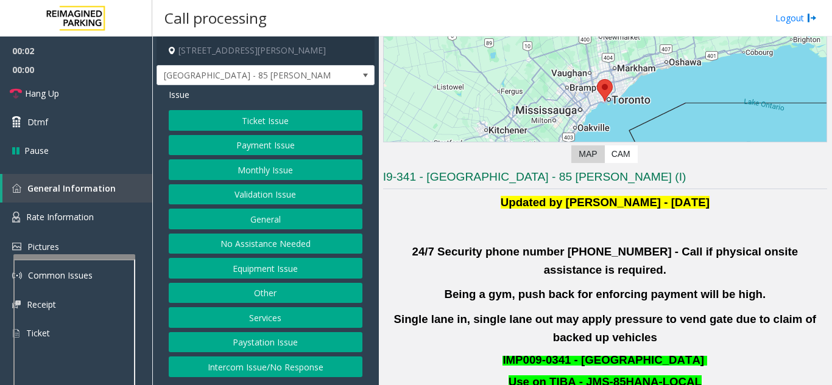
scroll to position [244, 0]
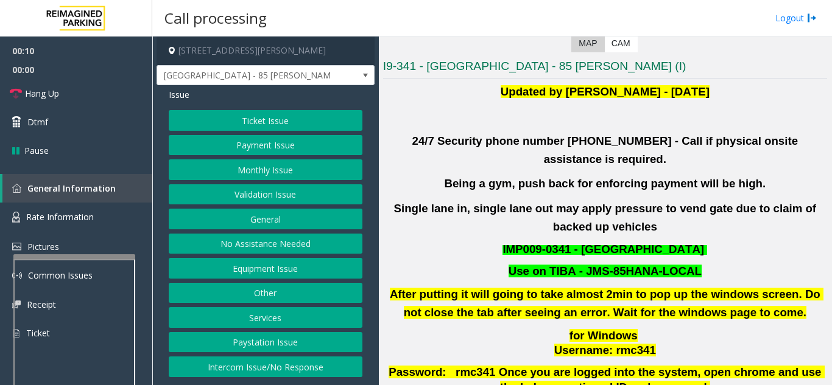
click at [270, 191] on button "Validation Issue" at bounding box center [266, 194] width 194 height 21
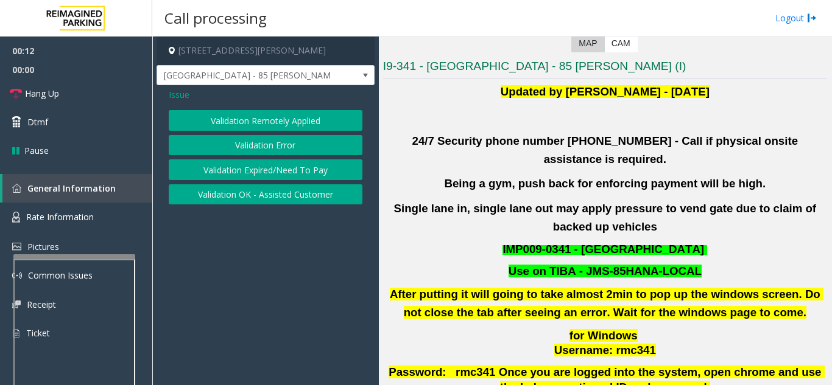
click at [254, 150] on button "Validation Error" at bounding box center [266, 145] width 194 height 21
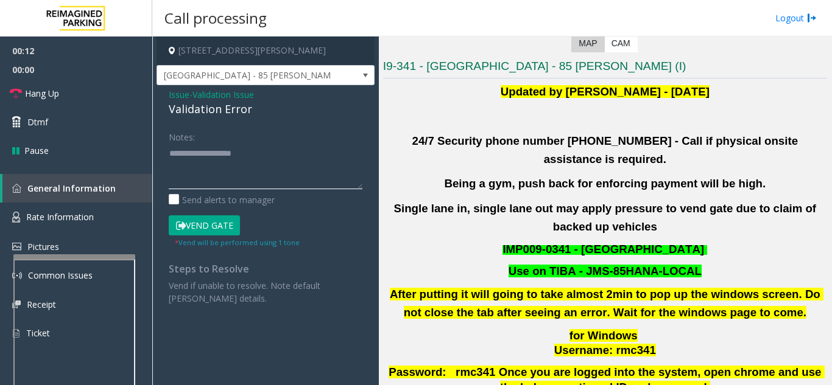
click at [251, 150] on textarea at bounding box center [266, 167] width 194 height 46
click at [240, 153] on textarea at bounding box center [266, 167] width 194 height 46
click at [238, 170] on textarea at bounding box center [266, 167] width 194 height 46
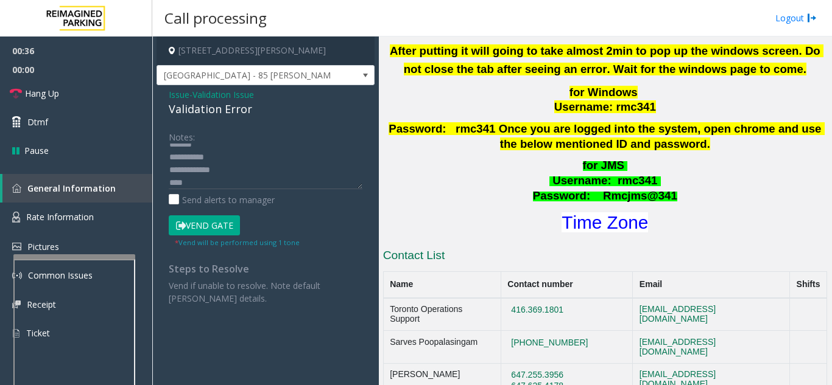
click at [644, 210] on h1 "Time Zone" at bounding box center [605, 223] width 446 height 26
click at [611, 212] on font "Time Zone" at bounding box center [604, 222] width 86 height 20
click at [229, 181] on textarea at bounding box center [266, 167] width 194 height 46
click at [245, 149] on textarea at bounding box center [266, 167] width 194 height 46
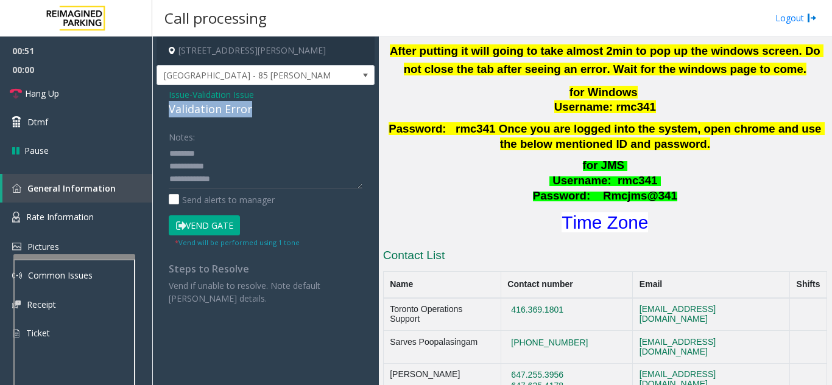
drag, startPoint x: 168, startPoint y: 107, endPoint x: 258, endPoint y: 107, distance: 90.1
click at [258, 107] on div "Issue - Validation Issue Validation Error Notes: Send alerts to manager Vend Ga…" at bounding box center [265, 201] width 218 height 232
click at [306, 156] on textarea at bounding box center [266, 167] width 194 height 46
click at [262, 180] on textarea at bounding box center [266, 167] width 194 height 46
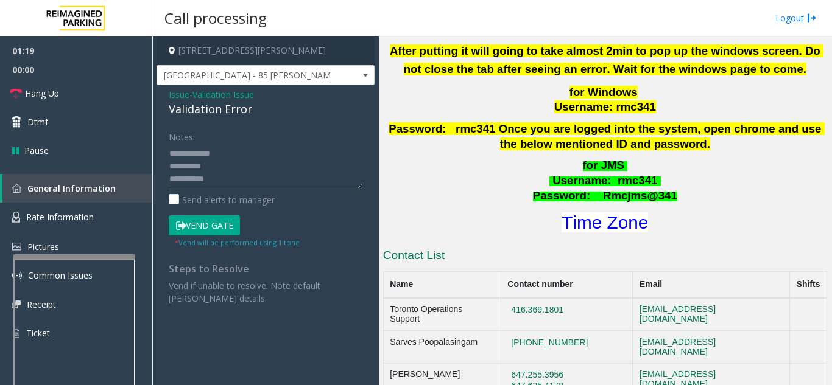
click at [221, 219] on button "Vend Gate" at bounding box center [204, 226] width 71 height 21
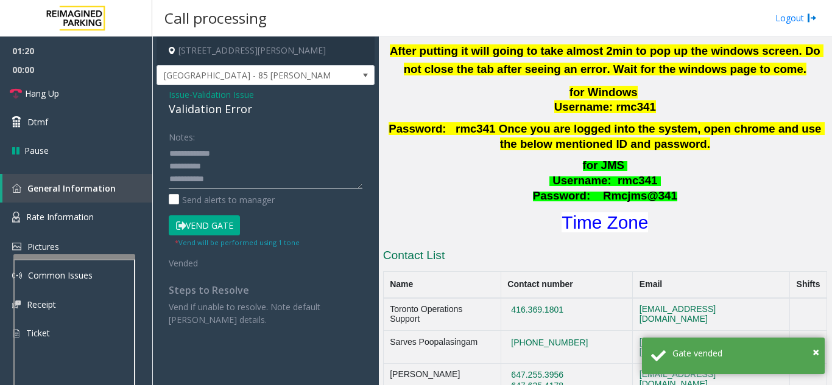
click at [208, 178] on textarea at bounding box center [266, 167] width 194 height 46
click at [232, 177] on textarea at bounding box center [266, 167] width 194 height 46
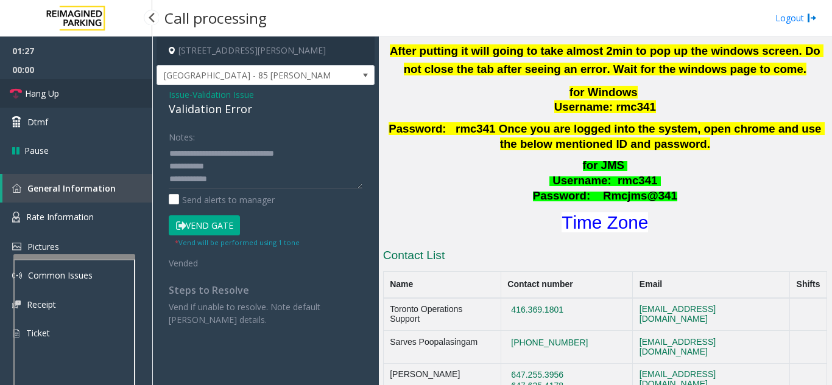
click at [84, 94] on link "Hang Up" at bounding box center [76, 93] width 152 height 29
click at [247, 162] on textarea at bounding box center [266, 167] width 194 height 46
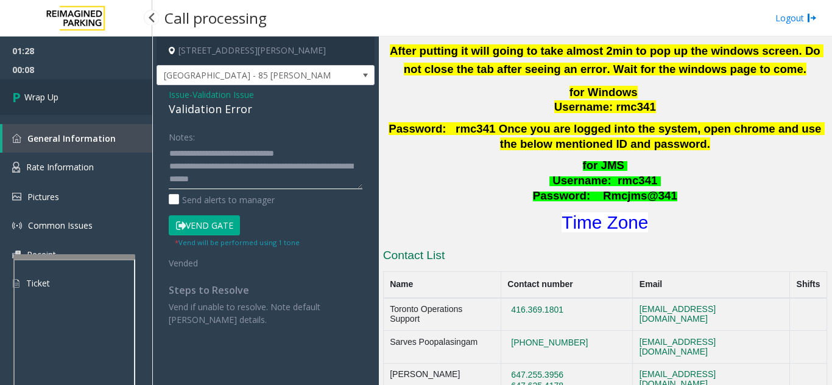
type textarea "**********"
click at [113, 105] on link "Wrap Up" at bounding box center [76, 97] width 152 height 36
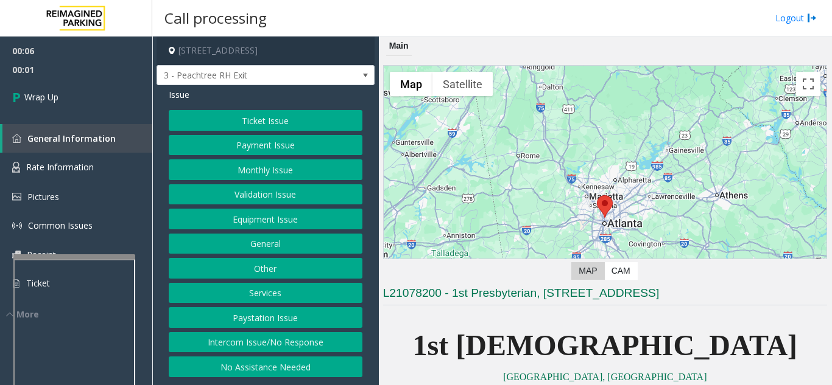
click at [246, 340] on button "Intercom Issue/No Response" at bounding box center [266, 342] width 194 height 21
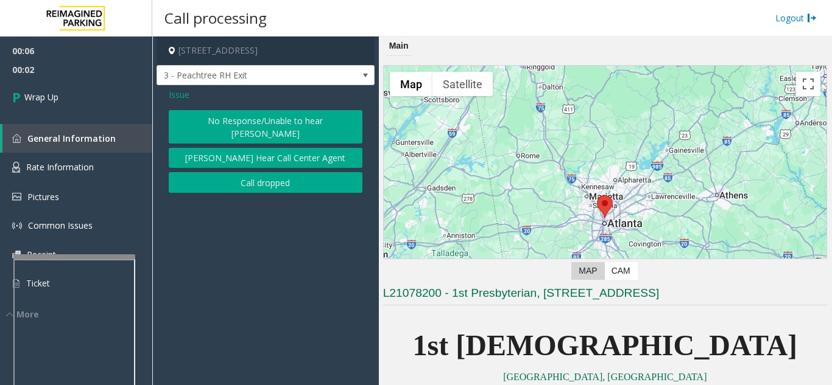
click at [216, 172] on button "Call dropped" at bounding box center [266, 182] width 194 height 21
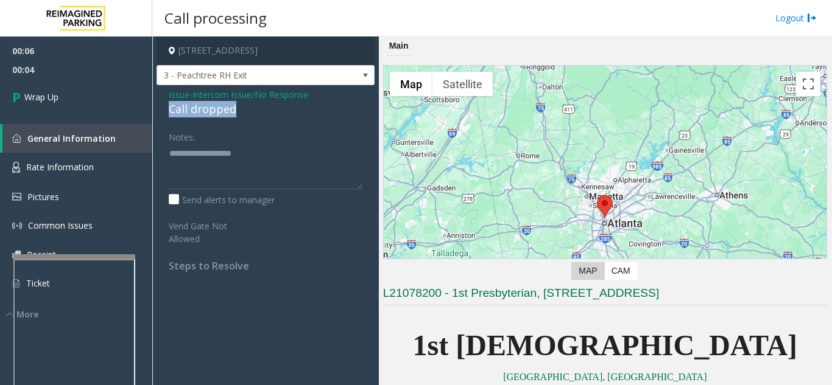
drag, startPoint x: 169, startPoint y: 111, endPoint x: 250, endPoint y: 109, distance: 81.0
click at [250, 109] on div "Call dropped" at bounding box center [266, 109] width 194 height 16
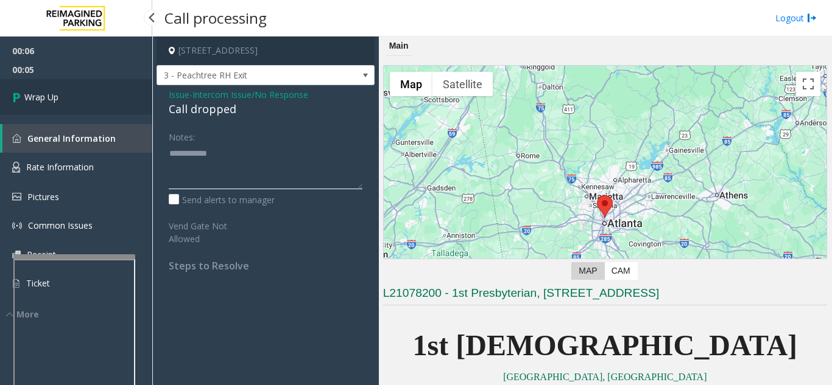
type textarea "**********"
click at [100, 98] on link "Wrap Up" at bounding box center [76, 97] width 152 height 36
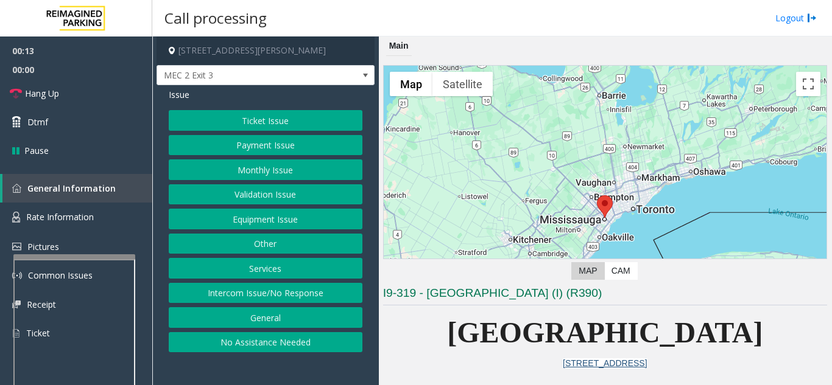
click at [244, 293] on button "Intercom Issue/No Response" at bounding box center [266, 293] width 194 height 21
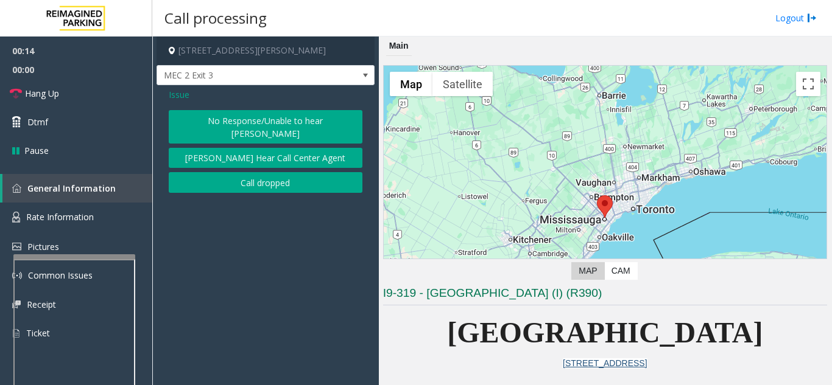
click at [216, 119] on button "No Response/Unable to hear [PERSON_NAME]" at bounding box center [266, 126] width 194 height 33
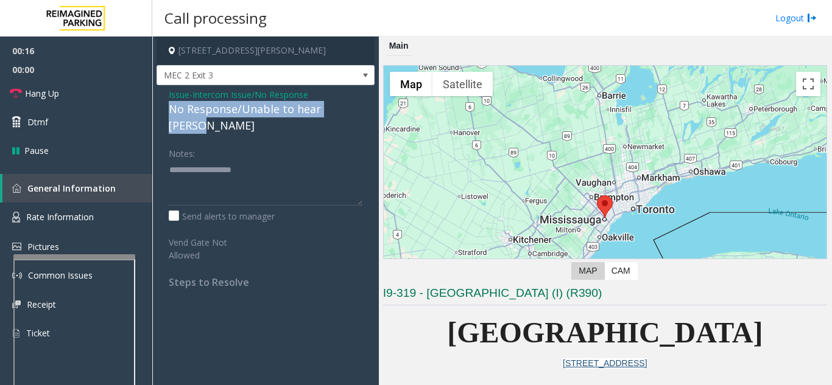
drag, startPoint x: 164, startPoint y: 105, endPoint x: 357, endPoint y: 105, distance: 193.0
click at [357, 105] on div "Issue - Intercom Issue/No Response No Response/Unable to hear parker Notes: Sen…" at bounding box center [265, 193] width 218 height 216
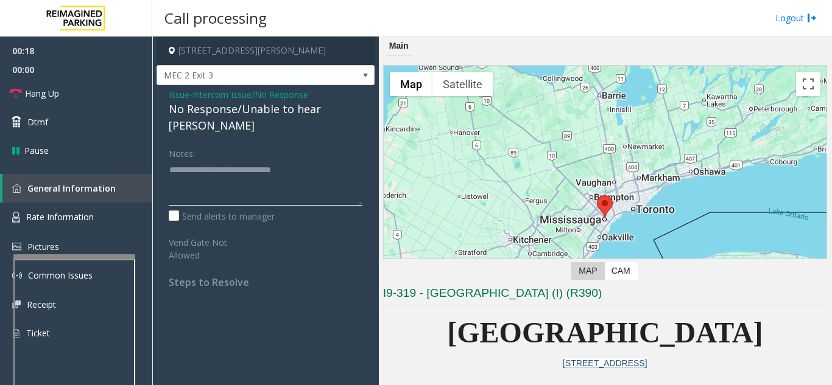
type textarea "**********"
click at [328, 143] on div "Notes:" at bounding box center [266, 174] width 194 height 63
click at [101, 101] on link "Hang Up" at bounding box center [76, 93] width 152 height 29
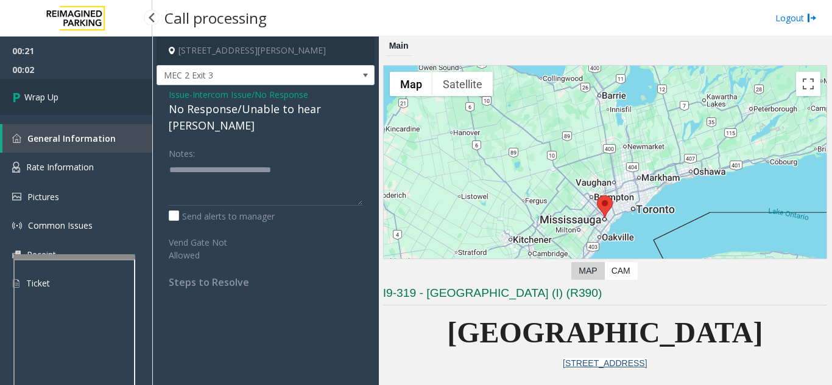
click at [101, 101] on link "Wrap Up" at bounding box center [76, 97] width 152 height 36
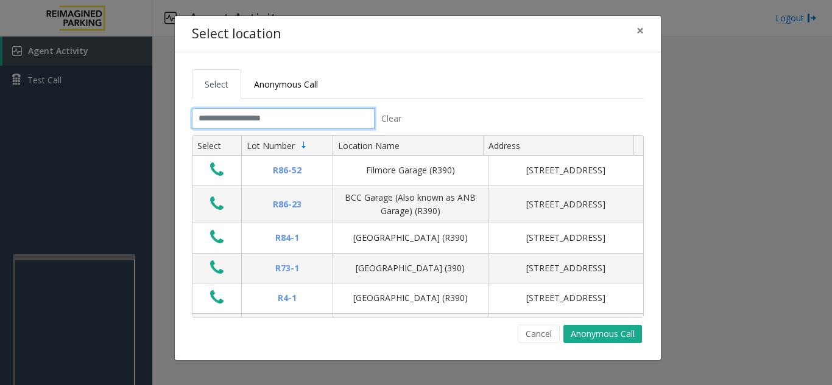
click at [244, 118] on input "text" at bounding box center [283, 118] width 183 height 21
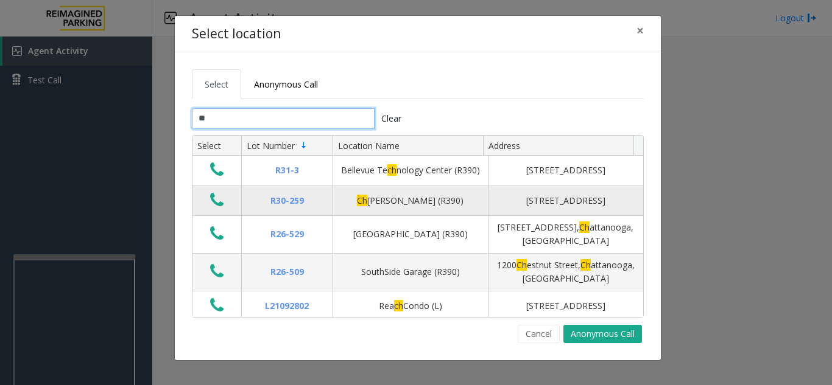
type input "**"
click at [216, 206] on icon "Data table" at bounding box center [216, 200] width 13 height 17
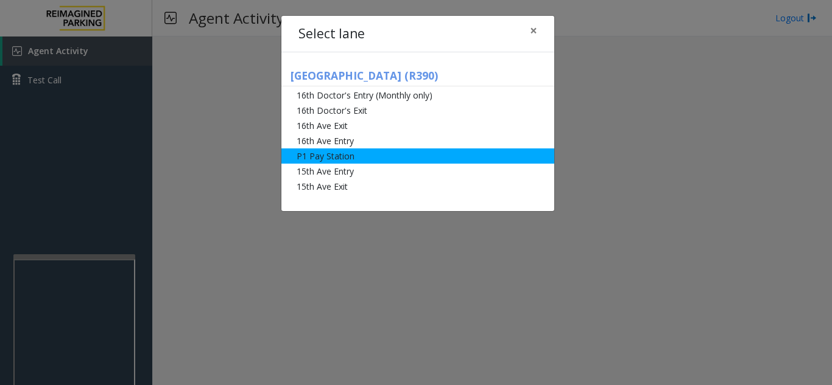
click at [340, 158] on li "P1 Pay Station" at bounding box center [417, 156] width 273 height 15
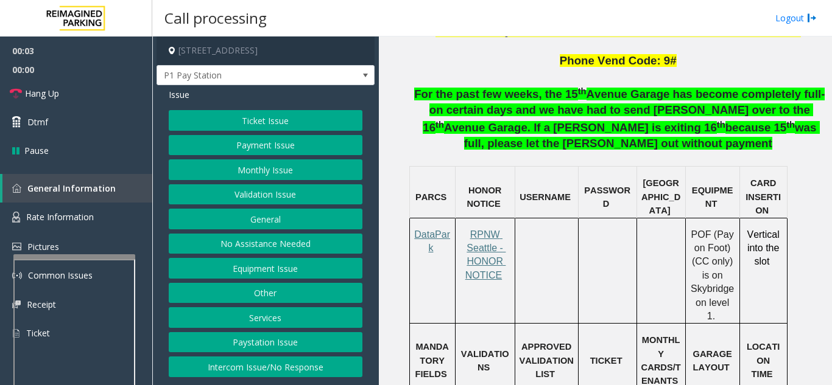
scroll to position [791, 0]
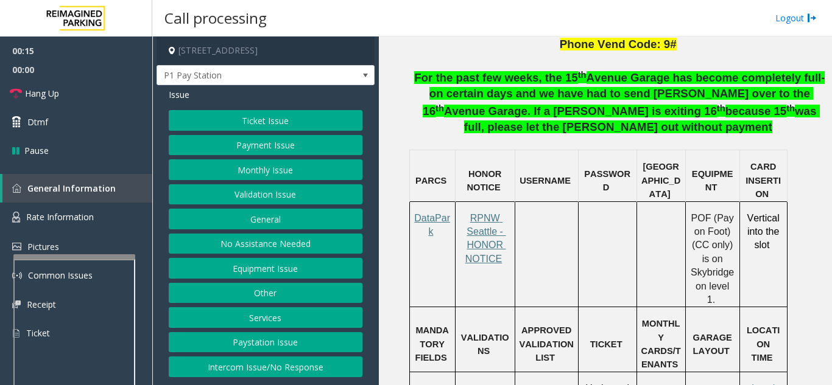
click at [252, 152] on button "Payment Issue" at bounding box center [266, 145] width 194 height 21
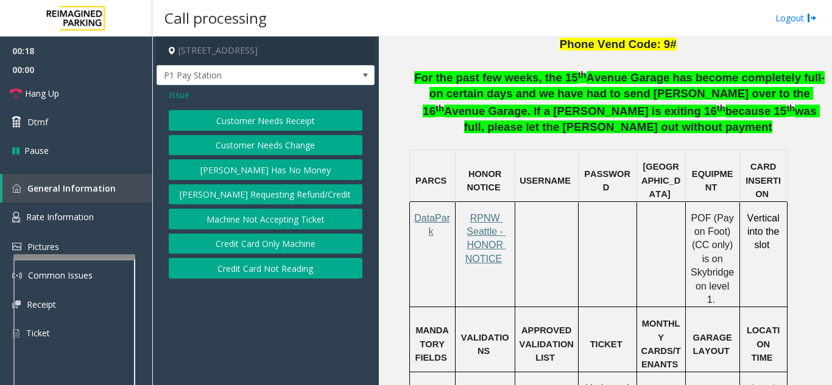
click at [279, 274] on button "Credit Card Not Reading" at bounding box center [266, 268] width 194 height 21
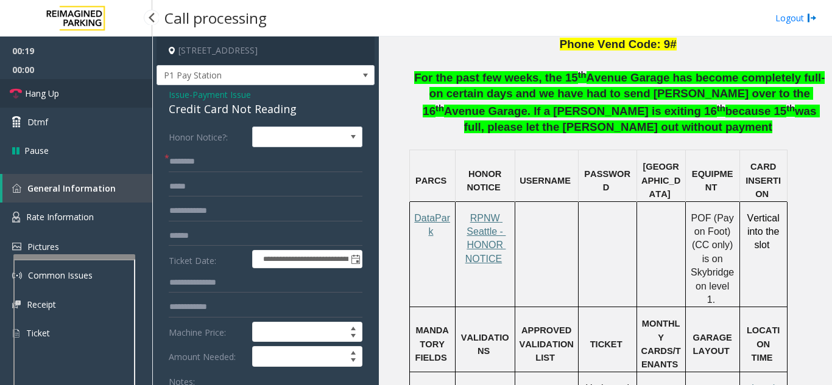
click at [71, 96] on link "Hang Up" at bounding box center [76, 93] width 152 height 29
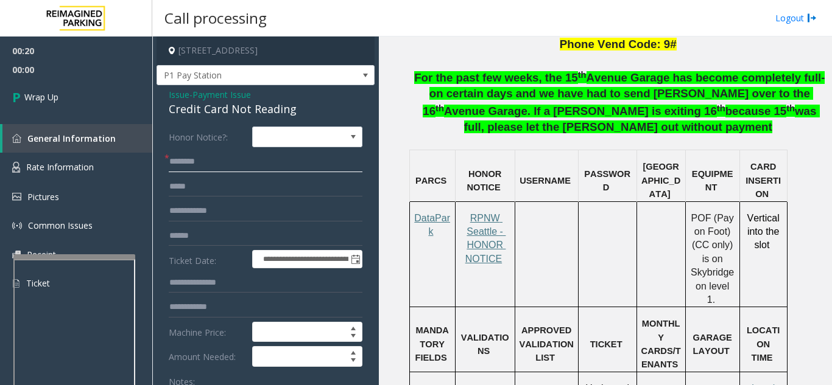
click at [219, 164] on input "text" at bounding box center [266, 162] width 194 height 21
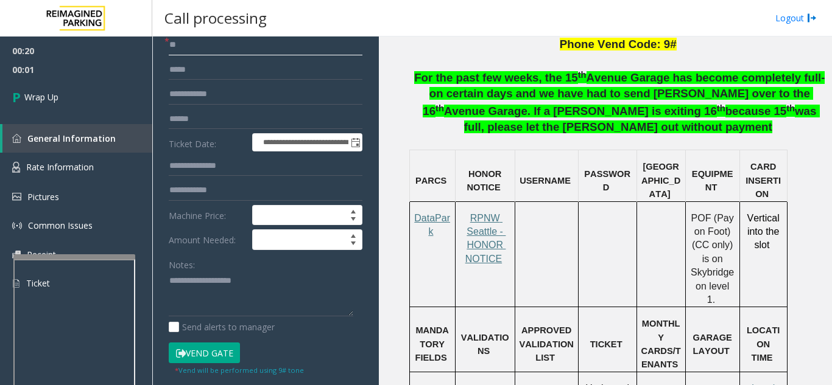
scroll to position [122, 0]
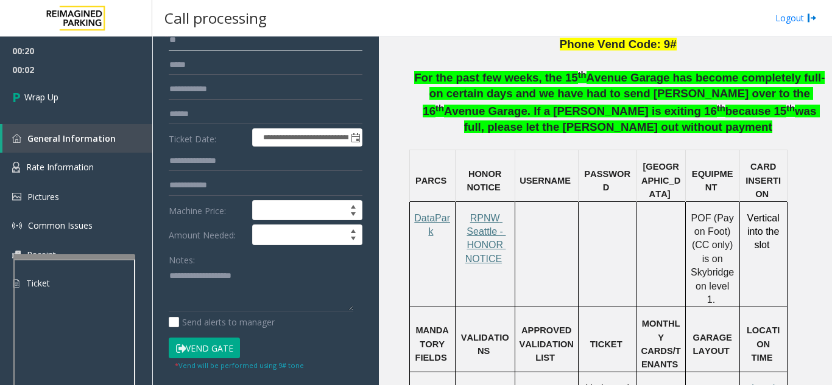
type input "**"
click at [230, 271] on textarea at bounding box center [261, 290] width 184 height 46
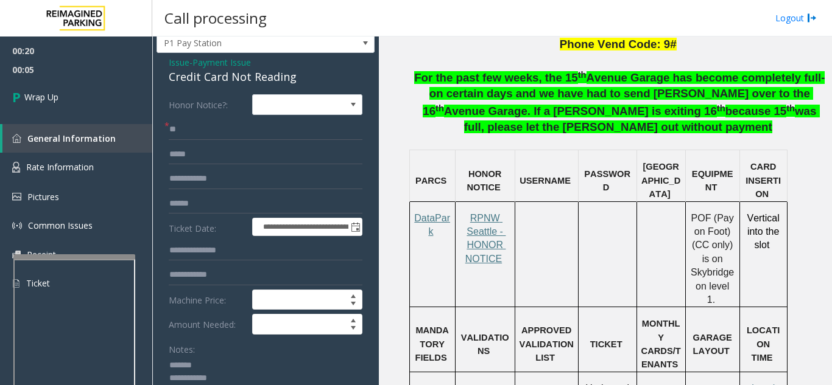
scroll to position [61, 0]
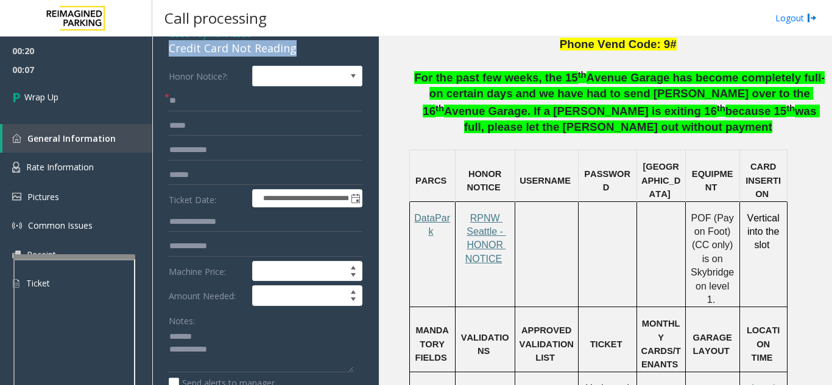
drag, startPoint x: 163, startPoint y: 50, endPoint x: 311, endPoint y: 49, distance: 147.9
click at [311, 49] on div "**********" at bounding box center [265, 352] width 218 height 656
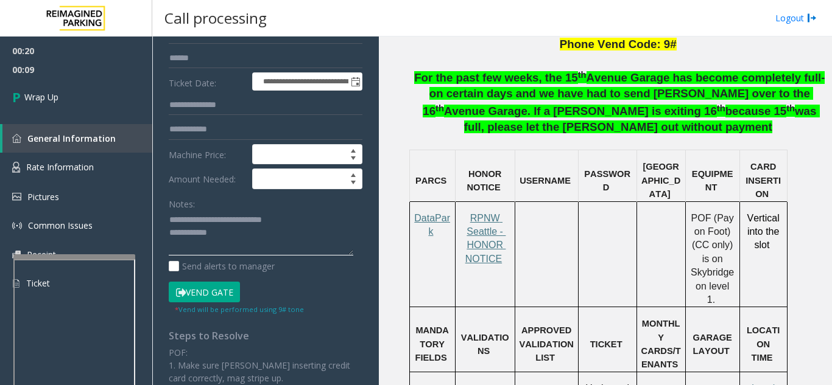
scroll to position [183, 0]
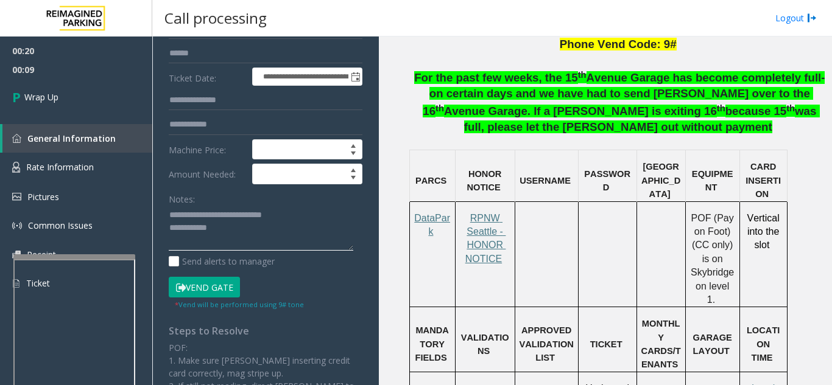
click at [288, 229] on textarea at bounding box center [261, 229] width 184 height 46
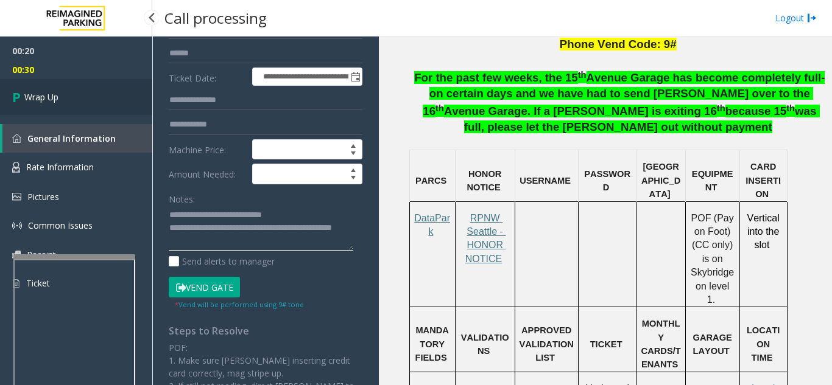
type textarea "**********"
click at [100, 102] on link "Wrap Up" at bounding box center [76, 97] width 152 height 36
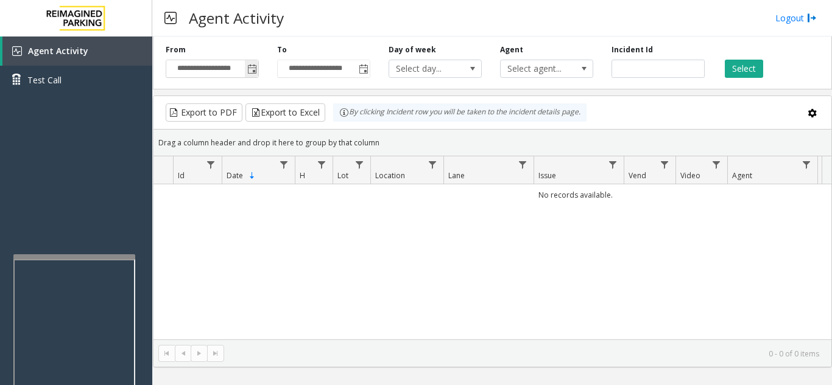
click at [253, 69] on span "Toggle popup" at bounding box center [252, 70] width 10 height 10
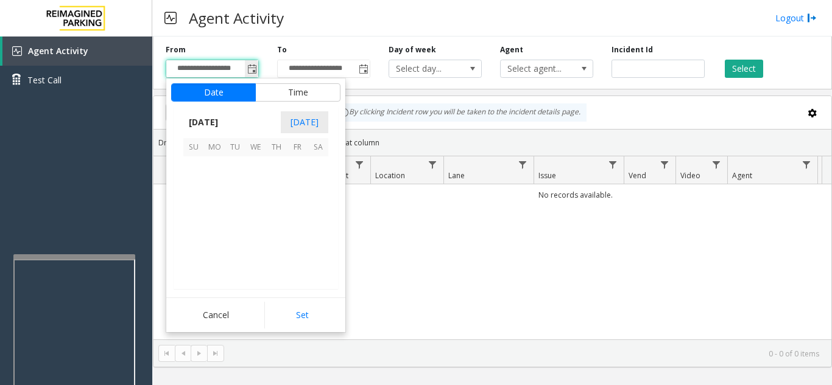
scroll to position [218356, 0]
click at [231, 224] on span "19" at bounding box center [235, 229] width 21 height 21
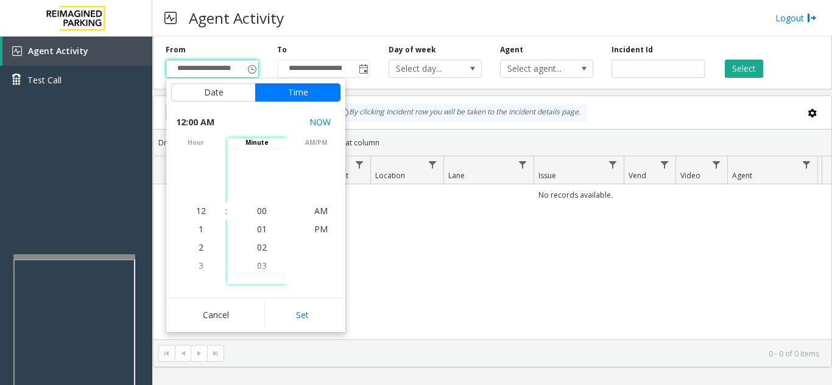
click at [304, 316] on button "Set" at bounding box center [302, 315] width 77 height 27
type input "**********"
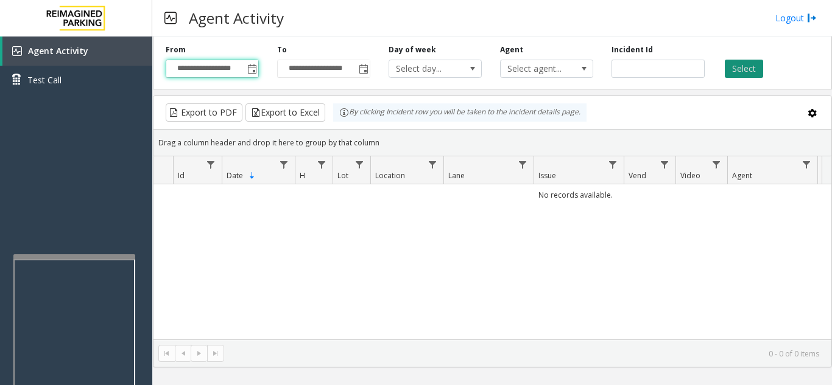
click at [740, 70] on button "Select" at bounding box center [743, 69] width 38 height 18
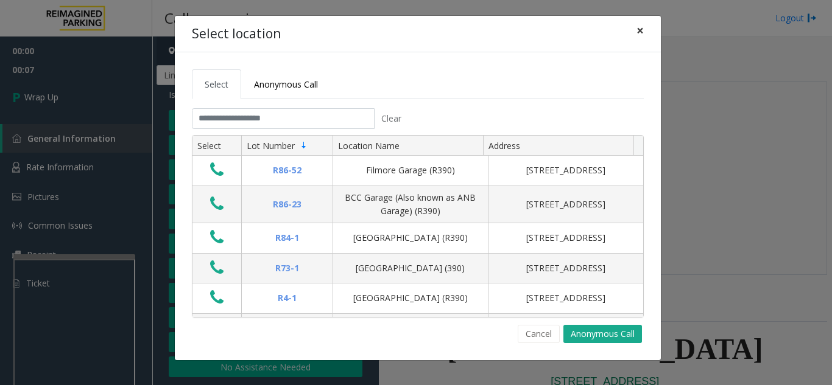
click at [634, 26] on button "×" at bounding box center [640, 31] width 24 height 30
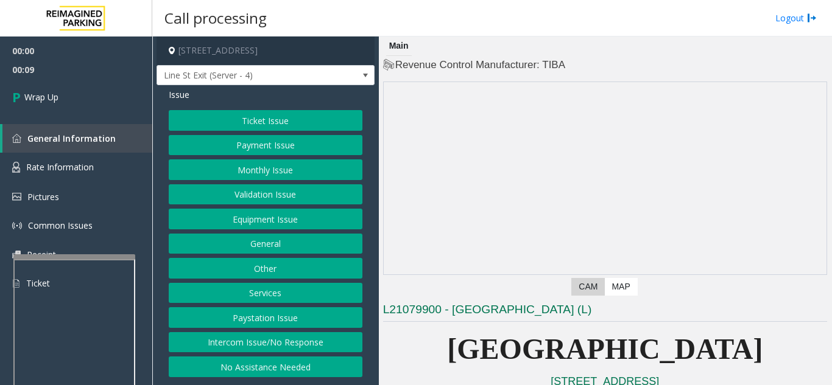
click at [257, 349] on button "Intercom Issue/No Response" at bounding box center [266, 342] width 194 height 21
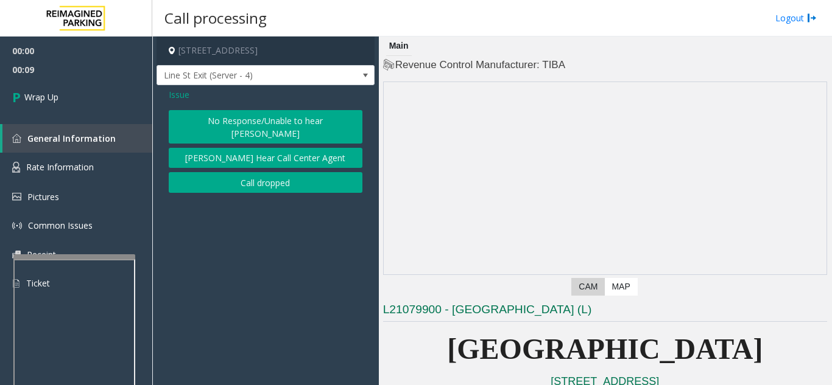
click at [259, 172] on button "Call dropped" at bounding box center [266, 182] width 194 height 21
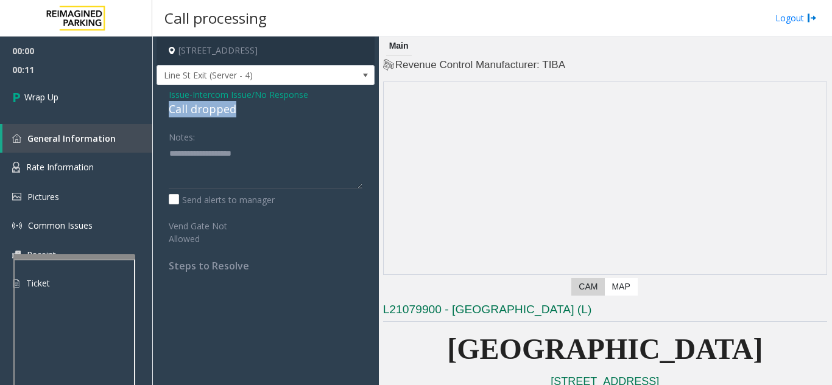
drag, startPoint x: 162, startPoint y: 105, endPoint x: 246, endPoint y: 105, distance: 84.0
click at [246, 105] on div "Issue - Intercom Issue/No Response Call dropped Notes: Send alerts to manager V…" at bounding box center [265, 184] width 218 height 199
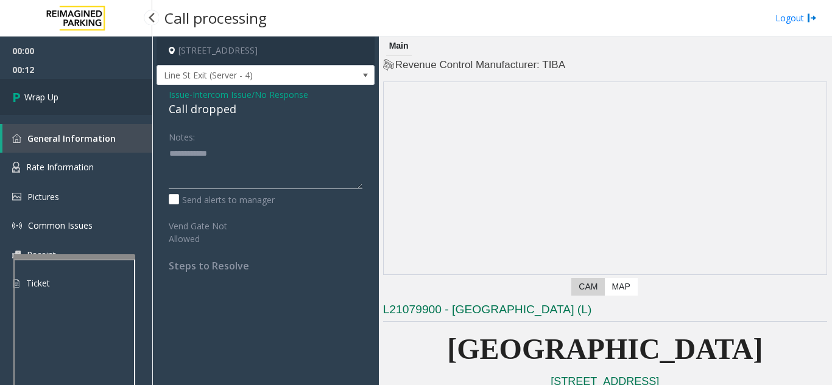
type textarea "**********"
click at [97, 101] on link "Wrap Up" at bounding box center [76, 97] width 152 height 36
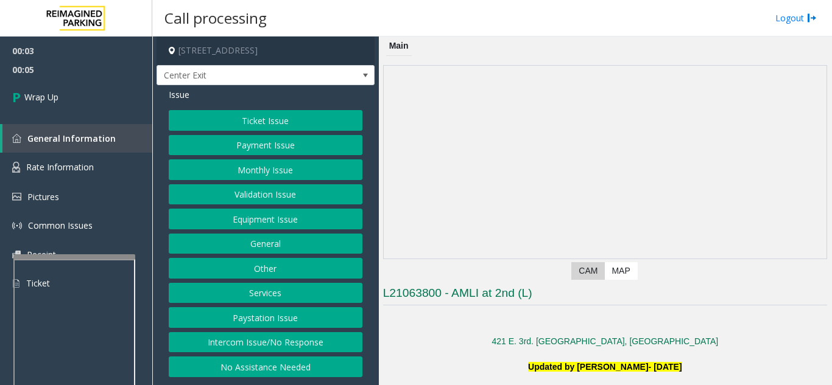
click at [302, 343] on button "Intercom Issue/No Response" at bounding box center [266, 342] width 194 height 21
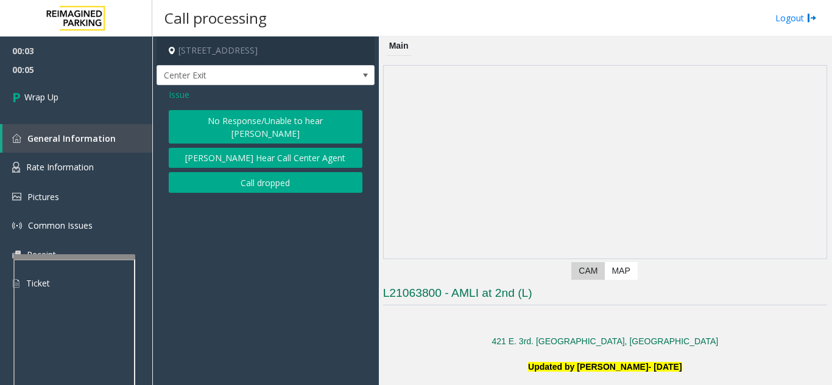
click at [282, 172] on button "Call dropped" at bounding box center [266, 182] width 194 height 21
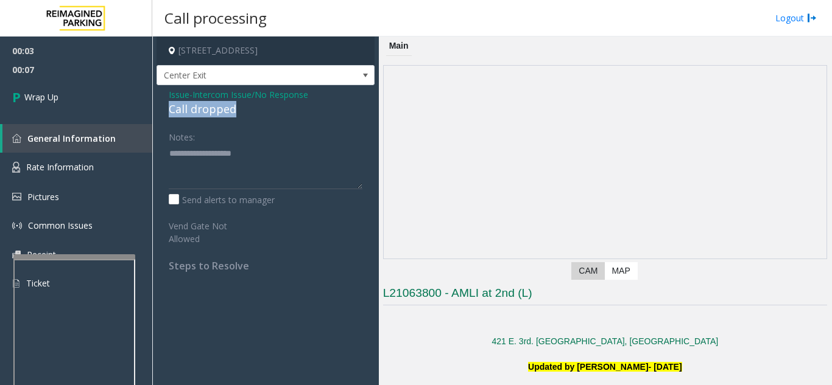
drag, startPoint x: 167, startPoint y: 110, endPoint x: 240, endPoint y: 113, distance: 73.1
click at [240, 113] on div "Issue - Intercom Issue/No Response Call dropped Notes: Send alerts to manager V…" at bounding box center [265, 184] width 218 height 199
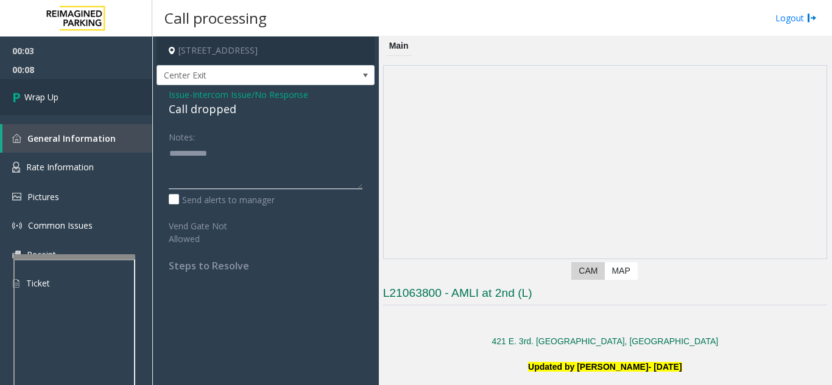
type textarea "**********"
click at [118, 108] on link "Wrap Up" at bounding box center [76, 97] width 152 height 36
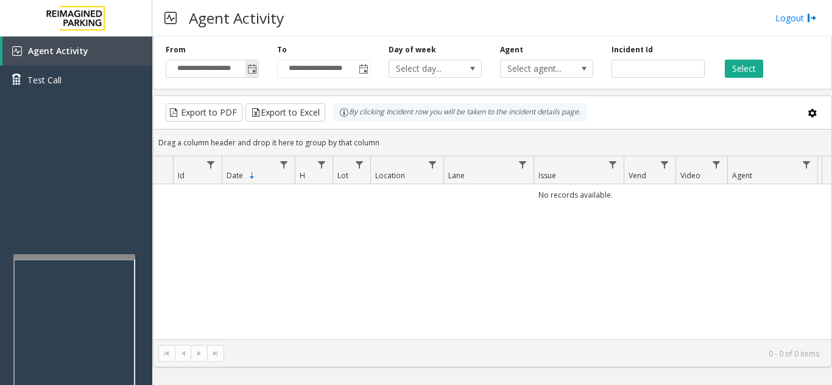
click at [254, 71] on span "Toggle popup" at bounding box center [252, 70] width 10 height 10
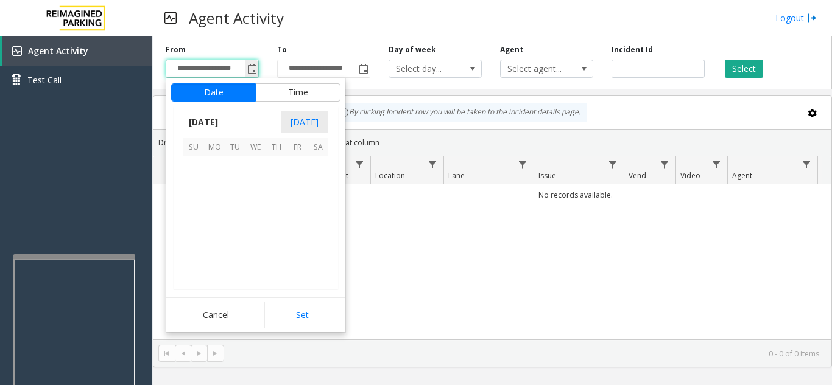
scroll to position [218356, 0]
click at [233, 236] on span "19" at bounding box center [235, 229] width 21 height 21
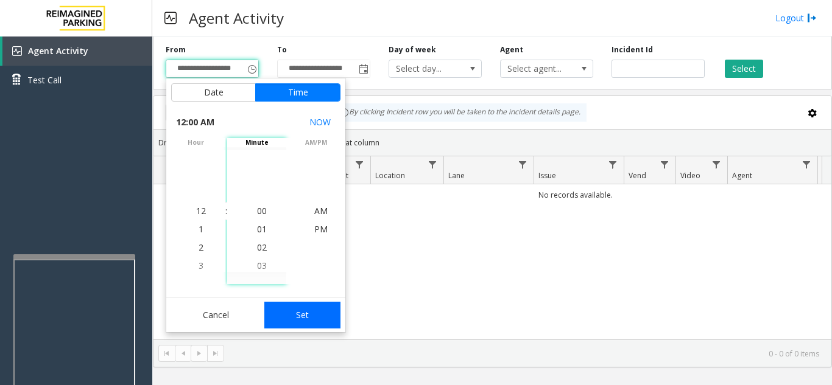
click at [285, 317] on button "Set" at bounding box center [302, 315] width 77 height 27
type input "**********"
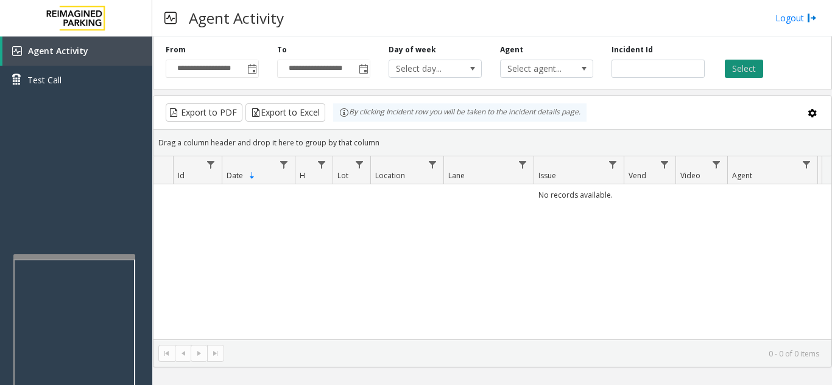
click at [742, 65] on button "Select" at bounding box center [743, 69] width 38 height 18
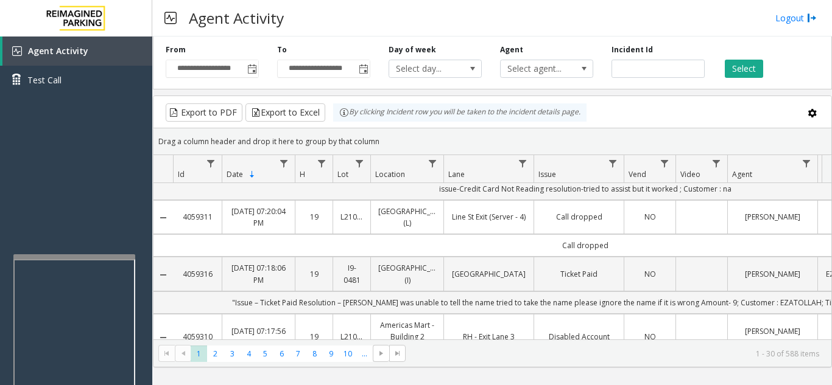
scroll to position [244, 0]
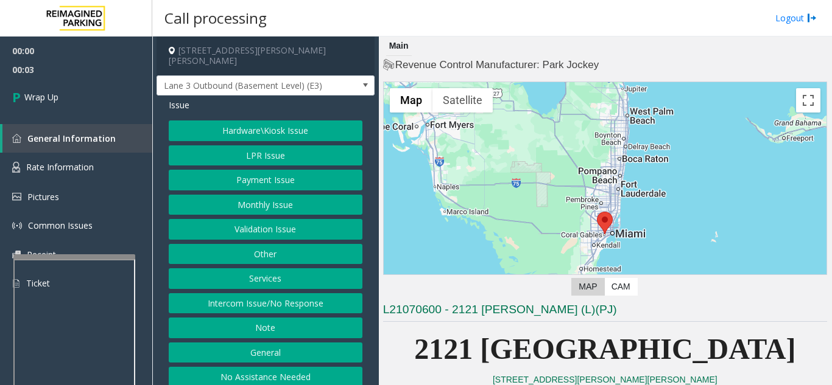
click at [275, 296] on button "Intercom Issue/No Response" at bounding box center [266, 303] width 194 height 21
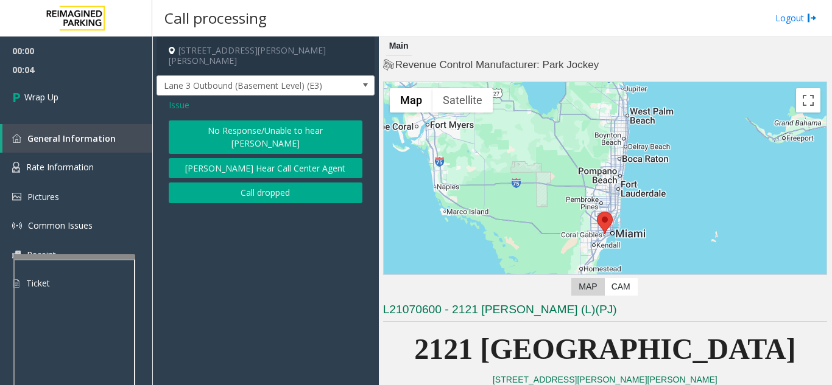
click at [269, 183] on button "Call dropped" at bounding box center [266, 193] width 194 height 21
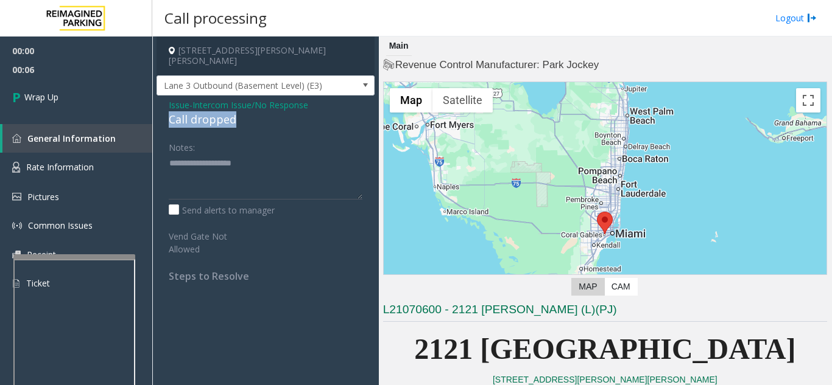
drag, startPoint x: 167, startPoint y: 111, endPoint x: 240, endPoint y: 107, distance: 72.6
click at [240, 107] on div "Issue - Intercom Issue/No Response Call dropped Notes: Send alerts to manager V…" at bounding box center [265, 195] width 218 height 199
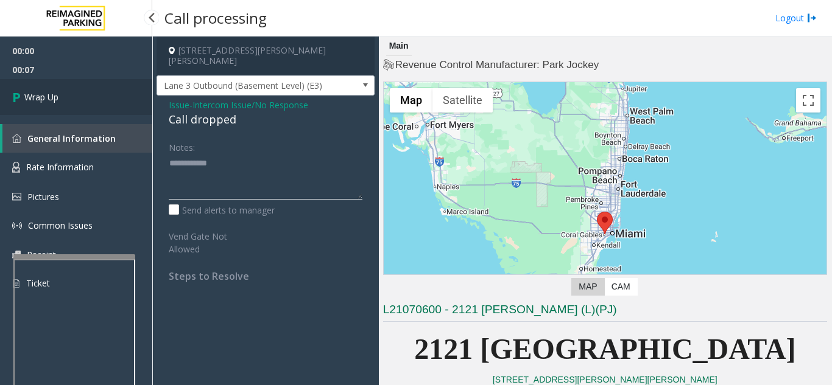
type textarea "**********"
click at [91, 88] on link "Wrap Up" at bounding box center [76, 97] width 152 height 36
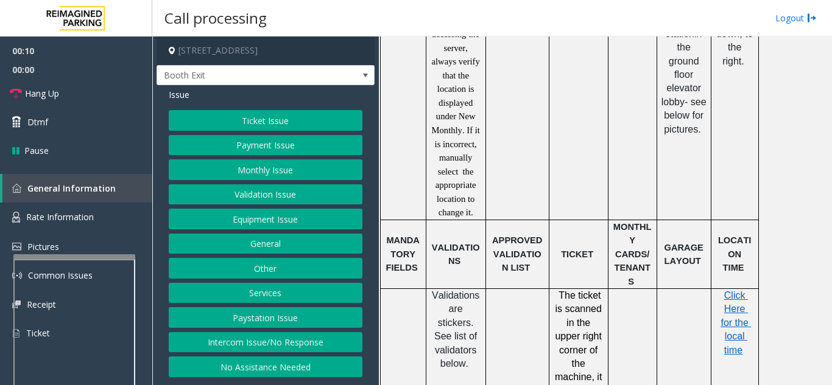
scroll to position [1035, 0]
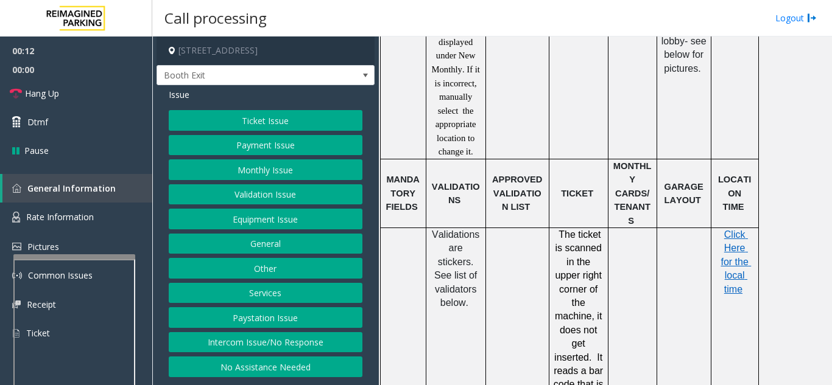
click at [273, 349] on button "Intercom Issue/No Response" at bounding box center [266, 342] width 194 height 21
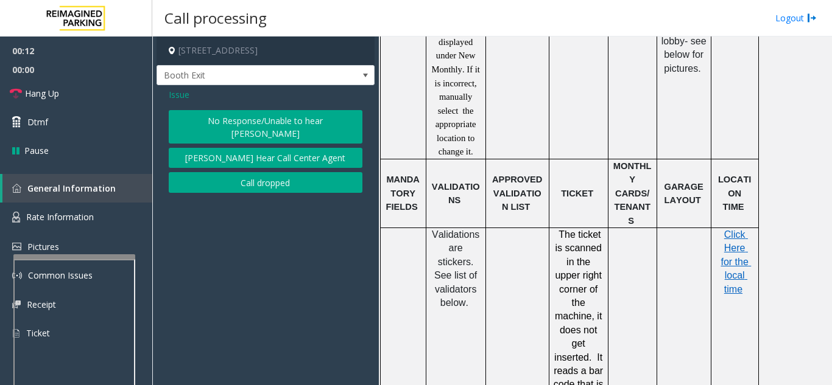
click at [233, 117] on button "No Response/Unable to hear [PERSON_NAME]" at bounding box center [266, 126] width 194 height 33
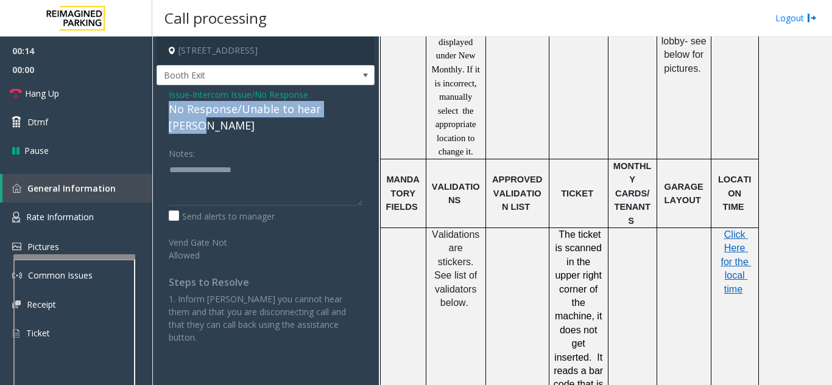
drag, startPoint x: 167, startPoint y: 108, endPoint x: 360, endPoint y: 107, distance: 193.0
click at [360, 107] on div "Issue - Intercom Issue/No Response No Response/Unable to hear [PERSON_NAME] Not…" at bounding box center [265, 220] width 218 height 271
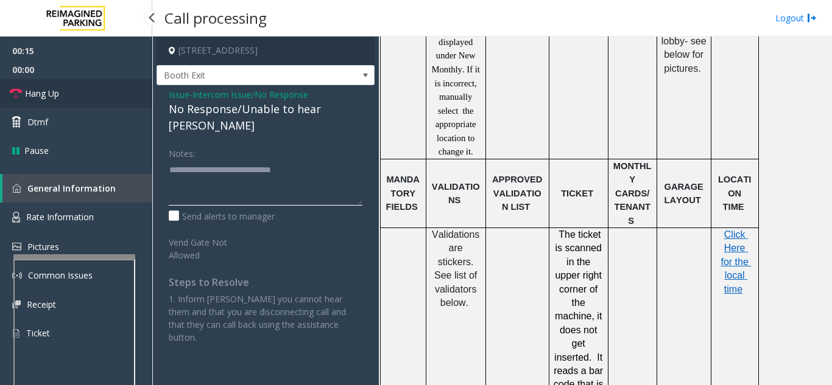
type textarea "**********"
click at [69, 90] on link "Hang Up" at bounding box center [76, 93] width 152 height 29
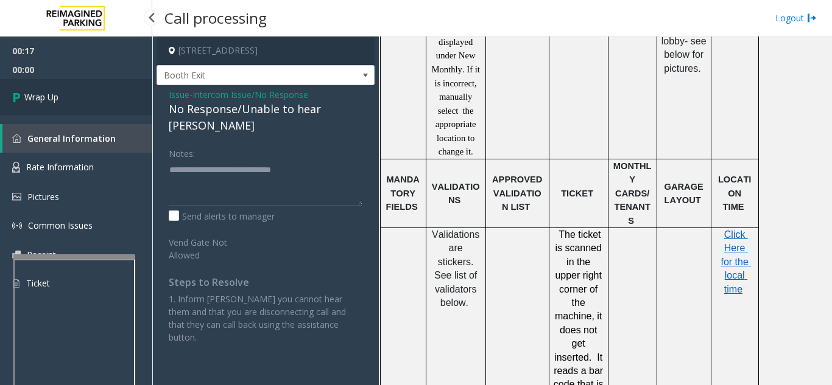
click at [69, 90] on link "Wrap Up" at bounding box center [76, 97] width 152 height 36
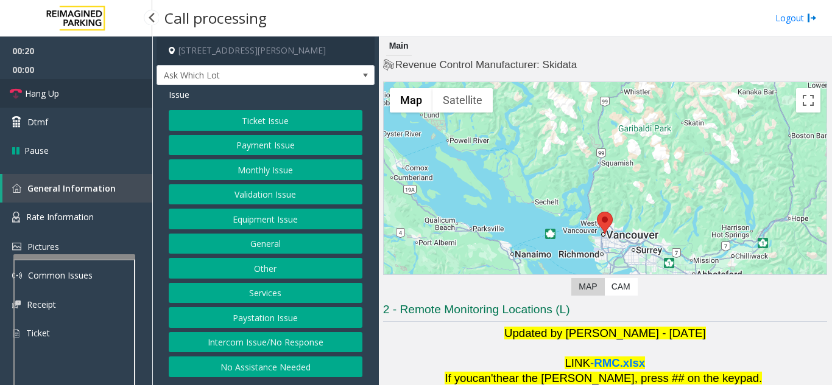
click at [69, 90] on link "Hang Up" at bounding box center [76, 93] width 152 height 29
click at [326, 342] on button "Intercom Issue/No Response" at bounding box center [266, 342] width 194 height 21
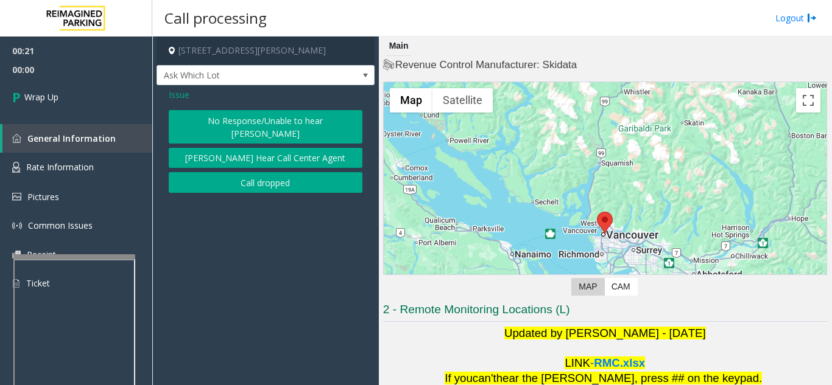
click at [209, 122] on button "No Response/Unable to hear [PERSON_NAME]" at bounding box center [266, 126] width 194 height 33
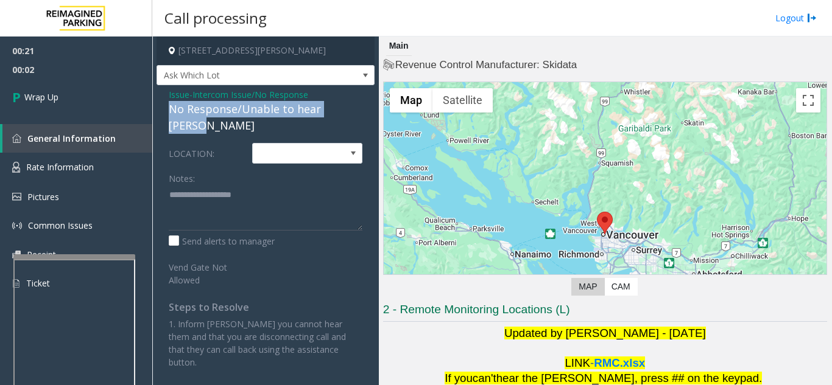
drag, startPoint x: 165, startPoint y: 110, endPoint x: 355, endPoint y: 102, distance: 190.1
click at [355, 102] on div "Issue - Intercom Issue/No Response No Response/Unable to hear parker LOCATION: …" at bounding box center [265, 233] width 218 height 296
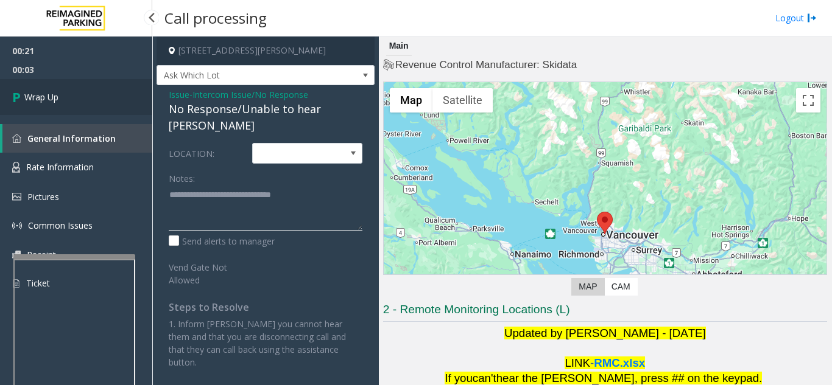
type textarea "**********"
click at [89, 97] on link "Wrap Up" at bounding box center [76, 97] width 152 height 36
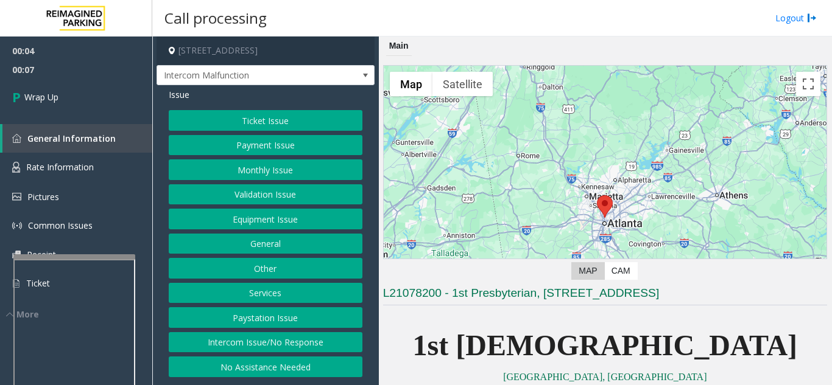
click at [279, 348] on button "Intercom Issue/No Response" at bounding box center [266, 342] width 194 height 21
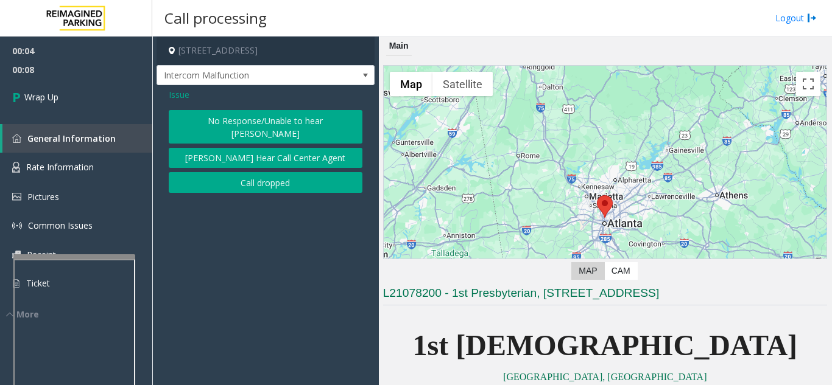
click at [248, 172] on button "Call dropped" at bounding box center [266, 182] width 194 height 21
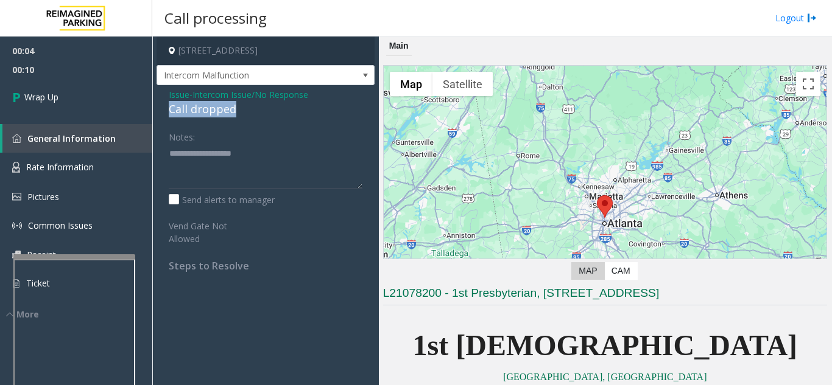
drag, startPoint x: 163, startPoint y: 106, endPoint x: 240, endPoint y: 111, distance: 77.5
click at [240, 111] on div "Issue - Intercom Issue/No Response Call dropped Notes: Send alerts to manager V…" at bounding box center [265, 184] width 218 height 199
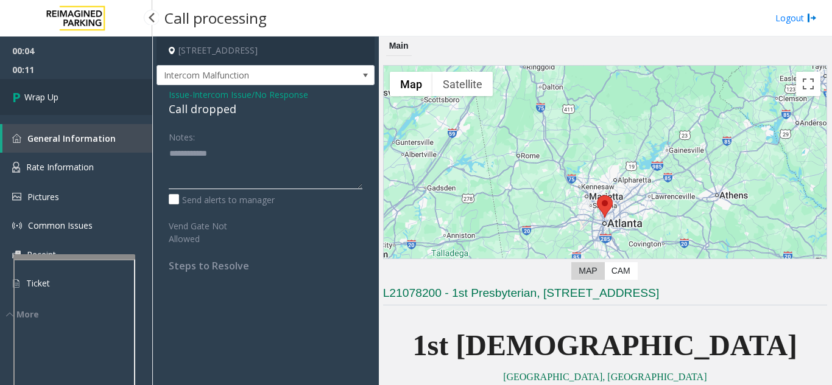
type textarea "**********"
click at [71, 91] on link "Wrap Up" at bounding box center [76, 97] width 152 height 36
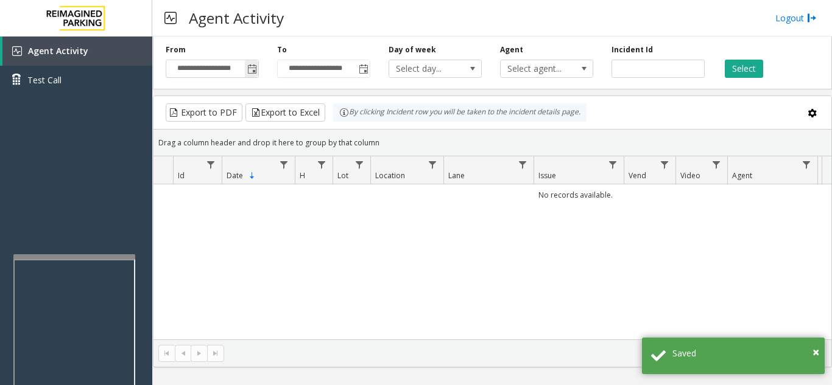
click at [256, 68] on span "Toggle popup" at bounding box center [252, 70] width 10 height 10
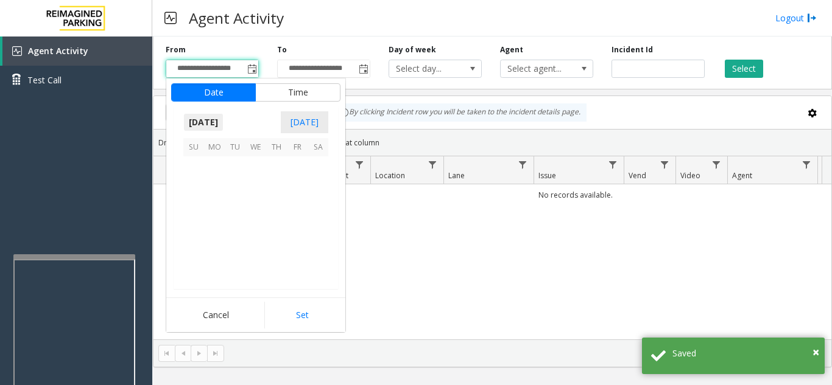
scroll to position [218356, 0]
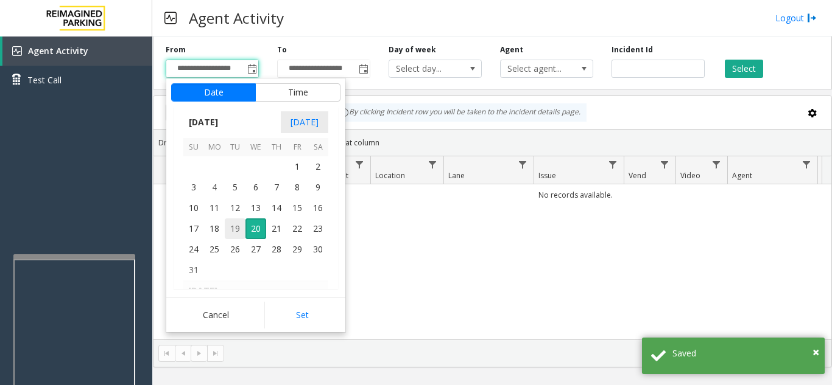
click at [238, 233] on span "19" at bounding box center [235, 229] width 21 height 21
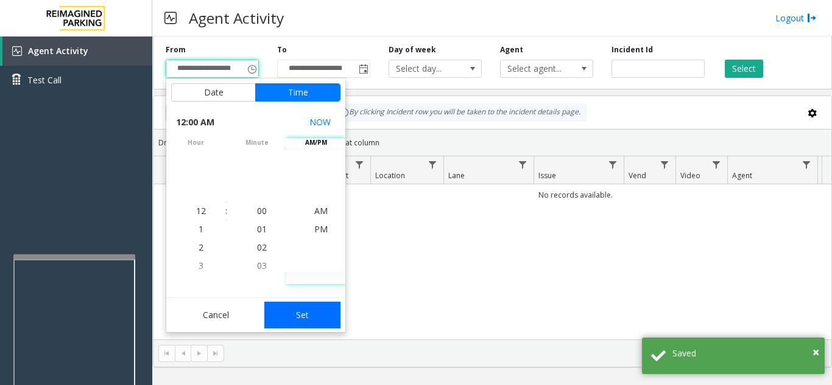
click at [312, 305] on button "Set" at bounding box center [302, 315] width 77 height 27
type input "**********"
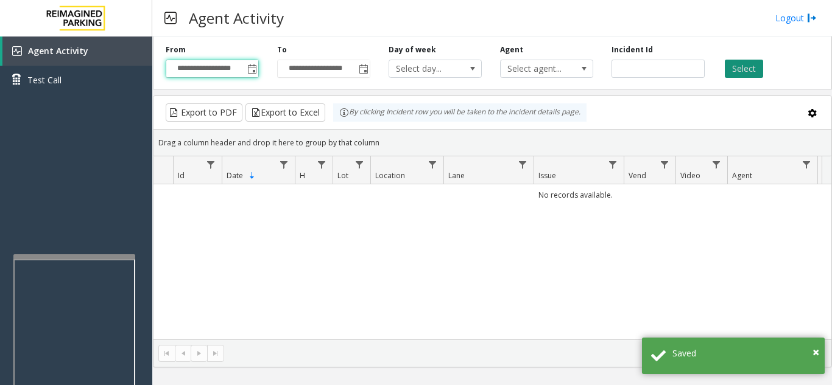
click at [749, 63] on button "Select" at bounding box center [743, 69] width 38 height 18
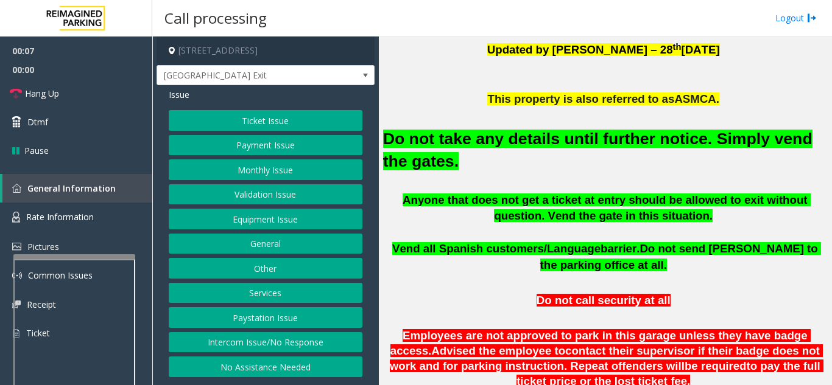
scroll to position [365, 0]
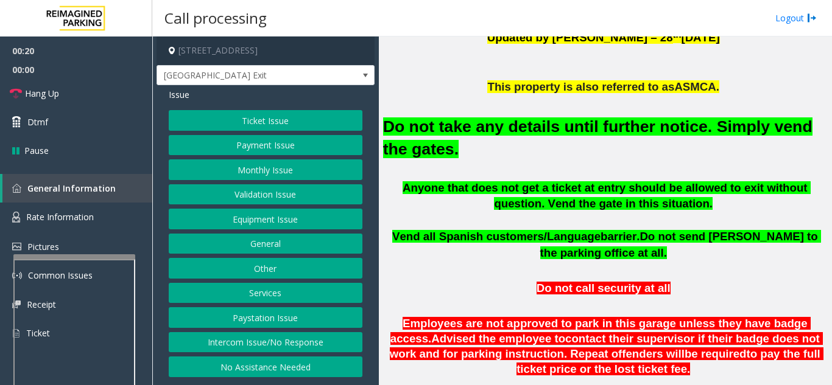
click at [280, 340] on button "Intercom Issue/No Response" at bounding box center [266, 342] width 194 height 21
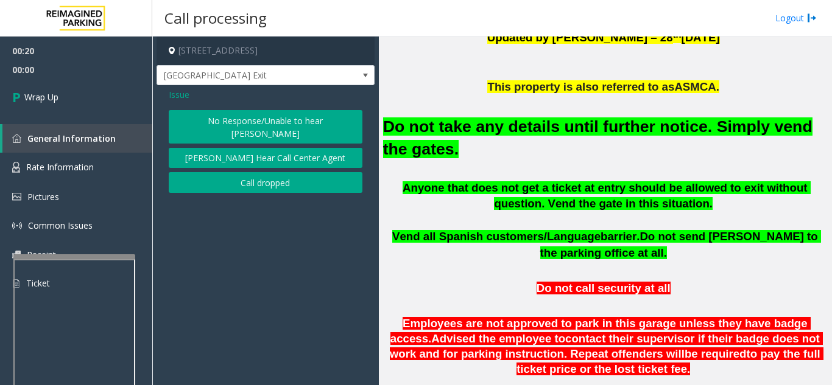
click at [261, 122] on button "No Response/Unable to hear [PERSON_NAME]" at bounding box center [266, 126] width 194 height 33
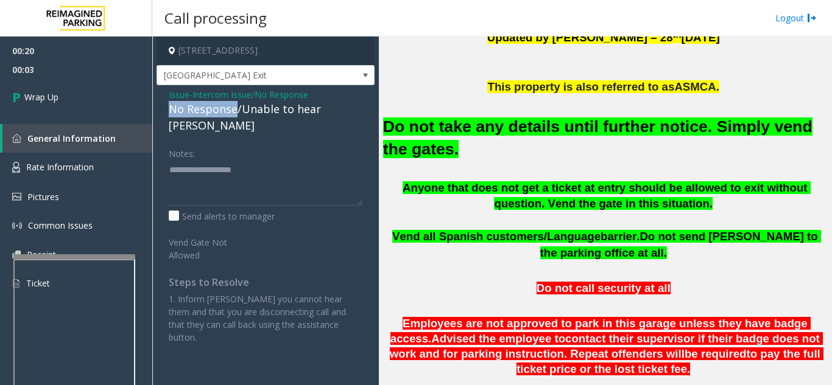
drag, startPoint x: 236, startPoint y: 106, endPoint x: 168, endPoint y: 114, distance: 68.0
click at [168, 114] on div "Issue - Intercom Issue/No Response No Response/Unable to hear [PERSON_NAME] Not…" at bounding box center [265, 220] width 218 height 271
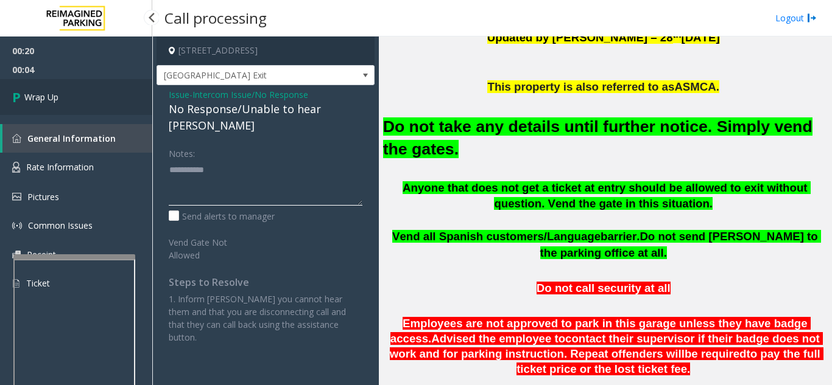
type textarea "**********"
click at [86, 98] on link "Wrap Up" at bounding box center [76, 97] width 152 height 36
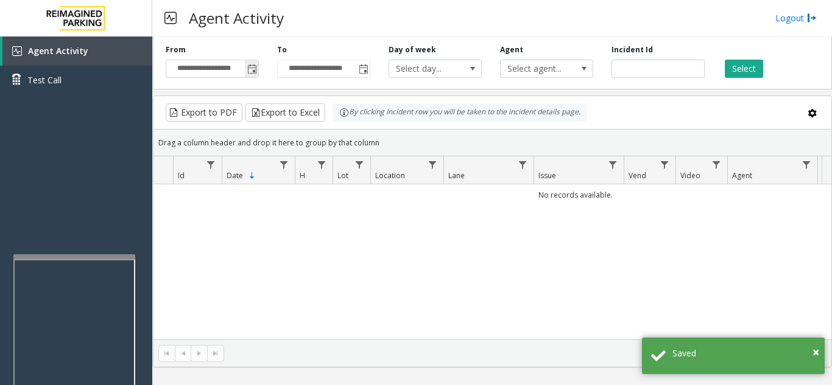
click at [251, 71] on span "Toggle popup" at bounding box center [252, 70] width 10 height 10
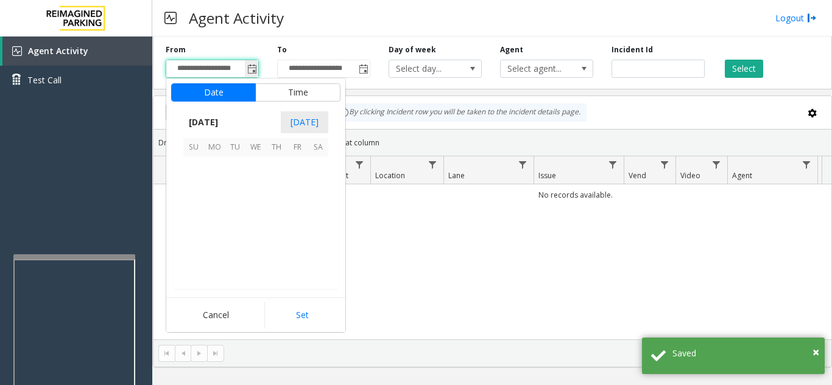
scroll to position [218356, 0]
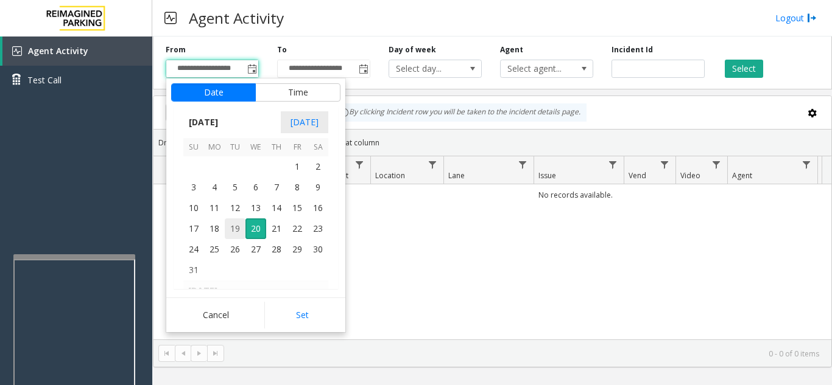
click at [235, 228] on span "19" at bounding box center [235, 229] width 21 height 21
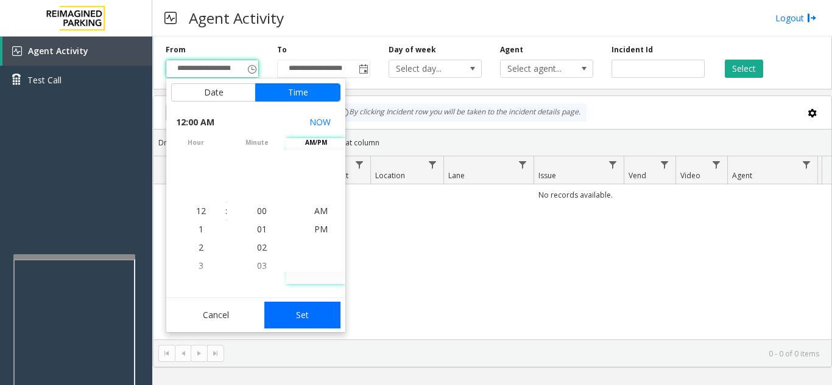
click at [319, 317] on button "Set" at bounding box center [302, 315] width 77 height 27
type input "**********"
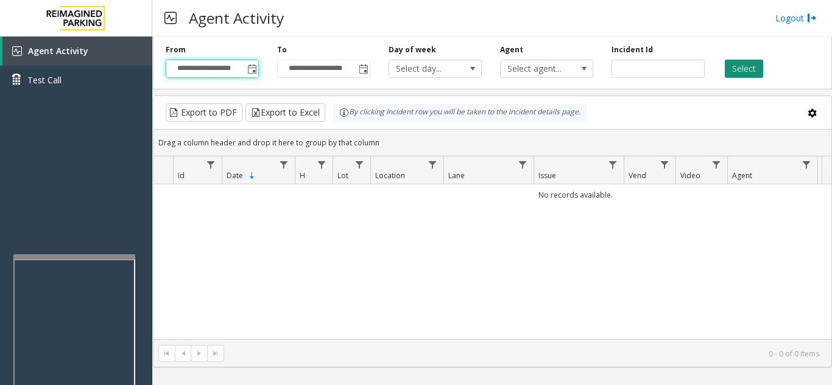
click at [743, 66] on button "Select" at bounding box center [743, 69] width 38 height 18
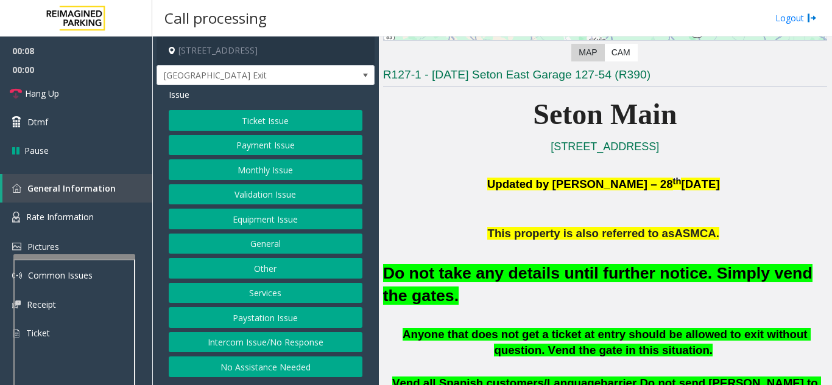
scroll to position [244, 0]
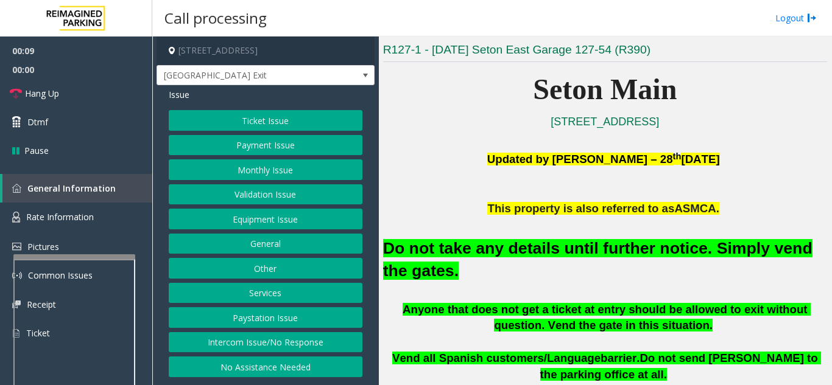
click at [257, 212] on button "Equipment Issue" at bounding box center [266, 219] width 194 height 21
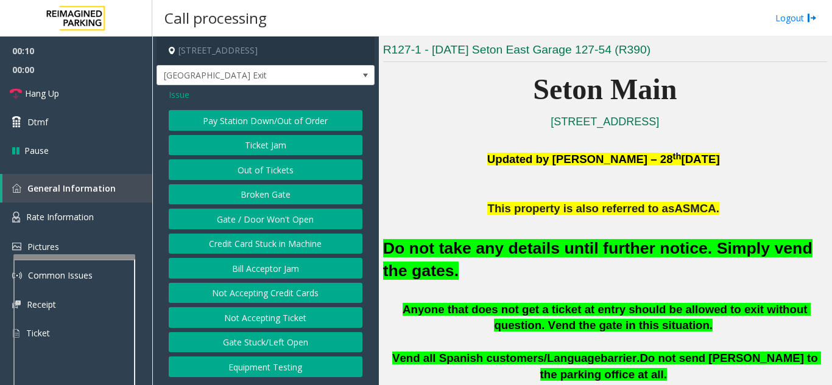
click at [257, 212] on button "Gate / Door Won't Open" at bounding box center [266, 219] width 194 height 21
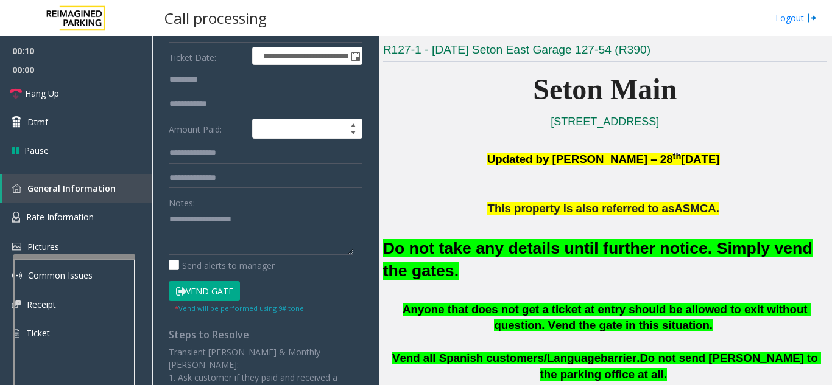
scroll to position [183, 0]
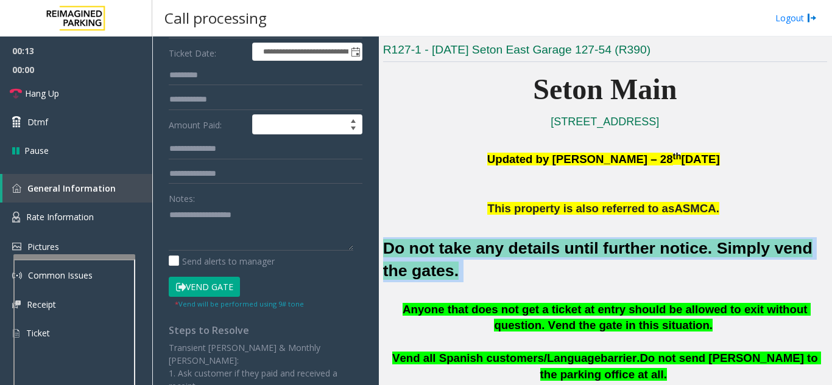
drag, startPoint x: 426, startPoint y: 276, endPoint x: 385, endPoint y: 247, distance: 49.8
click at [382, 250] on div "Main ← Move left → Move right ↑ Move up ↓ Move down + Zoom in - Zoom out Home J…" at bounding box center [605, 211] width 452 height 349
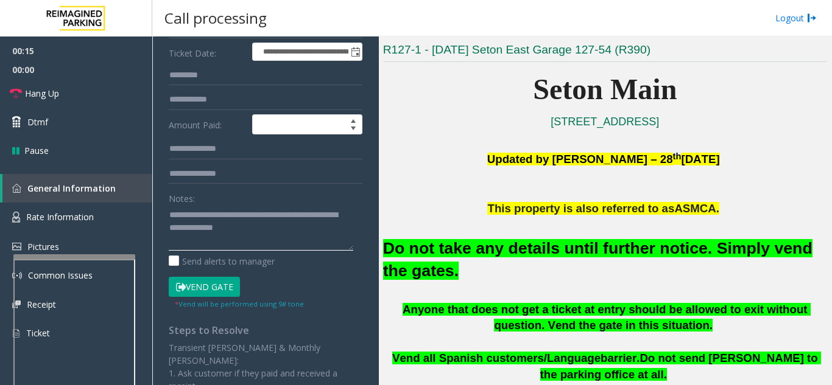
type textarea "**********"
click at [268, 197] on div "Notes:" at bounding box center [266, 219] width 194 height 63
click at [187, 278] on button "Vend Gate" at bounding box center [204, 287] width 71 height 21
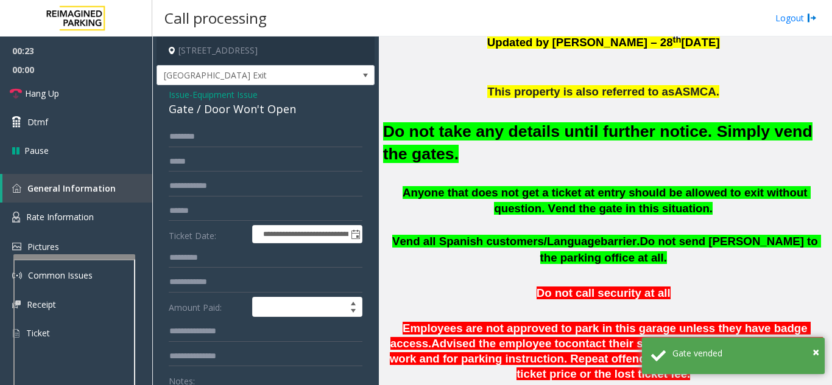
scroll to position [426, 0]
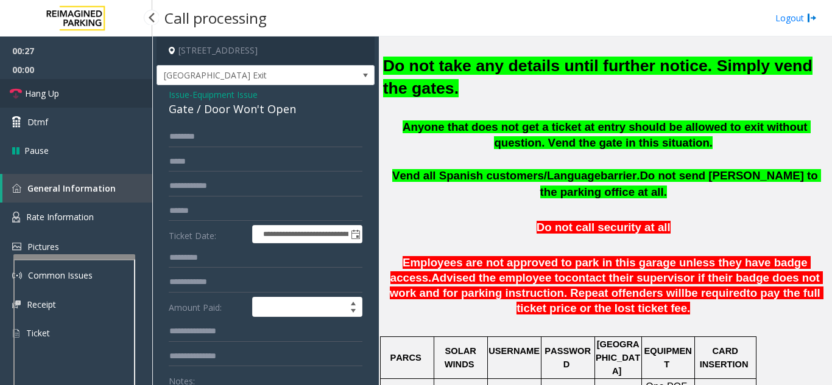
click at [54, 90] on span "Hang Up" at bounding box center [42, 93] width 34 height 13
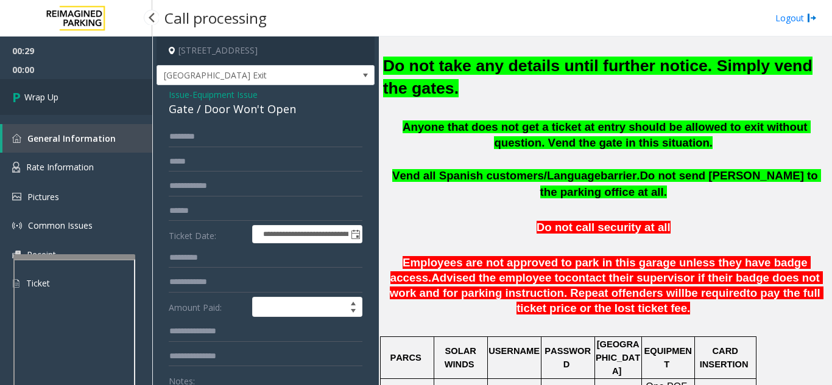
click at [54, 90] on link "Wrap Up" at bounding box center [76, 97] width 152 height 36
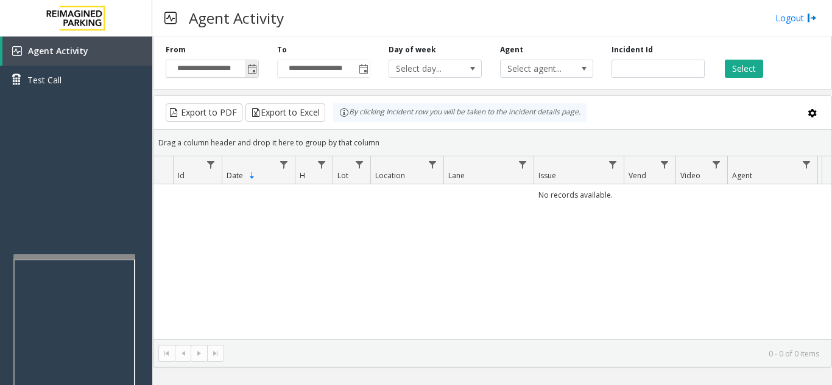
click at [252, 74] on span "Toggle popup" at bounding box center [252, 70] width 10 height 10
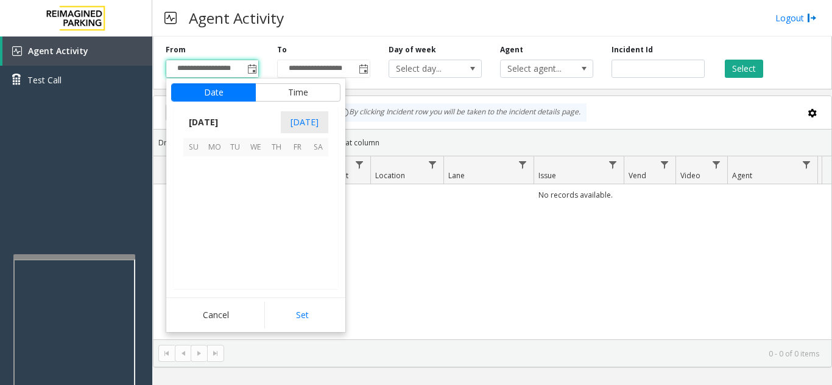
scroll to position [218356, 0]
click at [237, 231] on span "19" at bounding box center [235, 229] width 21 height 21
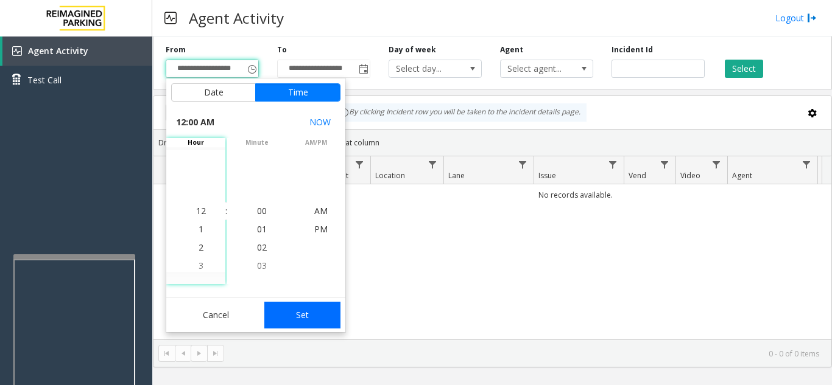
click at [315, 315] on button "Set" at bounding box center [302, 315] width 77 height 27
type input "**********"
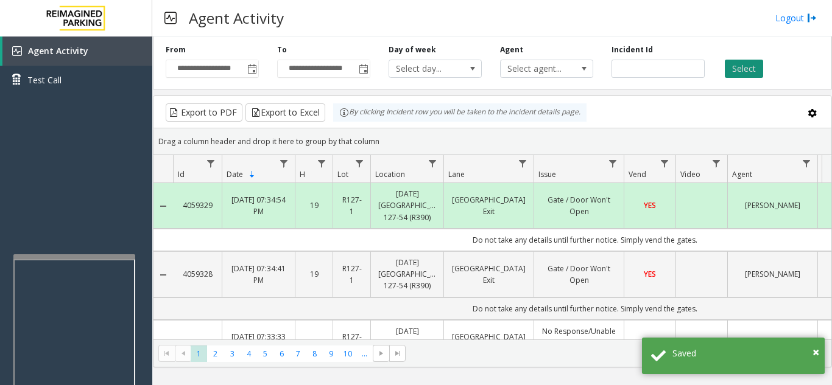
click at [753, 69] on button "Select" at bounding box center [743, 69] width 38 height 18
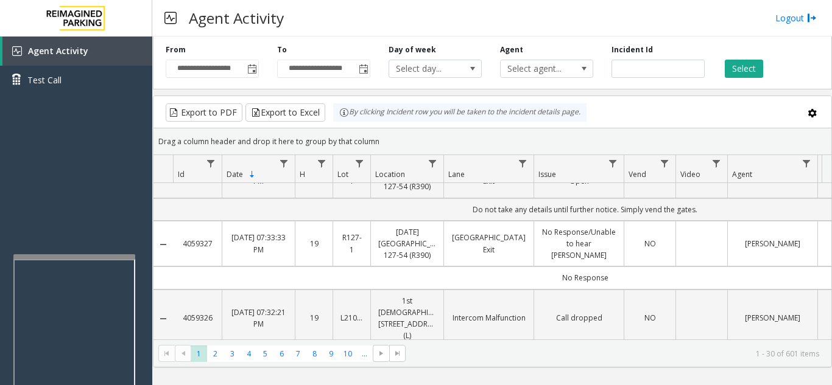
scroll to position [122, 0]
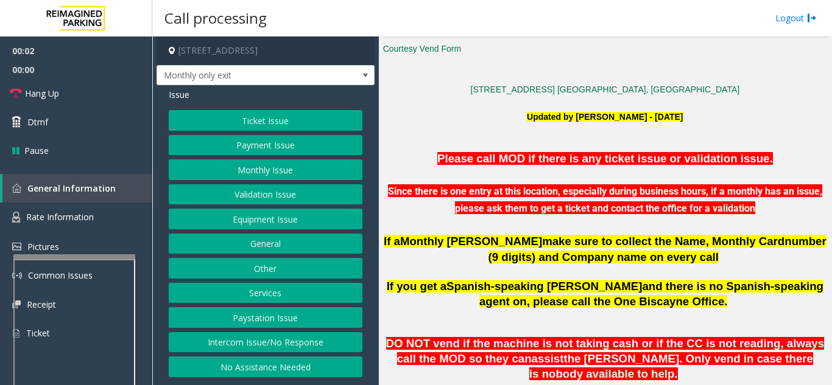
scroll to position [304, 0]
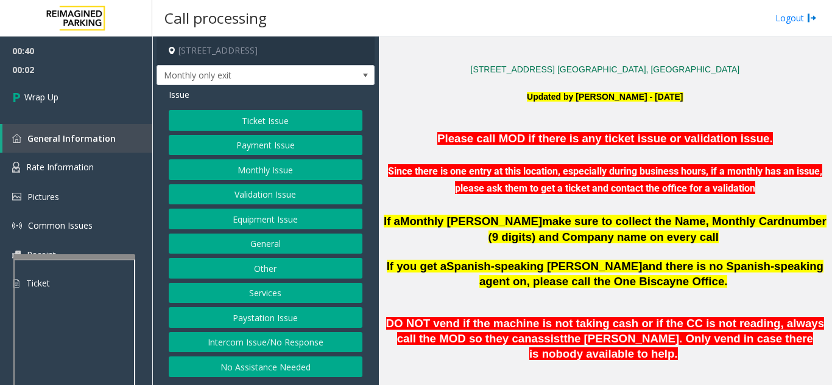
click at [235, 218] on button "Equipment Issue" at bounding box center [266, 219] width 194 height 21
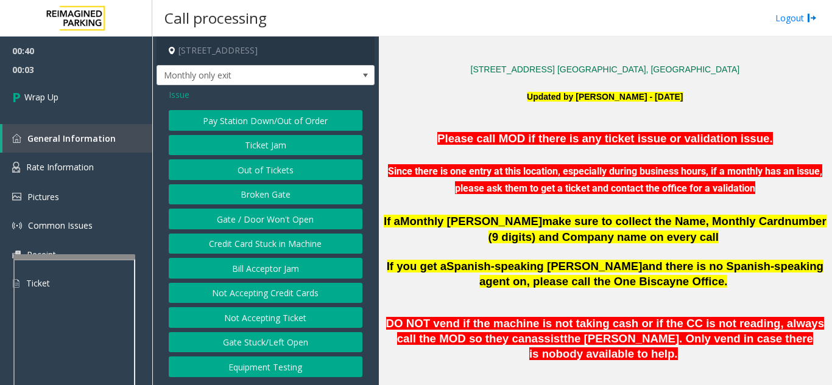
click at [235, 218] on button "Gate / Door Won't Open" at bounding box center [266, 219] width 194 height 21
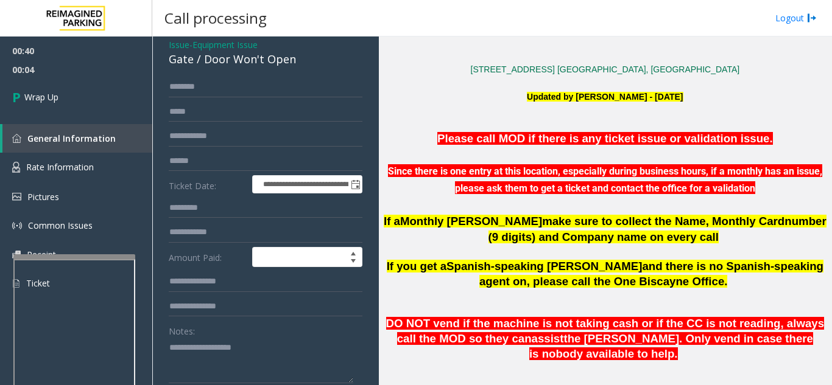
scroll to position [61, 0]
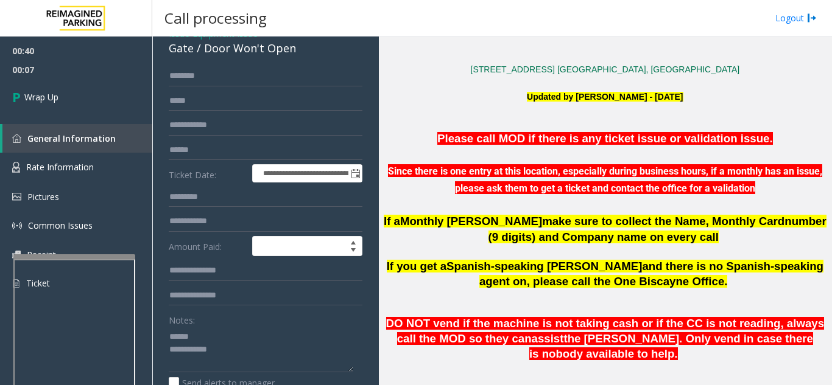
click at [189, 323] on label "Notes:" at bounding box center [182, 318] width 26 height 17
click at [236, 334] on textarea at bounding box center [261, 350] width 184 height 46
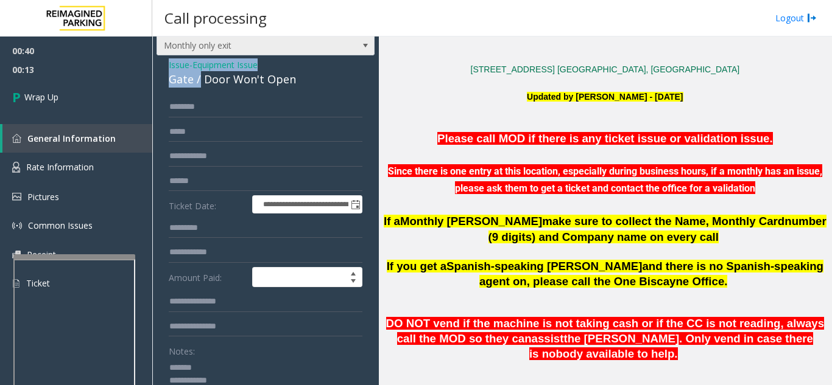
scroll to position [23, 0]
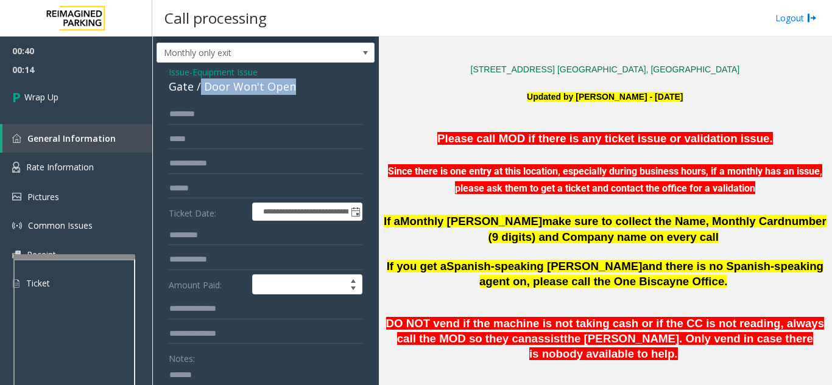
drag, startPoint x: 202, startPoint y: 47, endPoint x: 298, endPoint y: 86, distance: 103.4
click at [298, 86] on div "Gate / Door Won't Open" at bounding box center [266, 87] width 194 height 16
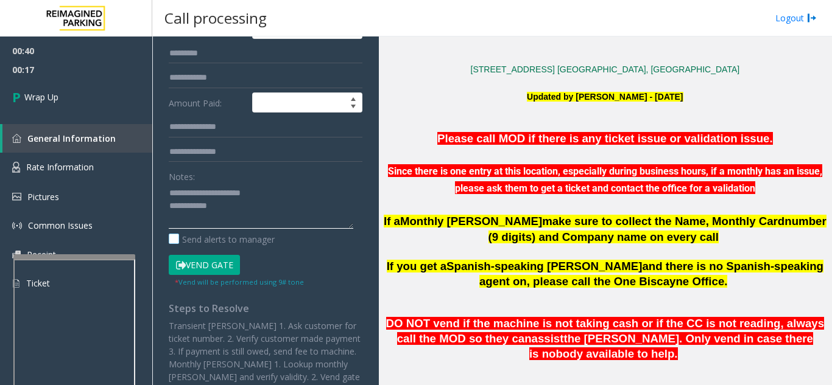
scroll to position [205, 0]
click at [261, 208] on textarea at bounding box center [261, 206] width 184 height 46
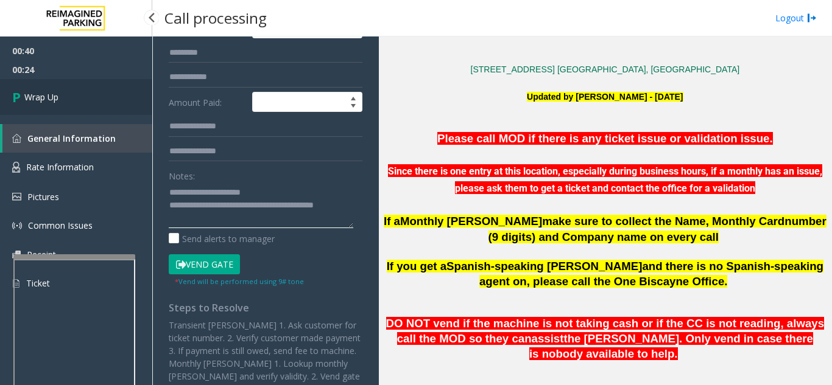
type textarea "**********"
click at [80, 98] on link "Wrap Up" at bounding box center [76, 97] width 152 height 36
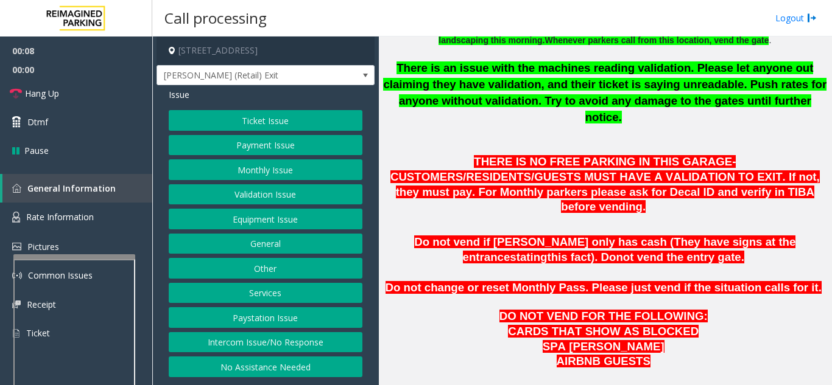
scroll to position [426, 0]
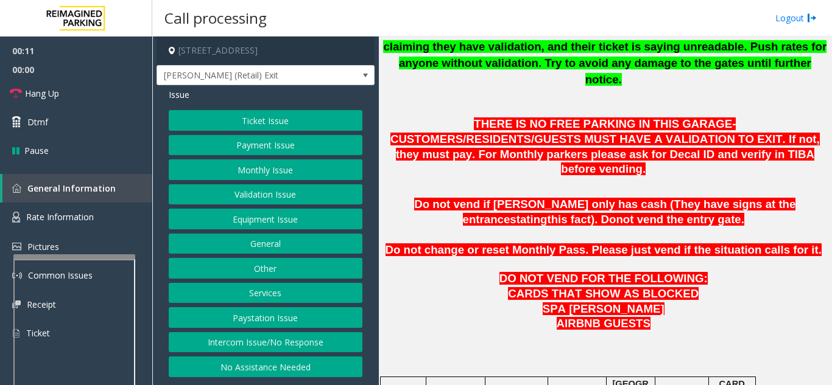
click at [260, 194] on button "Validation Issue" at bounding box center [266, 194] width 194 height 21
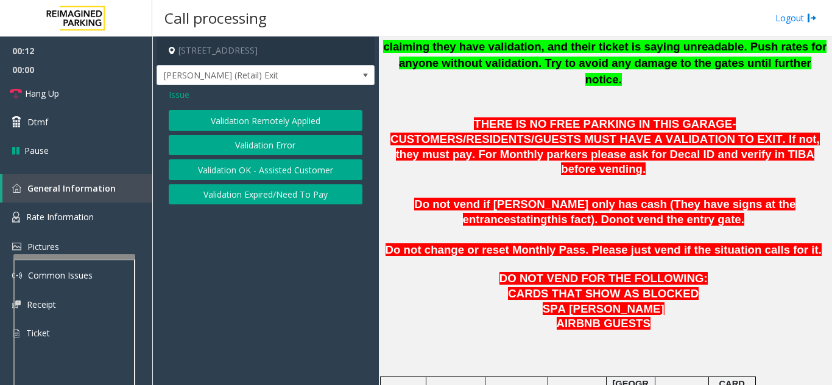
click at [265, 144] on button "Validation Error" at bounding box center [266, 145] width 194 height 21
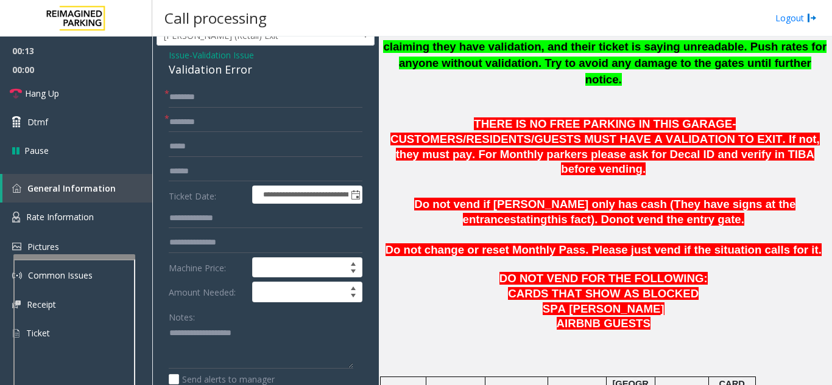
scroll to position [61, 0]
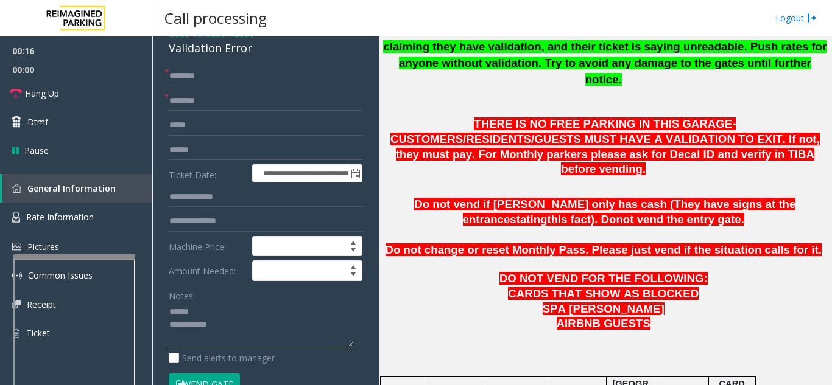
click at [228, 317] on textarea at bounding box center [261, 326] width 184 height 46
type textarea "**********"
click at [200, 208] on input "text" at bounding box center [266, 197] width 194 height 21
type input "*******"
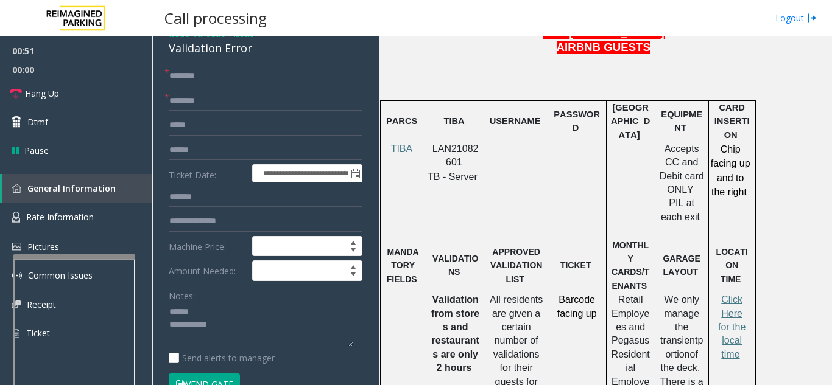
scroll to position [731, 0]
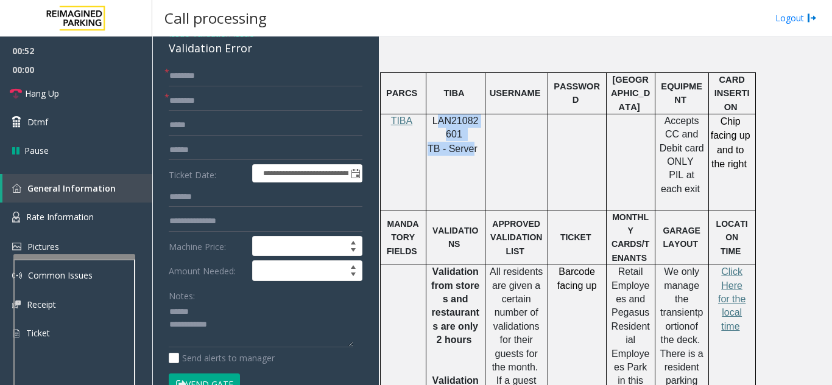
drag, startPoint x: 472, startPoint y: 110, endPoint x: 435, endPoint y: 92, distance: 41.4
click at [435, 114] on div "LAN21082601 TB - Server" at bounding box center [455, 134] width 58 height 41
click at [481, 114] on div "LAN21082601 TB - Server" at bounding box center [455, 134] width 58 height 41
click at [498, 114] on td at bounding box center [516, 162] width 63 height 96
drag, startPoint x: 466, startPoint y: 107, endPoint x: 432, endPoint y: 91, distance: 37.0
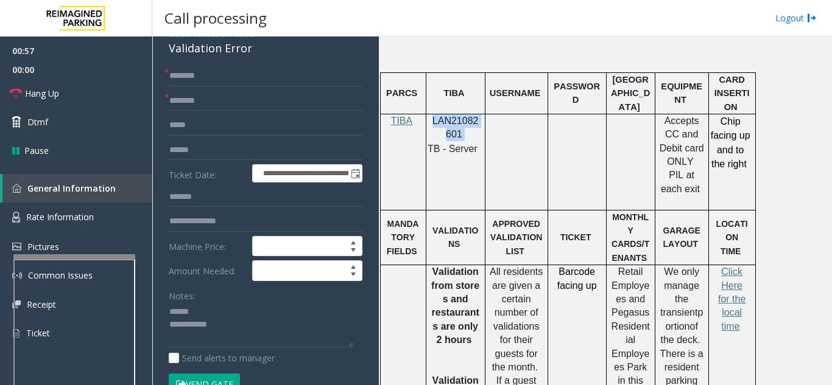
click at [432, 114] on p "LAN21082601" at bounding box center [455, 127] width 50 height 27
copy p "LAN21082601"
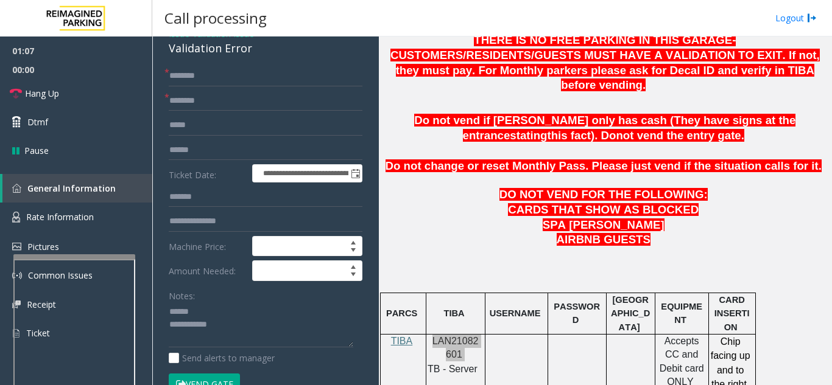
scroll to position [487, 0]
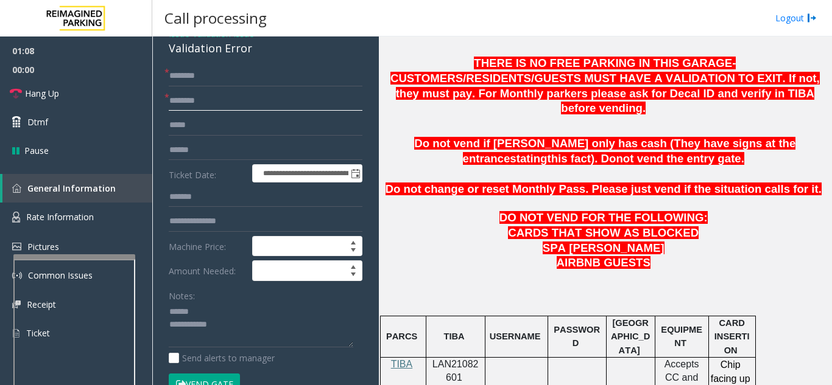
click at [230, 111] on input "text" at bounding box center [266, 101] width 194 height 21
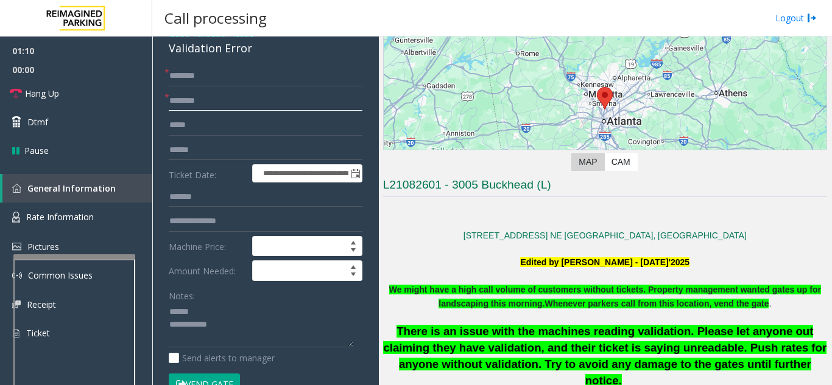
scroll to position [61, 0]
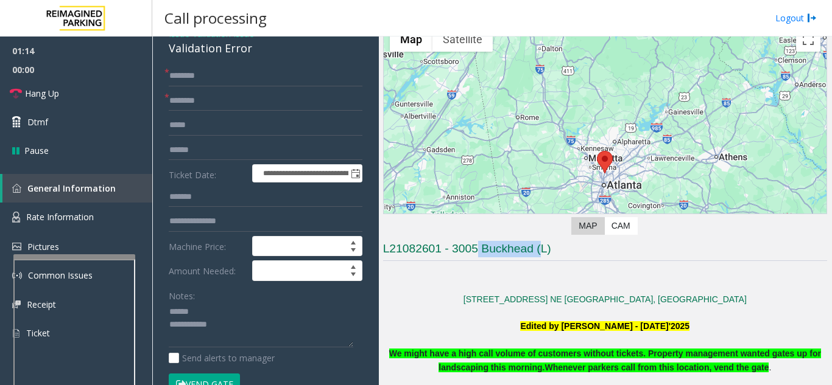
drag, startPoint x: 480, startPoint y: 248, endPoint x: 539, endPoint y: 250, distance: 59.7
click at [539, 250] on h3 "L21082601 - 3005 Buckhead (L)" at bounding box center [605, 251] width 444 height 20
type input "**********"
click at [282, 103] on input "**********" at bounding box center [266, 101] width 194 height 21
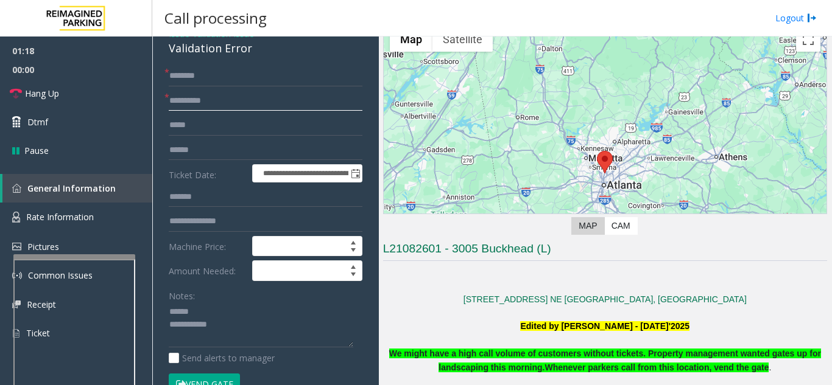
type input "********"
click at [232, 85] on input "text" at bounding box center [266, 76] width 194 height 21
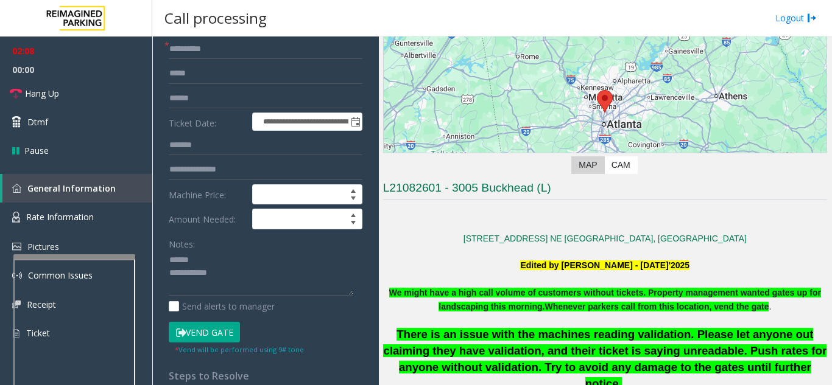
scroll to position [183, 0]
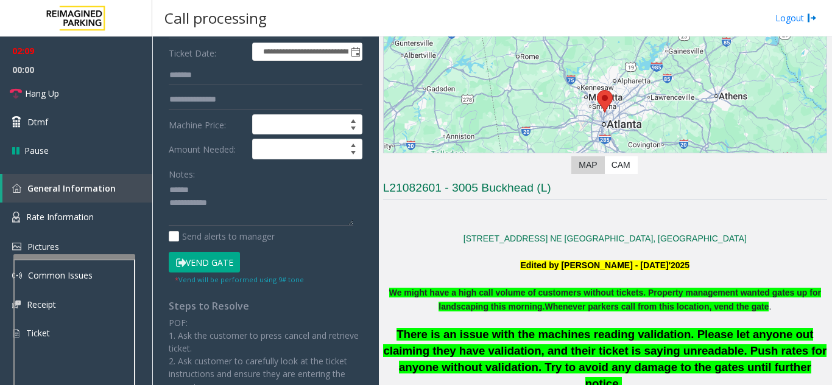
type input "**********"
click at [216, 273] on button "Vend Gate" at bounding box center [204, 262] width 71 height 21
click at [216, 185] on div "Notes:" at bounding box center [266, 195] width 194 height 63
click at [212, 200] on textarea at bounding box center [261, 204] width 184 height 46
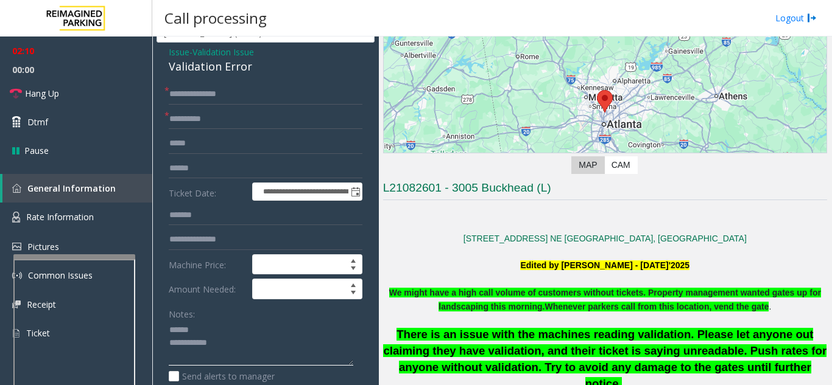
scroll to position [0, 0]
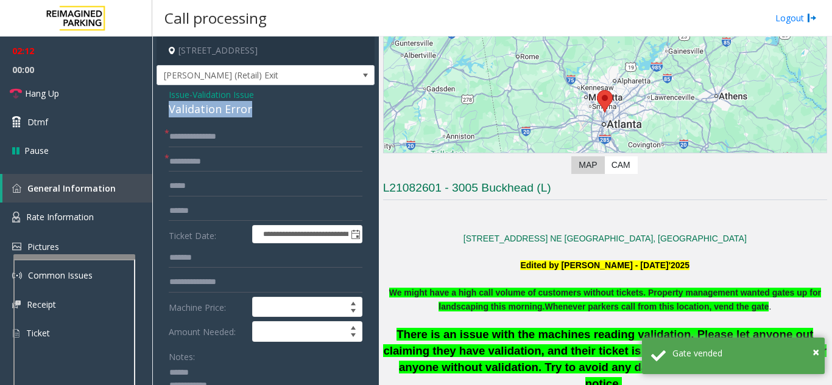
drag, startPoint x: 163, startPoint y: 117, endPoint x: 261, endPoint y: 122, distance: 98.7
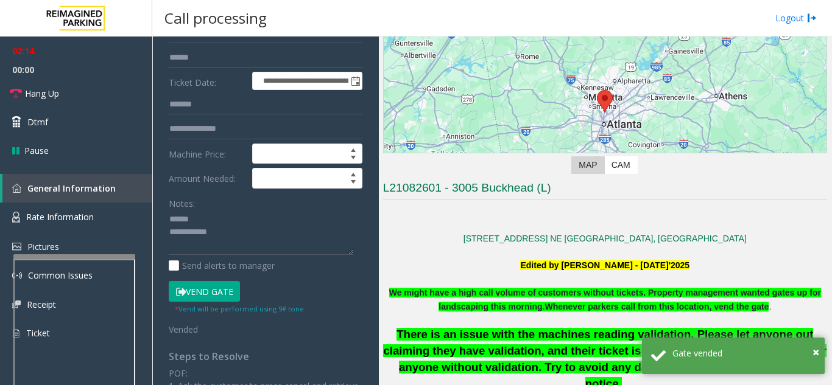
scroll to position [163, 0]
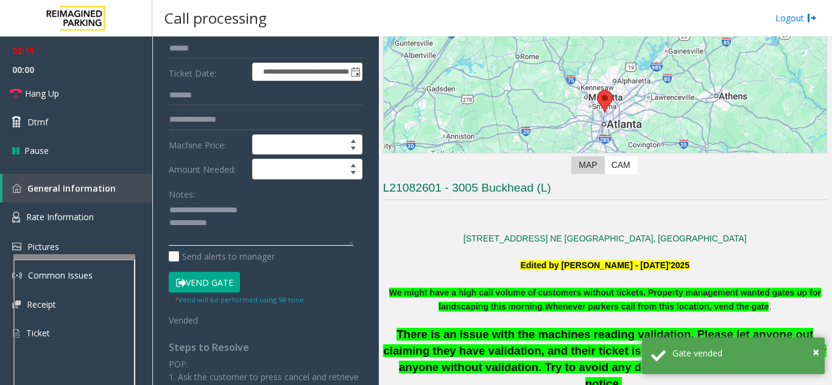
click at [249, 228] on textarea at bounding box center [261, 224] width 184 height 46
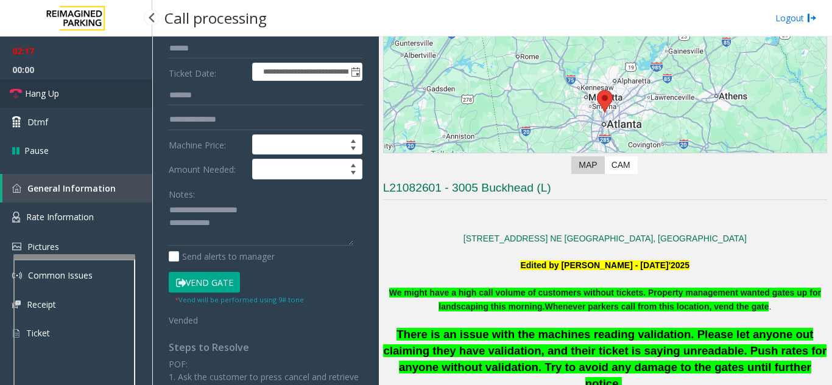
click at [49, 107] on link "Hang Up" at bounding box center [76, 93] width 152 height 29
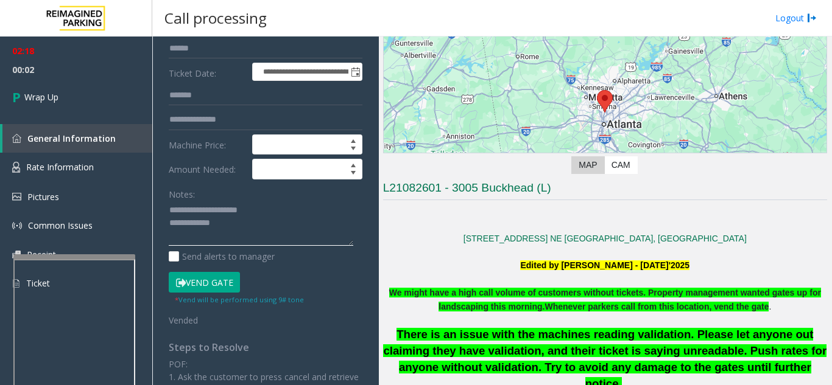
click at [237, 234] on textarea at bounding box center [261, 224] width 184 height 46
type textarea "**********"
click at [337, 198] on div "Notes:" at bounding box center [266, 215] width 194 height 63
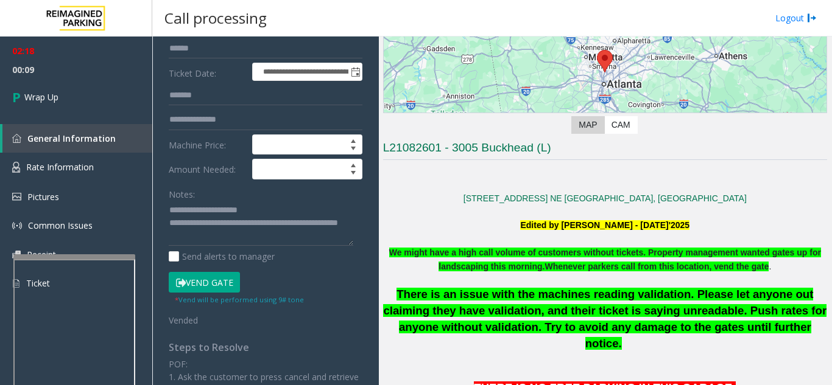
scroll to position [183, 0]
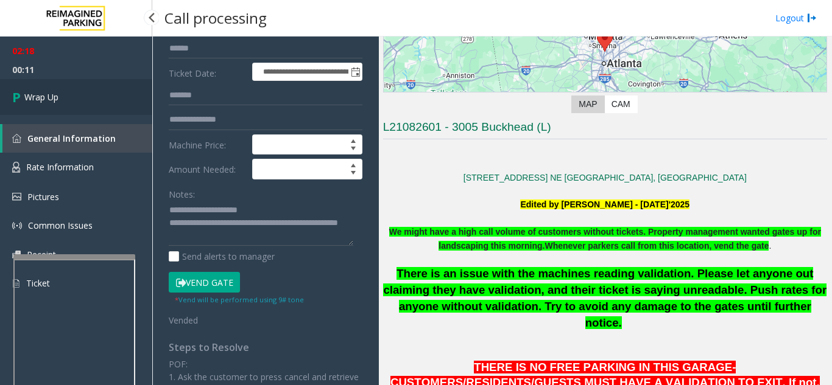
click at [83, 97] on link "Wrap Up" at bounding box center [76, 97] width 152 height 36
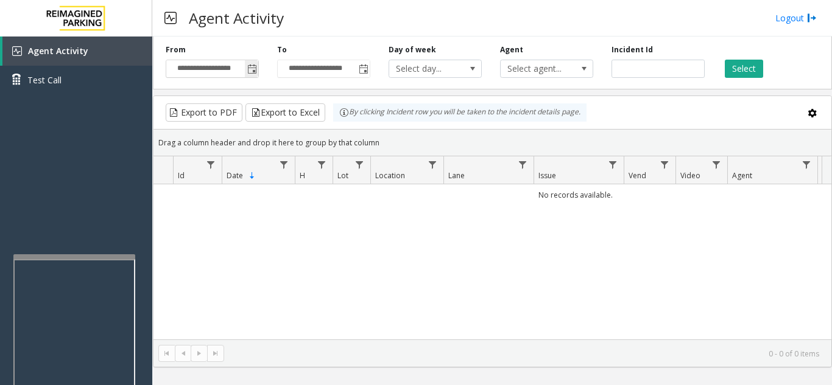
click at [250, 71] on span "Toggle popup" at bounding box center [252, 70] width 10 height 10
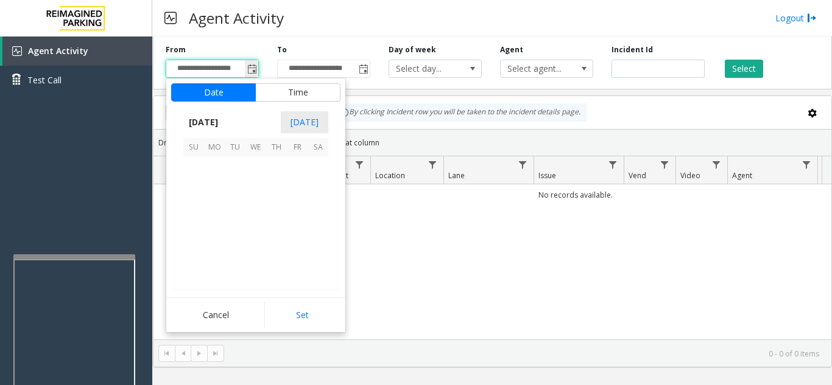
scroll to position [218356, 0]
click at [234, 231] on span "19" at bounding box center [235, 229] width 21 height 21
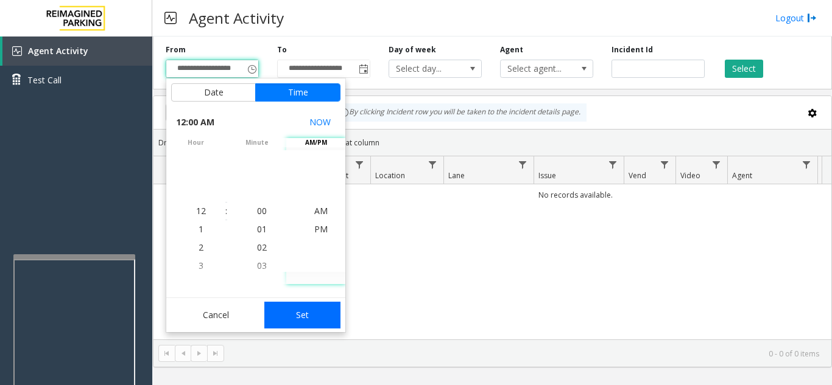
click at [315, 325] on button "Set" at bounding box center [302, 315] width 77 height 27
type input "**********"
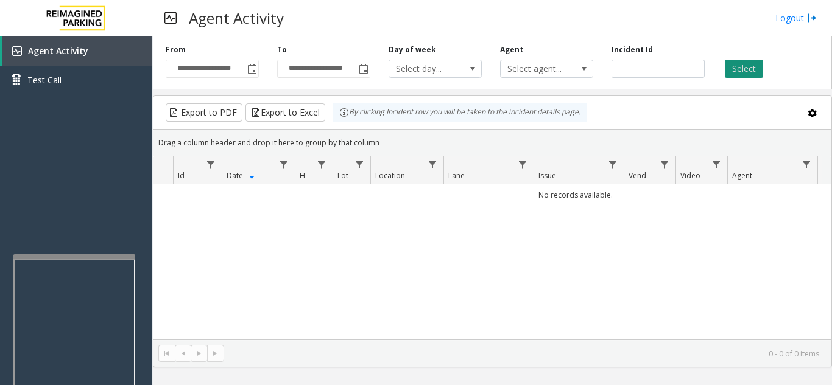
click at [753, 72] on button "Select" at bounding box center [743, 69] width 38 height 18
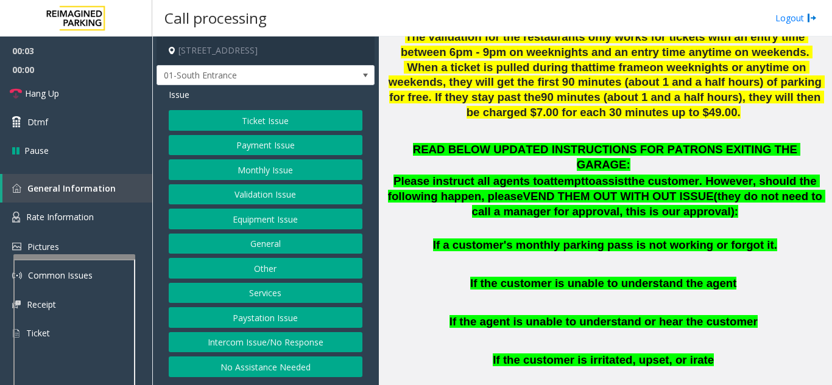
scroll to position [548, 0]
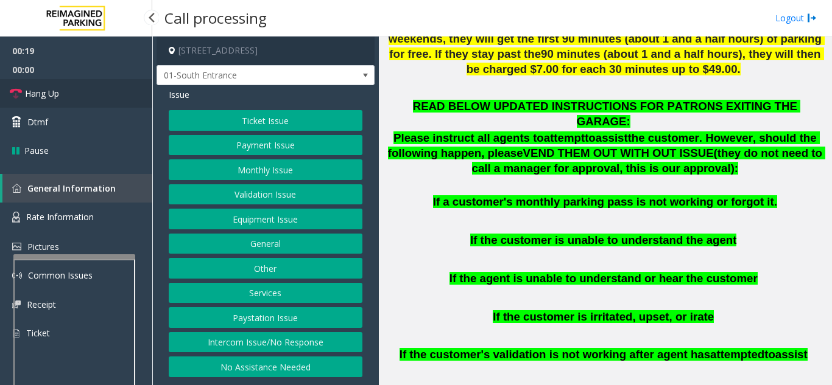
click at [86, 102] on link "Hang Up" at bounding box center [76, 93] width 152 height 29
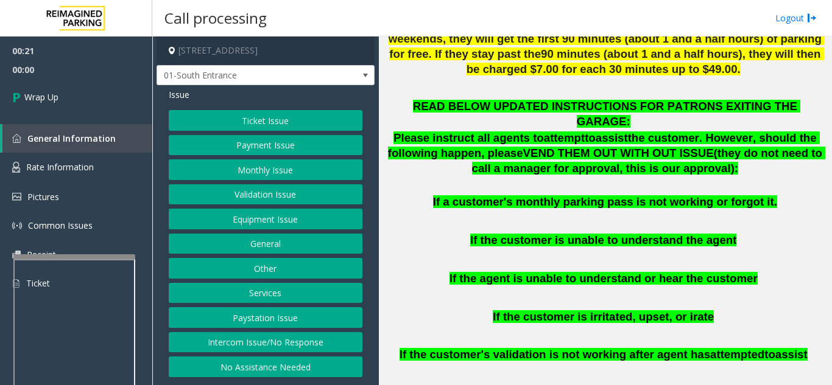
drag, startPoint x: 292, startPoint y: 341, endPoint x: 294, endPoint y: 323, distance: 18.4
click at [293, 341] on button "Intercom Issue/No Response" at bounding box center [266, 342] width 194 height 21
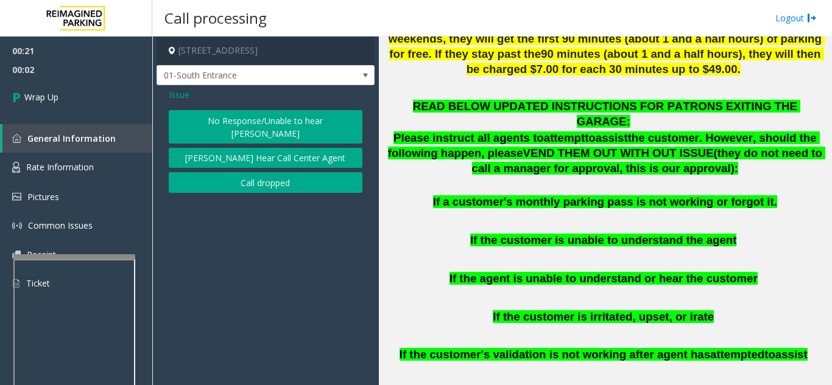
click at [239, 122] on button "No Response/Unable to hear [PERSON_NAME]" at bounding box center [266, 126] width 194 height 33
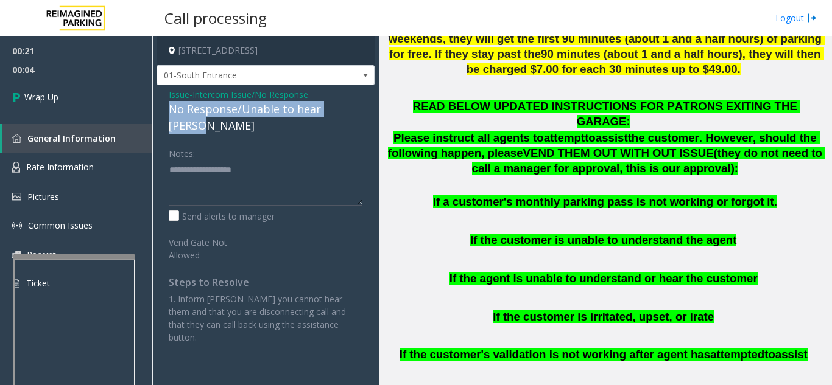
drag, startPoint x: 161, startPoint y: 106, endPoint x: 361, endPoint y: 101, distance: 199.7
click at [361, 101] on div "Issue - Intercom Issue/No Response No Response/Unable to hear [PERSON_NAME] Not…" at bounding box center [265, 220] width 218 height 271
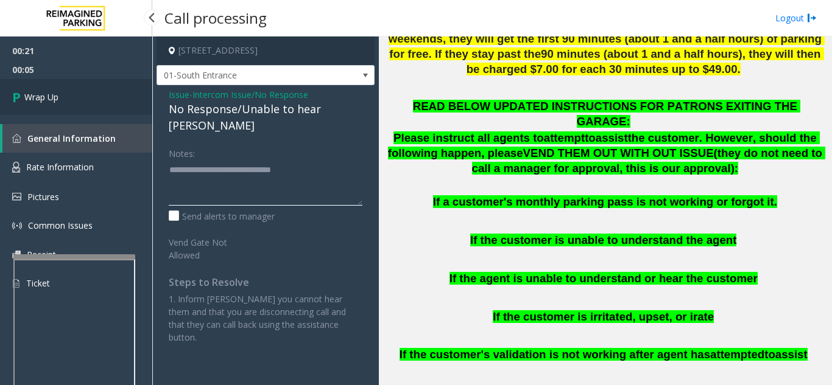
type textarea "**********"
click at [35, 89] on link "Wrap Up" at bounding box center [76, 97] width 152 height 36
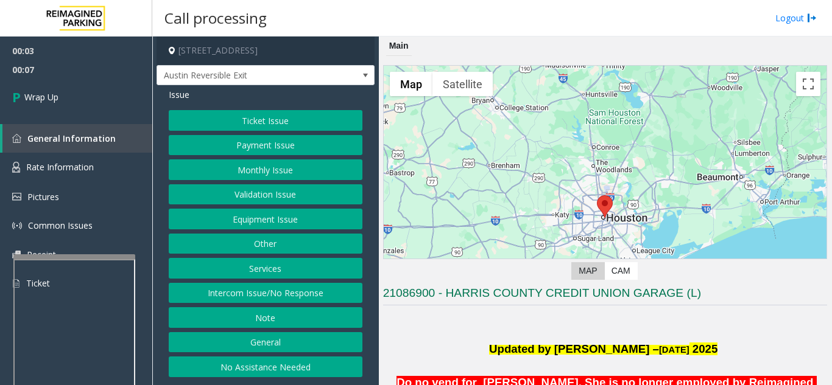
click at [329, 293] on button "Intercom Issue/No Response" at bounding box center [266, 293] width 194 height 21
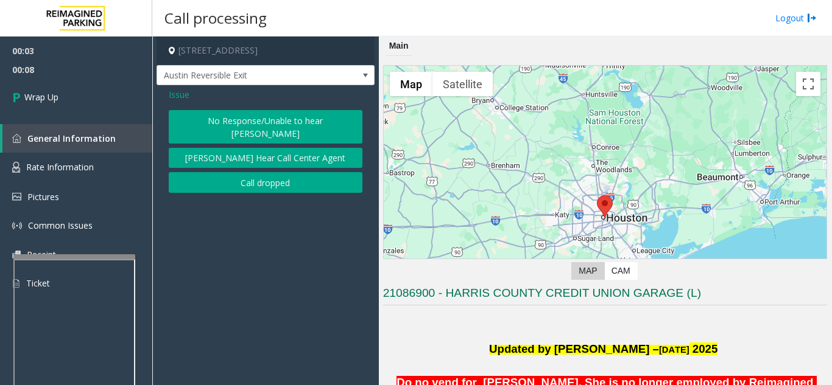
click at [267, 172] on button "Call dropped" at bounding box center [266, 182] width 194 height 21
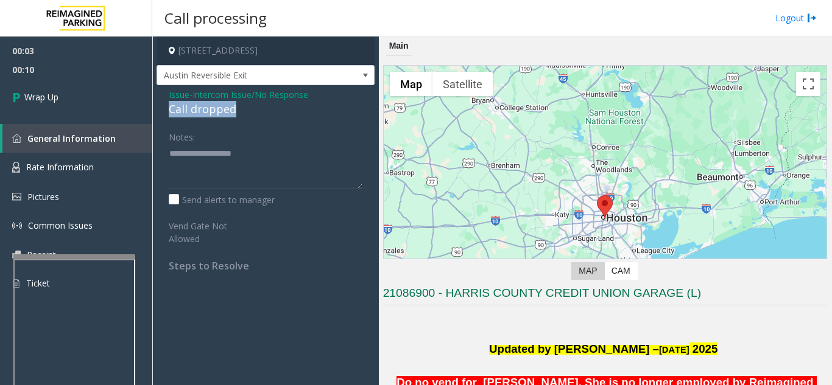
drag, startPoint x: 244, startPoint y: 105, endPoint x: 169, endPoint y: 110, distance: 75.0
click at [169, 110] on div "Call dropped" at bounding box center [266, 109] width 194 height 16
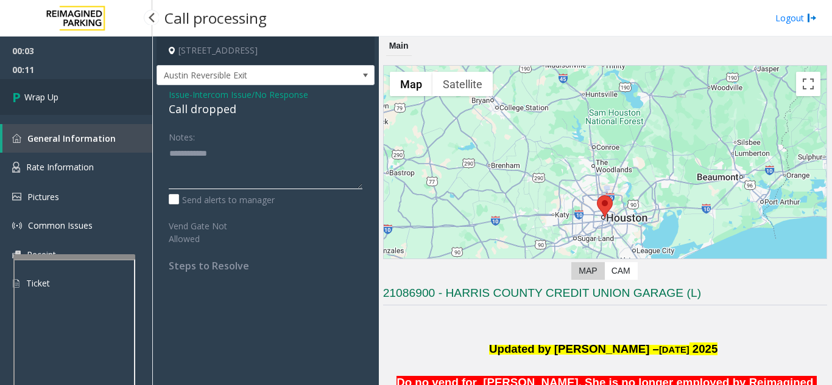
type textarea "**********"
click at [113, 106] on link "Wrap Up" at bounding box center [76, 97] width 152 height 36
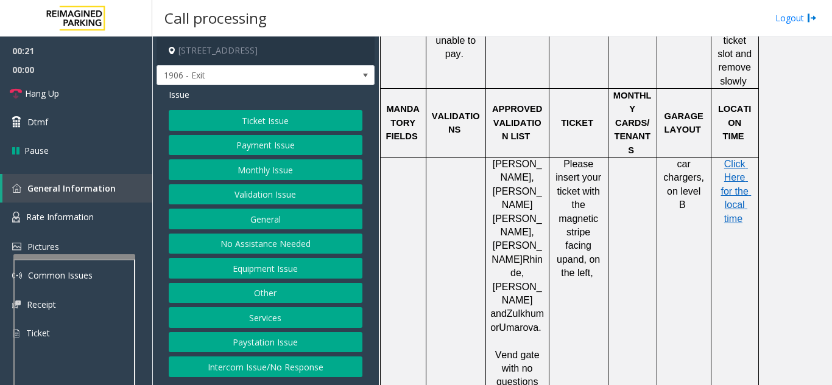
scroll to position [913, 0]
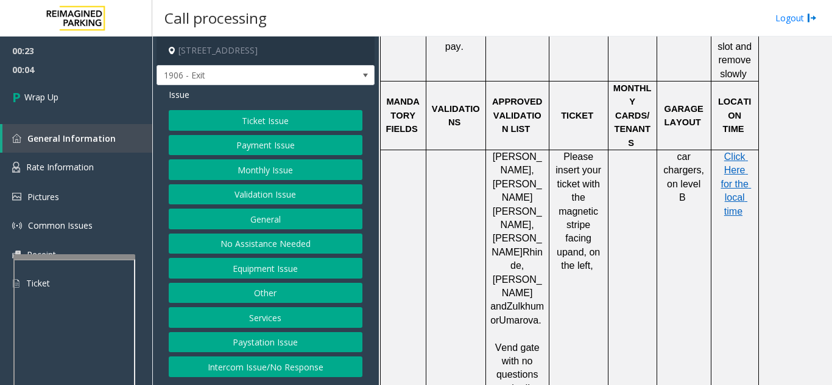
click at [256, 120] on button "Ticket Issue" at bounding box center [266, 120] width 194 height 21
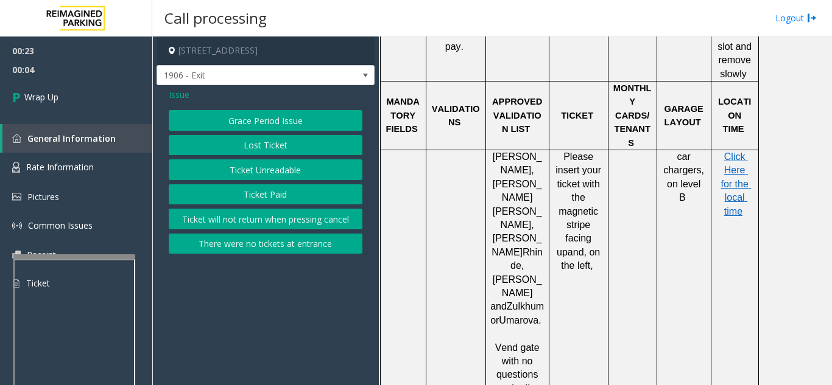
click at [254, 167] on button "Ticket Unreadable" at bounding box center [266, 170] width 194 height 21
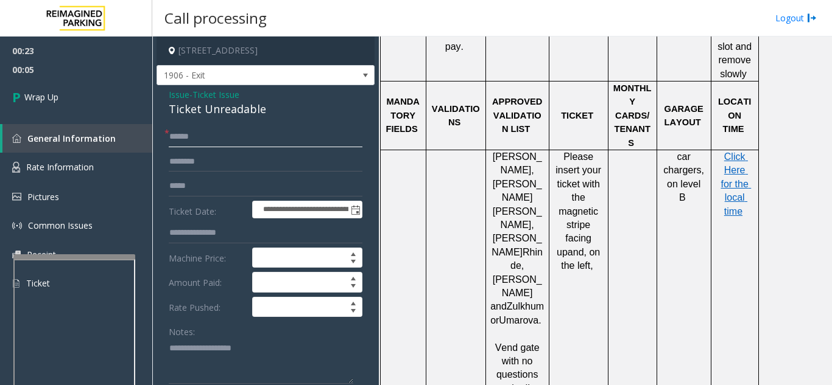
click at [204, 141] on input "text" at bounding box center [266, 137] width 194 height 21
type input "**"
click at [228, 338] on div "Notes:" at bounding box center [266, 352] width 194 height 63
drag, startPoint x: 165, startPoint y: 360, endPoint x: 281, endPoint y: 365, distance: 116.4
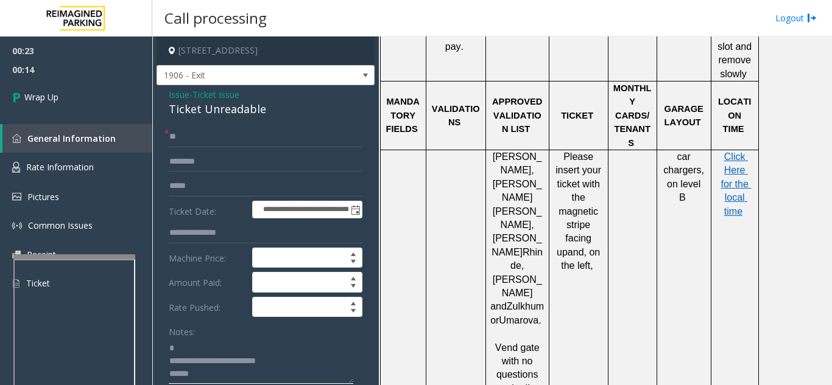
drag, startPoint x: 278, startPoint y: 364, endPoint x: 161, endPoint y: 362, distance: 117.5
click at [217, 359] on textarea at bounding box center [261, 361] width 184 height 46
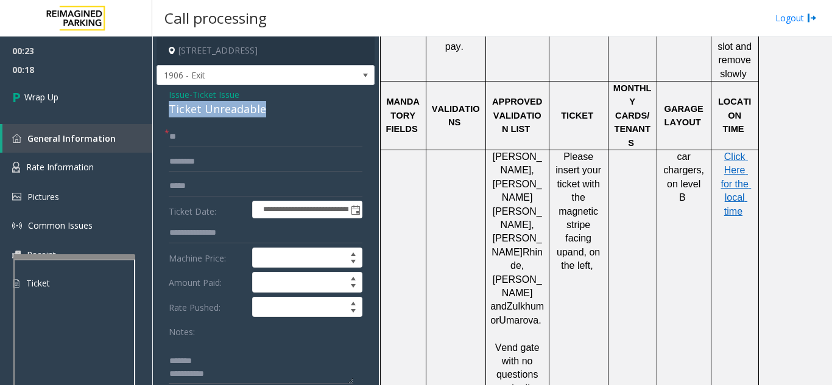
drag, startPoint x: 167, startPoint y: 105, endPoint x: 265, endPoint y: 109, distance: 98.1
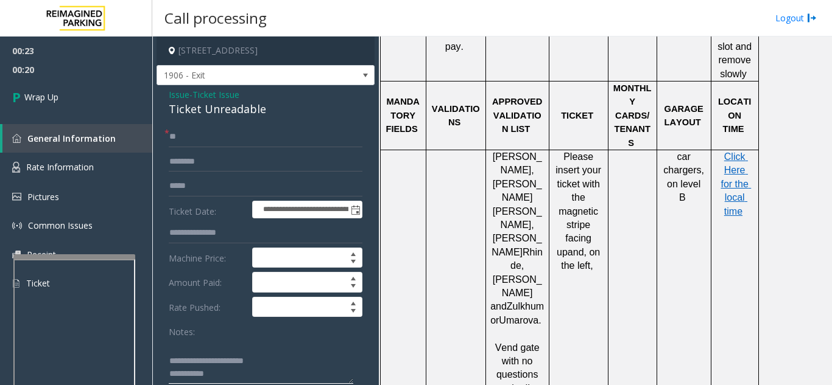
scroll to position [122, 0]
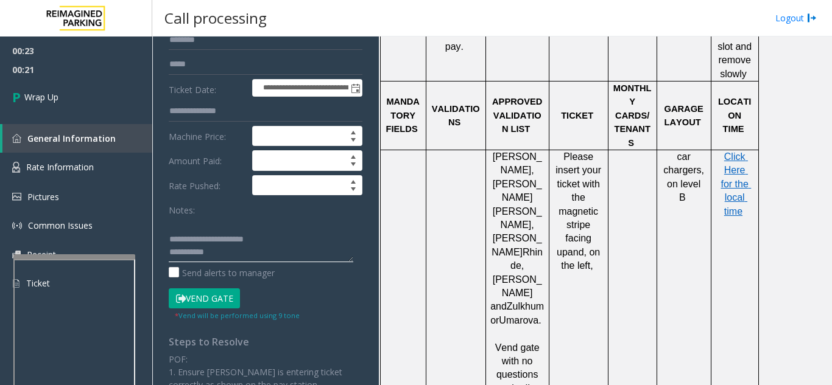
click at [253, 254] on textarea at bounding box center [261, 240] width 184 height 46
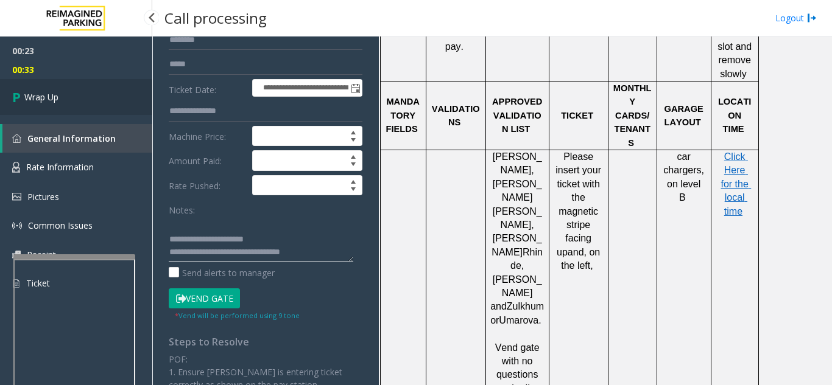
type textarea "**********"
click at [90, 95] on link "Wrap Up" at bounding box center [76, 97] width 152 height 36
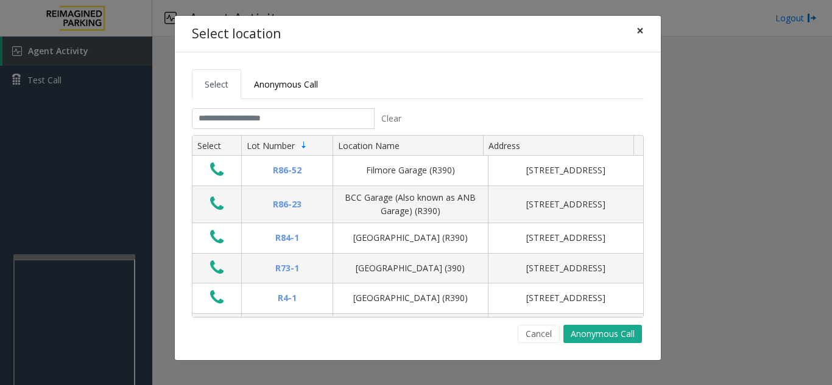
click at [636, 38] on span "×" at bounding box center [639, 30] width 7 height 17
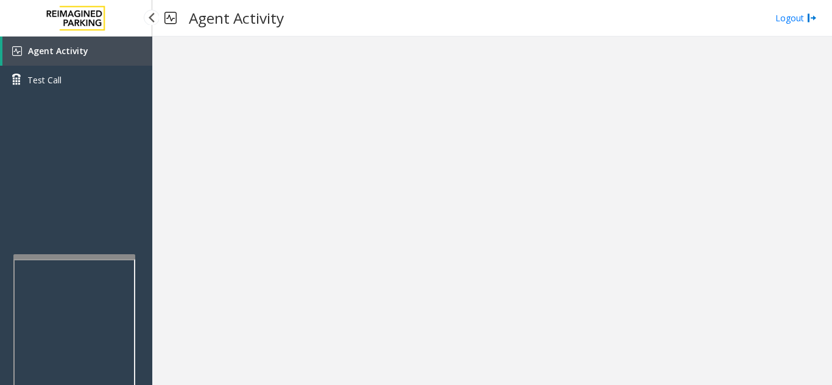
click at [98, 47] on link "Agent Activity" at bounding box center [77, 51] width 150 height 29
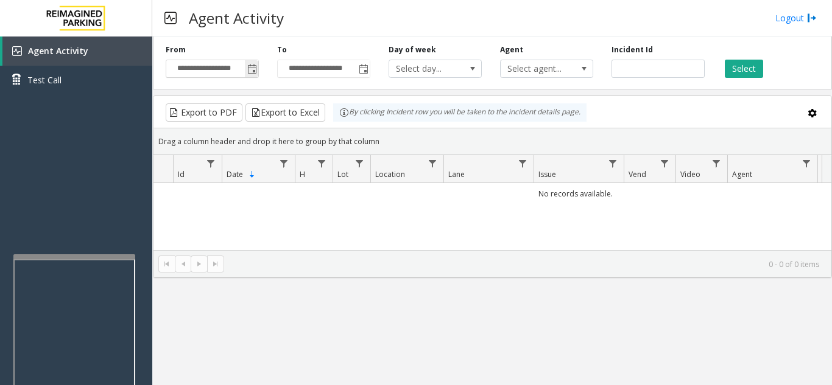
click at [249, 70] on span "Toggle popup" at bounding box center [252, 70] width 10 height 10
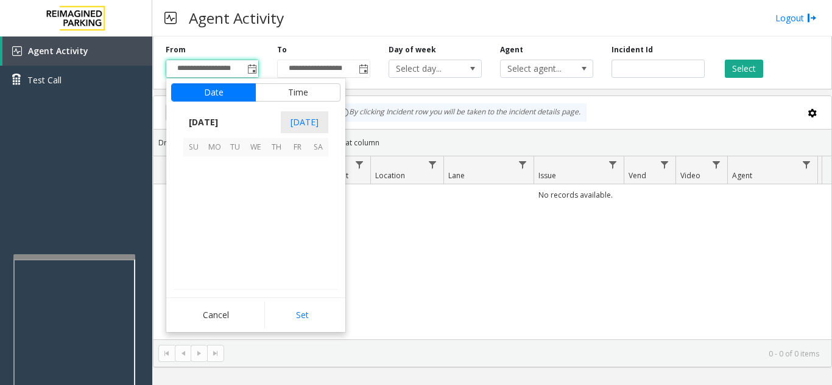
scroll to position [218356, 0]
click at [237, 230] on span "19" at bounding box center [235, 229] width 21 height 21
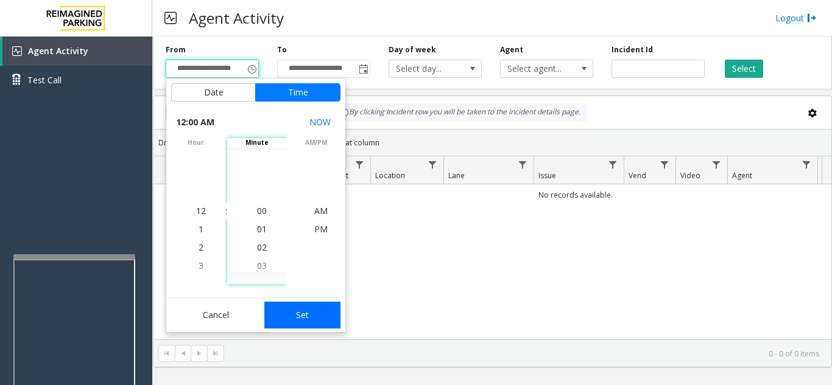
click at [307, 307] on button "Set" at bounding box center [302, 315] width 77 height 27
type input "**********"
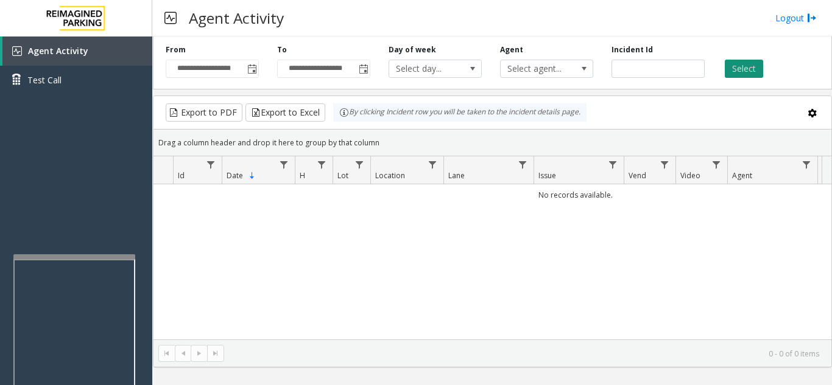
click at [742, 68] on button "Select" at bounding box center [743, 69] width 38 height 18
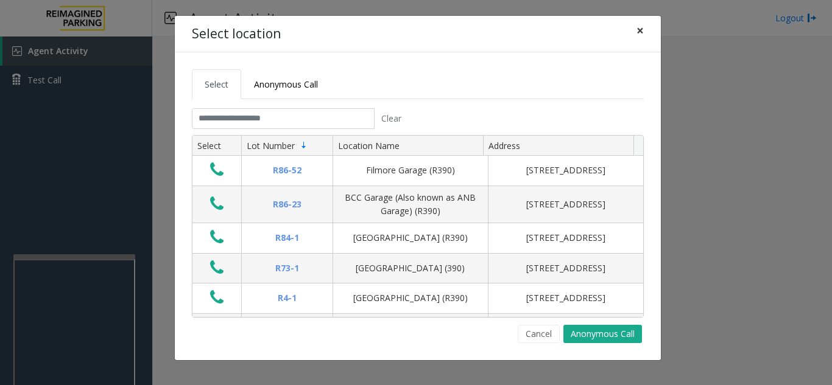
click at [637, 33] on span "×" at bounding box center [639, 30] width 7 height 17
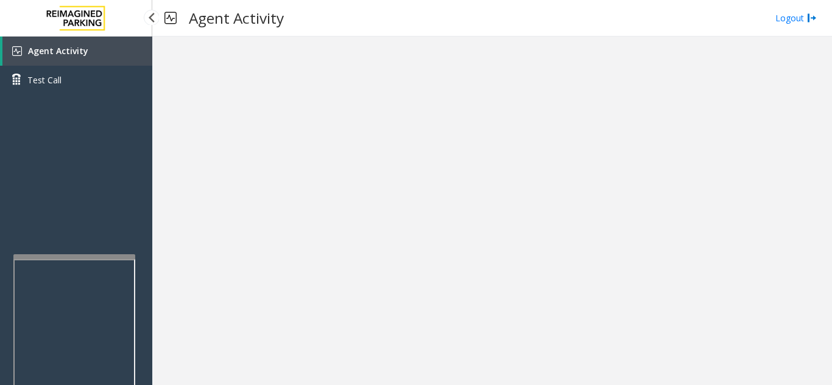
click at [103, 55] on link "Agent Activity" at bounding box center [77, 51] width 150 height 29
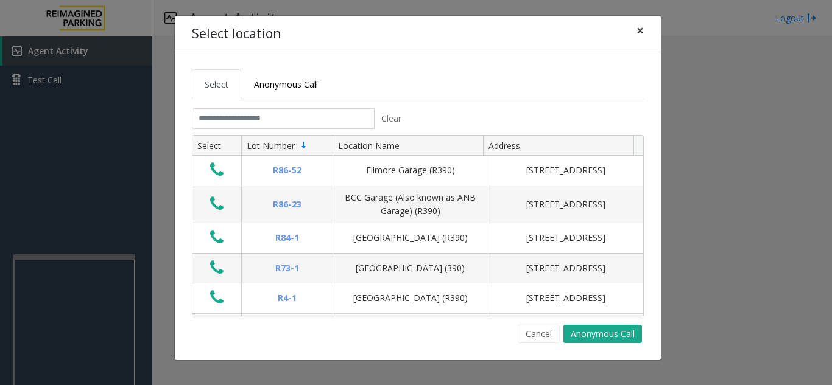
click at [636, 31] on span "×" at bounding box center [639, 30] width 7 height 17
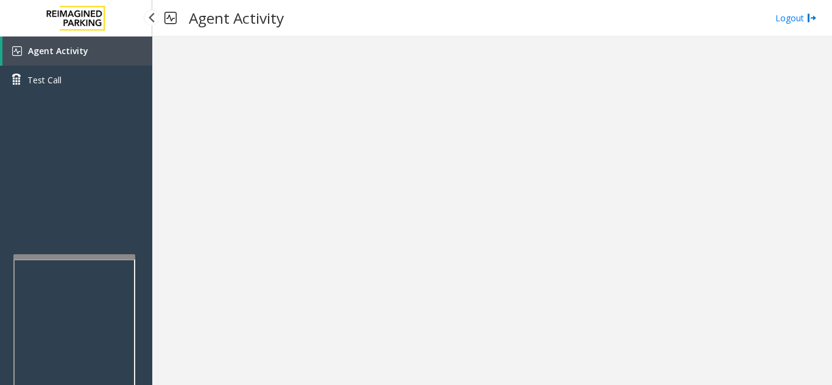
click at [85, 51] on link "Agent Activity" at bounding box center [77, 51] width 150 height 29
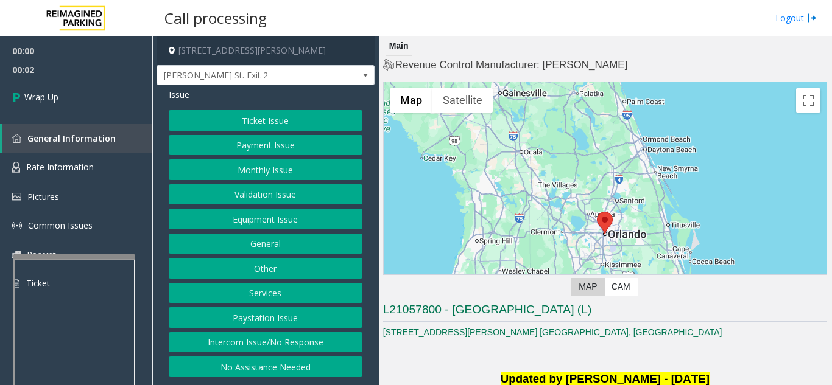
click at [303, 342] on button "Intercom Issue/No Response" at bounding box center [266, 342] width 194 height 21
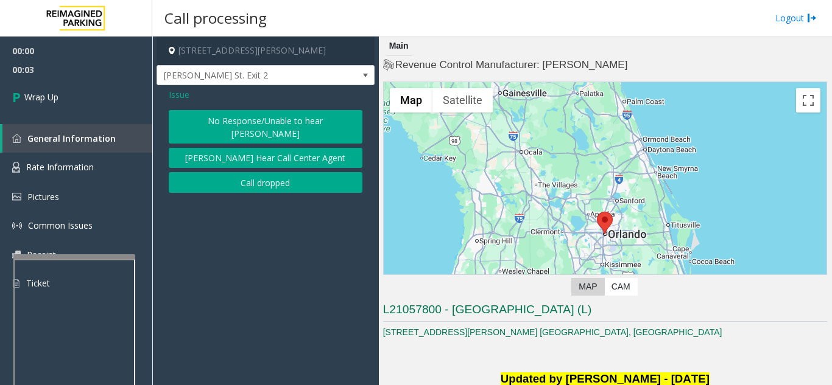
click at [236, 172] on button "Call dropped" at bounding box center [266, 182] width 194 height 21
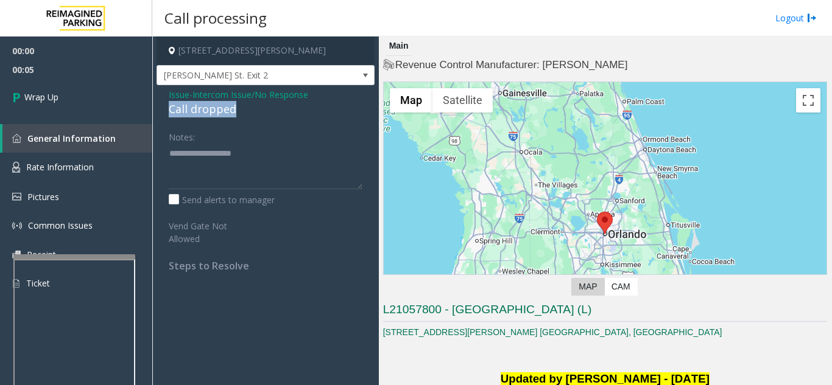
drag, startPoint x: 163, startPoint y: 111, endPoint x: 244, endPoint y: 105, distance: 81.8
click at [244, 105] on div "Issue - Intercom Issue/No Response Call dropped Notes: Send alerts to manager V…" at bounding box center [265, 184] width 218 height 199
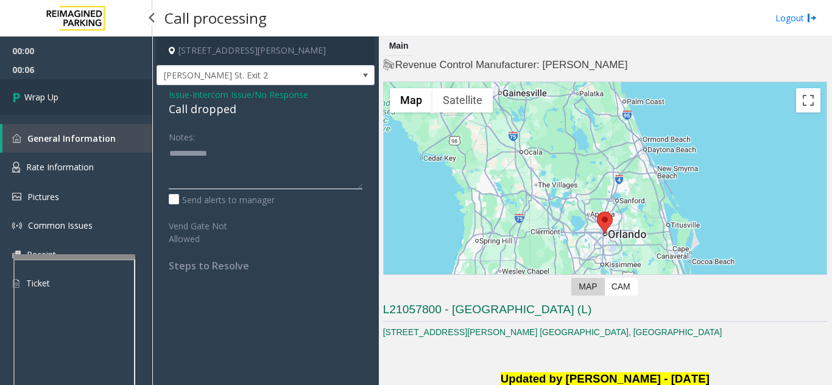
type textarea "**********"
click at [61, 102] on link "Wrap Up" at bounding box center [76, 97] width 152 height 36
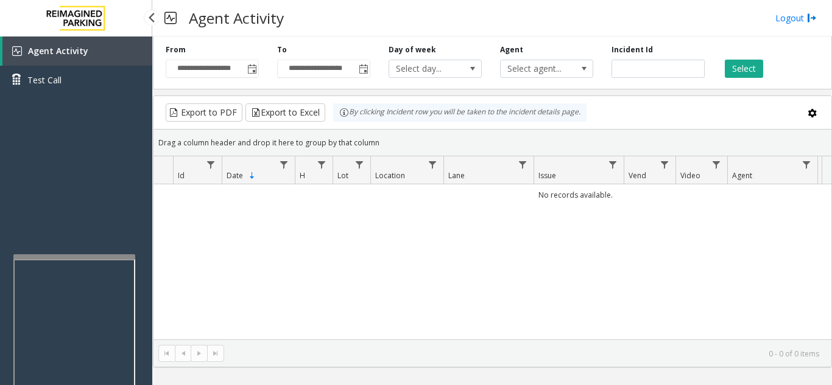
click at [124, 60] on link "Agent Activity" at bounding box center [77, 51] width 150 height 29
click at [784, 24] on link "Logout" at bounding box center [795, 18] width 41 height 13
